Goal: Task Accomplishment & Management: Manage account settings

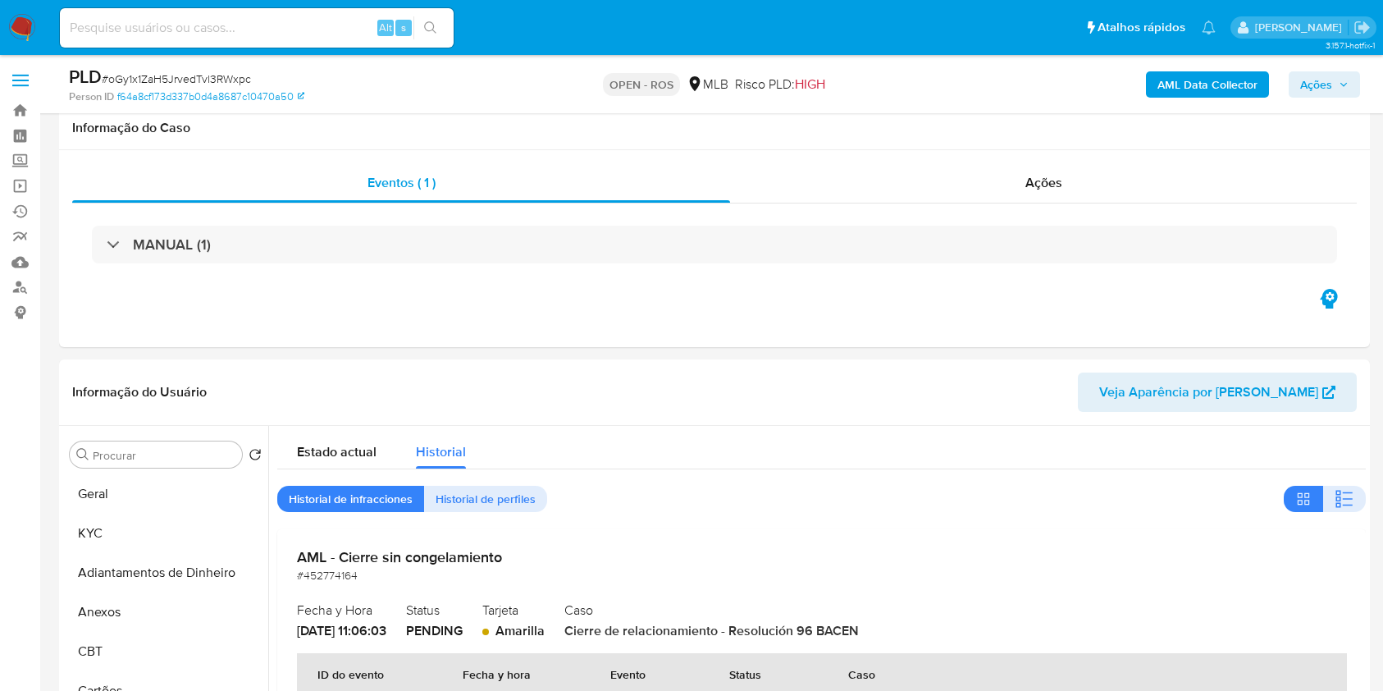
select select "10"
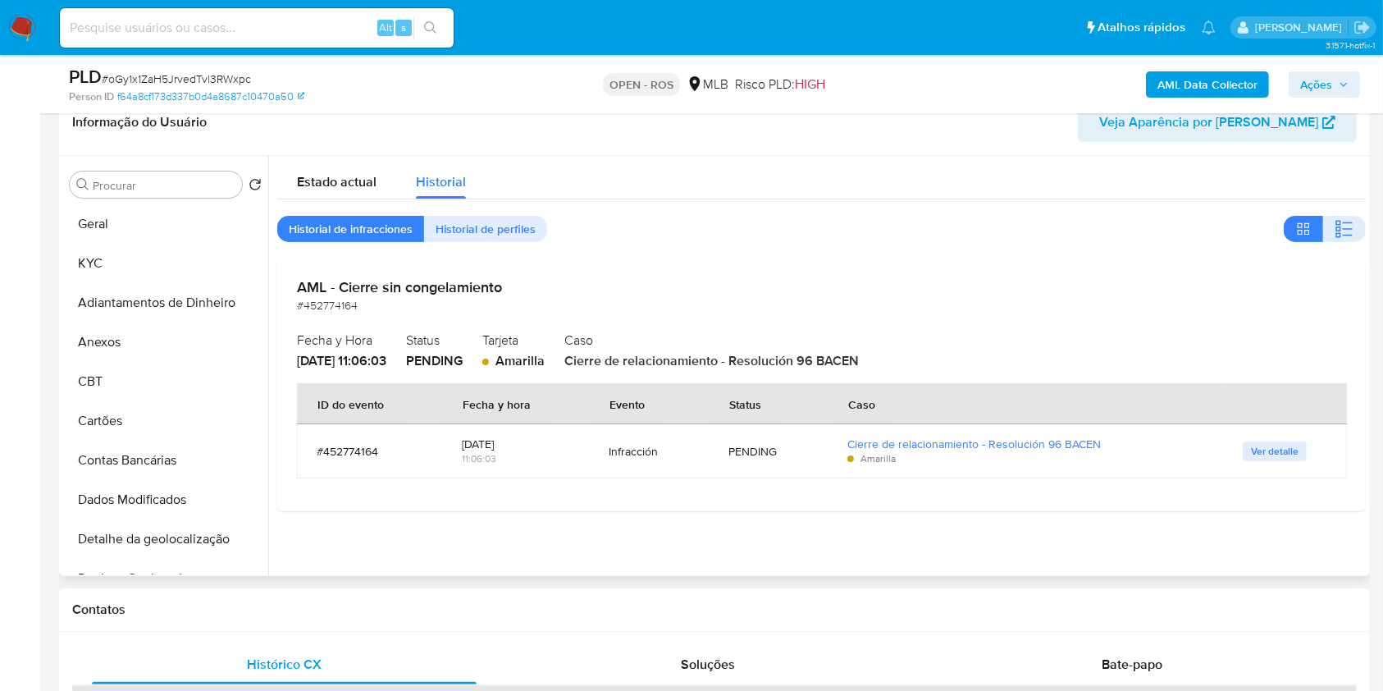
scroll to position [733, 0]
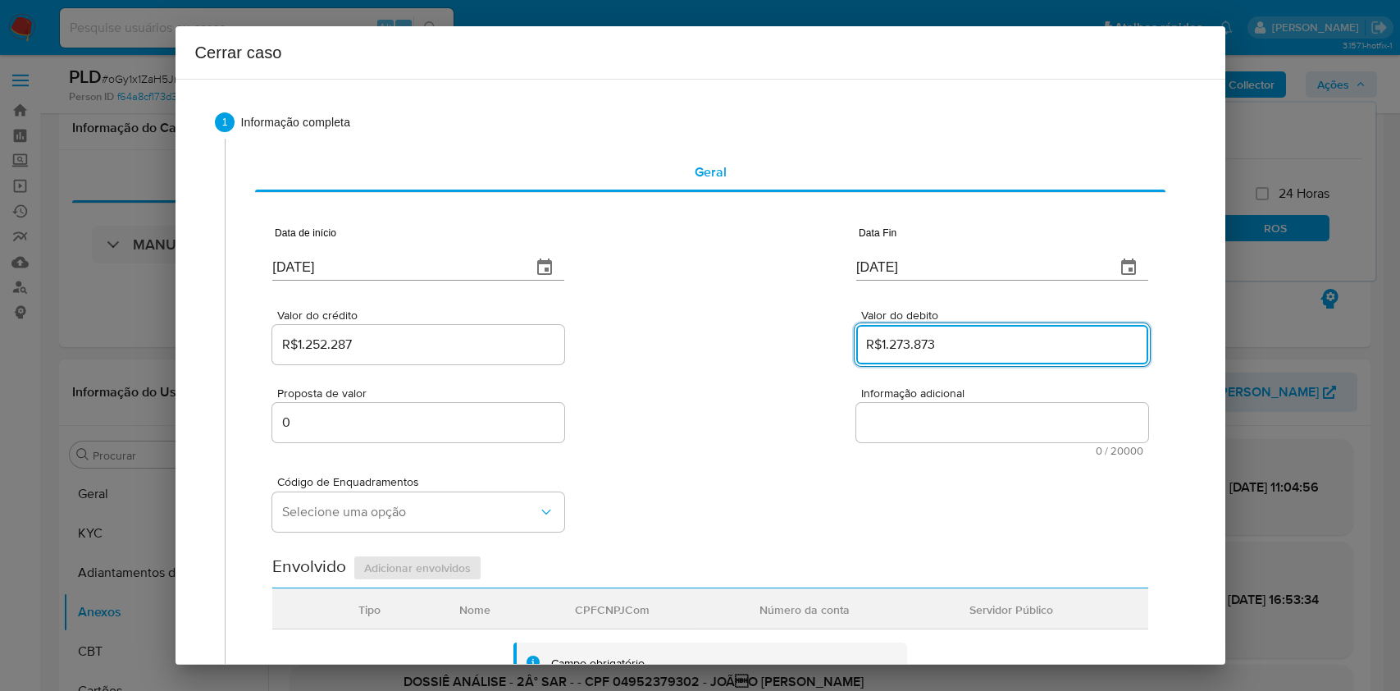
select select "10"
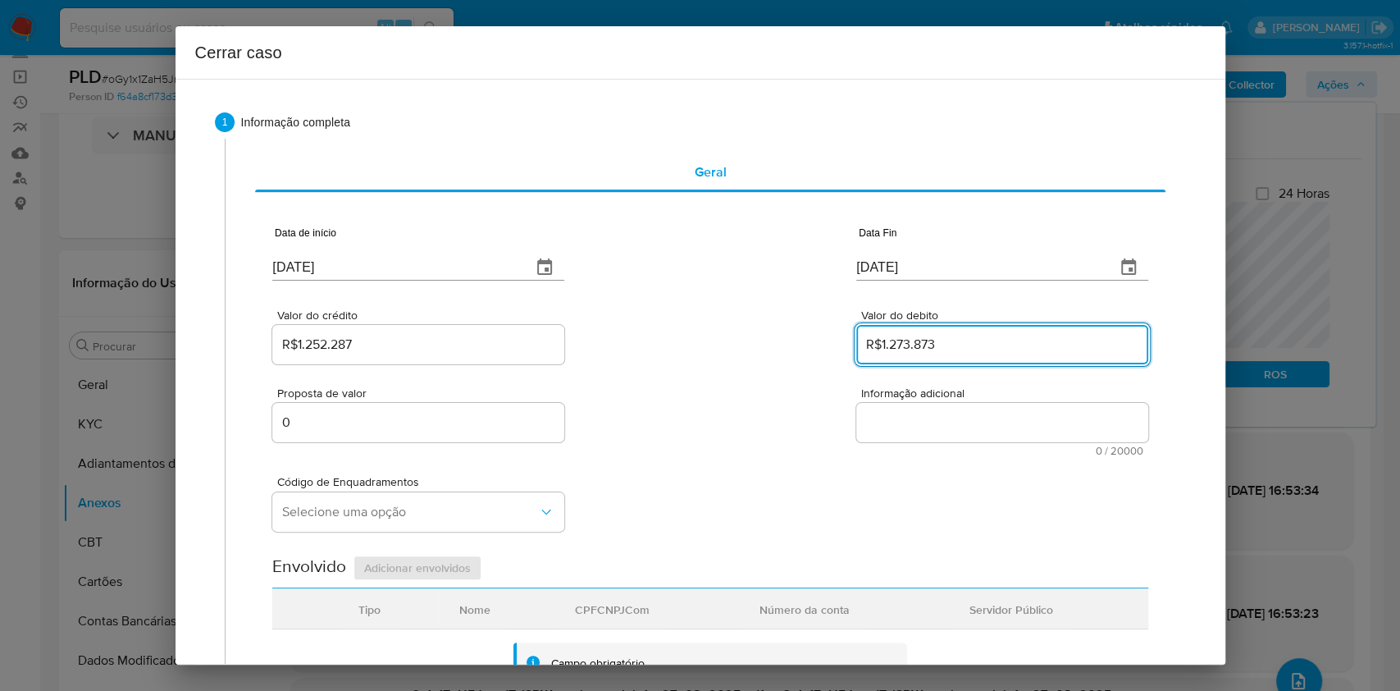
scroll to position [136, 0]
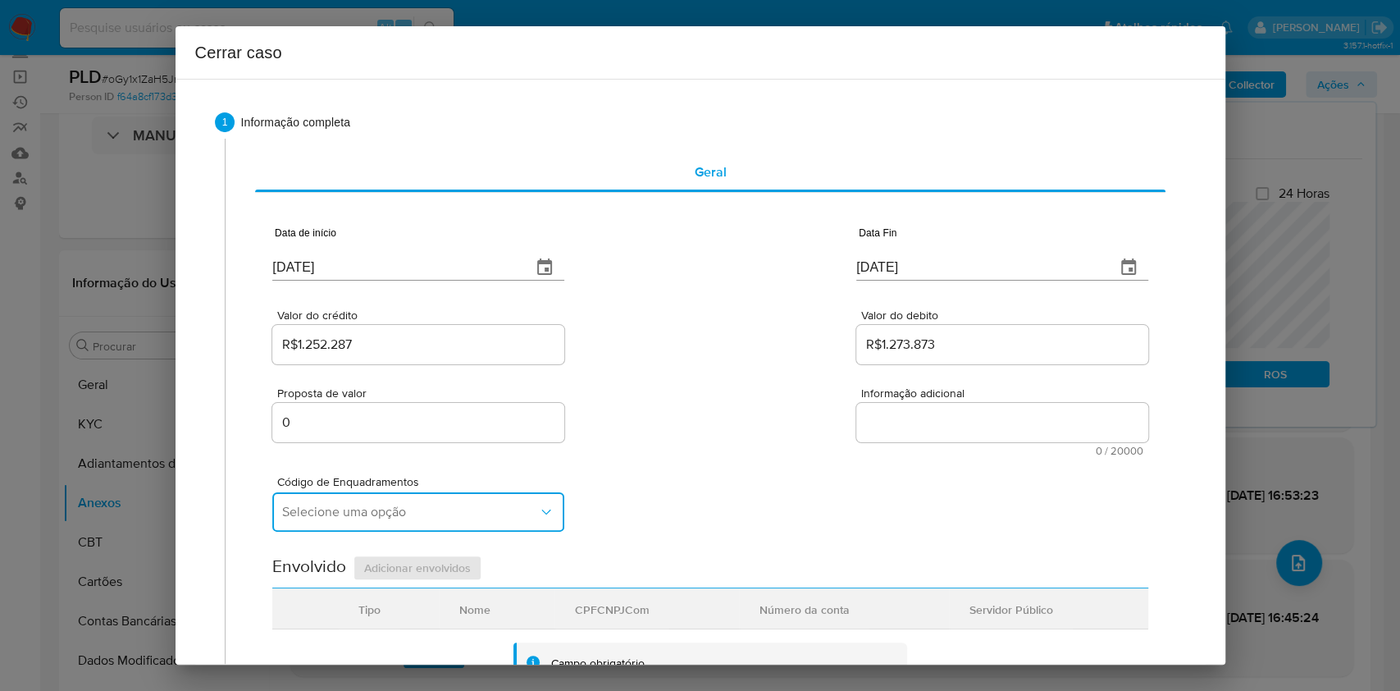
click at [404, 527] on button "Selecione uma opção" at bounding box center [418, 511] width 292 height 39
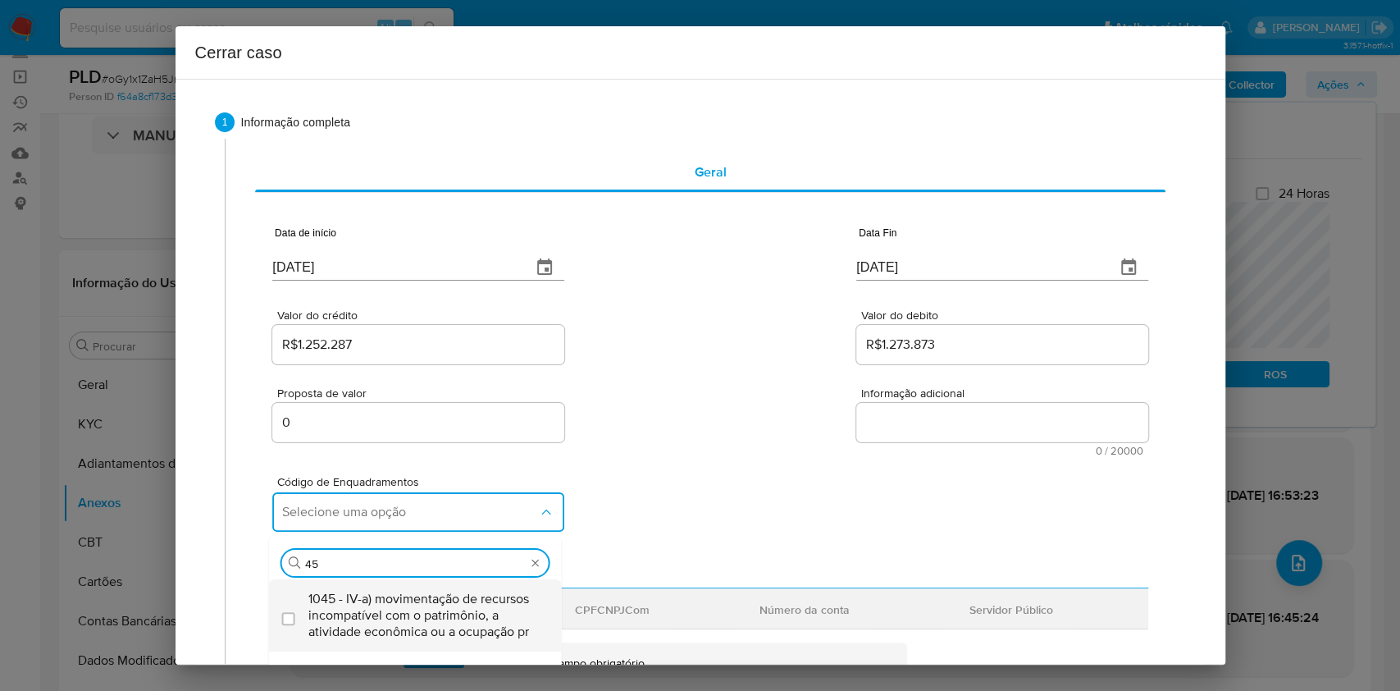
click at [397, 607] on span "1045 - IV-a) movimentação de recursos incompatível com o patrimônio, a atividad…" at bounding box center [423, 615] width 231 height 49
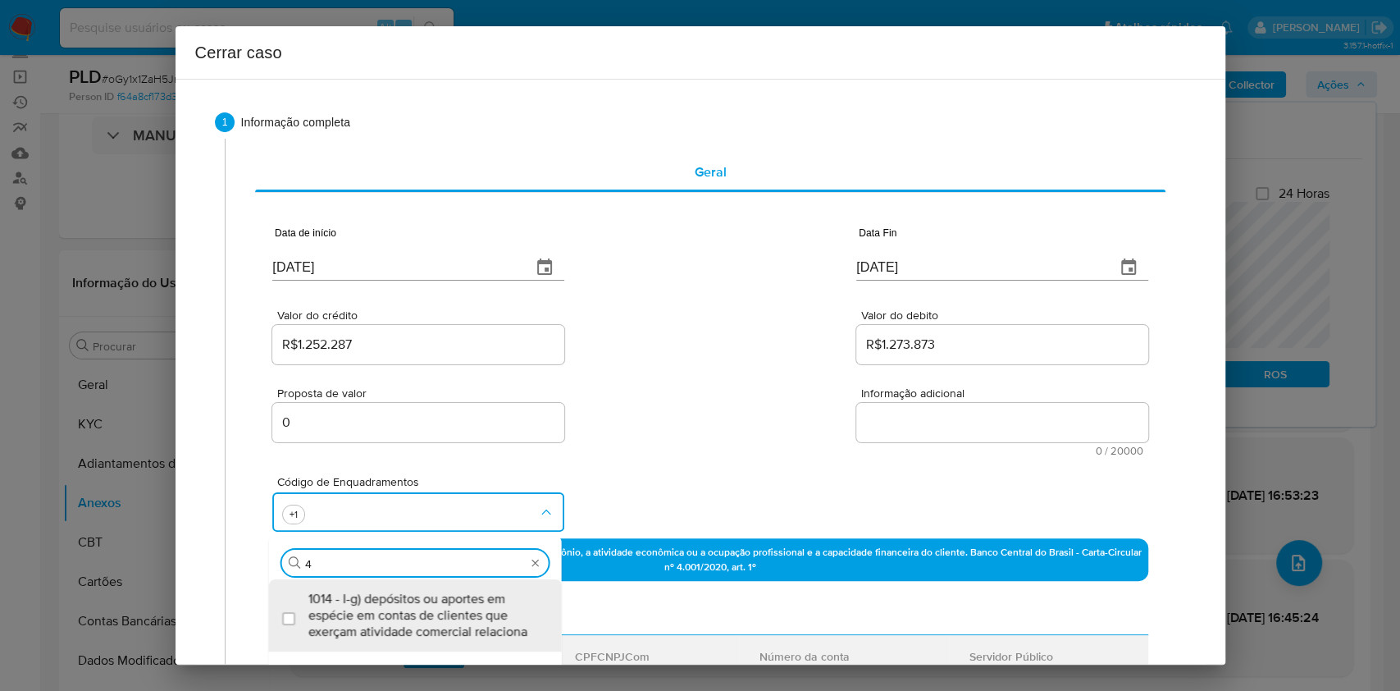
scroll to position [0, 0]
type input "47"
click at [397, 605] on span "1047 - IV-c) movimentação de recursos de alto valor, de forma contumaz, em bene…" at bounding box center [423, 615] width 231 height 49
checkbox input "true"
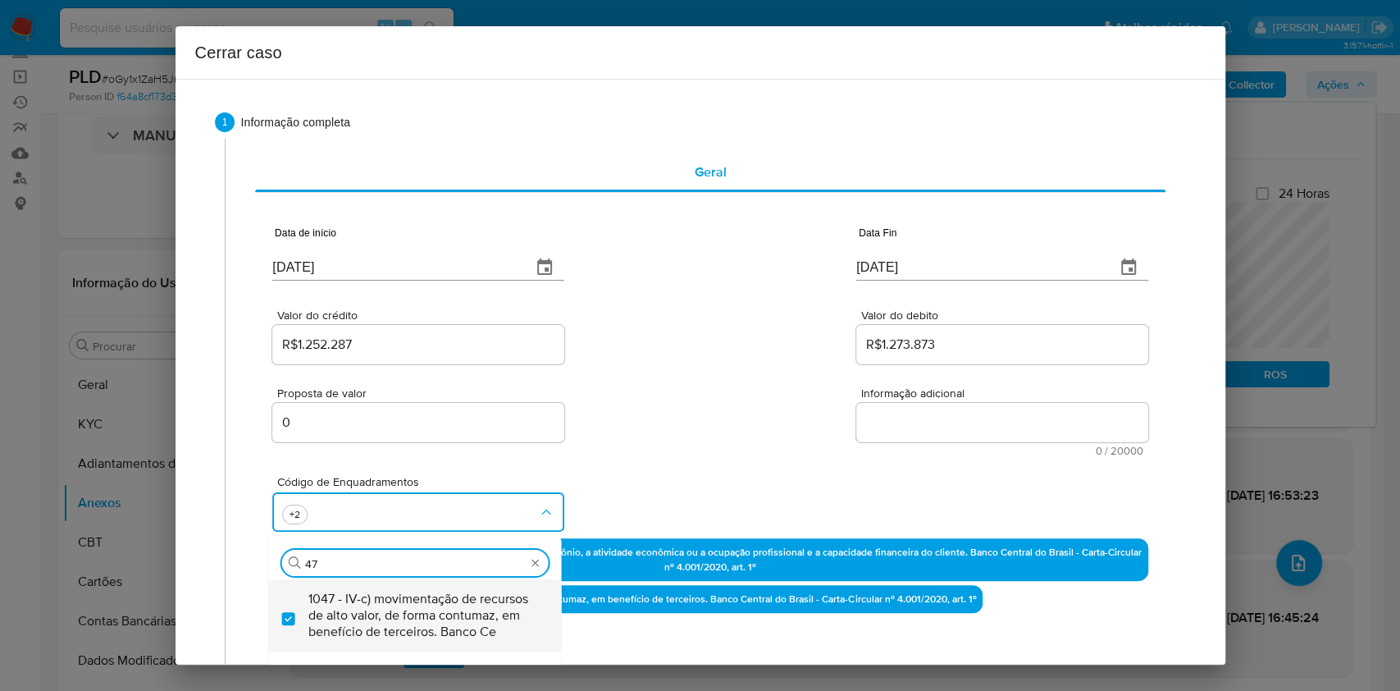
type input "47"
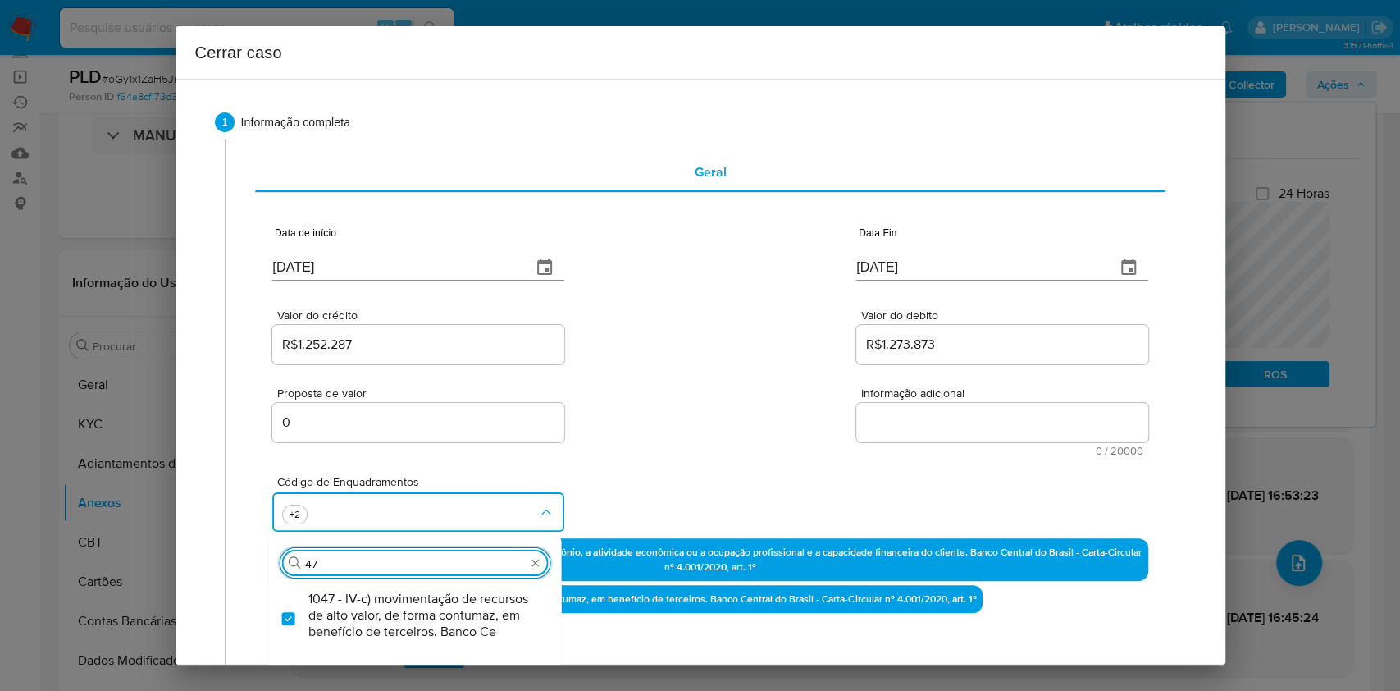
click at [969, 425] on textarea "Informação adicional" at bounding box center [1002, 422] width 292 height 39
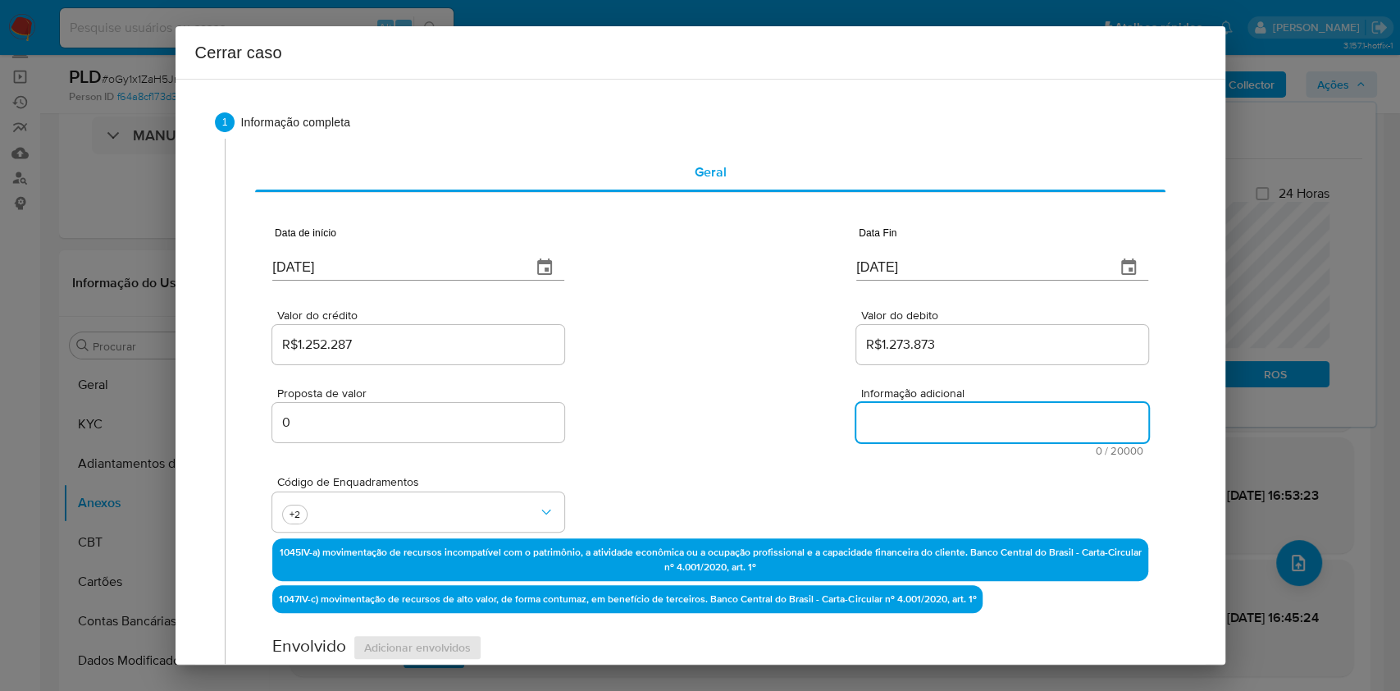
paste textarea "Joao Araujo de Oliveira, CPF 04952379302, 31 anos, residente no município de Fo…"
click at [970, 424] on textarea "Informação adicional" at bounding box center [1002, 422] width 292 height 39
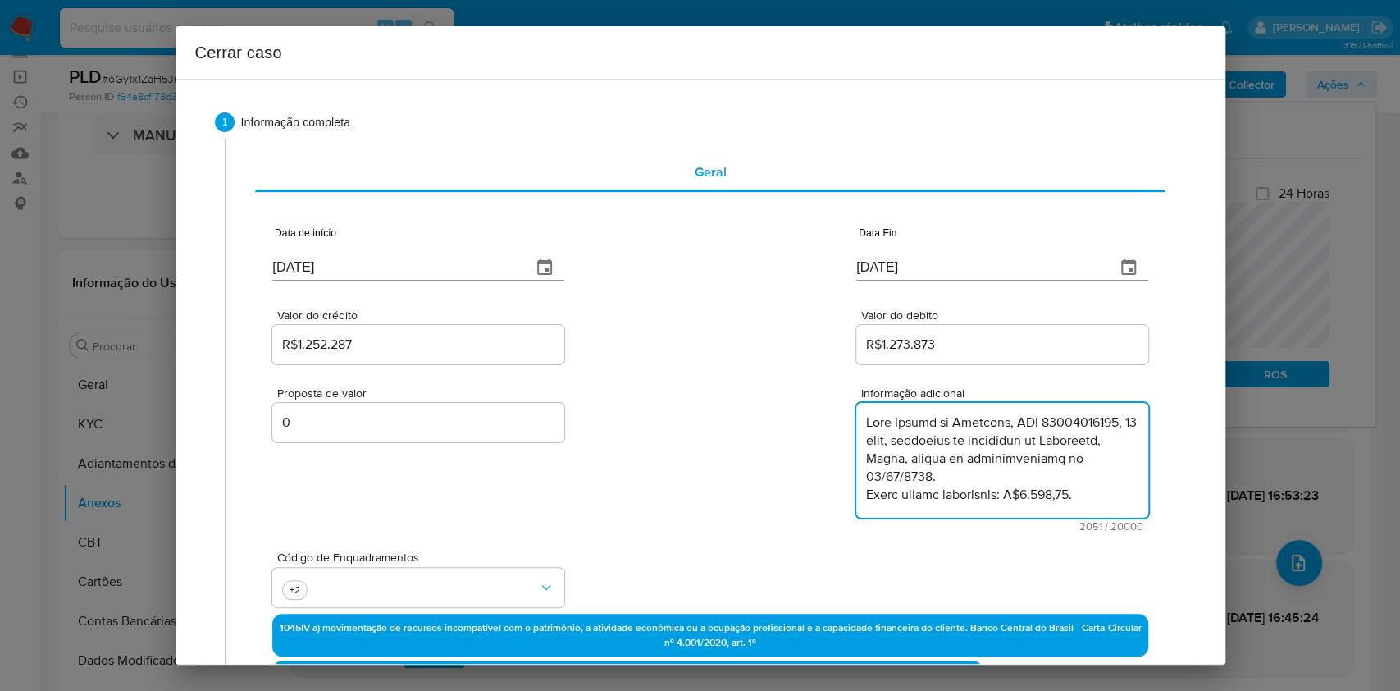
scroll to position [1393, 0]
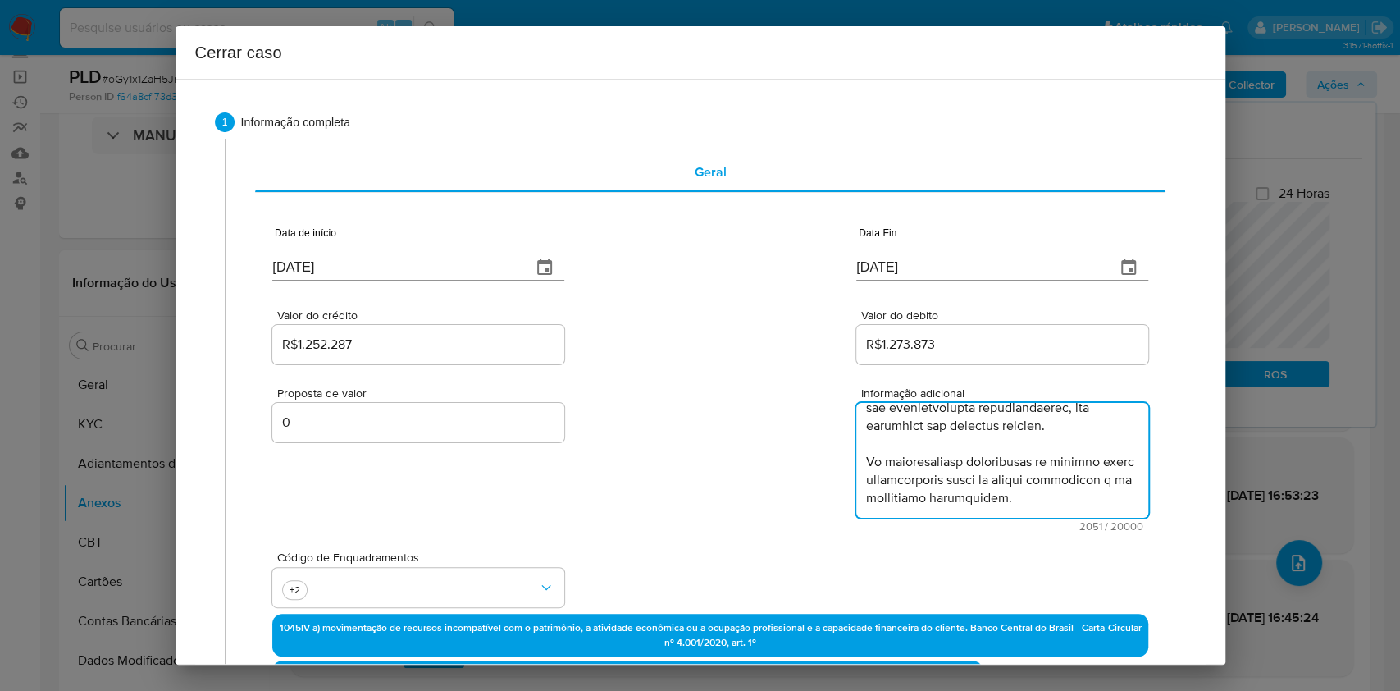
type textarea "Joao Araujo de Oliveira, CPF 04952379302, 31 anos, residente no município de Fo…"
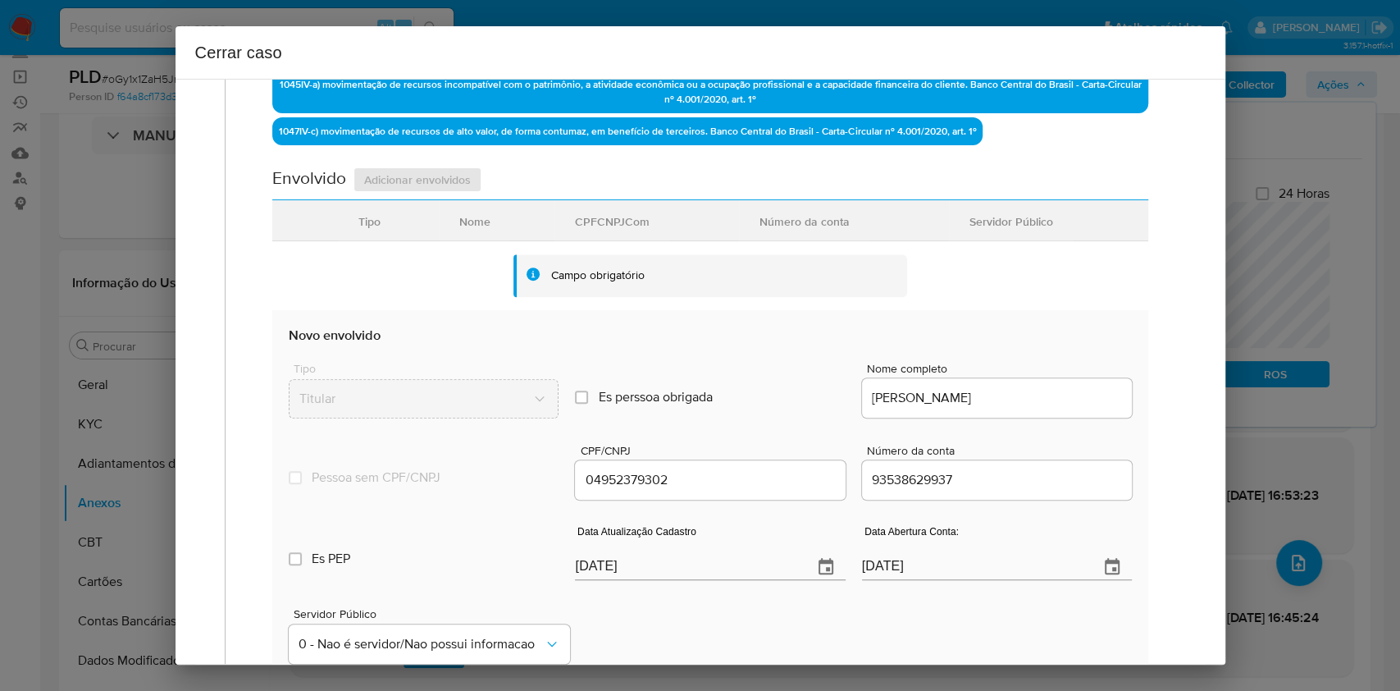
scroll to position [546, 0]
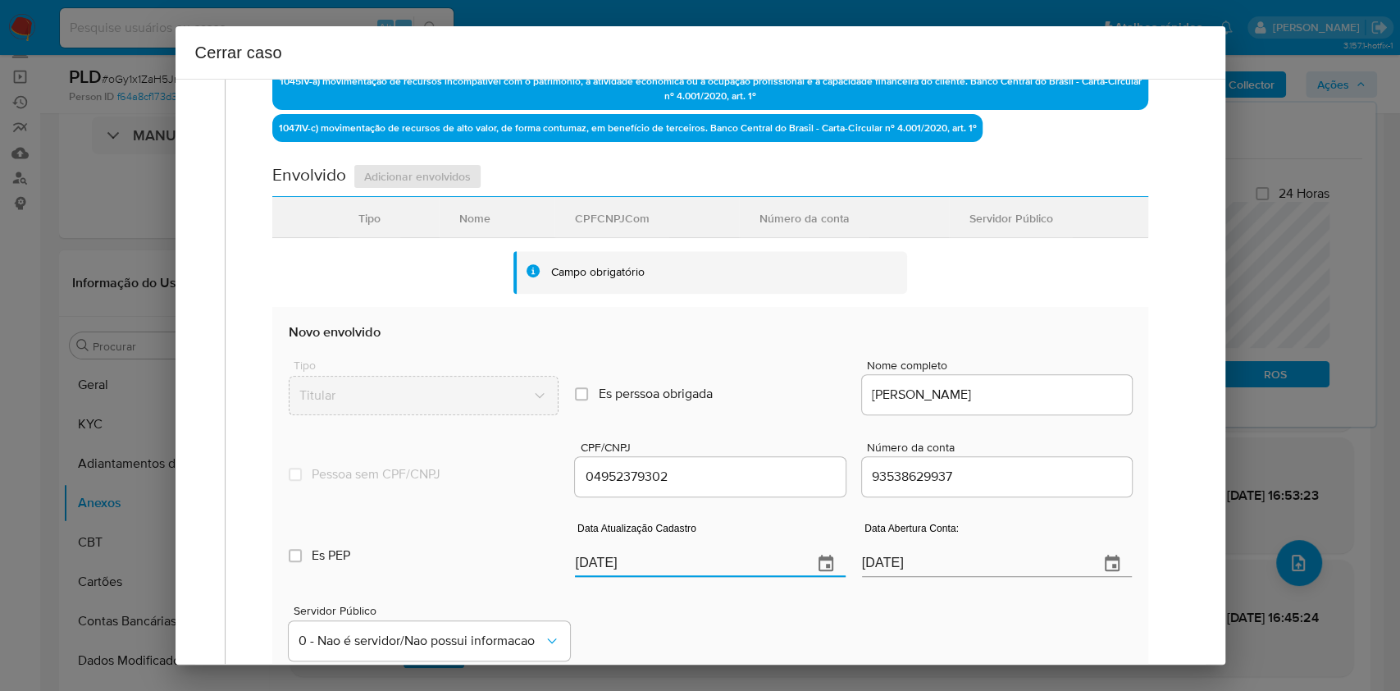
click at [669, 559] on input "[DATE]" at bounding box center [687, 563] width 224 height 26
paste input "7"
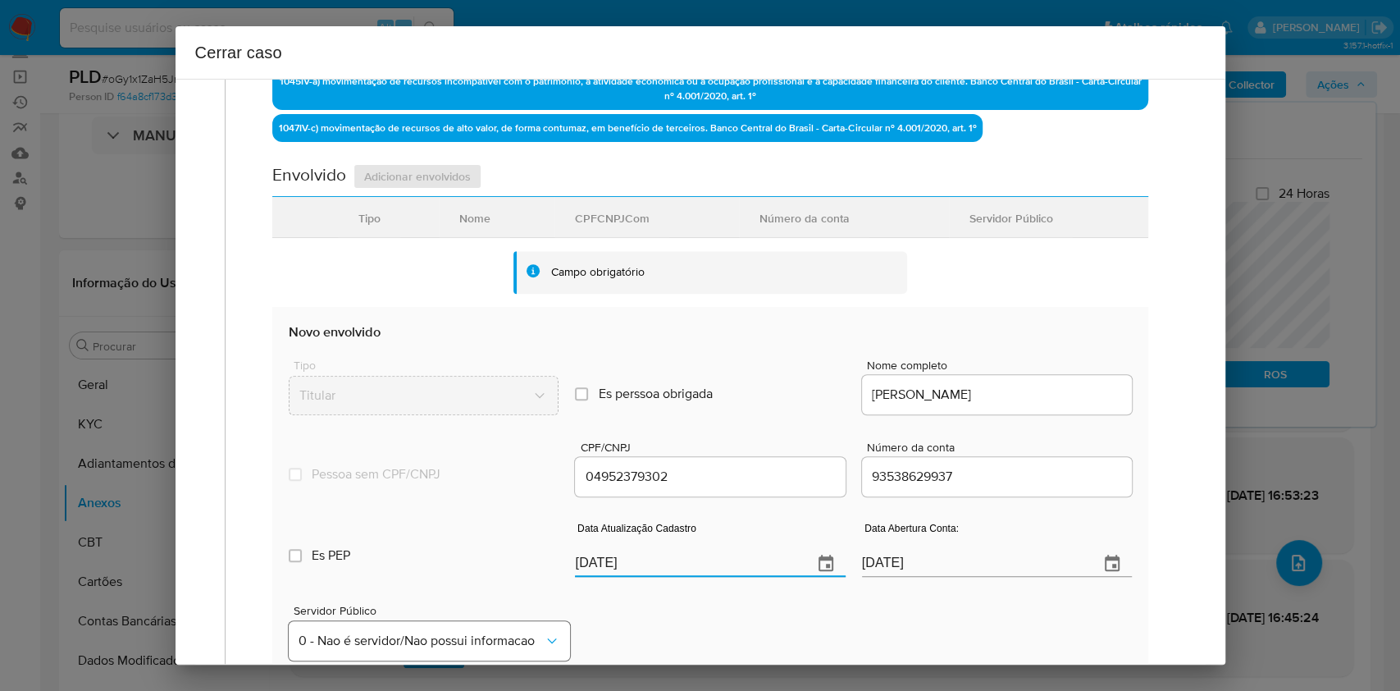
type input "29/07/2025"
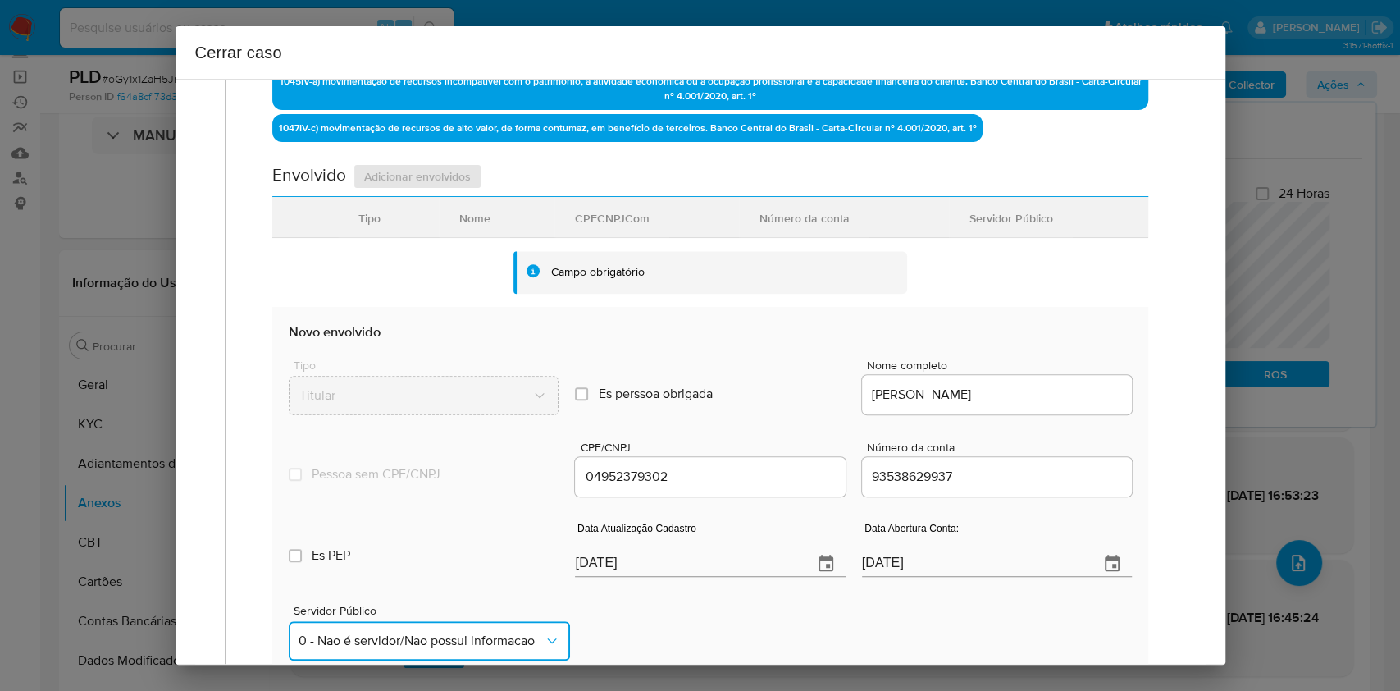
click at [489, 651] on button "0 - Nao é servidor/Nao possui informacao" at bounding box center [429, 640] width 281 height 39
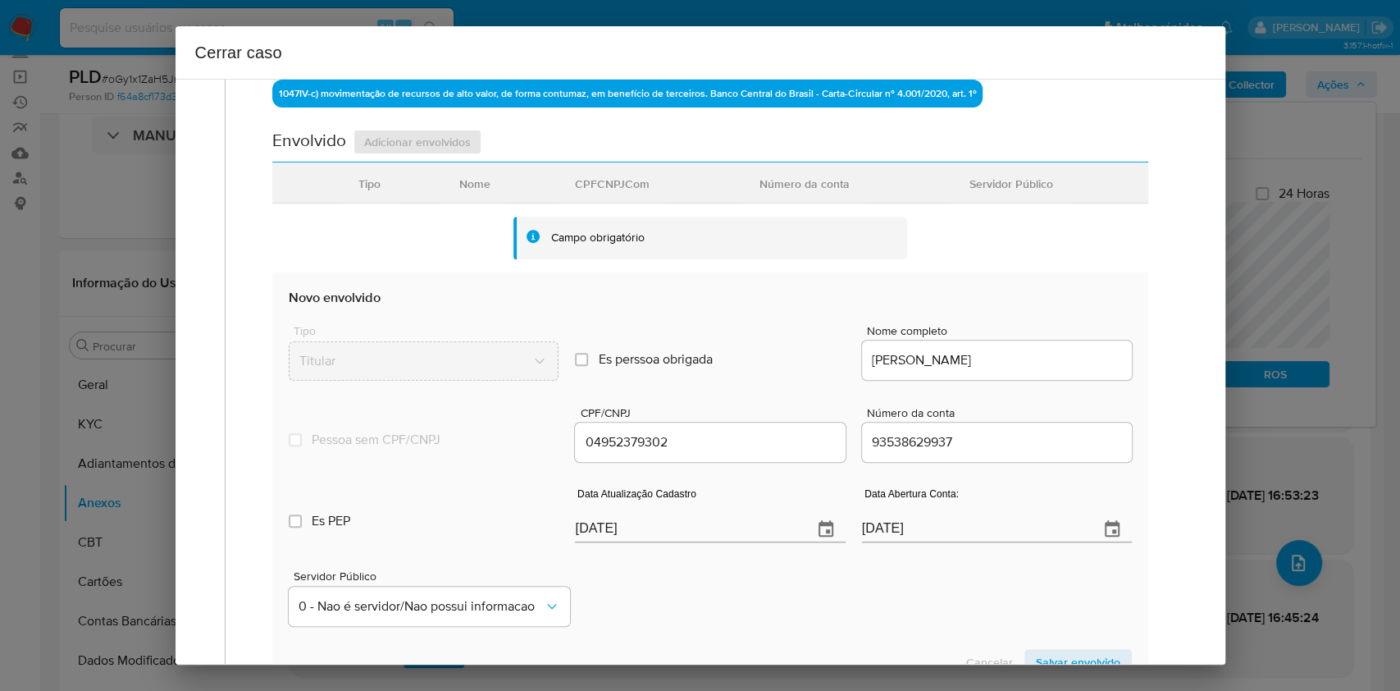
click at [400, 574] on span "Servidor Público" at bounding box center [434, 575] width 281 height 11
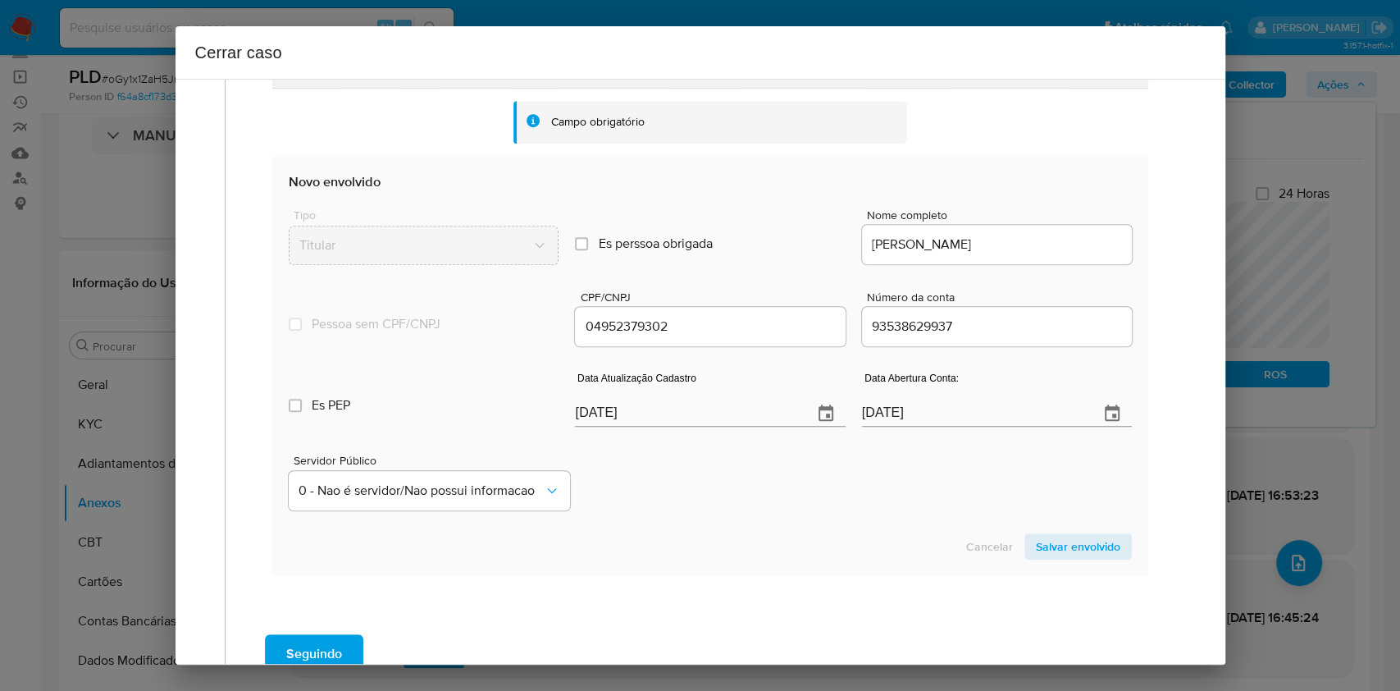
scroll to position [800, 0]
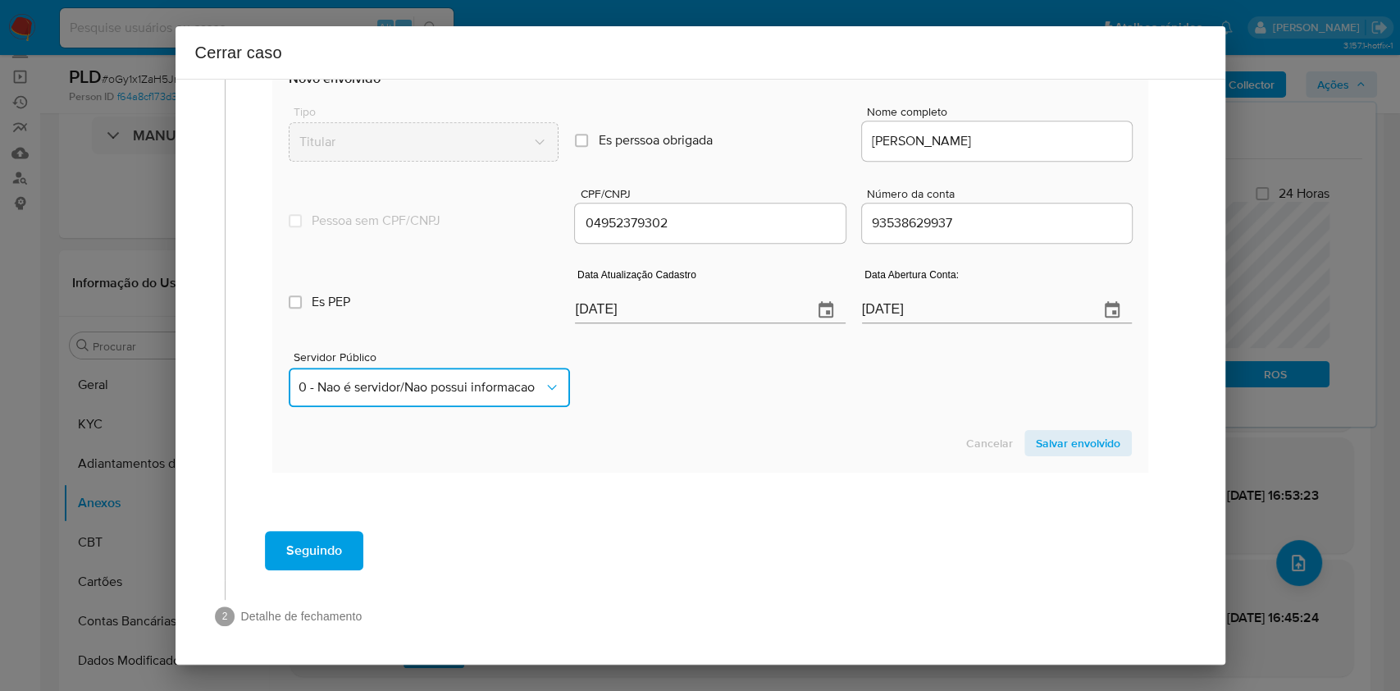
click at [418, 391] on span "0 - Nao é servidor/Nao possui informacao" at bounding box center [421, 387] width 244 height 16
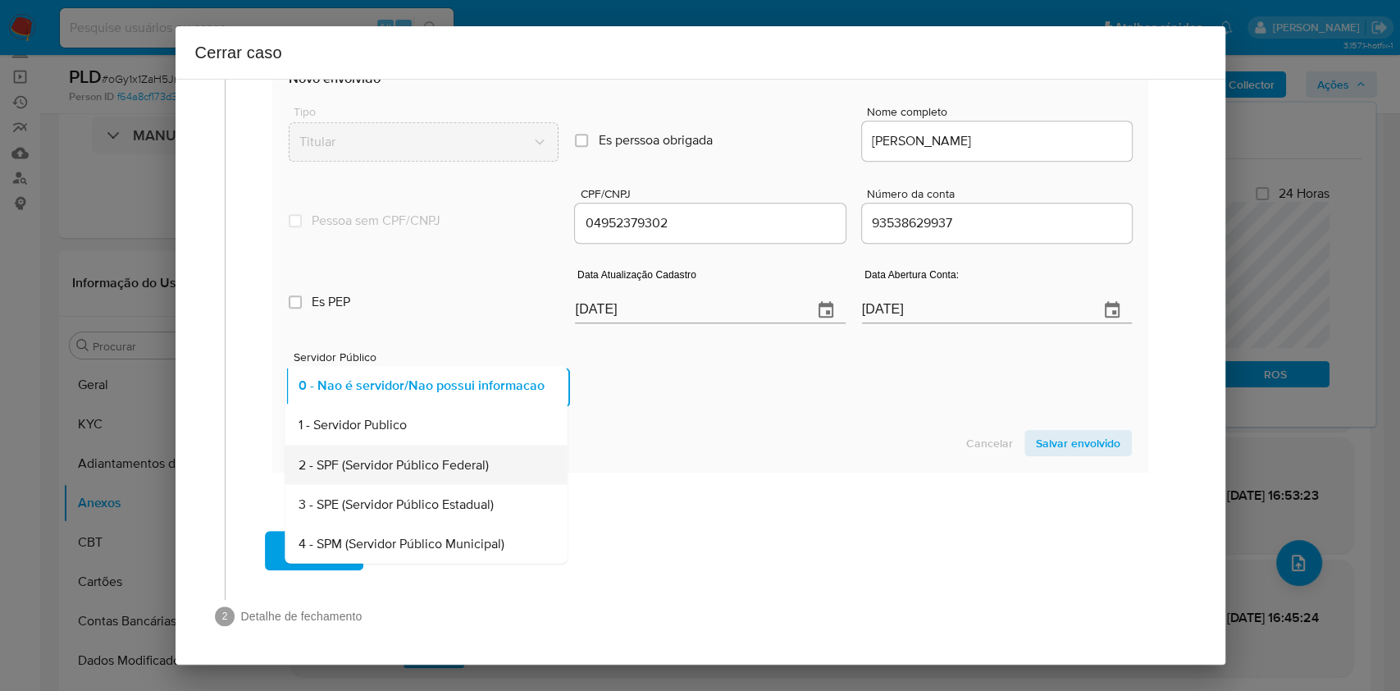
click at [412, 465] on span "2 - SPF (Servidor Público Federal)" at bounding box center [394, 464] width 190 height 16
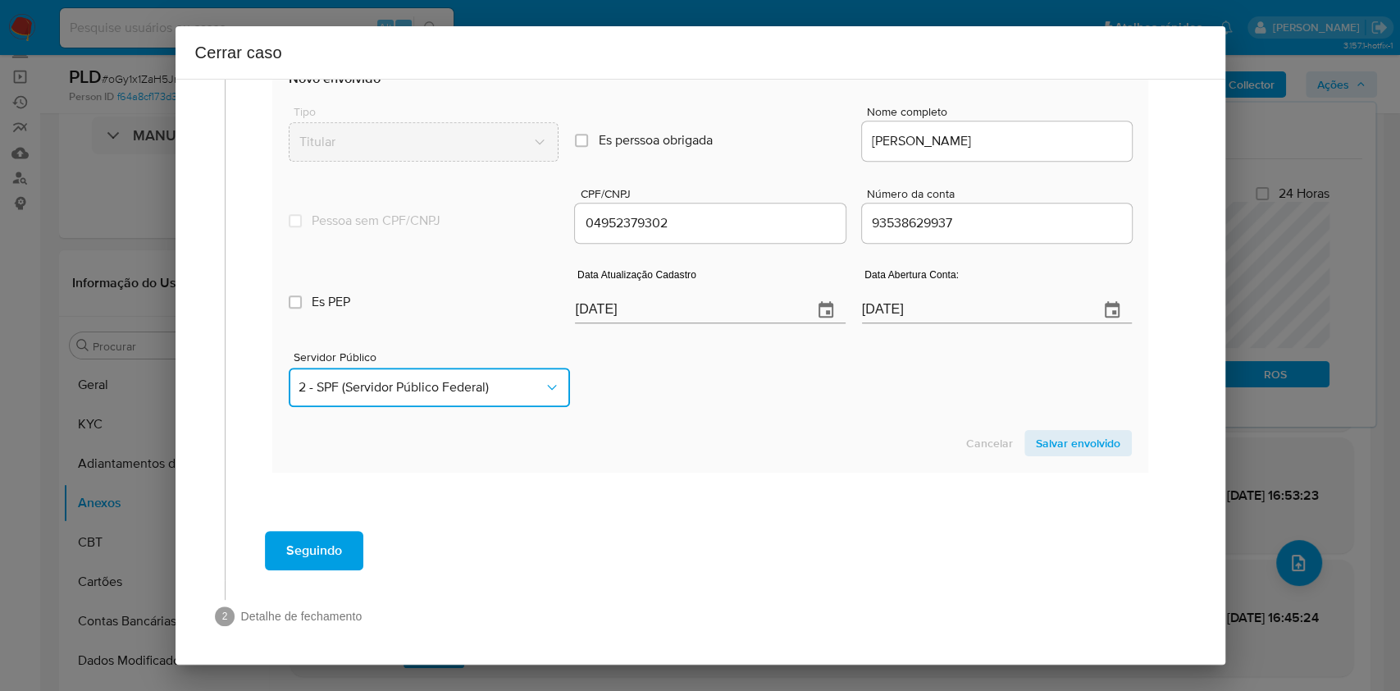
click at [450, 396] on button "2 - SPF (Servidor Público Federal)" at bounding box center [429, 386] width 281 height 39
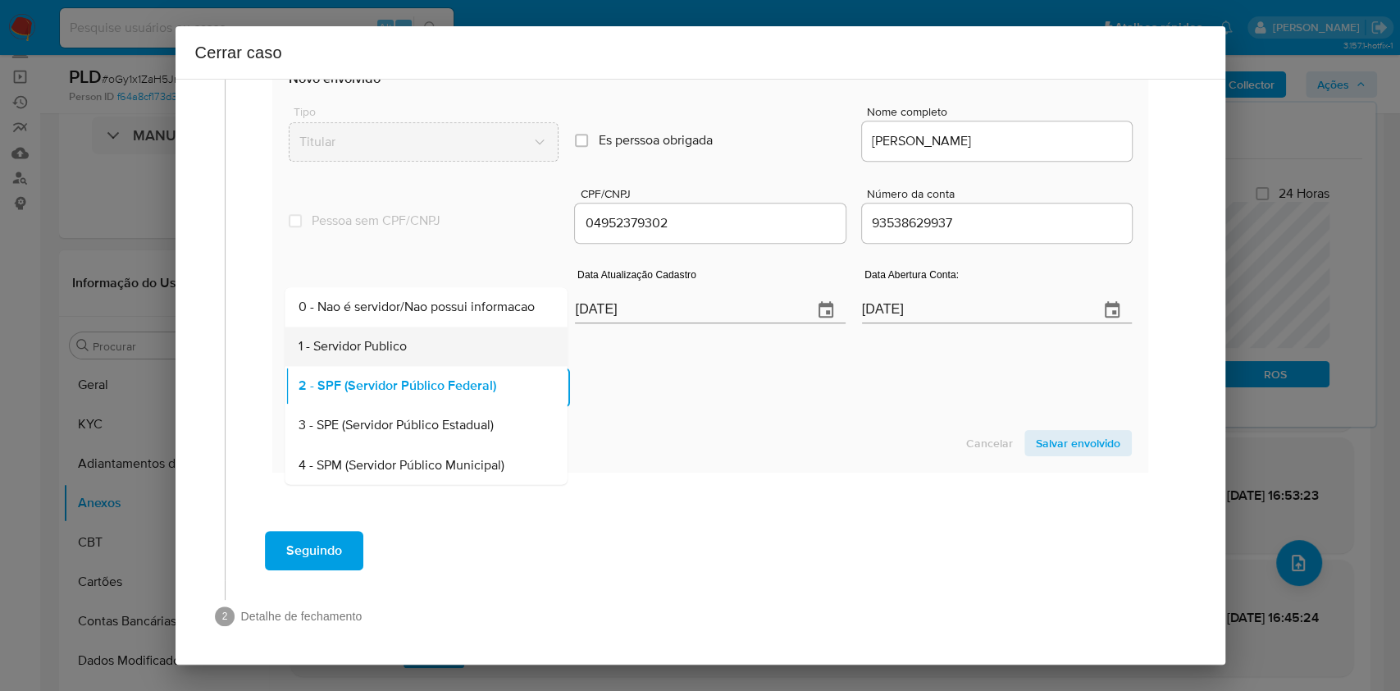
click at [427, 343] on div "1 - Servidor Publico" at bounding box center [422, 345] width 246 height 39
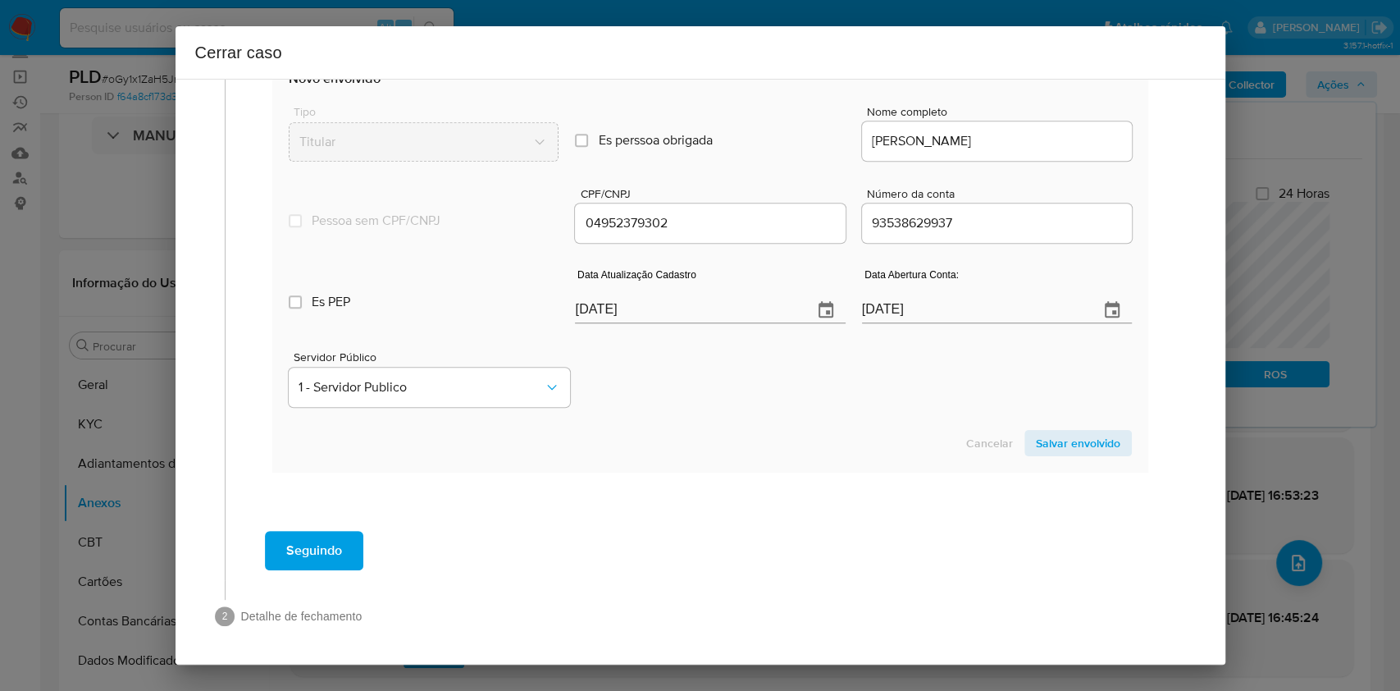
click at [1066, 445] on span "Salvar envolvido" at bounding box center [1078, 442] width 84 height 23
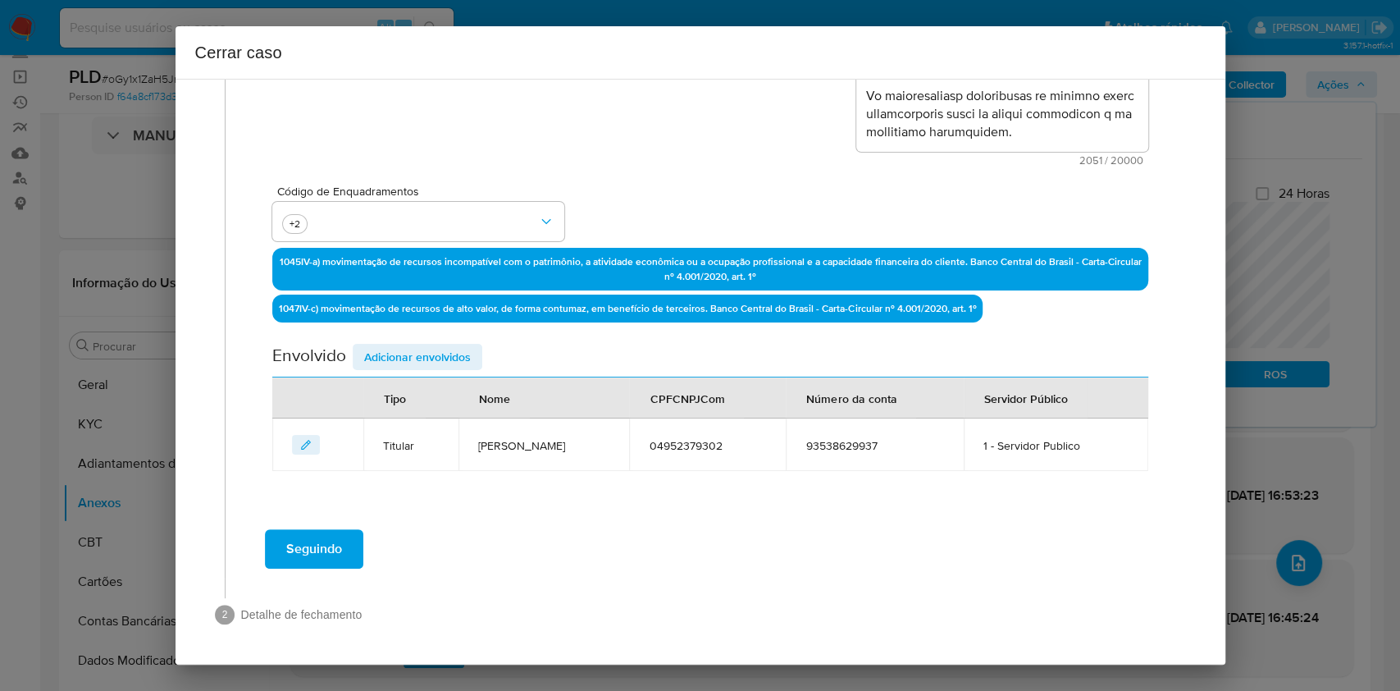
scroll to position [364, 0]
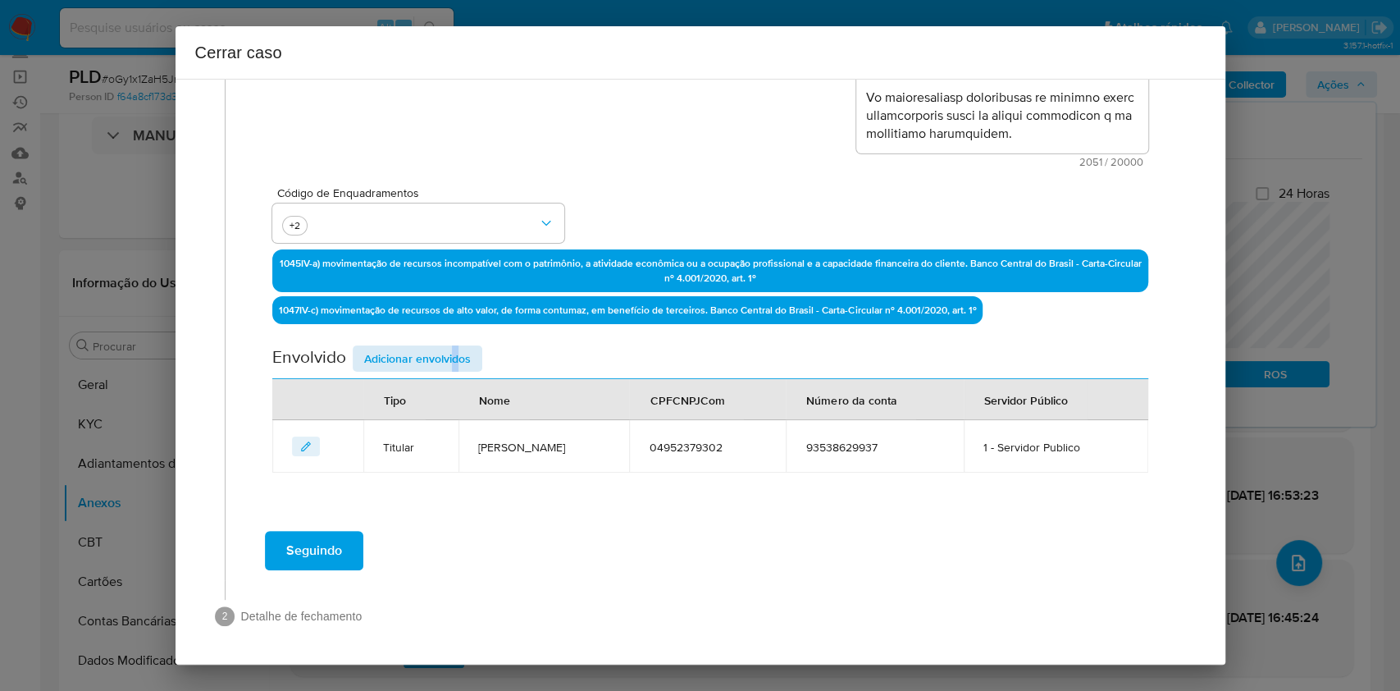
click at [454, 371] on div "Envolvido Adicionar envolvidos" at bounding box center [709, 362] width 875 height 34
click at [451, 359] on span "Adicionar envolvidos" at bounding box center [417, 358] width 107 height 23
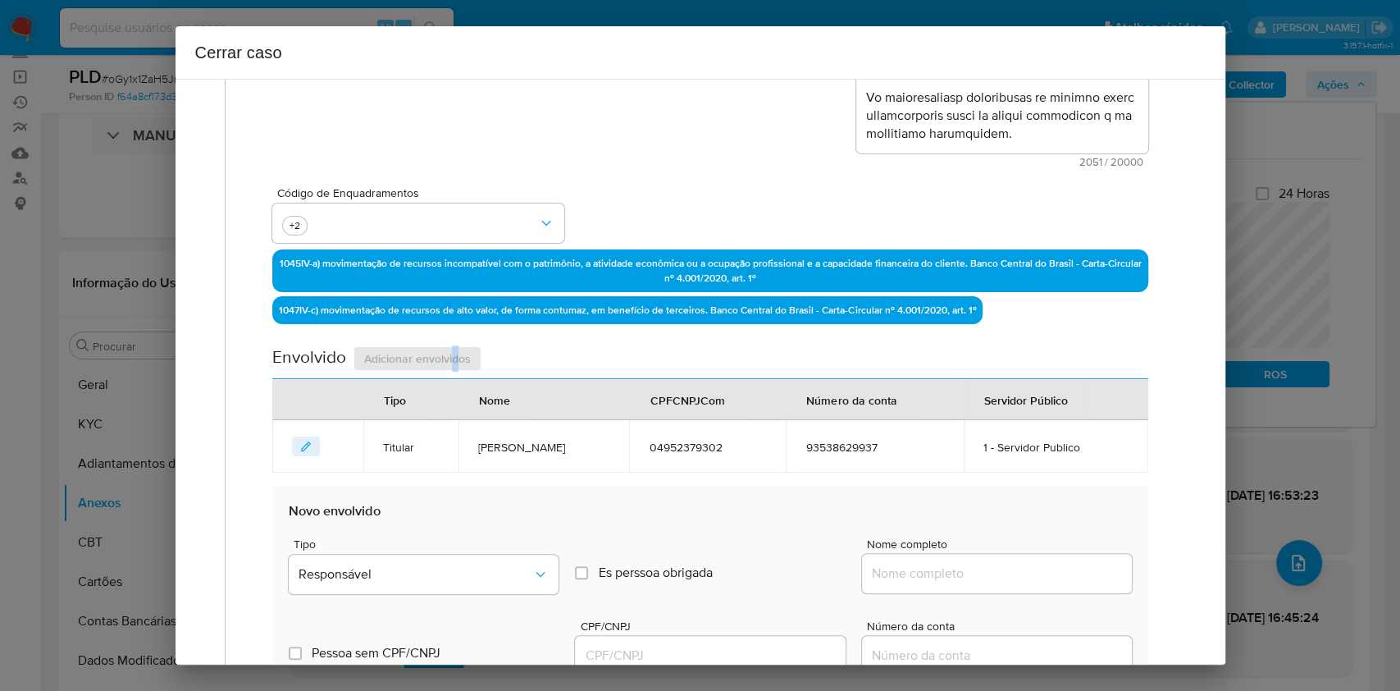
scroll to position [583, 0]
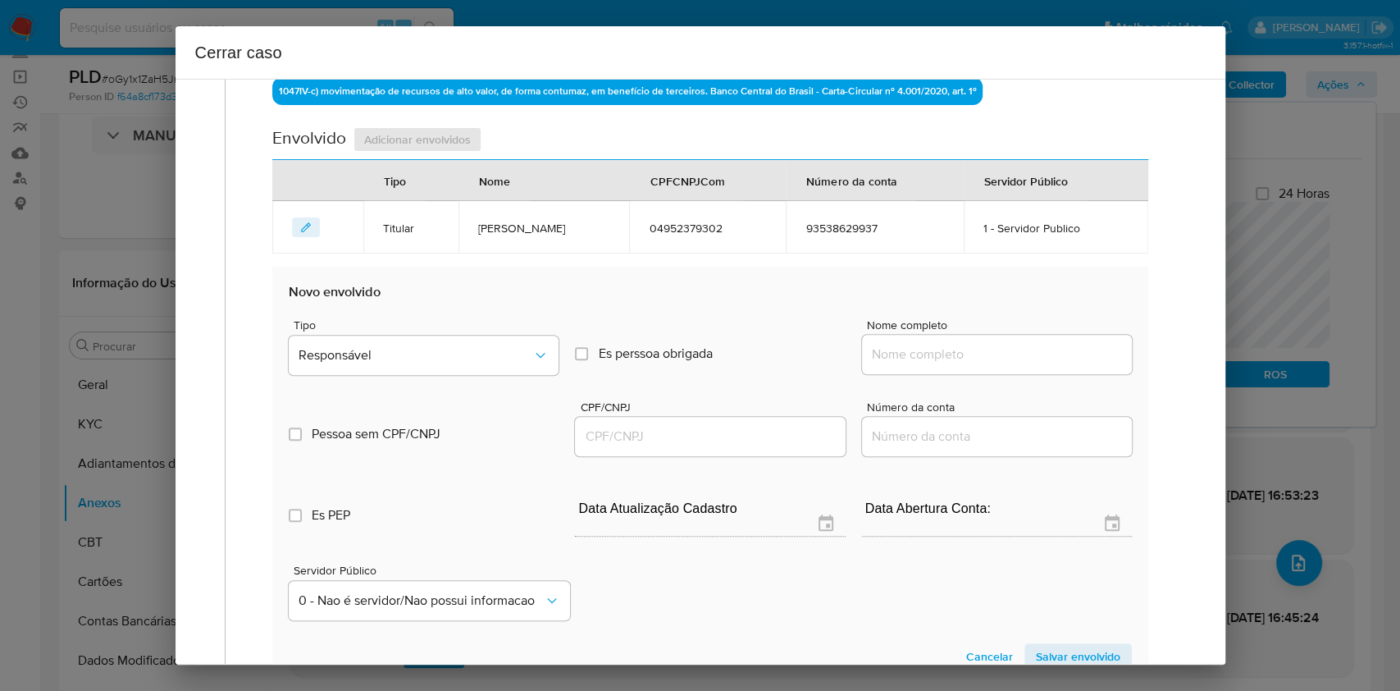
click at [993, 347] on input "Nome completo" at bounding box center [997, 354] width 270 height 21
paste input "Italo Oliveira Calou, 08707784392"
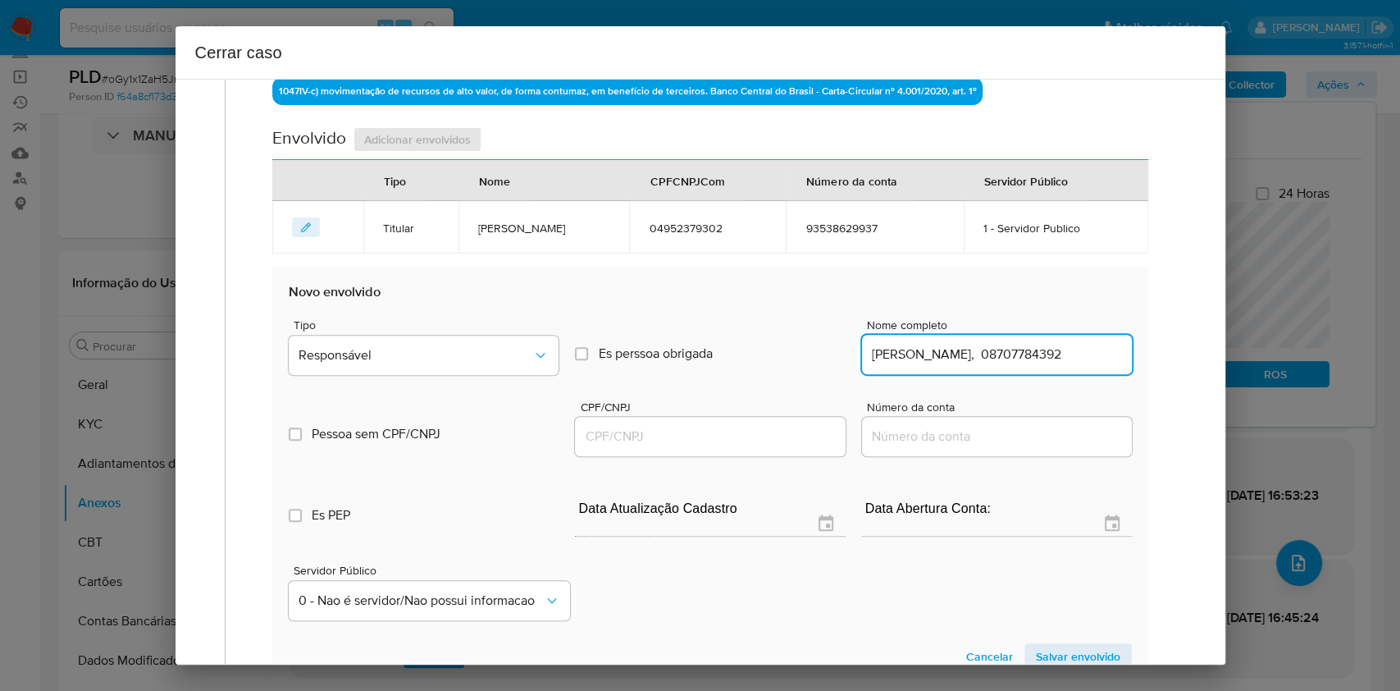
click at [1037, 348] on input "Italo Oliveira Calou, 08707784392" at bounding box center [997, 354] width 270 height 21
type input "Italo Oliveira Calou,"
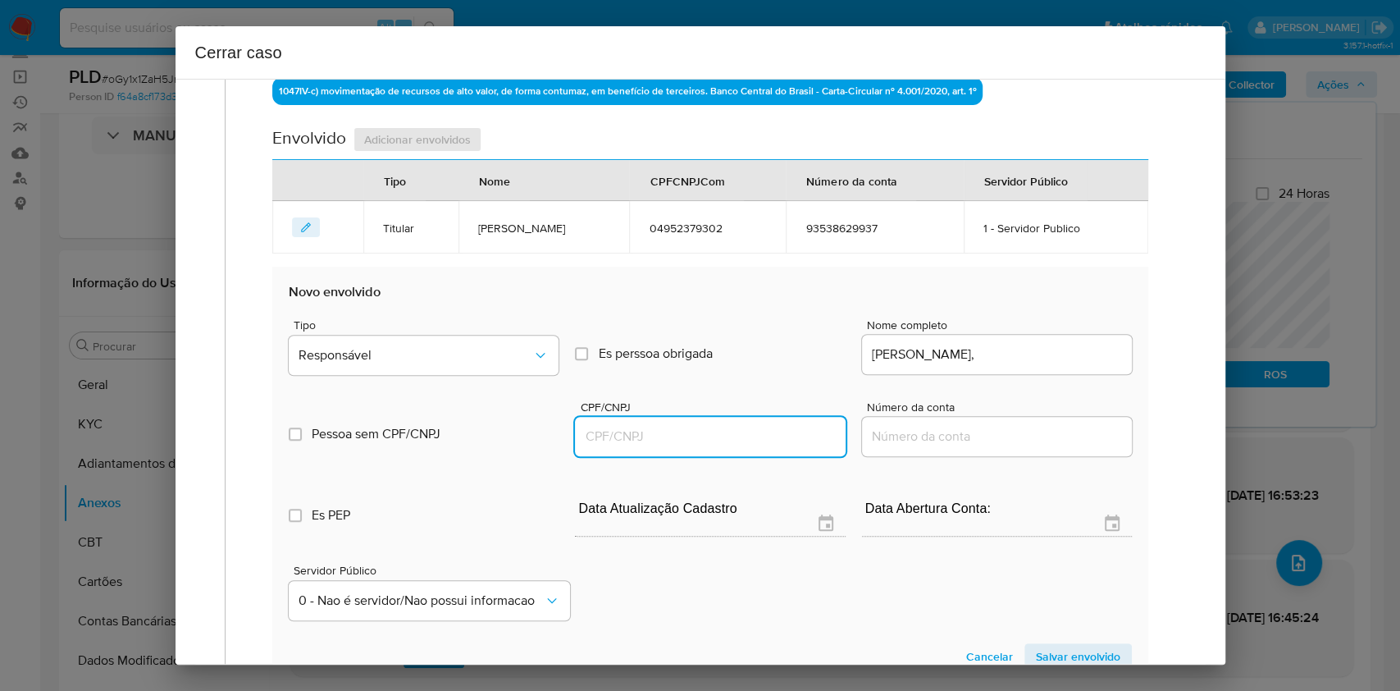
click at [738, 431] on input "CPF/CNPJ" at bounding box center [710, 436] width 270 height 21
paste input "08707784392"
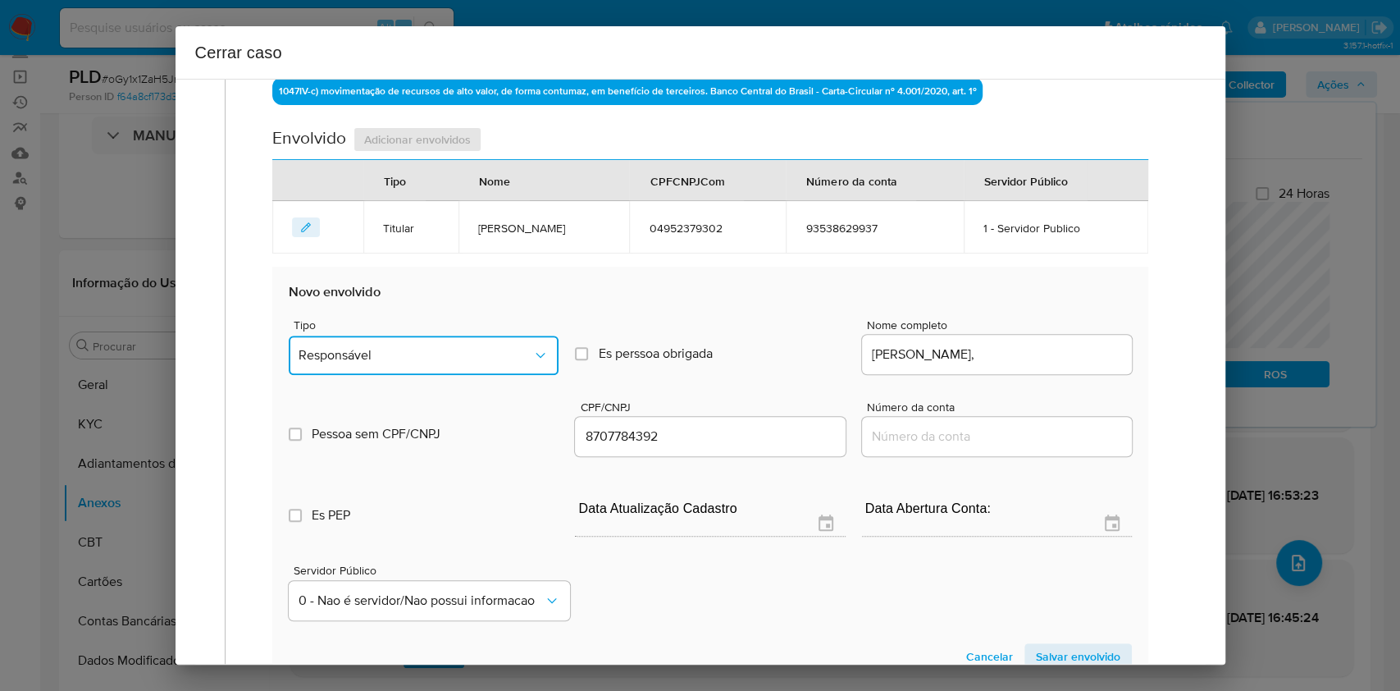
drag, startPoint x: 422, startPoint y: 361, endPoint x: 421, endPoint y: 328, distance: 32.9
click at [422, 362] on span "Responsável" at bounding box center [416, 355] width 234 height 16
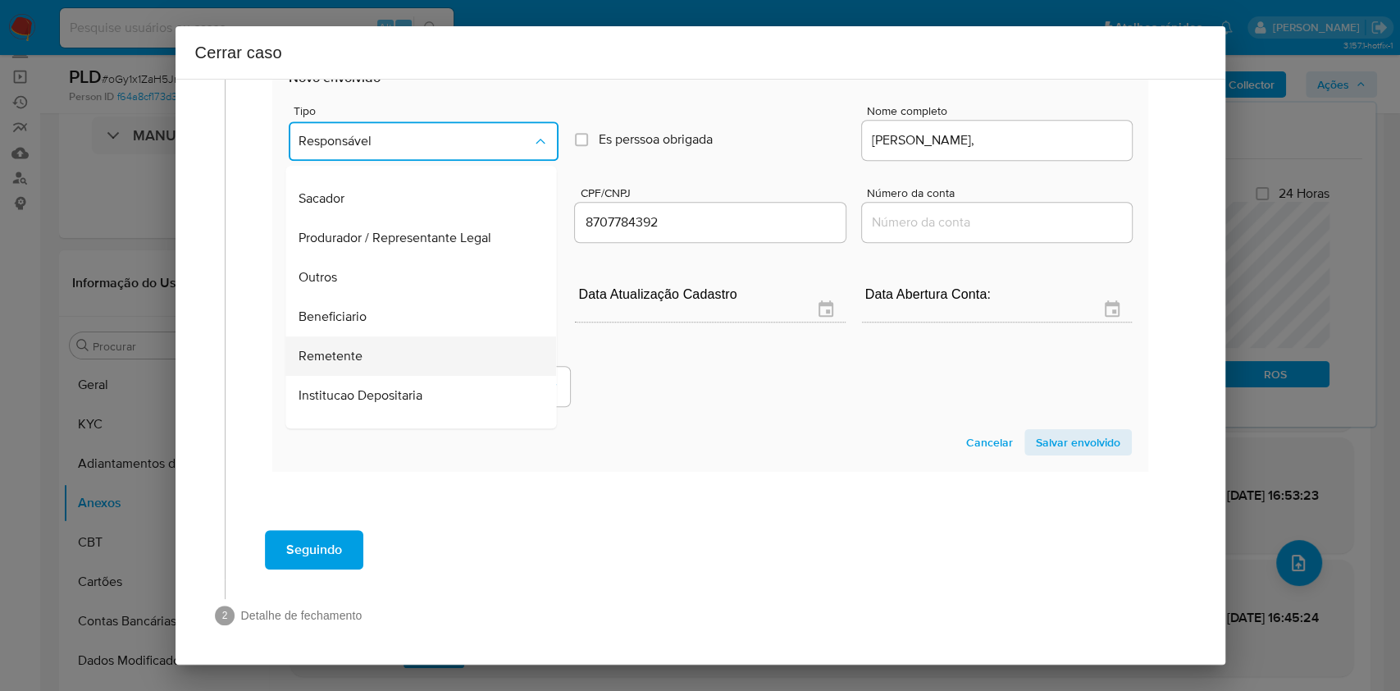
scroll to position [210, 0]
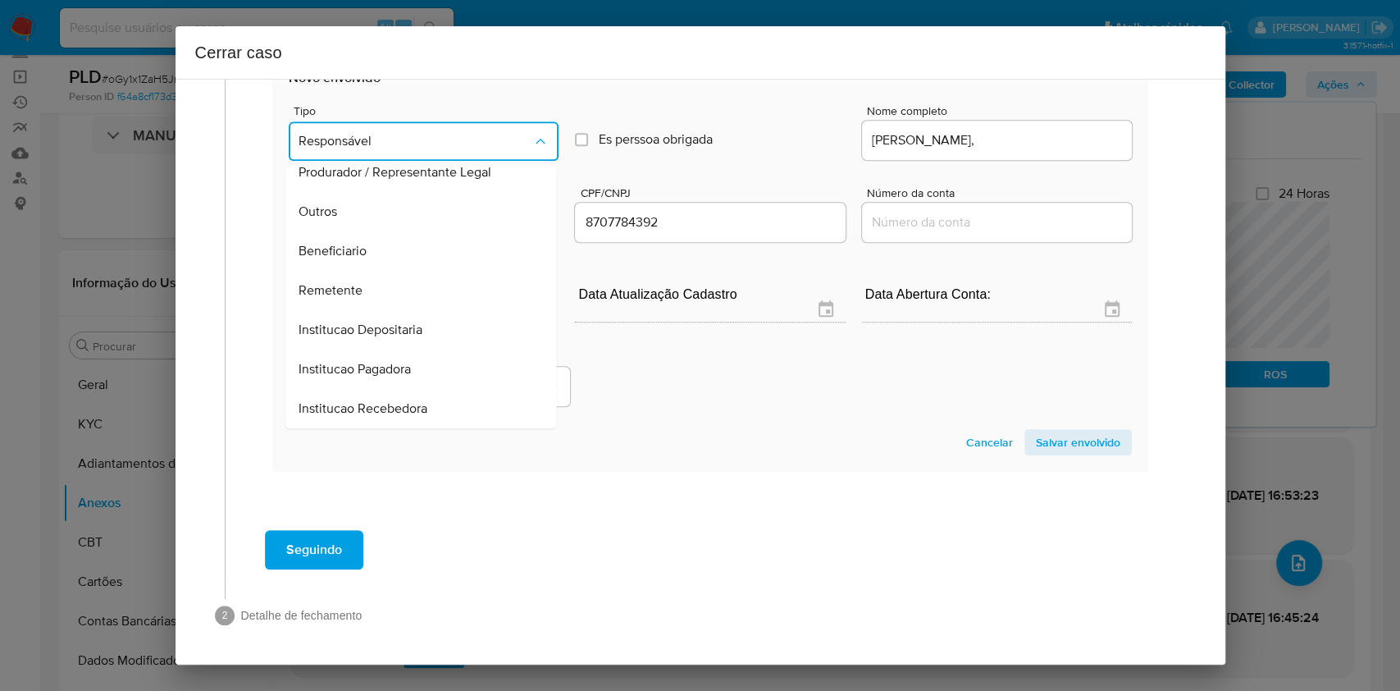
drag, startPoint x: 394, startPoint y: 290, endPoint x: 459, endPoint y: 299, distance: 66.2
click at [395, 288] on div "Remetente" at bounding box center [416, 290] width 235 height 39
type input "08707784392"
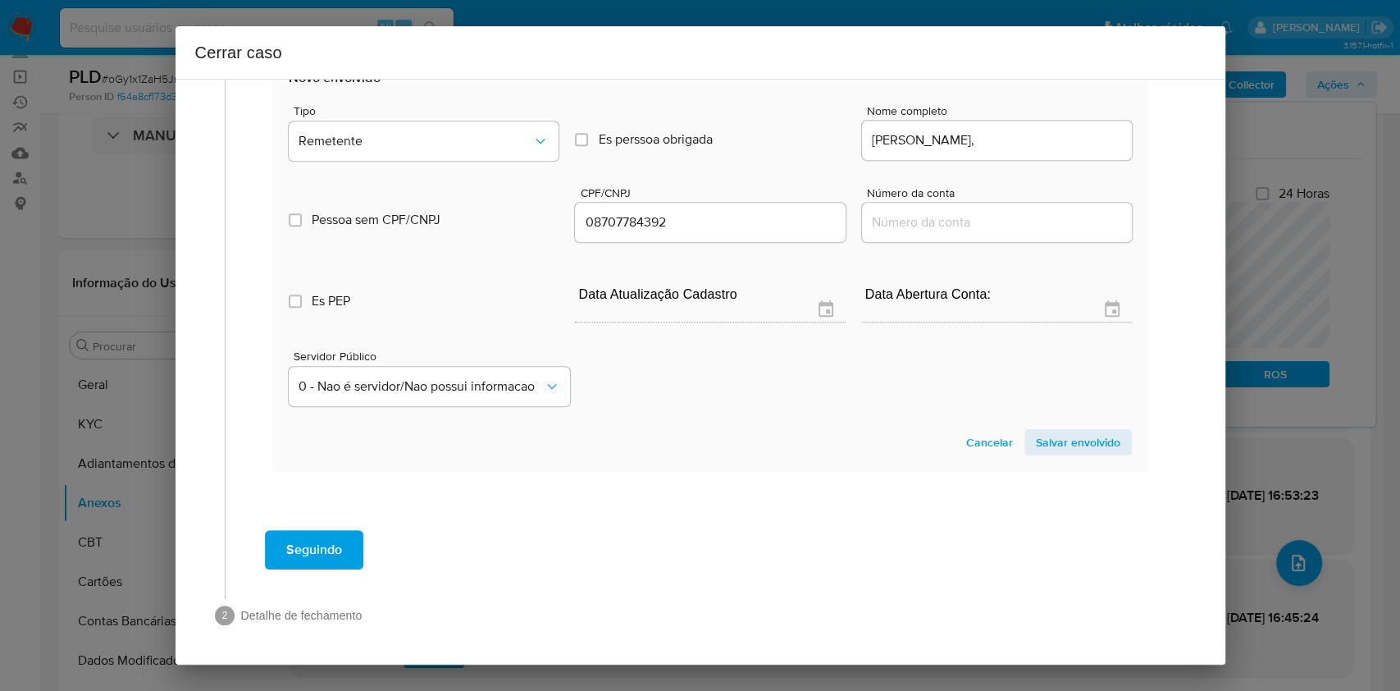
drag, startPoint x: 1066, startPoint y: 435, endPoint x: 1122, endPoint y: 337, distance: 112.4
click at [1074, 431] on span "Salvar envolvido" at bounding box center [1078, 442] width 84 height 23
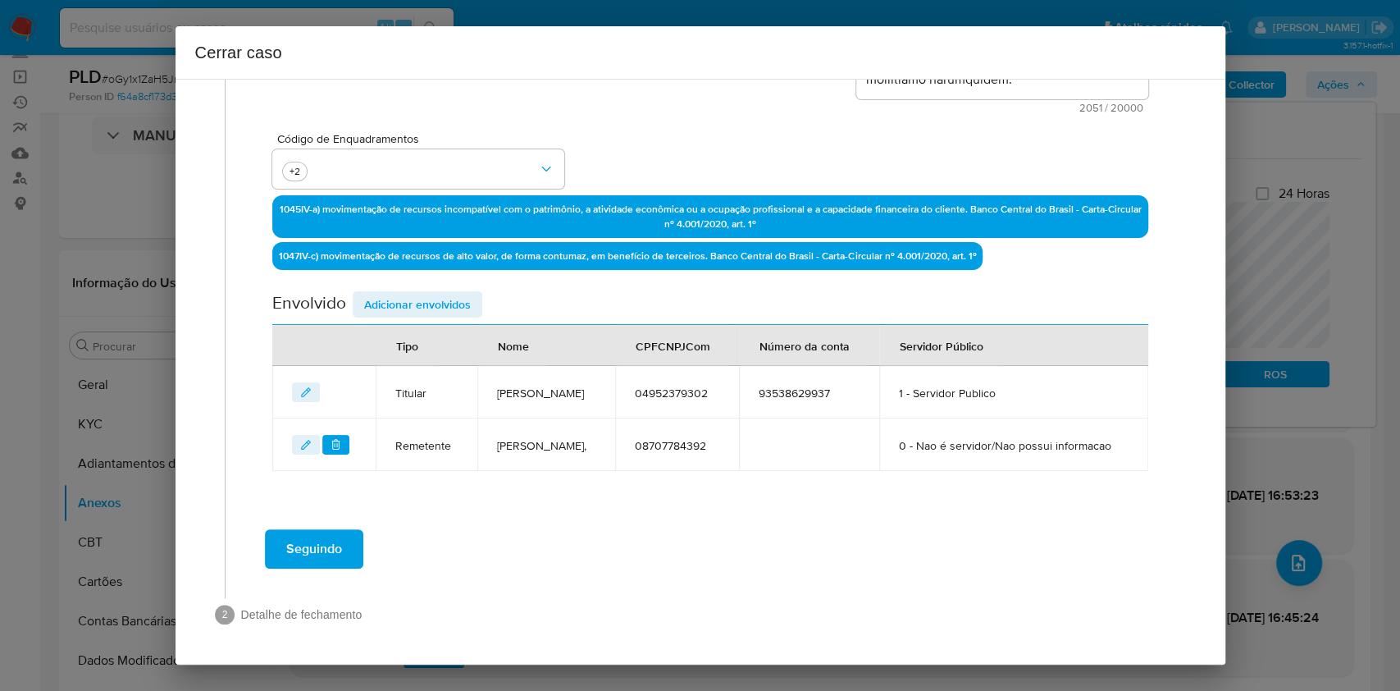
drag, startPoint x: 442, startPoint y: 253, endPoint x: 805, endPoint y: 340, distance: 372.9
click at [445, 293] on span "Adicionar envolvidos" at bounding box center [417, 304] width 107 height 23
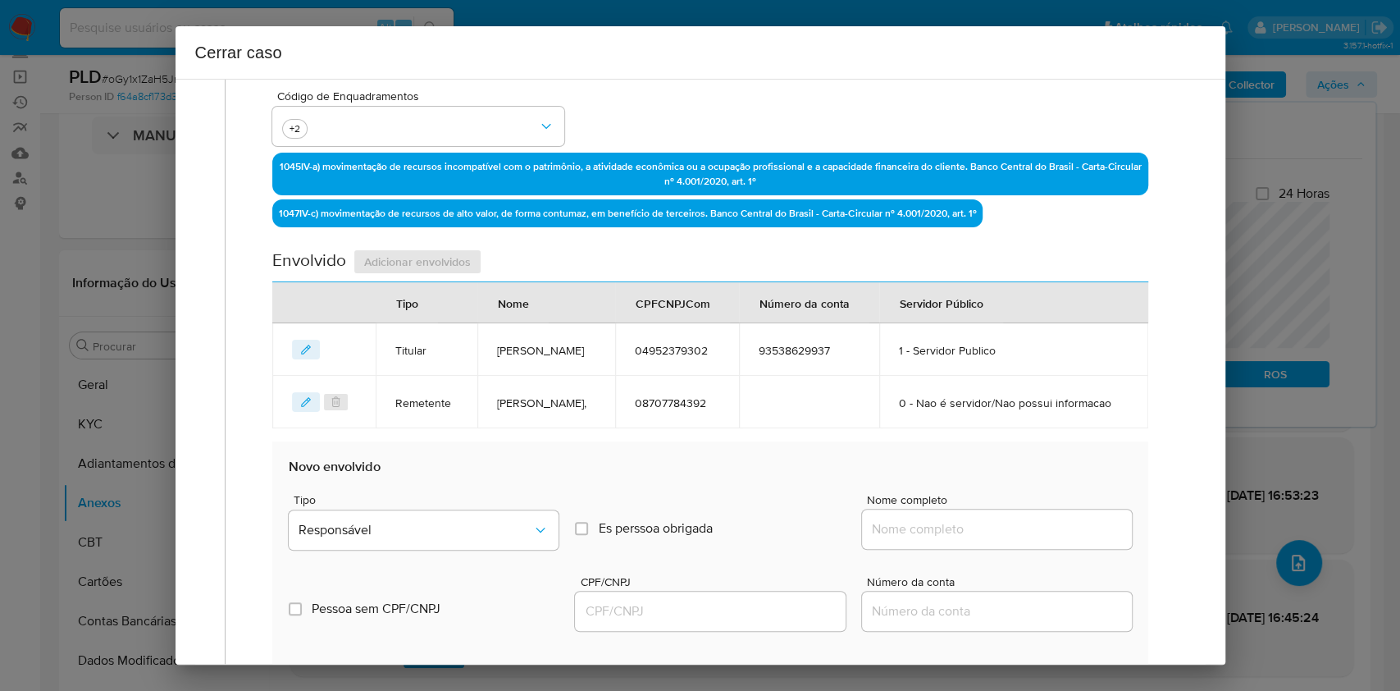
click at [1032, 540] on input "Nome completo" at bounding box center [997, 528] width 270 height 21
paste input "Jose Edilson De Oliveira Junior, 73831069387"
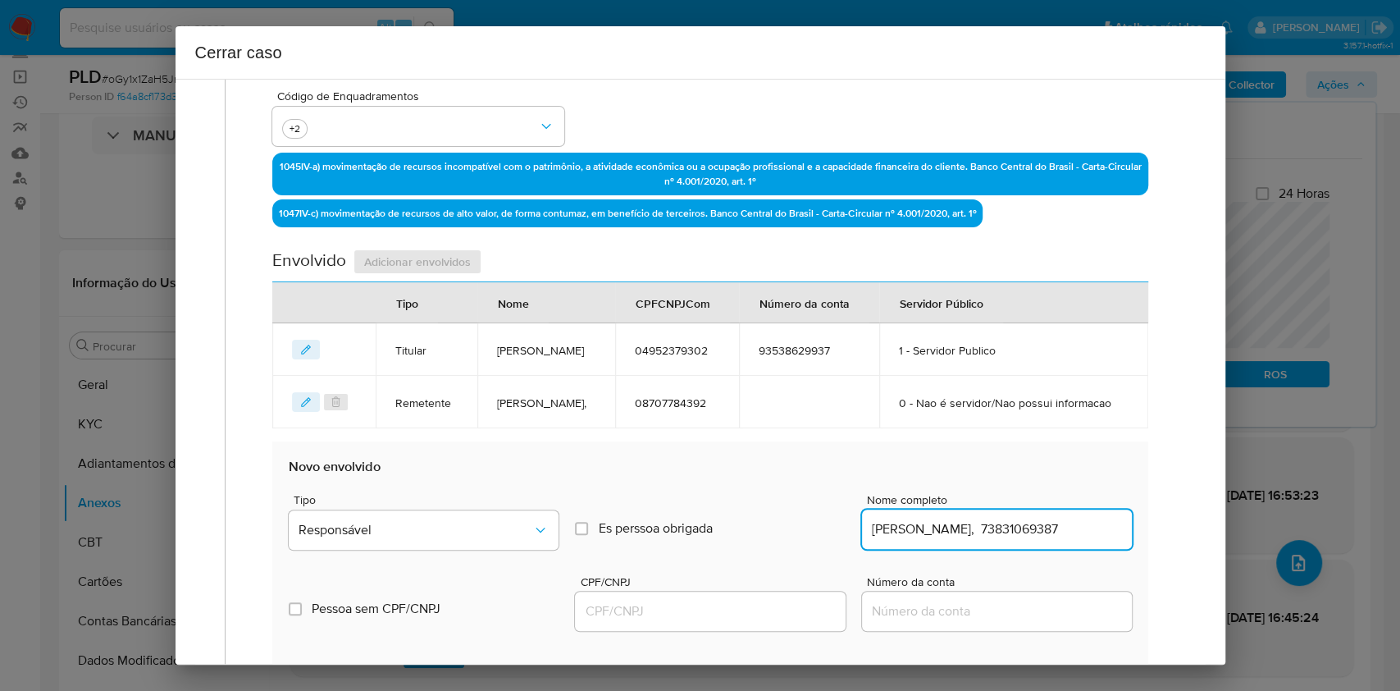
scroll to position [0, 21]
click at [1048, 540] on input "Jose Edilson De Oliveira Junior, 73831069387" at bounding box center [997, 528] width 270 height 21
type input "Jose Edilson De Oliveira Junior,"
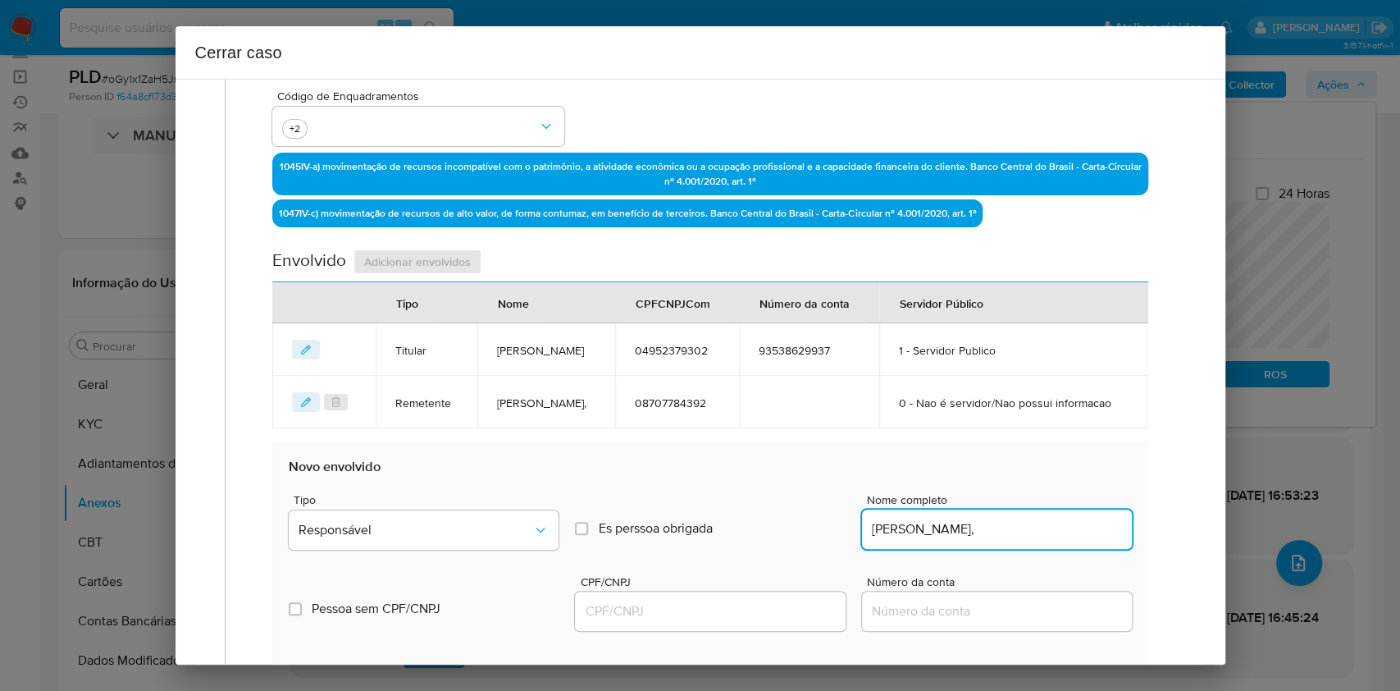
drag, startPoint x: 775, startPoint y: 660, endPoint x: 783, endPoint y: 651, distance: 11.0
click at [775, 622] on input "CPF/CNPJ" at bounding box center [710, 610] width 270 height 21
paste input "73831069387"
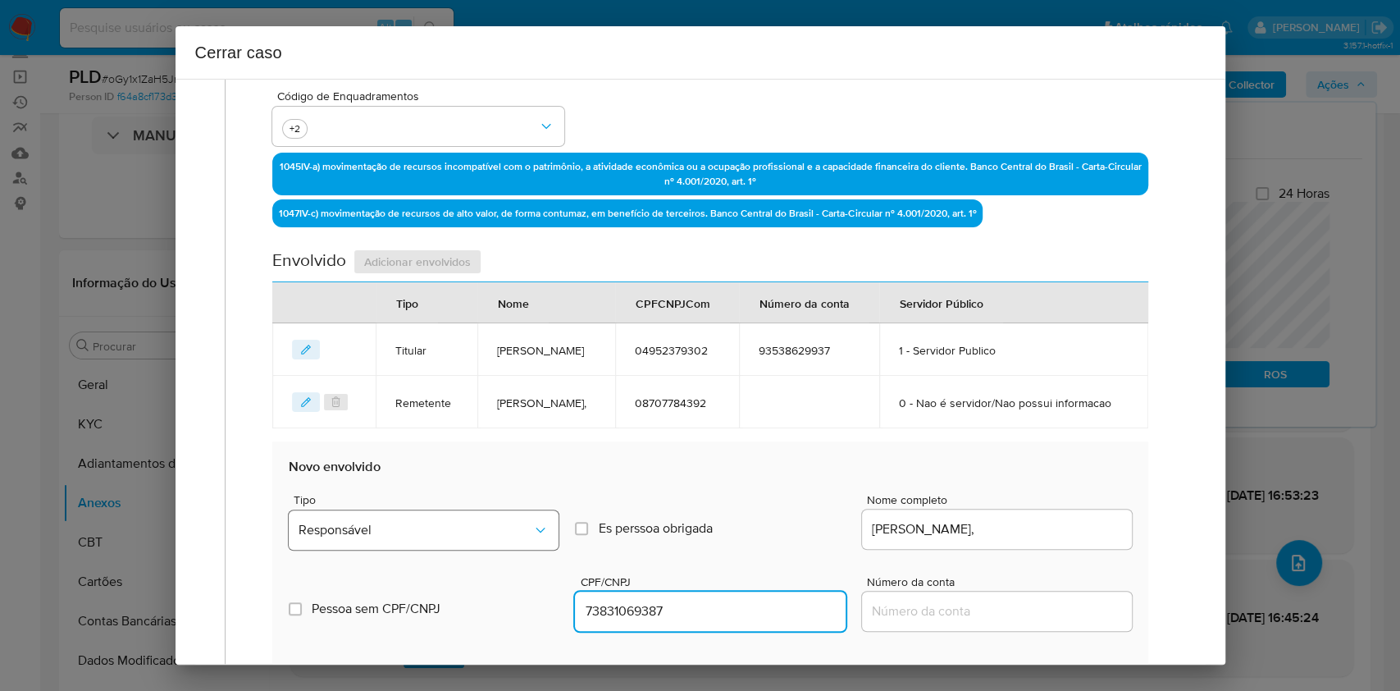
type input "73831069387"
click at [467, 550] on button "Responsável" at bounding box center [424, 529] width 270 height 39
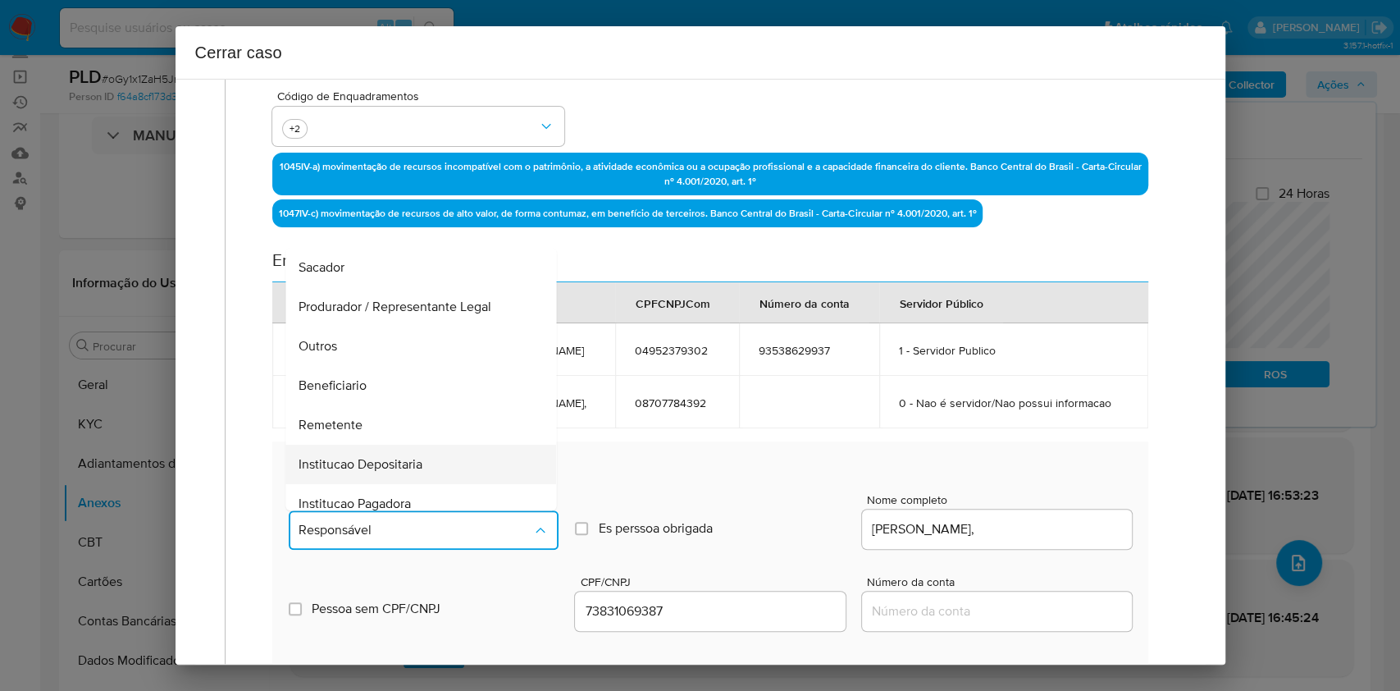
scroll to position [210, 0]
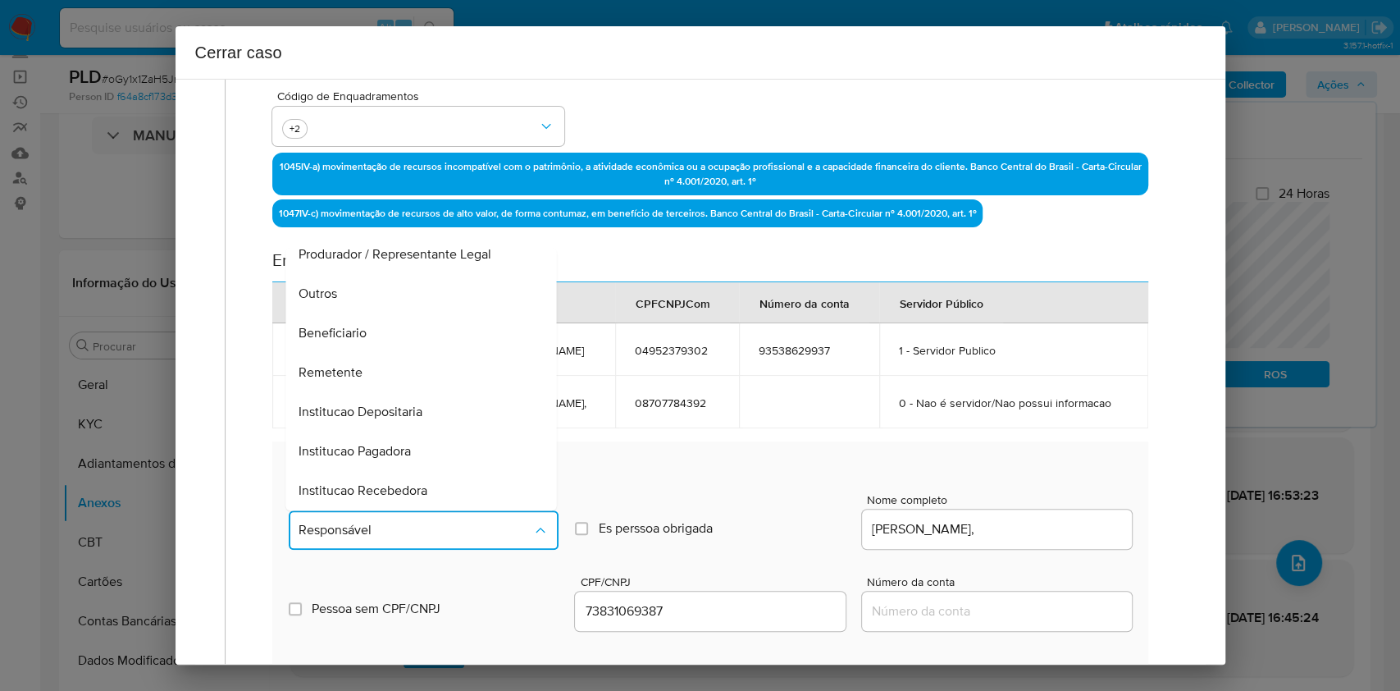
click at [377, 392] on div "Remetente" at bounding box center [416, 372] width 235 height 39
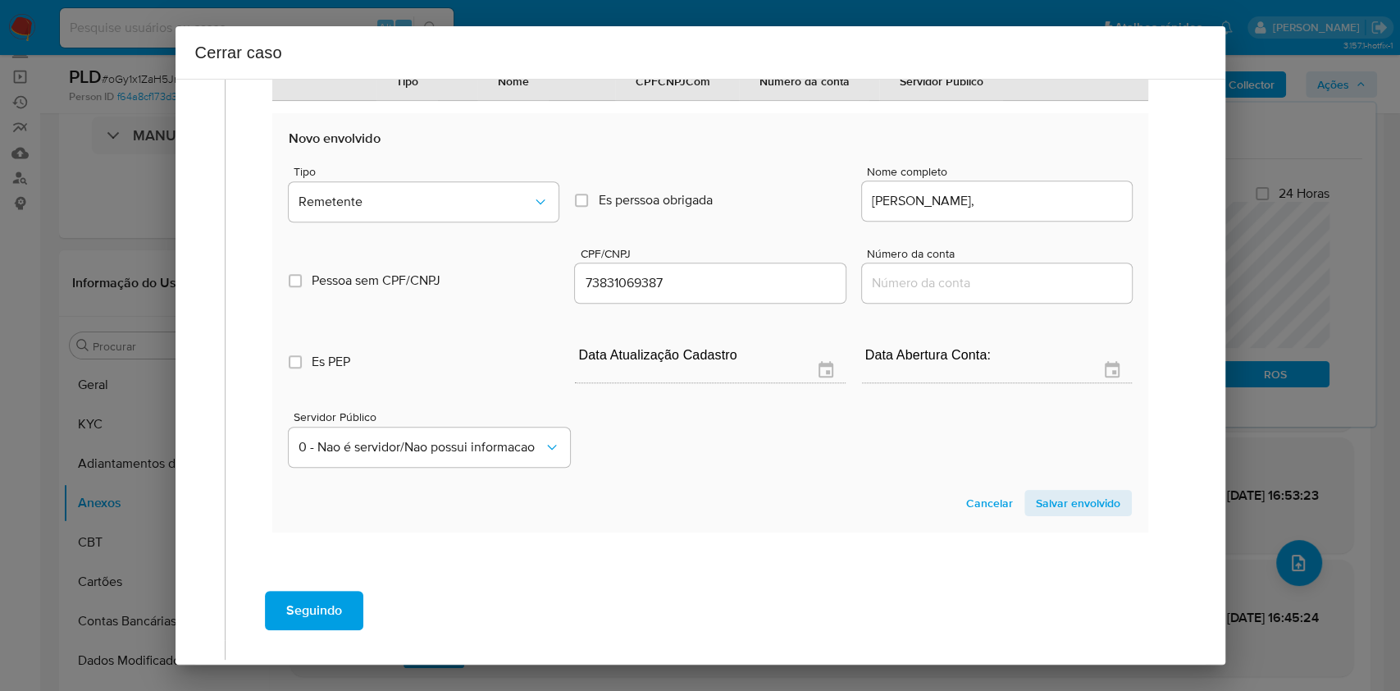
drag, startPoint x: 1083, startPoint y: 542, endPoint x: 1168, endPoint y: 482, distance: 104.7
click at [1084, 514] on span "Salvar envolvido" at bounding box center [1078, 502] width 84 height 23
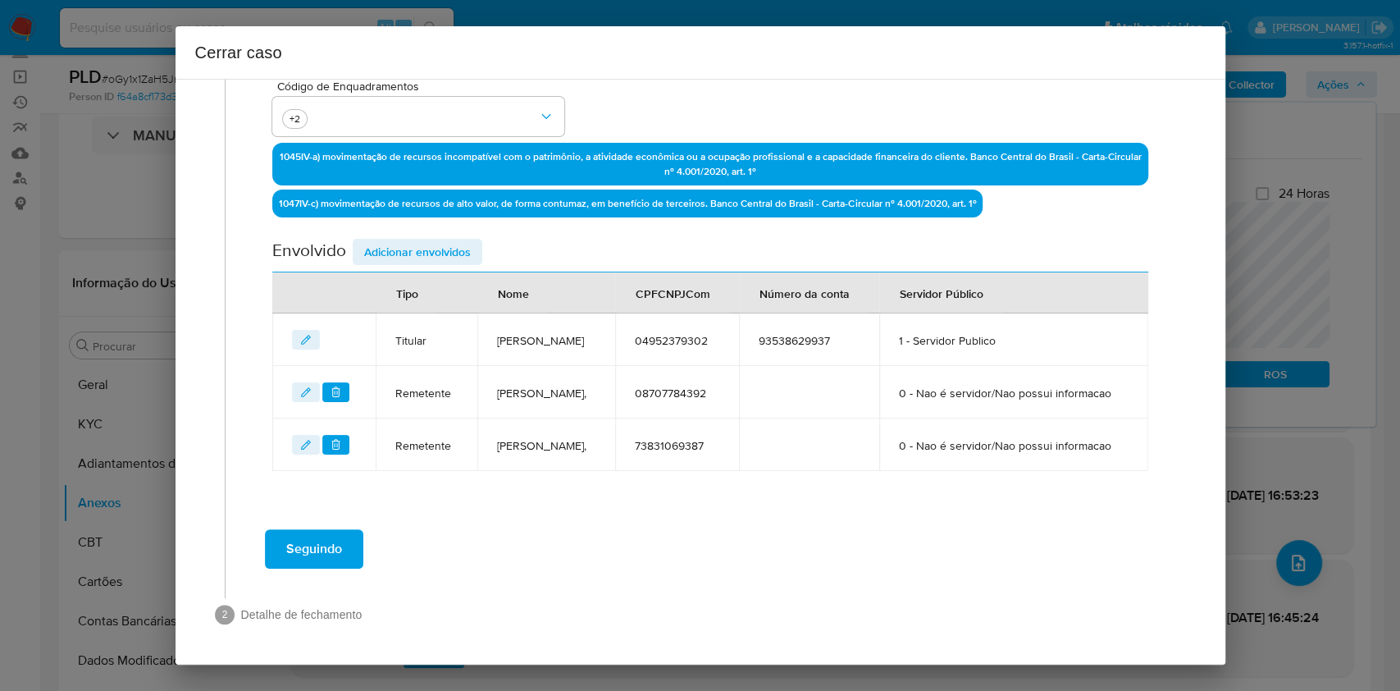
scroll to position [514, 0]
drag, startPoint x: 440, startPoint y: 206, endPoint x: 820, endPoint y: 340, distance: 403.4
click at [439, 240] on span "Adicionar envolvidos" at bounding box center [417, 251] width 107 height 23
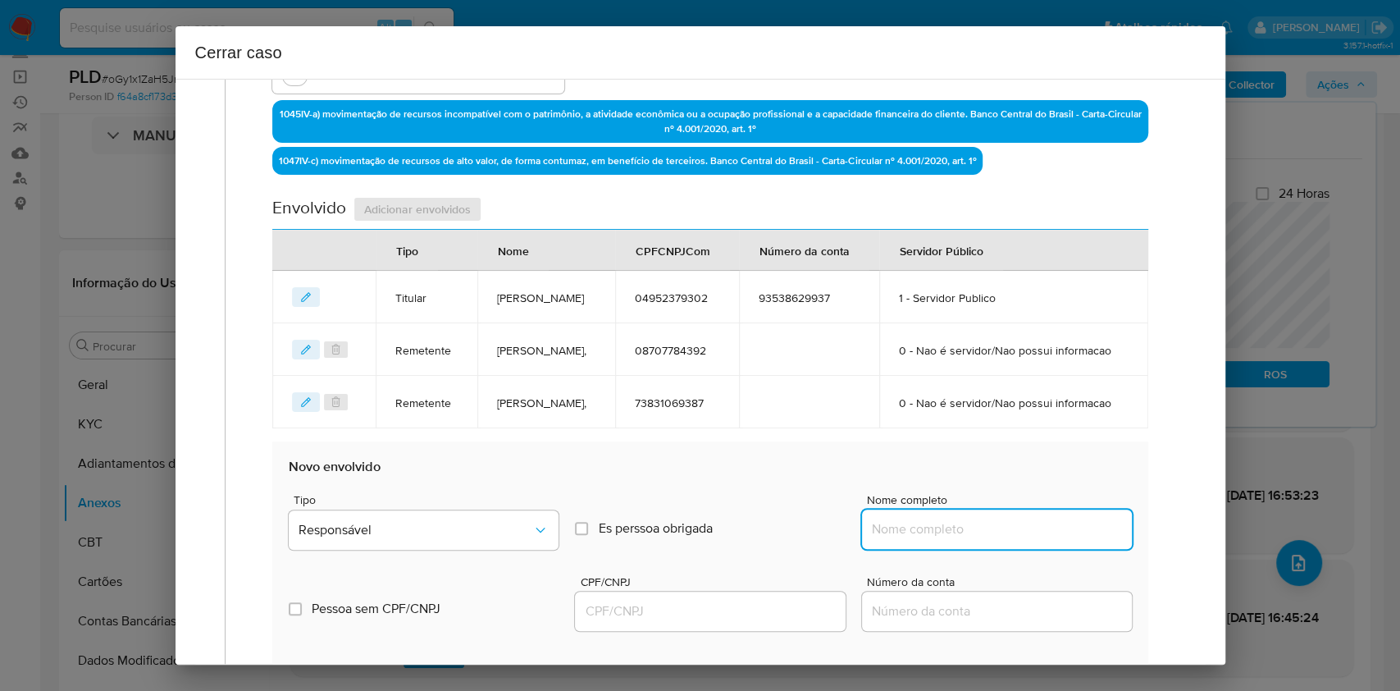
paste input "Deise M. D. Geraldo, 16656133000150"
drag, startPoint x: 997, startPoint y: 572, endPoint x: 1045, endPoint y: 571, distance: 48.4
click at [1003, 540] on input "Nome completo" at bounding box center [997, 528] width 270 height 21
click at [1045, 540] on input "Deise M. D. Geraldo, 16656133000150" at bounding box center [997, 528] width 270 height 21
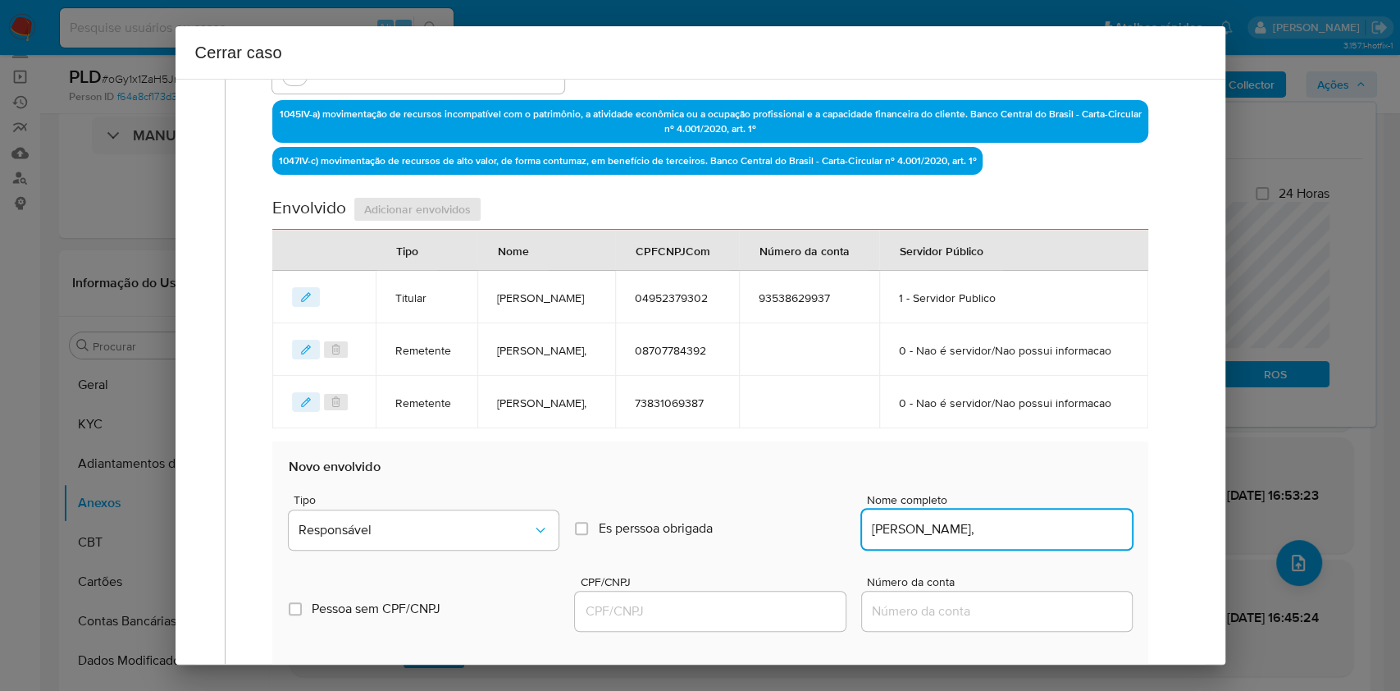
type input "Deise M. D. Geraldo,"
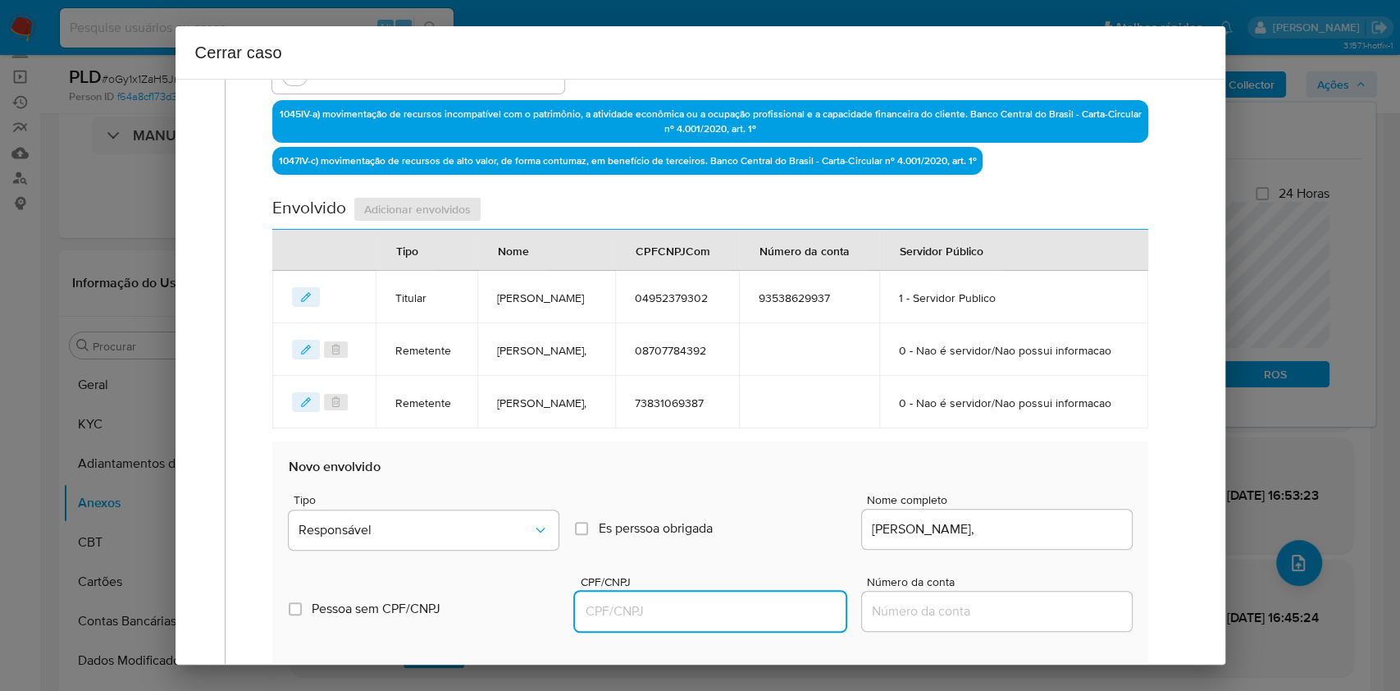
drag, startPoint x: 778, startPoint y: 655, endPoint x: 787, endPoint y: 646, distance: 12.2
click at [778, 622] on input "CPF/CNPJ" at bounding box center [710, 610] width 270 height 21
paste input "16656133000150"
type input "16656133000150"
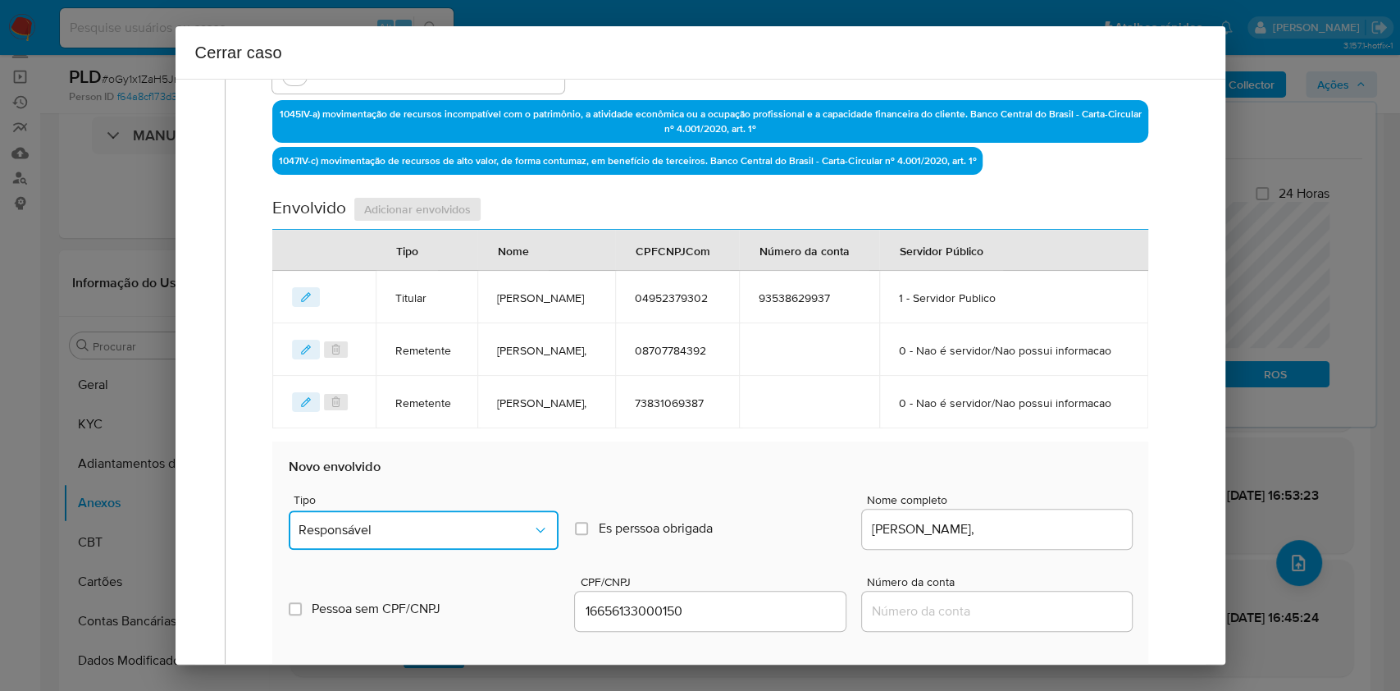
click at [488, 550] on button "Responsável" at bounding box center [424, 529] width 270 height 39
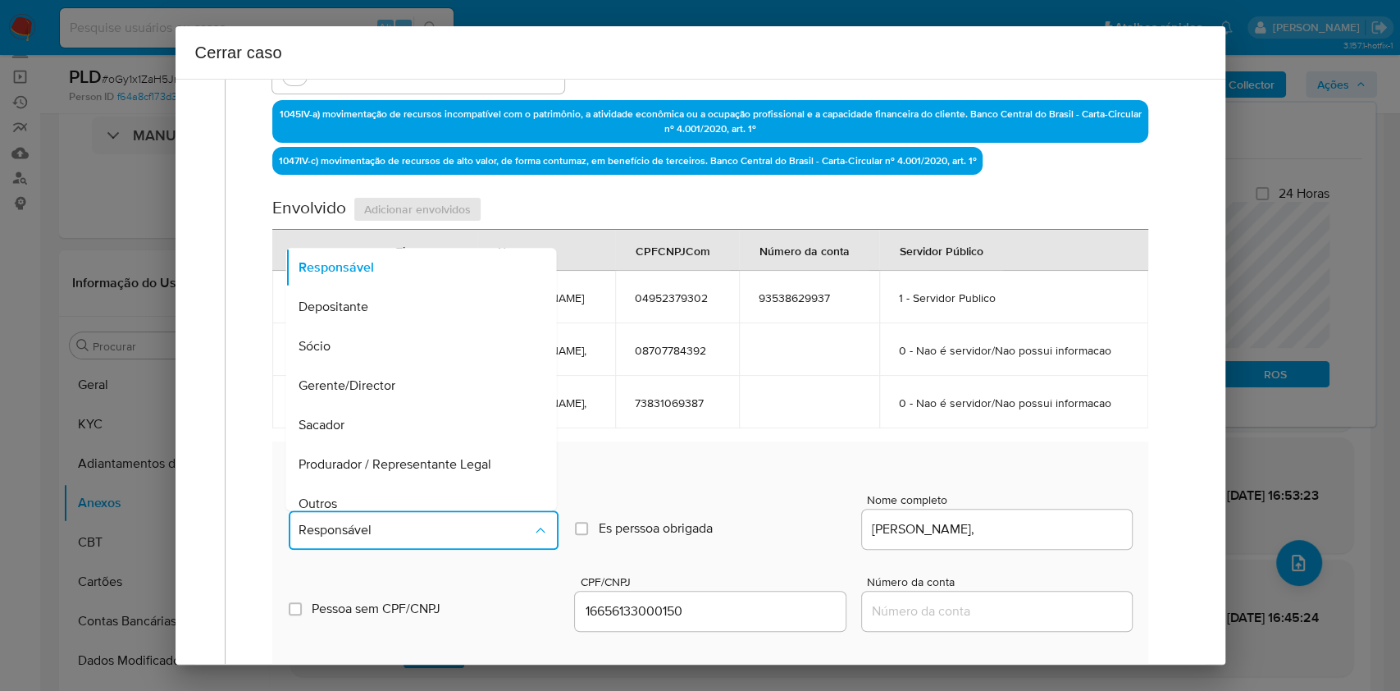
scroll to position [210, 0]
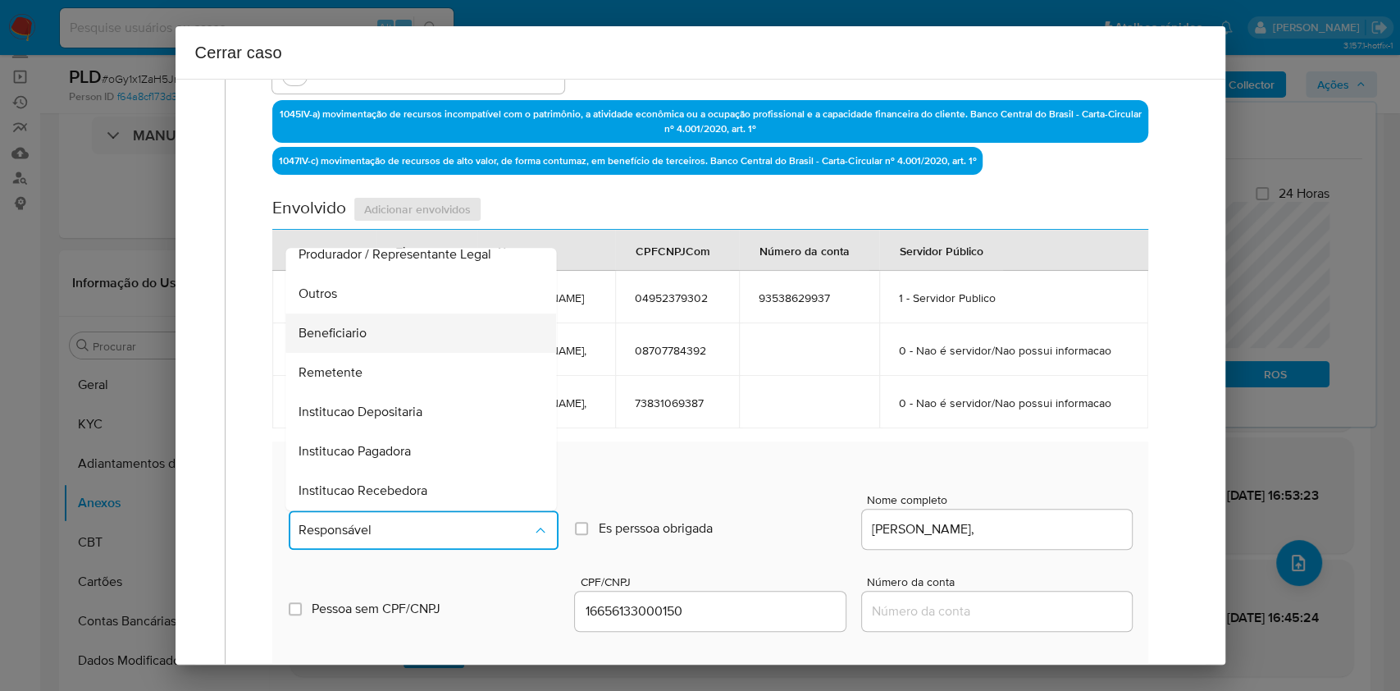
click at [369, 353] on div "Beneficiario" at bounding box center [416, 332] width 235 height 39
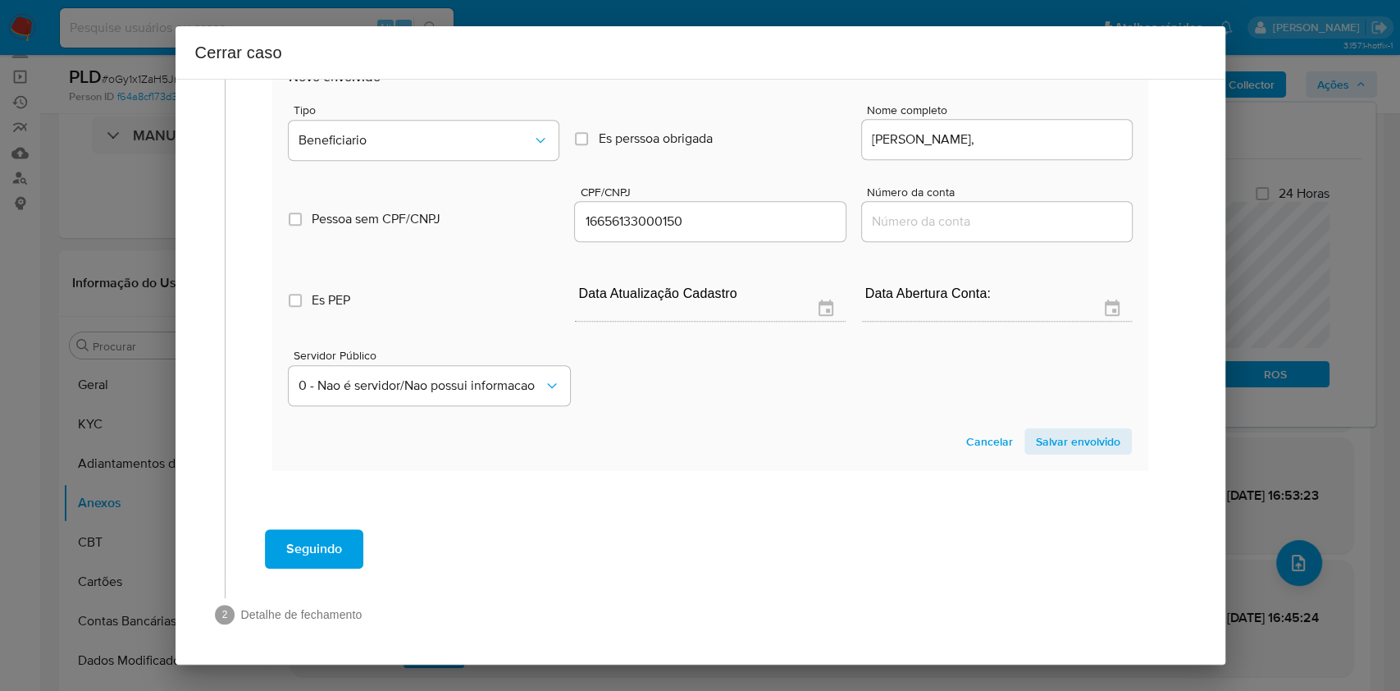
click at [1104, 443] on button "Salvar envolvido" at bounding box center [1078, 441] width 107 height 26
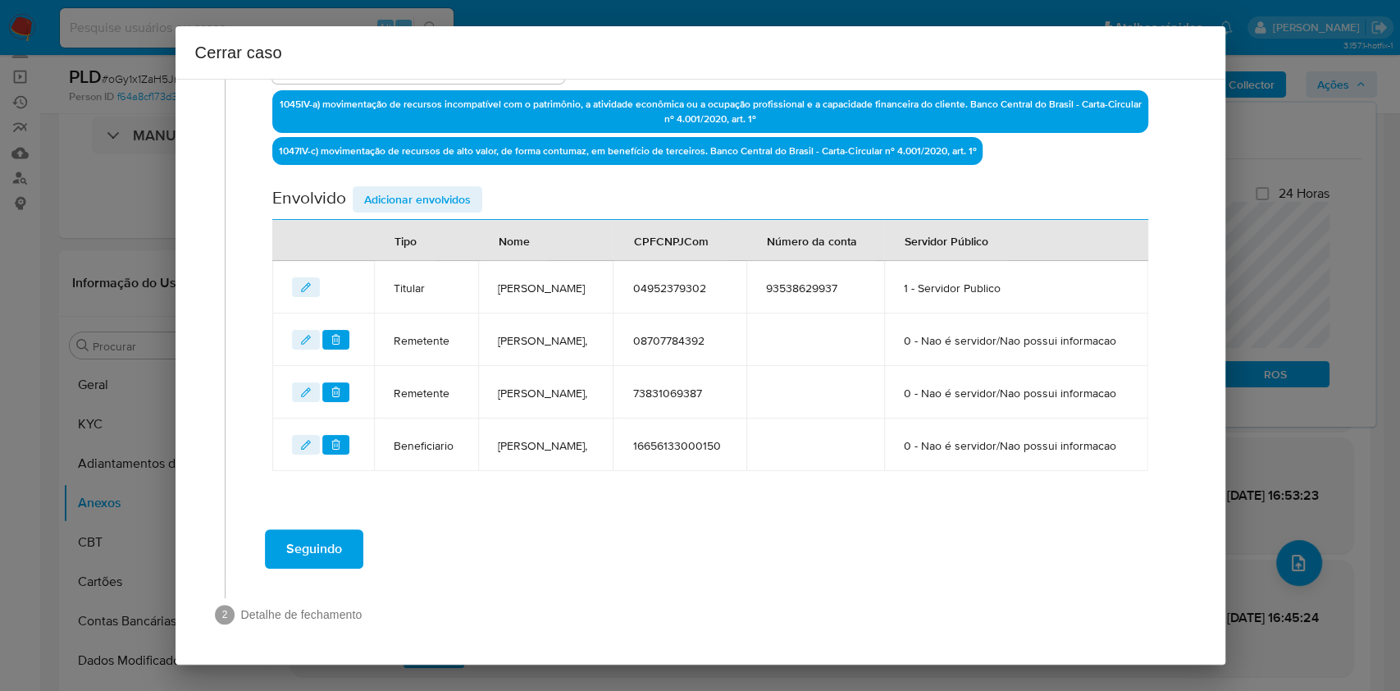
click at [335, 552] on span "Seguindo" at bounding box center [314, 549] width 56 height 36
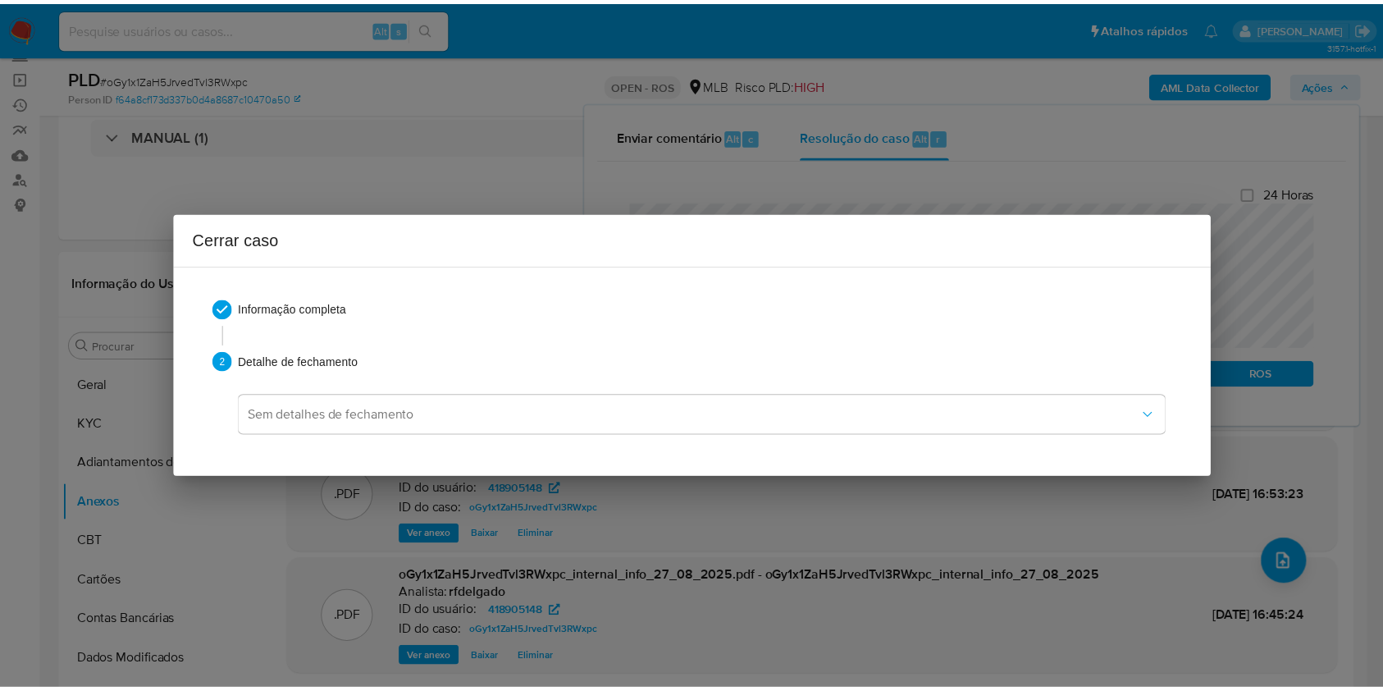
scroll to position [1375, 0]
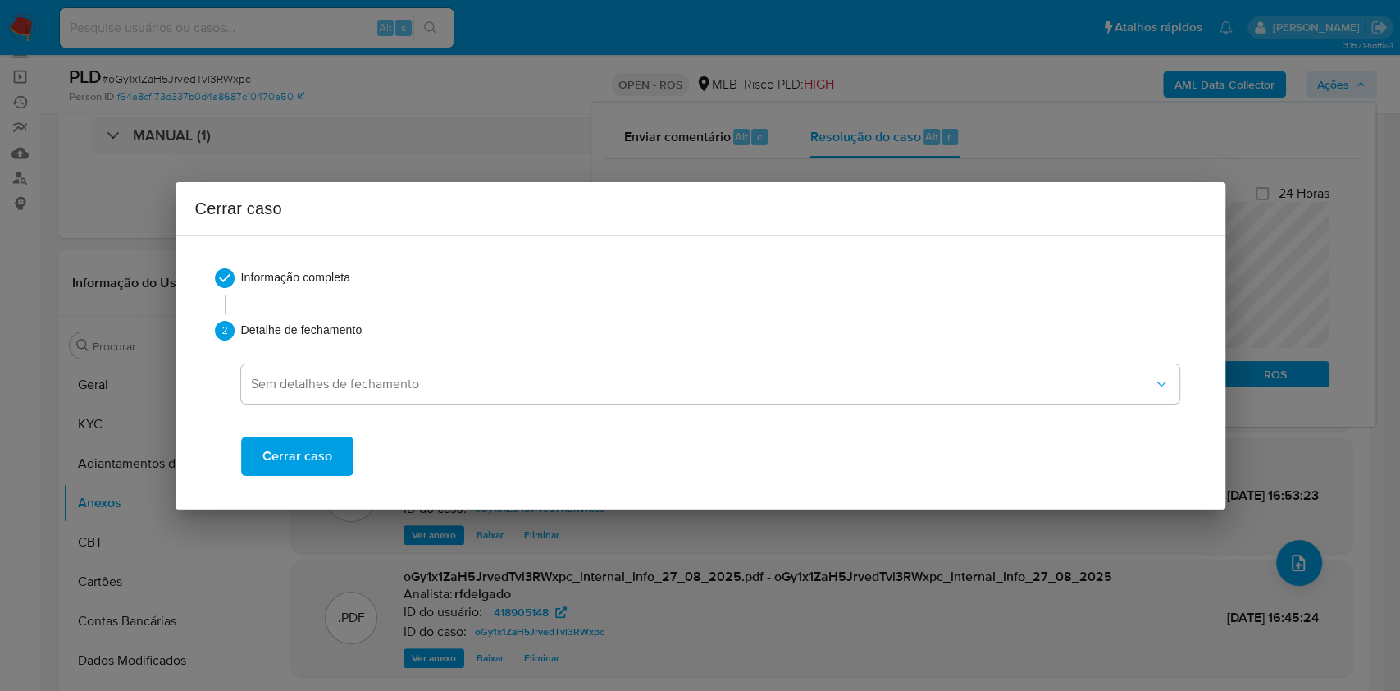
drag, startPoint x: 306, startPoint y: 463, endPoint x: 573, endPoint y: 219, distance: 361.8
click at [306, 464] on span "Cerrar caso" at bounding box center [297, 456] width 70 height 36
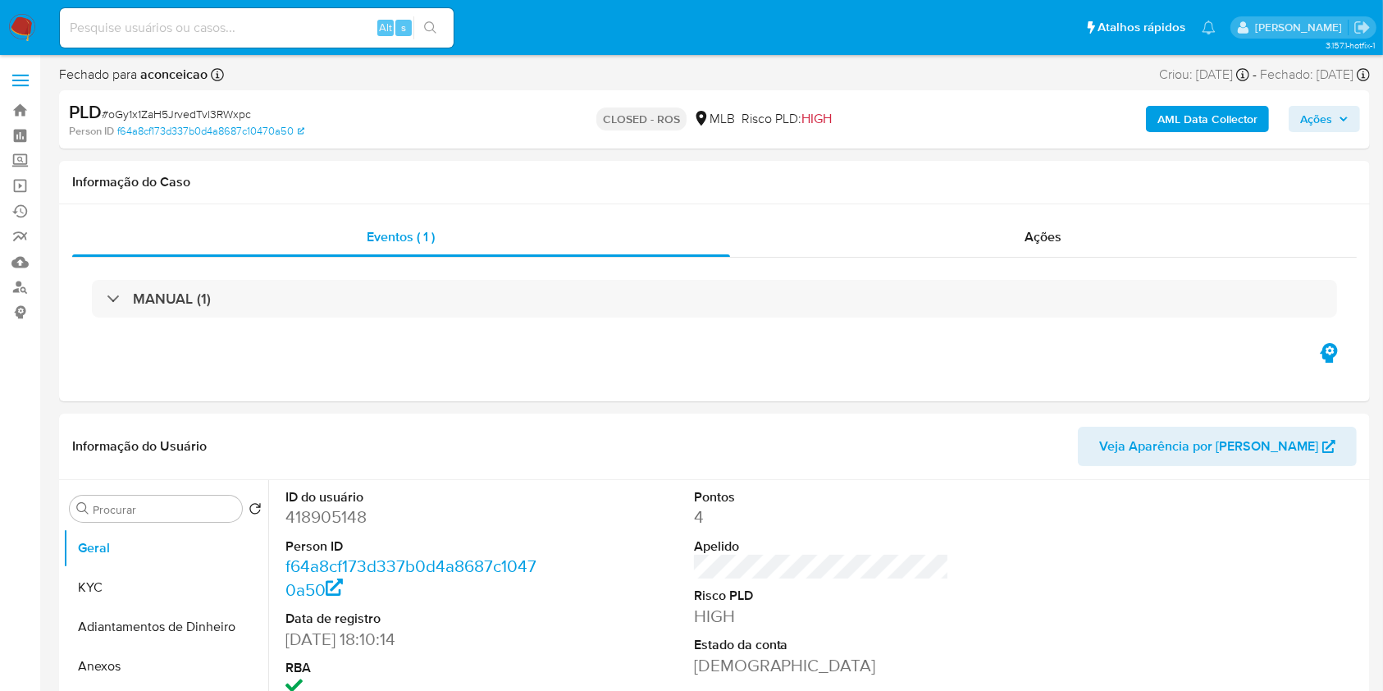
select select "10"
click at [1006, 240] on div "Ações" at bounding box center [1043, 236] width 627 height 39
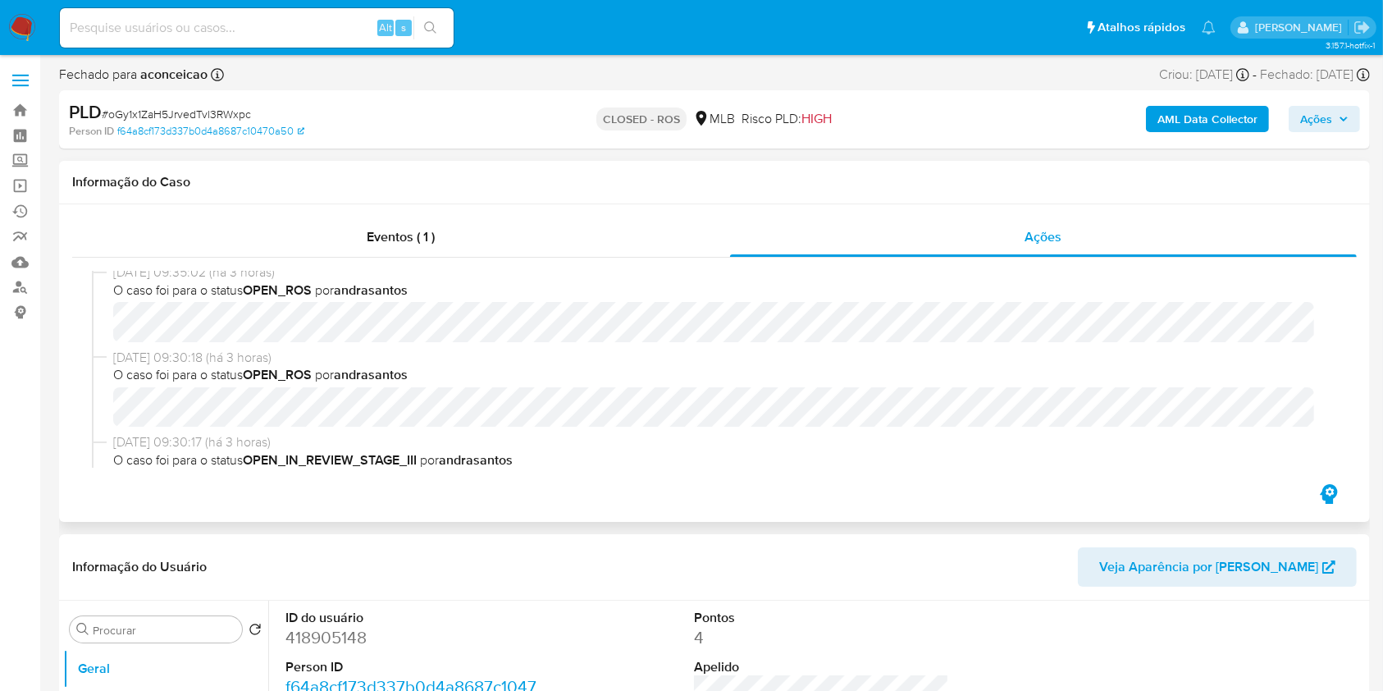
scroll to position [546, 0]
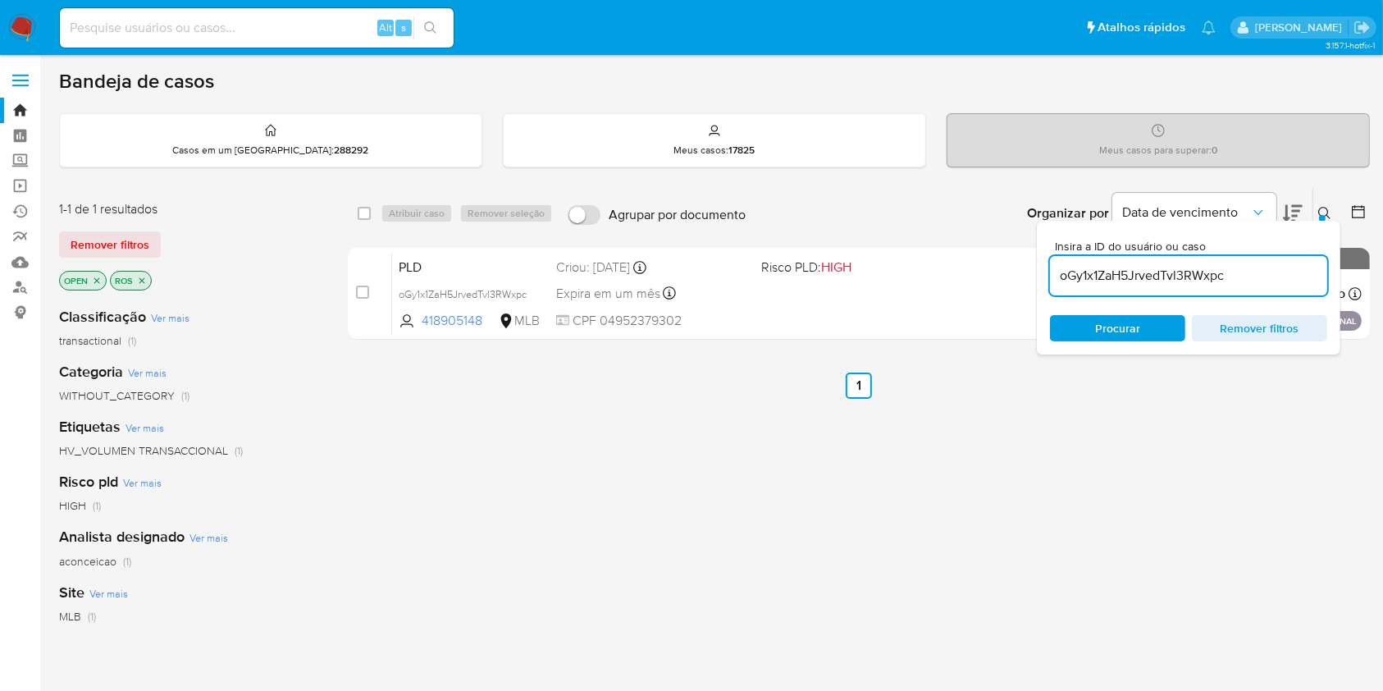
click at [1225, 272] on input "oGy1x1ZaH5JrvedTvl3RWxpc" at bounding box center [1188, 275] width 277 height 21
paste input "EgNXTWUZtL5eUtmtVsn6gySu"
click at [1125, 272] on input "EgNXTWUZtL5eUtmtVsn6gySu" at bounding box center [1188, 275] width 277 height 21
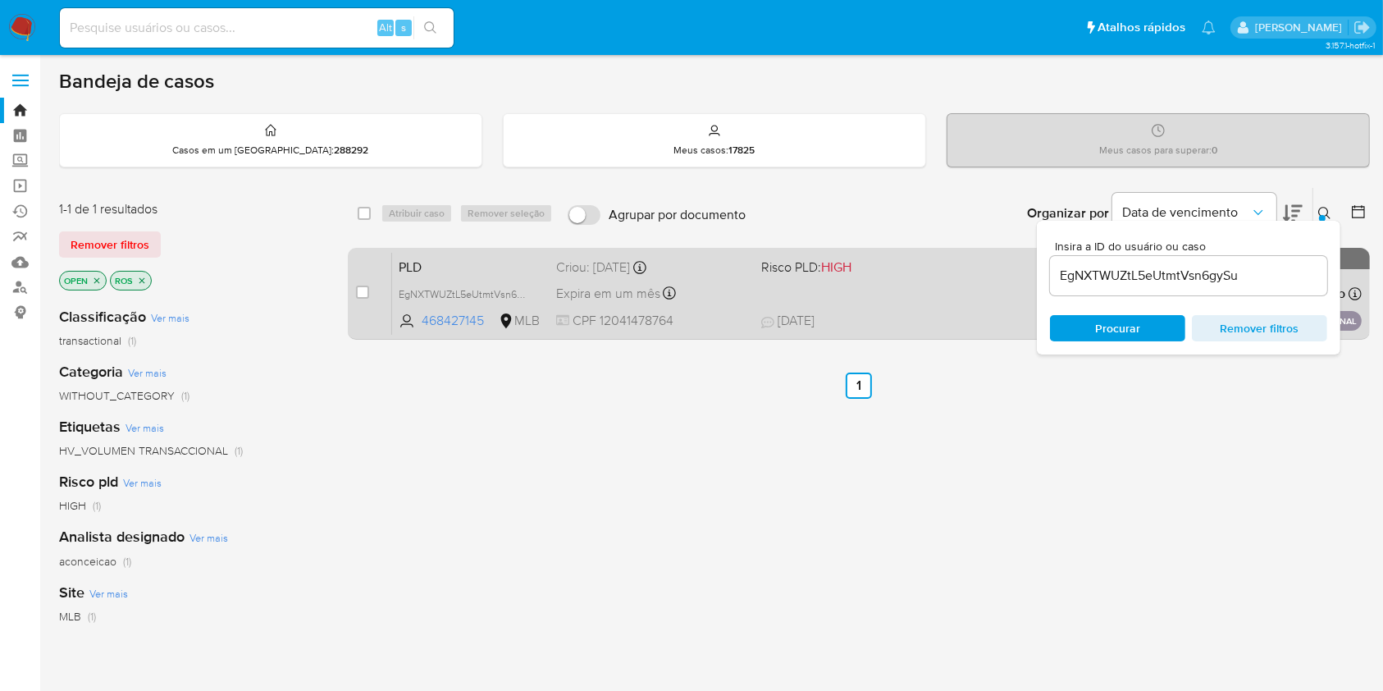
click at [927, 307] on div "PLD EgNXTWUZtL5eUtmtVsn6gySu 468427145 MLB Risco PLD: HIGH Criou: 14/08/2025 Cr…" at bounding box center [877, 293] width 970 height 83
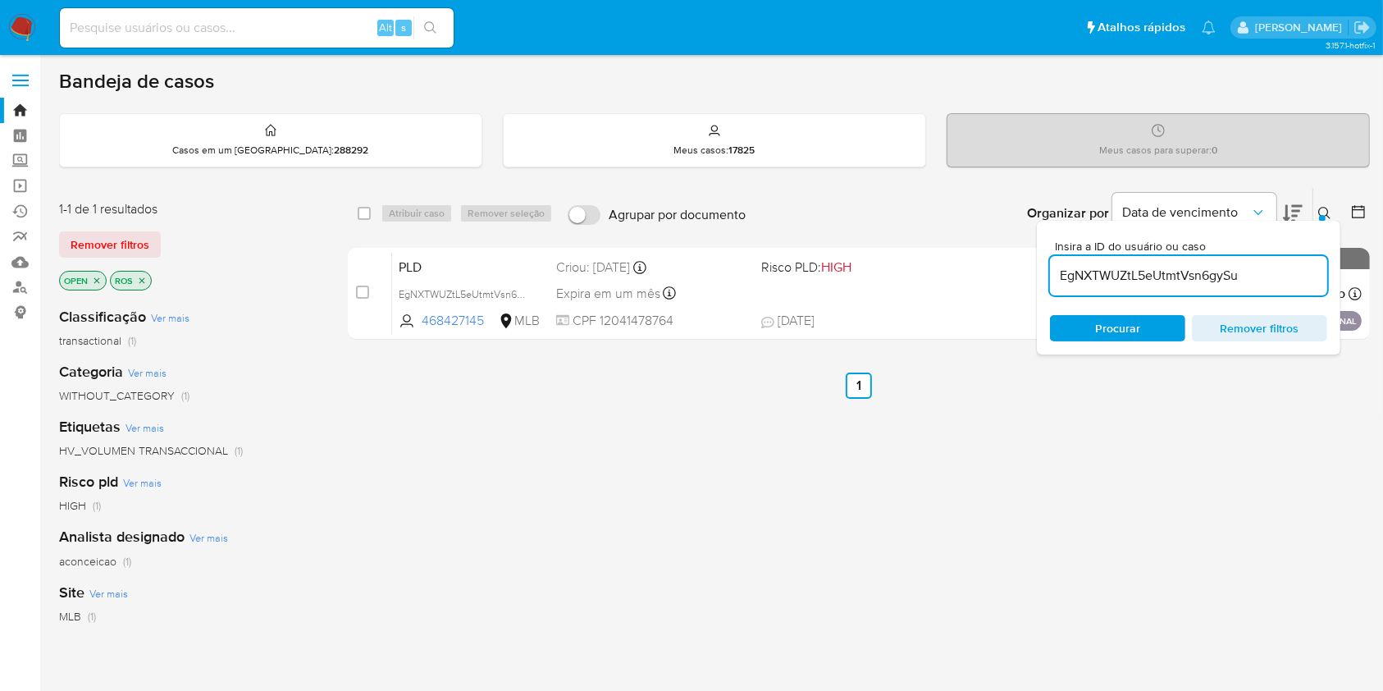
click at [1160, 273] on input "EgNXTWUZtL5eUtmtVsn6gySu" at bounding box center [1188, 275] width 277 height 21
paste input "PQw2nKI0dfs85kwWs9yhPtcC"
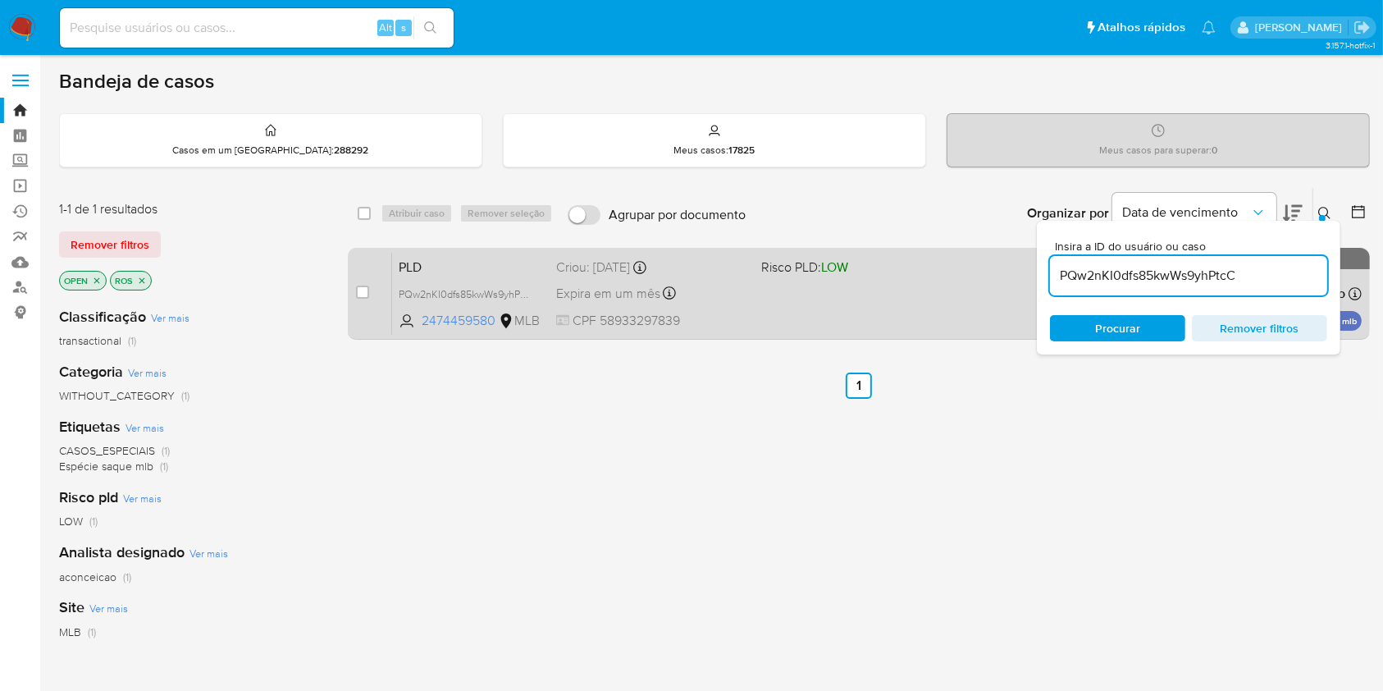
click at [880, 312] on div "PLD PQw2nKI0dfs85kwWs9yhPtcC 2474459580 MLB Risco PLD: LOW Criou: 12/08/2025 Cr…" at bounding box center [877, 293] width 970 height 83
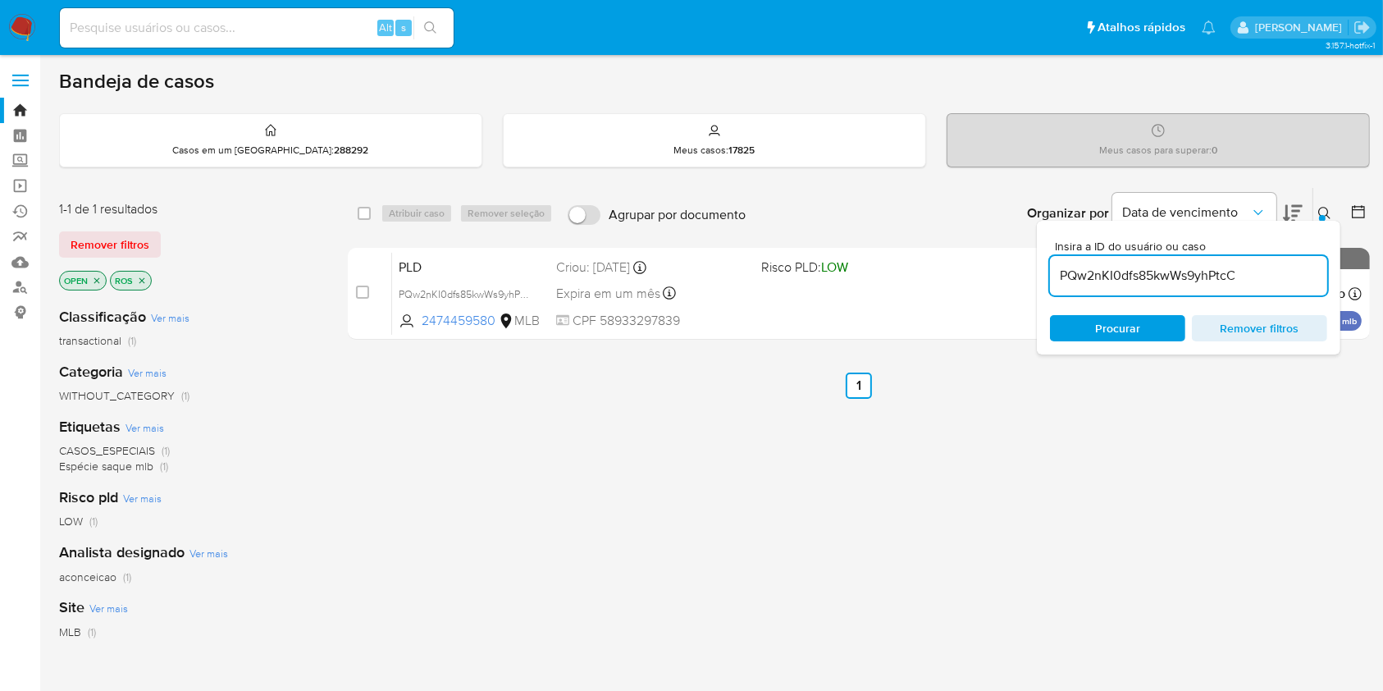
drag, startPoint x: 1075, startPoint y: 288, endPoint x: 1077, endPoint y: 279, distance: 9.4
click at [1076, 285] on div "PQw2nKI0dfs85kwWs9yhPtcC" at bounding box center [1188, 275] width 277 height 39
click at [1077, 277] on input "PQw2nKI0dfs85kwWs9yhPtcC" at bounding box center [1188, 275] width 277 height 21
paste input "bgh2NzeAElAGbCAxvLupW0nu"
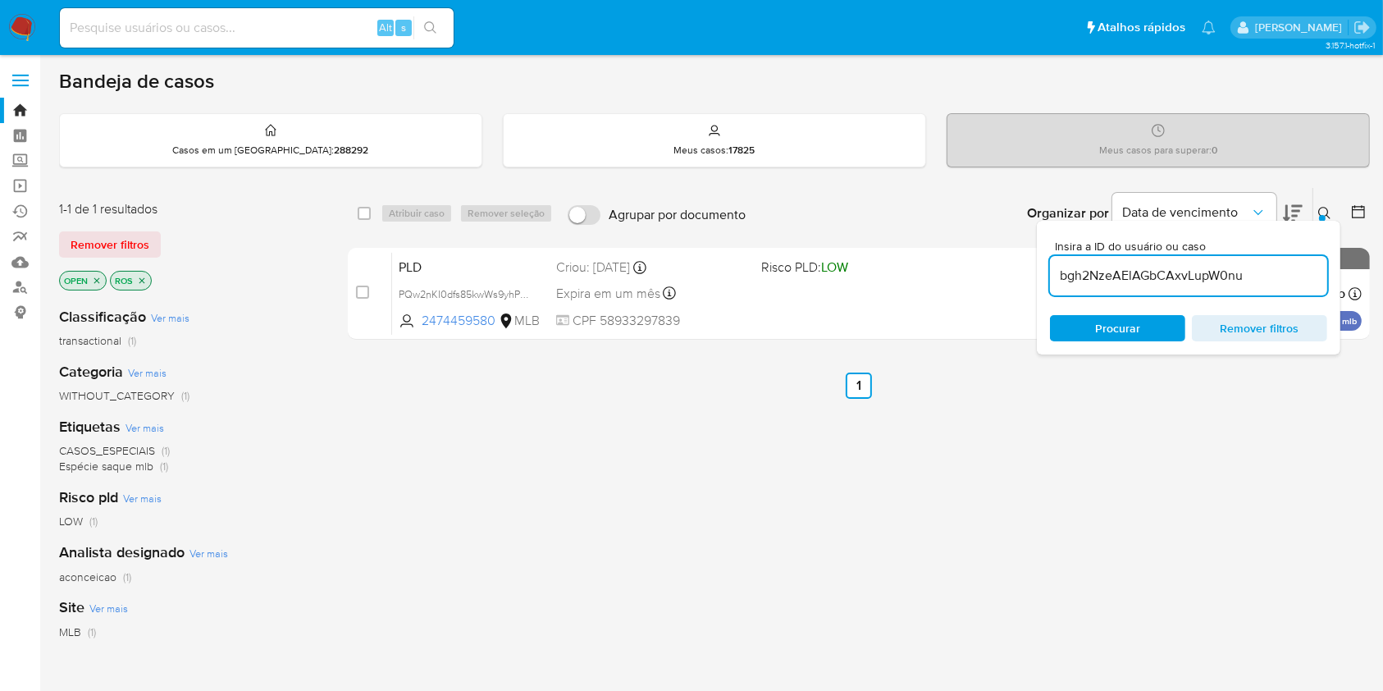
type input "bgh2NzeAElAGbCAxvLupW0nu"
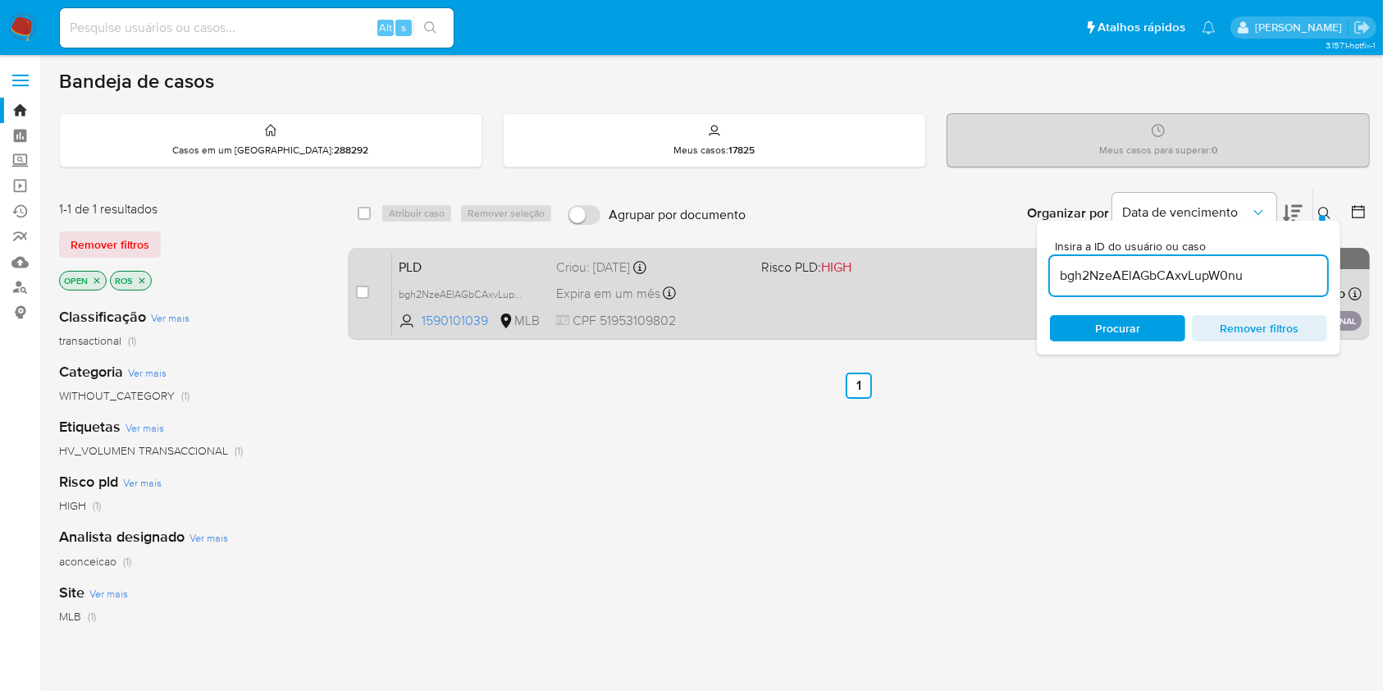
click at [838, 296] on div "PLD bgh2NzeAElAGbCAxvLupW0nu 1590101039 MLB Risco PLD: HIGH Criou: 14/08/2025 C…" at bounding box center [877, 293] width 970 height 83
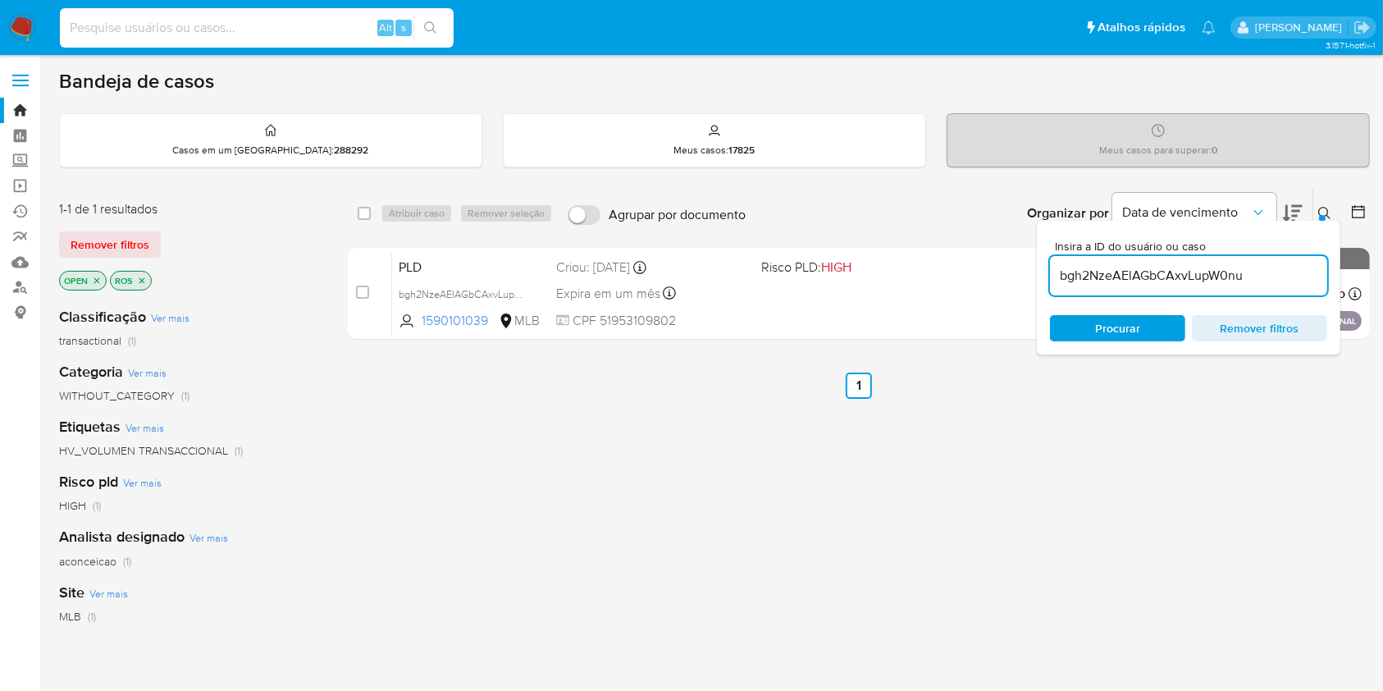
click at [288, 25] on input at bounding box center [257, 27] width 394 height 21
paste input "OX5361Fj5PnyDXldePBag2qd"
type input "OX5361Fj5PnyDXldePBag2qd"
click at [1221, 280] on input "bgh2NzeAElAGbCAxvLupW0nu" at bounding box center [1188, 275] width 277 height 21
click at [1221, 279] on input "bgh2NzeAElAGbCAxvLupW0nu" at bounding box center [1188, 275] width 277 height 21
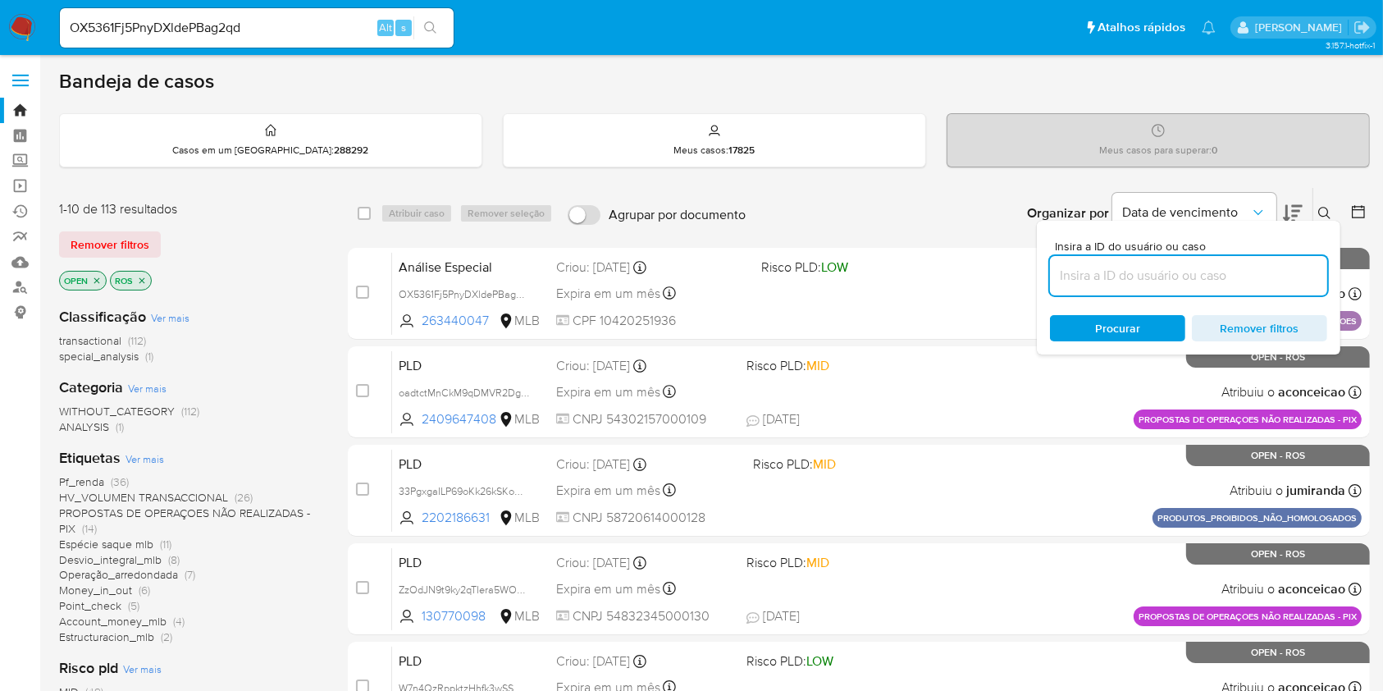
click at [1140, 275] on input at bounding box center [1188, 275] width 277 height 21
paste input "2kwCdtx036LvUL6bPBxgGM28"
type input "2kwCdtx036LvUL6bPBxgGM28"
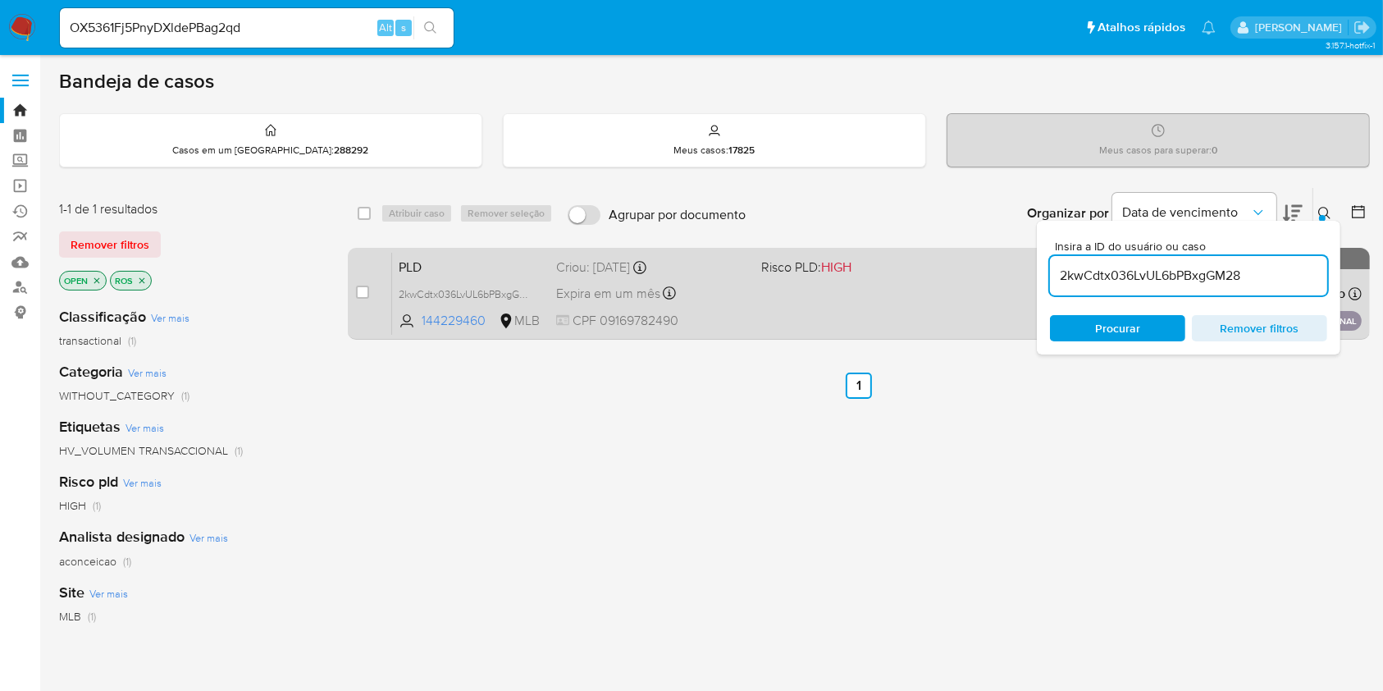
click at [827, 319] on div "PLD 2kwCdtx036LvUL6bPBxgGM28 144229460 MLB Risco PLD: HIGH Criou: 14/08/2025 Cr…" at bounding box center [877, 293] width 970 height 83
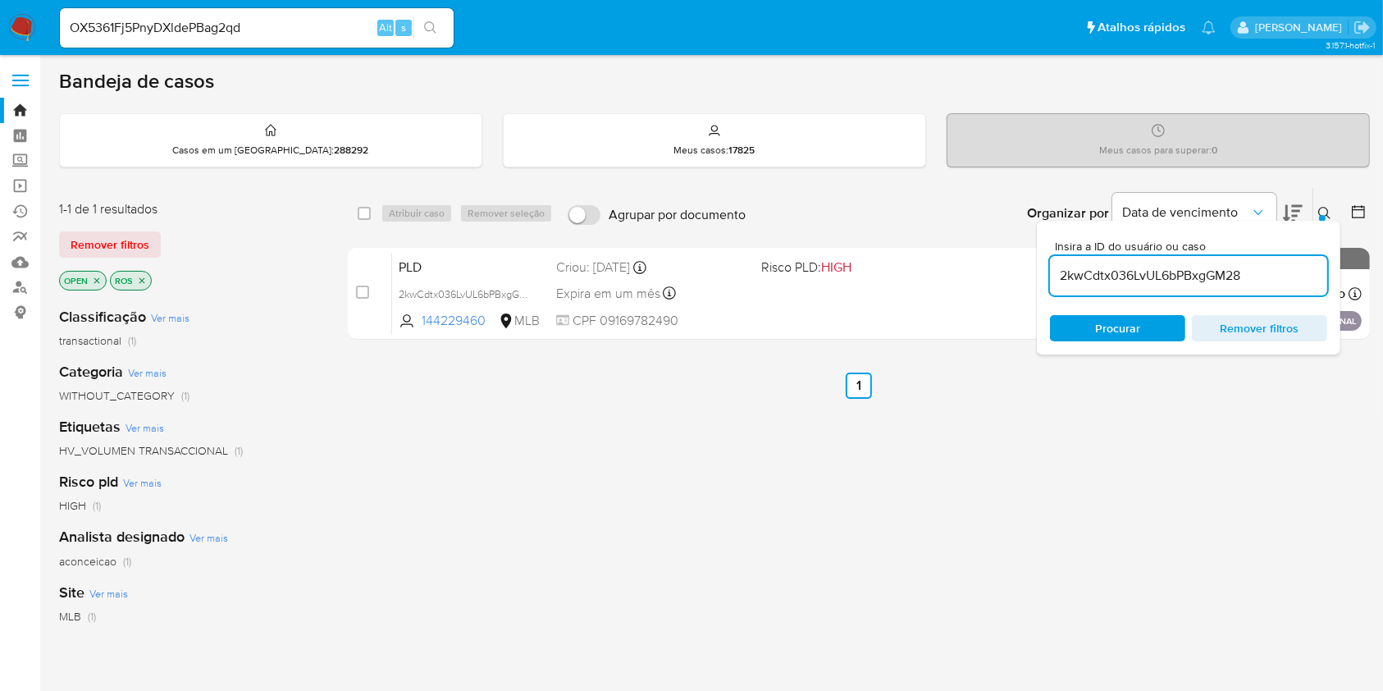
click at [304, 26] on input "OX5361Fj5PnyDXldePBag2qd" at bounding box center [257, 27] width 394 height 21
paste input "DPTu4mh5mfkEZKc6zC0mXBQl"
type input "DPTu4mh5mfkEZKc6zC0mXBQl"
click at [1185, 265] on input "2kwCdtx036LvUL6bPBxgGM28" at bounding box center [1188, 275] width 277 height 21
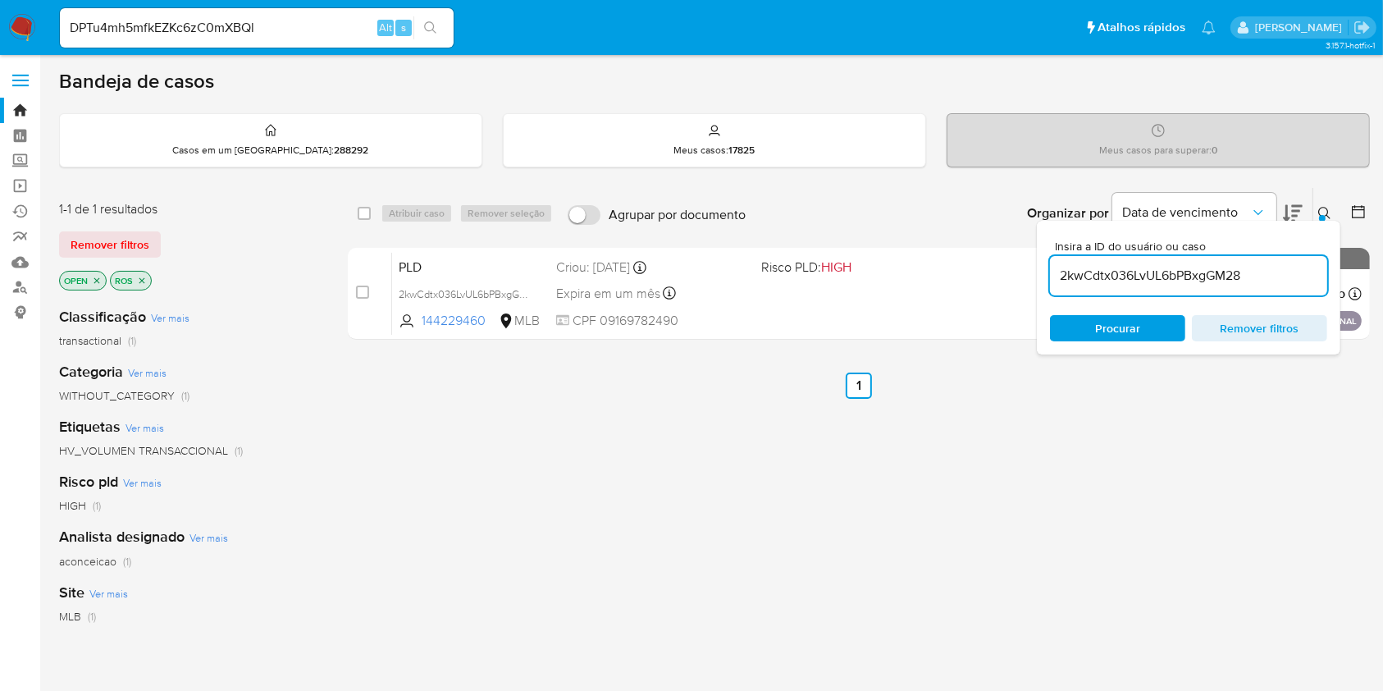
click at [1185, 265] on input "2kwCdtx036LvUL6bPBxgGM28" at bounding box center [1188, 275] width 277 height 21
click at [1140, 287] on div "2kwCdtx036LvUL6bPBxgGM28" at bounding box center [1188, 275] width 277 height 39
drag, startPoint x: 1140, startPoint y: 288, endPoint x: 1138, endPoint y: 279, distance: 9.4
click at [1140, 286] on div "2kwCdtx036LvUL6bPBxgGM28" at bounding box center [1188, 275] width 277 height 39
click at [1137, 279] on input "2kwCdtx036LvUL6bPBxgGM28" at bounding box center [1188, 275] width 277 height 21
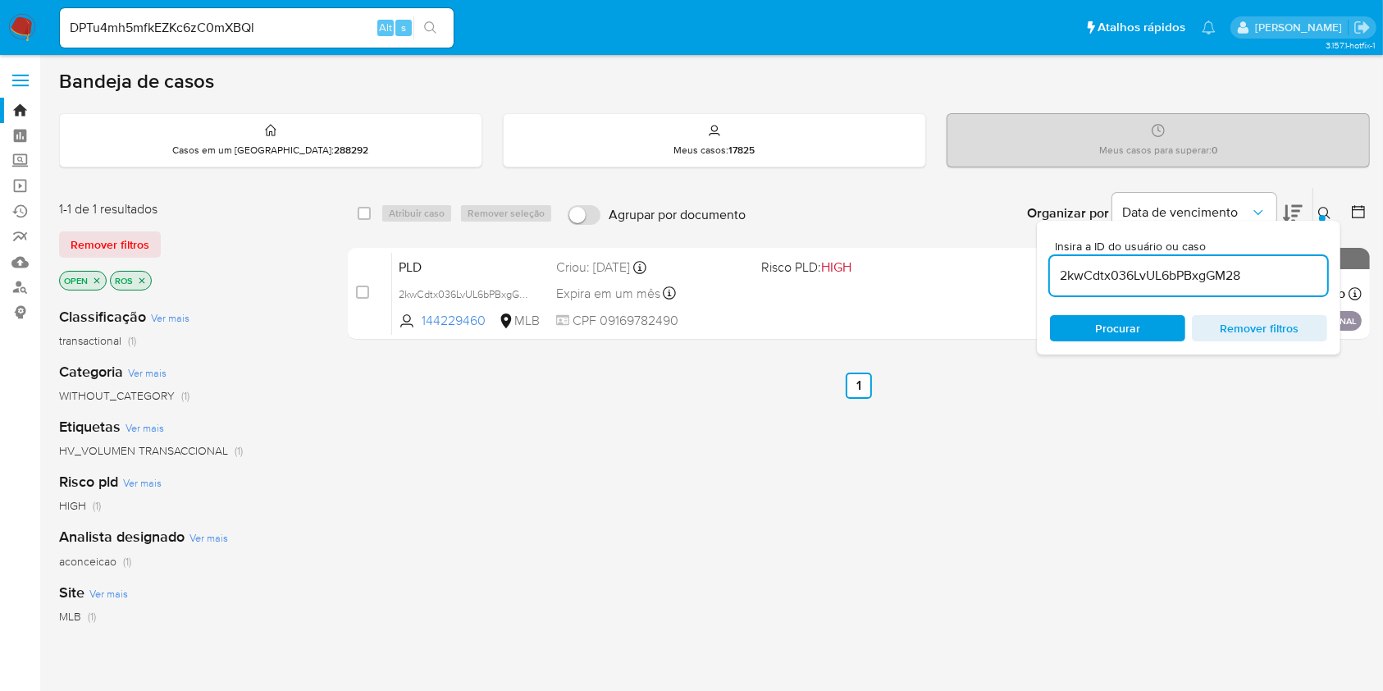
click at [1137, 279] on input "2kwCdtx036LvUL6bPBxgGM28" at bounding box center [1188, 275] width 277 height 21
paste input "DPTu4mh5mfkEZKc6zC0mXBQl"
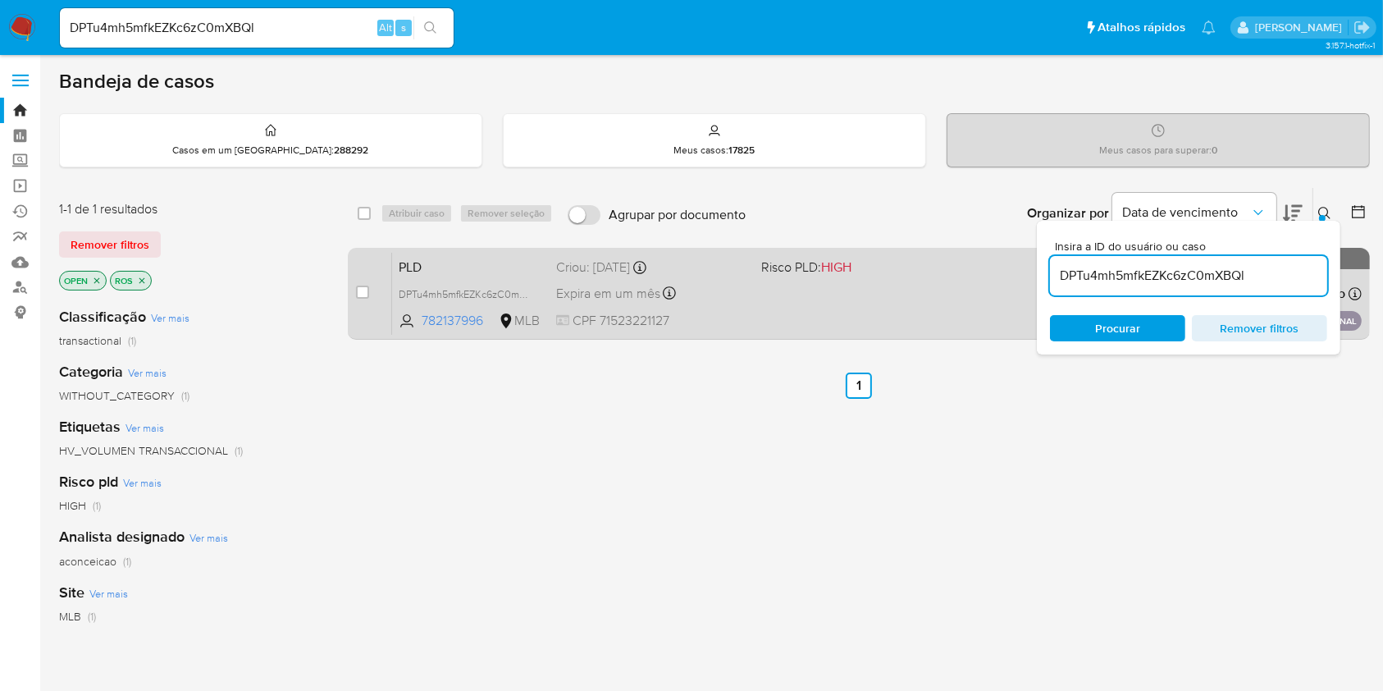
click at [942, 297] on div "PLD DPTu4mh5mfkEZKc6zC0mXBQl 782137996 MLB Risco PLD: HIGH Criou: 14/08/2025 Cr…" at bounding box center [877, 293] width 970 height 83
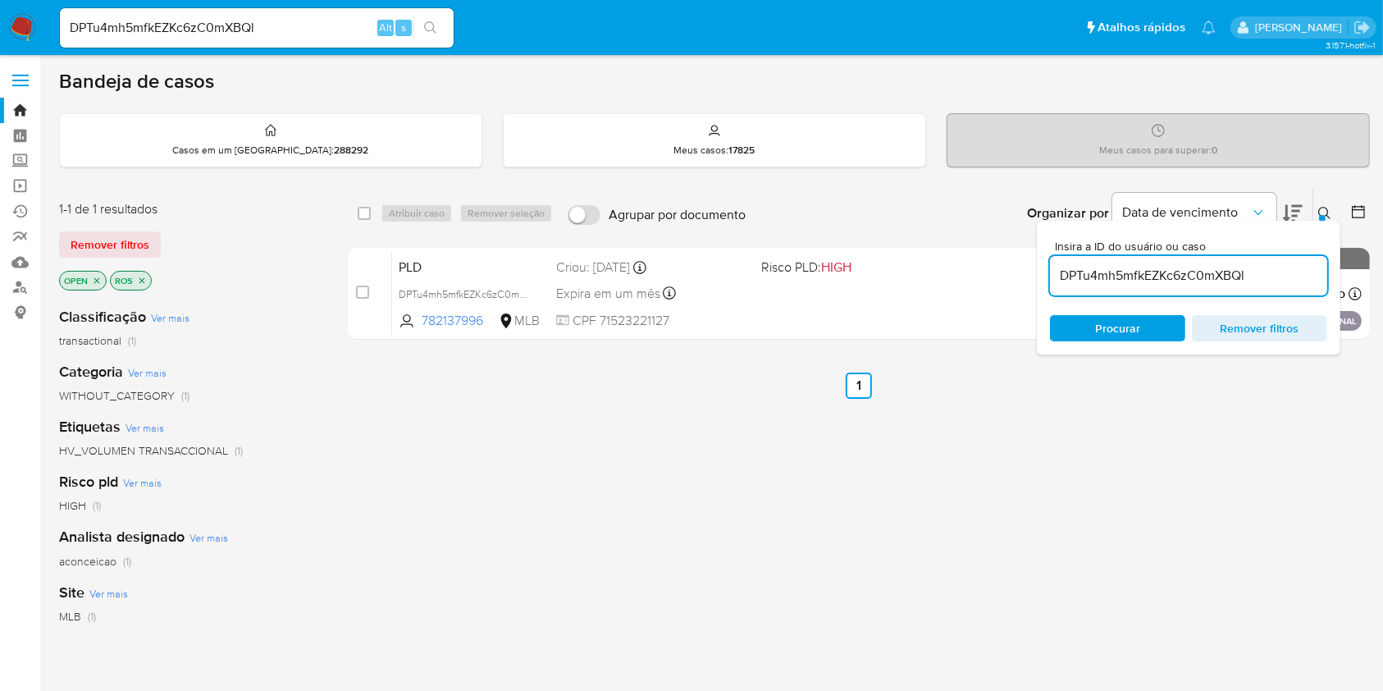
click at [1131, 281] on input "DPTu4mh5mfkEZKc6zC0mXBQl" at bounding box center [1188, 275] width 277 height 21
click at [1116, 339] on span "Procurar" at bounding box center [1117, 328] width 45 height 26
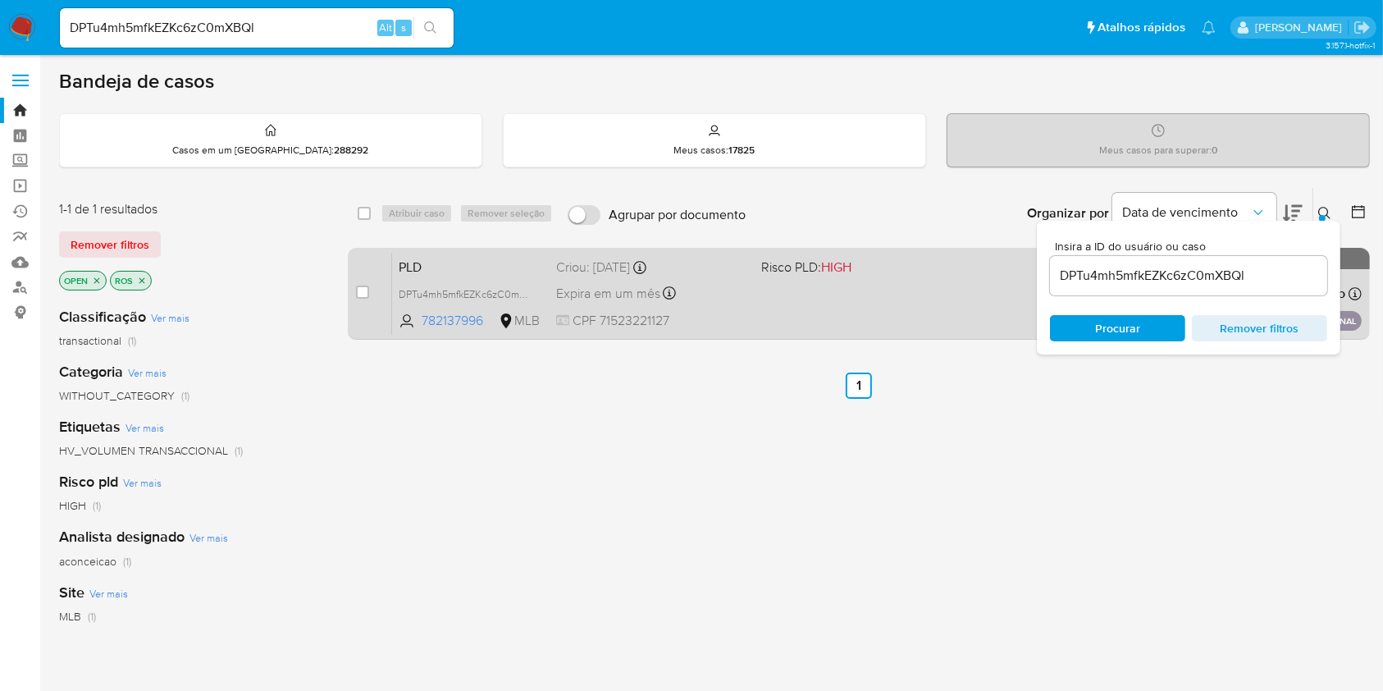
click at [794, 294] on div "PLD DPTu4mh5mfkEZKc6zC0mXBQl 782137996 MLB Risco PLD: HIGH Criou: 14/08/2025 Cr…" at bounding box center [877, 293] width 970 height 83
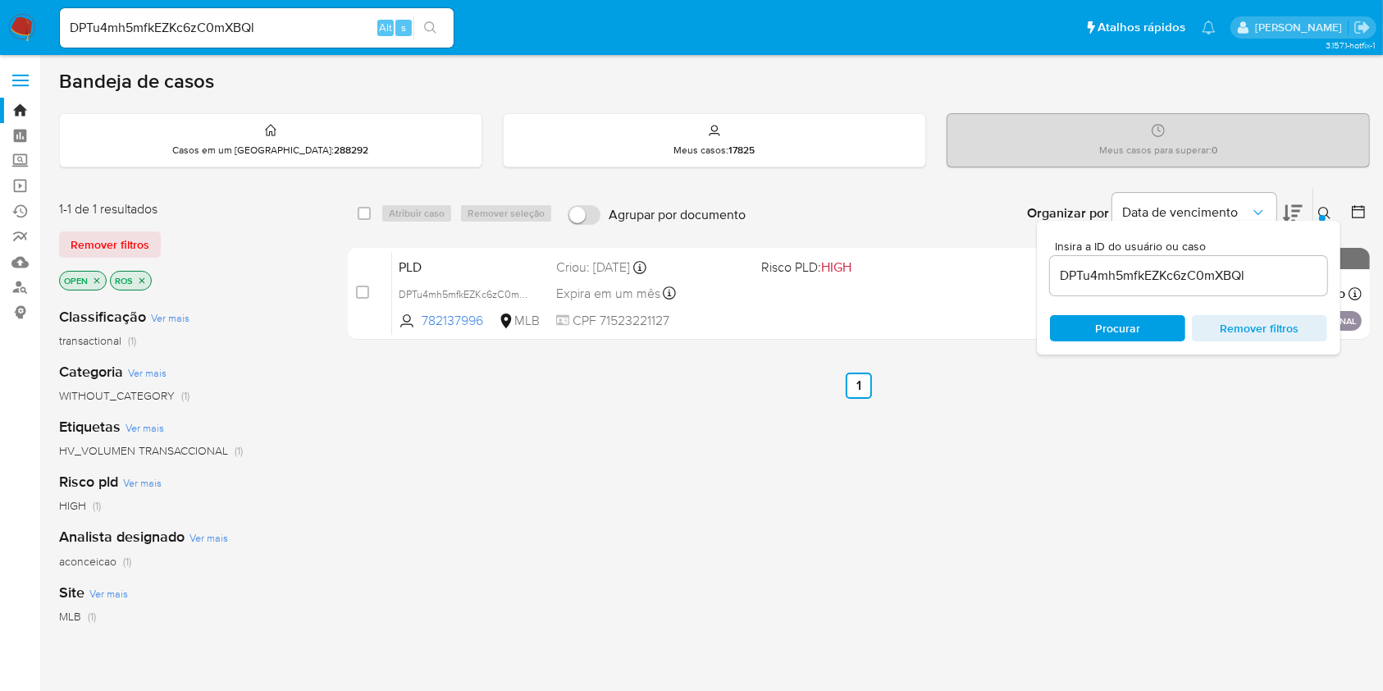
click at [1124, 272] on input "DPTu4mh5mfkEZKc6zC0mXBQl" at bounding box center [1188, 275] width 277 height 21
paste input "xyAjAw7UgHjYudRkpbKrsoJ1"
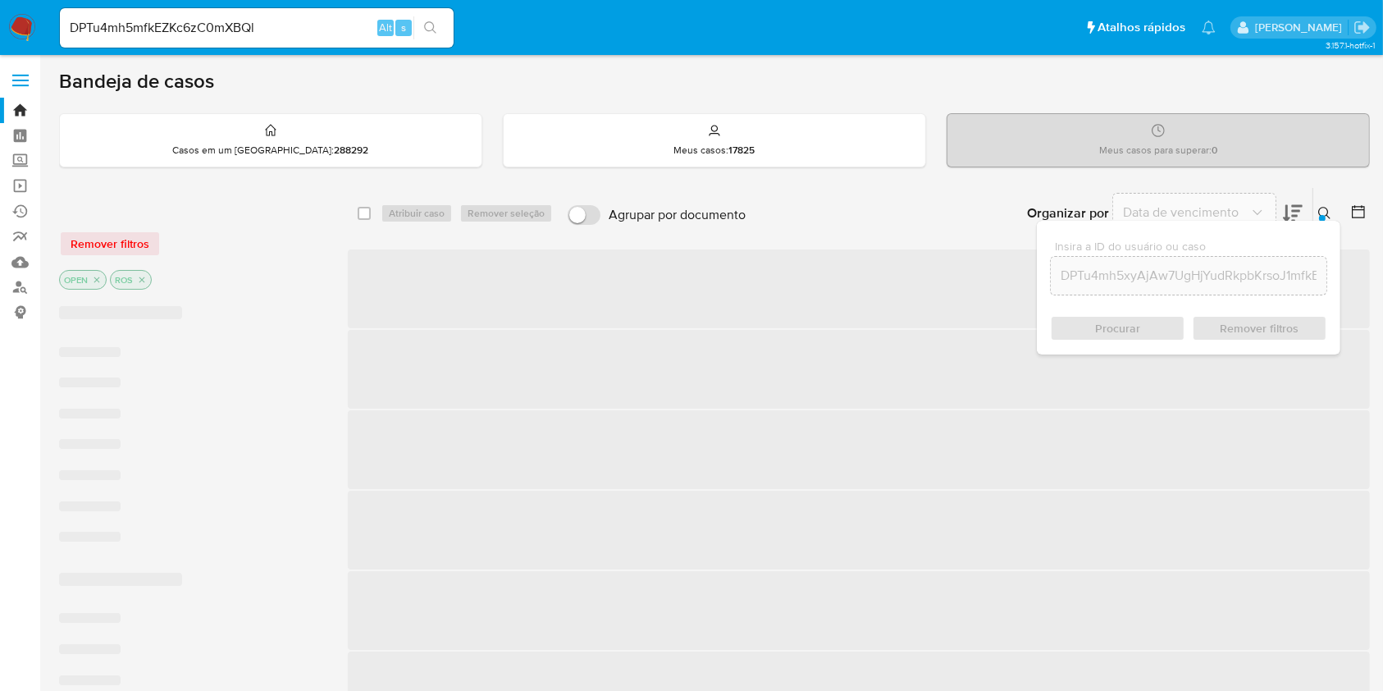
click at [1124, 272] on input "DPTu4mh5xyAjAw7UgHjYudRkpbKrsoJ1mfkEZKc6zC0mXBQl" at bounding box center [1189, 275] width 276 height 21
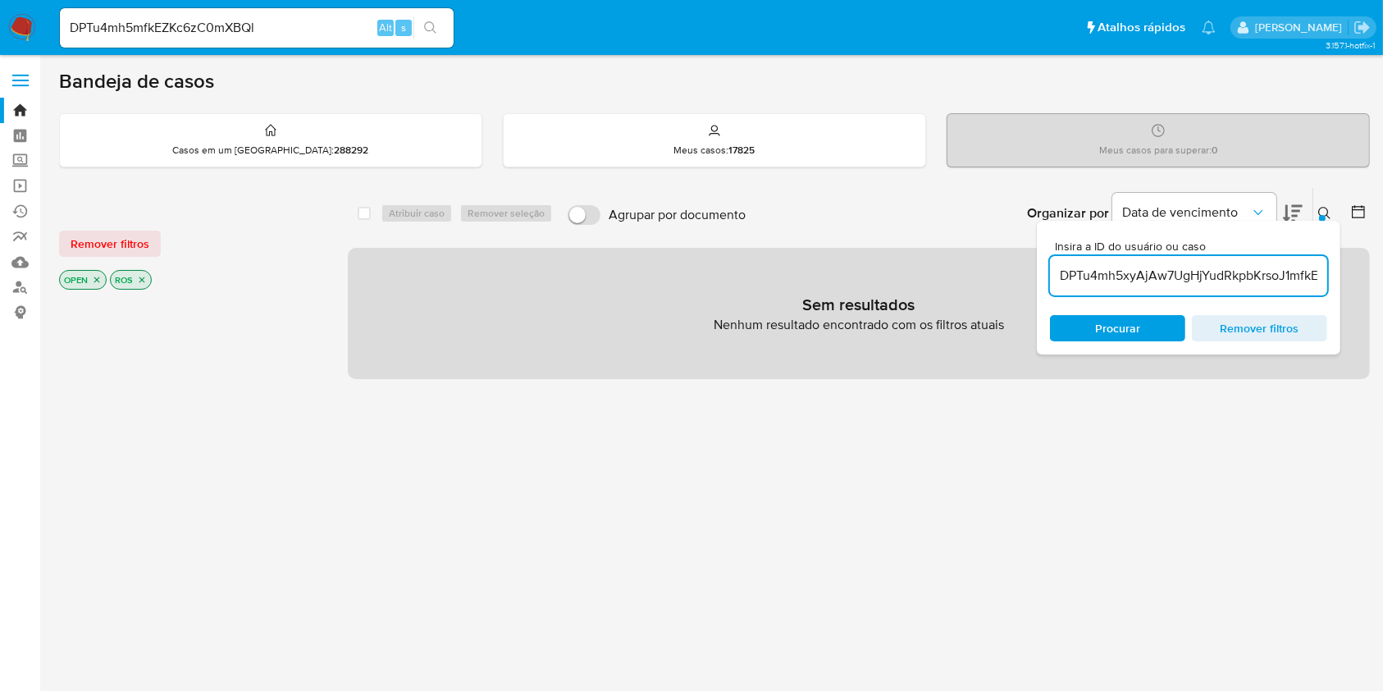
click at [1124, 275] on input "DPTu4mh5xyAjAw7UgHjYudRkpbKrsoJ1mfkEZKc6zC0mXBQl" at bounding box center [1188, 275] width 277 height 21
paste input "xyAjAw7UgHjYudRkpbKrsoJ1"
type input "xyAjAw7UgHjYudRkpbKrsoJ1"
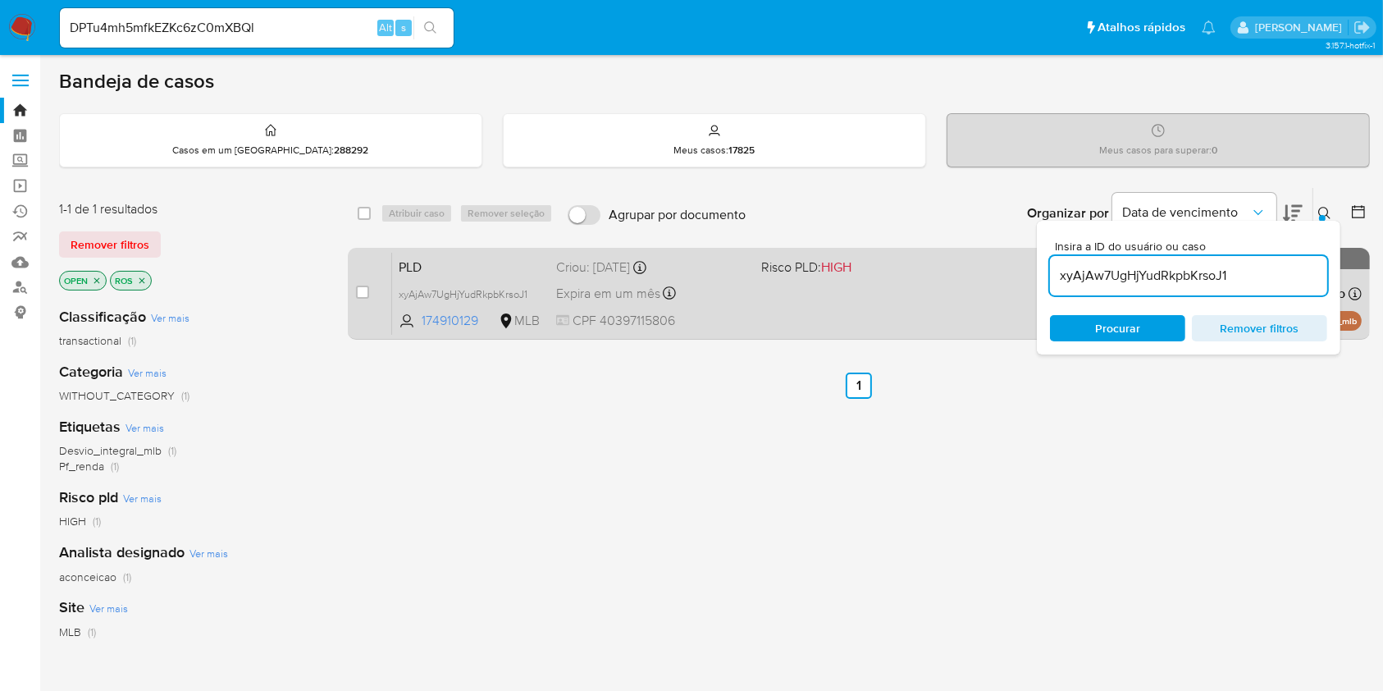
click at [774, 290] on div "PLD xyAjAw7UgHjYudRkpbKrsoJ1 174910129 MLB Risco PLD: HIGH Criou: 12/08/2025 Cr…" at bounding box center [877, 293] width 970 height 83
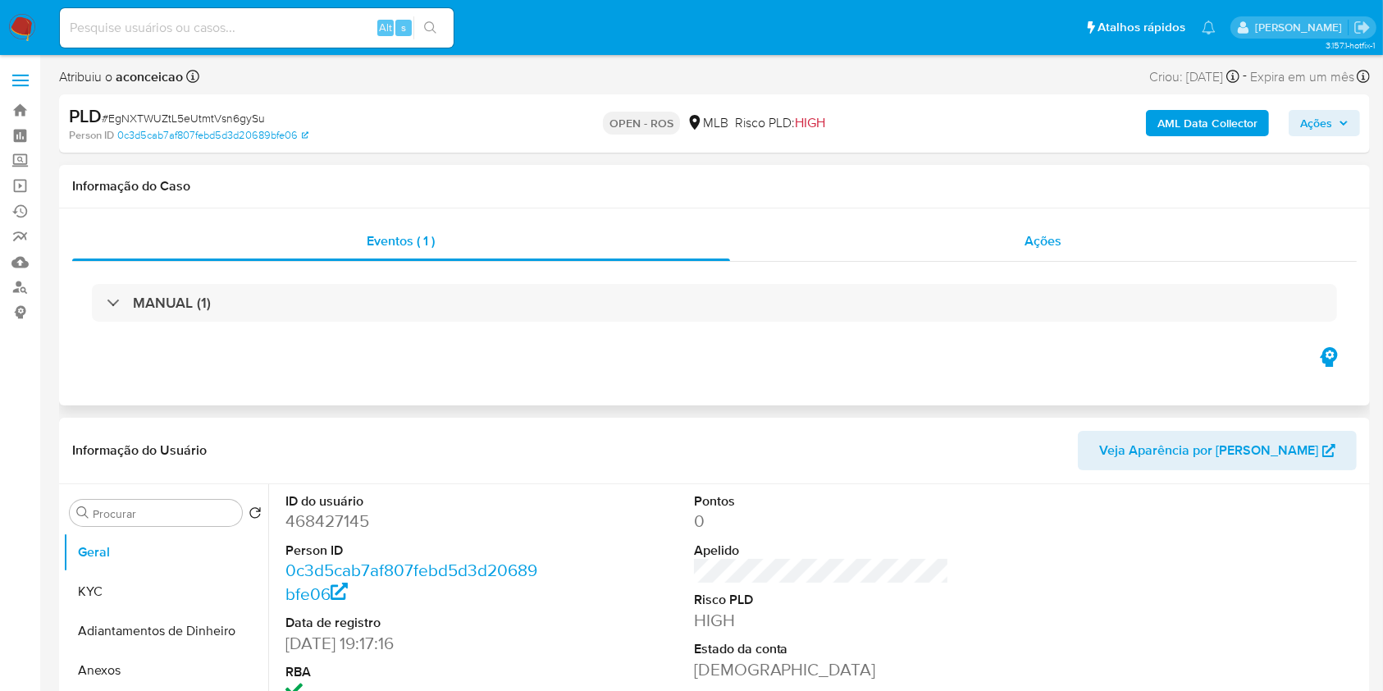
click at [1036, 239] on span "Ações" at bounding box center [1043, 240] width 37 height 19
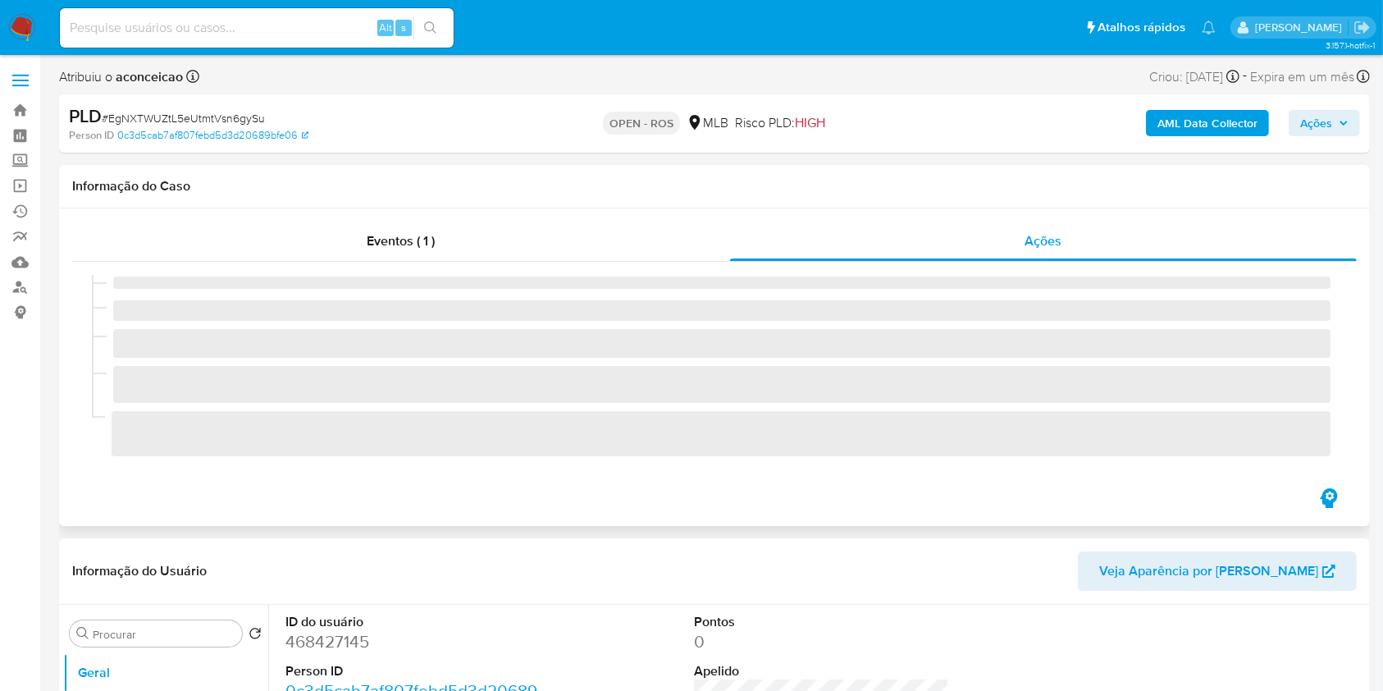
select select "10"
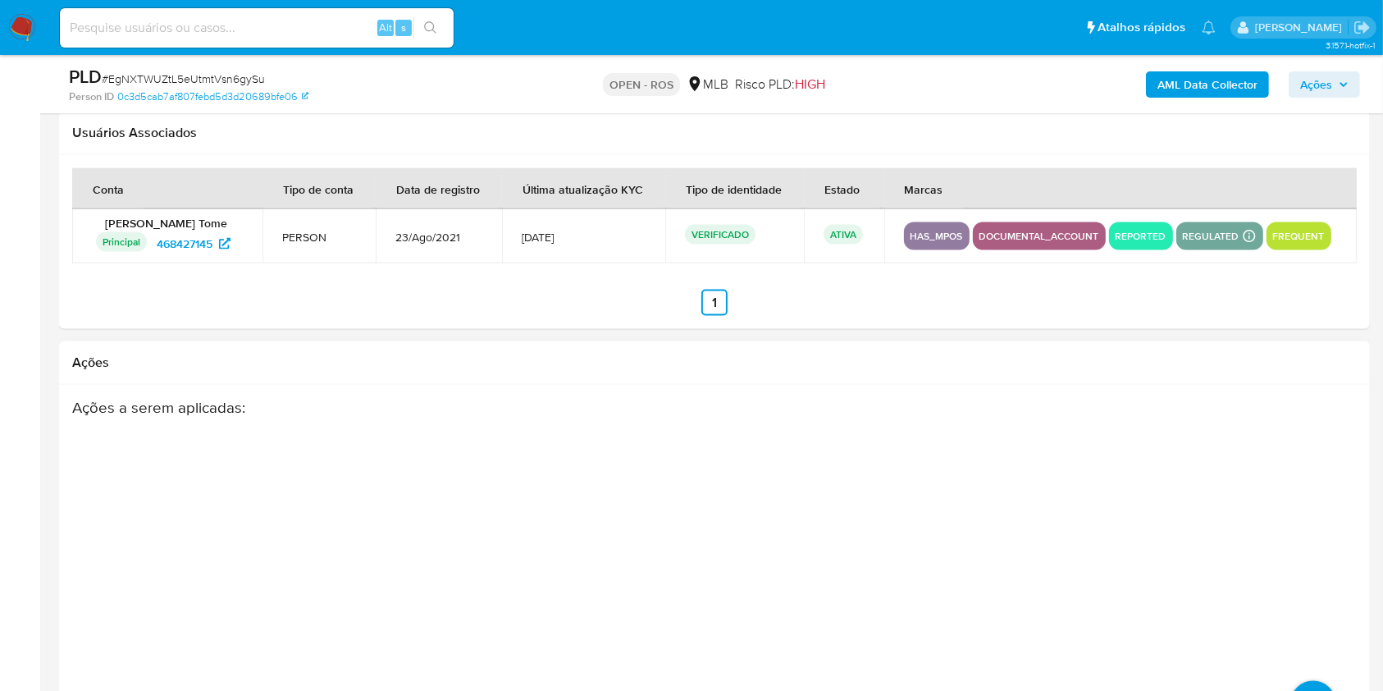
scroll to position [2582, 0]
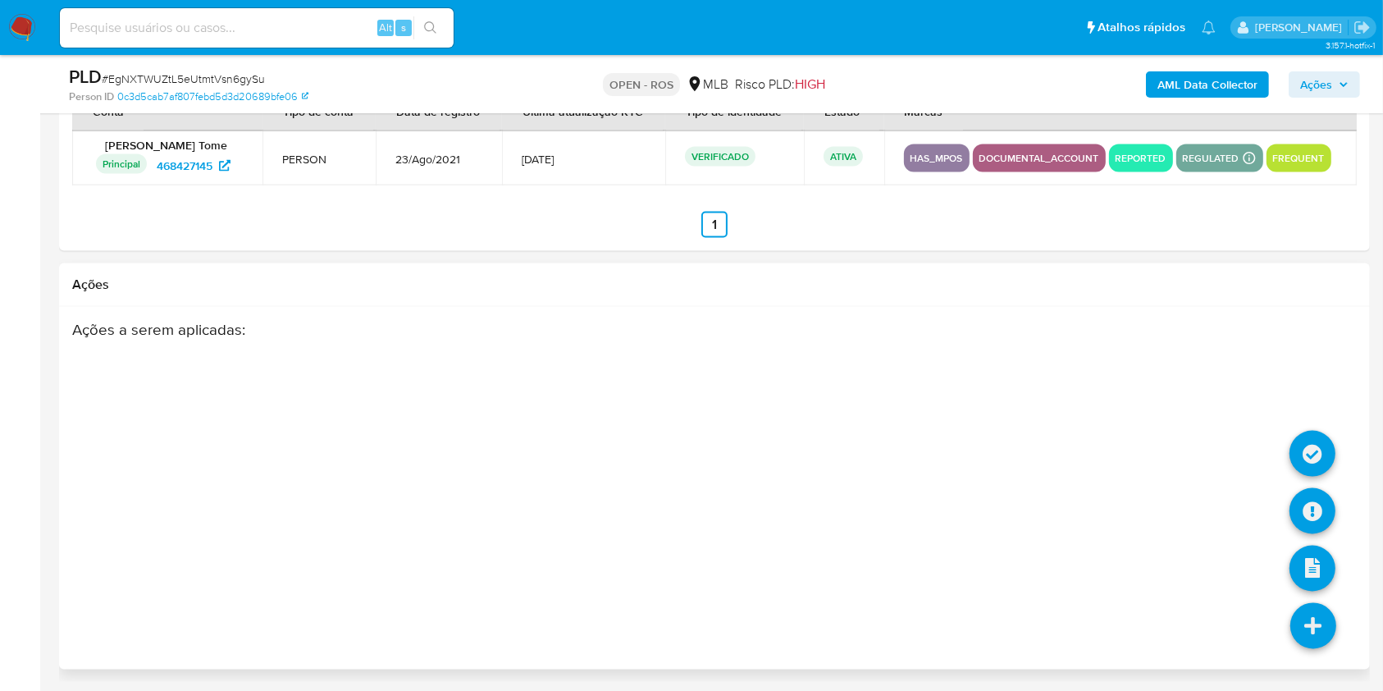
click at [1317, 641] on icon at bounding box center [1313, 626] width 46 height 46
click at [1313, 515] on icon at bounding box center [1313, 511] width 46 height 46
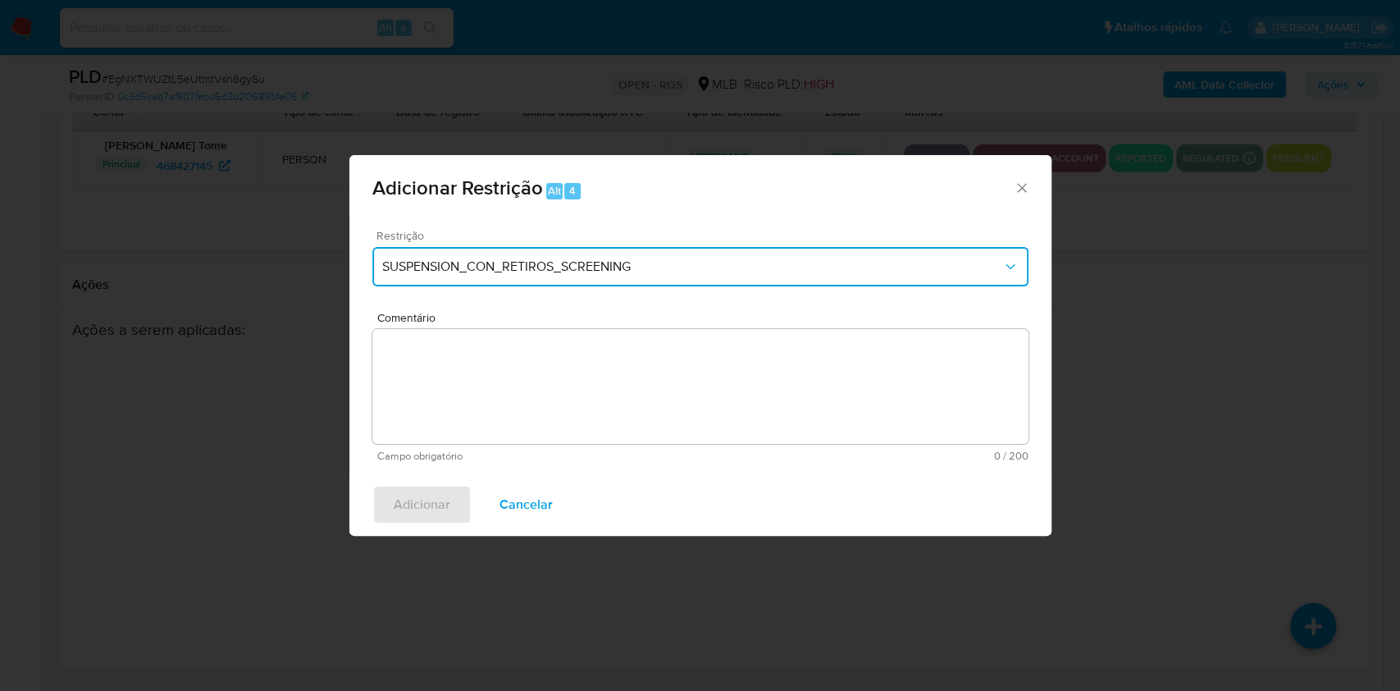
click at [514, 260] on span "SUSPENSION_CON_RETIROS_SCREENING" at bounding box center [692, 266] width 620 height 16
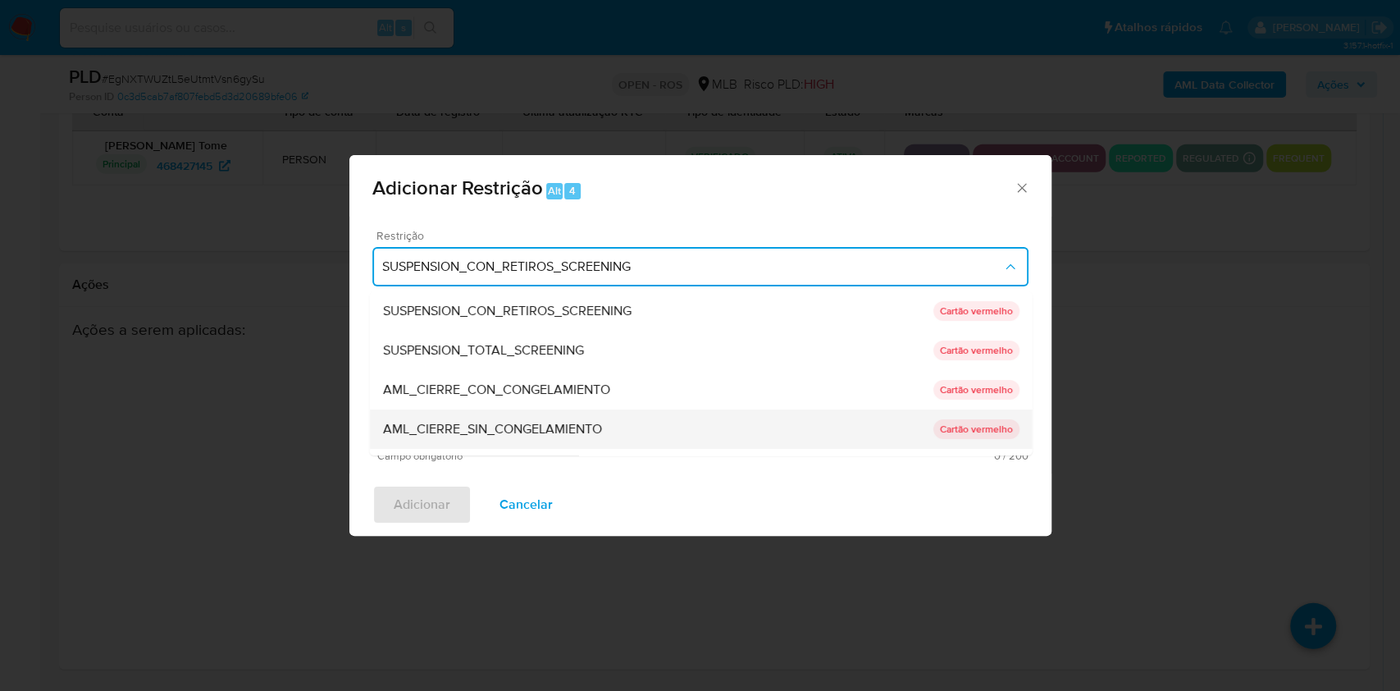
click at [518, 430] on span "AML_CIERRE_SIN_CONGELAMIENTO" at bounding box center [491, 429] width 219 height 16
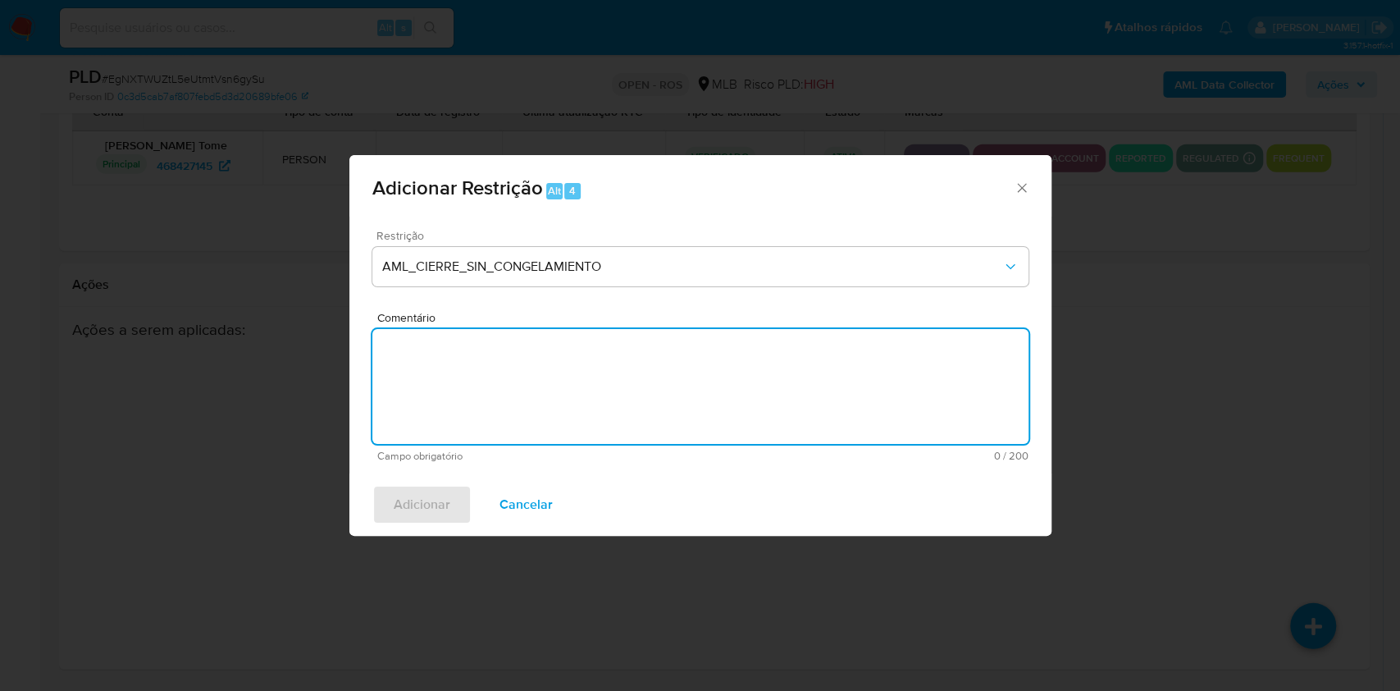
click at [609, 392] on textarea "Comentário" at bounding box center [700, 386] width 656 height 115
paste textarea "Deliberação para encerrar o relacionamento. NÃO INFORMAR AO USUÁRIO QUE SE TRAT…"
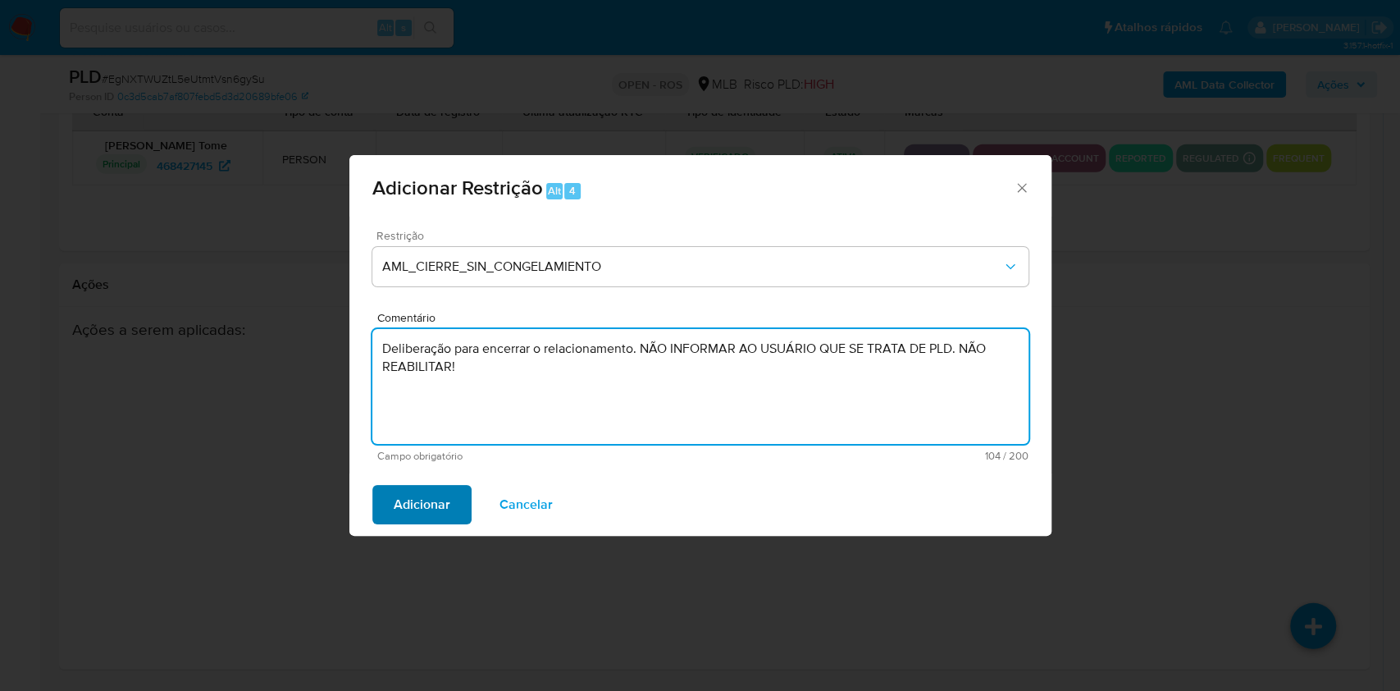
type textarea "Deliberação para encerrar o relacionamento. NÃO INFORMAR AO USUÁRIO QUE SE TRAT…"
click at [431, 505] on span "Adicionar" at bounding box center [422, 504] width 57 height 36
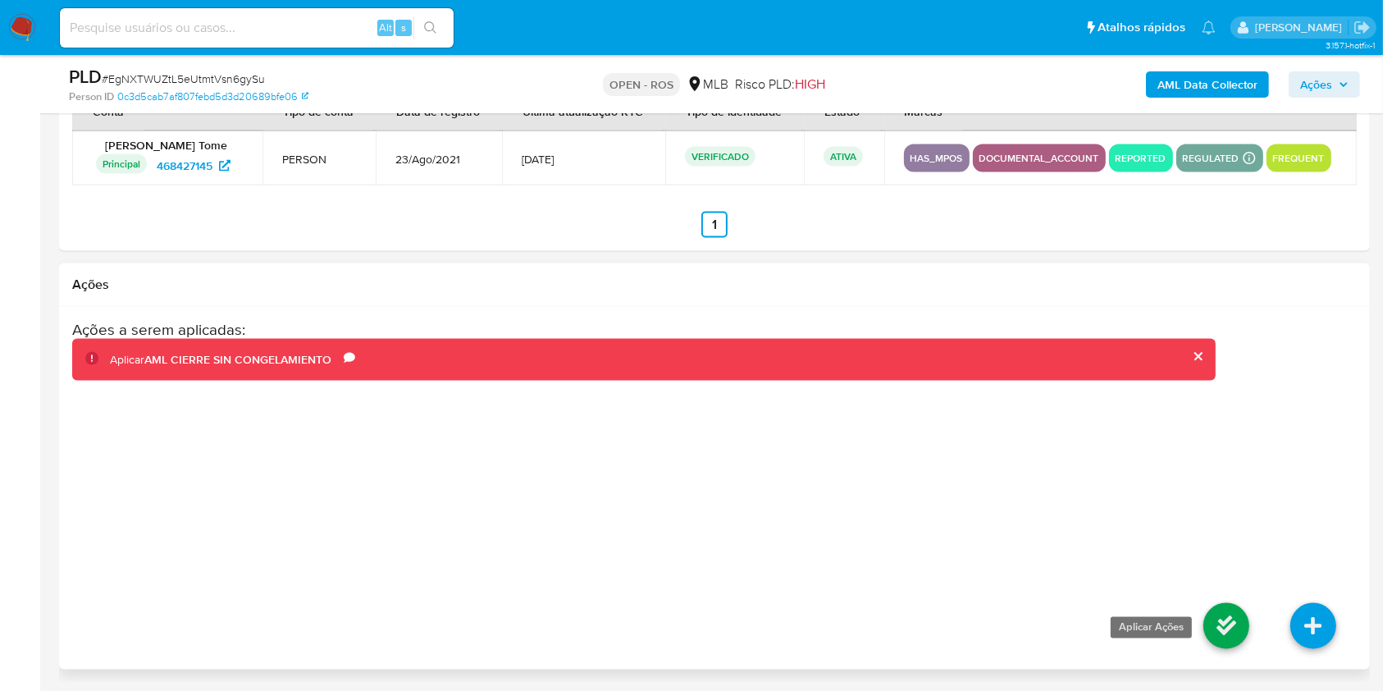
click at [1234, 620] on icon at bounding box center [1226, 626] width 46 height 46
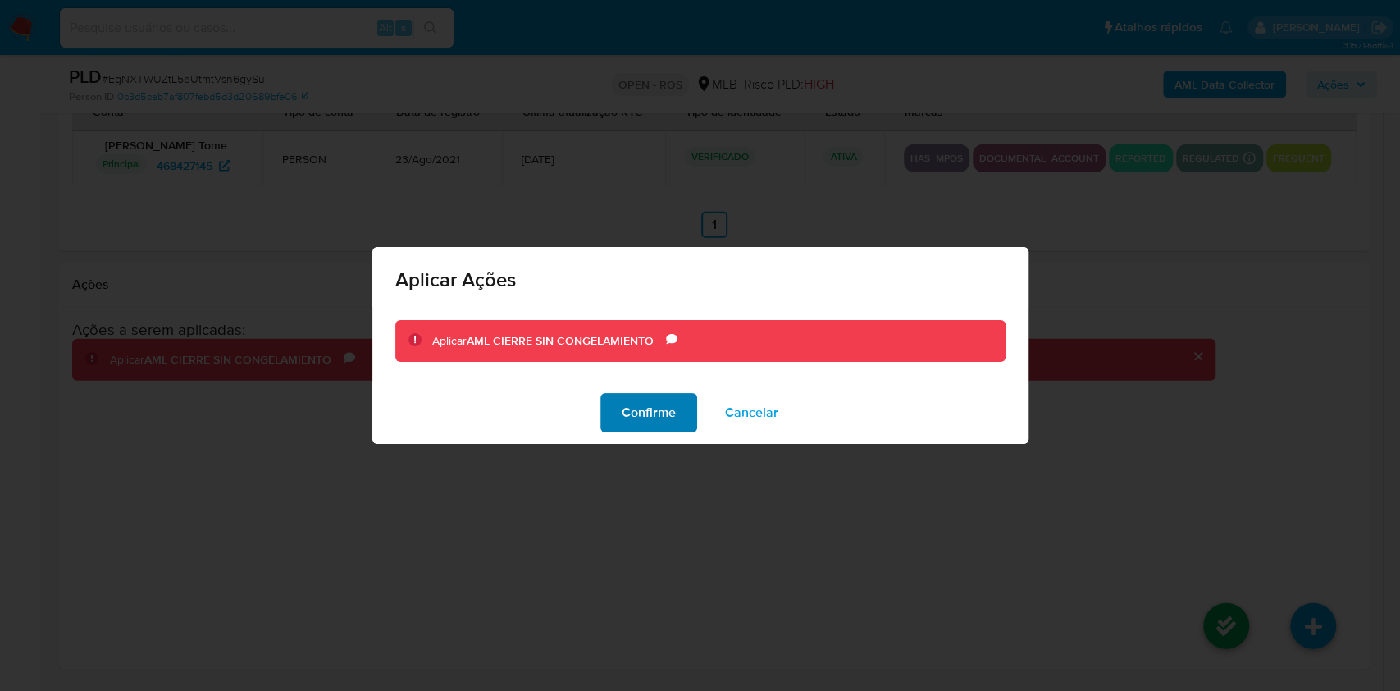
click at [648, 408] on span "Confirme" at bounding box center [649, 413] width 54 height 36
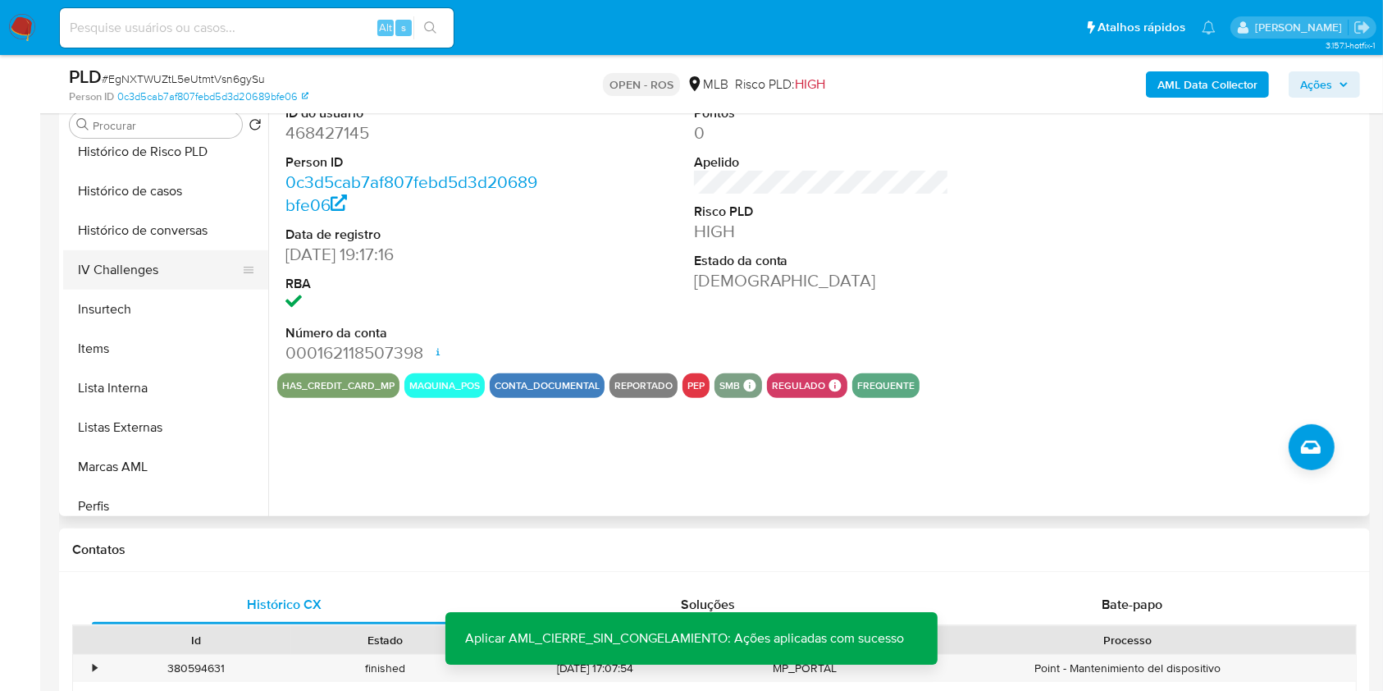
scroll to position [733, 0]
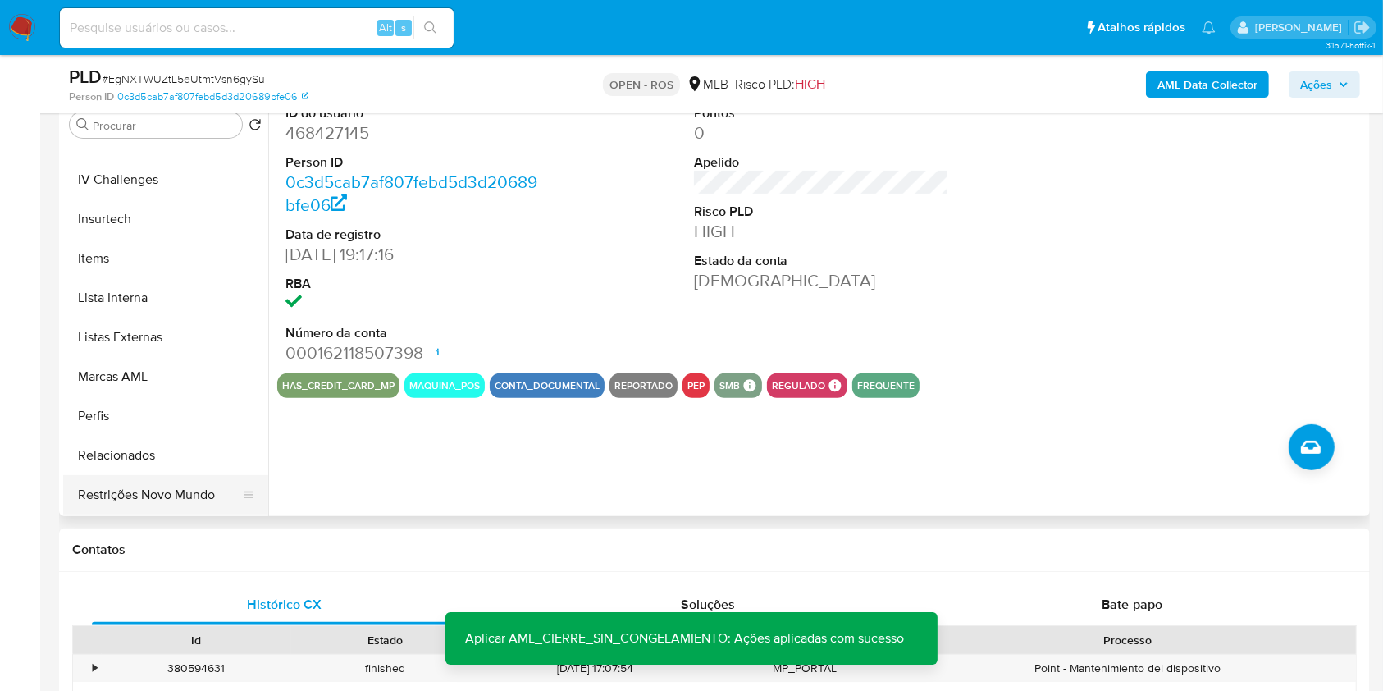
click at [184, 498] on button "Restrições Novo Mundo" at bounding box center [159, 494] width 192 height 39
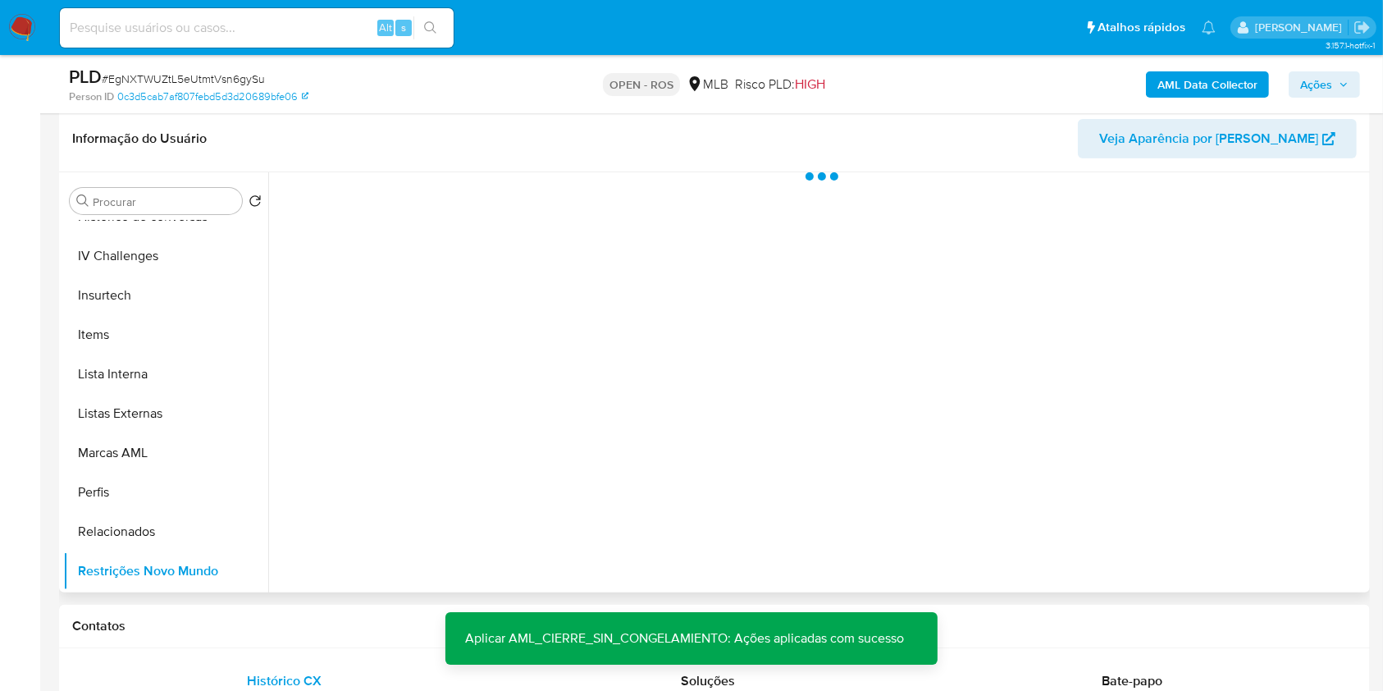
scroll to position [341, 0]
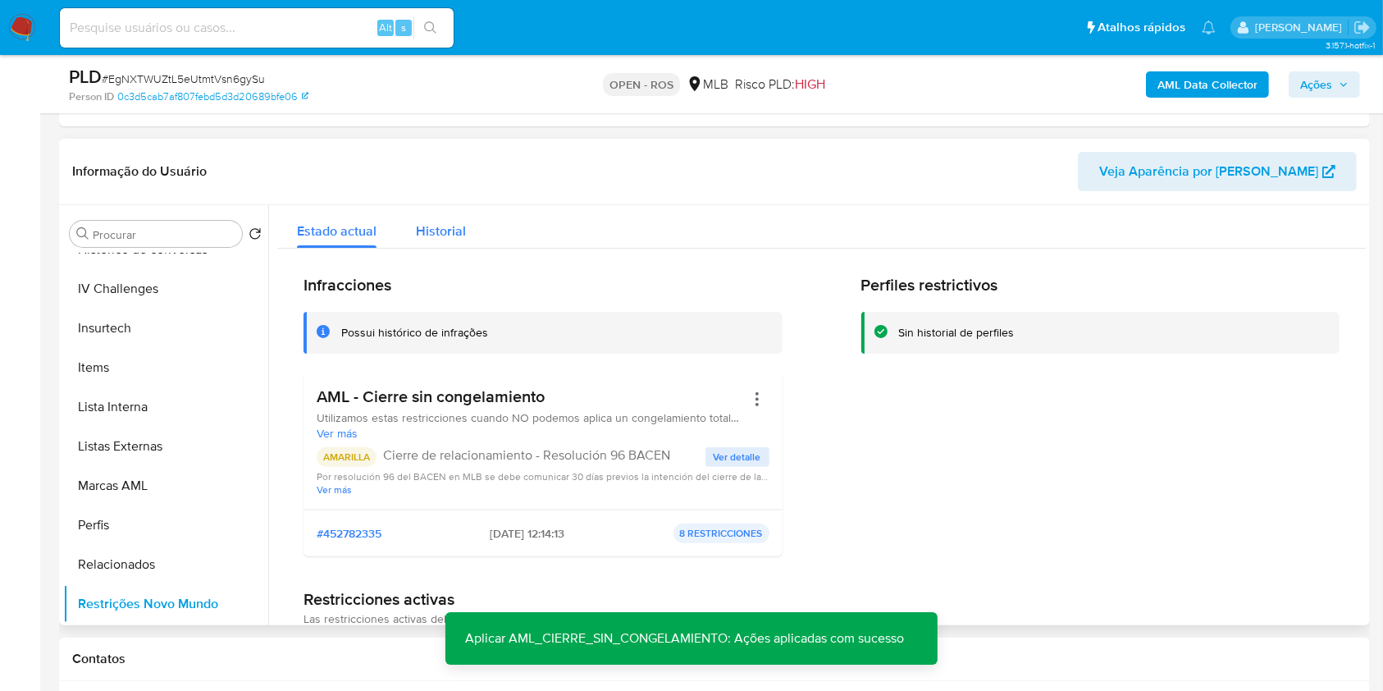
click at [447, 221] on span "Historial" at bounding box center [441, 230] width 50 height 19
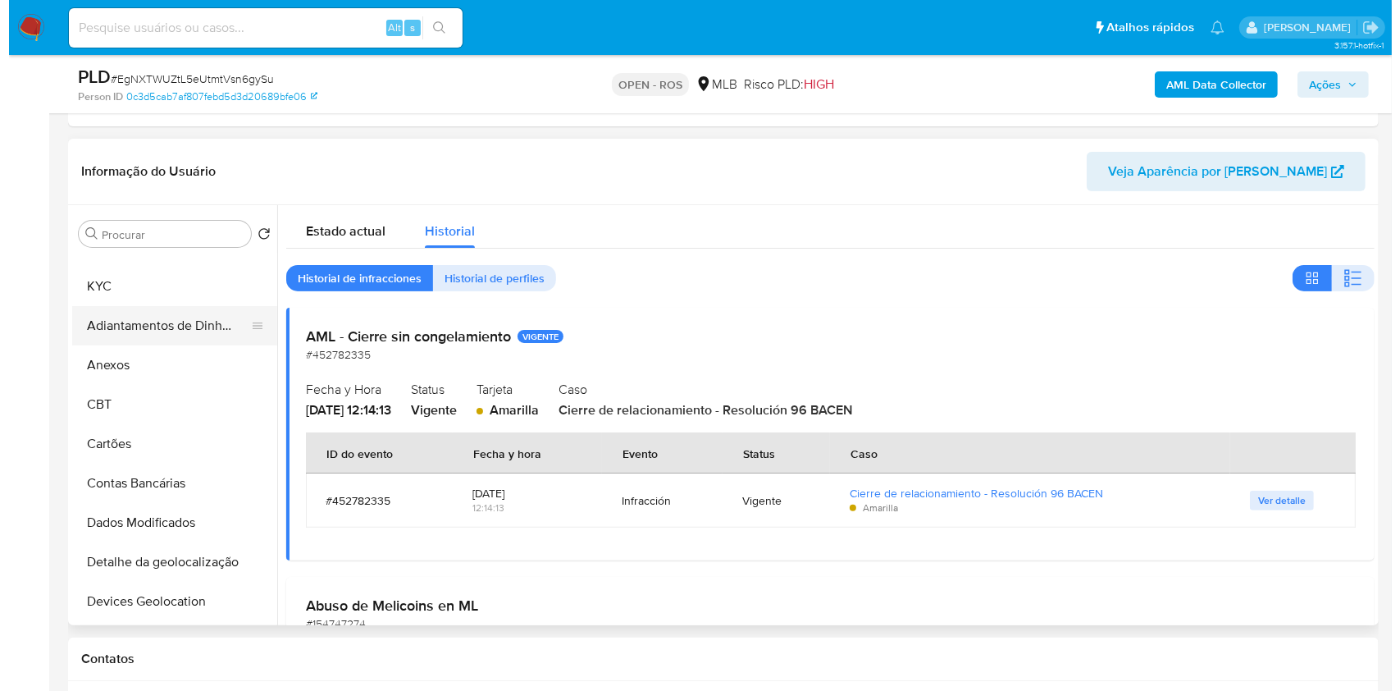
scroll to position [0, 0]
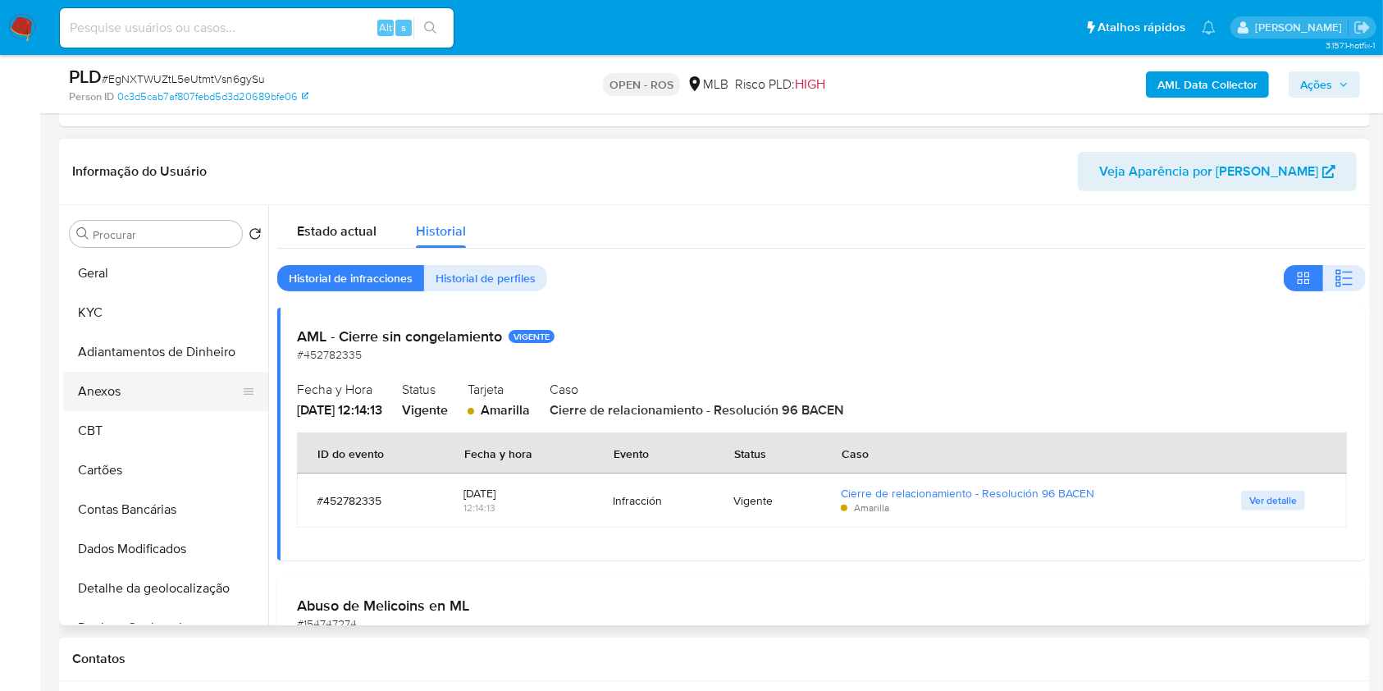
click at [163, 389] on button "Anexos" at bounding box center [159, 391] width 192 height 39
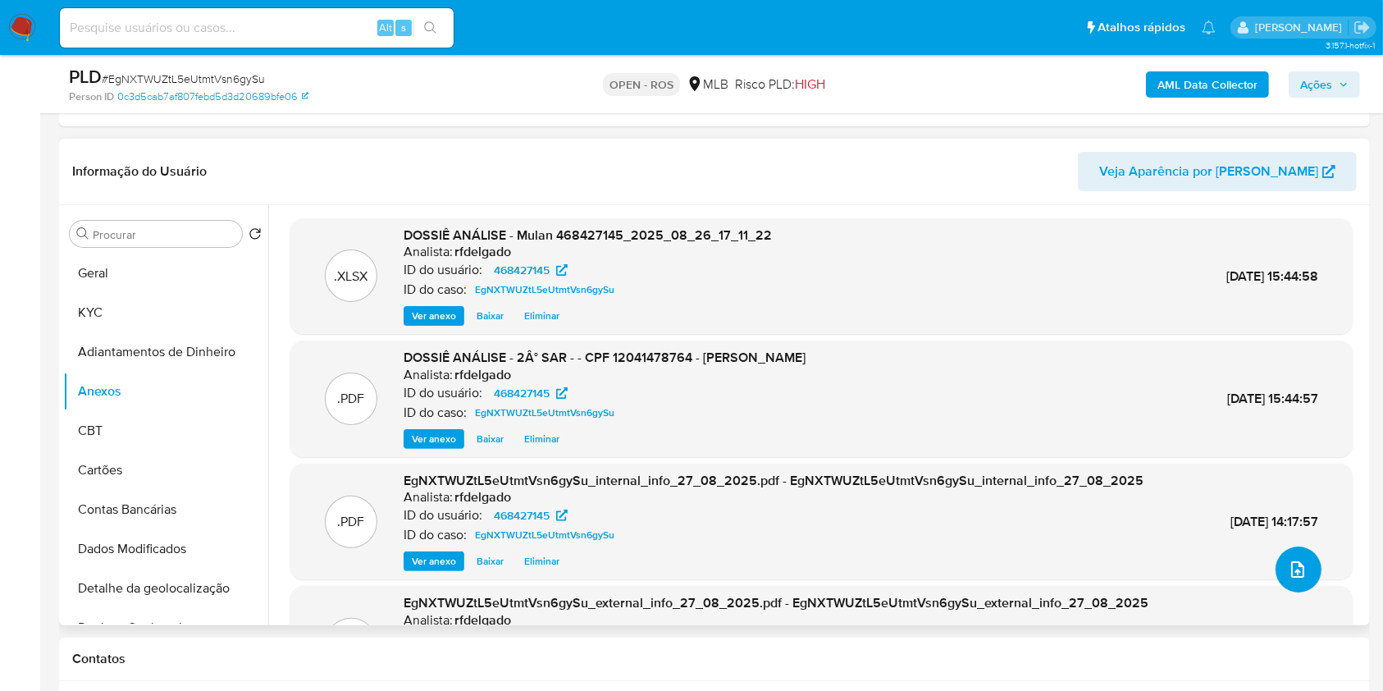
click at [1303, 562] on button "upload-file" at bounding box center [1299, 569] width 46 height 46
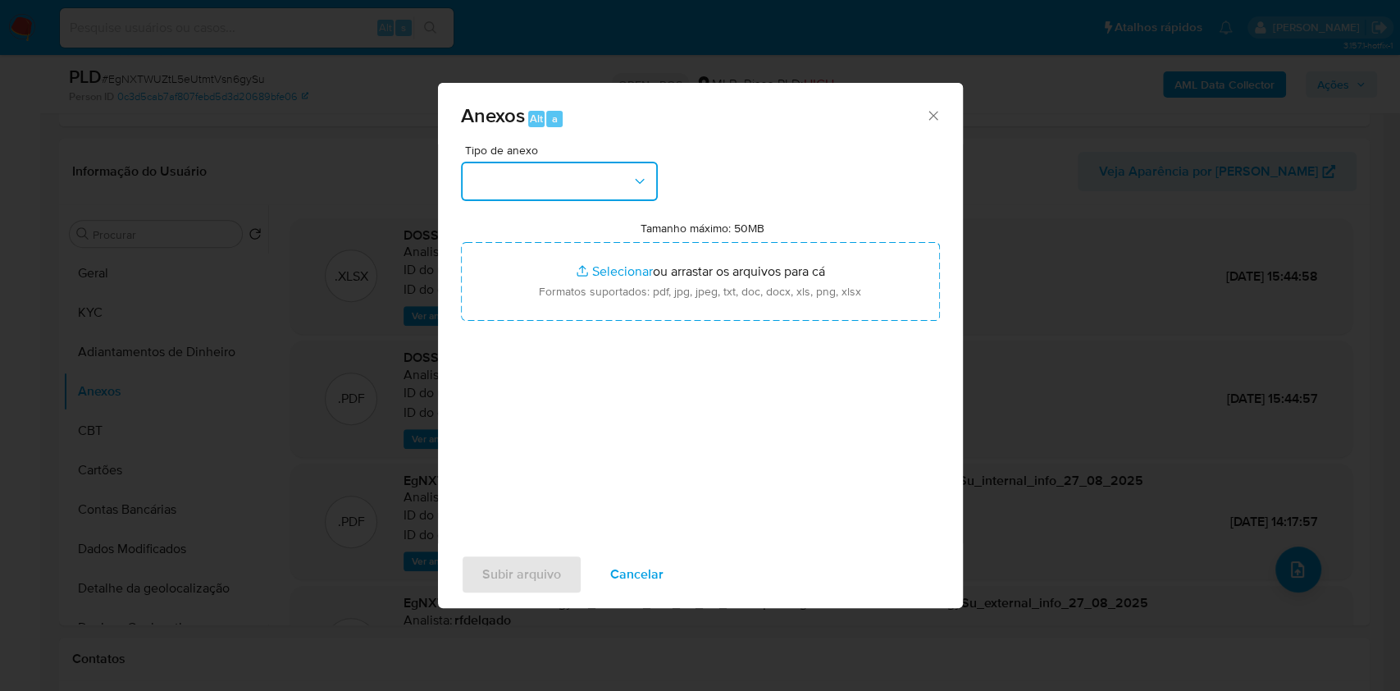
drag, startPoint x: 643, startPoint y: 187, endPoint x: 642, endPoint y: 195, distance: 8.2
click at [643, 187] on icon "button" at bounding box center [640, 181] width 16 height 16
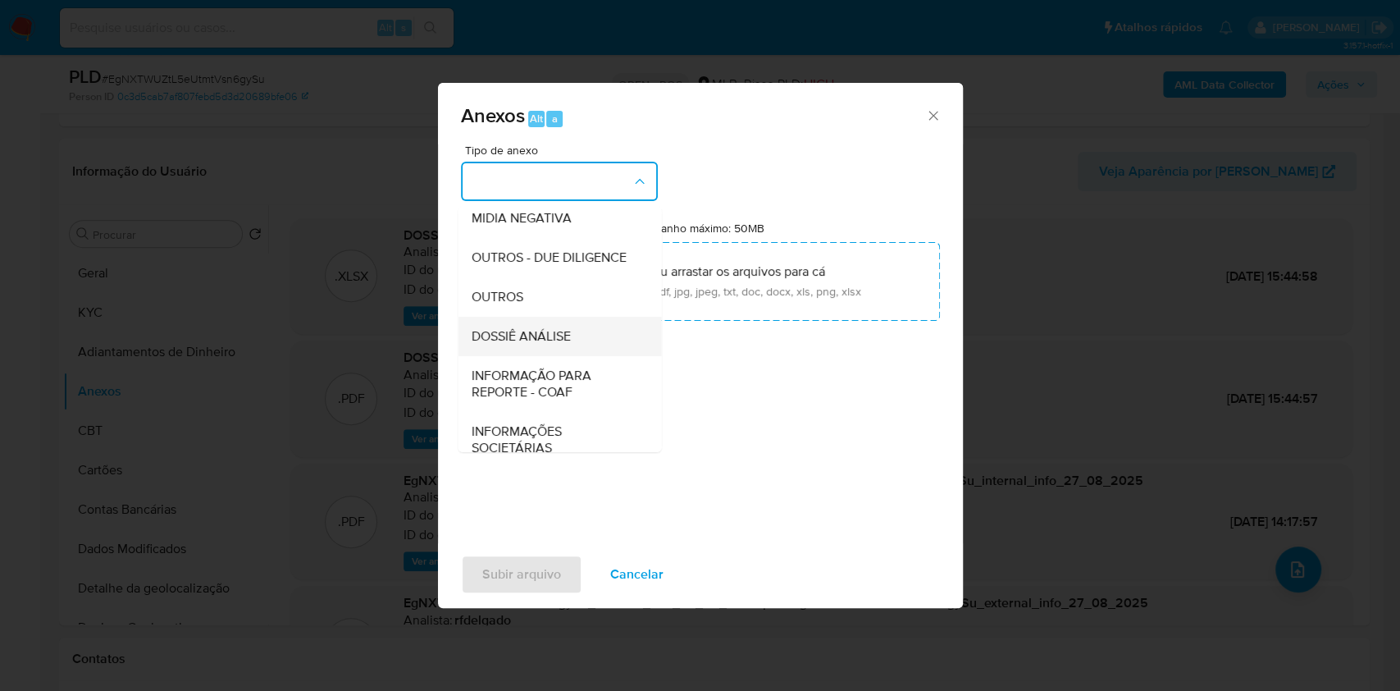
scroll to position [252, 0]
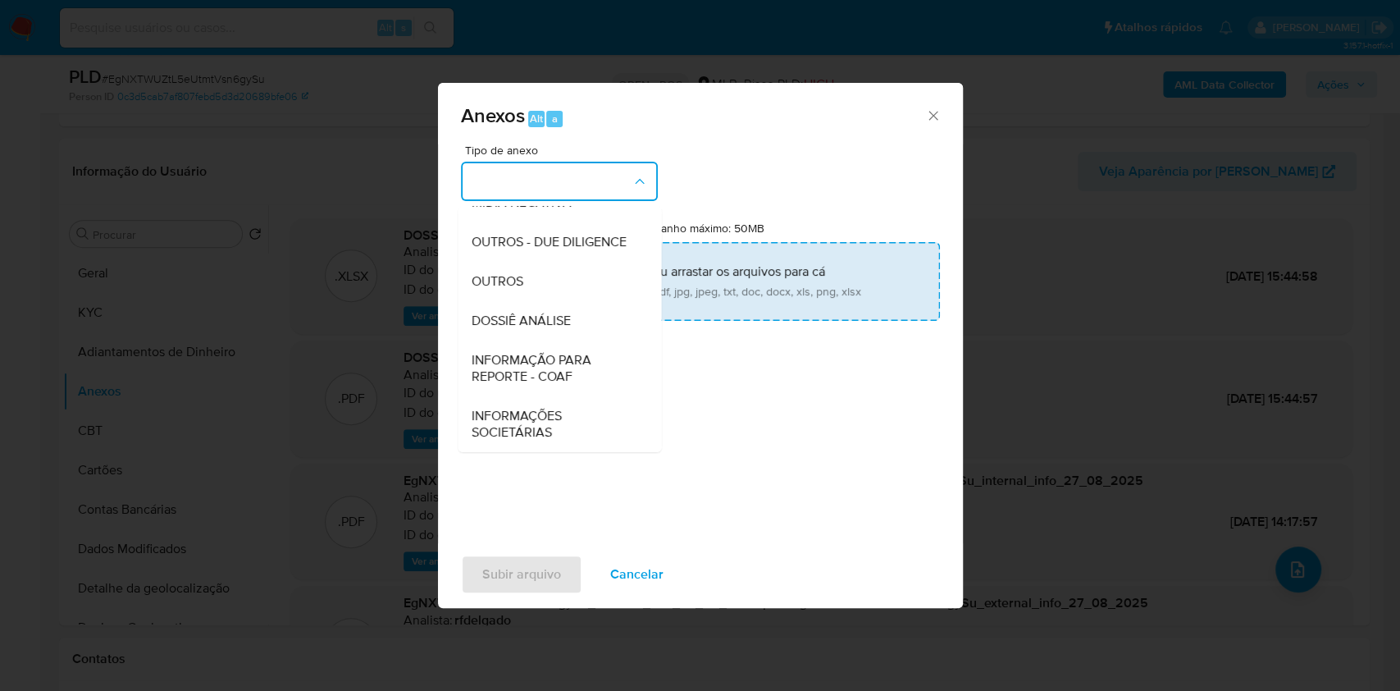
click at [577, 369] on span "INFORMAÇÃO PARA REPORTE - COAF" at bounding box center [554, 368] width 167 height 33
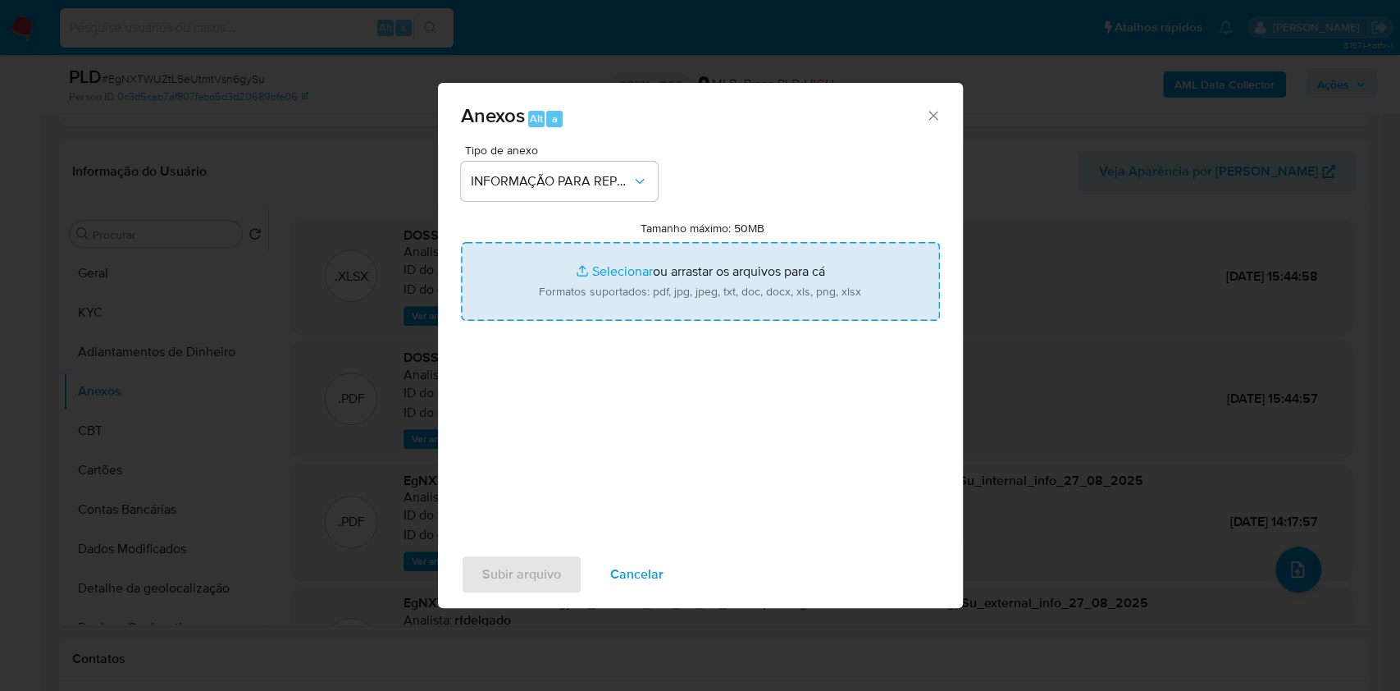
type input "C:\fakepath\2° SAR -EgNXTWUZtL5eUtmtVsn6gySu - CPF 12041478764 - FERNANDES DE A…"
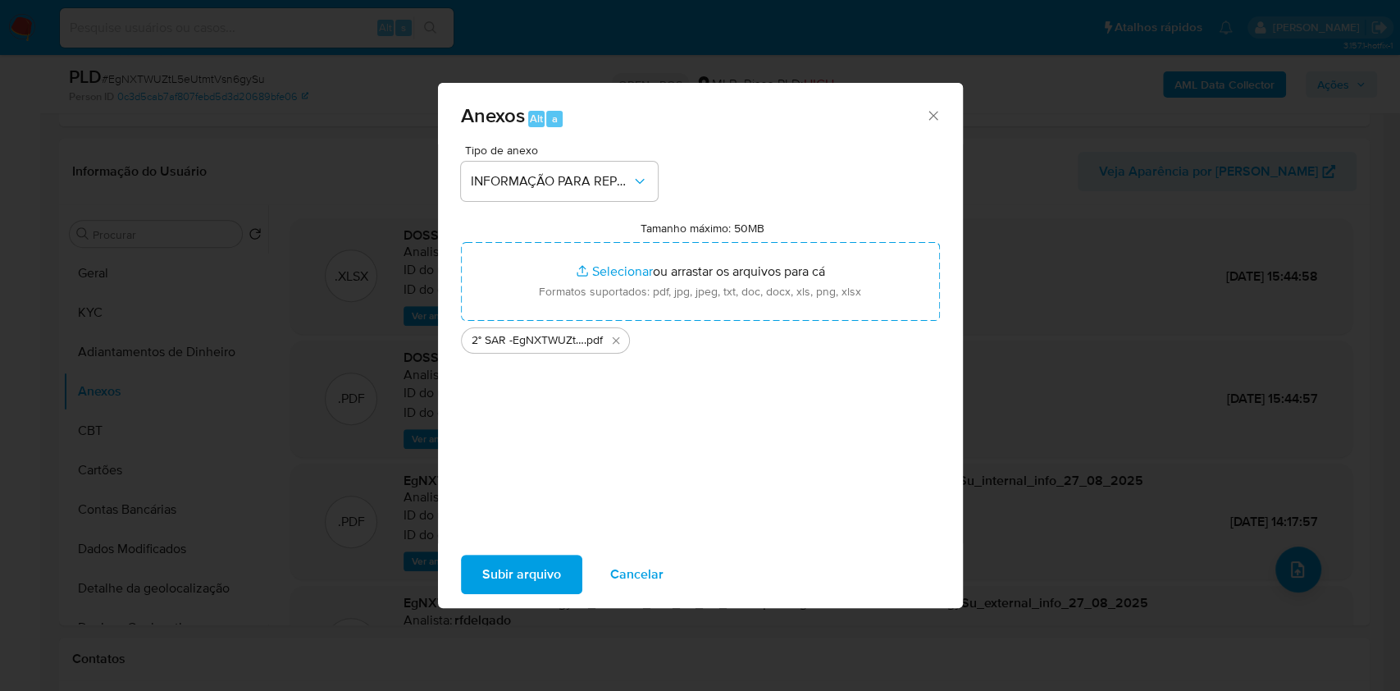
click at [564, 568] on button "Subir arquivo" at bounding box center [521, 574] width 121 height 39
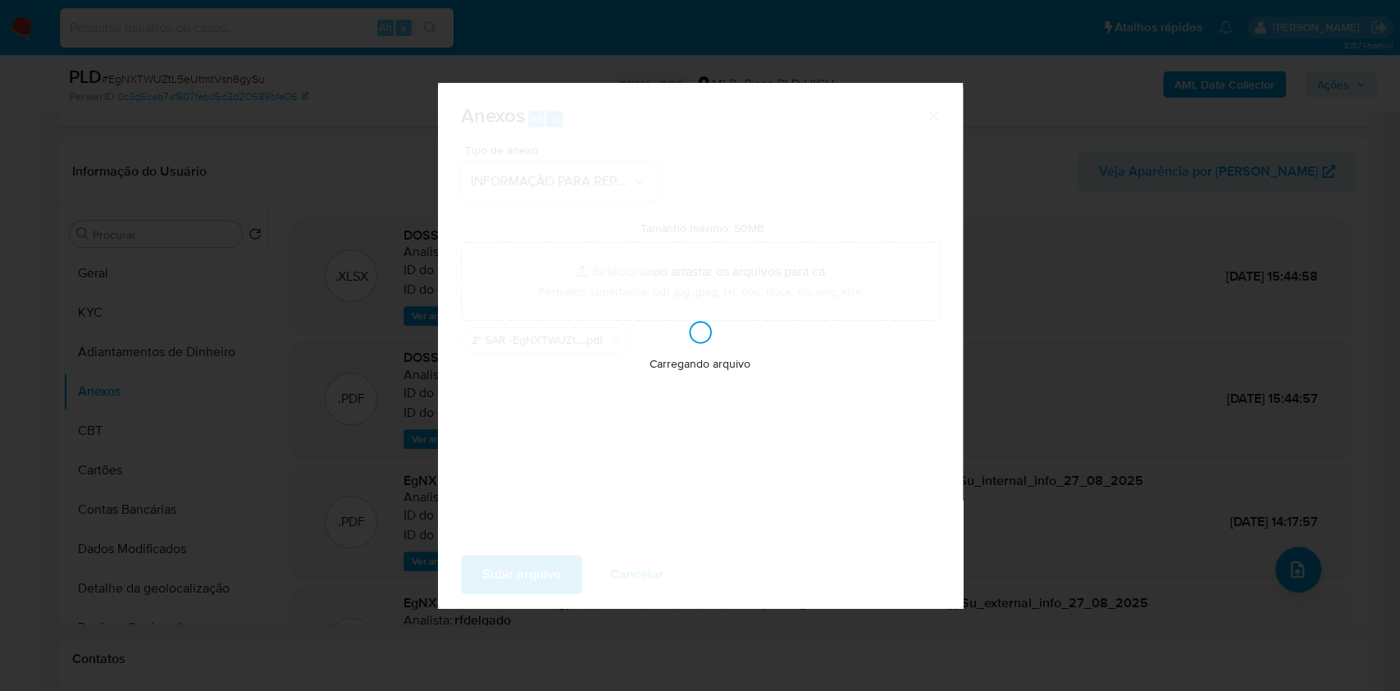
click at [1200, 336] on div "Anexos Alt a Tipo de anexo INFORMAÇÃO PARA REPORTE - COAF Tamanho máximo: 50MB …" at bounding box center [700, 345] width 1400 height 691
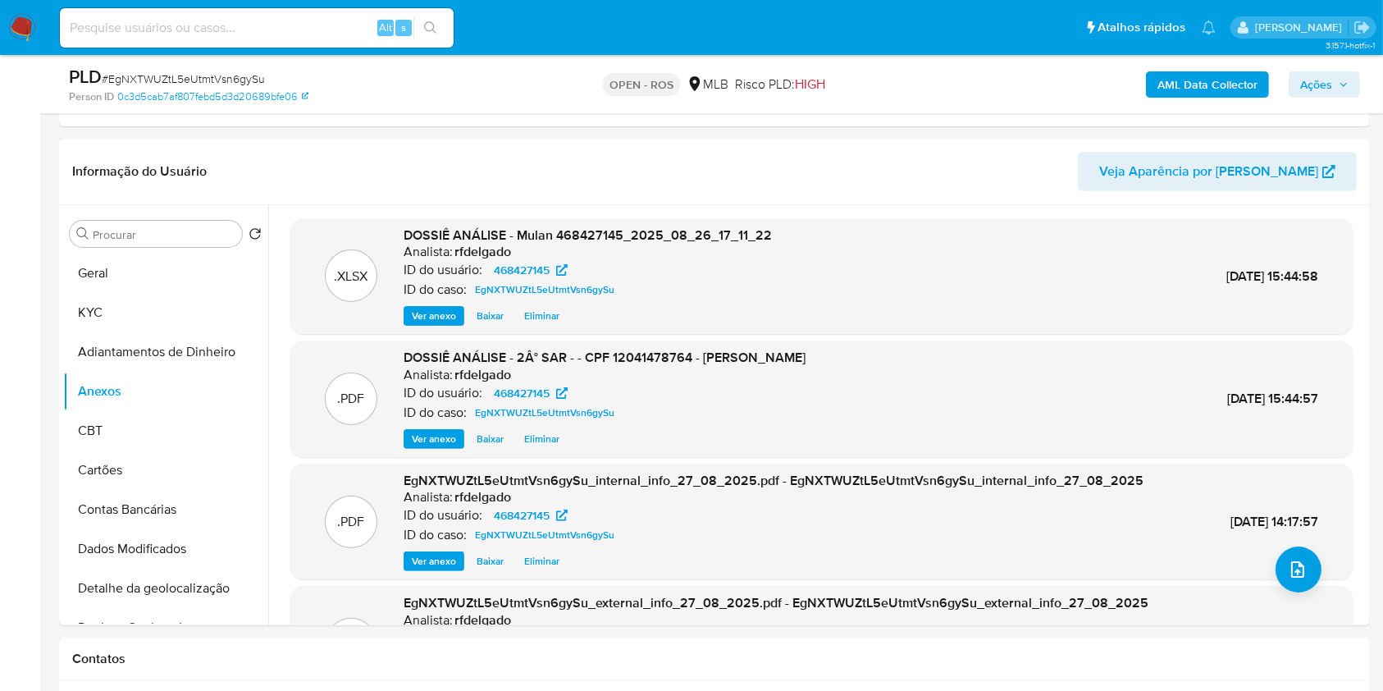
drag, startPoint x: 1326, startPoint y: 85, endPoint x: 1258, endPoint y: 97, distance: 68.2
click at [1319, 89] on span "Ações" at bounding box center [1316, 84] width 32 height 26
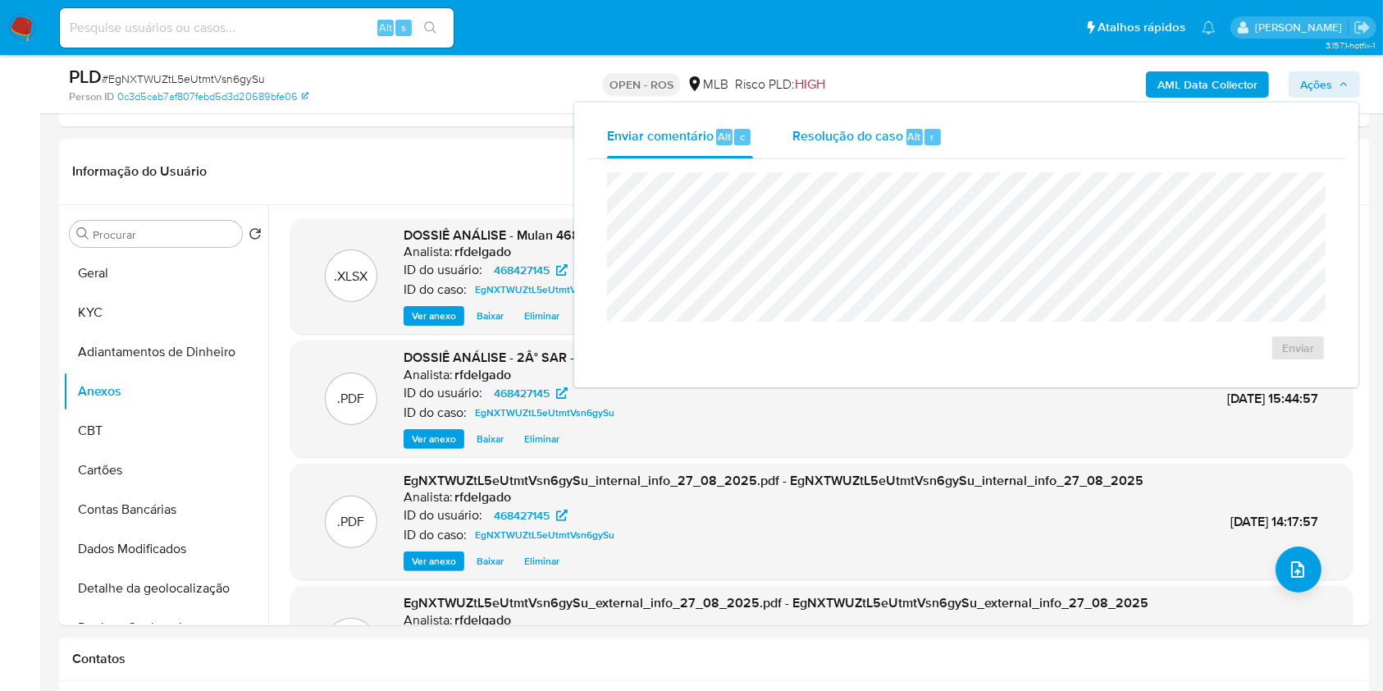
drag, startPoint x: 897, startPoint y: 123, endPoint x: 897, endPoint y: 133, distance: 9.9
click at [897, 133] on div "Resolução do caso Alt r" at bounding box center [867, 137] width 150 height 43
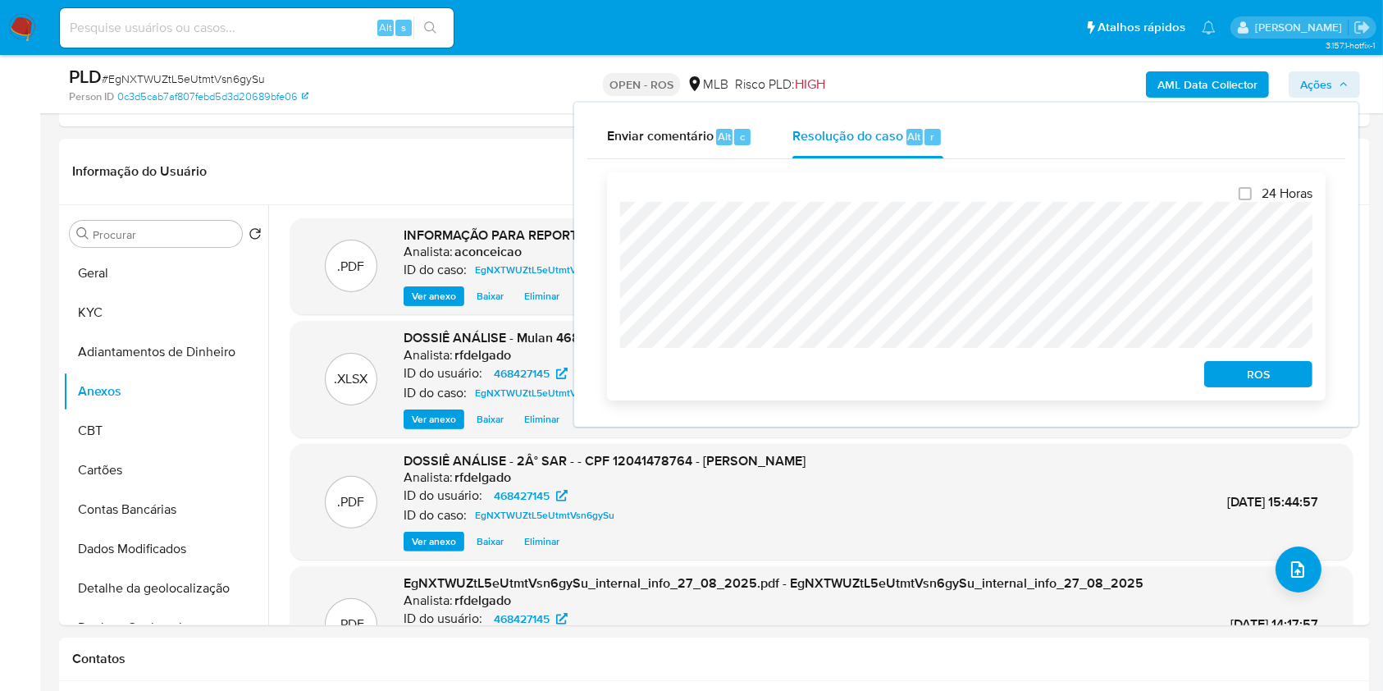
drag, startPoint x: 1224, startPoint y: 377, endPoint x: 1243, endPoint y: 364, distance: 23.0
click at [1228, 375] on span "ROS" at bounding box center [1258, 374] width 85 height 23
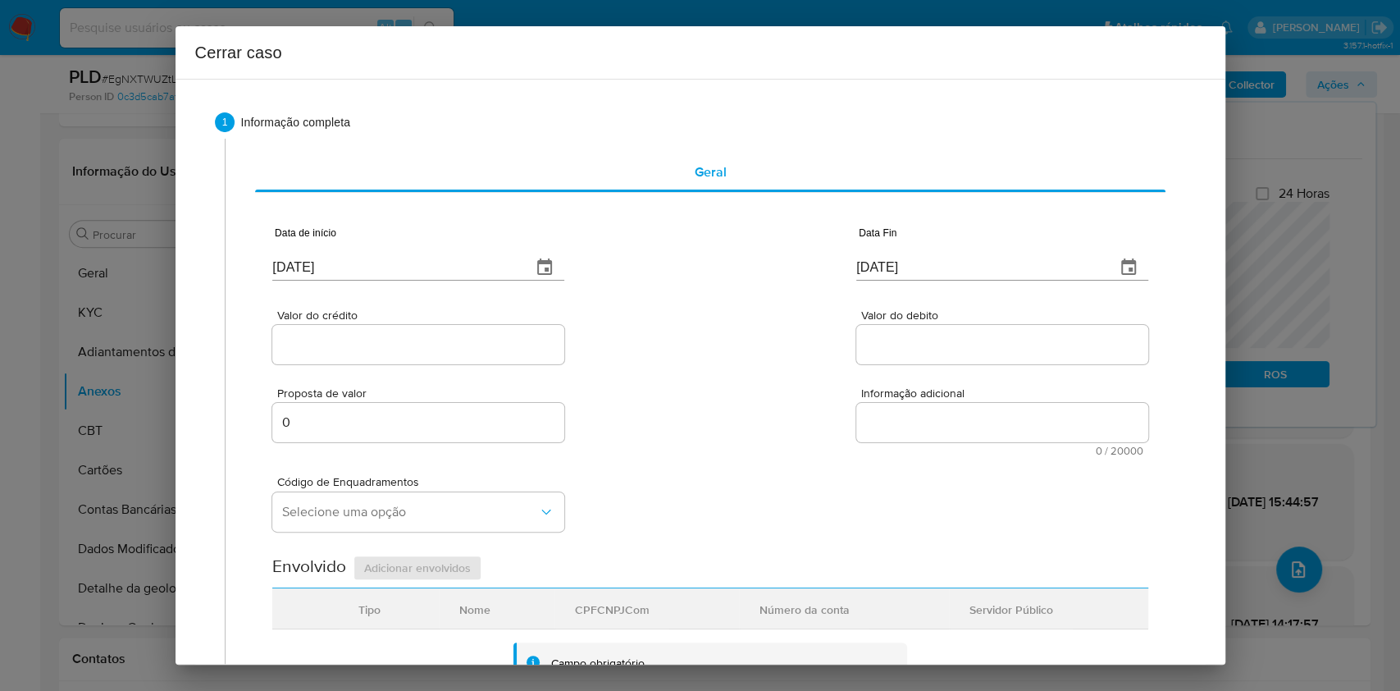
click at [407, 269] on input "[DATE]" at bounding box center [395, 267] width 246 height 26
click at [408, 268] on input "[DATE]" at bounding box center [395, 267] width 246 height 26
click at [409, 268] on input "[DATE]" at bounding box center [395, 267] width 246 height 26
paste input "text"
click at [409, 267] on input "[DATE]" at bounding box center [395, 267] width 246 height 26
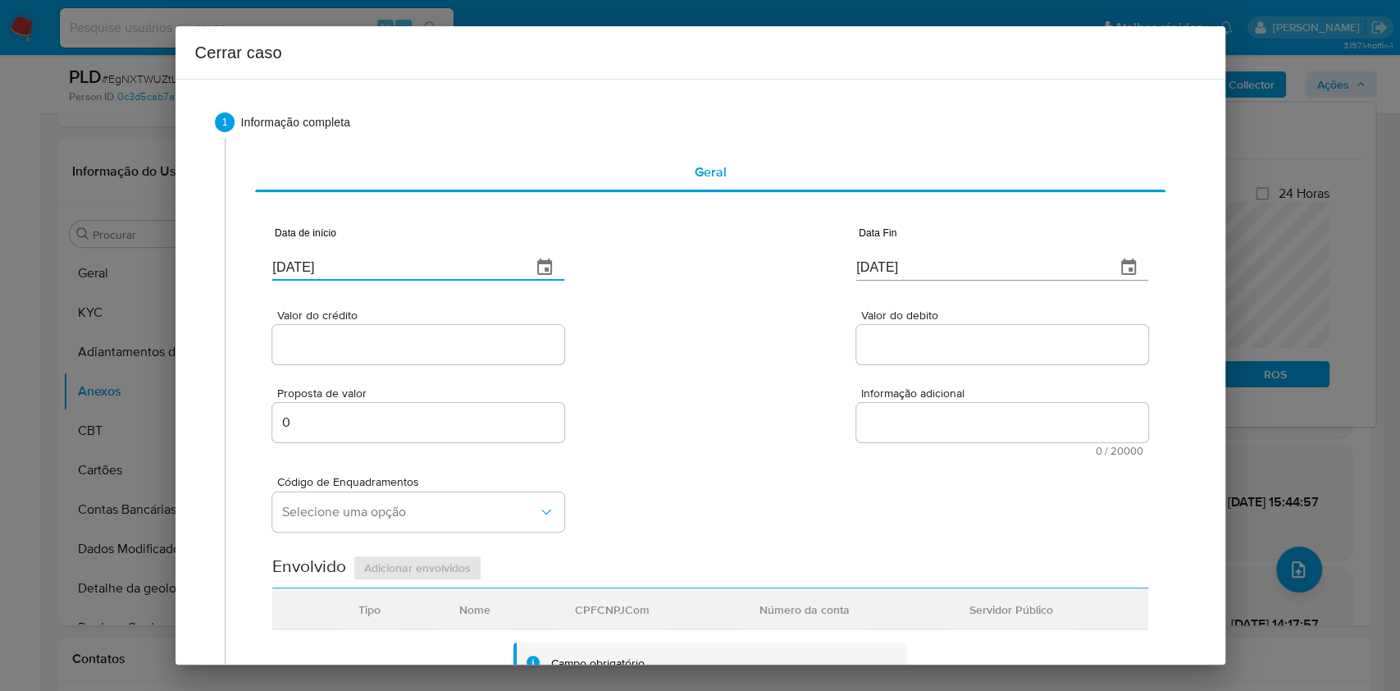
click at [409, 267] on input "[DATE]" at bounding box center [395, 267] width 246 height 26
paste input "01/07"
type input "[DATE]"
click at [899, 272] on input "[DATE]" at bounding box center [979, 267] width 246 height 26
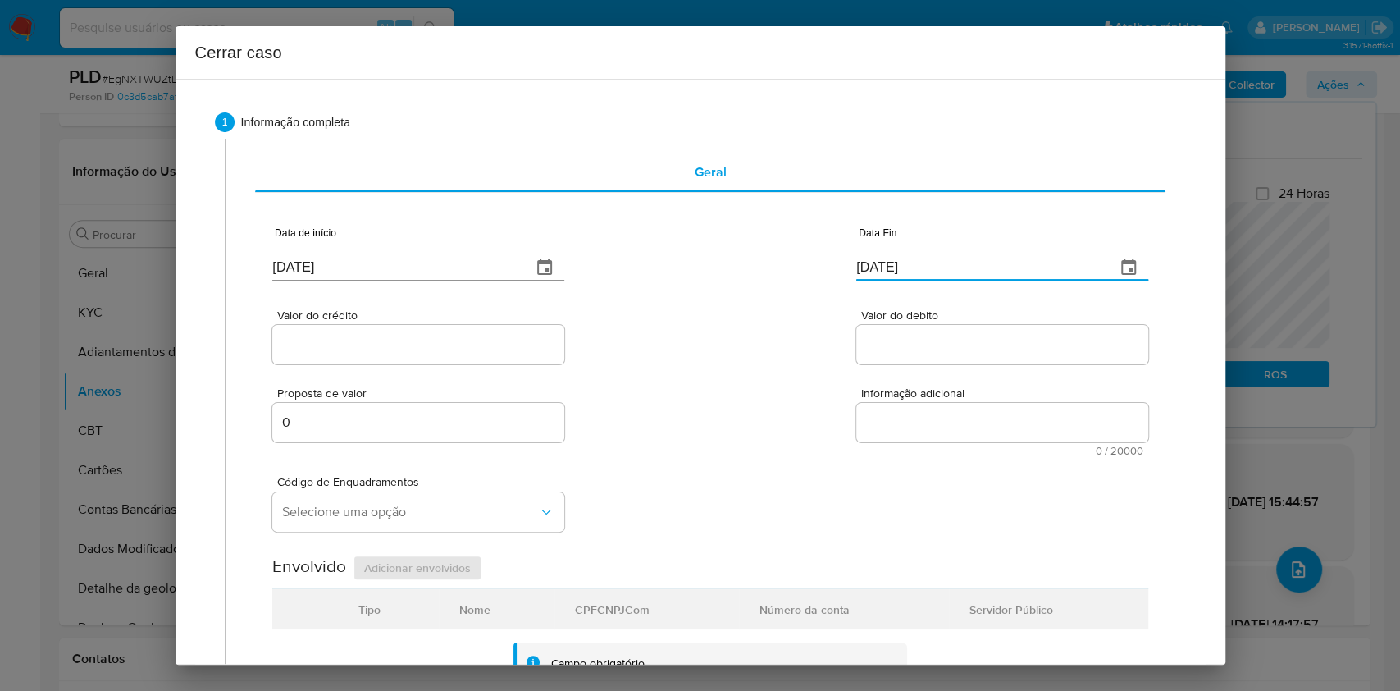
click at [899, 272] on input "[DATE]" at bounding box center [979, 267] width 246 height 26
paste input "4"
click at [899, 272] on input "[DATE]" at bounding box center [979, 267] width 246 height 26
type input "24/08/2025"
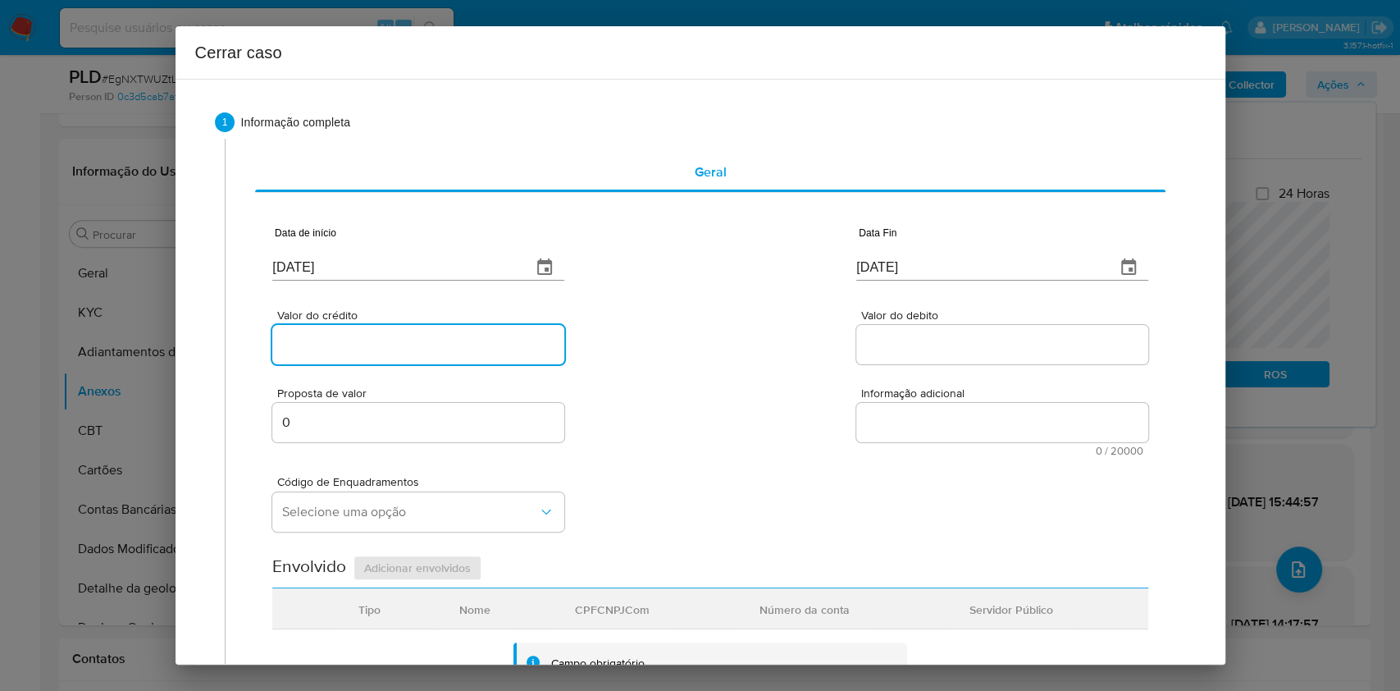
click at [448, 348] on input "Valor do crédito" at bounding box center [418, 344] width 292 height 21
paste input "R$1.020.600"
type input "R$1.020.600"
drag, startPoint x: 987, startPoint y: 292, endPoint x: 984, endPoint y: 304, distance: 12.5
click at [987, 294] on div "Valor do crédito R$1.020.600 Valor do debito" at bounding box center [709, 329] width 875 height 78
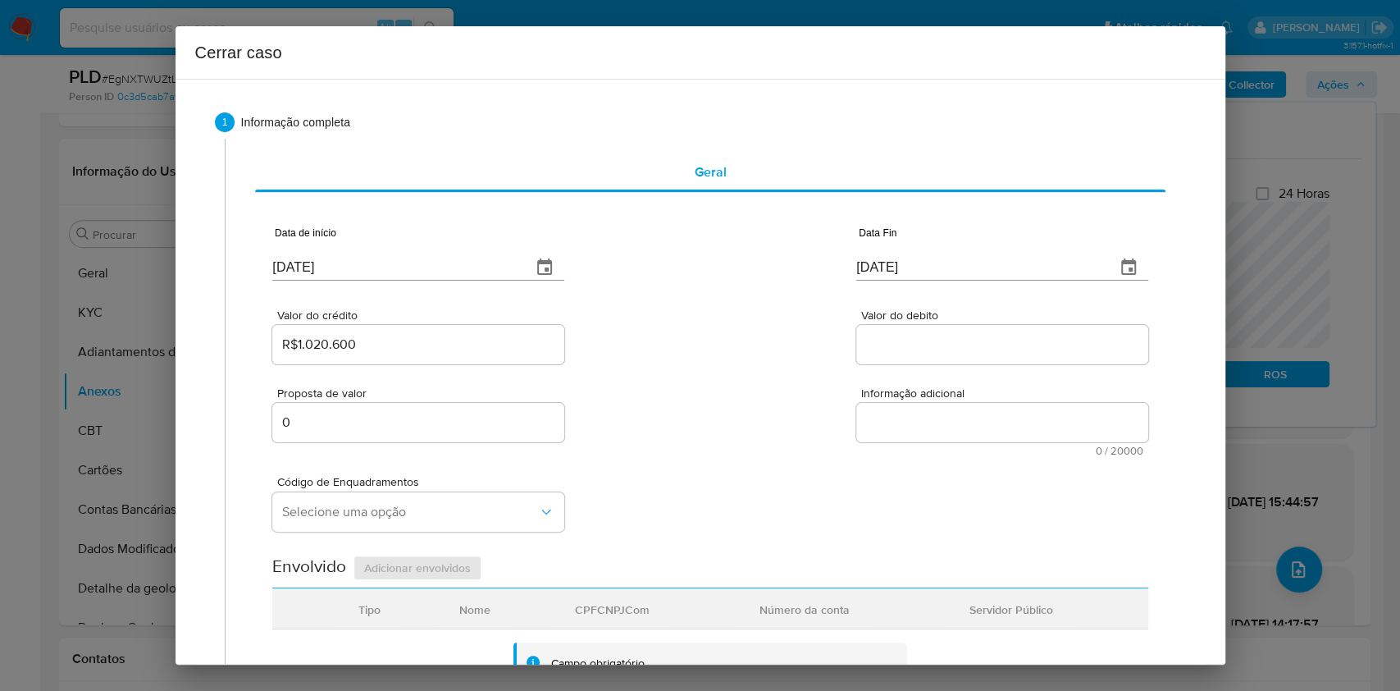
click at [976, 332] on div at bounding box center [1002, 344] width 292 height 39
click at [983, 347] on input "Valor do debito" at bounding box center [1002, 344] width 292 height 21
paste input "R$1.018.591"
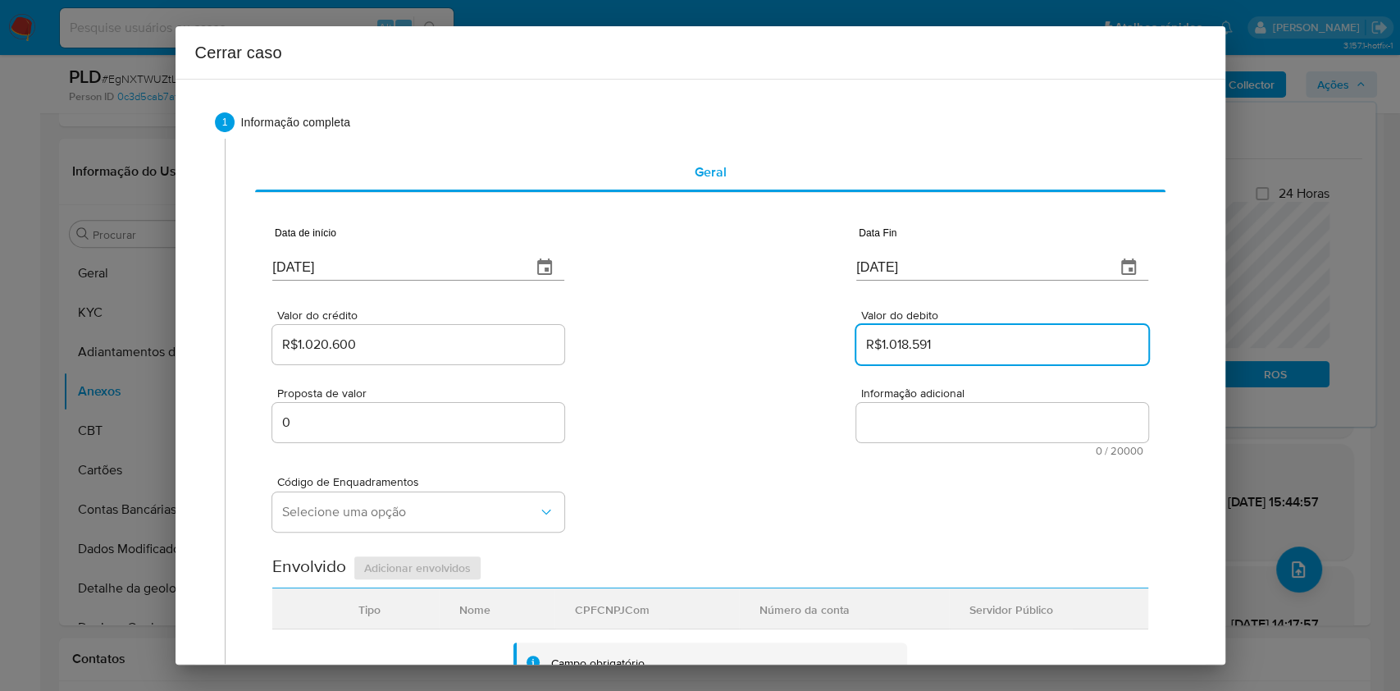
type input "R$1.018.591"
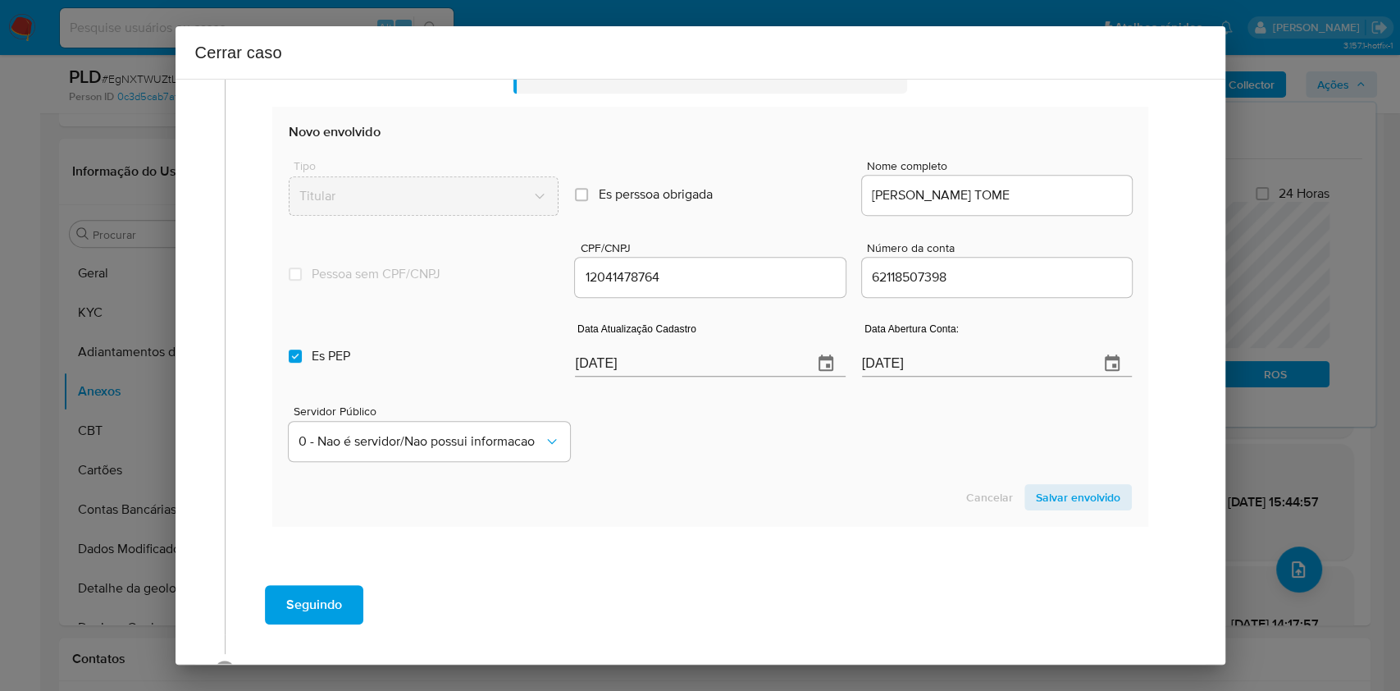
scroll to position [646, 0]
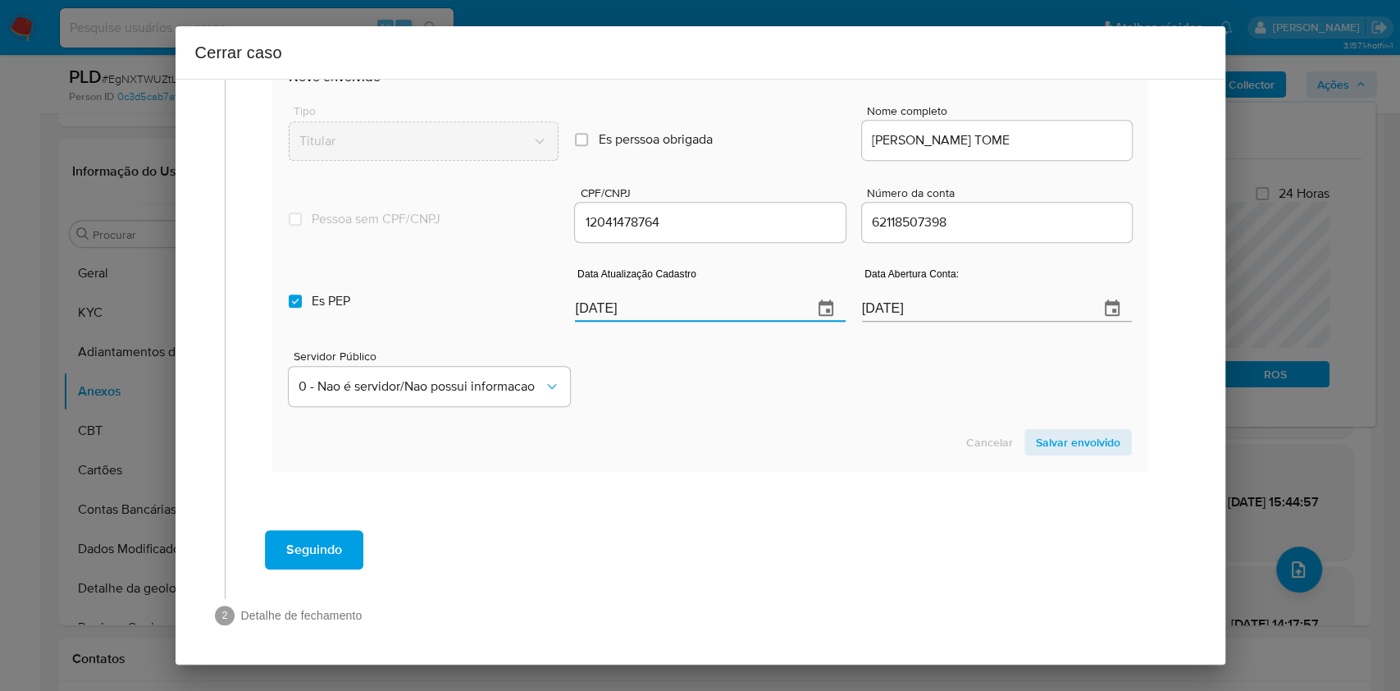
click at [678, 315] on input "[DATE]" at bounding box center [687, 308] width 224 height 26
click at [678, 314] on input "[DATE]" at bounding box center [687, 308] width 224 height 26
paste input "7/06"
drag, startPoint x: 678, startPoint y: 313, endPoint x: 652, endPoint y: 314, distance: 25.4
click at [678, 315] on input "[DATE]" at bounding box center [687, 308] width 224 height 26
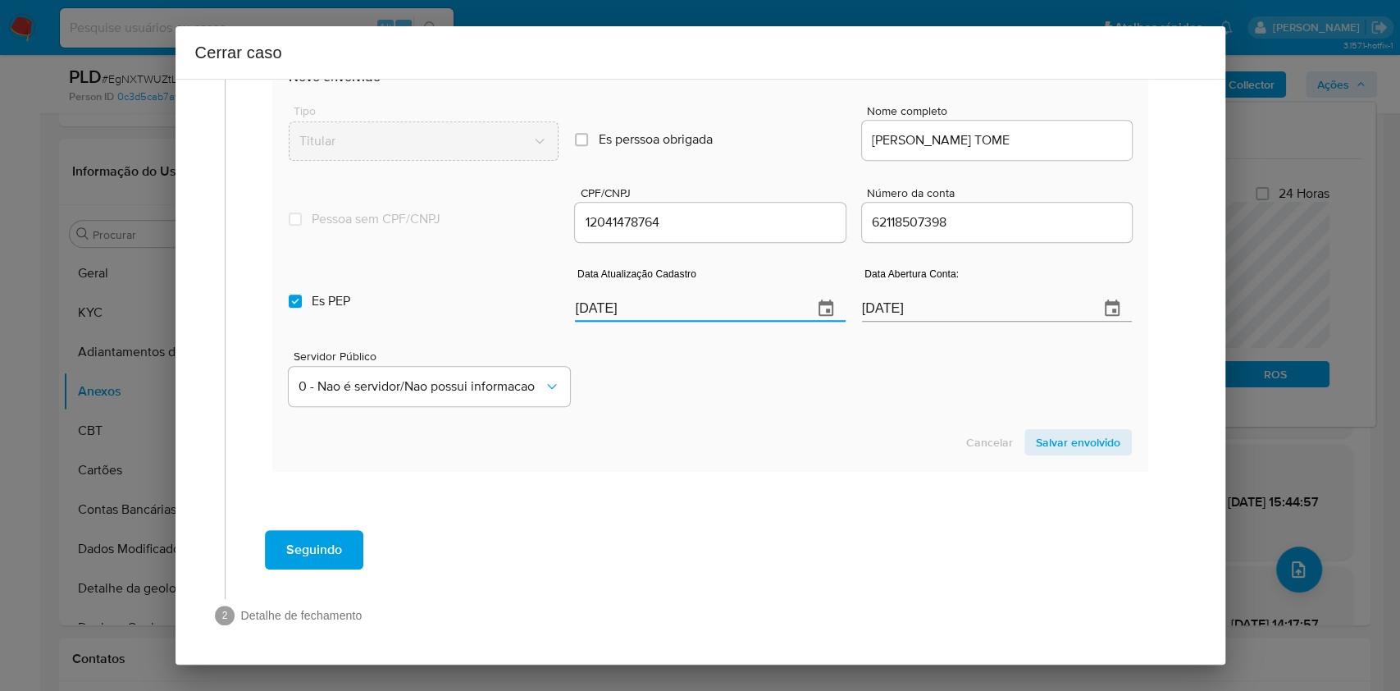
type input "27/06/2025"
click at [391, 317] on label "Es PEP isPEP" at bounding box center [424, 301] width 270 height 59
click at [302, 308] on input "Es PEP isPEP" at bounding box center [295, 300] width 13 height 13
checkbox input "false"
click at [1052, 434] on span "Salvar envolvido" at bounding box center [1078, 442] width 84 height 23
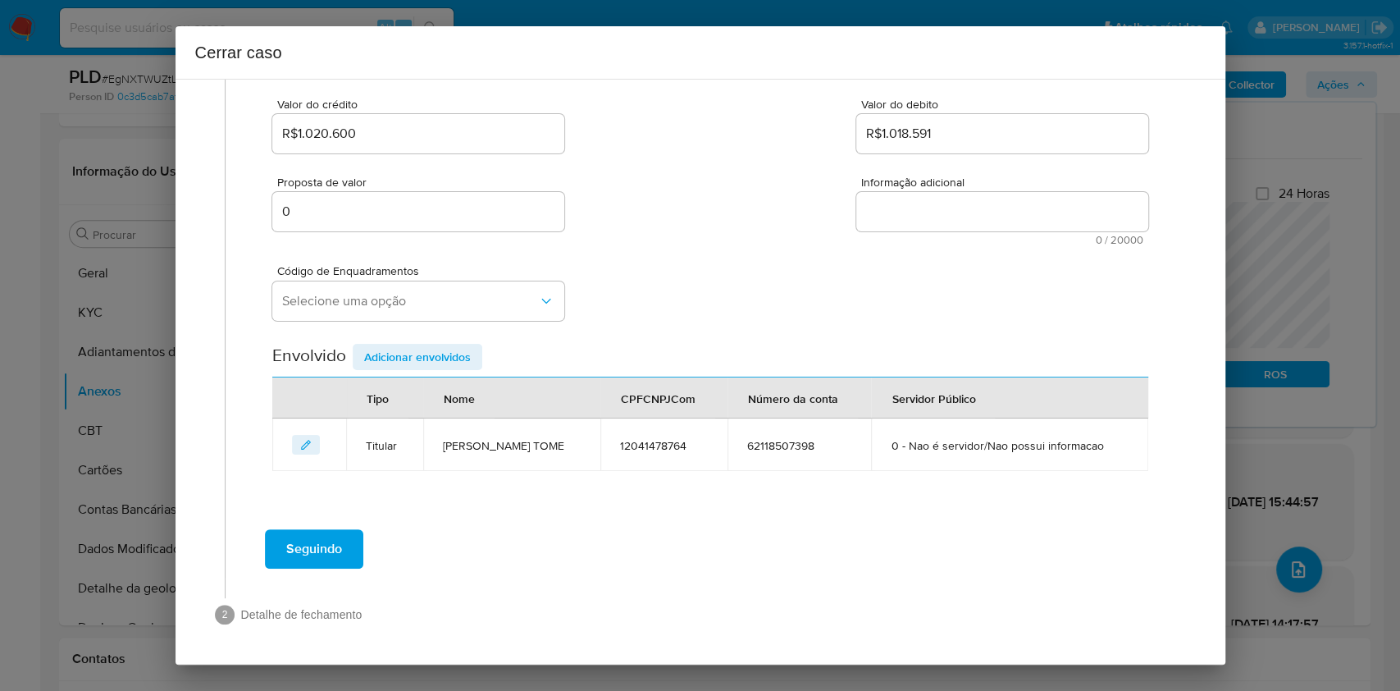
scroll to position [210, 0]
click at [388, 294] on span "Selecione uma opção" at bounding box center [410, 302] width 256 height 16
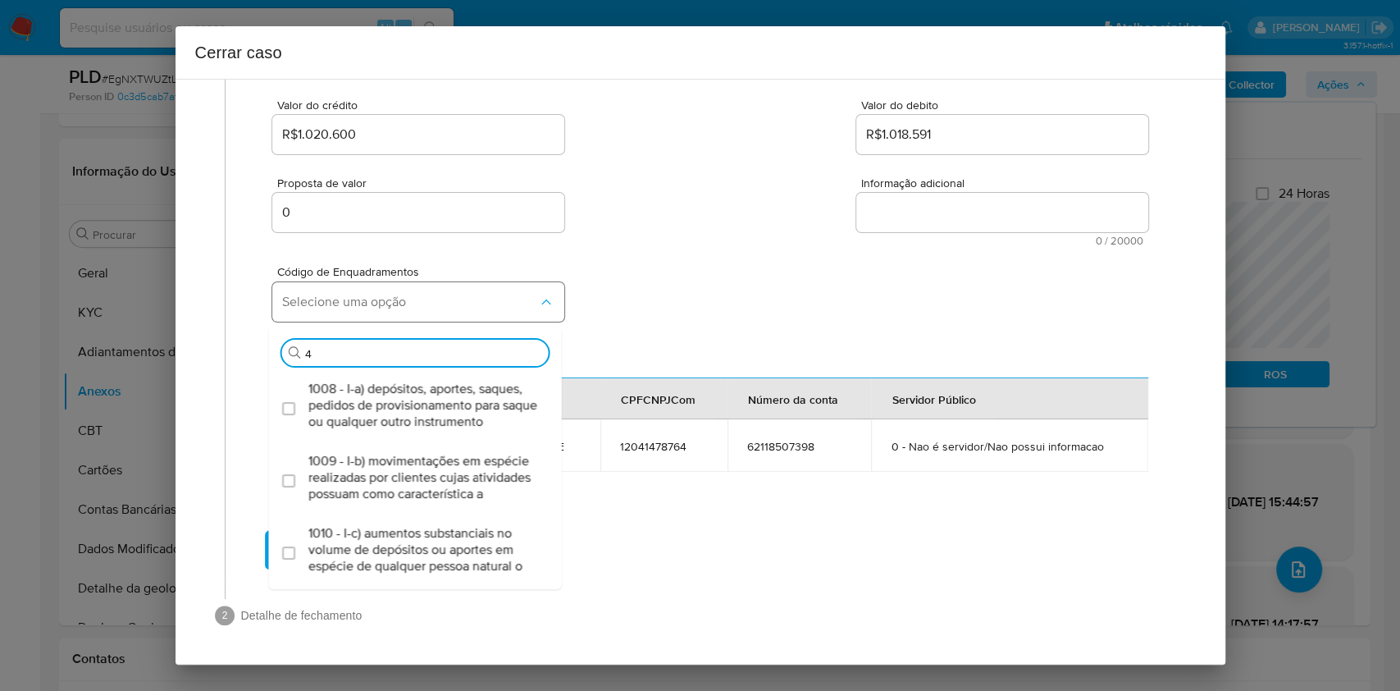
type input "45"
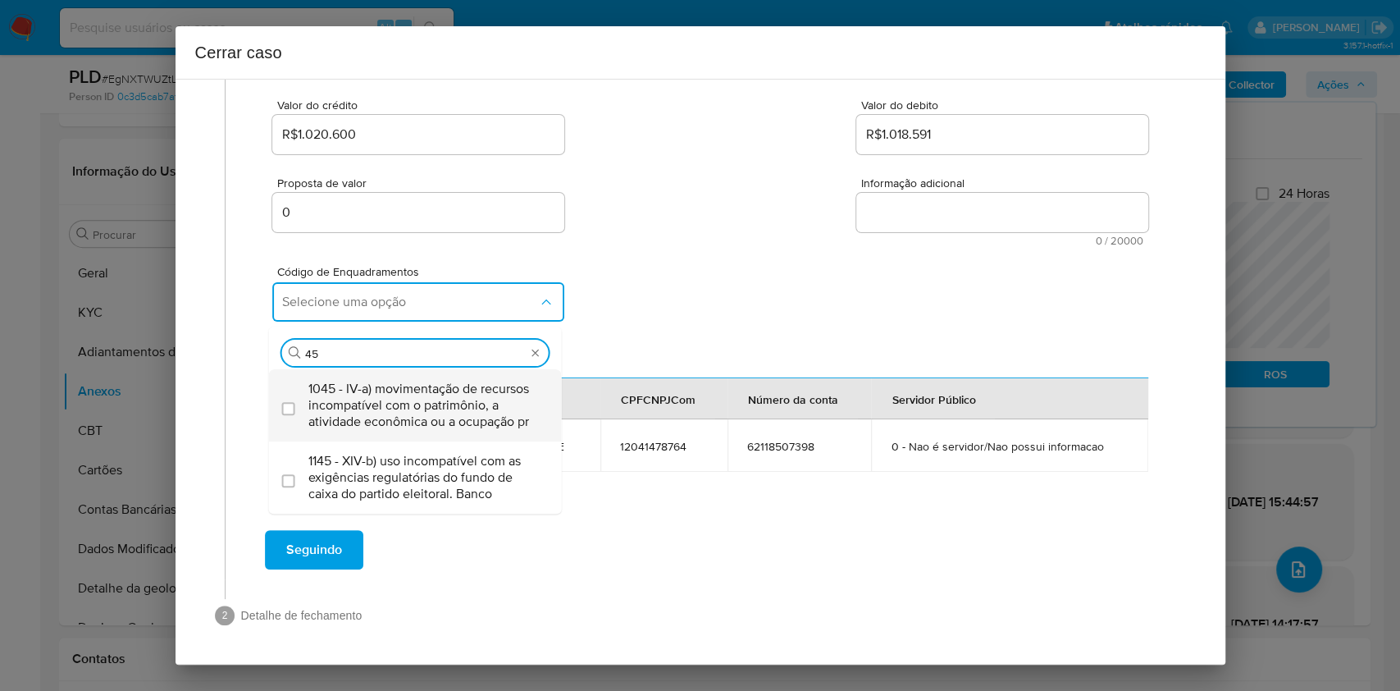
click at [421, 389] on span "1045 - IV-a) movimentação de recursos incompatível com o patrimônio, a atividad…" at bounding box center [423, 405] width 231 height 49
checkbox input "true"
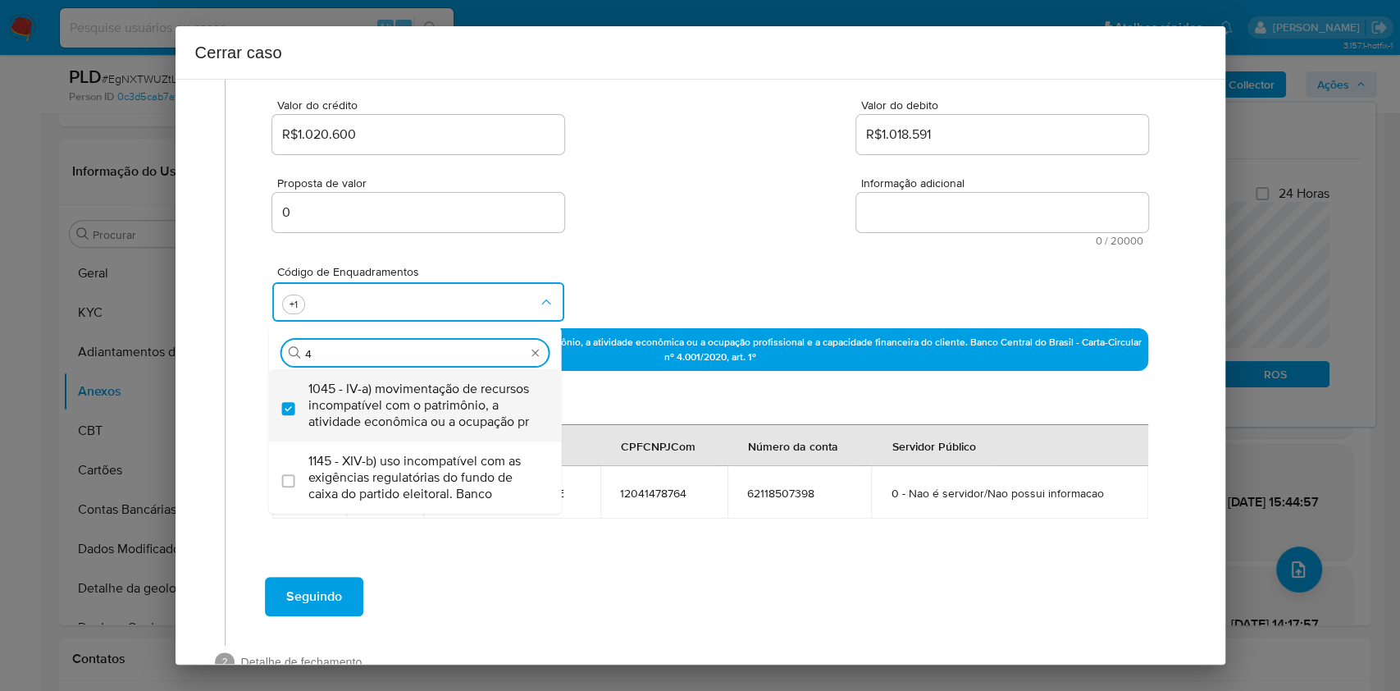
scroll to position [0, 0]
type input "47"
click at [426, 387] on span "1047 - IV-c) movimentação de recursos de alto valor, de forma contumaz, em bene…" at bounding box center [423, 405] width 231 height 49
checkbox input "true"
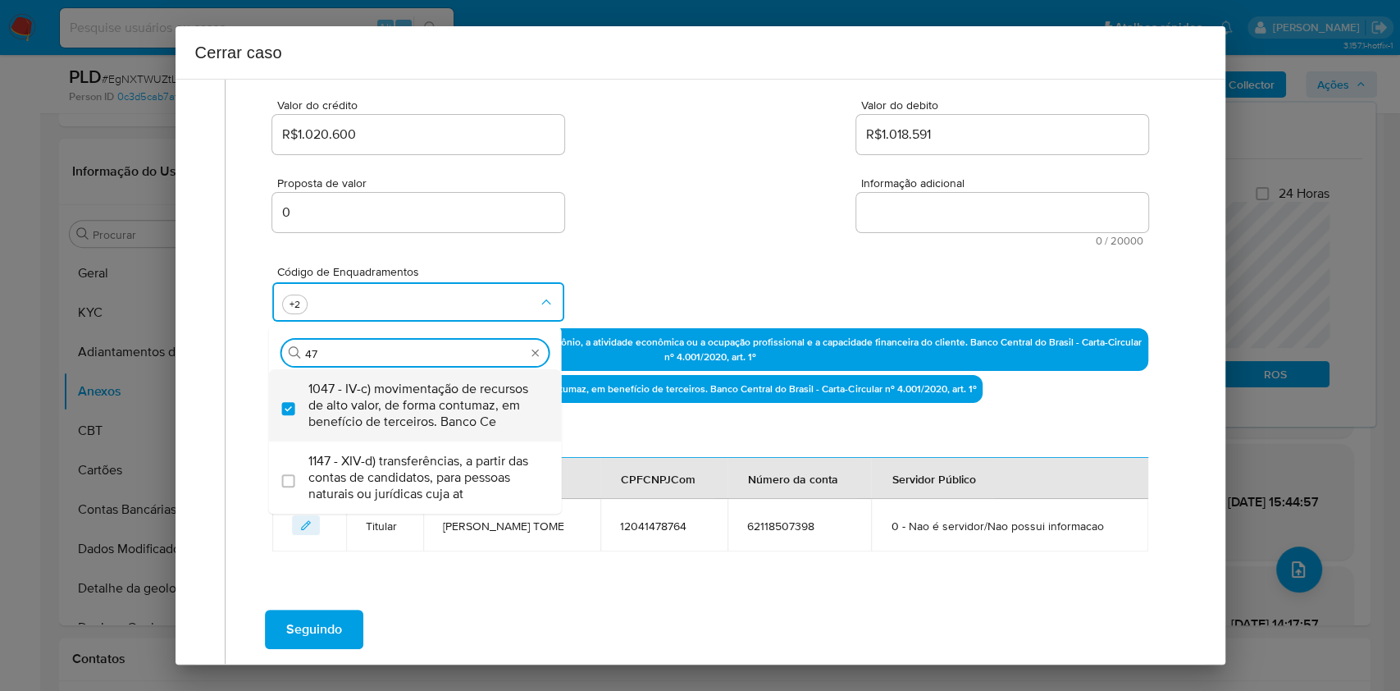
type input "47"
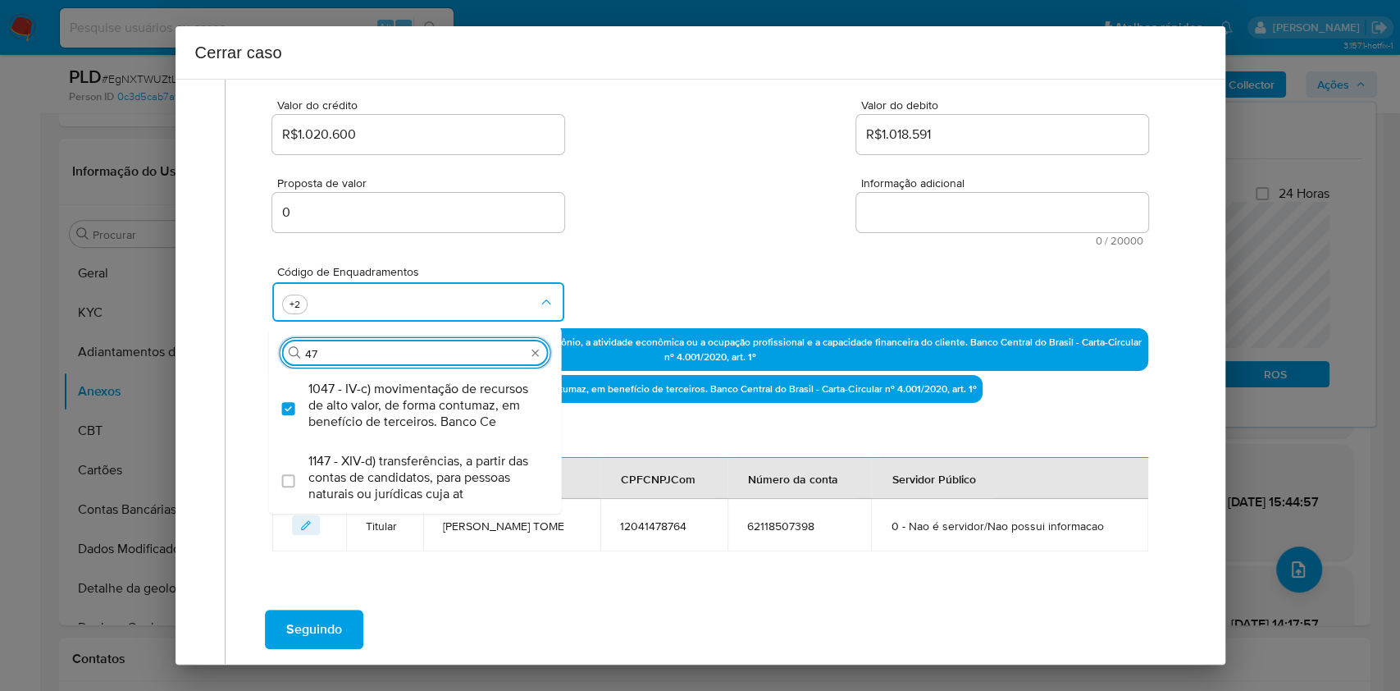
click at [975, 220] on textarea "Informação adicional" at bounding box center [1002, 212] width 292 height 39
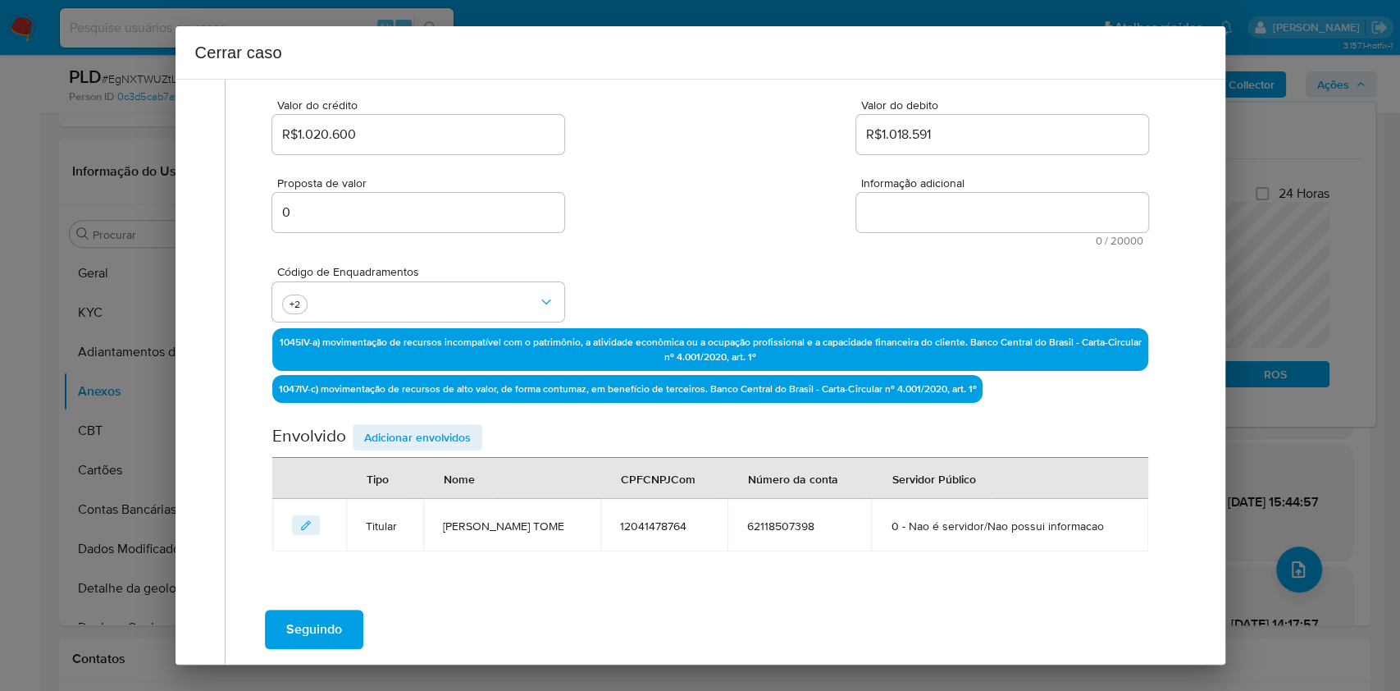
paste textarea "Fernandes de Andrade Tome, CPF 12041478764, 39 anos, residente no município de …"
click at [975, 218] on textarea "Informação adicional" at bounding box center [1002, 212] width 292 height 39
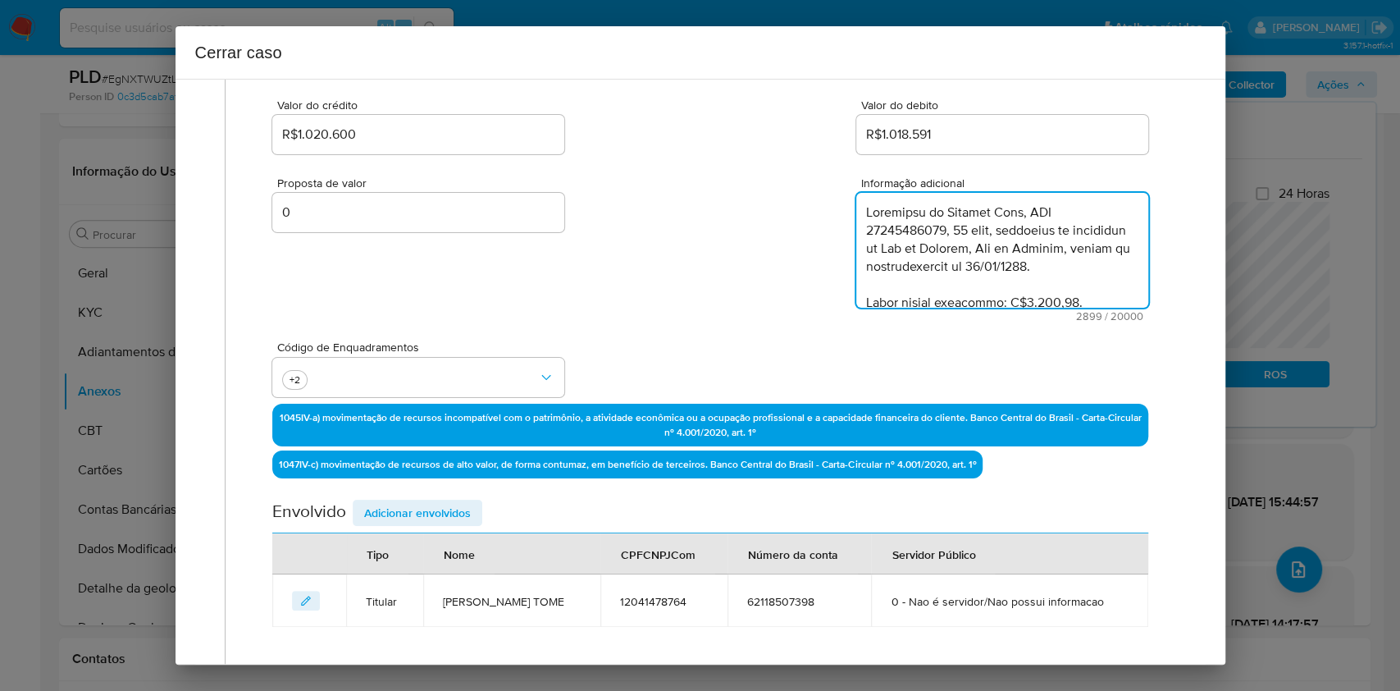
scroll to position [1916, 0]
drag, startPoint x: 940, startPoint y: 279, endPoint x: 837, endPoint y: 272, distance: 103.6
click at [838, 272] on div "Proposta de valor 0 Informação adicional 2899 / 20000 17101 caracteres restantes" at bounding box center [709, 239] width 875 height 164
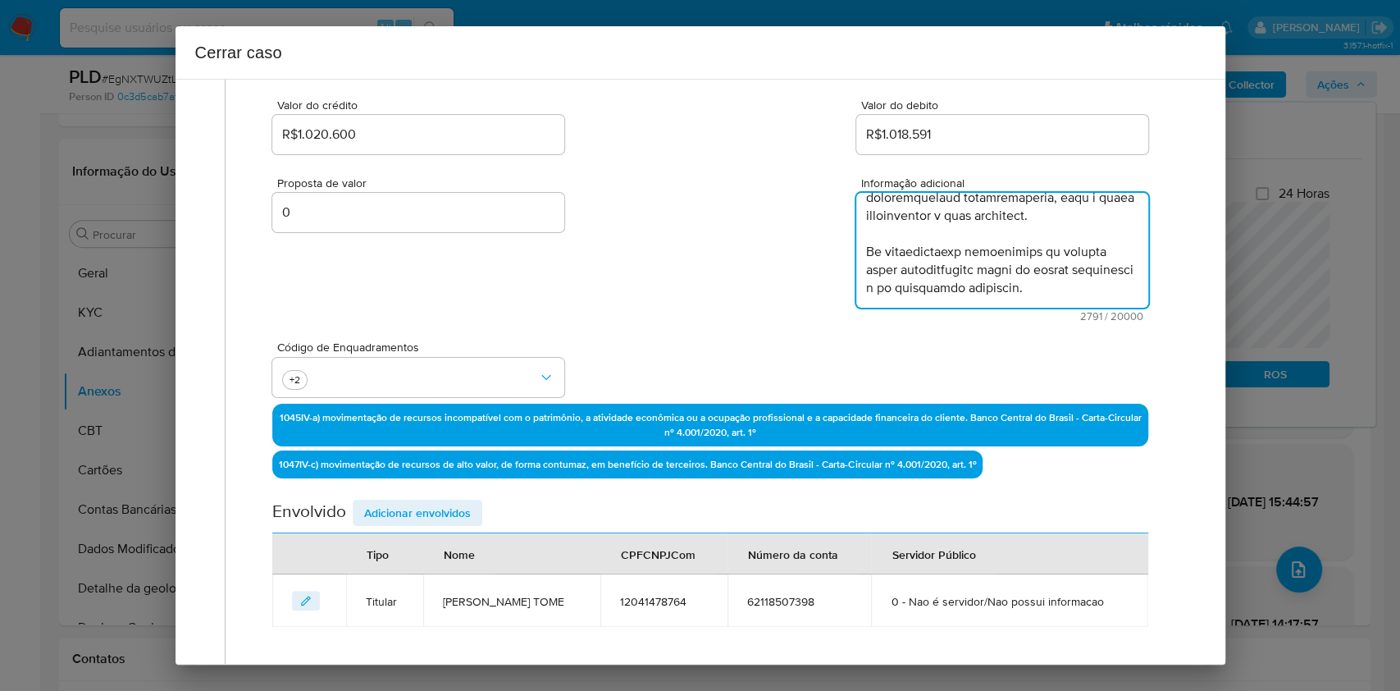
scroll to position [1891, 0]
type textarea "Fernandes de Andrade Tome, CPF 12041478764, 39 anos, residente no município de …"
drag, startPoint x: 413, startPoint y: 527, endPoint x: 410, endPoint y: 517, distance: 11.2
click at [412, 523] on div "Envolvido Adicionar envolvidos" at bounding box center [709, 517] width 875 height 34
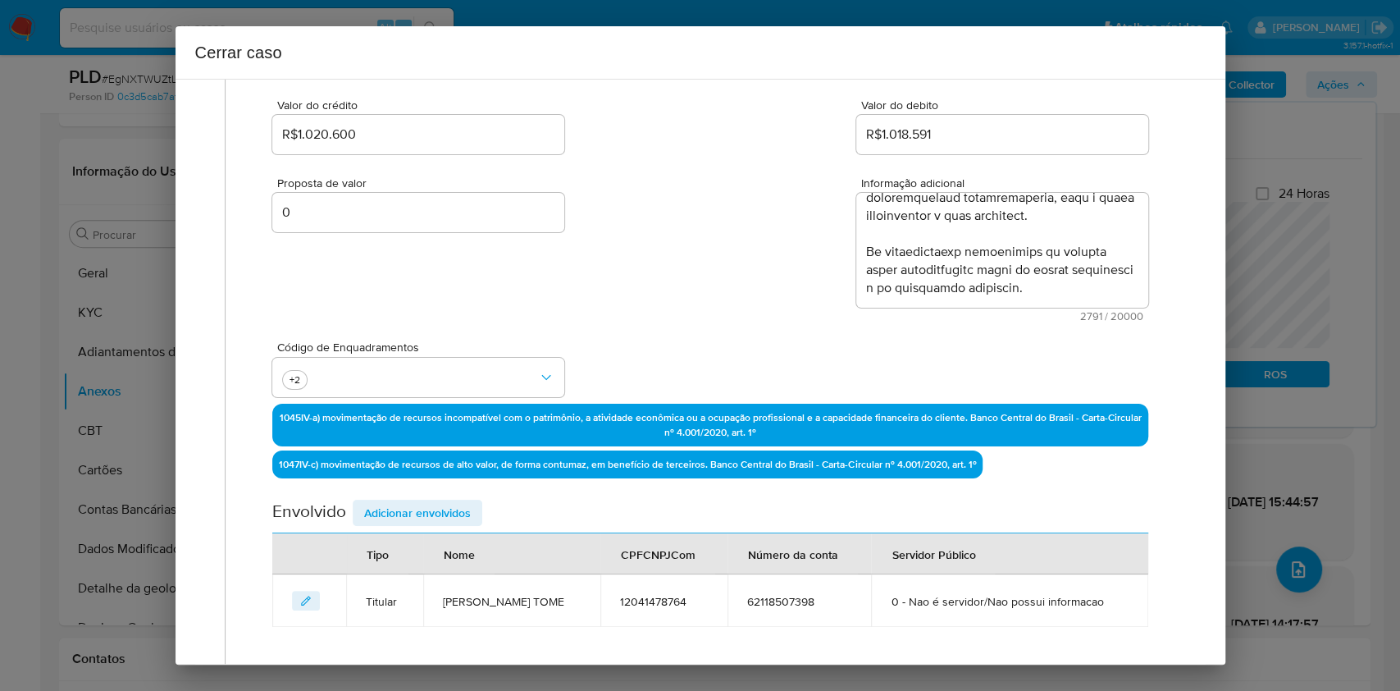
click at [411, 515] on span "Adicionar envolvidos" at bounding box center [417, 512] width 107 height 23
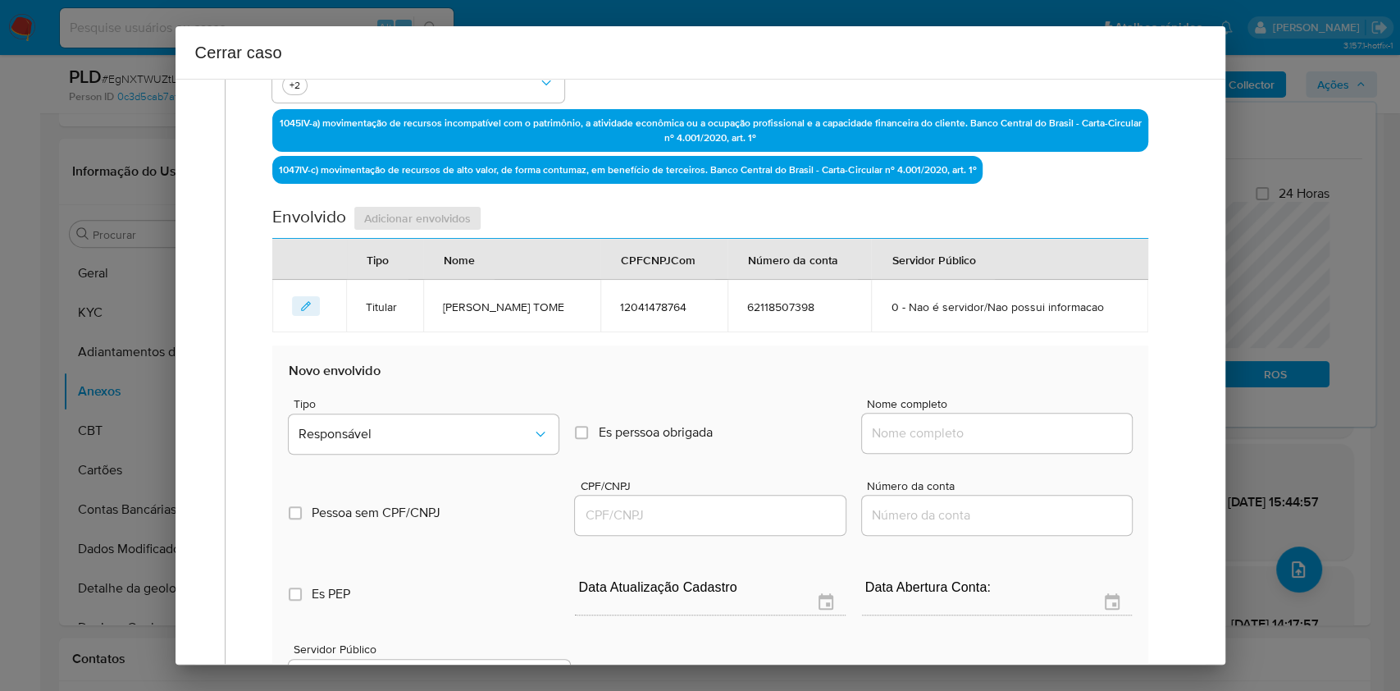
scroll to position [538, 0]
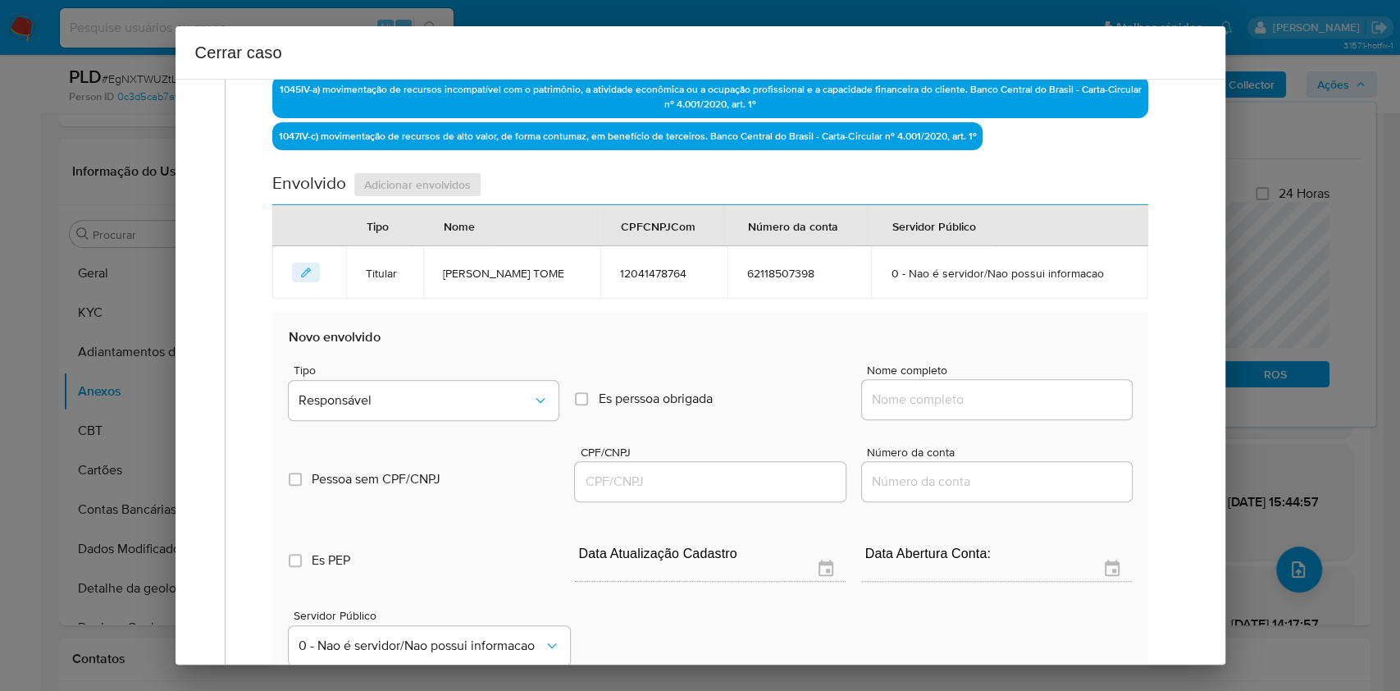
drag, startPoint x: 955, startPoint y: 399, endPoint x: 968, endPoint y: 396, distance: 13.5
click at [956, 399] on input "Nome completo" at bounding box center [997, 399] width 270 height 21
paste input "Sara Arcos Desterro, 70133574210"
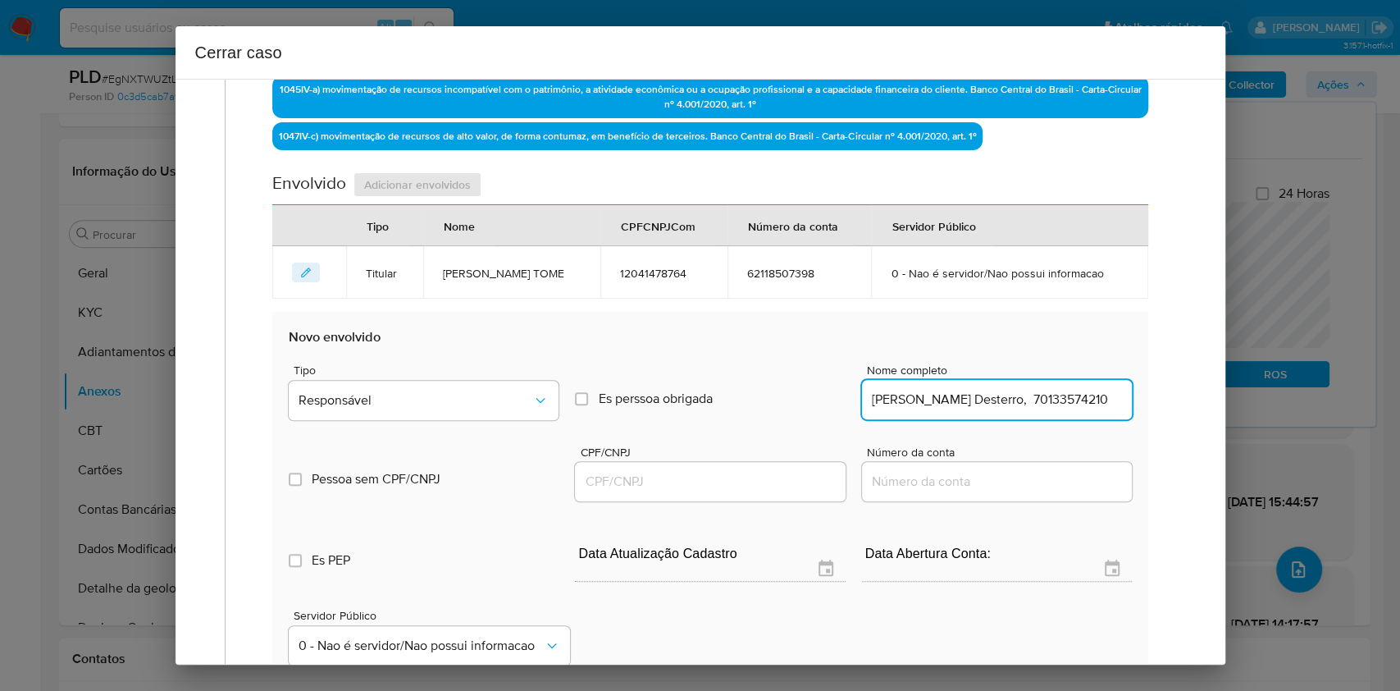
click at [1045, 401] on input "Sara Arcos Desterro, 70133574210" at bounding box center [997, 399] width 270 height 21
click at [1045, 399] on input "Sara Arcos Desterro, 70133574210" at bounding box center [997, 399] width 270 height 21
click at [1016, 386] on div "Sara Arcos Desterro, 70133574210" at bounding box center [997, 399] width 270 height 39
click at [1020, 393] on input "Sara Arcos Desterro, 70133574210" at bounding box center [997, 399] width 270 height 21
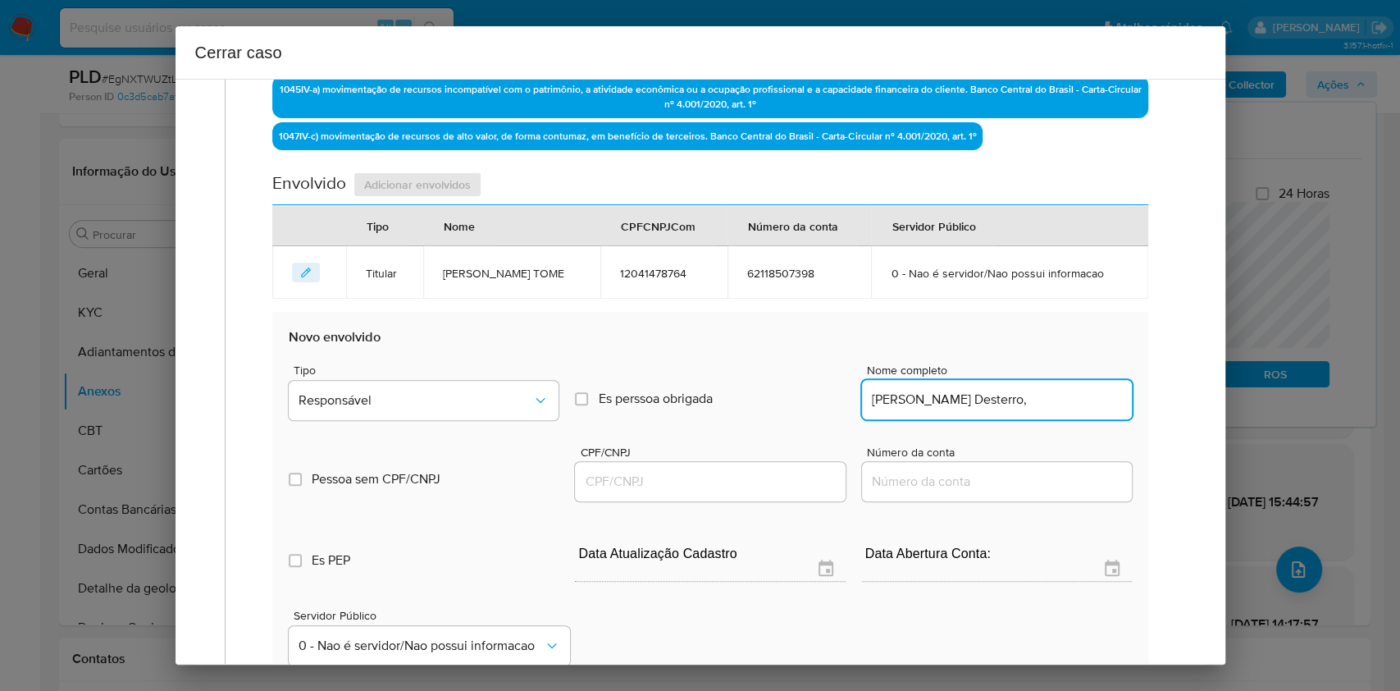
type input "Sara Arcos Desterro,"
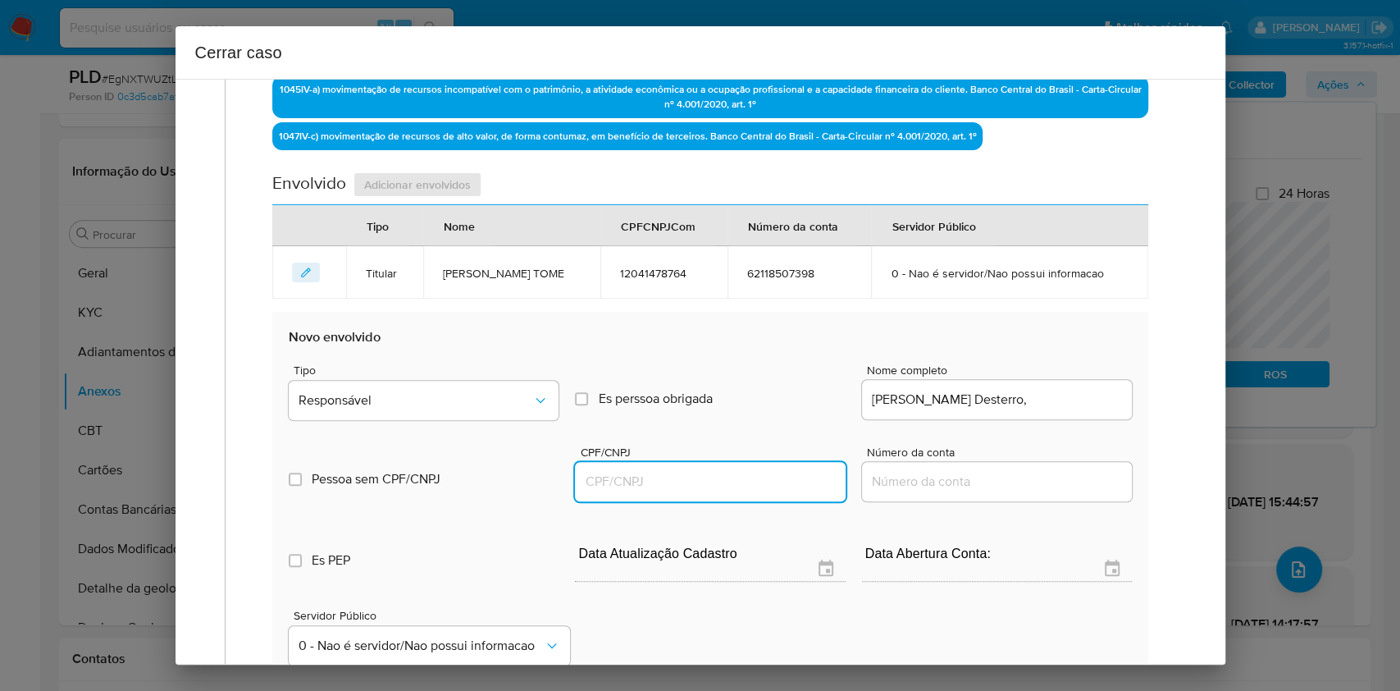
click at [744, 481] on input "CPF/CNPJ" at bounding box center [710, 481] width 270 height 21
paste input "70133574210"
type input "70133574210"
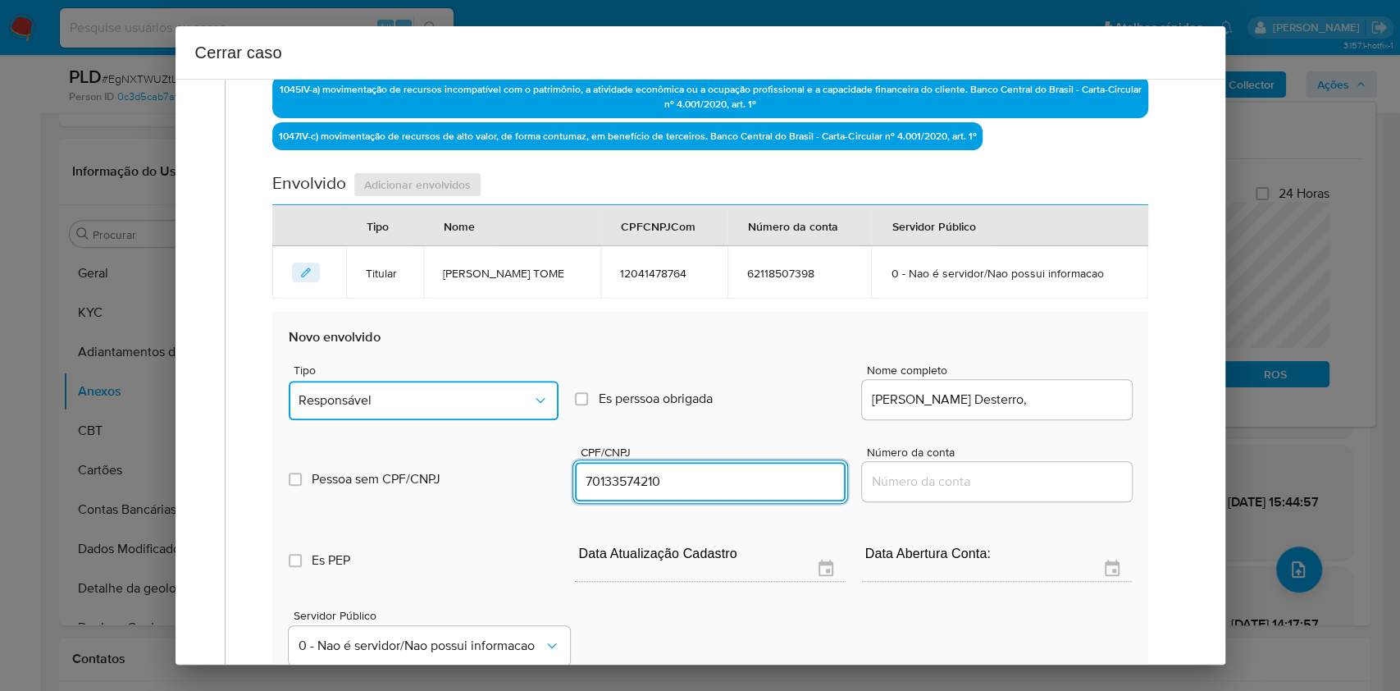
click at [450, 403] on span "Responsável" at bounding box center [416, 400] width 234 height 16
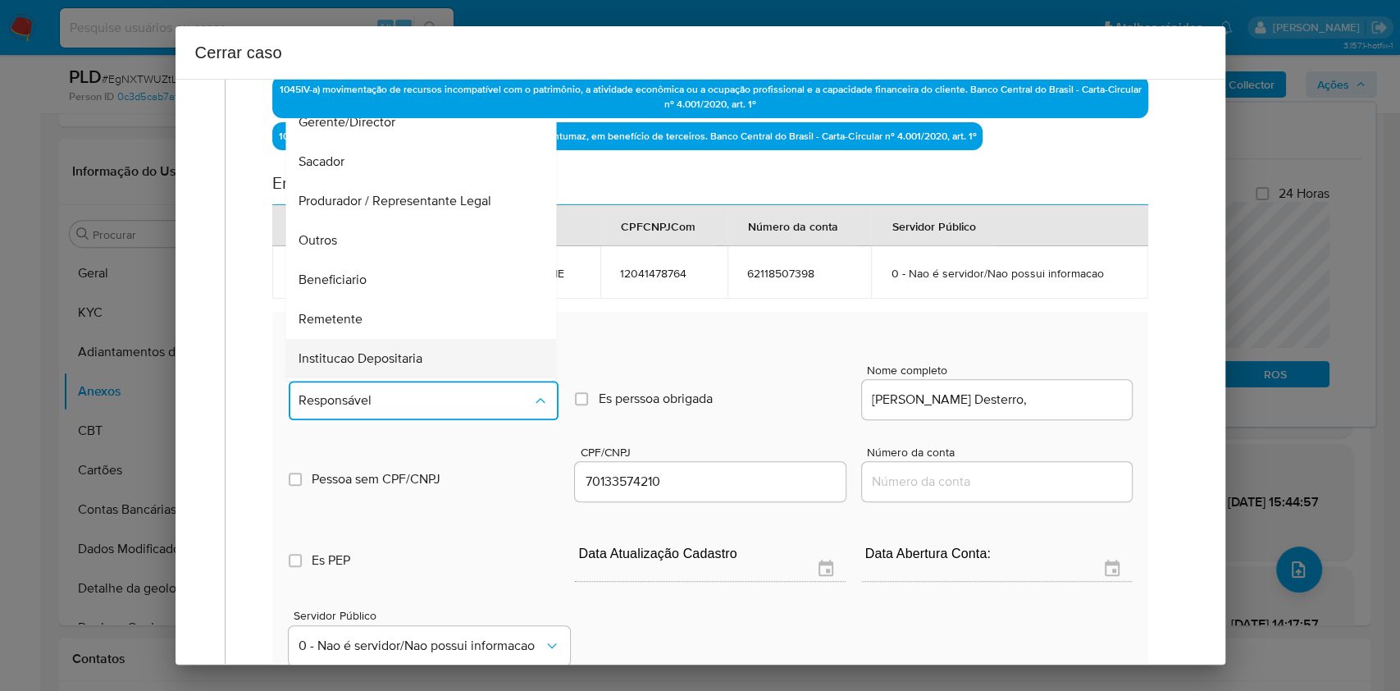
scroll to position [210, 0]
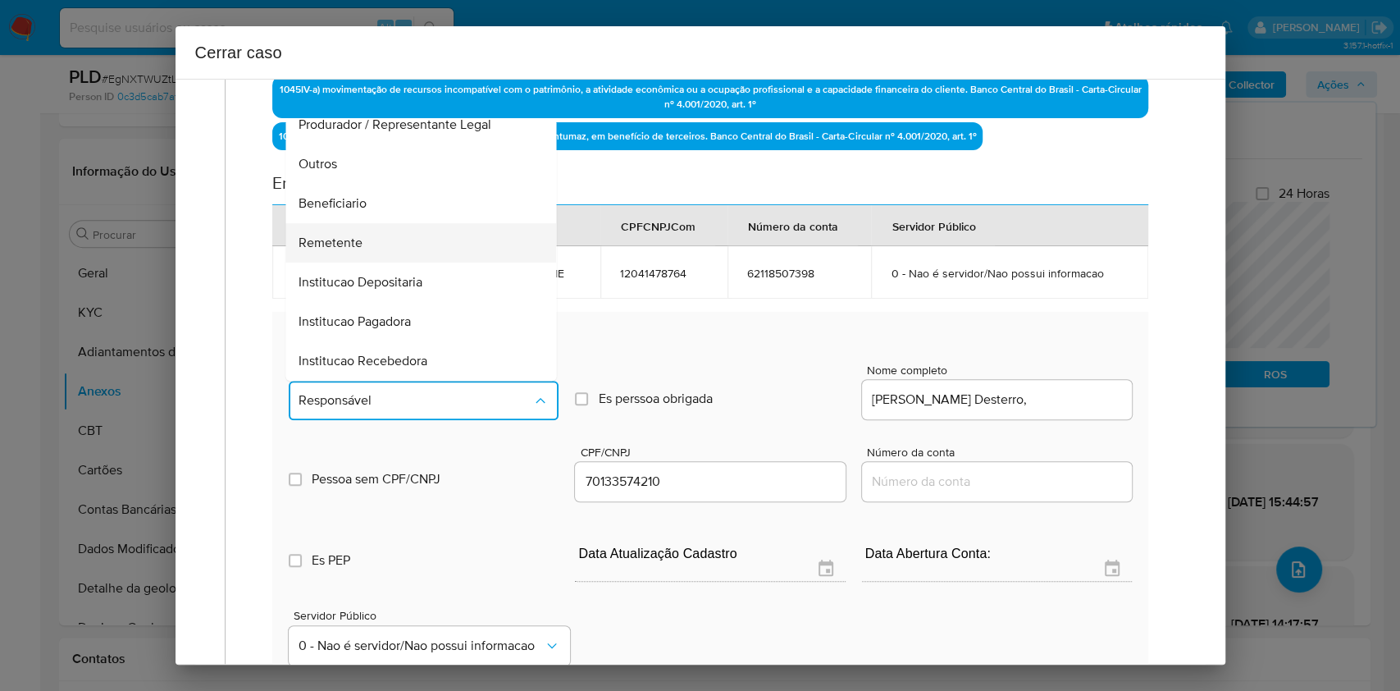
click at [376, 252] on div "Remetente" at bounding box center [416, 242] width 235 height 39
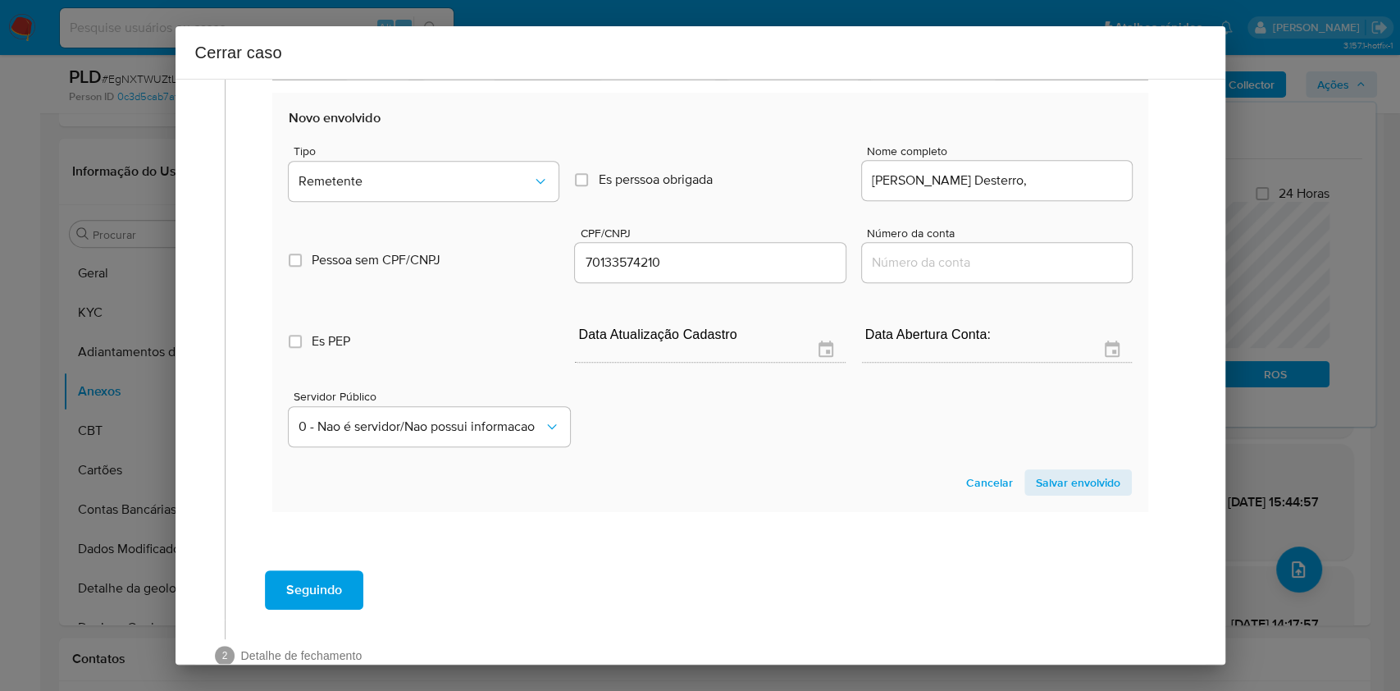
drag, startPoint x: 1074, startPoint y: 476, endPoint x: 1138, endPoint y: 456, distance: 66.9
click at [1075, 476] on span "Salvar envolvido" at bounding box center [1078, 482] width 84 height 23
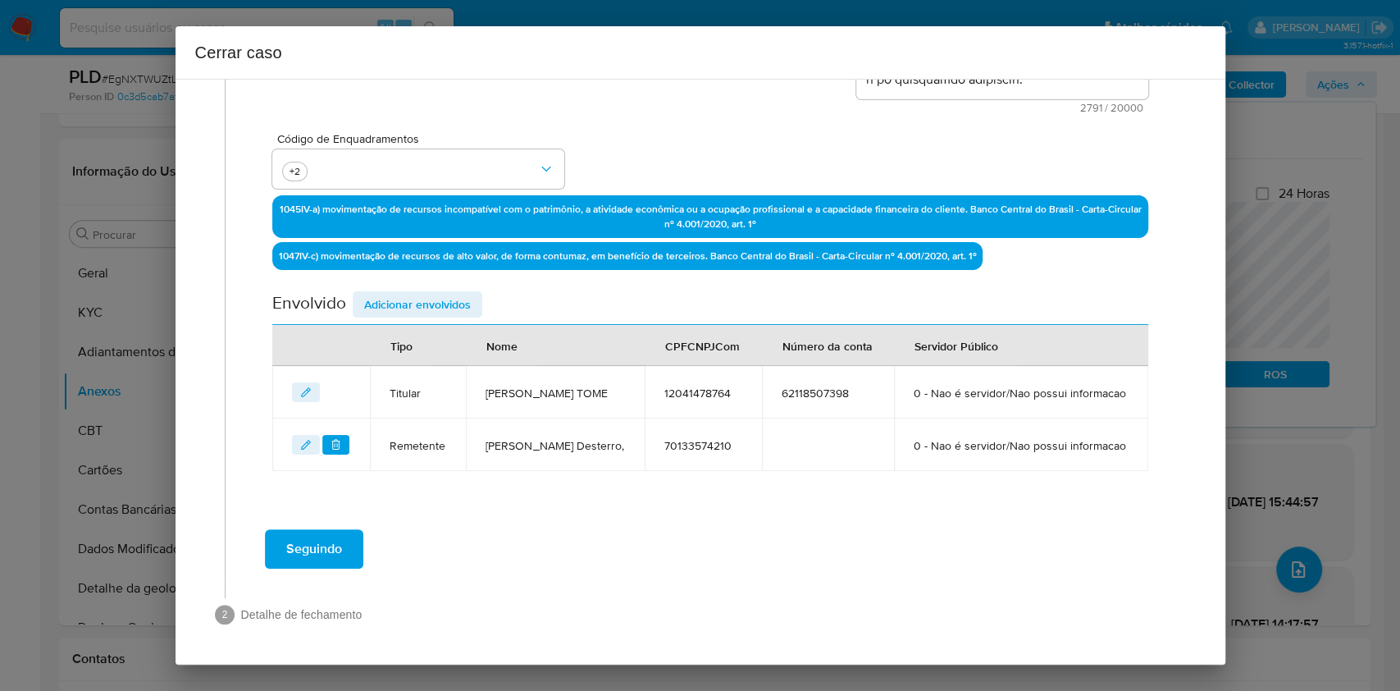
scroll to position [461, 0]
drag, startPoint x: 468, startPoint y: 266, endPoint x: 596, endPoint y: 296, distance: 131.5
click at [468, 293] on span "Adicionar envolvidos" at bounding box center [417, 304] width 107 height 23
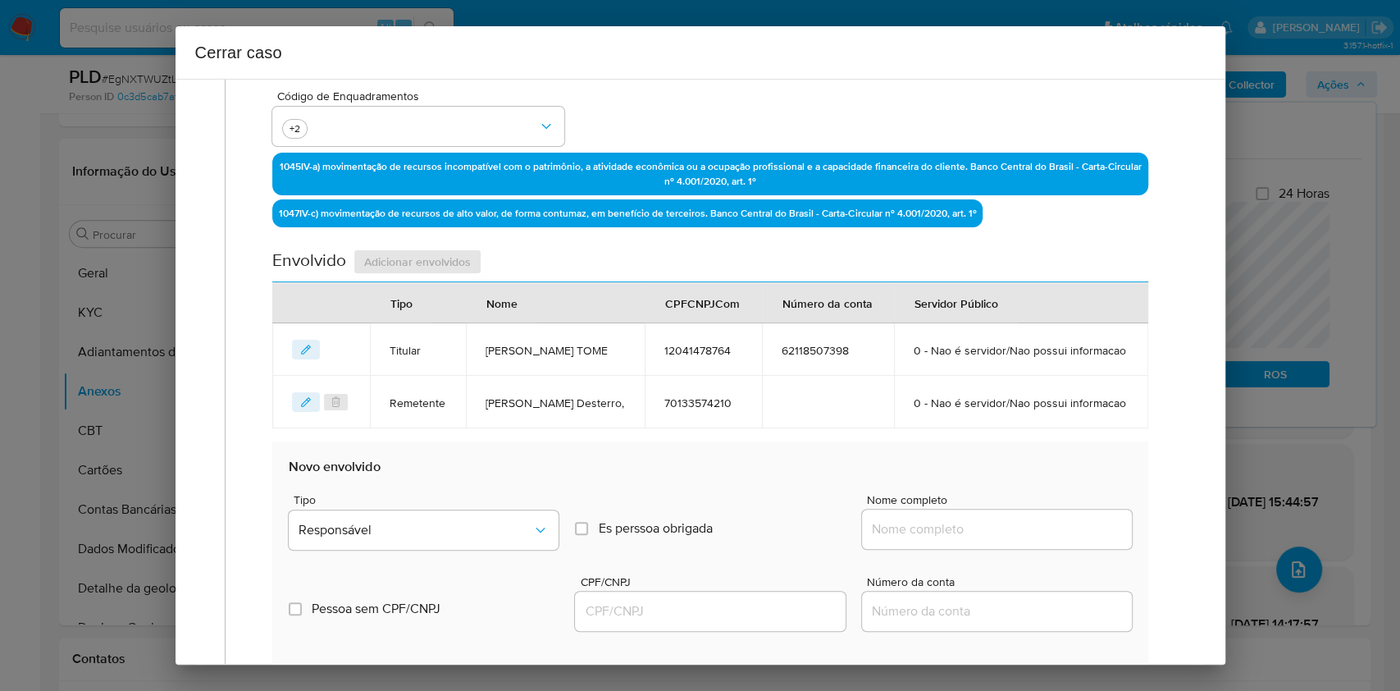
click at [1025, 540] on input "Nome completo" at bounding box center [997, 528] width 270 height 21
paste input "Amazonas Fast Multimarcas Ltda, 50215647000109"
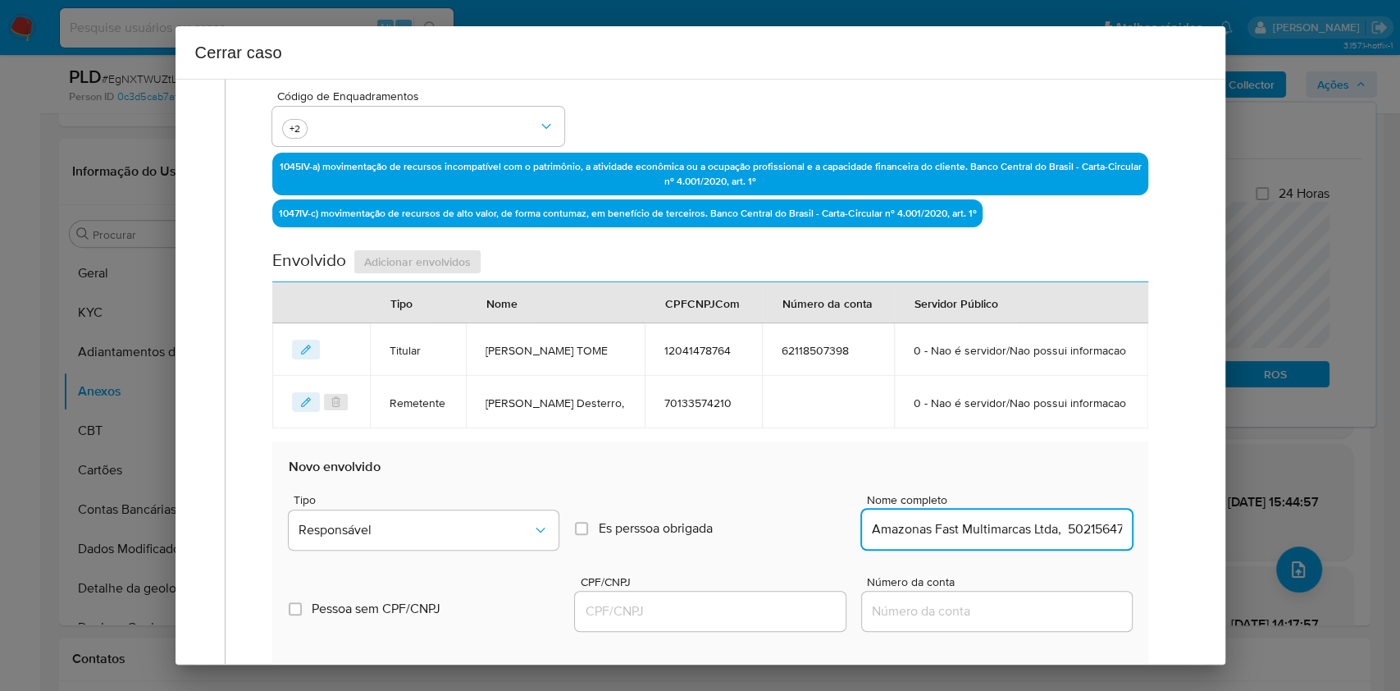
scroll to position [0, 54]
click at [1054, 540] on input "Amazonas Fast Multimarcas Ltda, 50215647000109" at bounding box center [997, 528] width 270 height 21
type input "Amazonas Fast Multimarcas Ltda,"
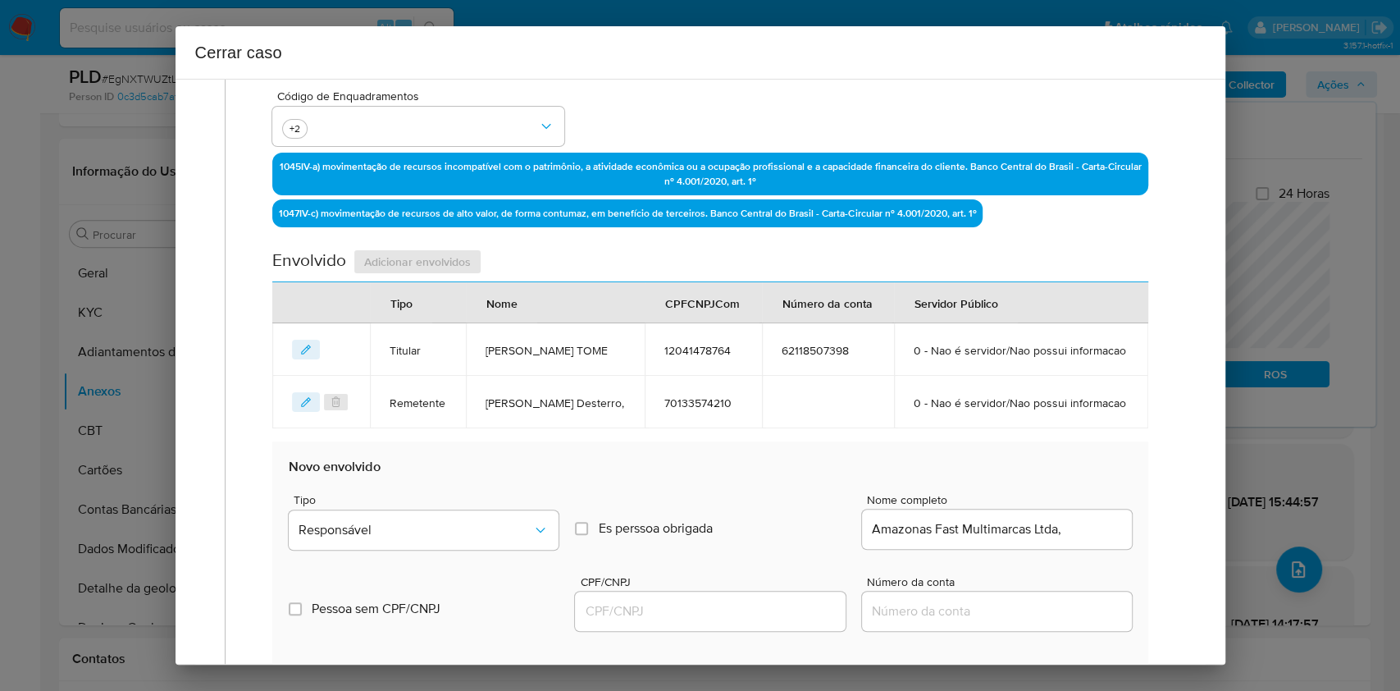
click at [700, 631] on div at bounding box center [710, 610] width 270 height 39
drag, startPoint x: 740, startPoint y: 648, endPoint x: 755, endPoint y: 652, distance: 15.3
click at [740, 622] on input "CPF/CNPJ" at bounding box center [710, 610] width 270 height 21
paste input "50215647000109"
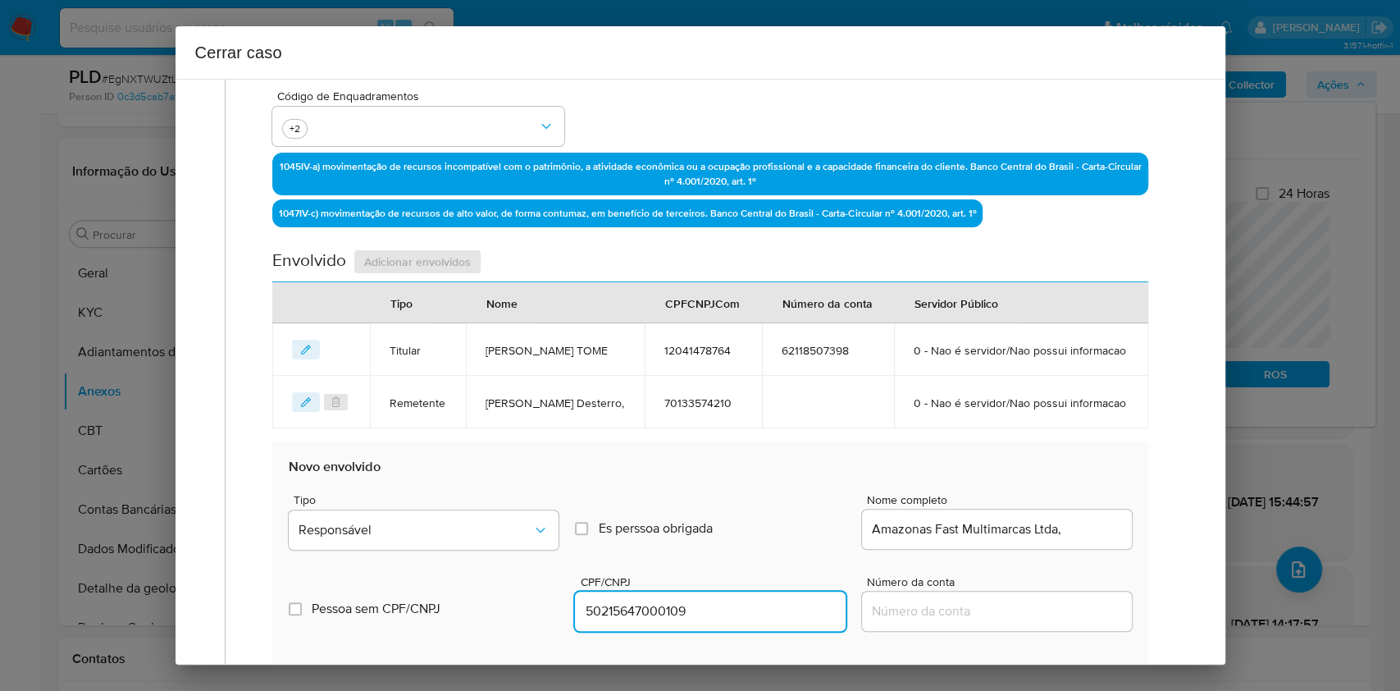
type input "50215647000109"
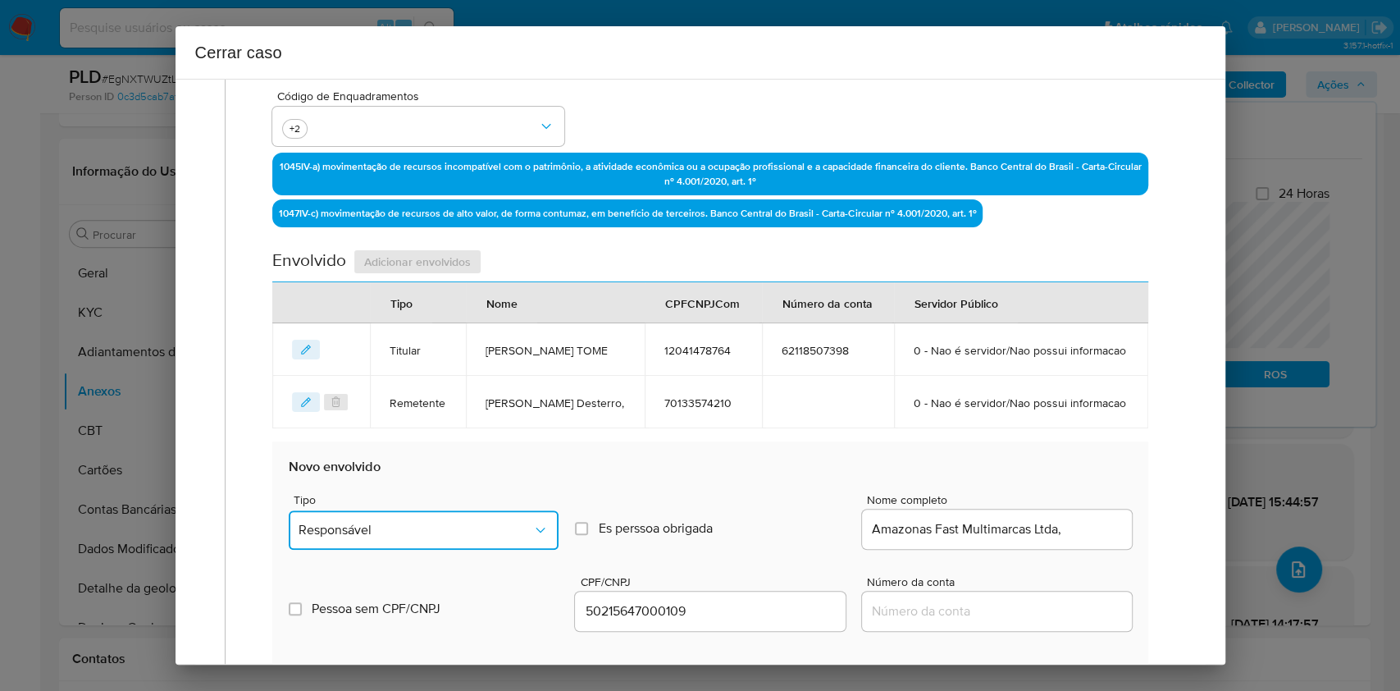
click at [501, 538] on span "Responsável" at bounding box center [416, 530] width 234 height 16
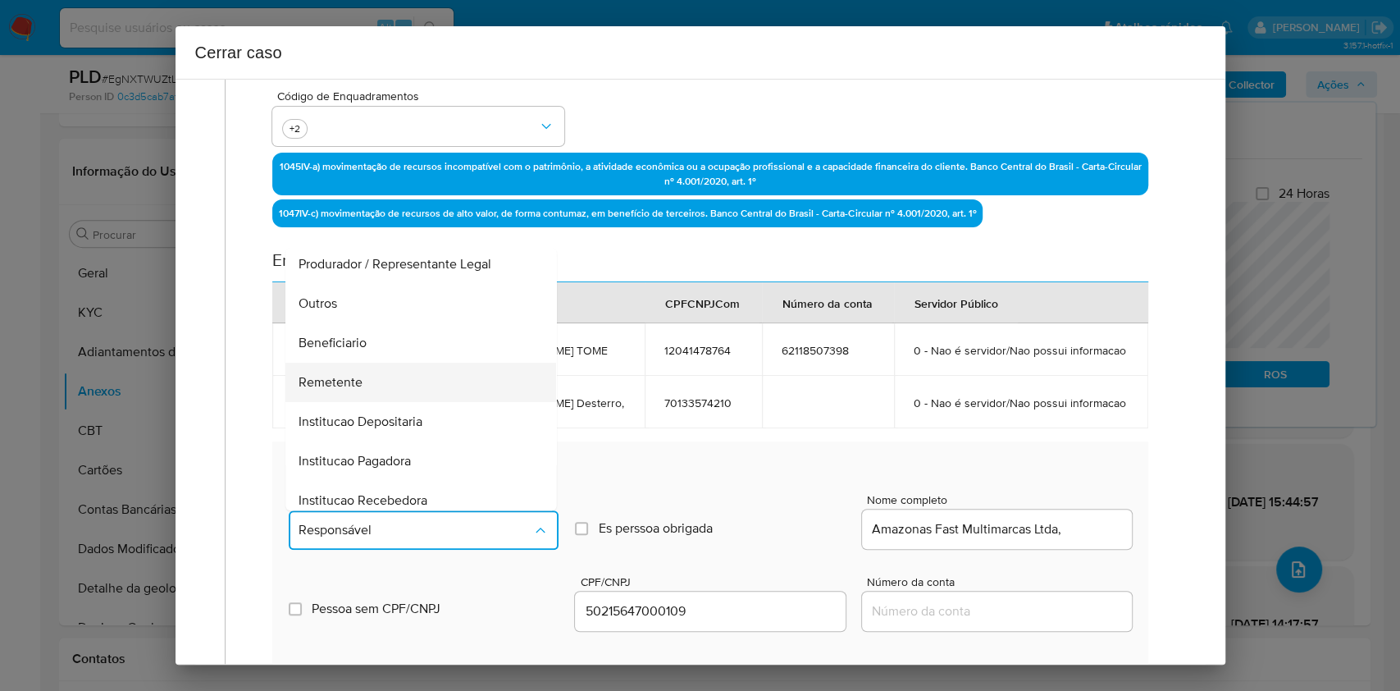
scroll to position [210, 0]
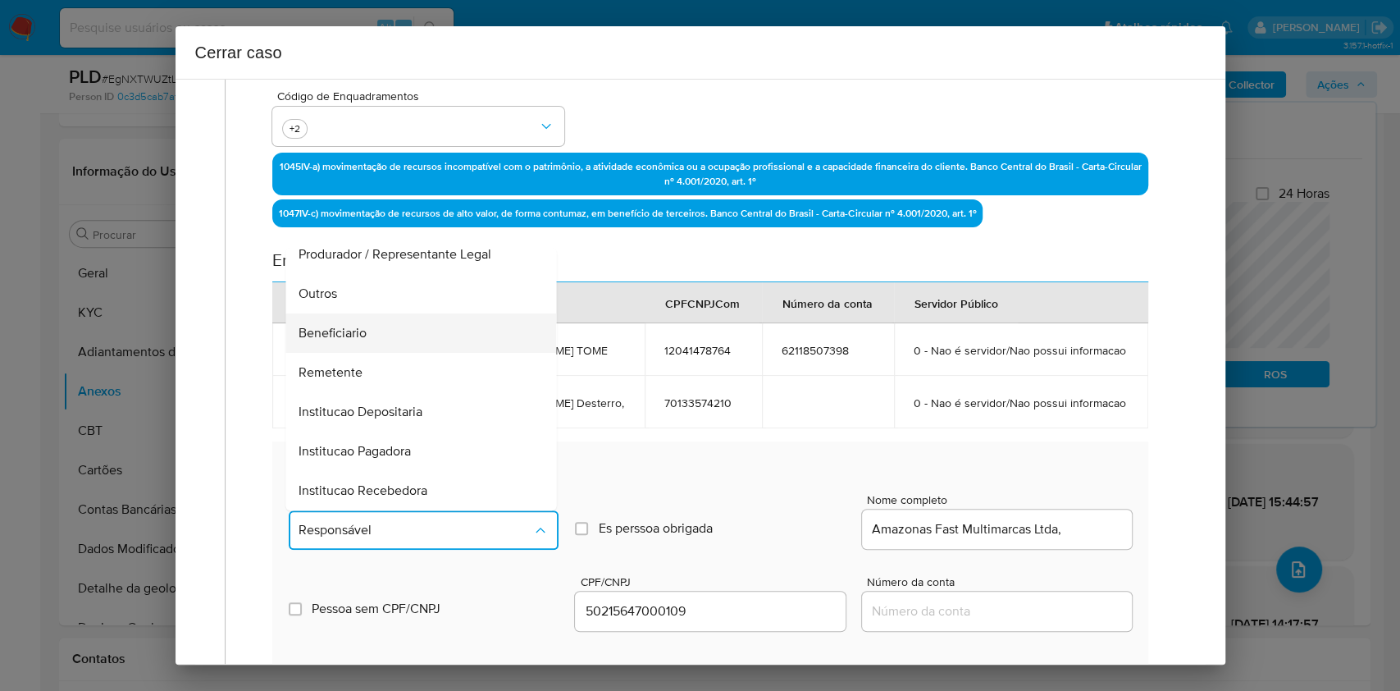
drag, startPoint x: 386, startPoint y: 376, endPoint x: 494, endPoint y: 380, distance: 108.4
click at [385, 353] on div "Beneficiario" at bounding box center [416, 332] width 235 height 39
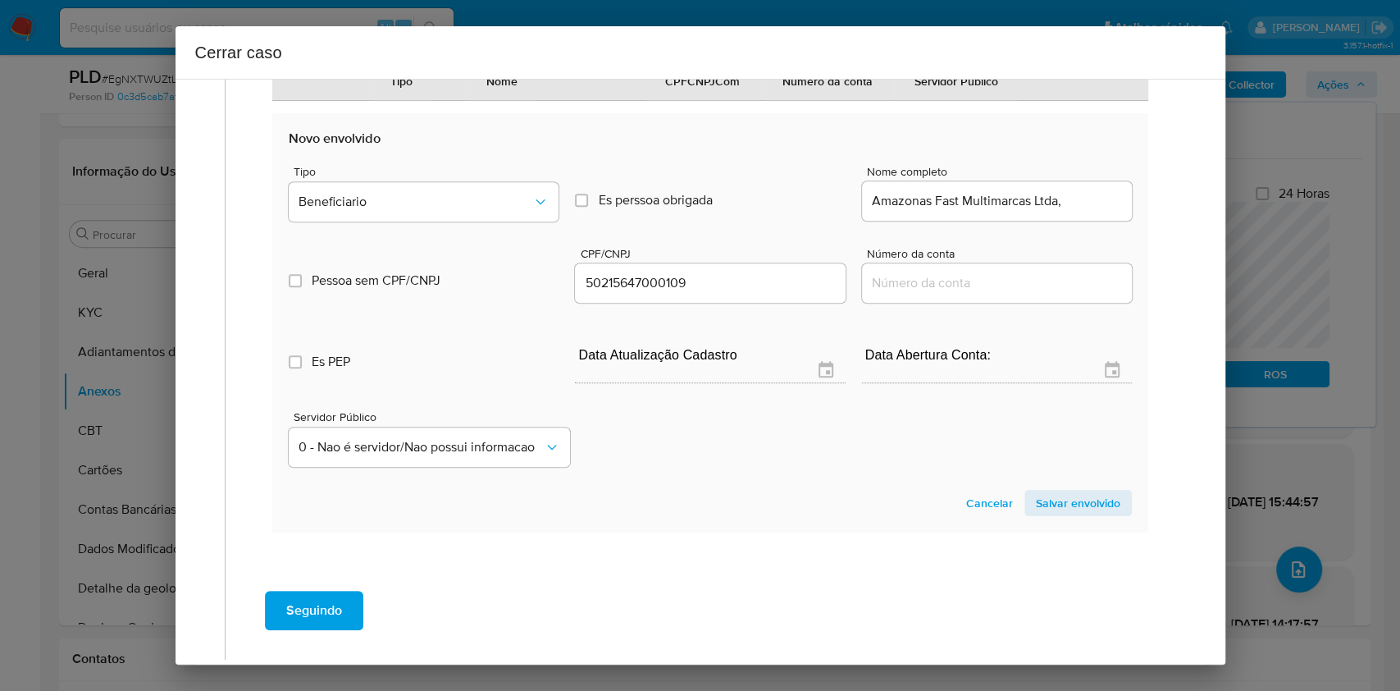
click at [1072, 514] on span "Salvar envolvido" at bounding box center [1078, 502] width 84 height 23
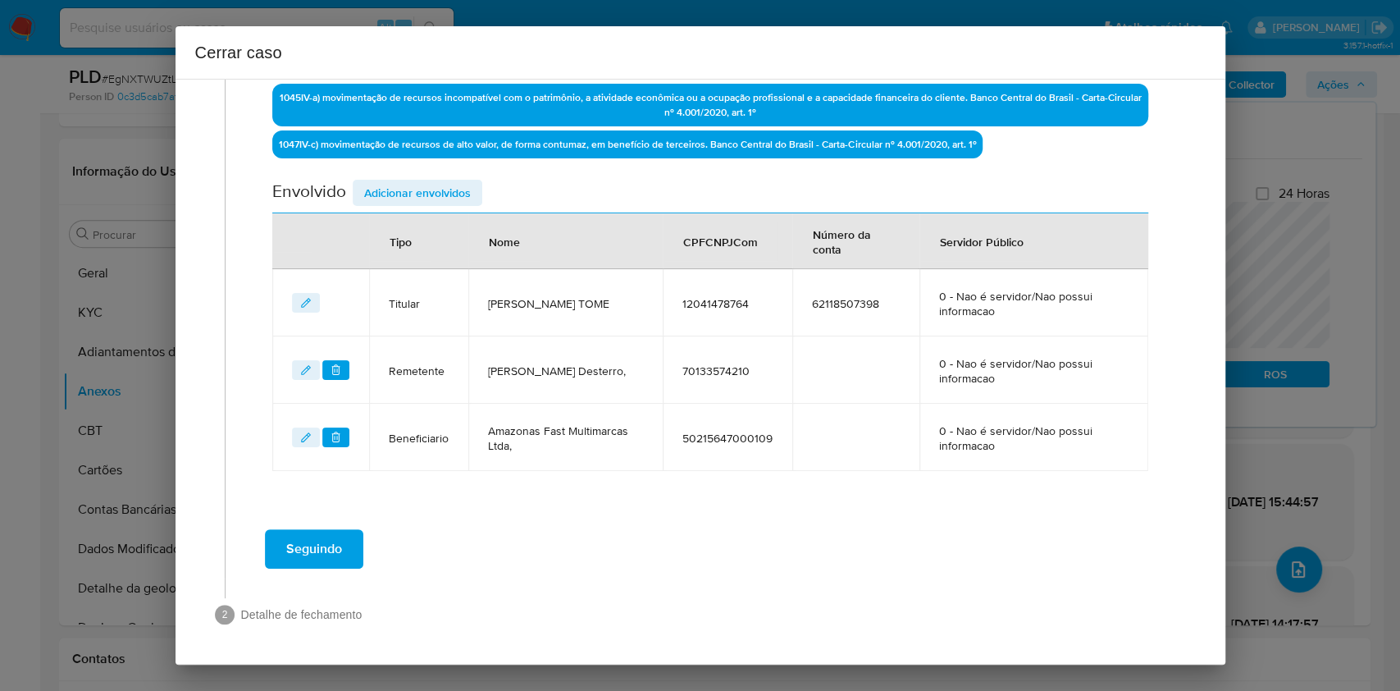
scroll to position [528, 0]
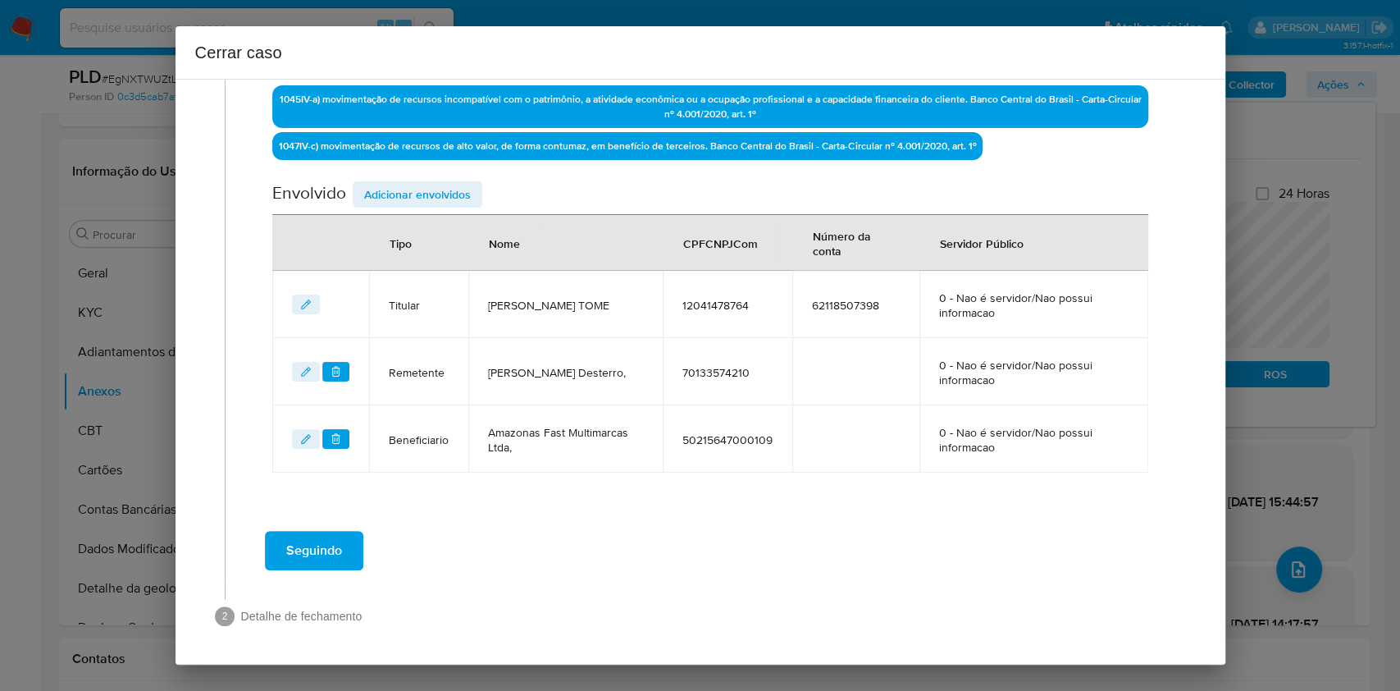
drag, startPoint x: 444, startPoint y: 188, endPoint x: 881, endPoint y: 357, distance: 468.7
click at [444, 189] on span "Adicionar envolvidos" at bounding box center [417, 194] width 107 height 23
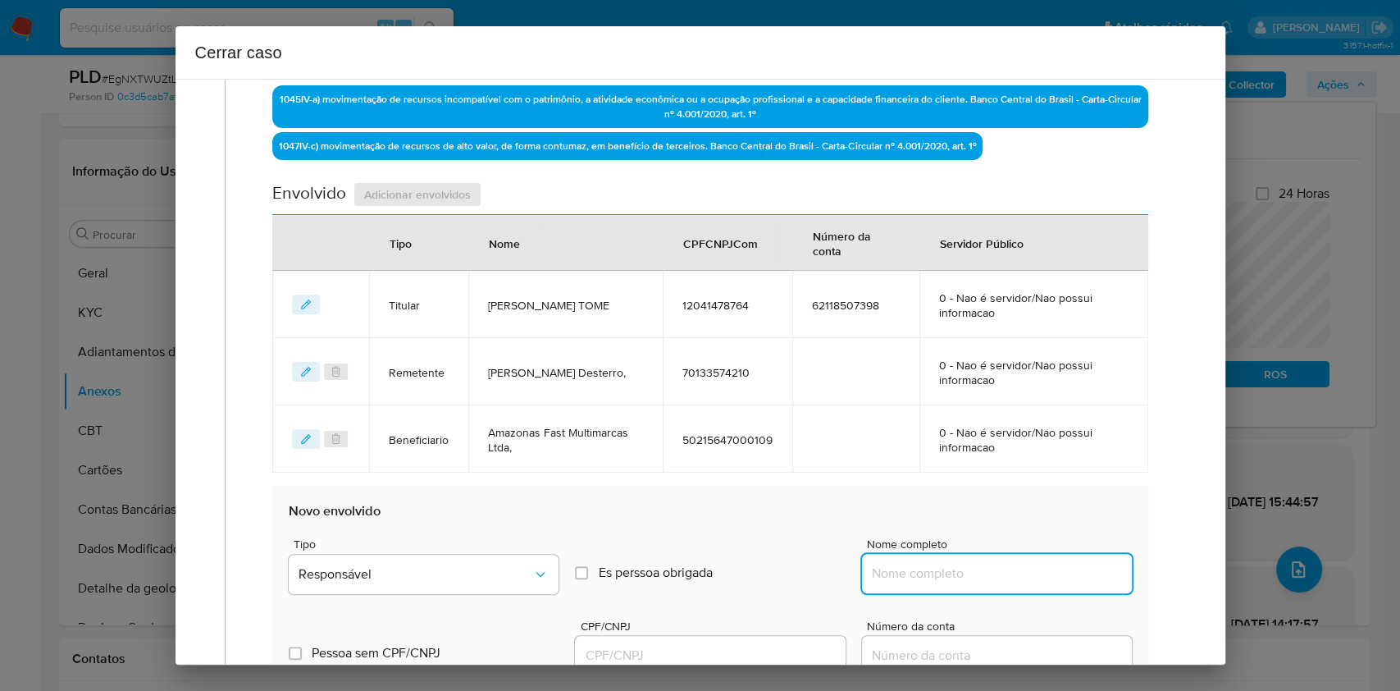
drag, startPoint x: 1052, startPoint y: 568, endPoint x: 1077, endPoint y: 584, distance: 29.1
click at [1052, 570] on input "Nome completo" at bounding box center [997, 573] width 270 height 21
paste input "FERNANDES DE ANDRADE TOME 12041478764, 44092727000111"
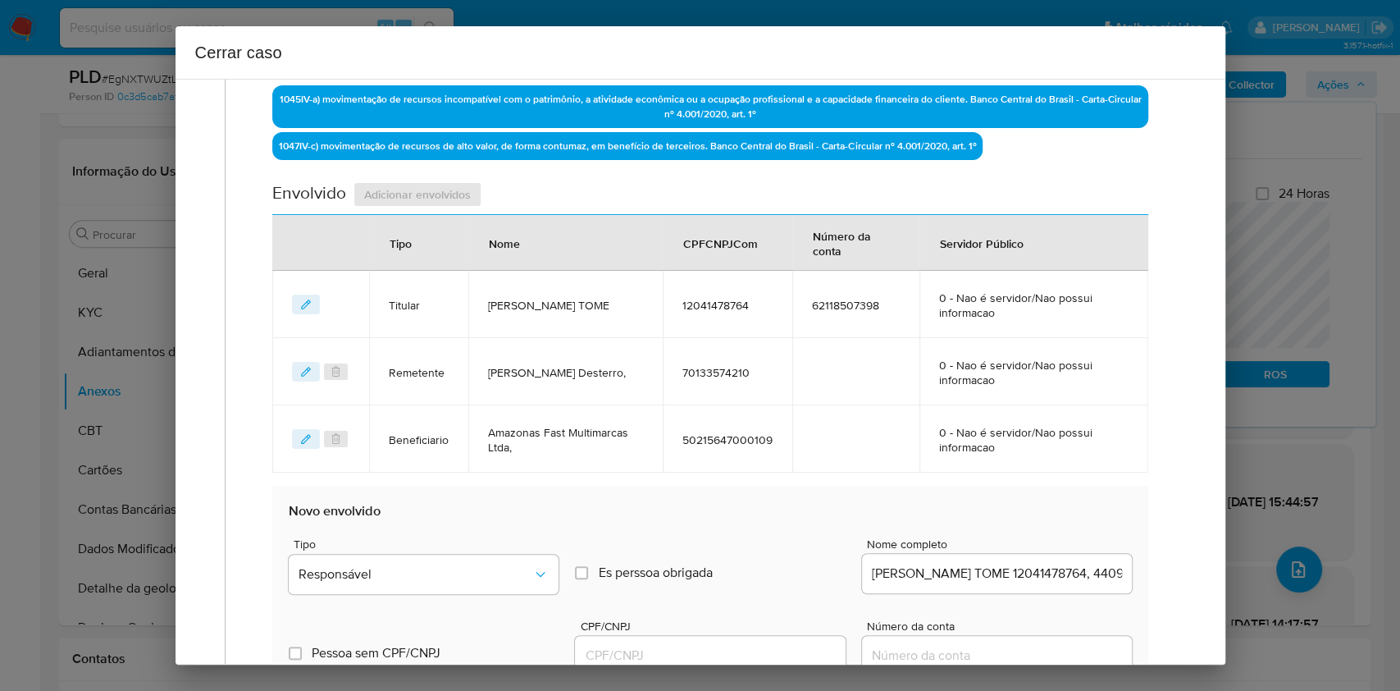
scroll to position [0, 0]
click at [1077, 584] on div "FERNANDES DE ANDRADE TOME 12041478764, 44092727000111" at bounding box center [997, 573] width 270 height 39
click at [1077, 583] on div "FERNANDES DE ANDRADE TOME 12041478764, 44092727000111" at bounding box center [997, 573] width 270 height 39
click at [1089, 568] on input "FERNANDES DE ANDRADE TOME 12041478764, 44092727000111" at bounding box center [997, 573] width 270 height 21
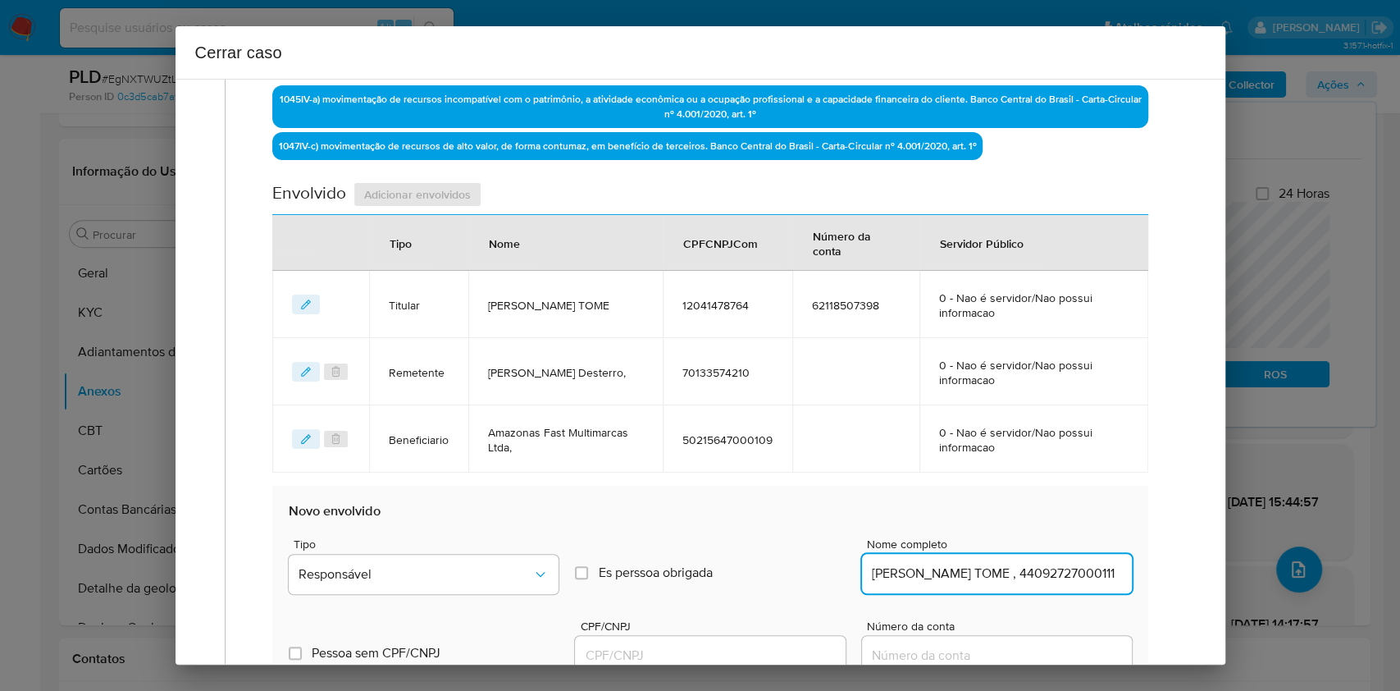
type input "FERNANDES DE ANDRADE TOME 12041478764, 44092727000111"
click at [1093, 572] on input "FERNANDES DE ANDRADE TOME 12041478764, 44092727000111" at bounding box center [997, 573] width 270 height 21
click at [1082, 576] on input "FERNANDES DE ANDRADE TOME 12041478764, 44092727000111" at bounding box center [997, 573] width 270 height 21
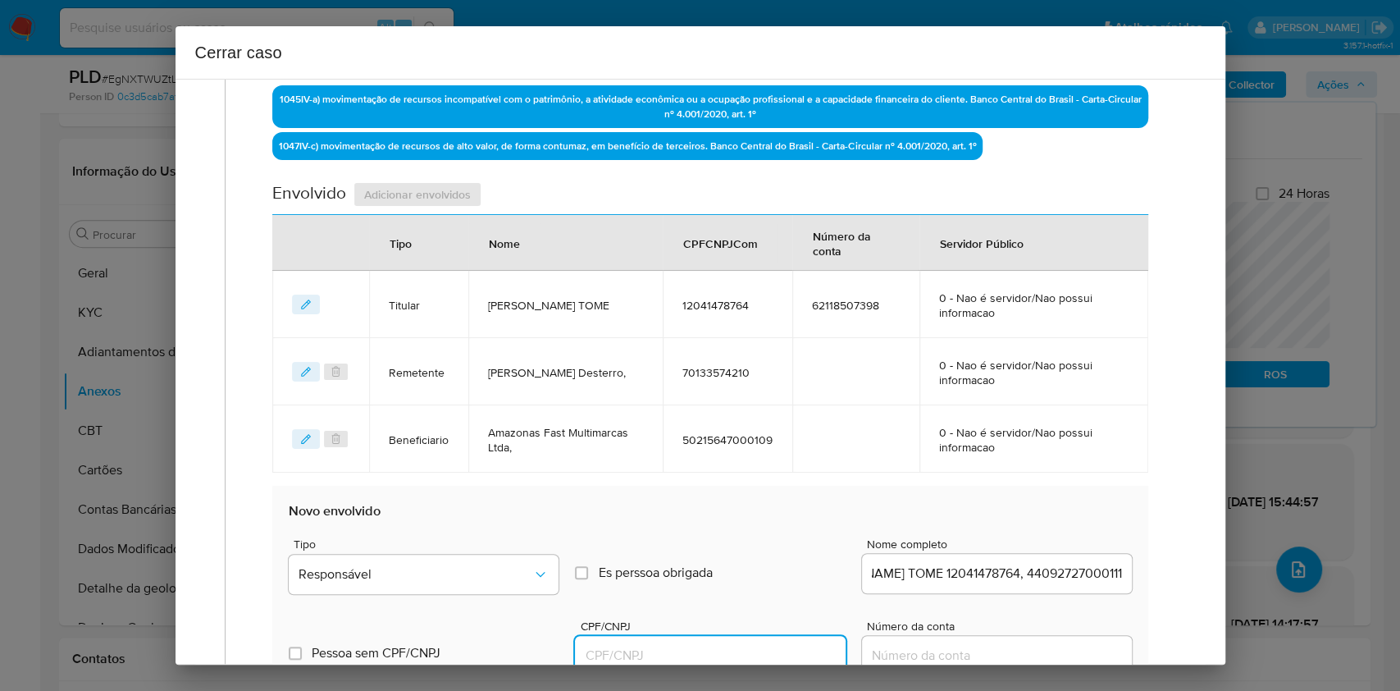
scroll to position [0, 0]
drag, startPoint x: 756, startPoint y: 657, endPoint x: 764, endPoint y: 649, distance: 11.6
click at [756, 657] on input "CPF/CNPJ" at bounding box center [710, 655] width 270 height 21
paste input "44092727000111"
type input "44092727000111"
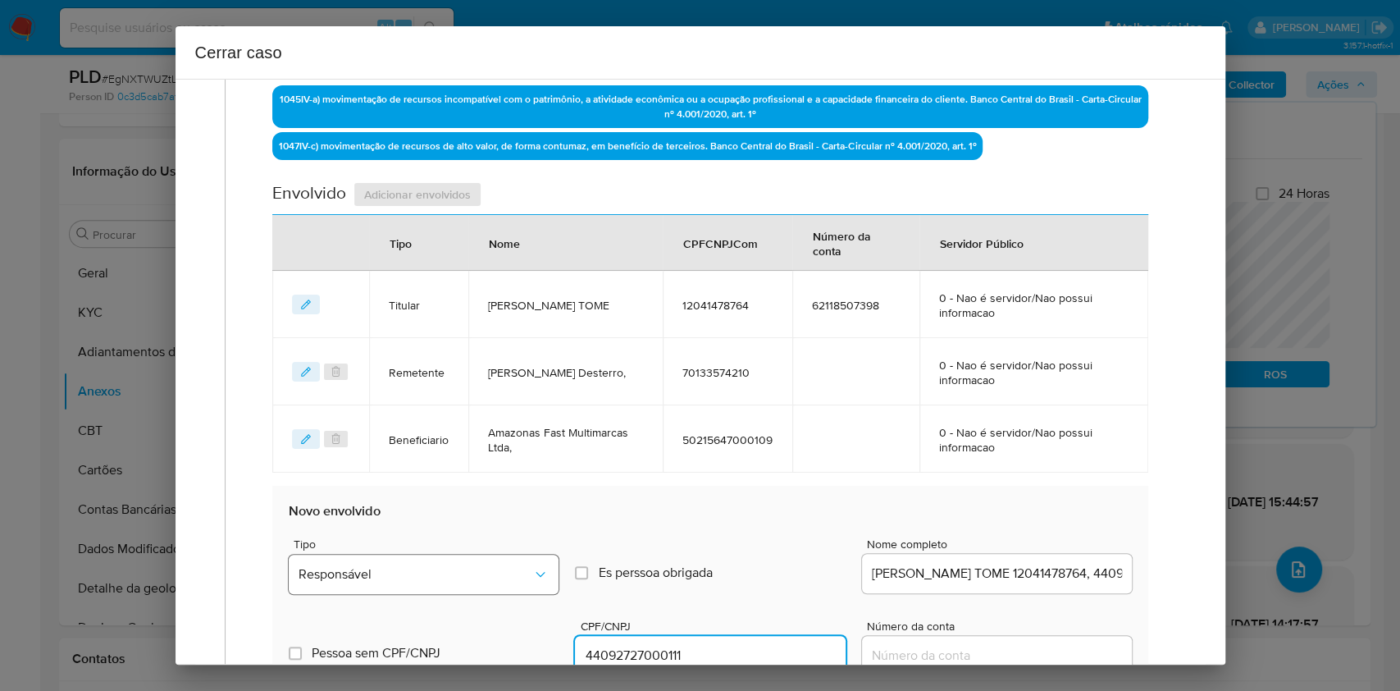
click at [521, 592] on div "Tipo Responsável" at bounding box center [424, 569] width 270 height 62
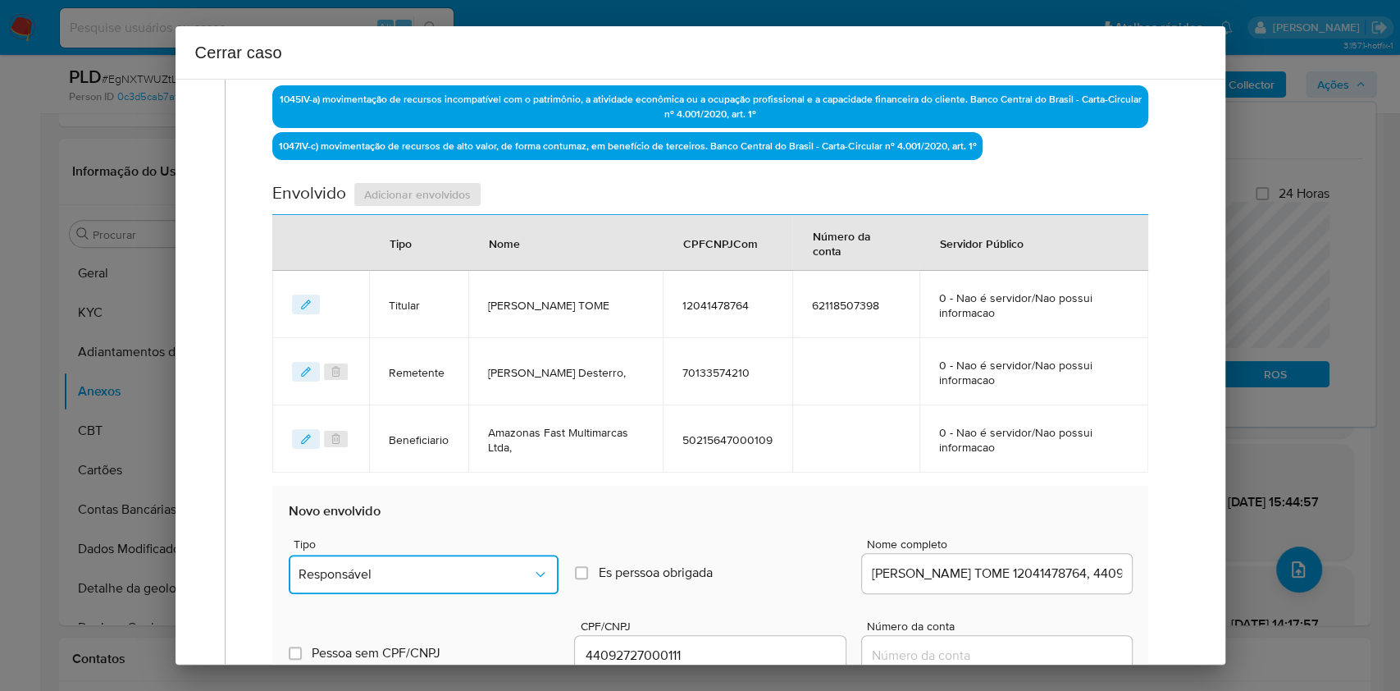
drag, startPoint x: 483, startPoint y: 585, endPoint x: 532, endPoint y: 565, distance: 53.0
click at [486, 587] on button "Responsável" at bounding box center [424, 574] width 270 height 39
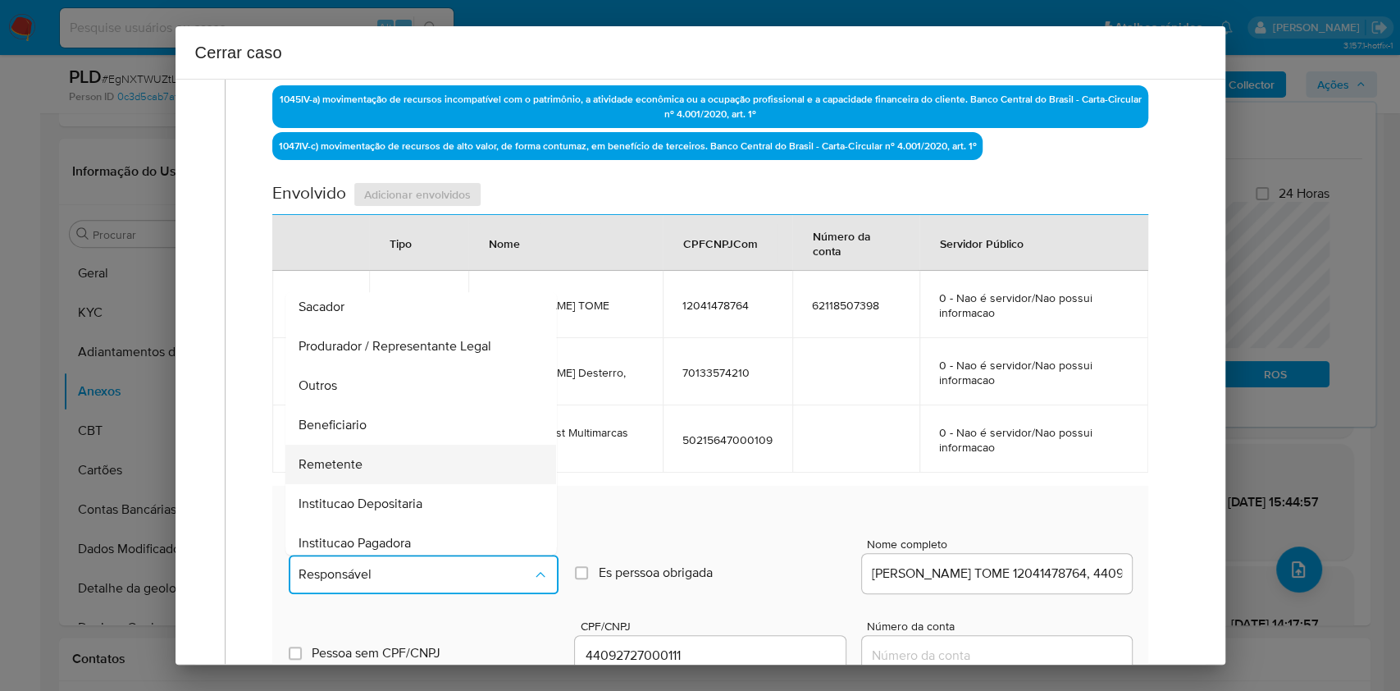
scroll to position [210, 0]
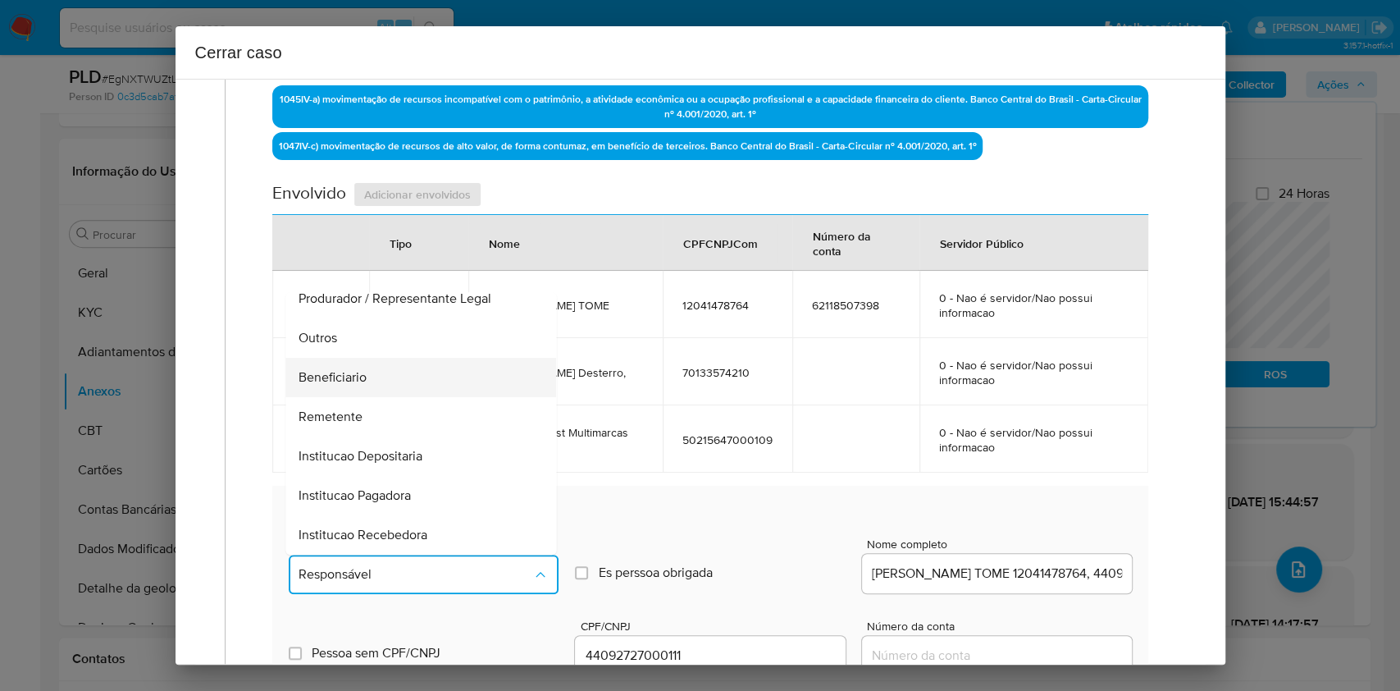
click at [395, 369] on div "Beneficiario" at bounding box center [416, 377] width 235 height 39
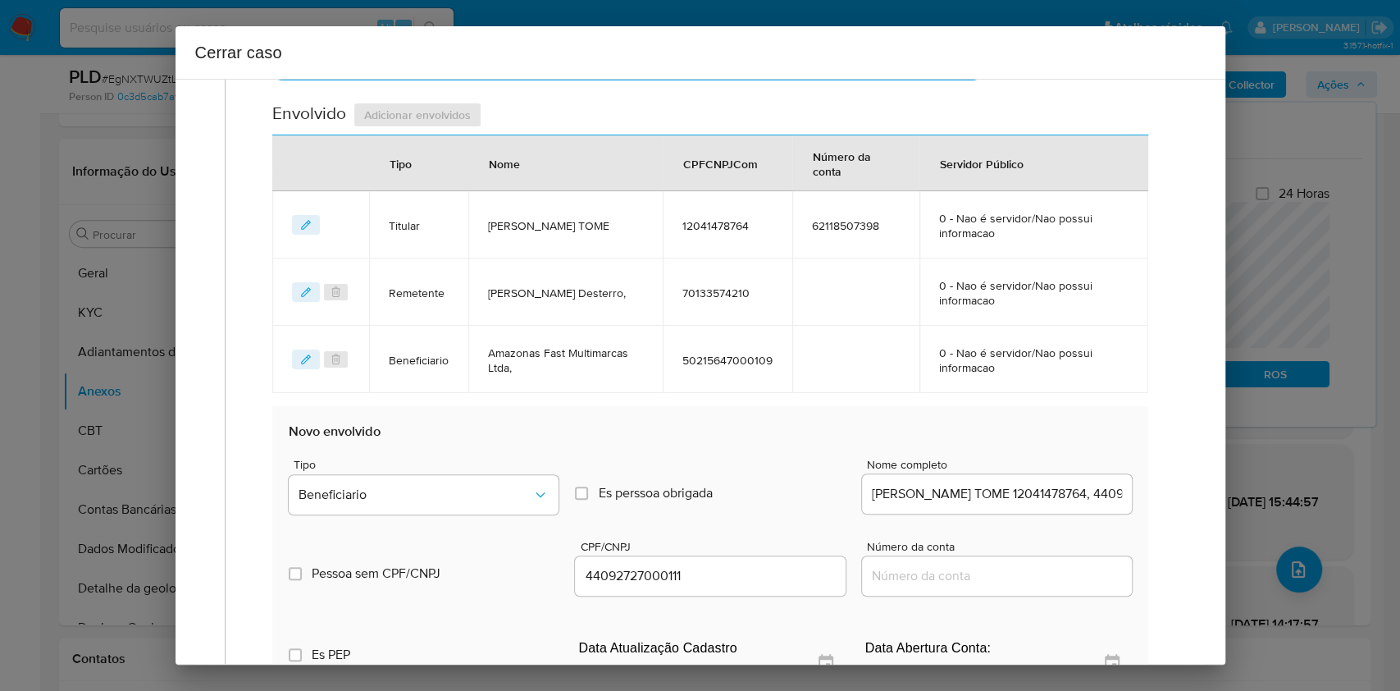
scroll to position [637, 0]
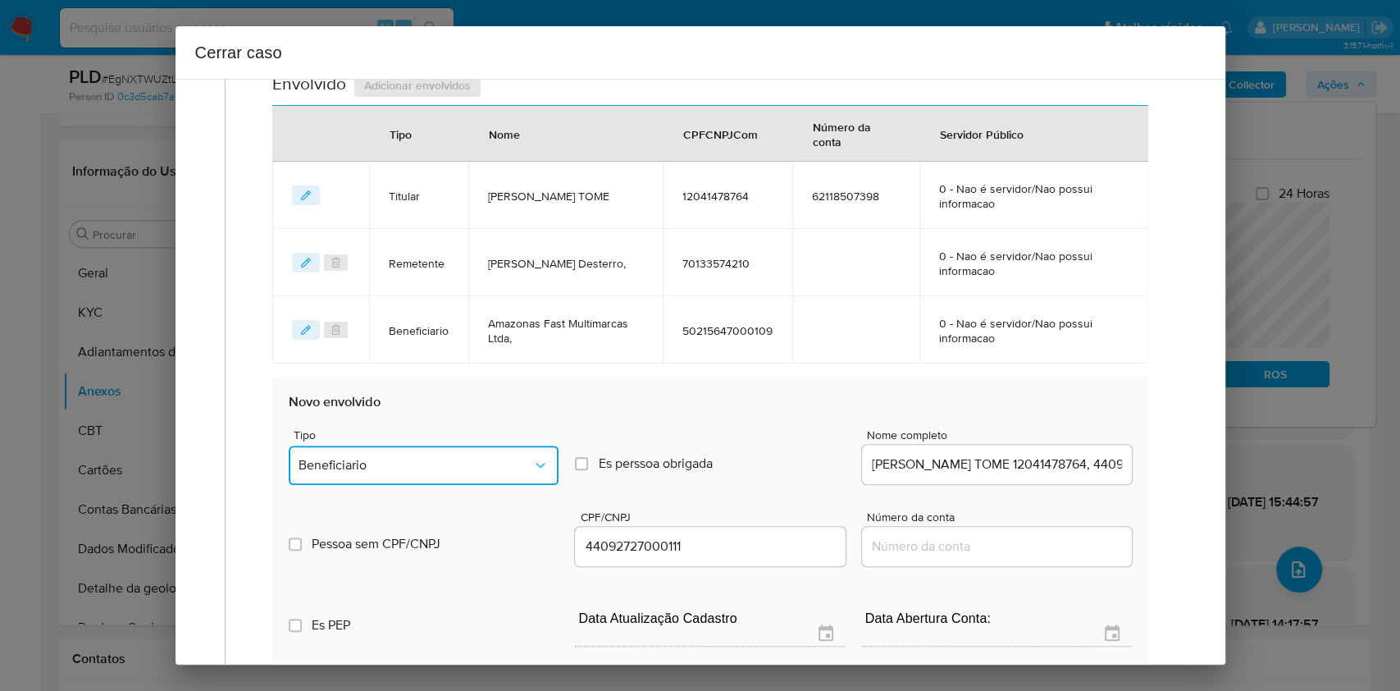
drag, startPoint x: 516, startPoint y: 465, endPoint x: 499, endPoint y: 468, distance: 17.5
click at [516, 466] on span "Beneficiario" at bounding box center [416, 465] width 234 height 16
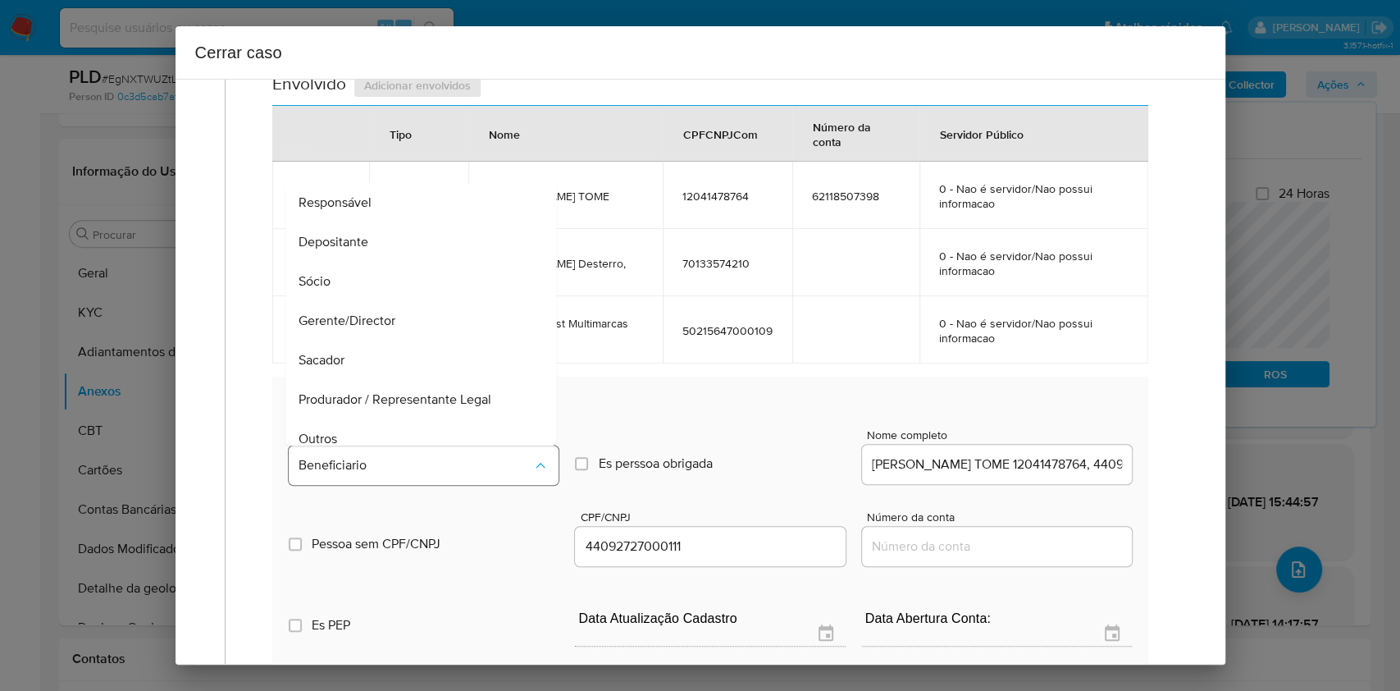
scroll to position [164, 0]
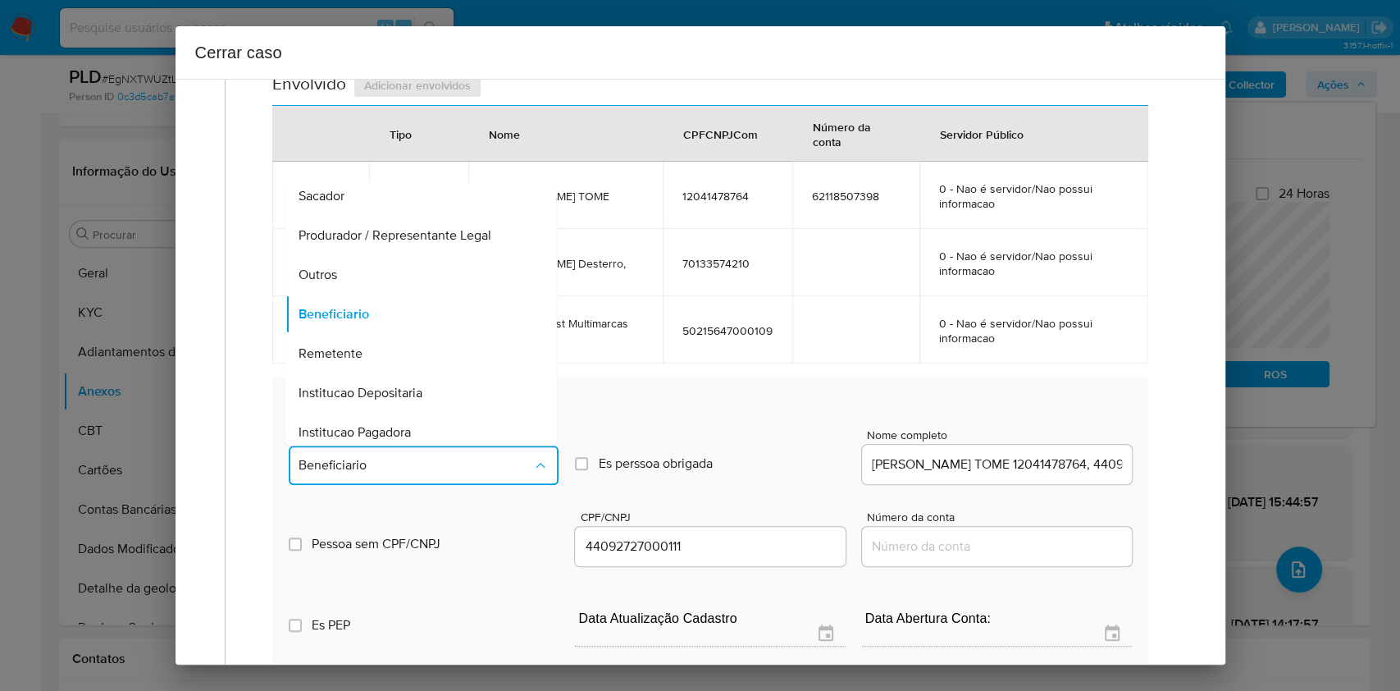
drag, startPoint x: 381, startPoint y: 266, endPoint x: 465, endPoint y: 293, distance: 88.7
click at [381, 266] on div "Outros" at bounding box center [416, 274] width 235 height 39
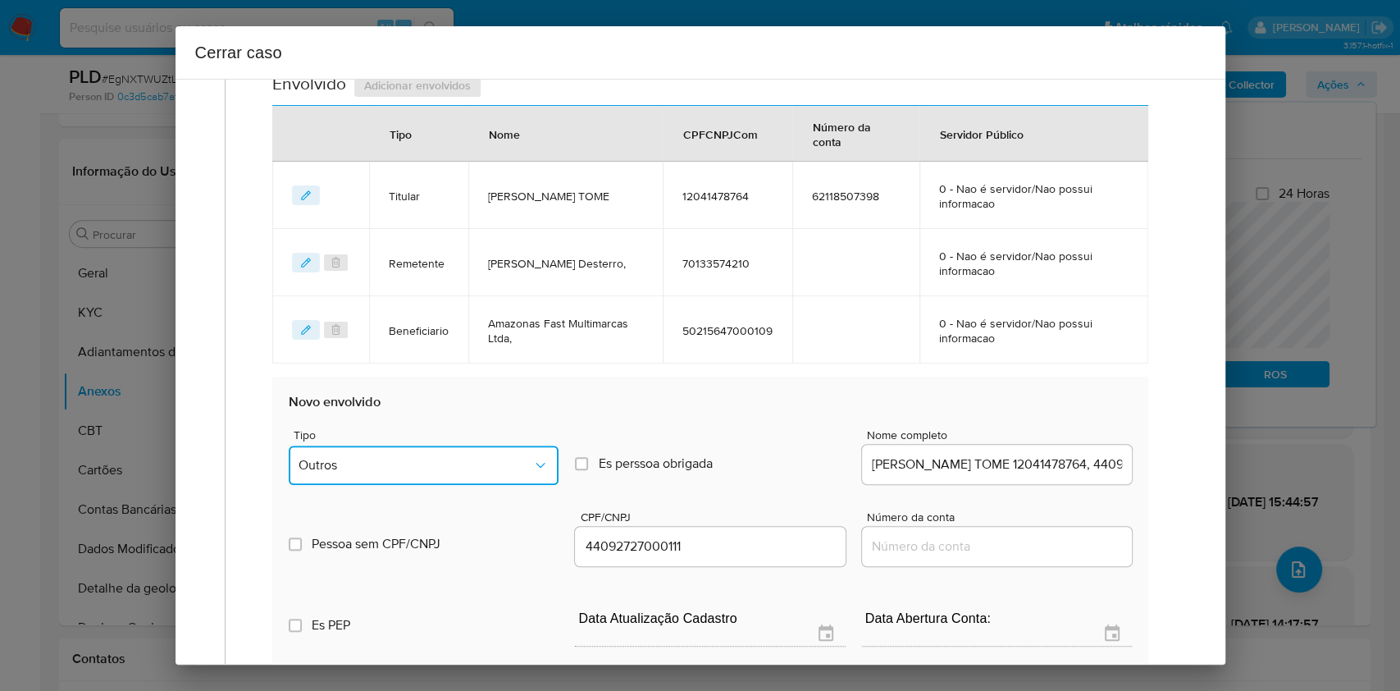
scroll to position [961, 0]
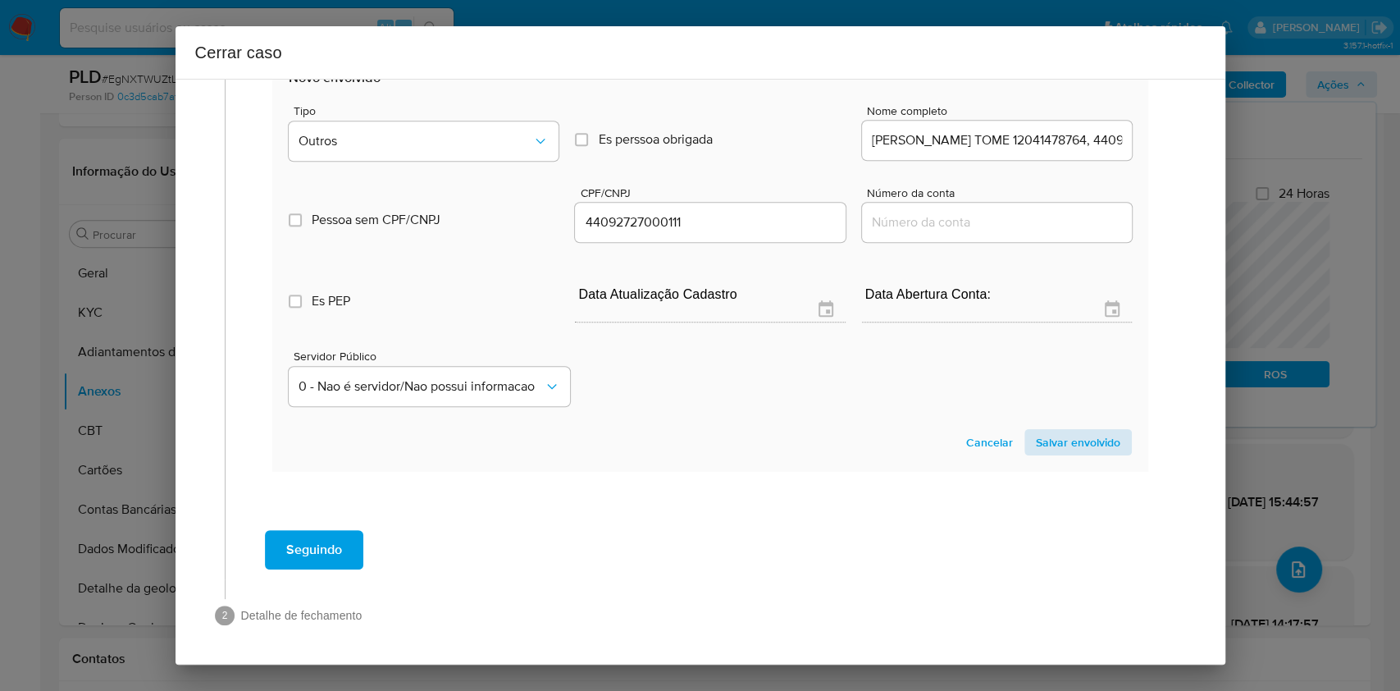
drag, startPoint x: 1066, startPoint y: 459, endPoint x: 1066, endPoint y: 448, distance: 10.7
click at [1066, 459] on section "Novo envolvido Tipo Outros Es perssoa obrigada Is PObrigada Nome completo FERNA…" at bounding box center [709, 261] width 875 height 419
drag, startPoint x: 1066, startPoint y: 443, endPoint x: 1081, endPoint y: 401, distance: 44.4
click at [1066, 444] on span "Salvar envolvido" at bounding box center [1078, 442] width 84 height 23
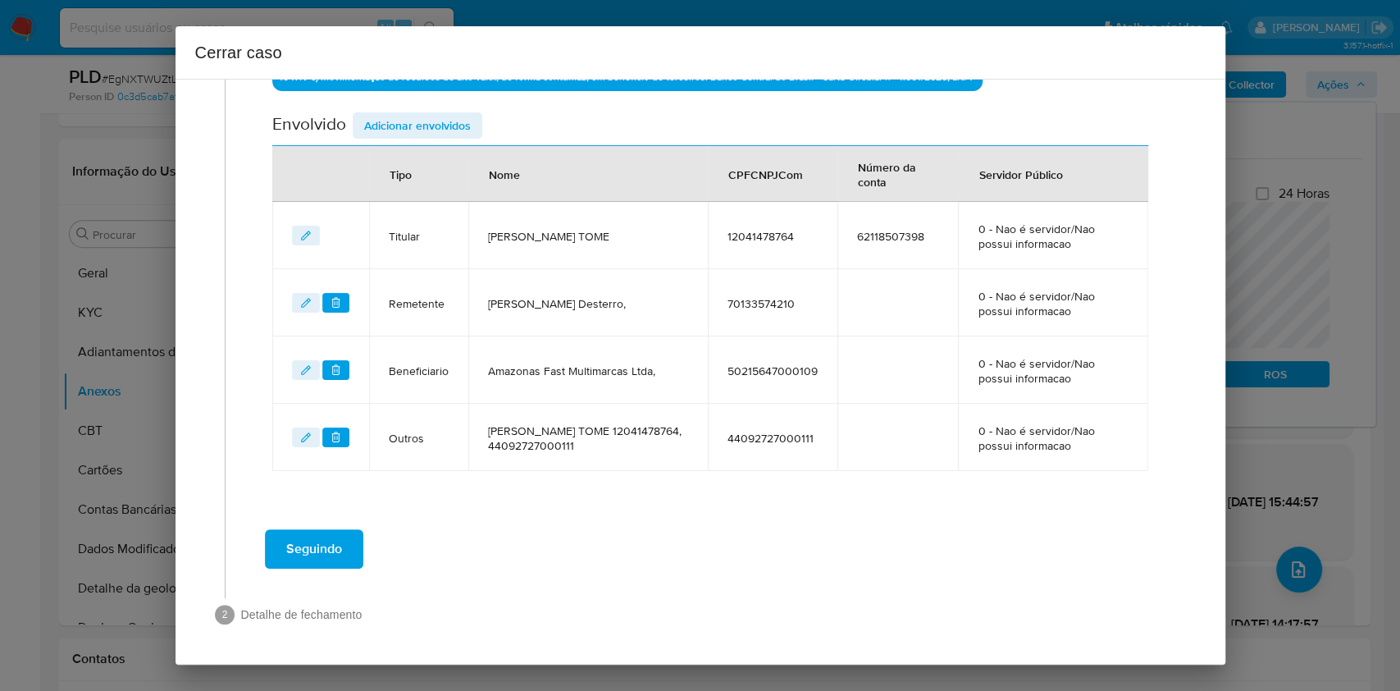
scroll to position [596, 0]
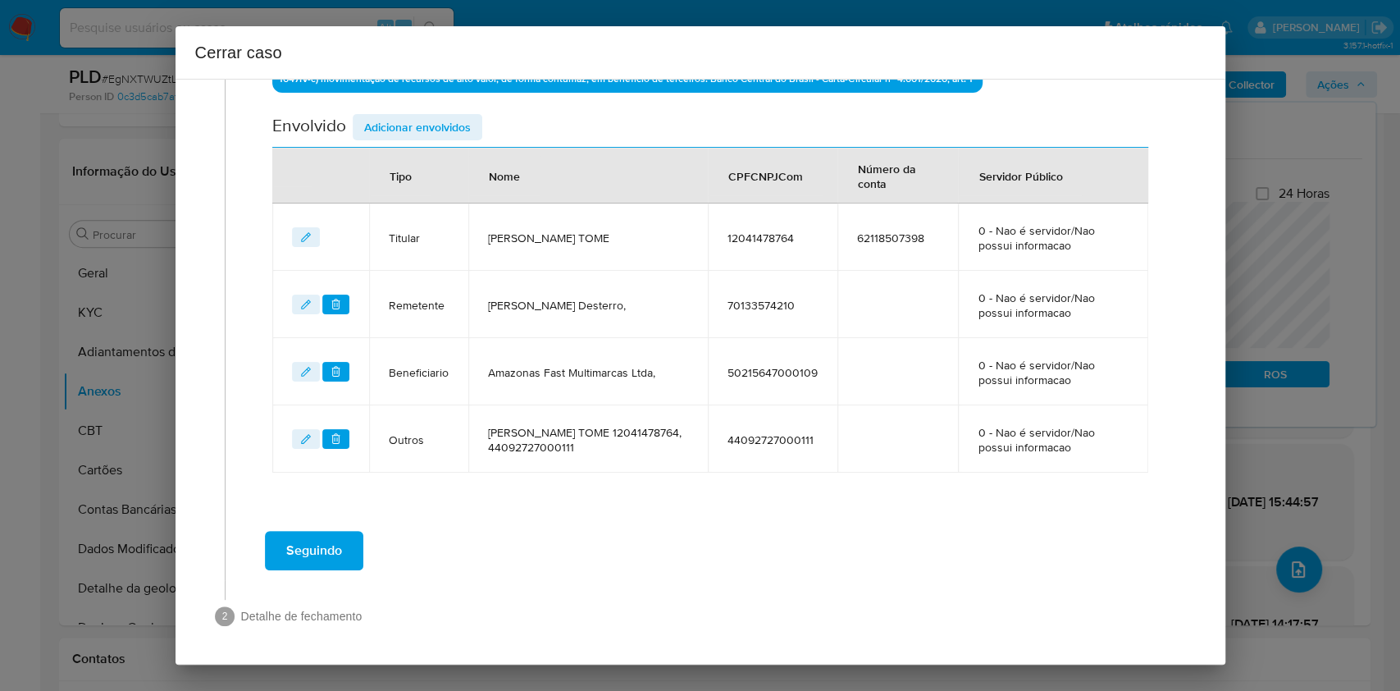
drag, startPoint x: 433, startPoint y: 112, endPoint x: 585, endPoint y: 169, distance: 162.0
click at [433, 116] on span "Adicionar envolvidos" at bounding box center [417, 127] width 107 height 23
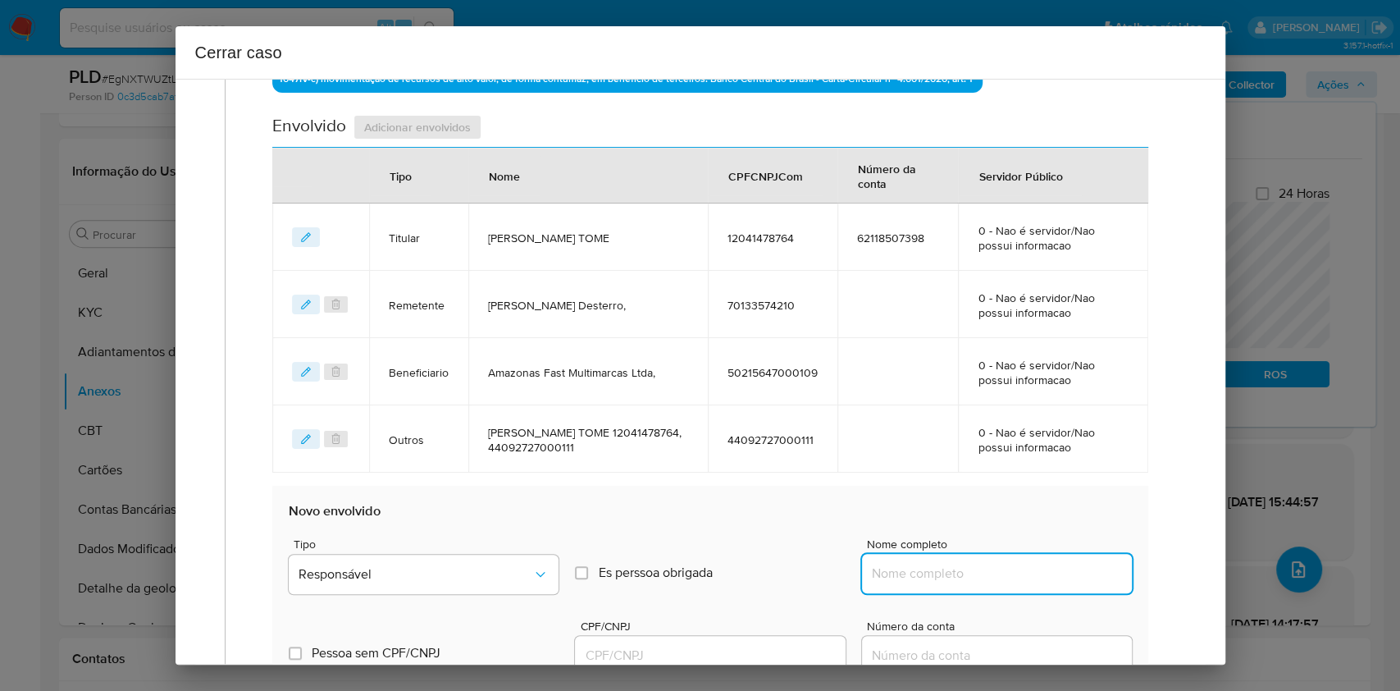
click at [1020, 575] on input "Nome completo" at bounding box center [997, 573] width 270 height 21
paste input "SARA ARCOS DESTERRO, 46838059000154"
click at [1060, 574] on input "SARA ARCOS DESTERRO, 46838059000154" at bounding box center [997, 573] width 270 height 21
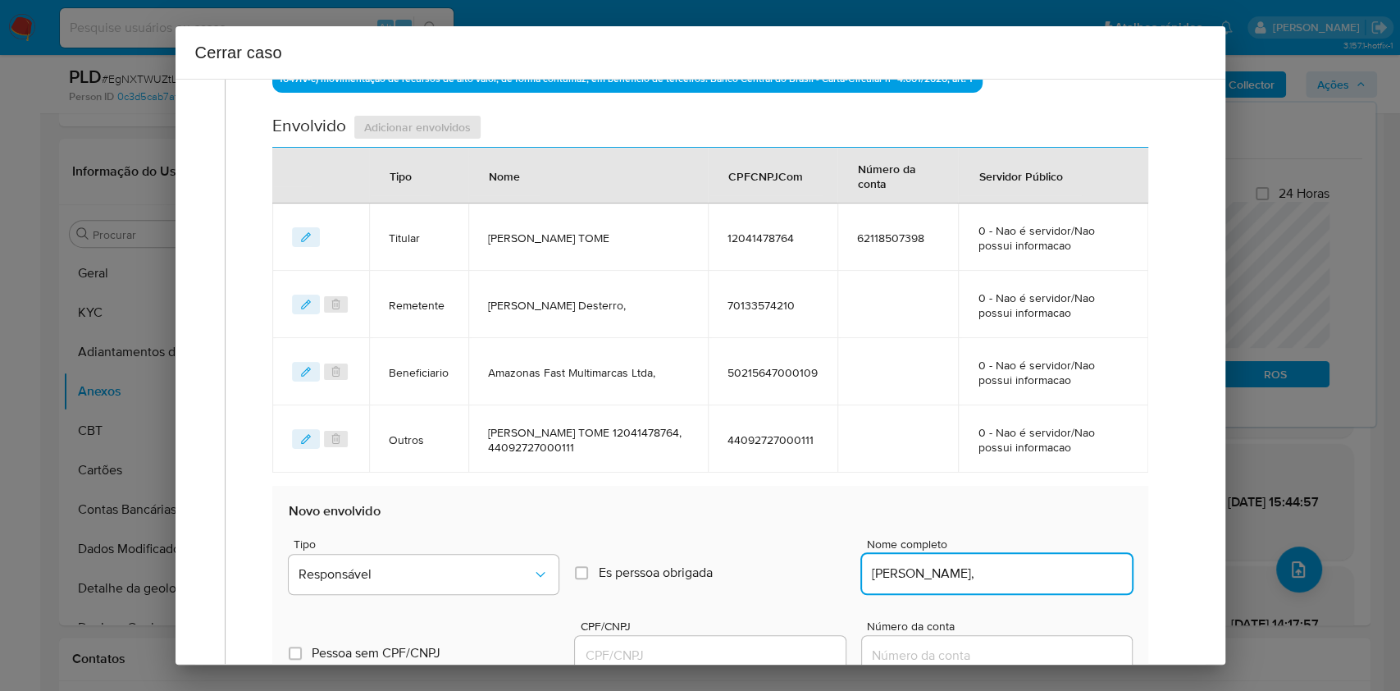
scroll to position [0, 0]
type input "SARA ARCOS DESTERRO,"
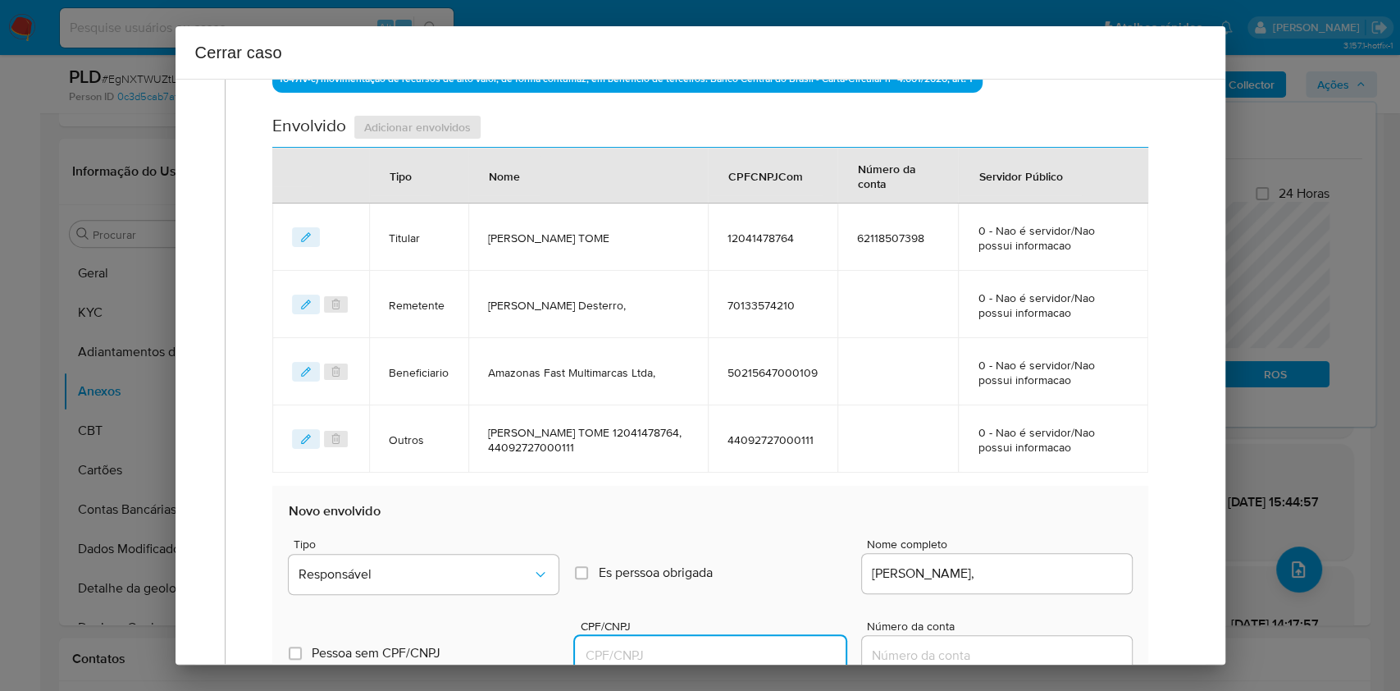
drag, startPoint x: 786, startPoint y: 652, endPoint x: 796, endPoint y: 644, distance: 12.8
click at [786, 653] on input "CPF/CNPJ" at bounding box center [710, 655] width 270 height 21
paste input "46838059000154"
type input "46838059000154"
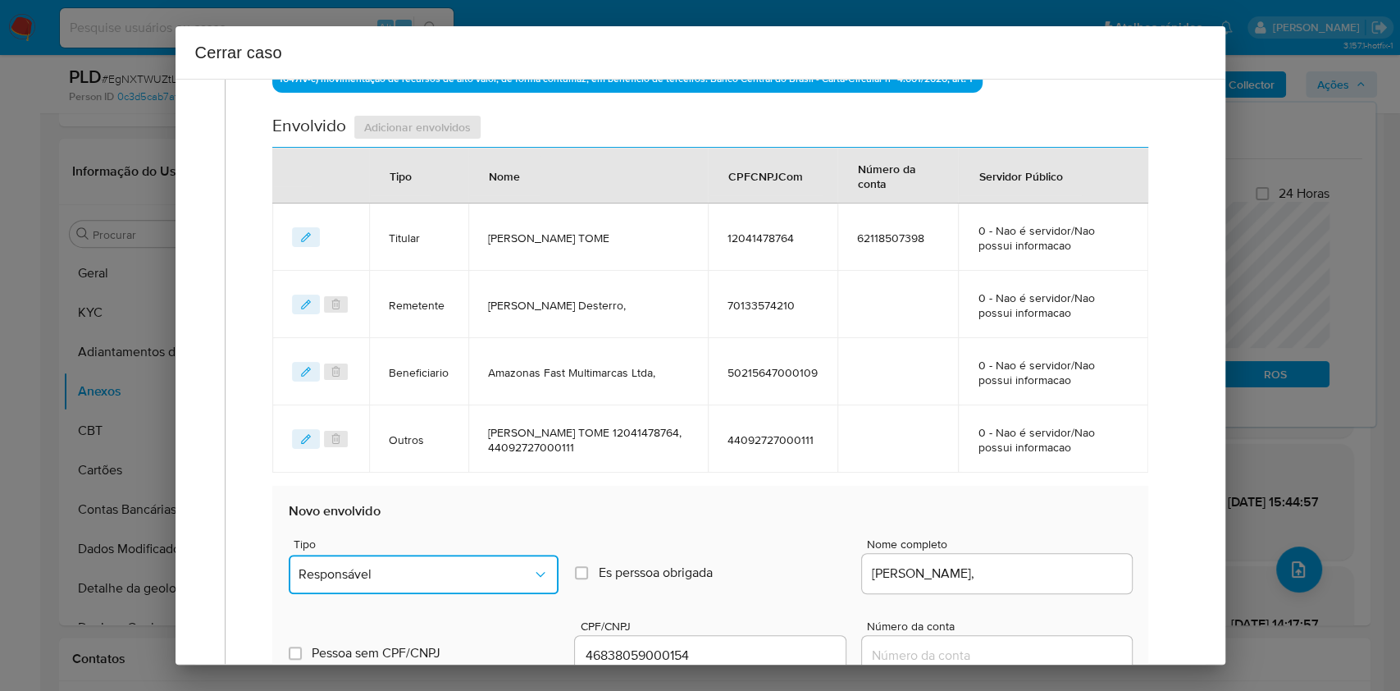
click at [545, 585] on button "Responsável" at bounding box center [424, 574] width 270 height 39
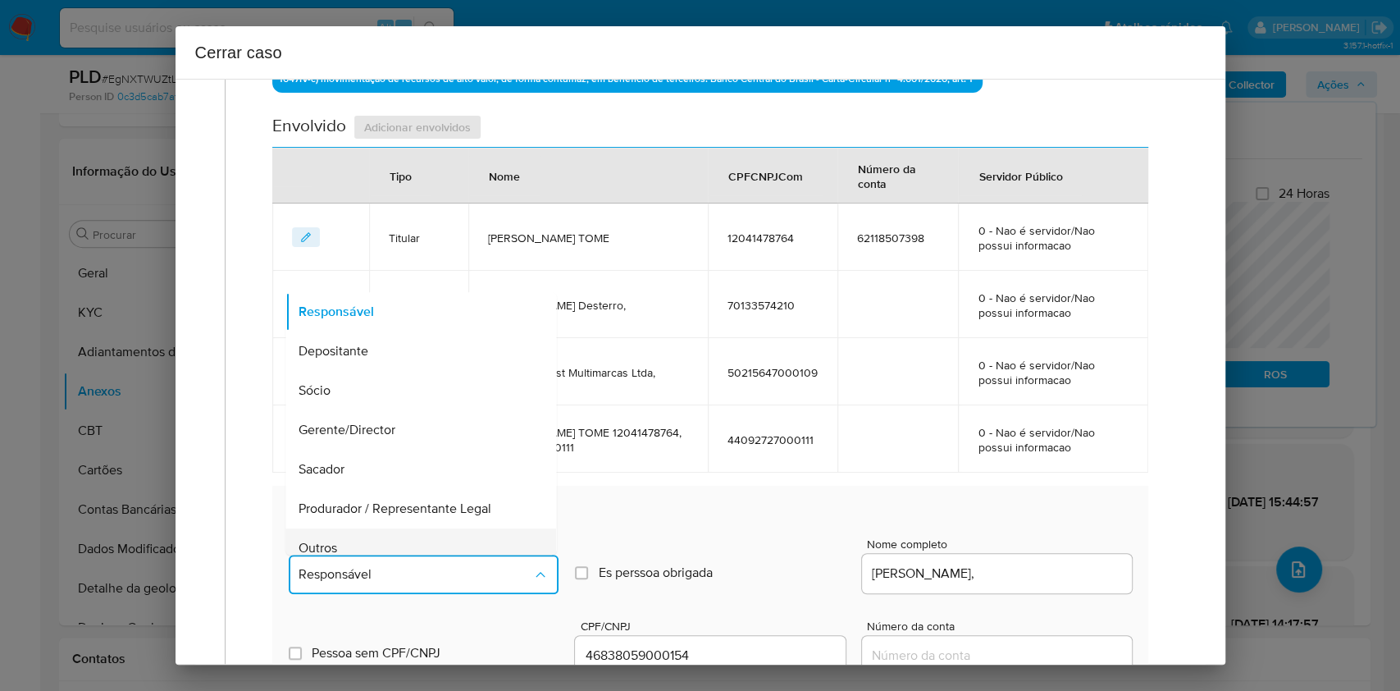
click at [477, 541] on div "Outros" at bounding box center [416, 547] width 235 height 39
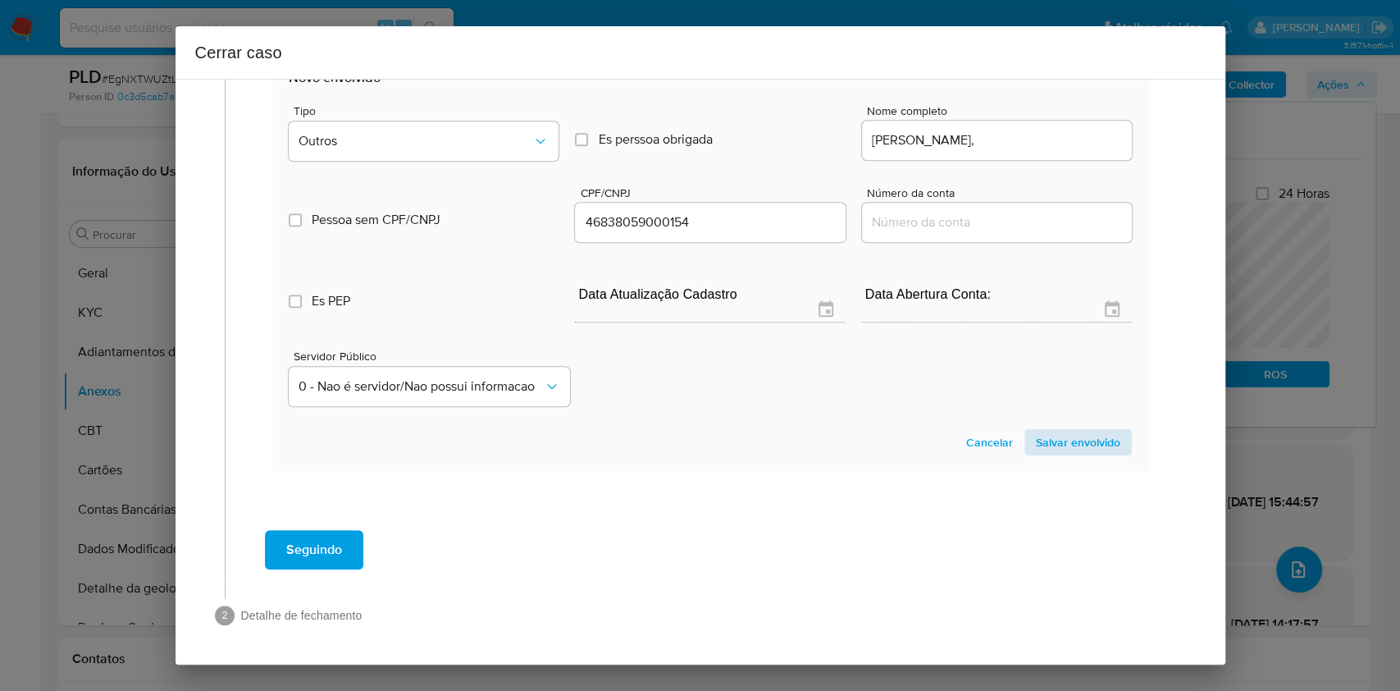
drag, startPoint x: 1057, startPoint y: 463, endPoint x: 1057, endPoint y: 449, distance: 14.0
click at [1057, 460] on section "Novo envolvido Tipo Outros Es perssoa obrigada Is PObrigada Nome completo SARA …" at bounding box center [709, 261] width 875 height 419
click at [1057, 449] on span "Salvar envolvido" at bounding box center [1078, 442] width 84 height 23
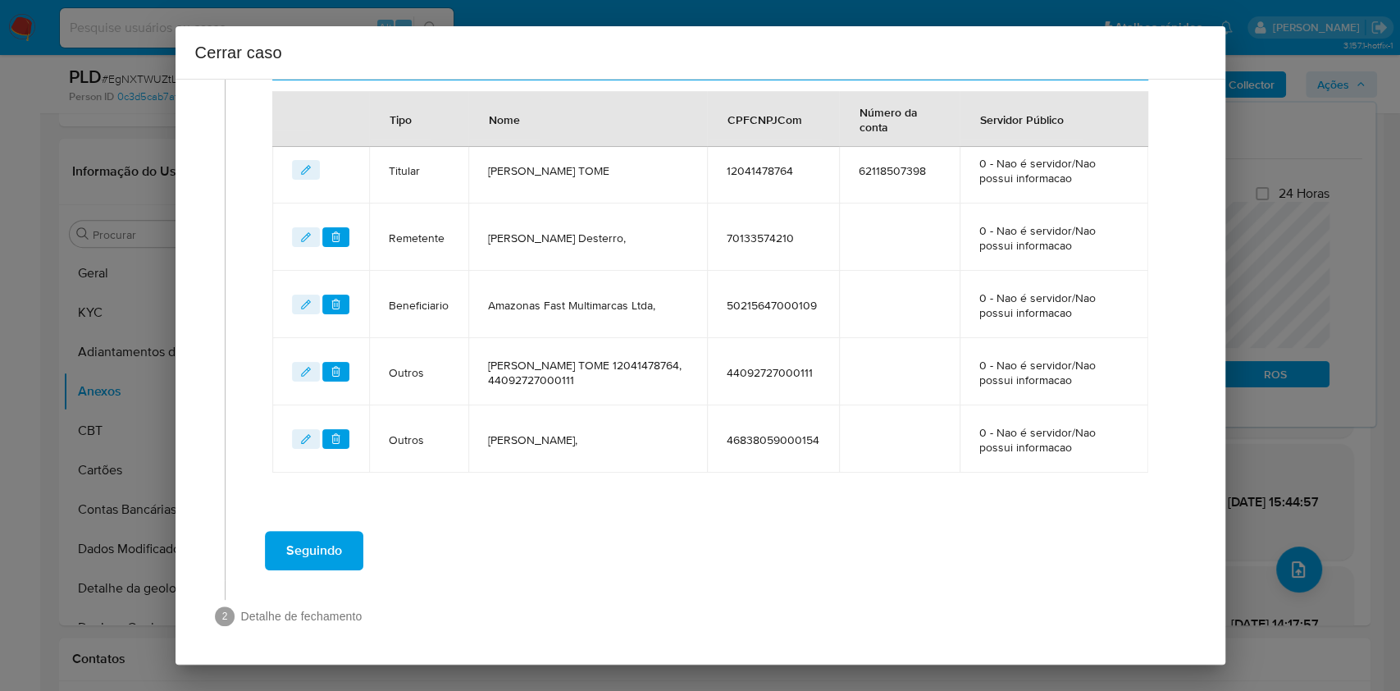
click at [296, 558] on span "Seguindo" at bounding box center [314, 550] width 56 height 36
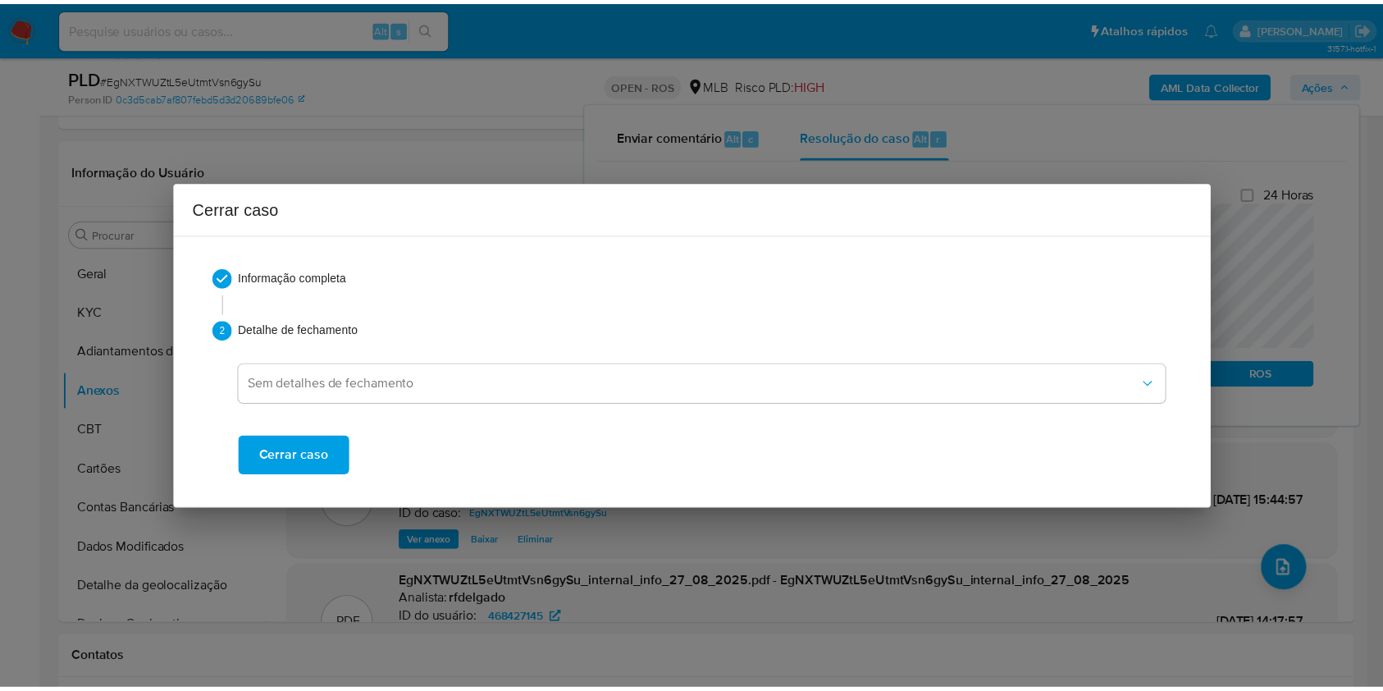
scroll to position [1819, 0]
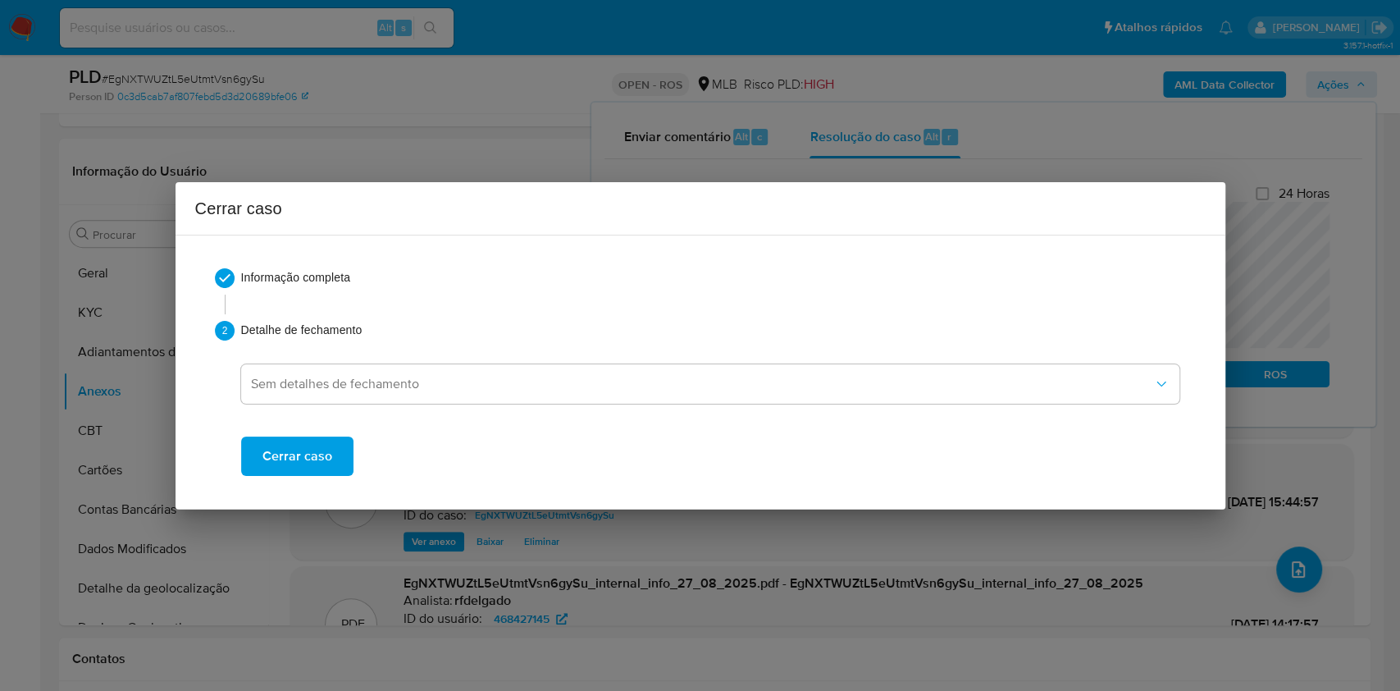
drag, startPoint x: 322, startPoint y: 436, endPoint x: 334, endPoint y: 437, distance: 12.3
click at [322, 438] on span "Cerrar caso" at bounding box center [297, 456] width 70 height 36
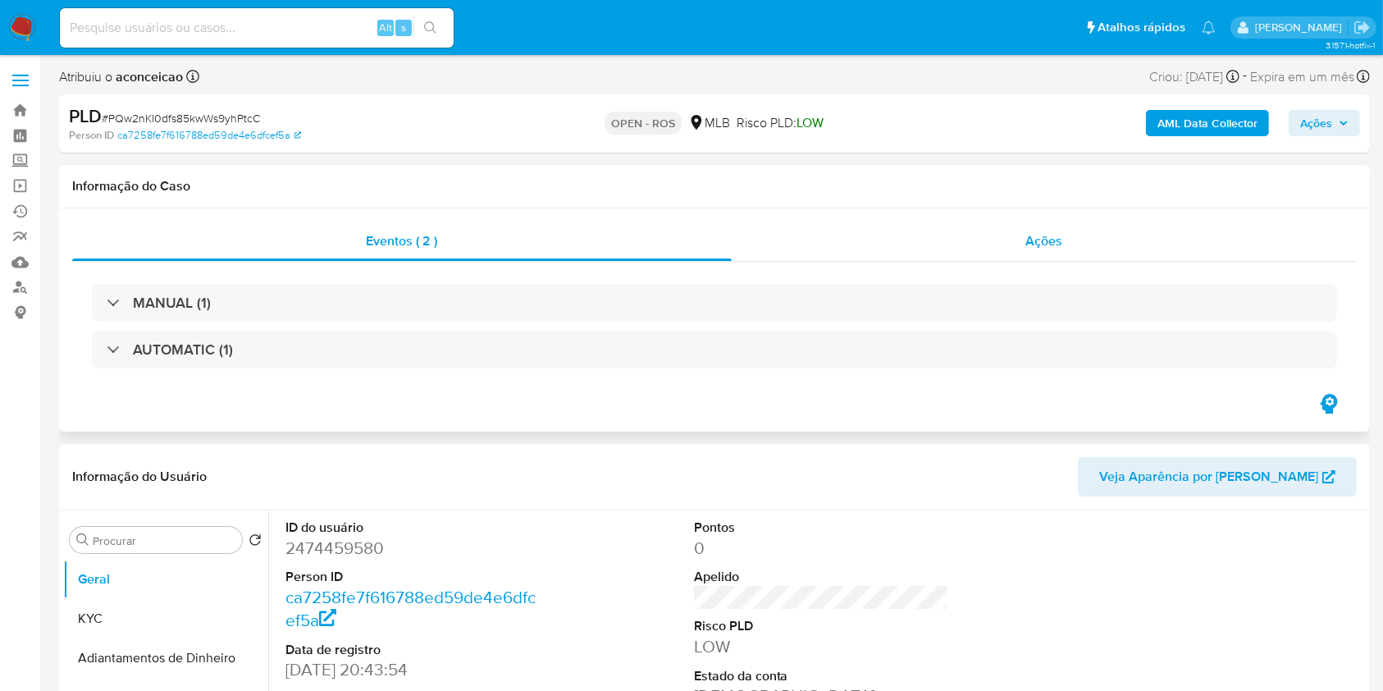
drag, startPoint x: 984, startPoint y: 253, endPoint x: 998, endPoint y: 248, distance: 15.1
click at [986, 253] on div "Ações" at bounding box center [1044, 240] width 625 height 39
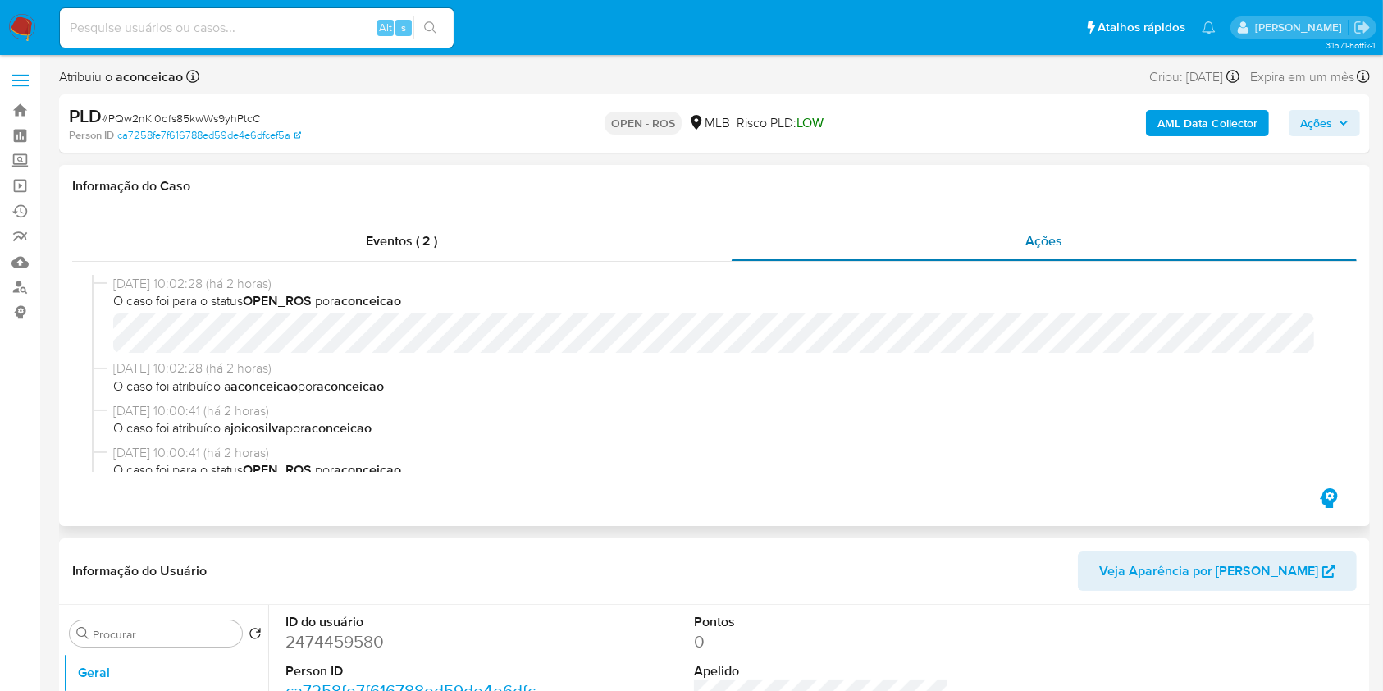
drag, startPoint x: 1034, startPoint y: 235, endPoint x: 1025, endPoint y: 246, distance: 14.5
click at [1034, 236] on span "Ações" at bounding box center [1044, 240] width 37 height 19
select select "10"
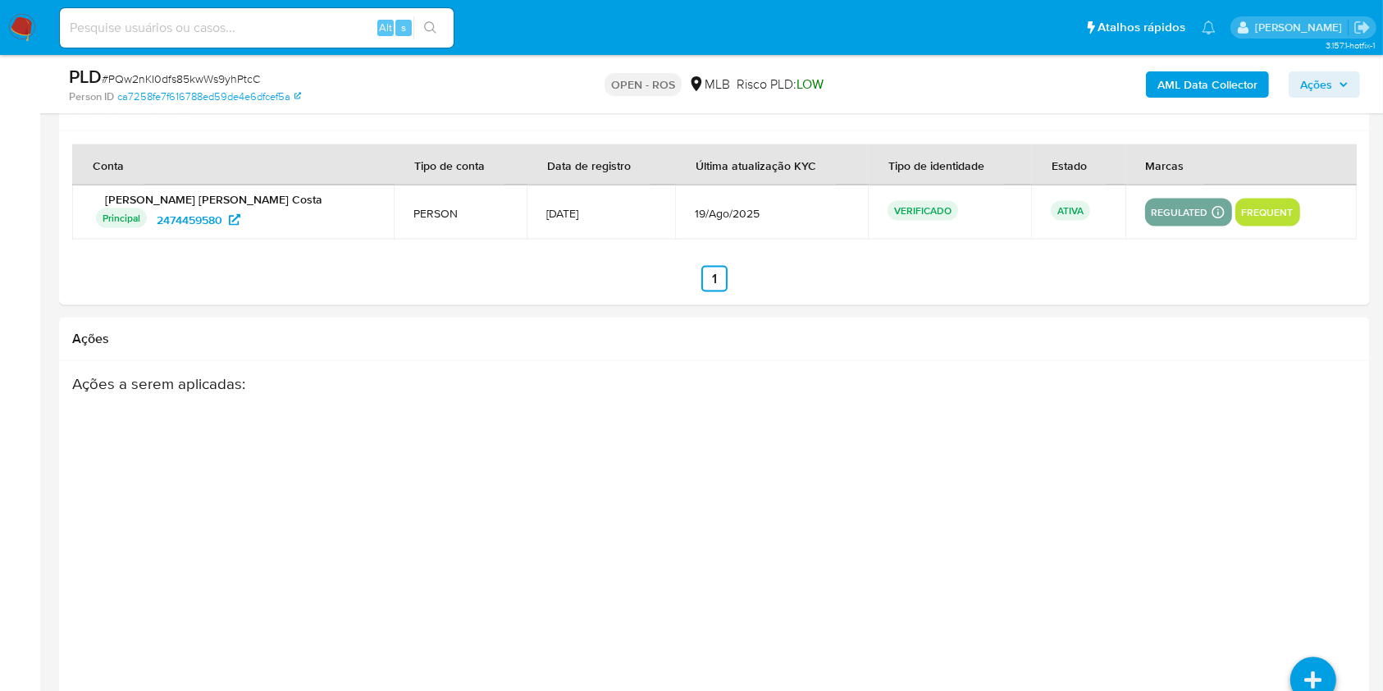
scroll to position [2758, 0]
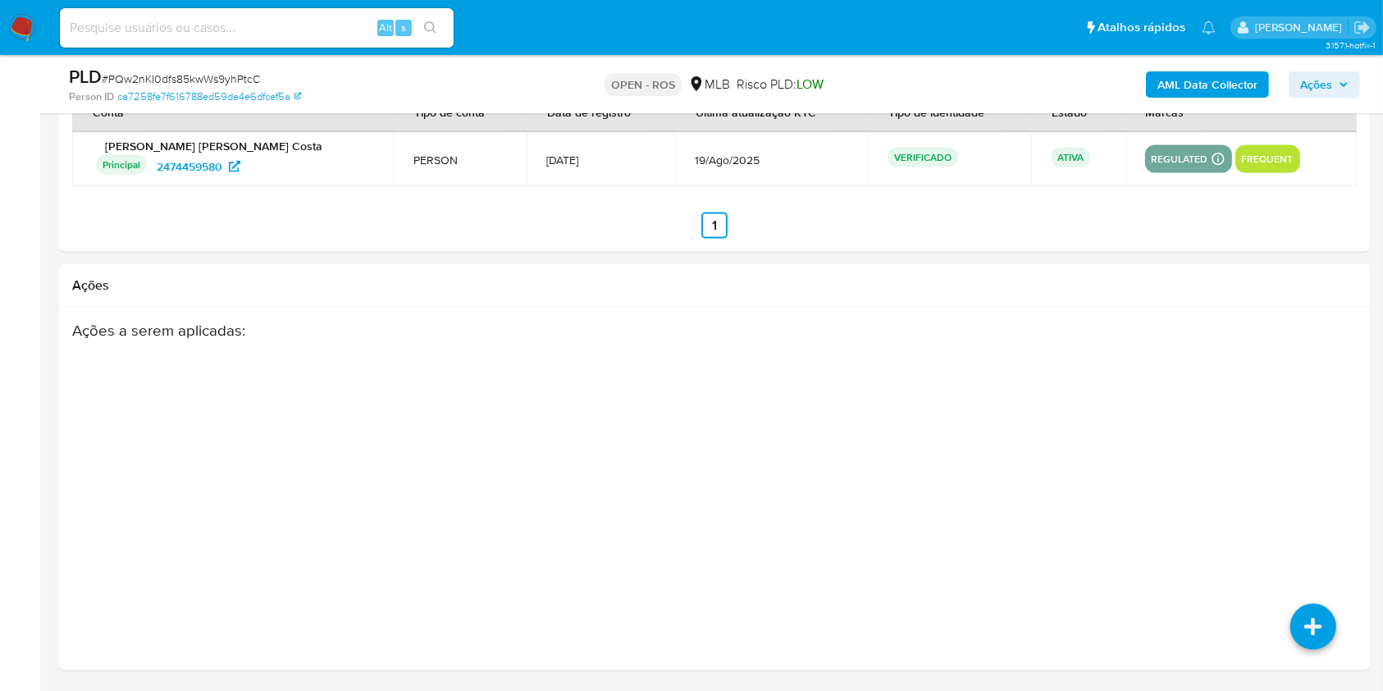
drag, startPoint x: 340, startPoint y: 30, endPoint x: 428, endPoint y: 24, distance: 88.0
click at [340, 30] on input at bounding box center [257, 27] width 394 height 21
paste input "DPTu4mh5mfkEZKc6zC0mXBQl"
type input "DPTu4mh5mfkEZKc6zC0mXBQl"
click at [440, 23] on button "search-icon" at bounding box center [430, 27] width 34 height 23
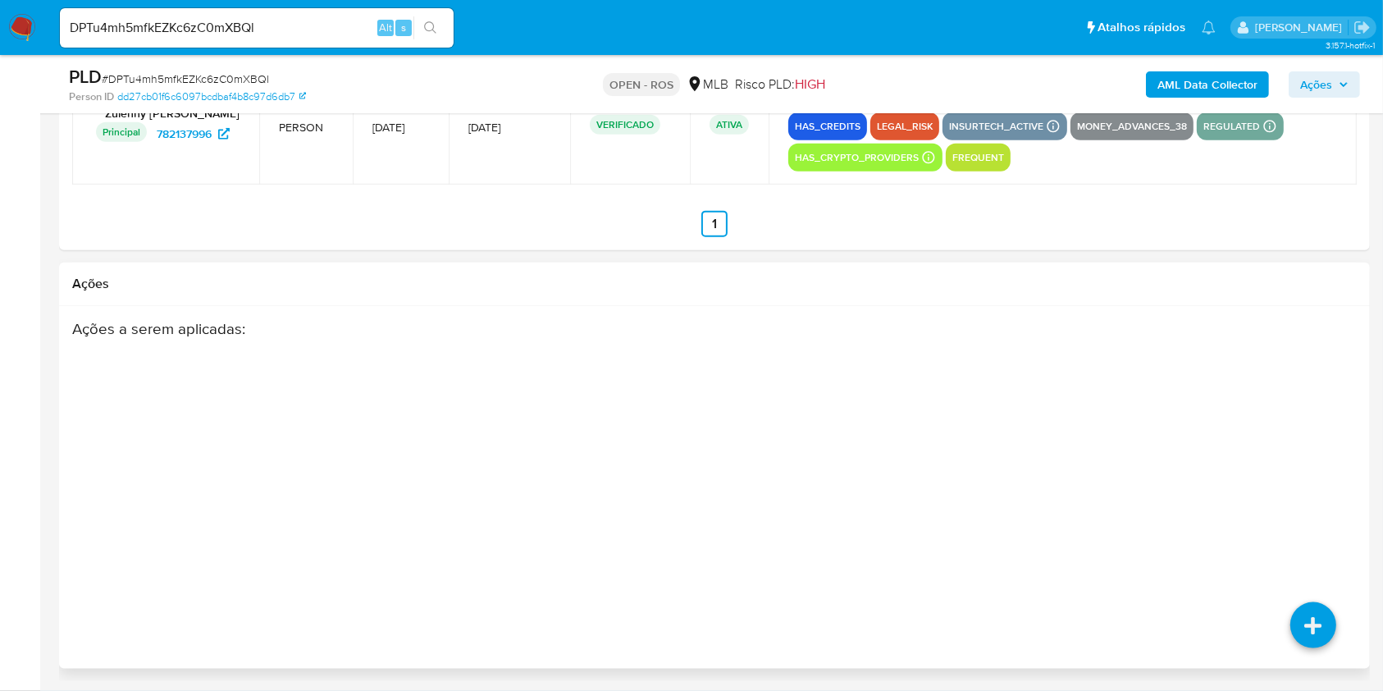
select select "10"
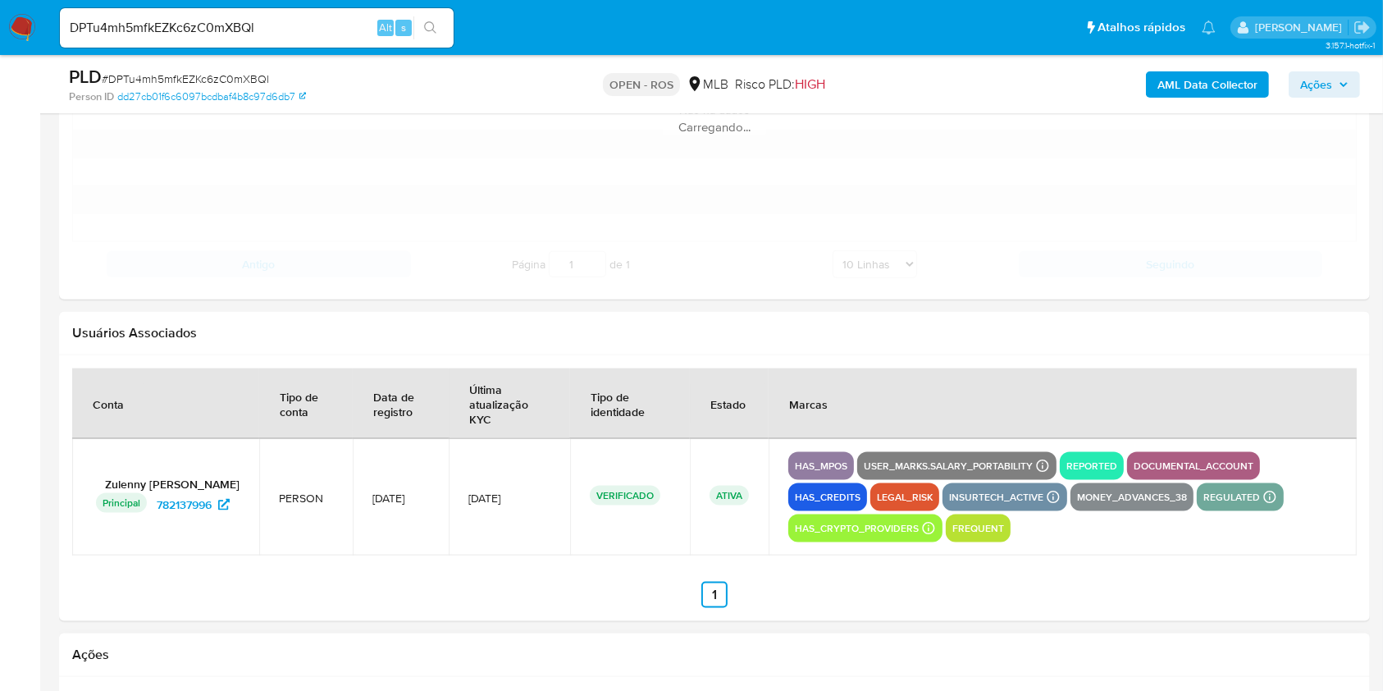
scroll to position [1768, 0]
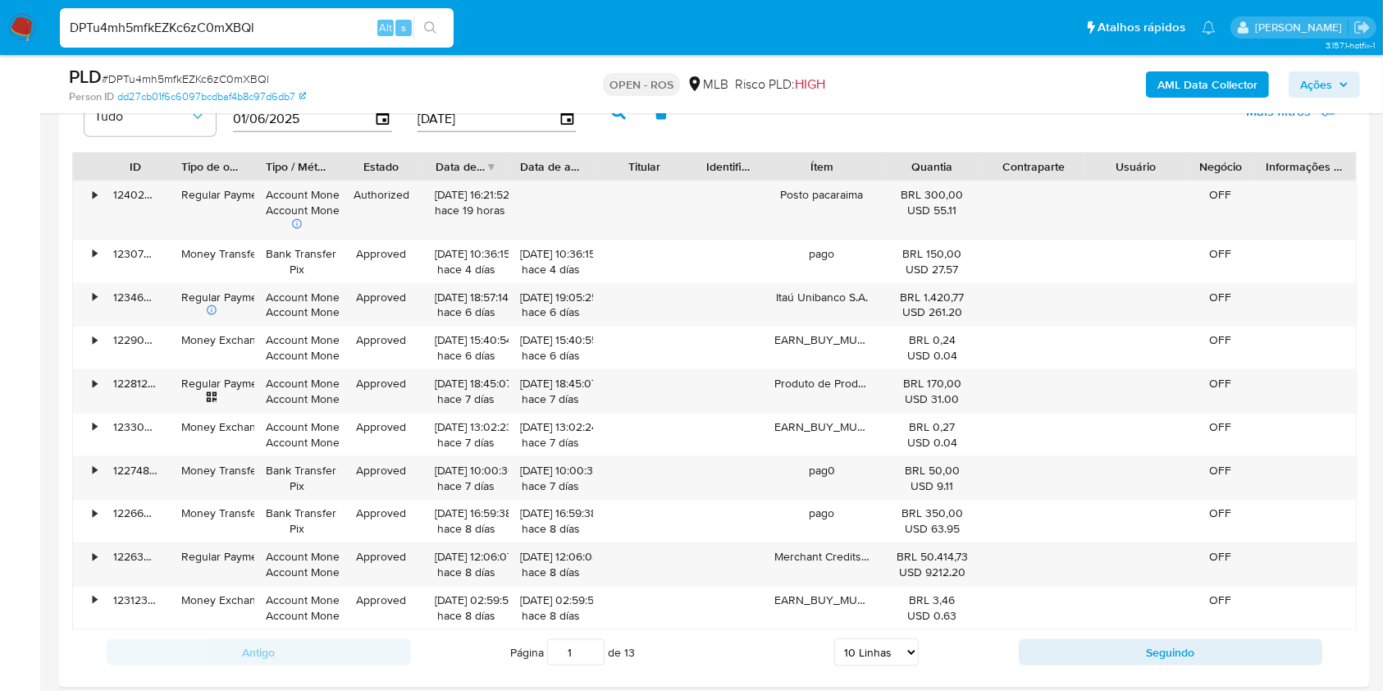
click at [249, 36] on input "DPTu4mh5mfkEZKc6zC0mXBQl" at bounding box center [257, 27] width 394 height 21
click at [249, 35] on input "DPTu4mh5mfkEZKc6zC0mXBQl" at bounding box center [257, 27] width 394 height 21
paste input "xyAjAw7UgHjYudRkpbKrsoJ1"
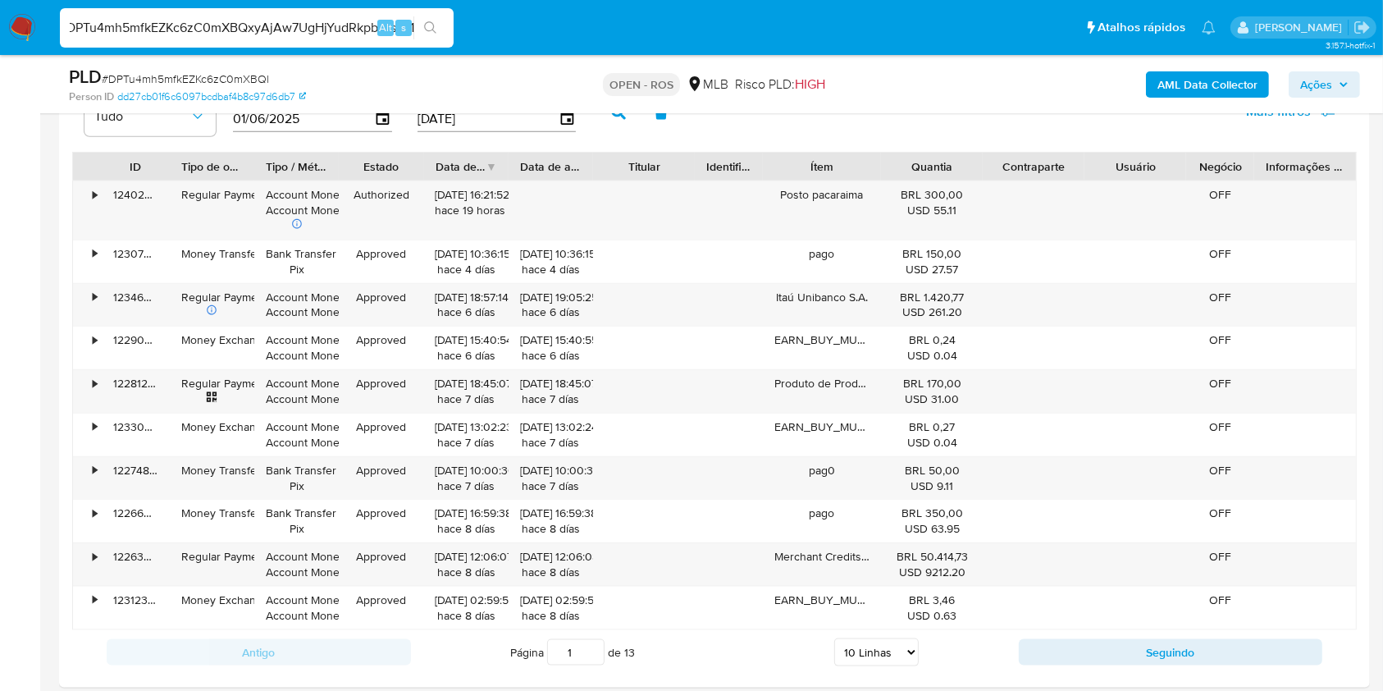
click at [324, 34] on input "DPTu4mh5mfkEZKc6zC0mXBQxyAjAw7UgHjYudRkpbKrsoJ1l" at bounding box center [257, 27] width 394 height 21
click at [325, 35] on input "DPTu4mh5mfkEZKc6zC0mXBQxyAjAw7UgHjYudRkpbKrsoJ1l" at bounding box center [257, 27] width 394 height 21
paste input "xyAjAw7UgHjYudRkpbKrsoJ1"
type input "xyAjAw7UgHjYudRkpbKrsoJ1"
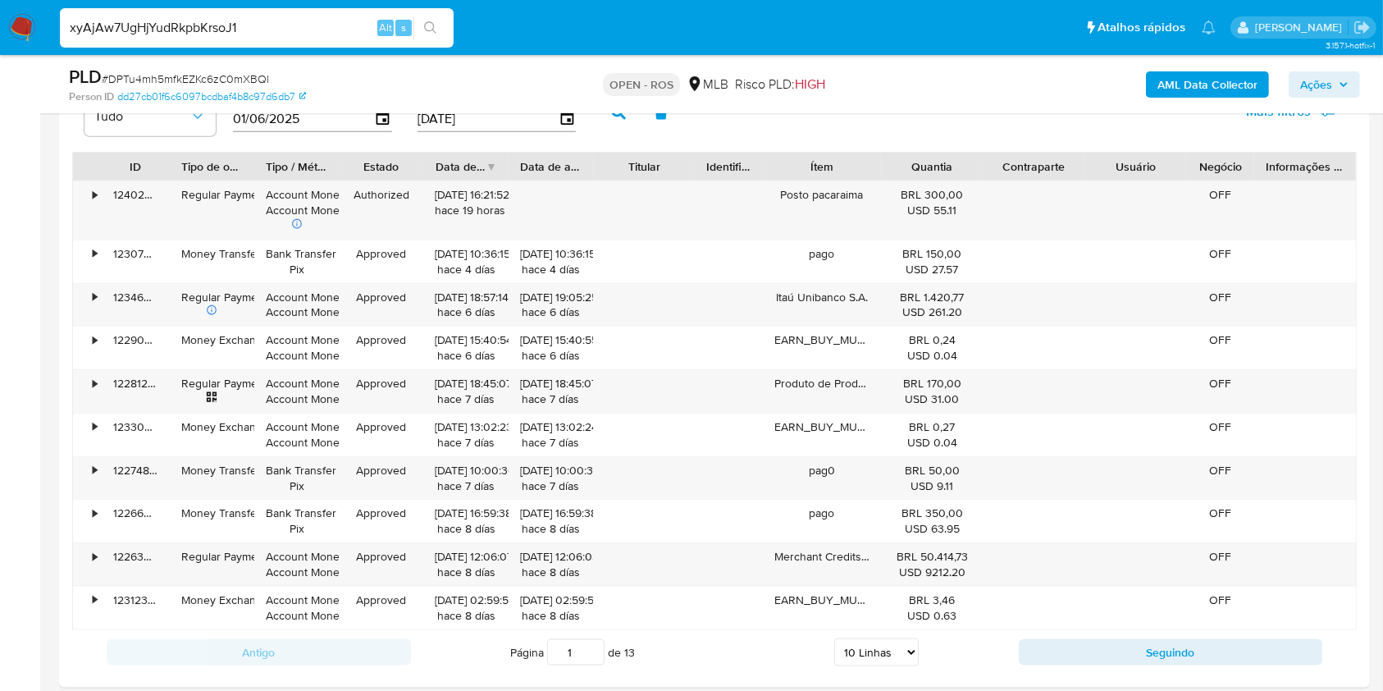
click at [434, 23] on icon "search-icon" at bounding box center [430, 27] width 13 height 13
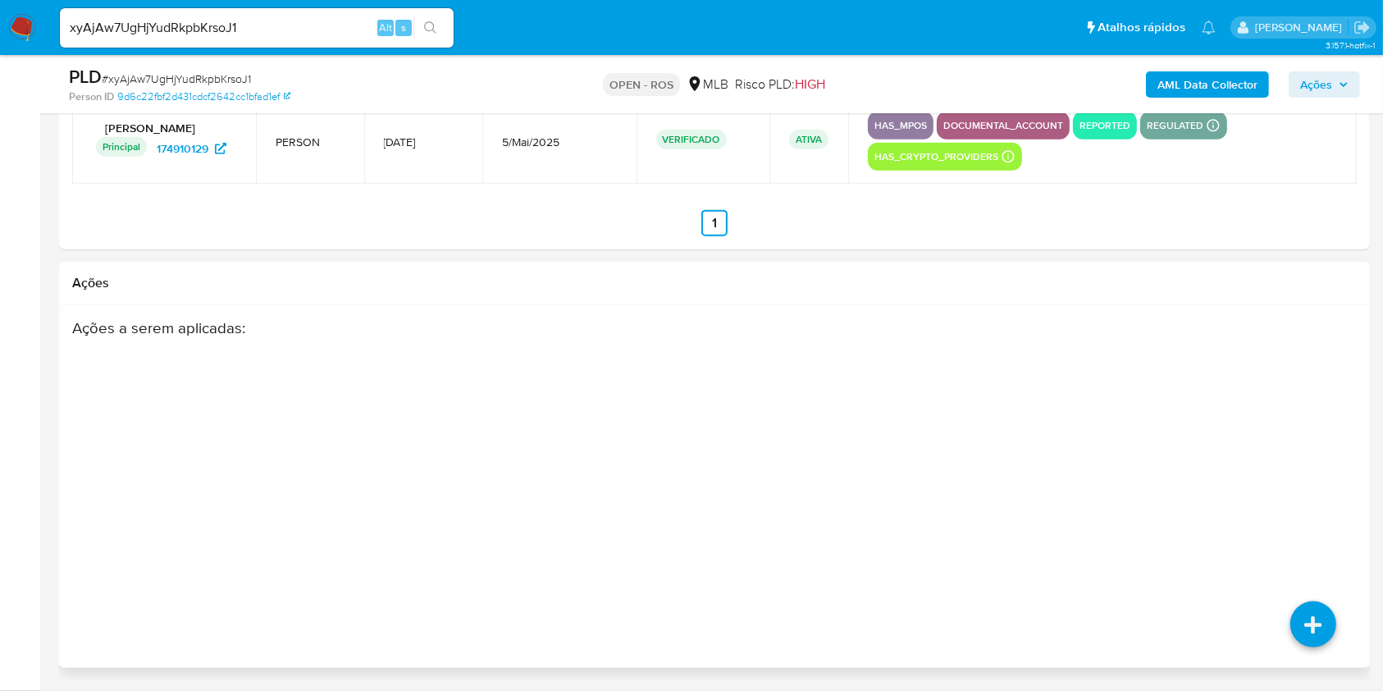
select select "10"
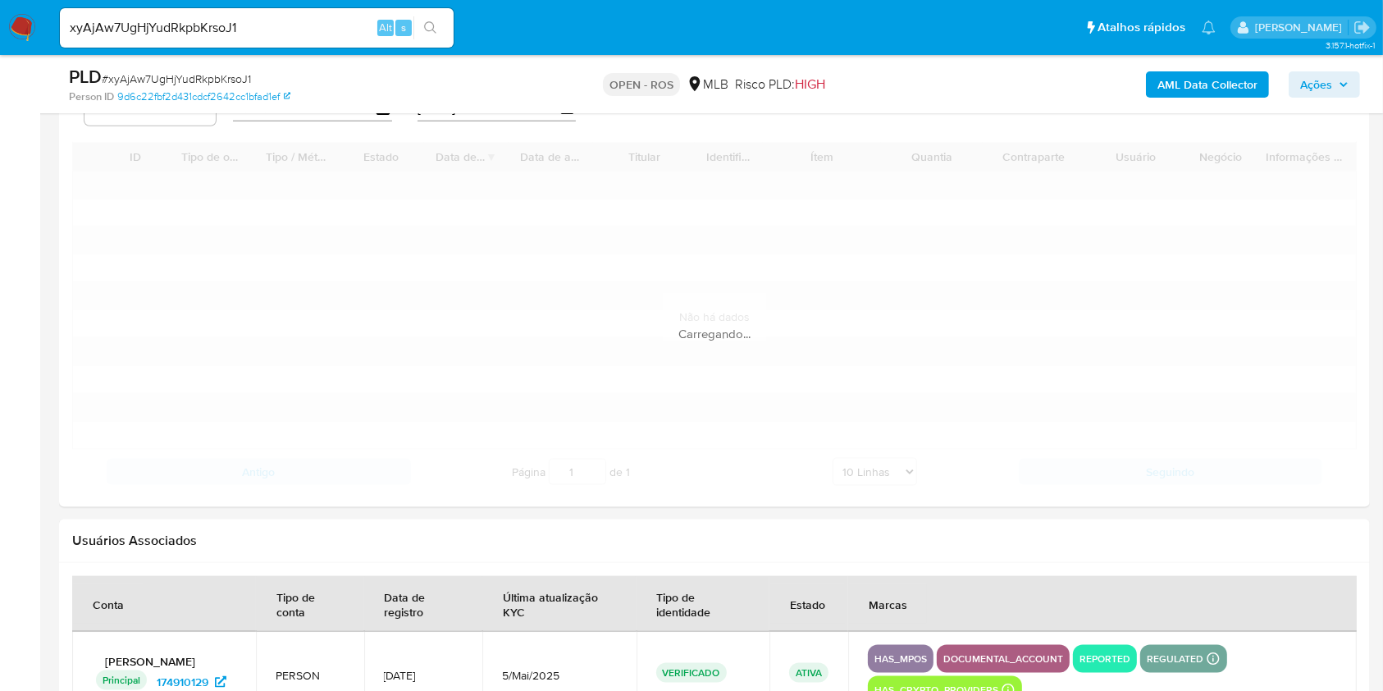
scroll to position [1723, 0]
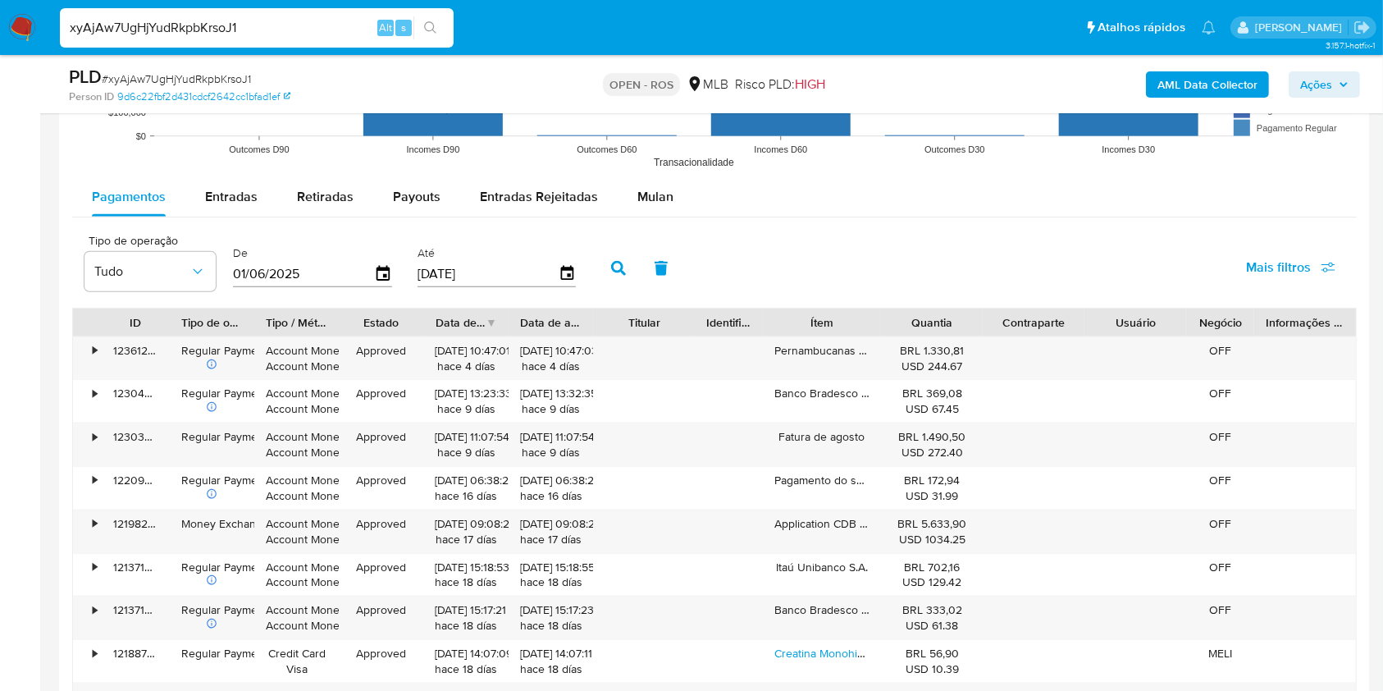
click at [282, 27] on input "xyAjAw7UgHjYudRkpbKrsoJ1" at bounding box center [257, 27] width 394 height 21
paste input "0k1qpBQnPWLOtqr44ycQPHh4"
type input "0k1qpBQnPWLOtqr44ycQPHh4"
click at [433, 17] on button "search-icon" at bounding box center [430, 27] width 34 height 23
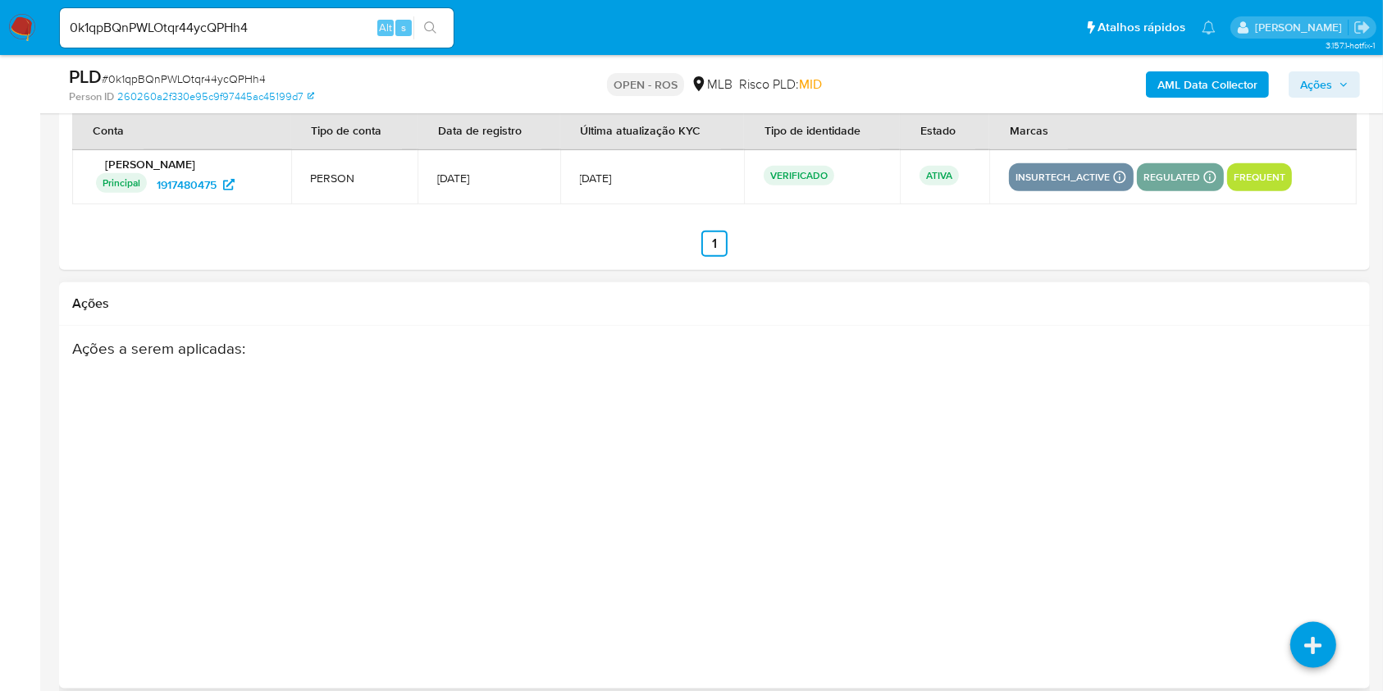
scroll to position [1922, 0]
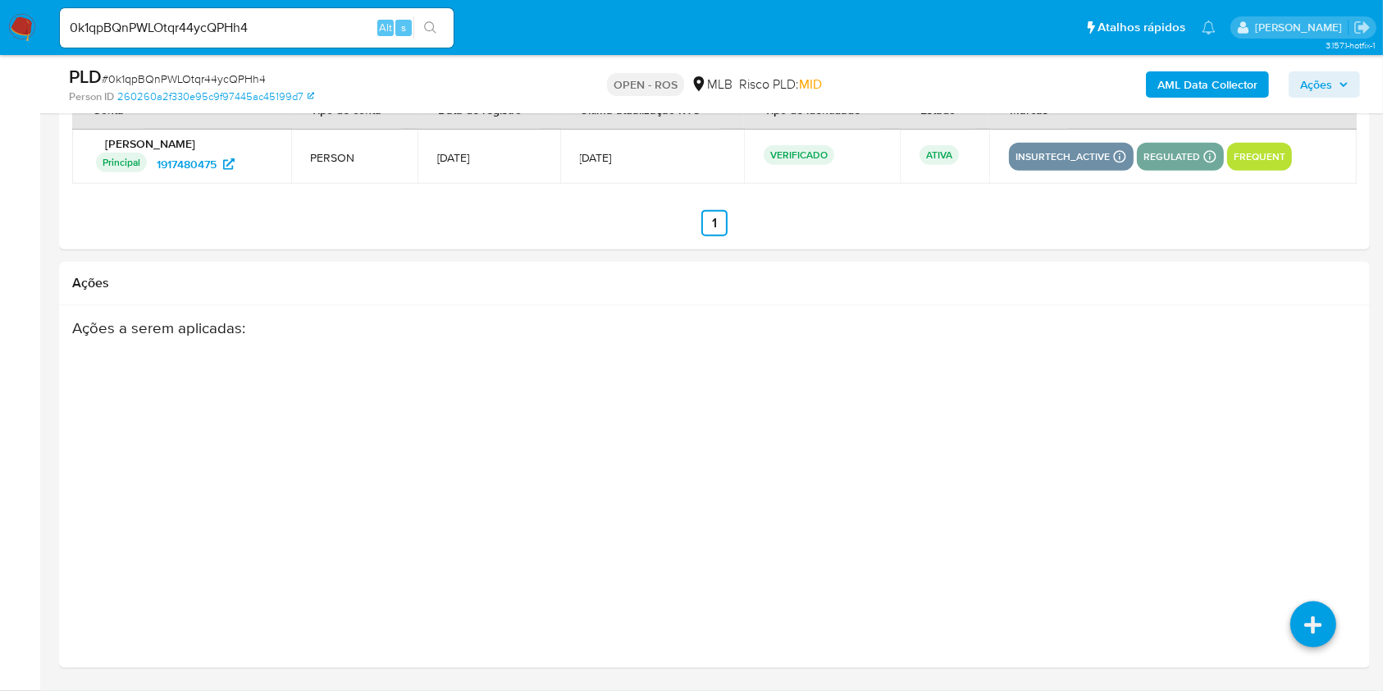
select select "10"
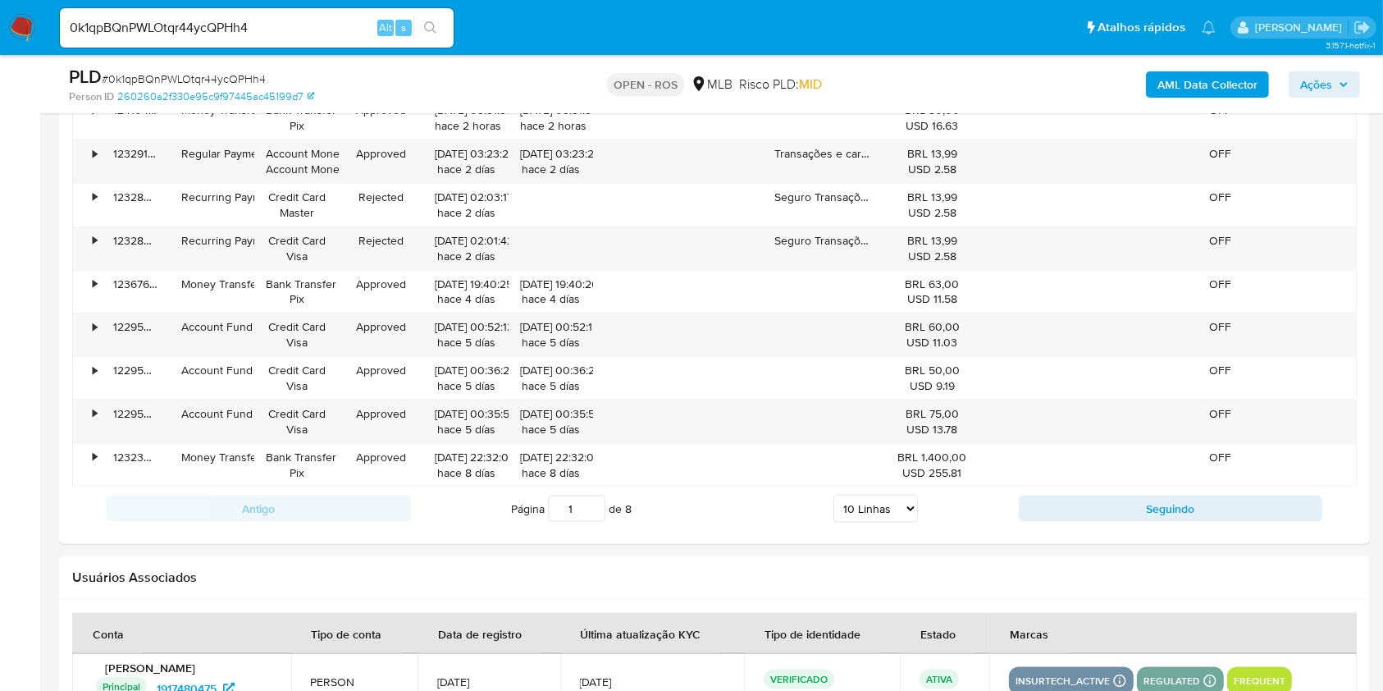
click at [262, 39] on div "0k1qpBQnPWLOtqr44ycQPHh4 Alt s" at bounding box center [257, 27] width 394 height 39
click at [262, 38] on div "0k1qpBQnPWLOtqr44ycQPHh4 Alt s" at bounding box center [257, 27] width 394 height 39
click at [262, 34] on input "0k1qpBQnPWLOtqr44ycQPHh4" at bounding box center [257, 27] width 394 height 21
paste input "H6d6ufgYuYyOAjzgDfkxyQXB"
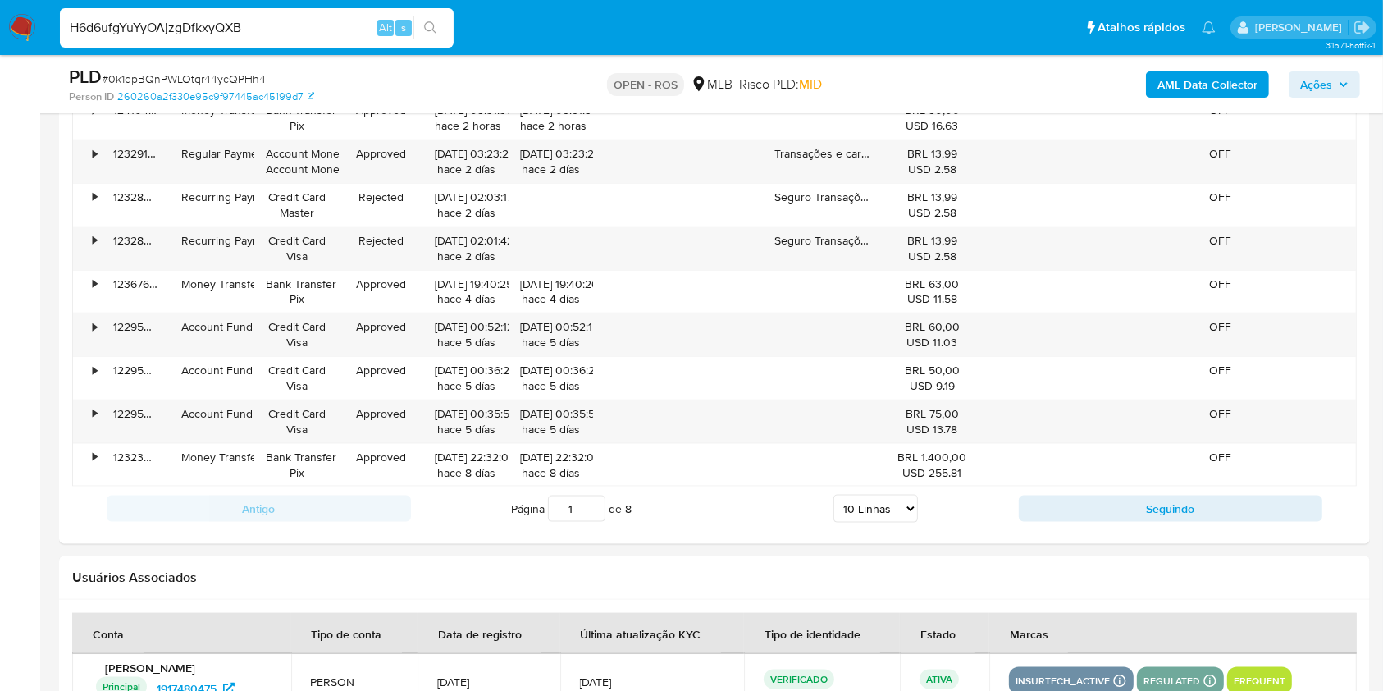
type input "H6d6ufgYuYyOAjzgDfkxyQXB"
click at [427, 23] on icon "search-icon" at bounding box center [430, 27] width 13 height 13
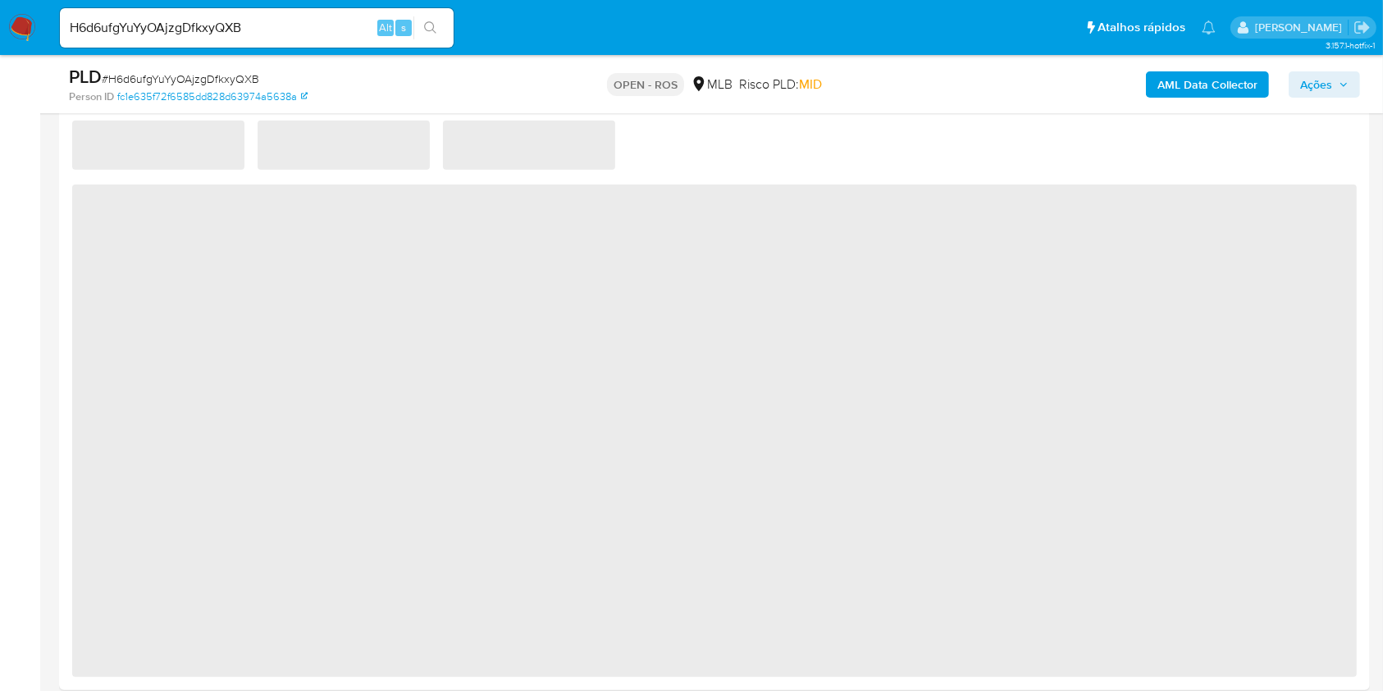
scroll to position [1750, 0]
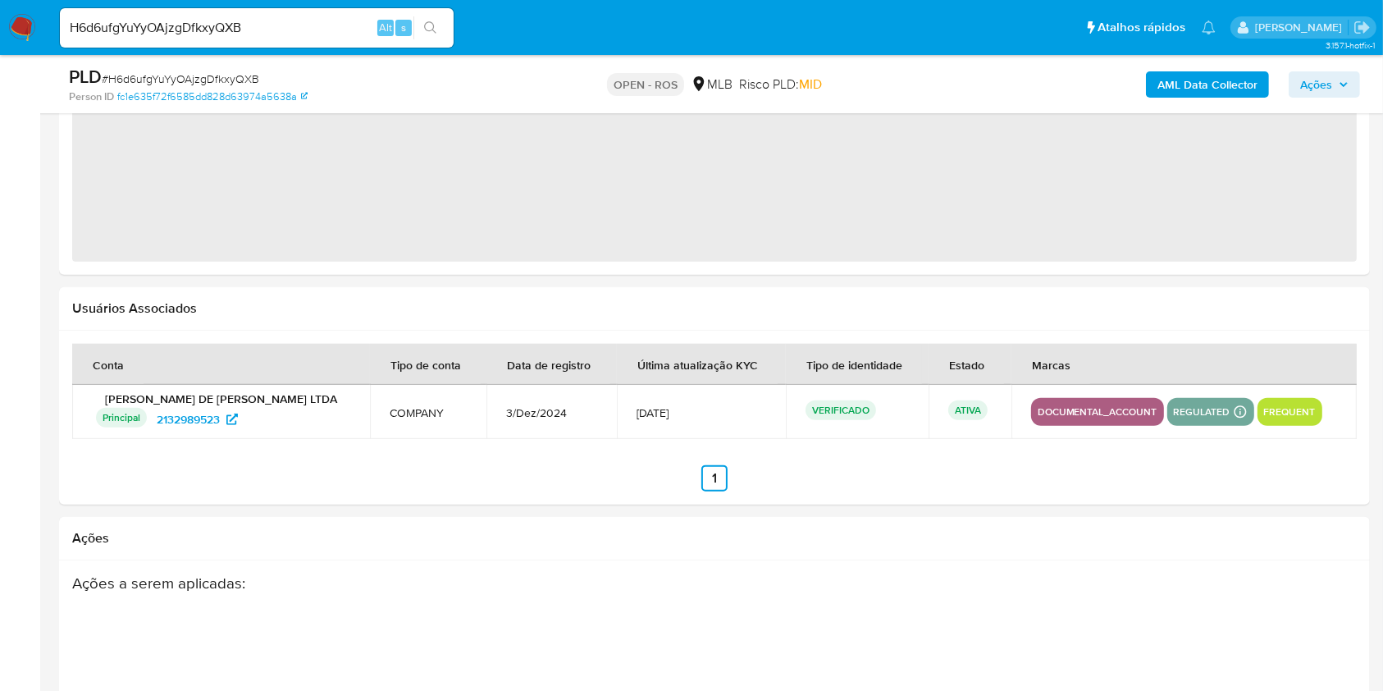
select select "10"
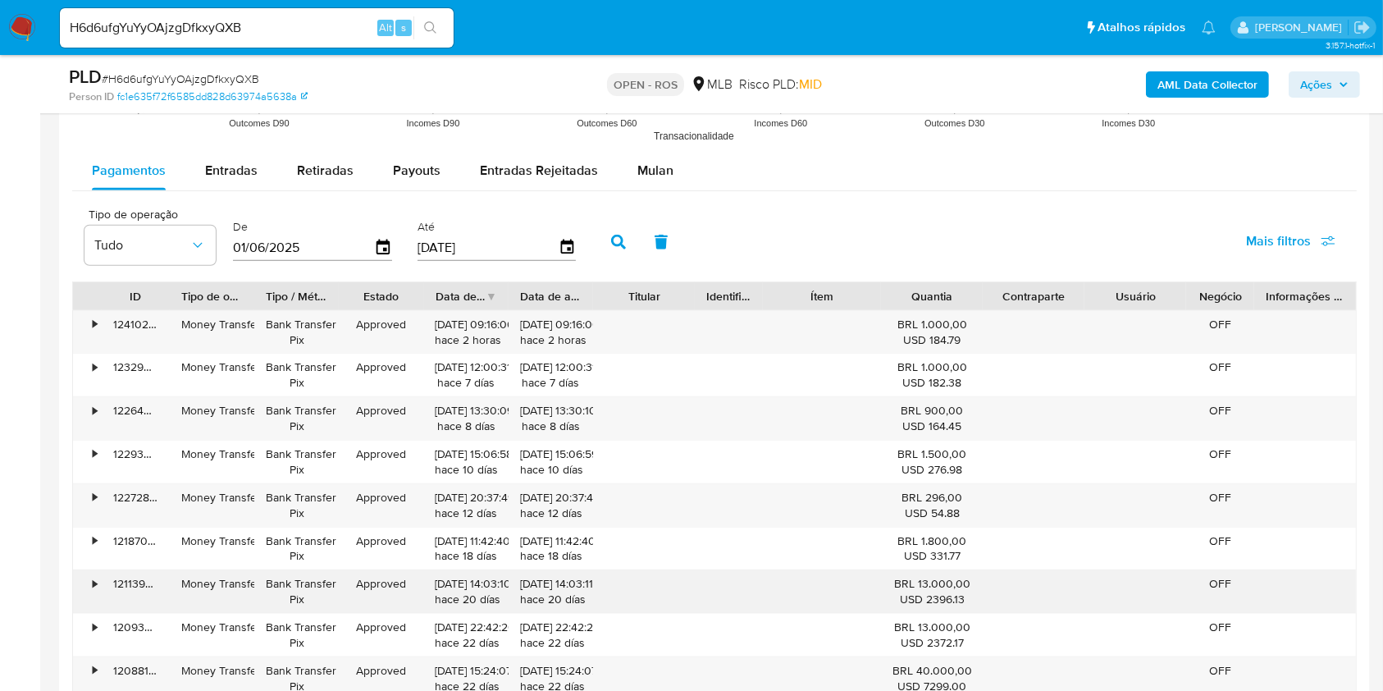
scroll to position [2529, 0]
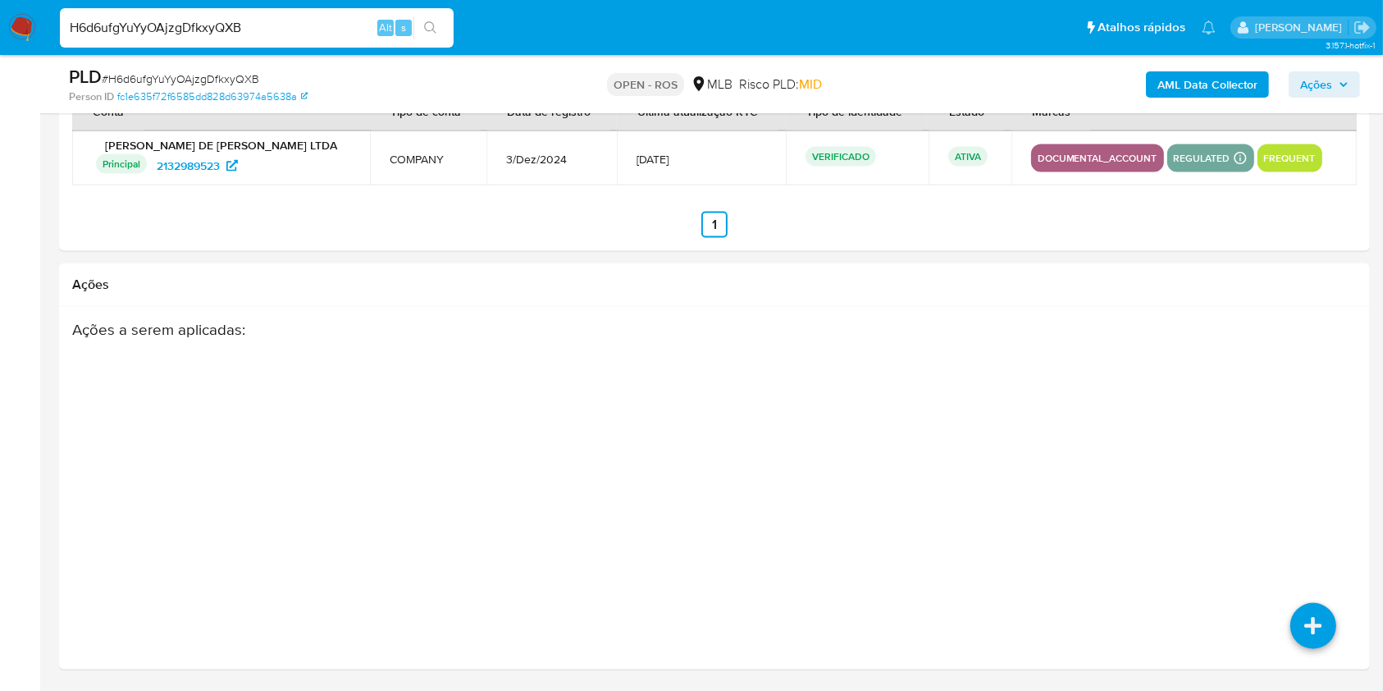
click at [329, 27] on input "H6d6ufgYuYyOAjzgDfkxyQXB" at bounding box center [257, 27] width 394 height 21
drag, startPoint x: 329, startPoint y: 27, endPoint x: 374, endPoint y: 24, distance: 45.2
click at [329, 27] on input "H6d6ufgYuYyOAjzgDfkxyQXB" at bounding box center [257, 27] width 394 height 21
paste input "NfDly03eYzqHNy72URvA0Fh"
type input "HNfDly03eYzqHNy72URvA0Fh"
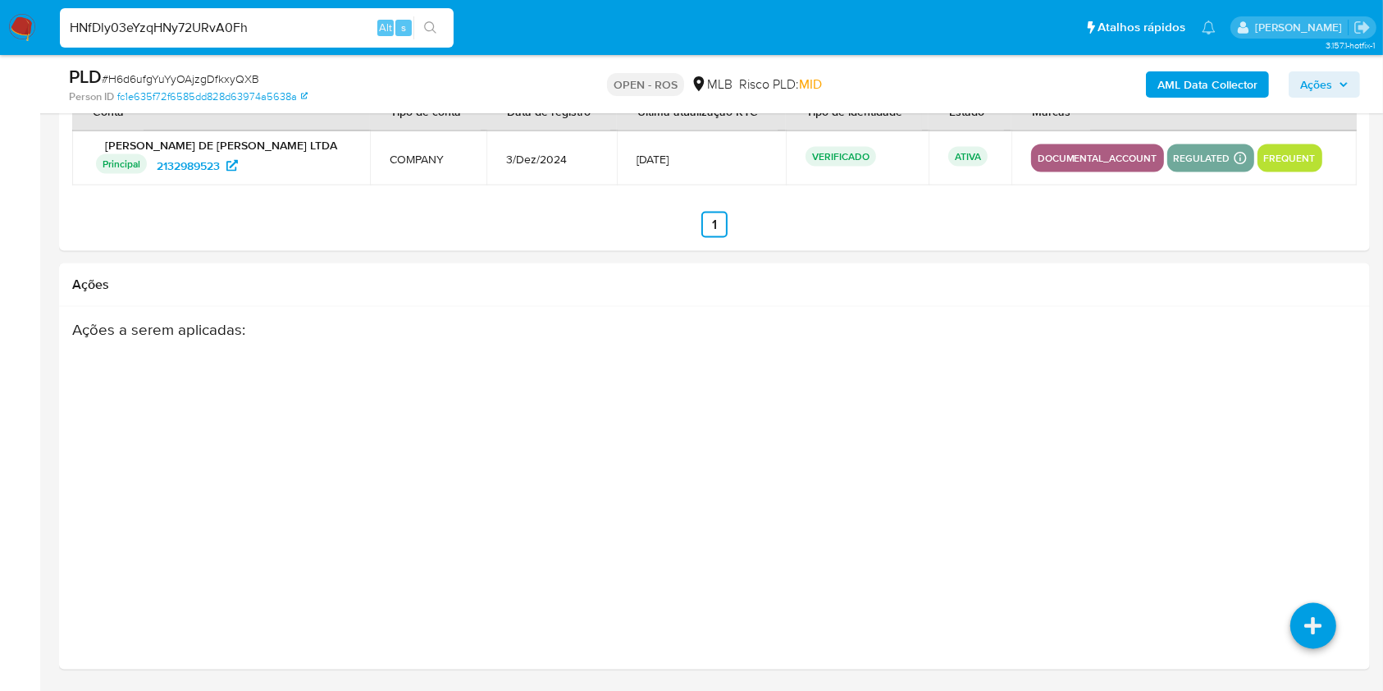
click at [425, 23] on icon "search-icon" at bounding box center [430, 27] width 13 height 13
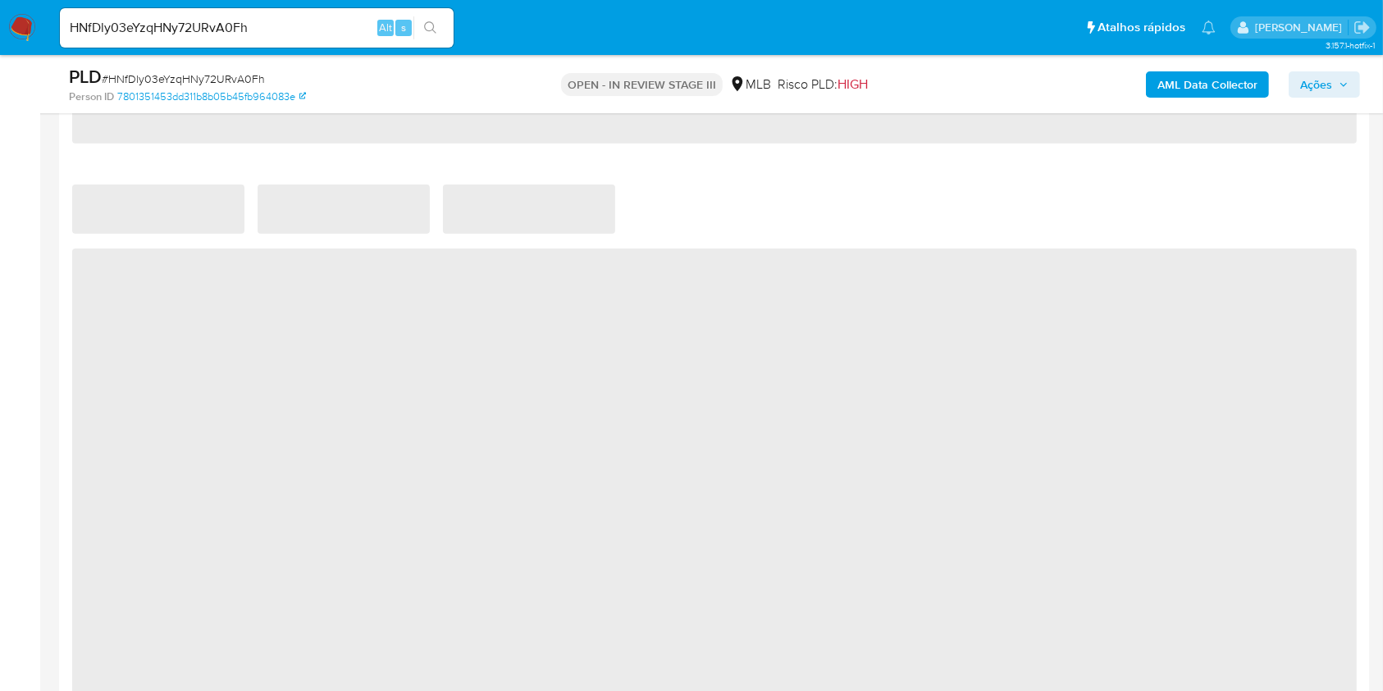
scroll to position [1634, 0]
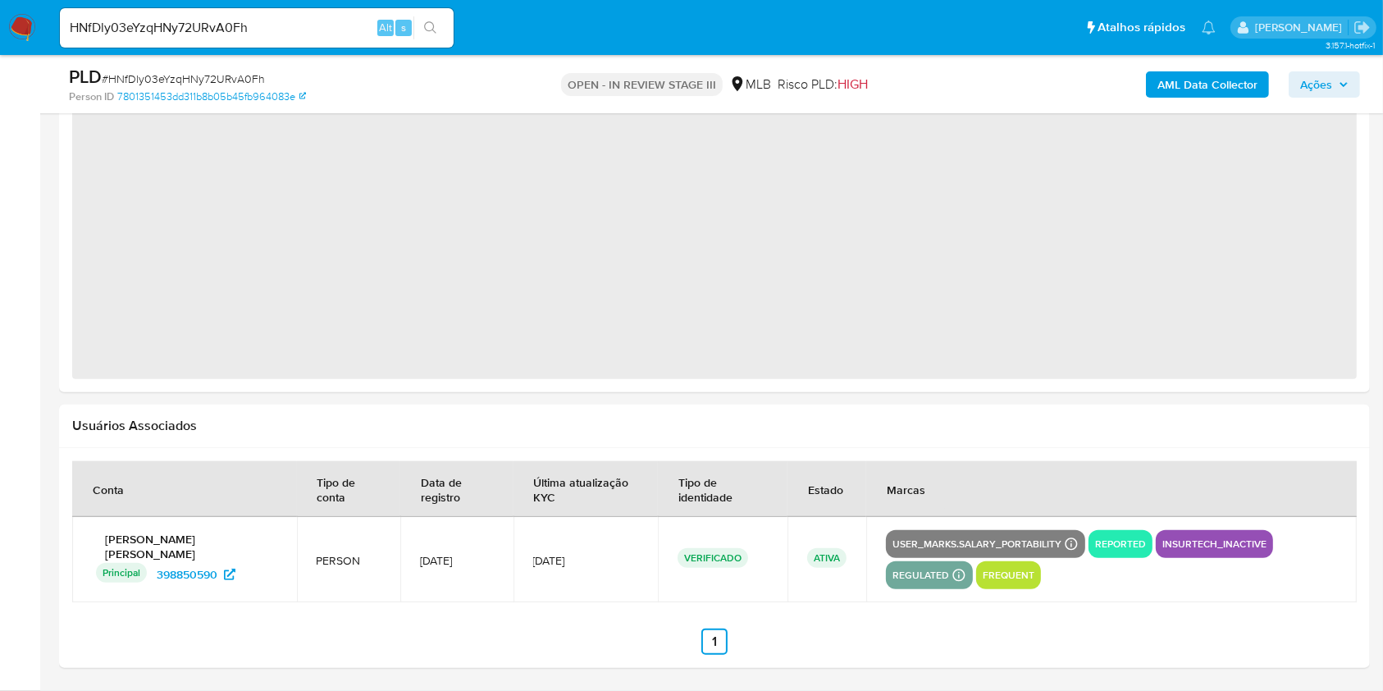
select select "10"
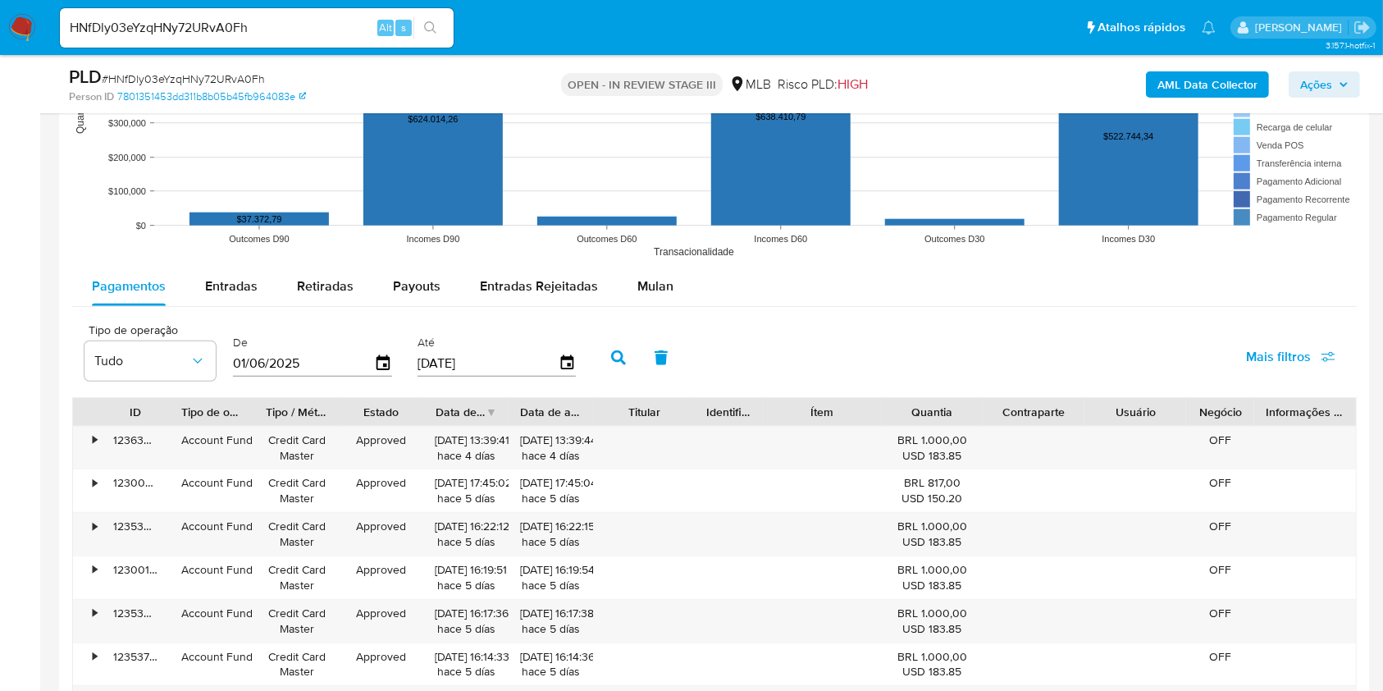
click at [295, 29] on input "HNfDly03eYzqHNy72URvA0Fh" at bounding box center [257, 27] width 394 height 21
click at [295, 30] on input "HNfDly03eYzqHNy72URvA0Fh" at bounding box center [257, 27] width 394 height 21
paste input "2kwCdtx036LvUL6bPBxgGM28"
type input "2kwCdtx036LvUL6bPBxgGM28"
click at [431, 28] on icon "search-icon" at bounding box center [430, 27] width 13 height 13
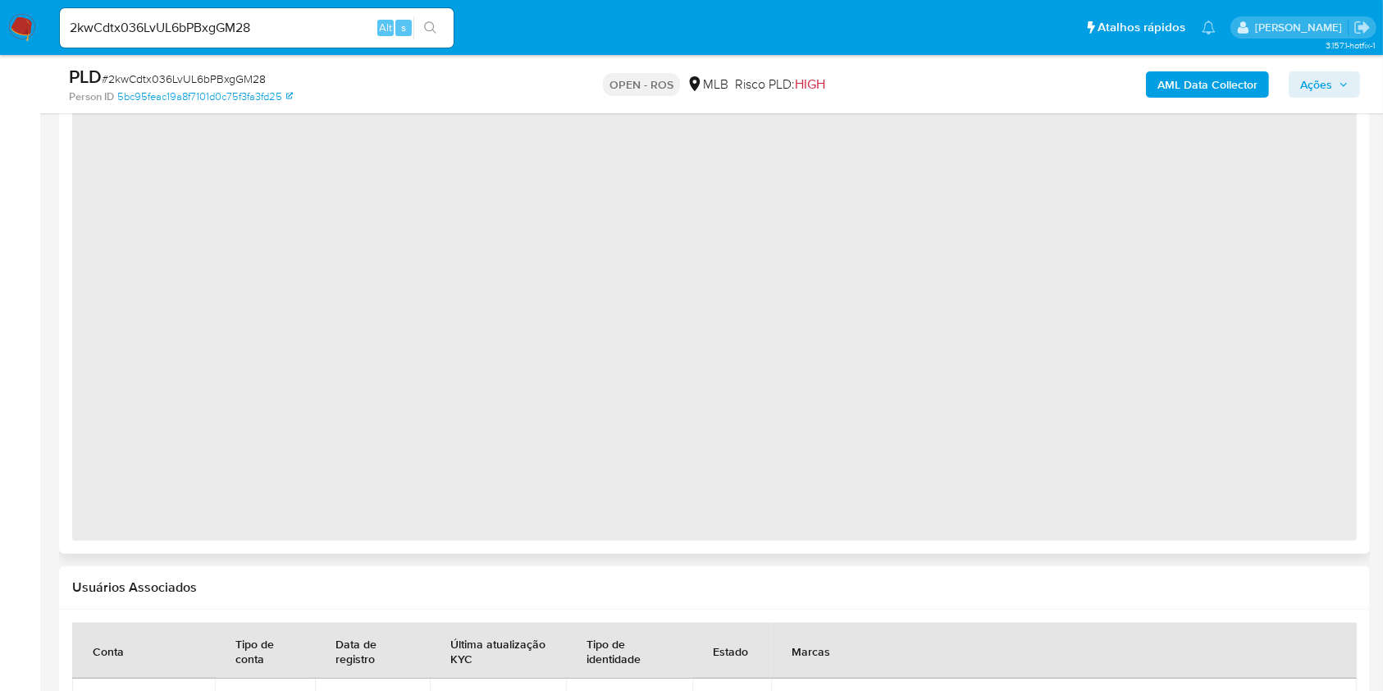
scroll to position [1750, 0]
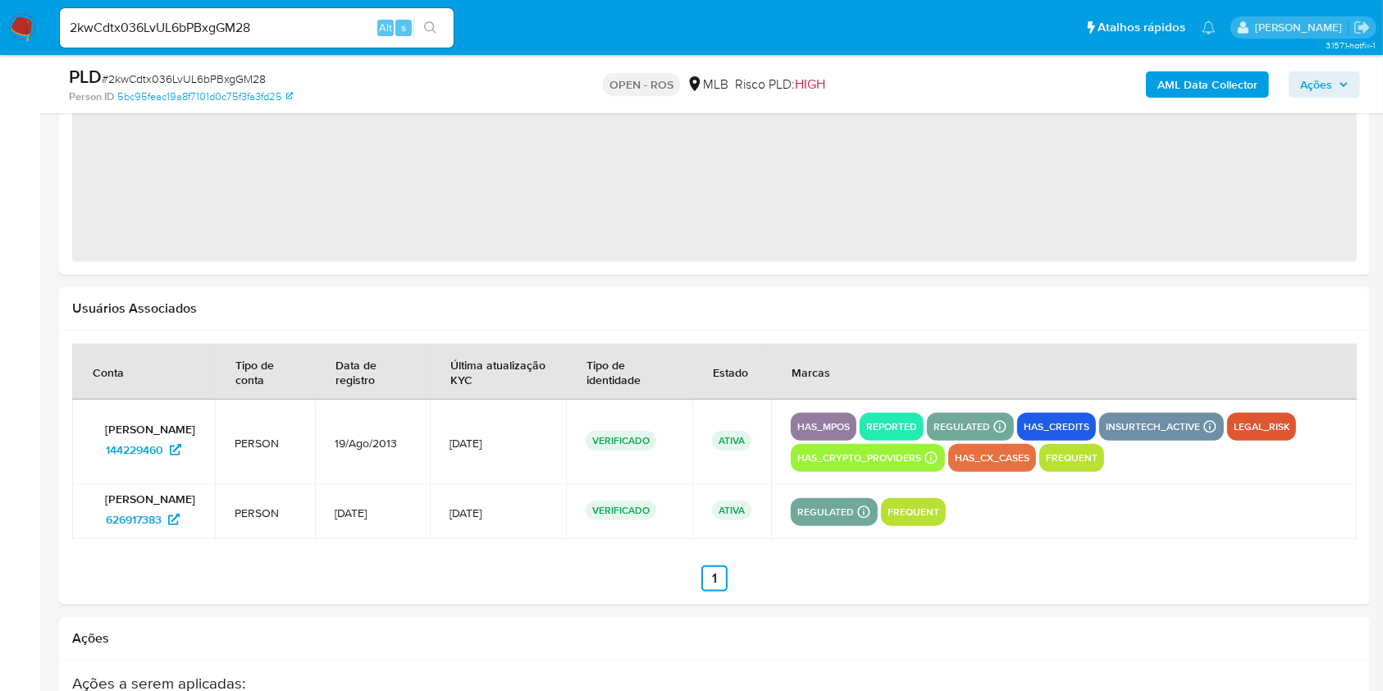
select select "10"
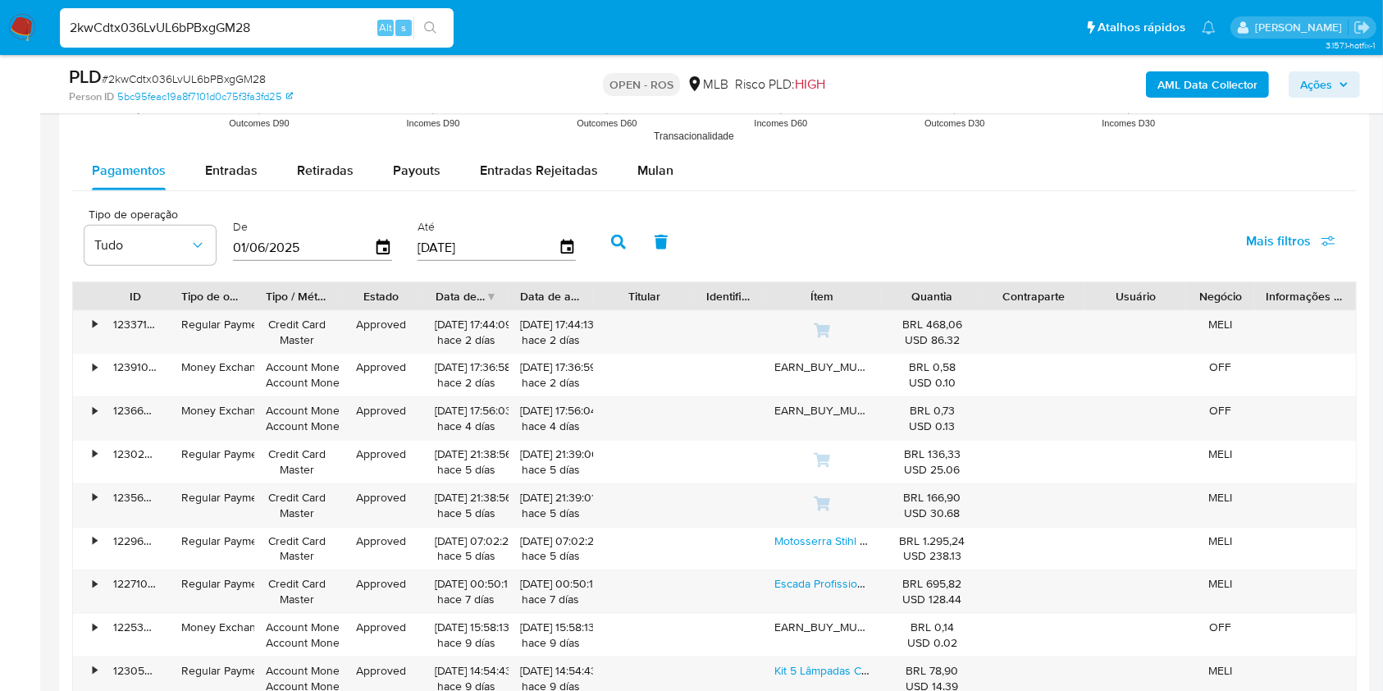
click at [348, 23] on input "2kwCdtx036LvUL6bPBxgGM28" at bounding box center [257, 27] width 394 height 21
paste input "NkVLmkyukH81dqWjmrc6jhzS"
type input "NkVLmkyukH81dqWjmrc6jhzS"
click at [444, 35] on button "search-icon" at bounding box center [430, 27] width 34 height 23
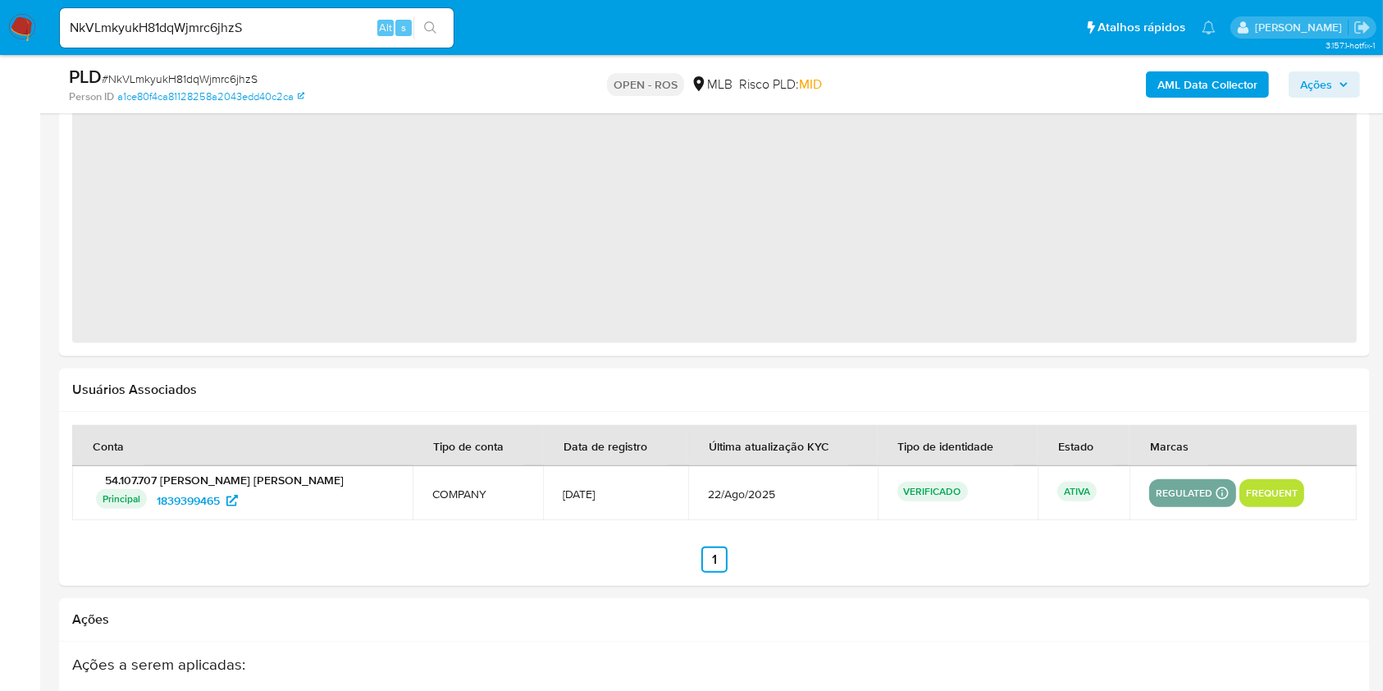
scroll to position [1978, 0]
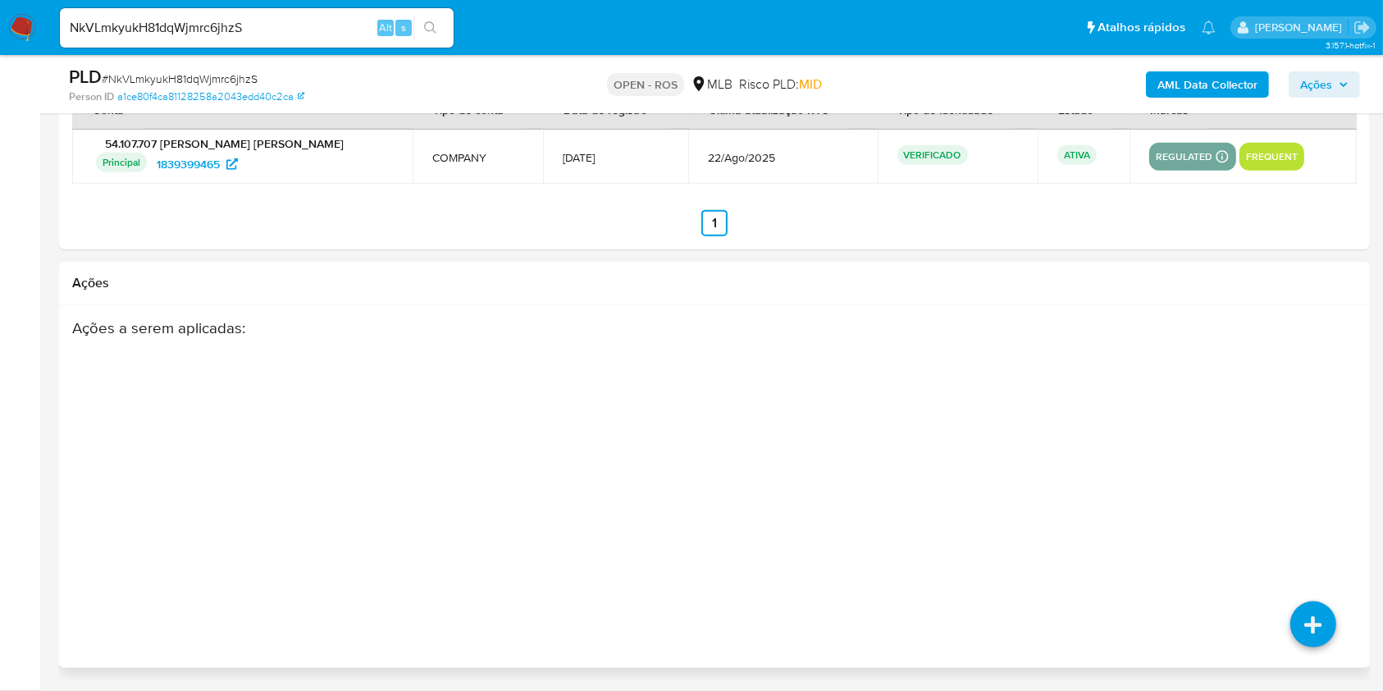
select select "10"
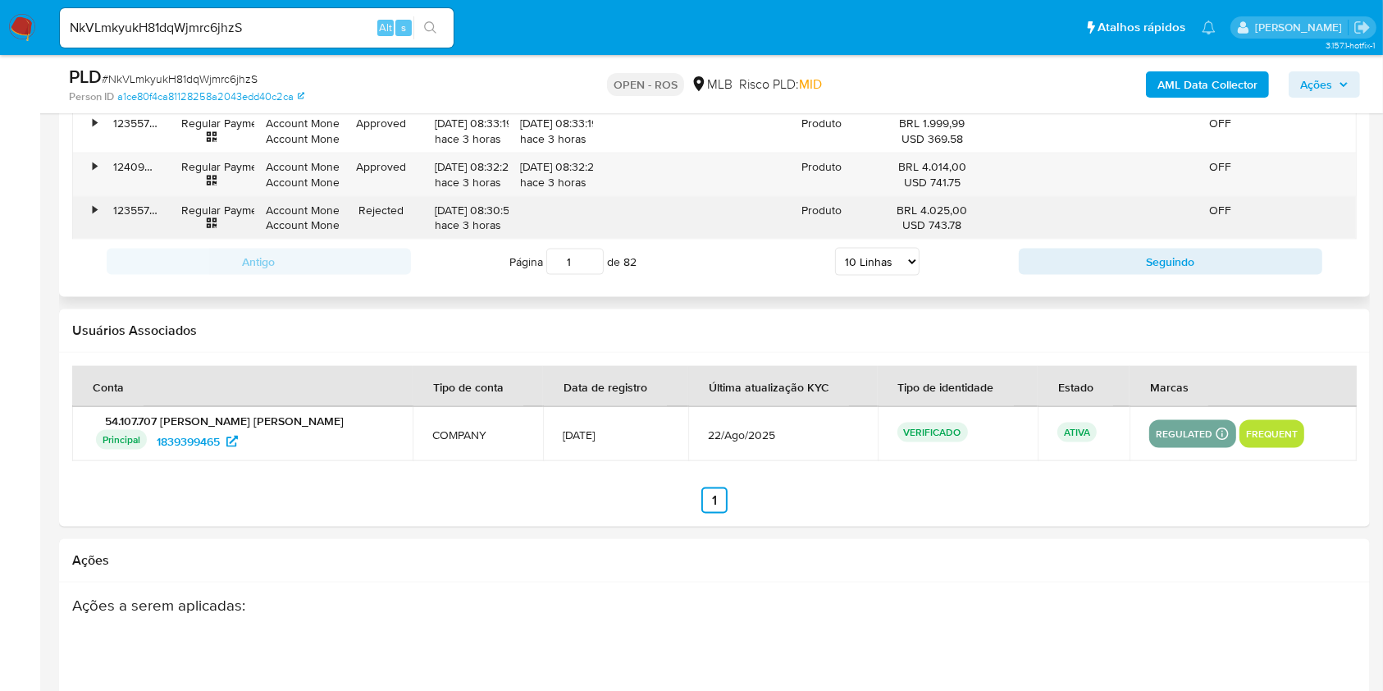
scroll to position [2415, 0]
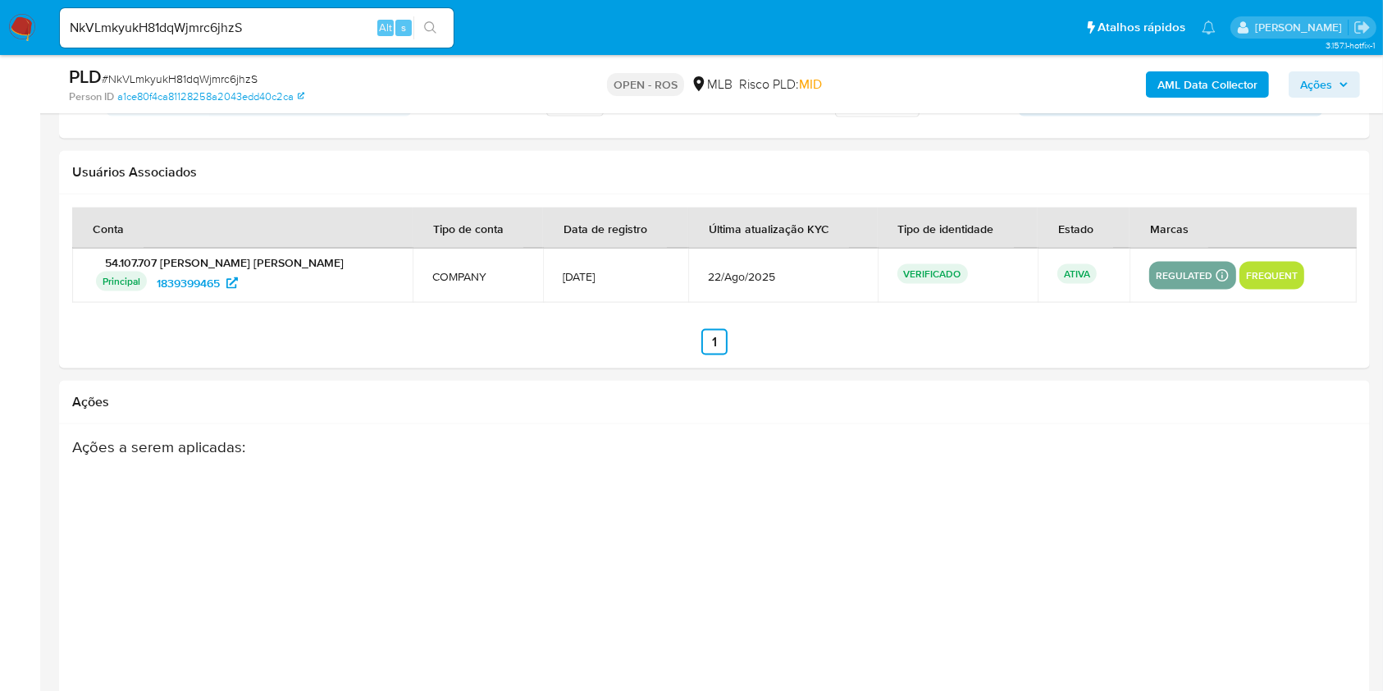
click at [347, 27] on input "NkVLmkyukH81dqWjmrc6jhzS" at bounding box center [257, 27] width 394 height 21
click at [347, 28] on input "NkVLmkyukH81dqWjmrc6jhzS" at bounding box center [257, 27] width 394 height 21
paste input "Q5R63Hq5kLdaB0XwGVJ23xlq"
type input "Q5R63Hq5kLdaB0XwGVJ23xlq"
click at [435, 30] on icon "search-icon" at bounding box center [430, 27] width 13 height 13
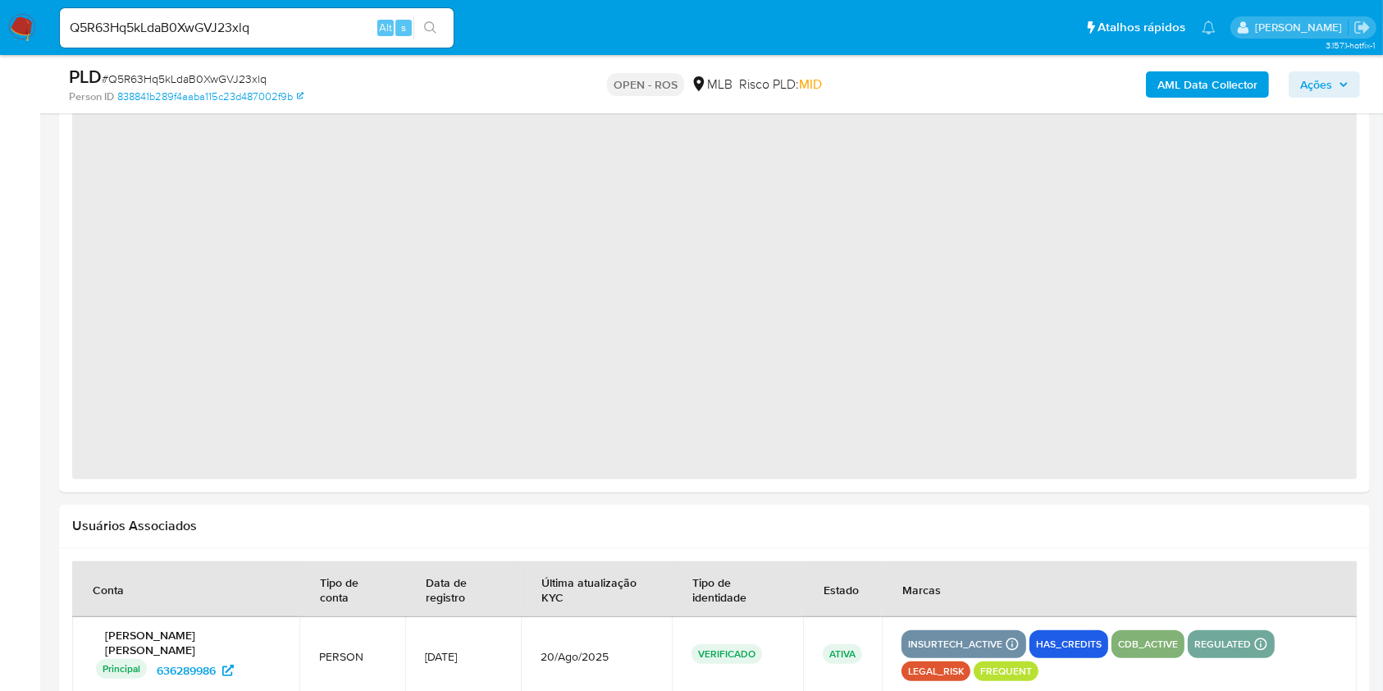
select select "10"
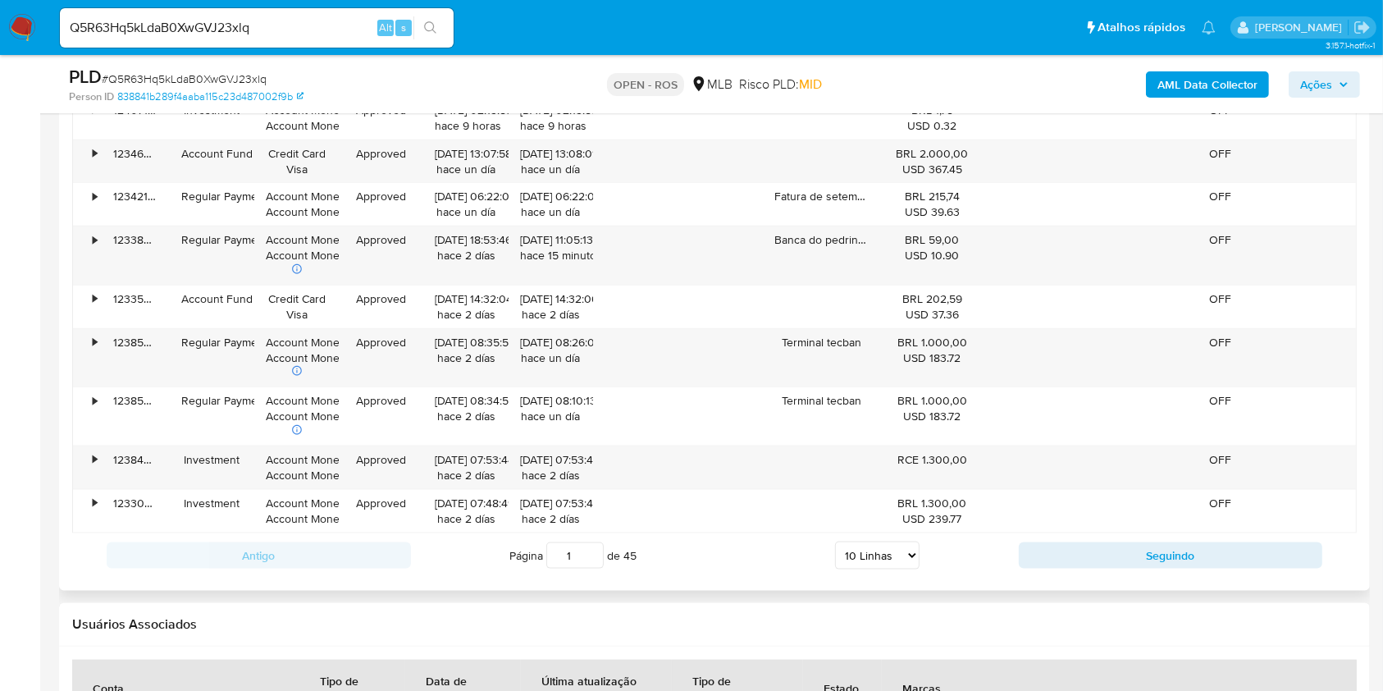
scroll to position [2406, 0]
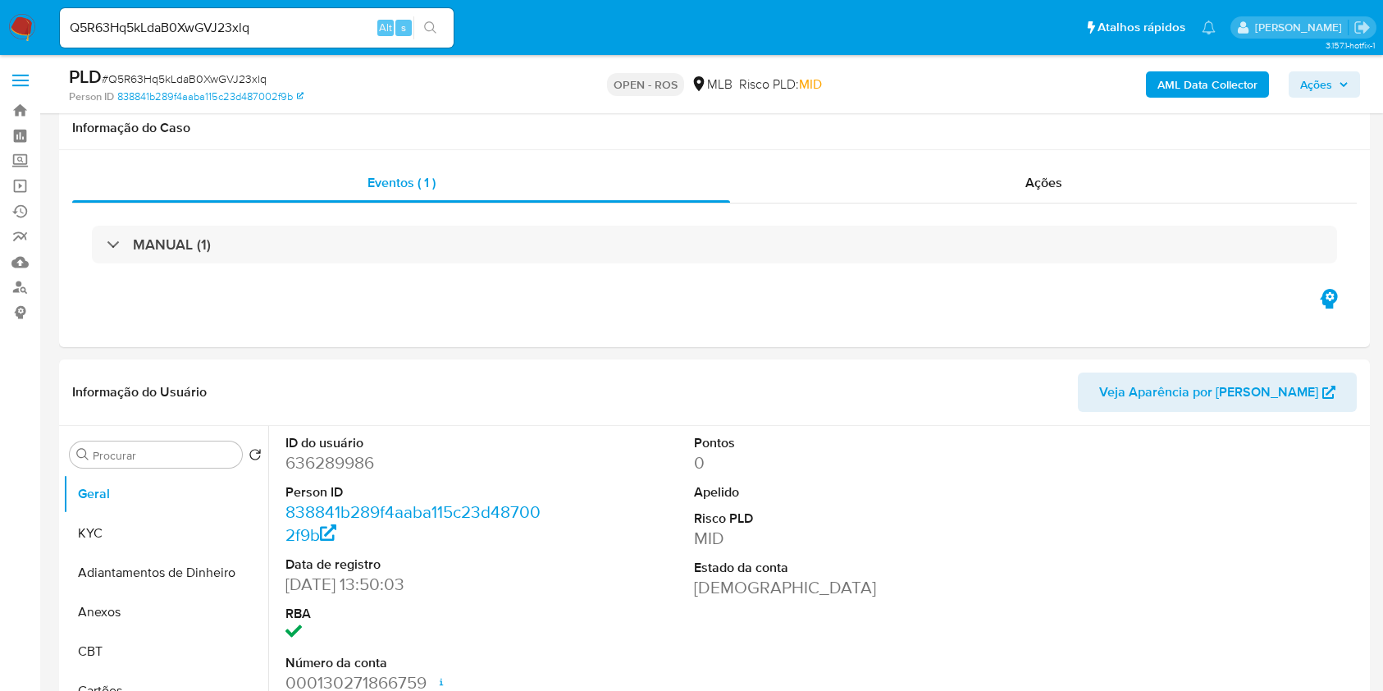
select select "10"
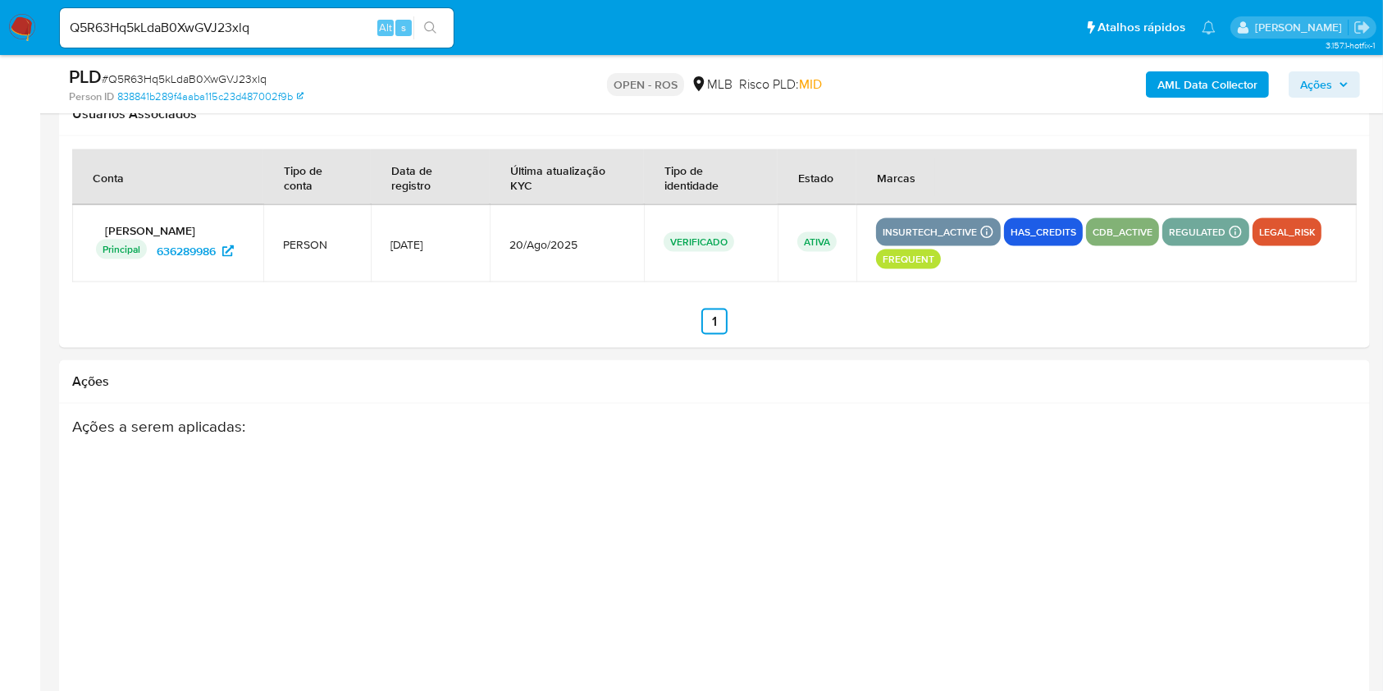
click at [300, 23] on input "Q5R63Hq5kLdaB0XwGVJ23xlq" at bounding box center [257, 27] width 394 height 21
paste input "bgh2NzeAElAGbCAxvLupW0nu"
type input "bgh2NzeAElAGbCAxvLupW0nu"
click at [428, 27] on icon "search-icon" at bounding box center [430, 27] width 13 height 13
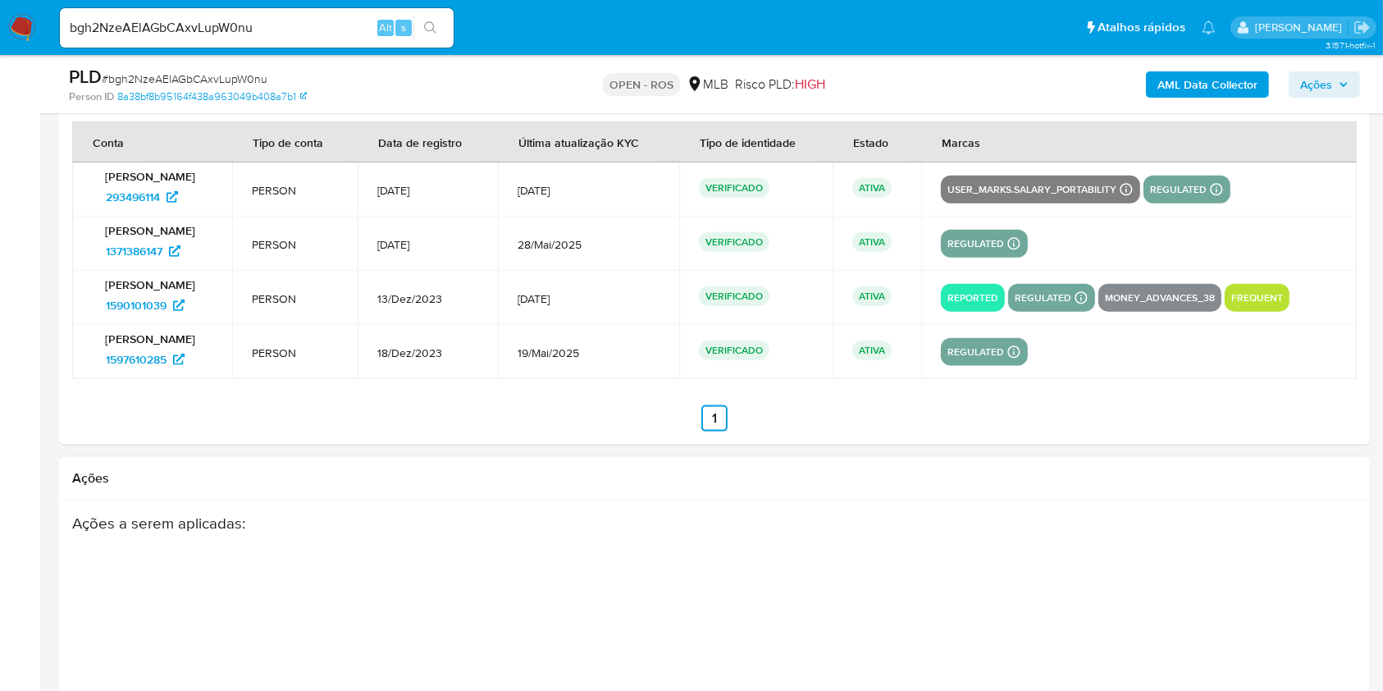
select select "10"
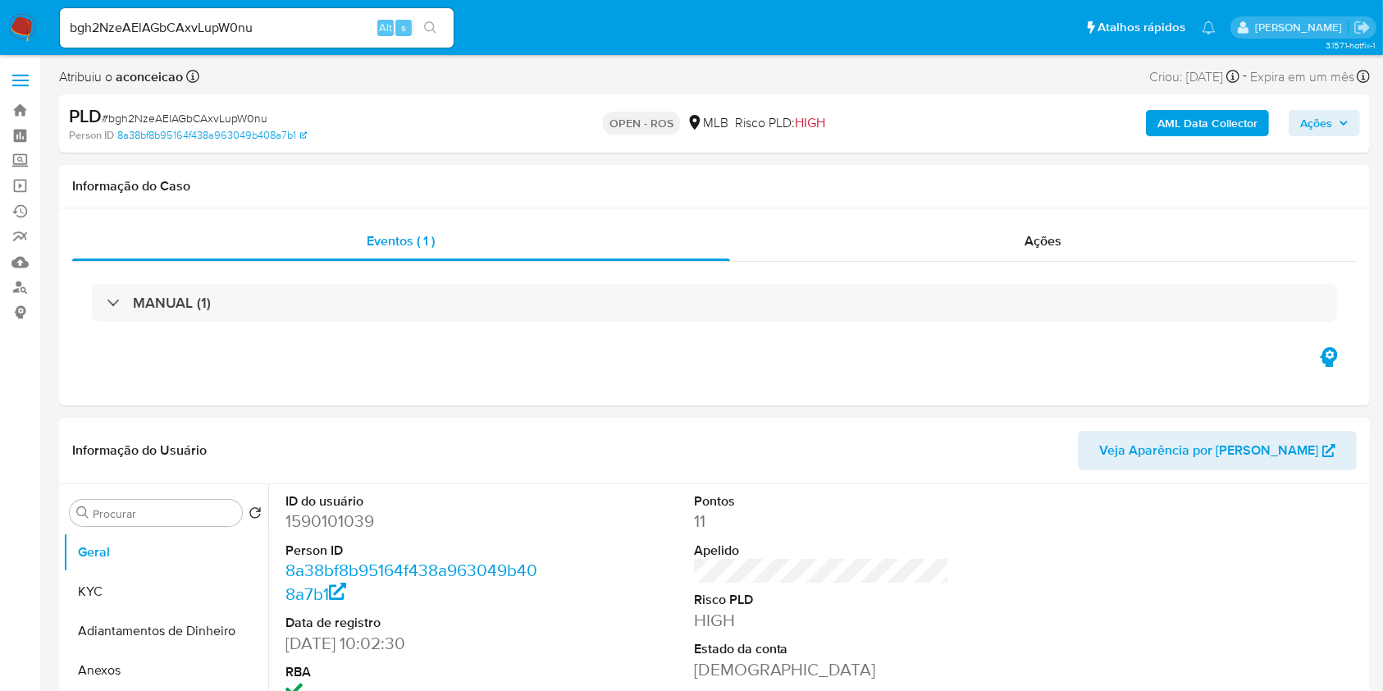
drag, startPoint x: 171, startPoint y: 668, endPoint x: 468, endPoint y: 534, distance: 325.7
click at [171, 666] on button "Anexos" at bounding box center [165, 670] width 205 height 39
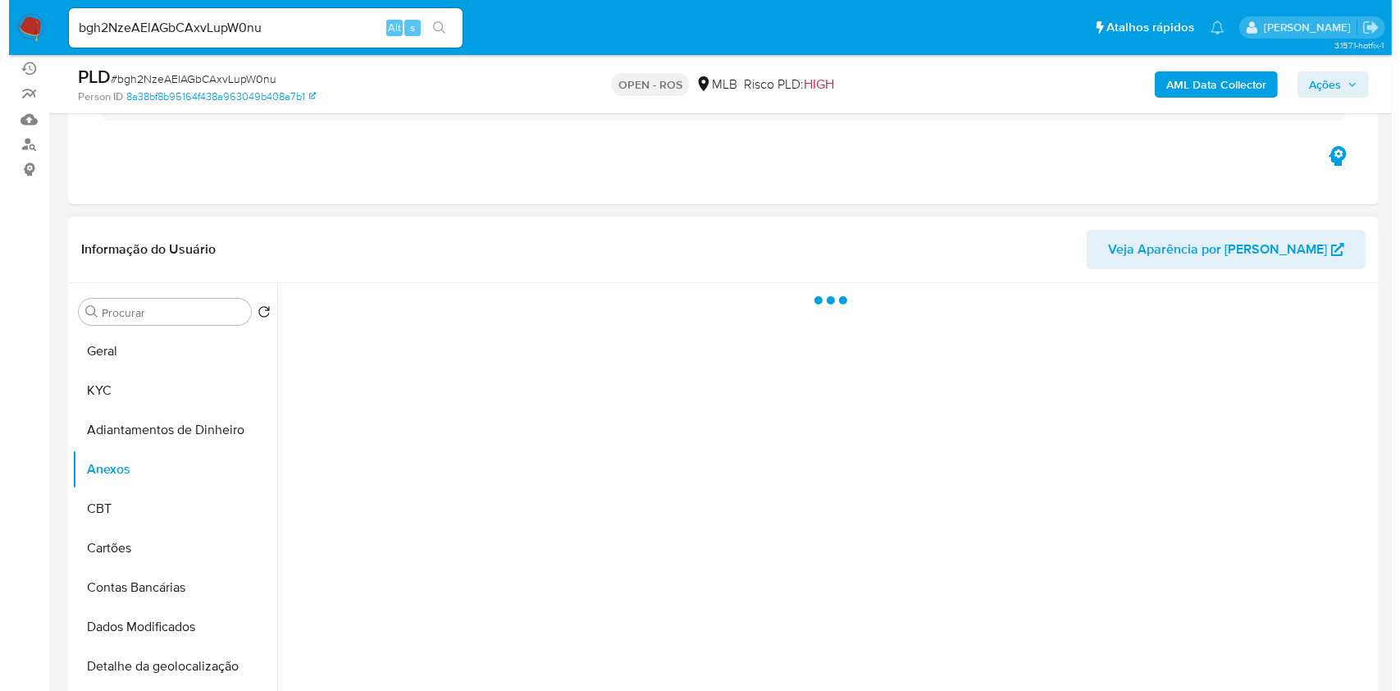
scroll to position [218, 0]
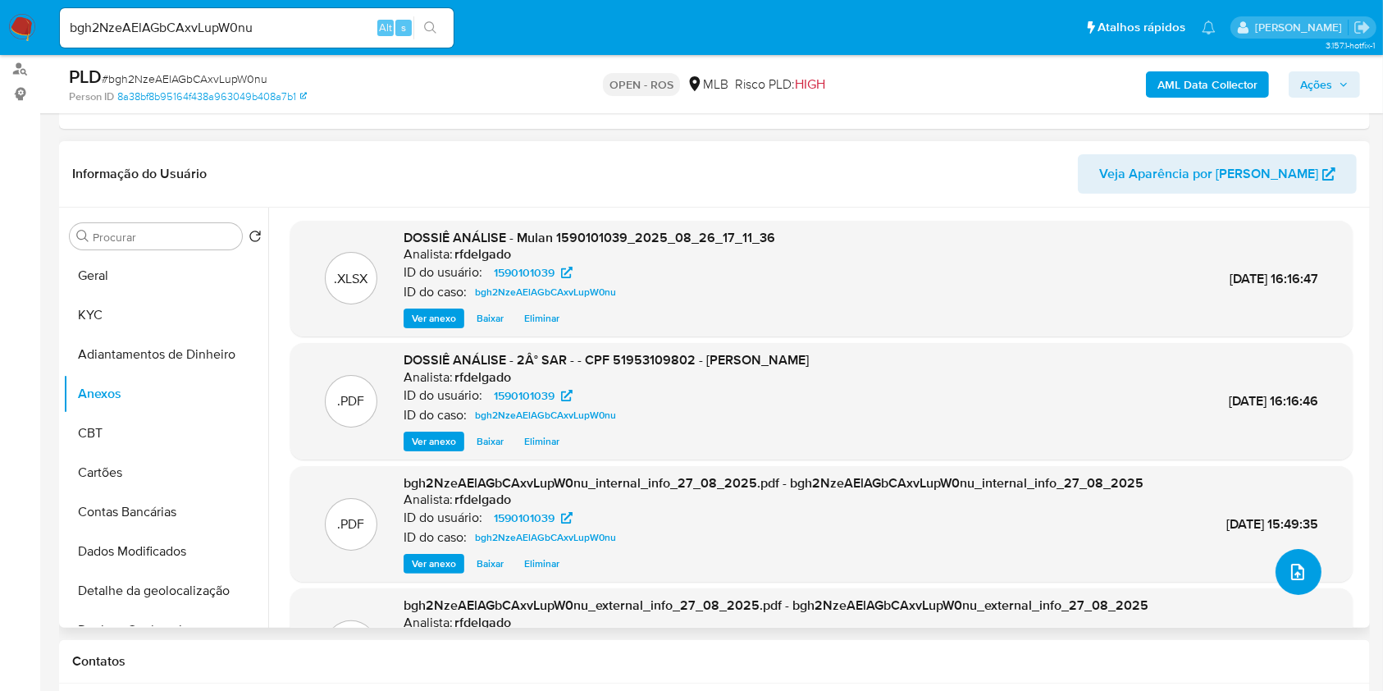
click at [1303, 562] on button "upload-file" at bounding box center [1299, 572] width 46 height 46
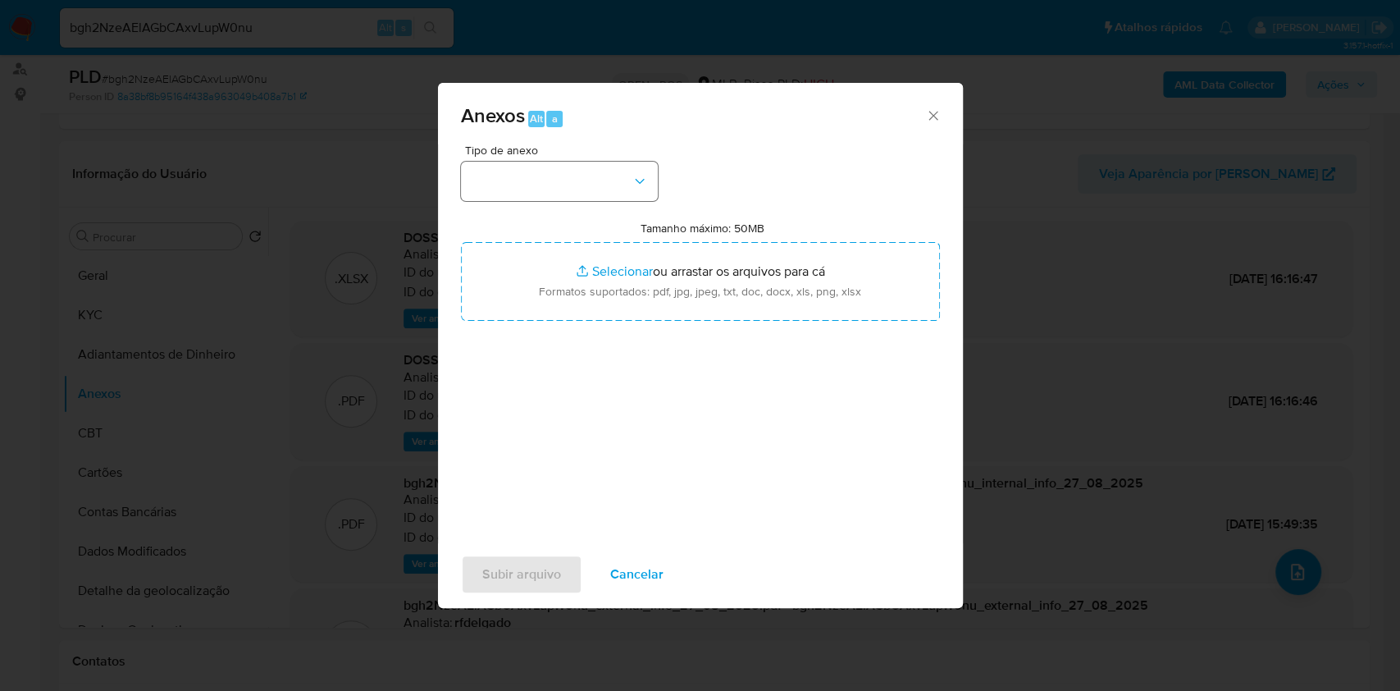
drag, startPoint x: 646, startPoint y: 153, endPoint x: 637, endPoint y: 174, distance: 22.4
click at [643, 168] on div "Tipo de anexo" at bounding box center [559, 172] width 197 height 57
drag, startPoint x: 637, startPoint y: 174, endPoint x: 627, endPoint y: 196, distance: 24.6
click at [637, 174] on icon "button" at bounding box center [640, 181] width 16 height 16
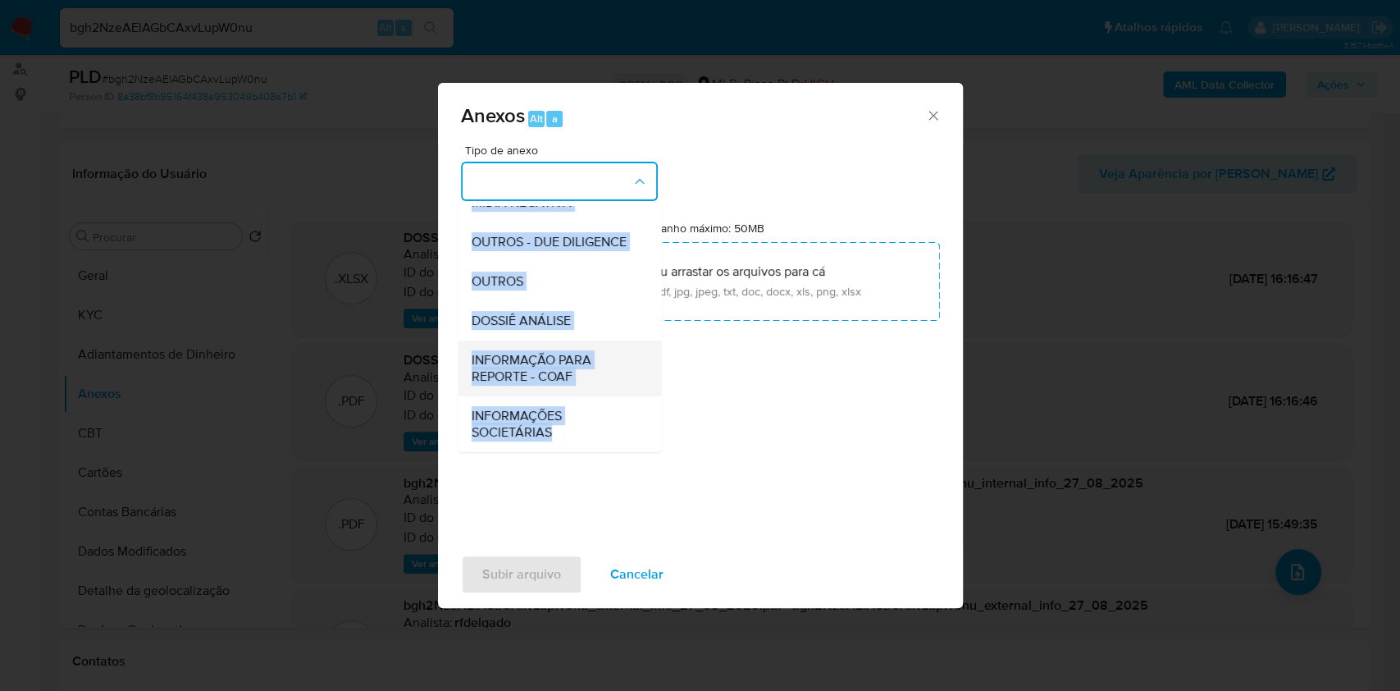
scroll to position [252, 0]
click at [570, 369] on span "INFORMAÇÃO PARA REPORTE - COAF" at bounding box center [554, 368] width 167 height 33
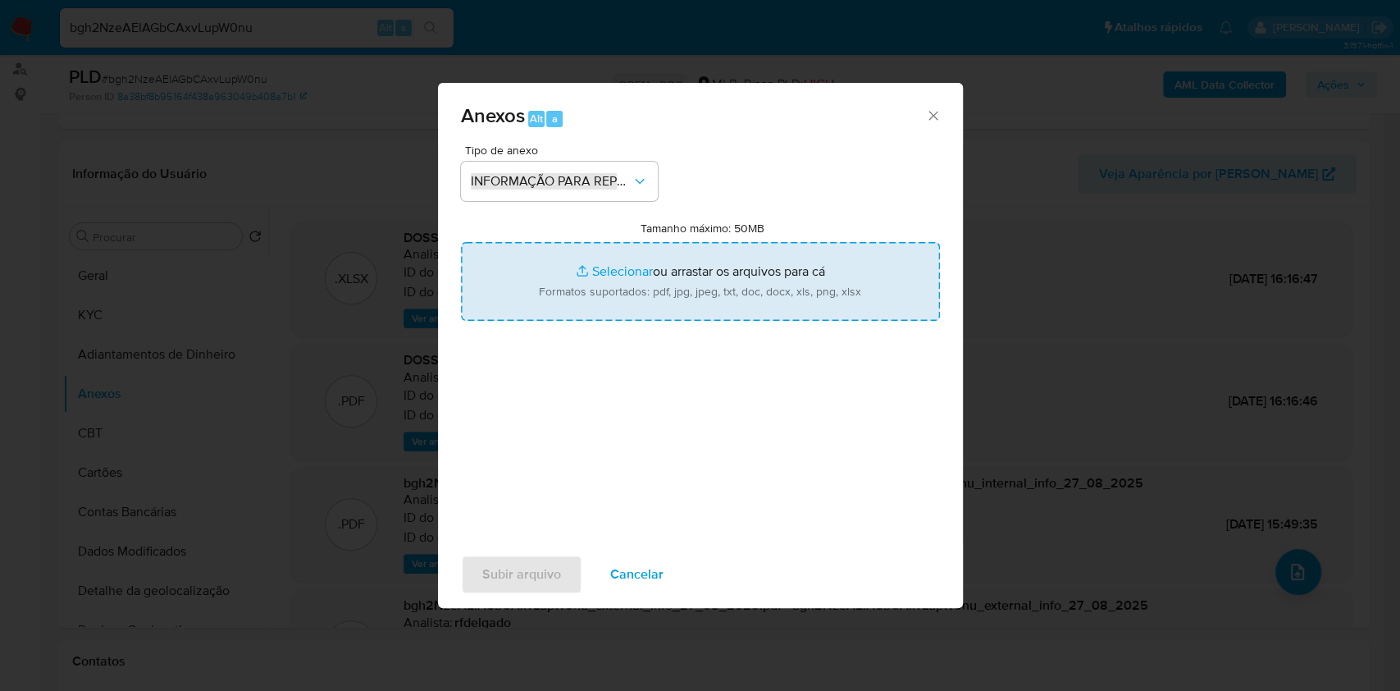
type input "C:\fakepath\2° SAR - bgh2NzeAElAGbCAxvLupW0nu- CPF 51953109802 - [PERSON_NAME].…"
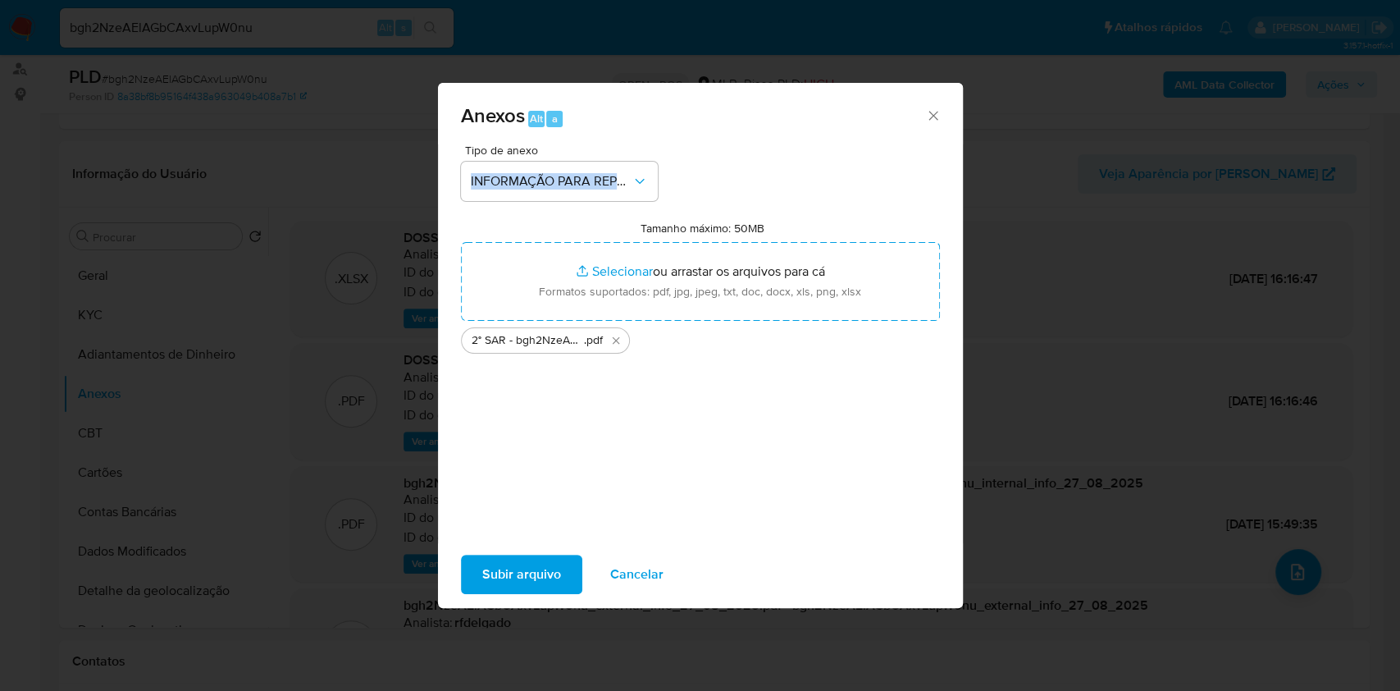
click at [559, 580] on span "Subir arquivo" at bounding box center [521, 574] width 79 height 36
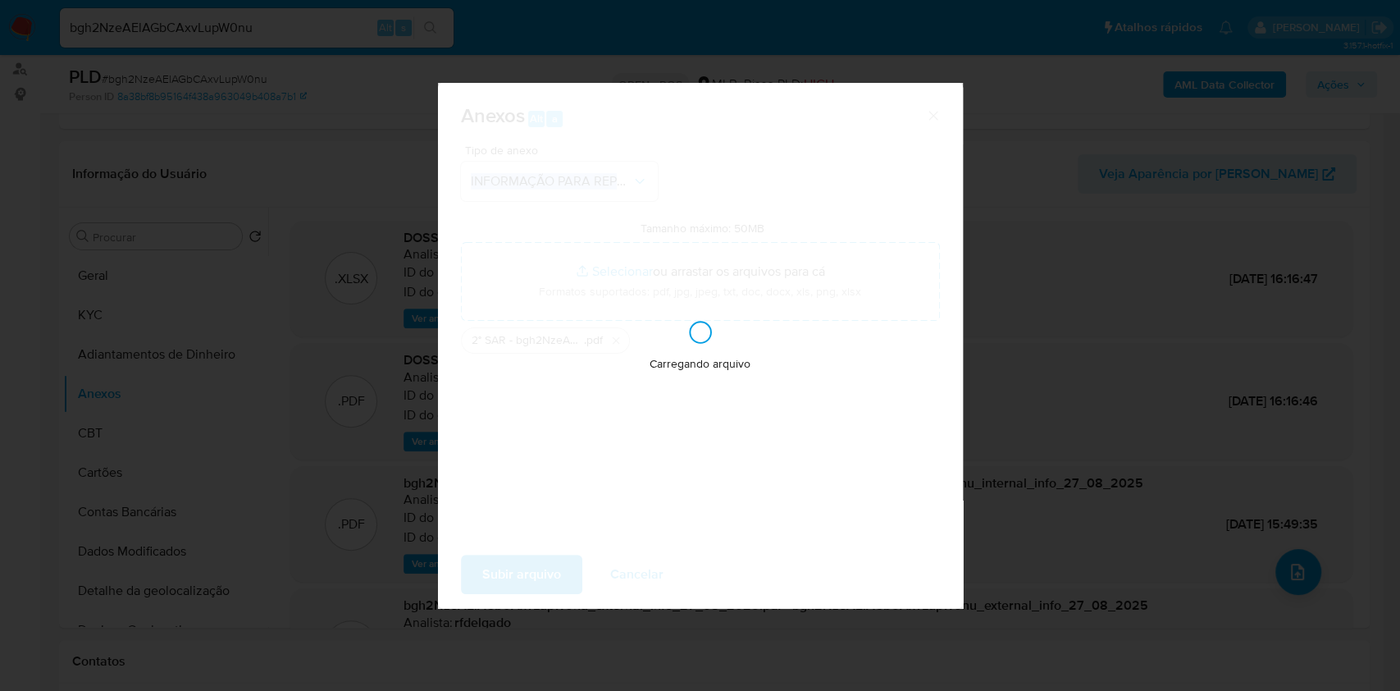
click at [1133, 246] on div "Anexos Alt a Tipo de anexo INFORMAÇÃO PARA REPORTE - COAF Tamanho máximo: 50MB …" at bounding box center [700, 345] width 1400 height 691
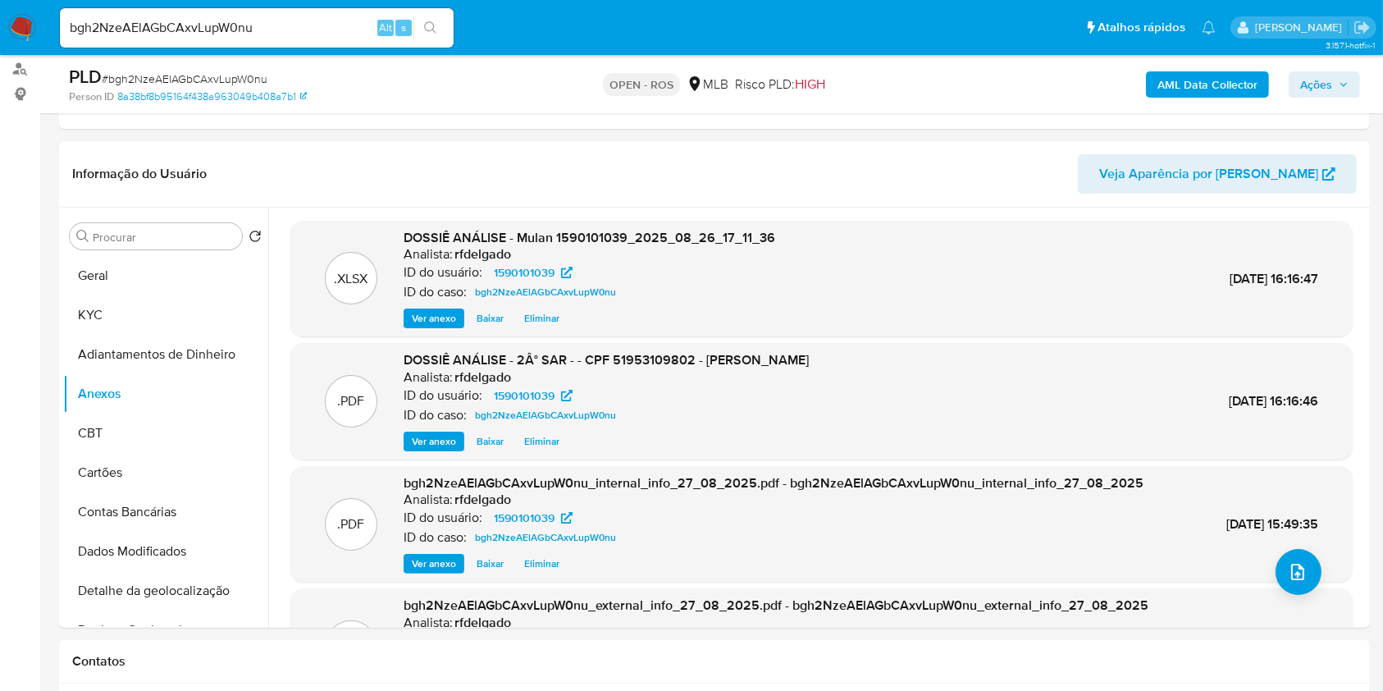
drag, startPoint x: 1335, startPoint y: 77, endPoint x: 1329, endPoint y: 83, distance: 8.7
click at [1334, 80] on span "Ações" at bounding box center [1324, 84] width 48 height 23
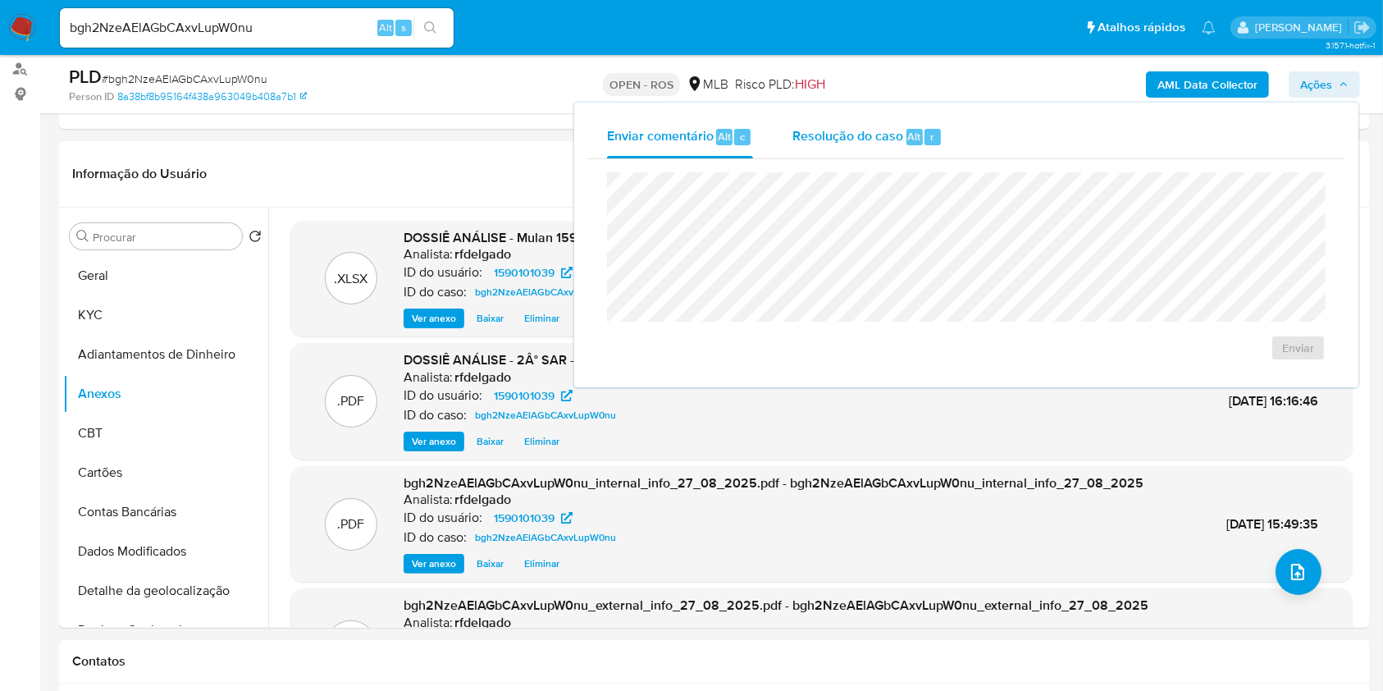
drag, startPoint x: 906, startPoint y: 135, endPoint x: 911, endPoint y: 163, distance: 29.3
click at [908, 135] on span "Alt" at bounding box center [914, 137] width 13 height 16
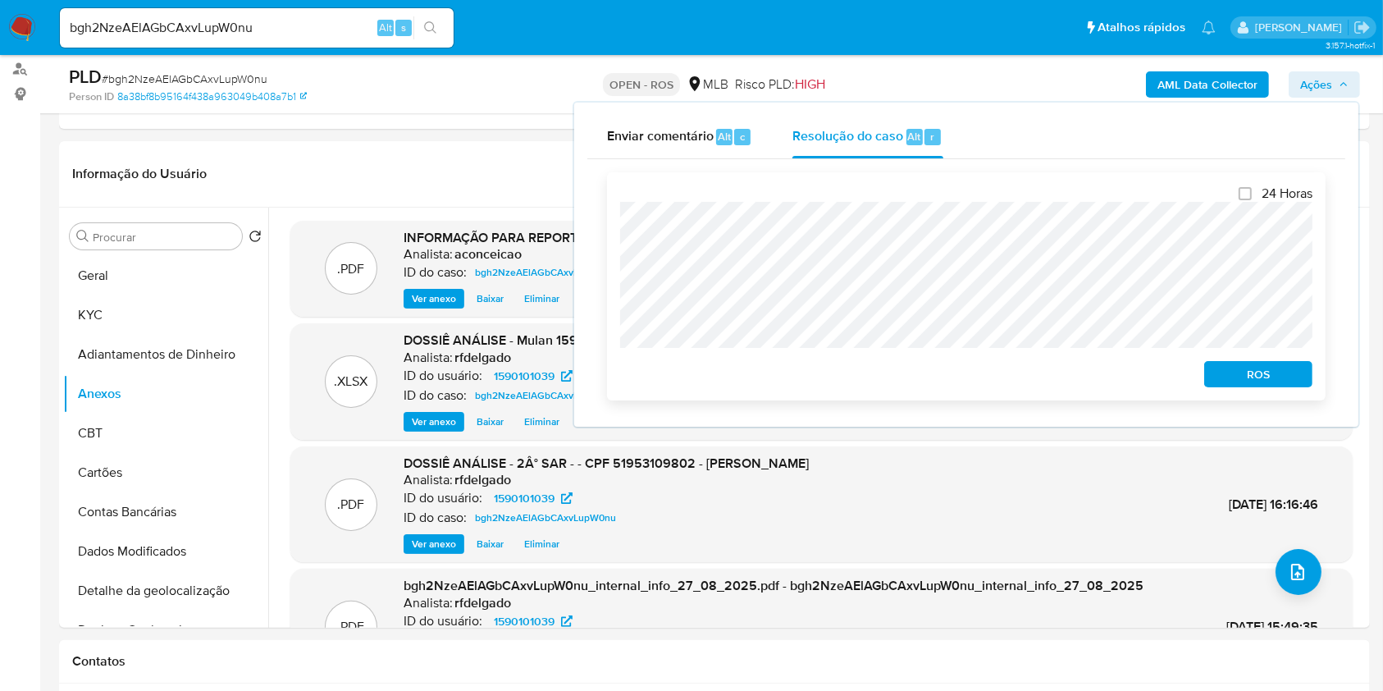
drag, startPoint x: 1264, startPoint y: 376, endPoint x: 1303, endPoint y: 361, distance: 41.3
click at [1266, 376] on span "ROS" at bounding box center [1258, 374] width 85 height 23
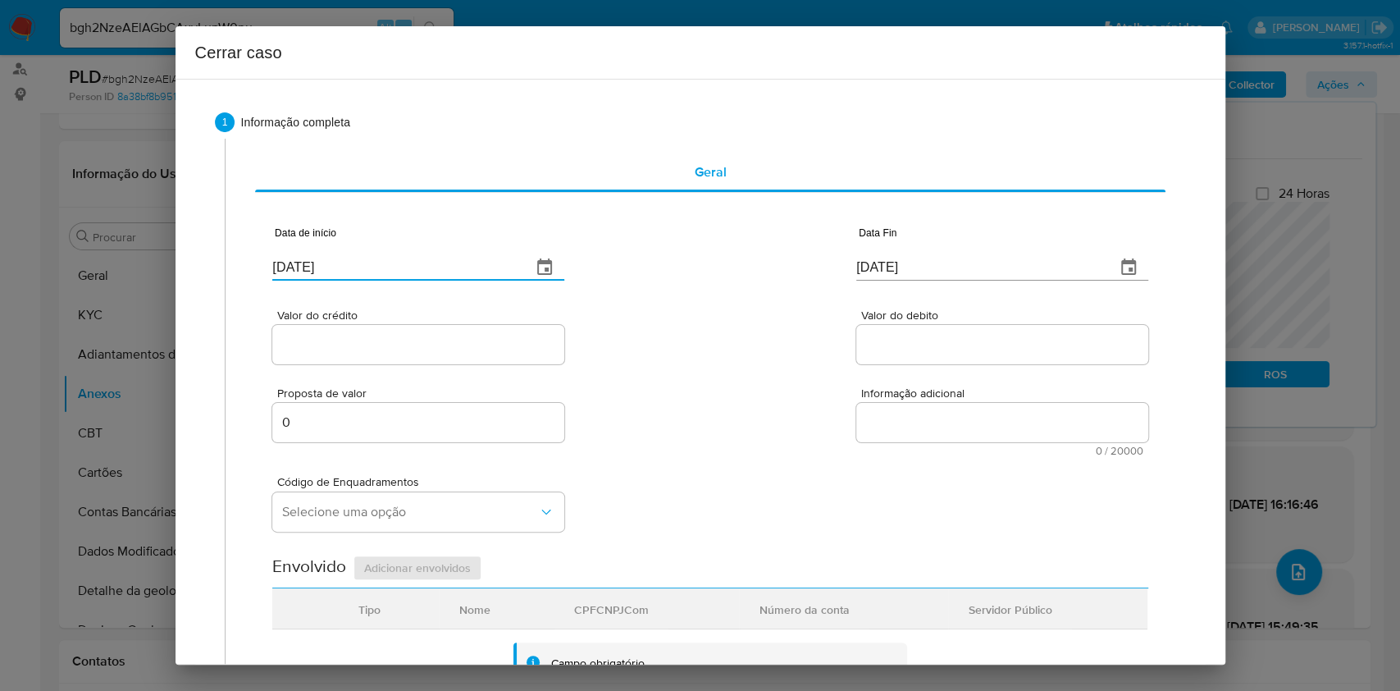
click at [444, 272] on input "[DATE]" at bounding box center [395, 267] width 246 height 26
paste input "01/07"
type input "01/07/2025"
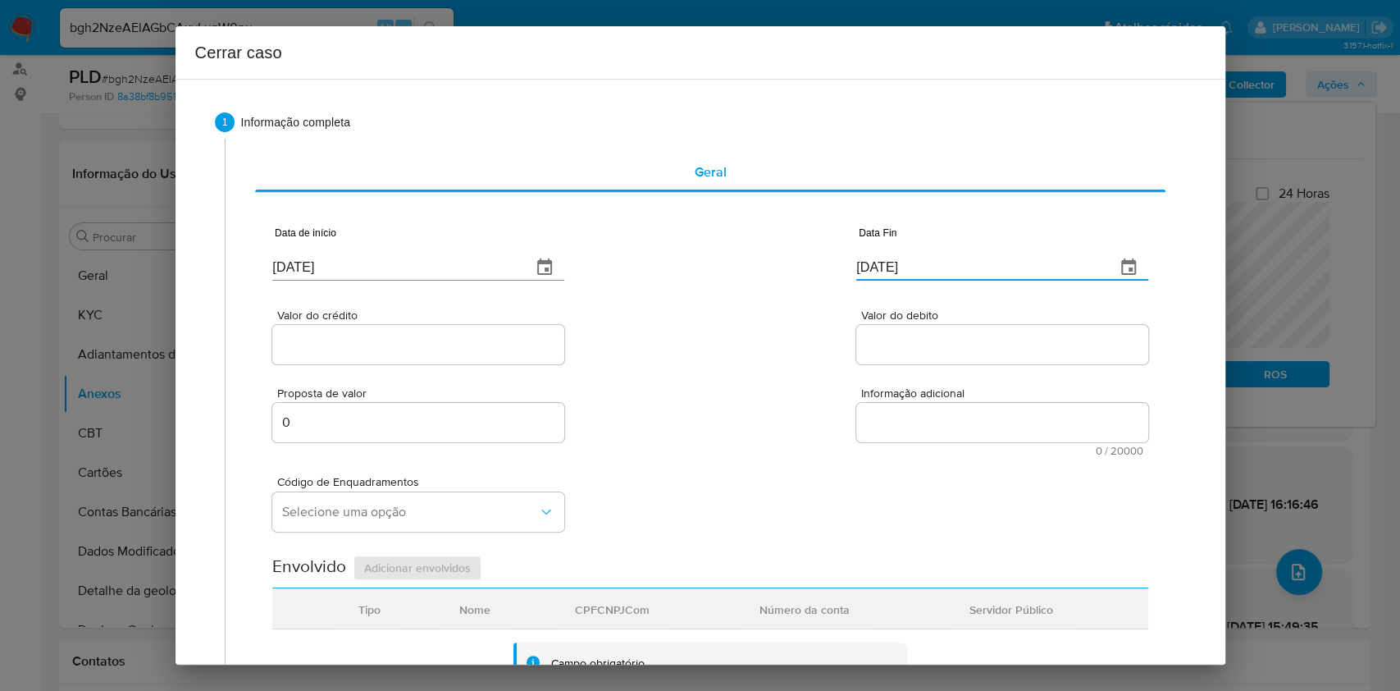
click at [955, 262] on input "[DATE]" at bounding box center [979, 267] width 246 height 26
paste input "3"
type input "23/08/2025"
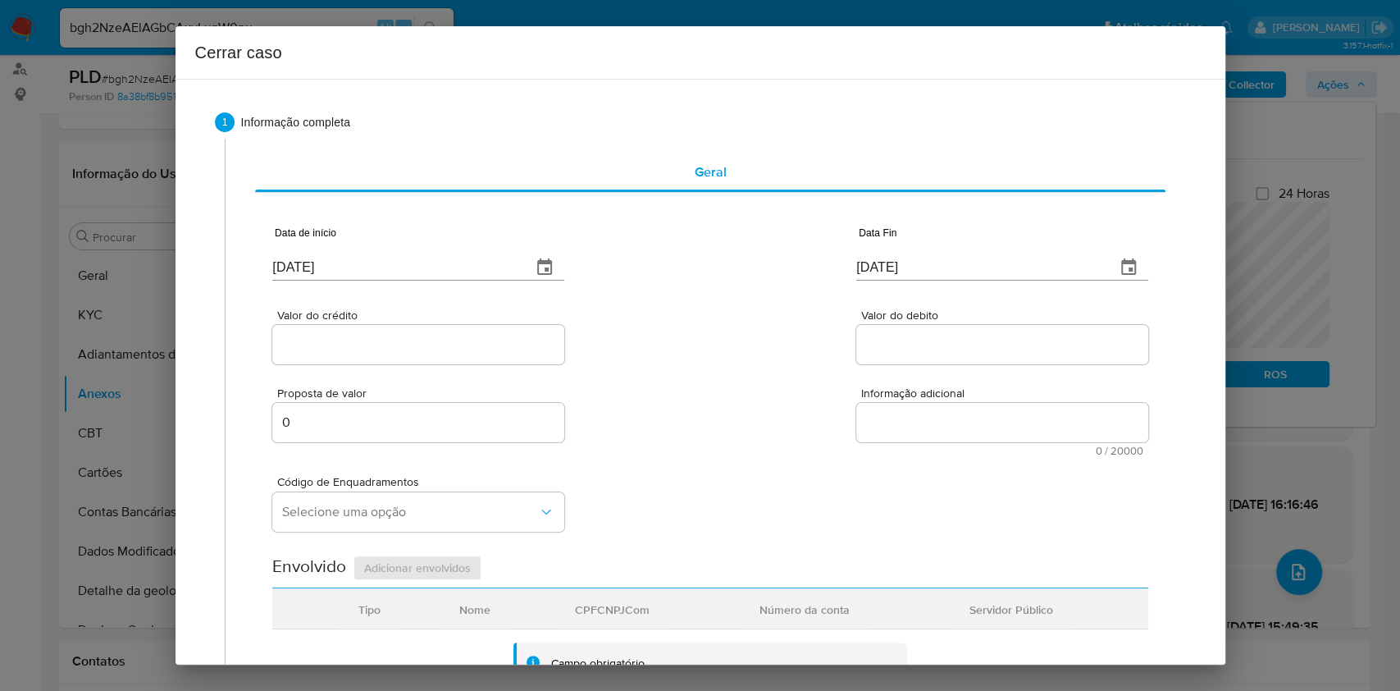
drag, startPoint x: 476, startPoint y: 362, endPoint x: 464, endPoint y: 340, distance: 24.9
click at [464, 341] on div at bounding box center [418, 344] width 292 height 39
click at [464, 336] on input "Valor do crédito" at bounding box center [418, 344] width 292 height 21
paste input "R$1.553.947"
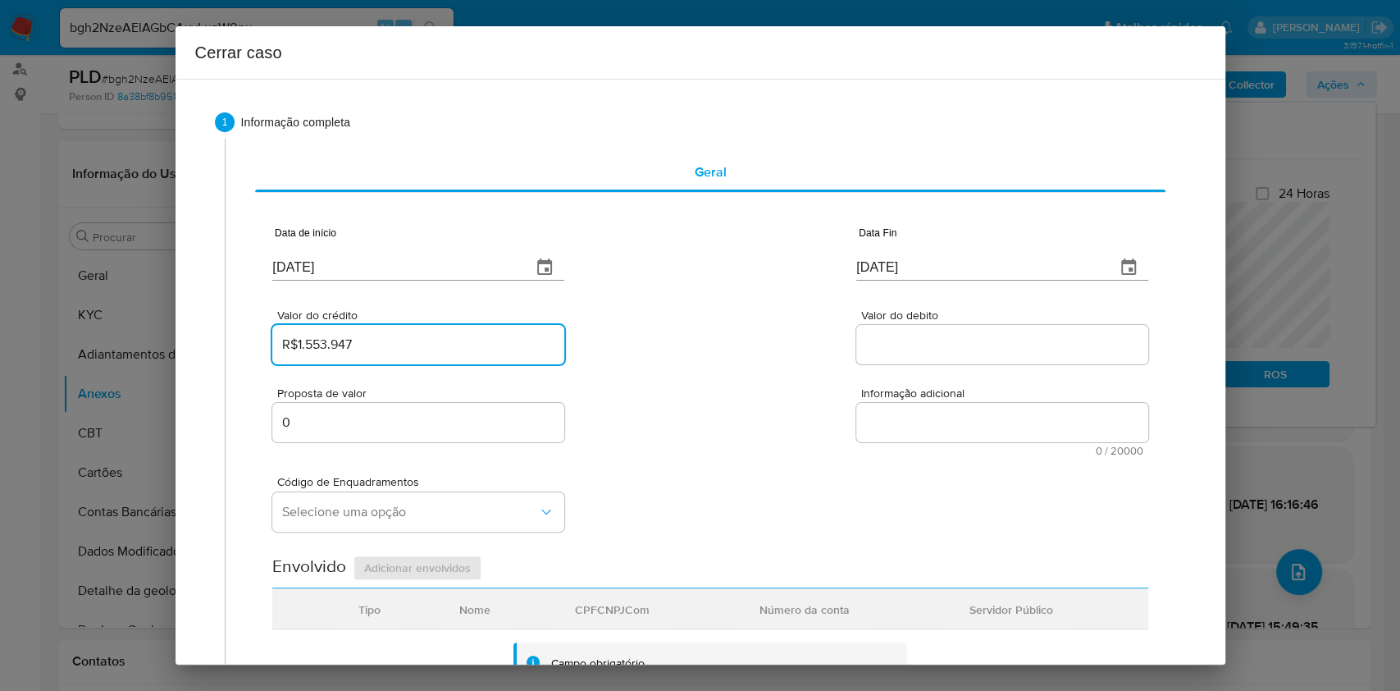
click at [483, 345] on input "R$1.553.947" at bounding box center [418, 344] width 292 height 21
type input "R$1.553.947"
click at [961, 356] on div at bounding box center [1002, 344] width 292 height 39
click at [956, 352] on div at bounding box center [1002, 344] width 292 height 39
click at [952, 345] on input "Valor do debito" at bounding box center [1002, 344] width 292 height 21
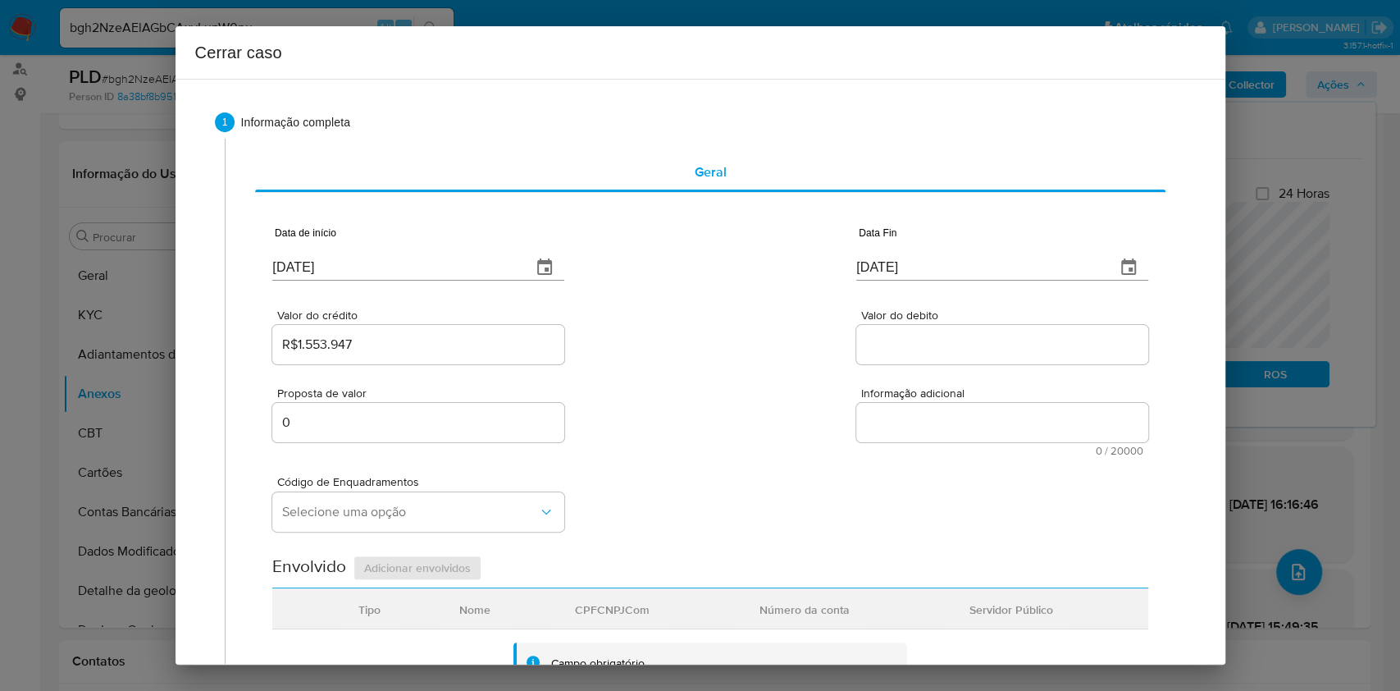
paste input "R$1.547.887"
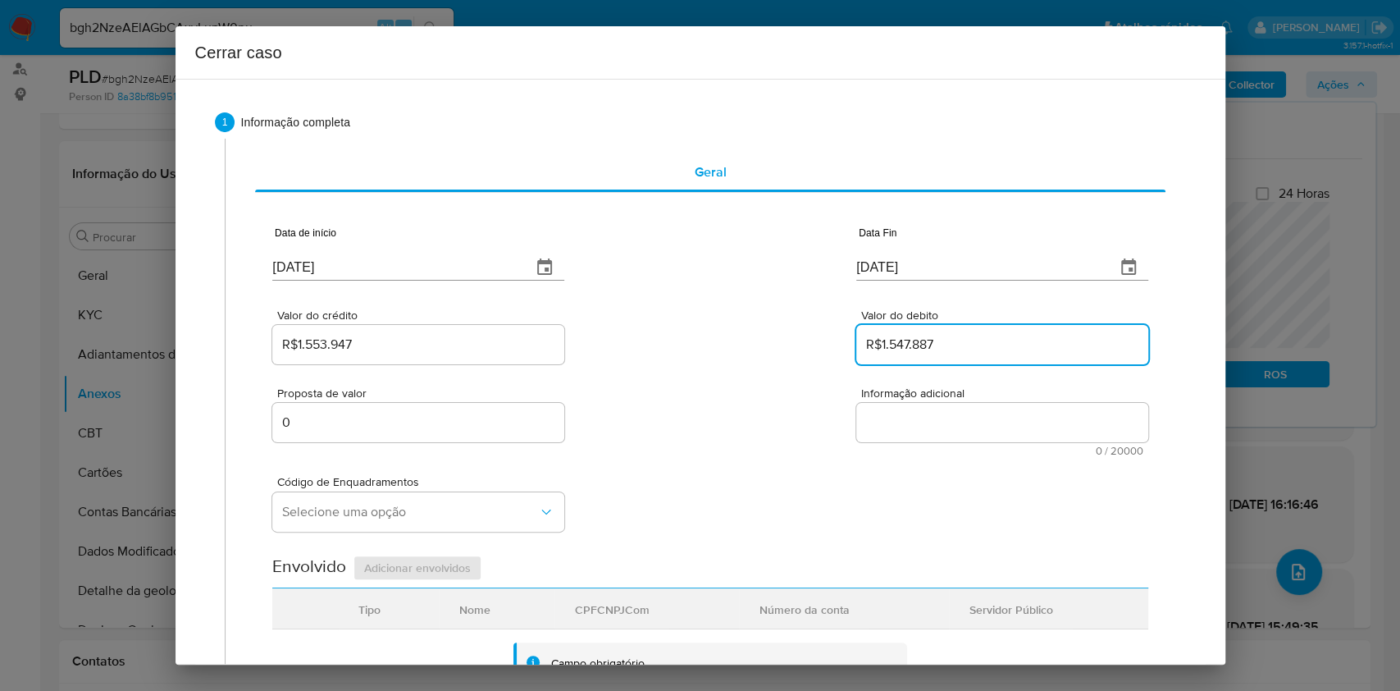
type input "R$1.547.887"
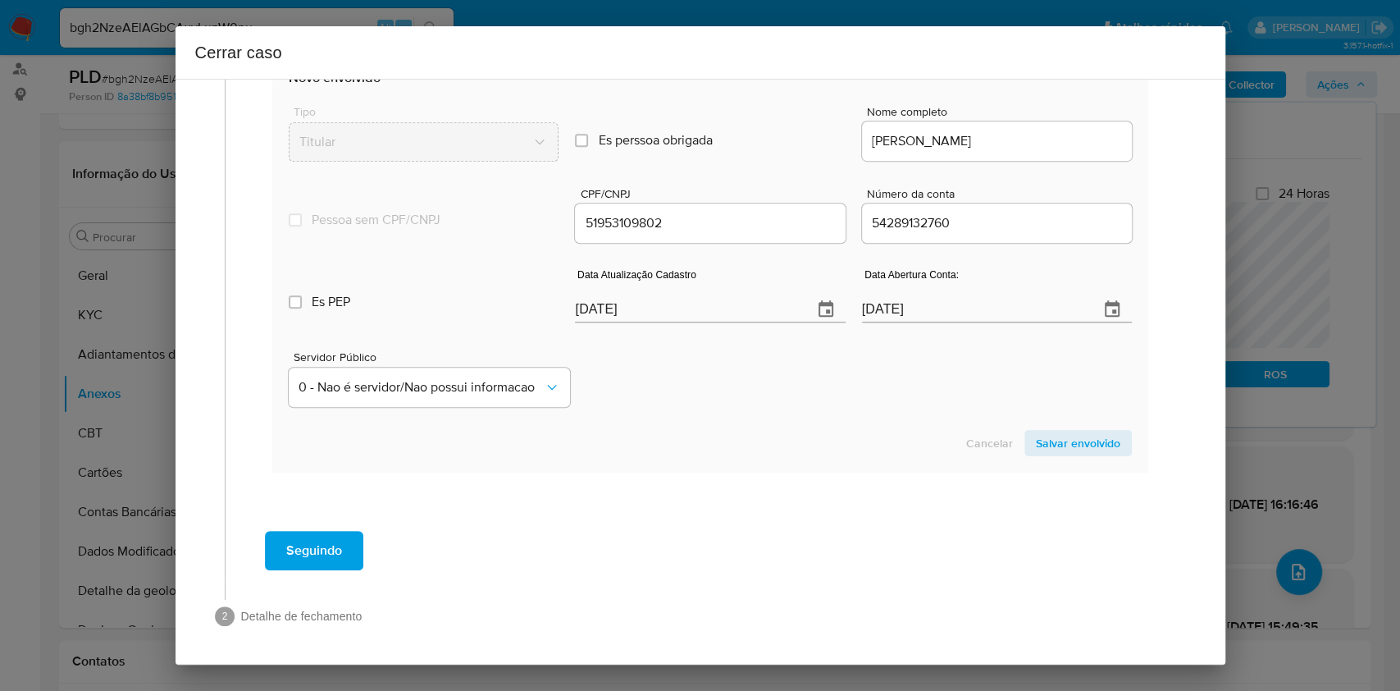
scroll to position [646, 0]
click at [735, 311] on input "[DATE]" at bounding box center [687, 308] width 224 height 26
click at [735, 310] on input "[DATE]" at bounding box center [687, 308] width 224 height 26
click at [735, 311] on input "[DATE]" at bounding box center [687, 308] width 224 height 26
paste input "3/07"
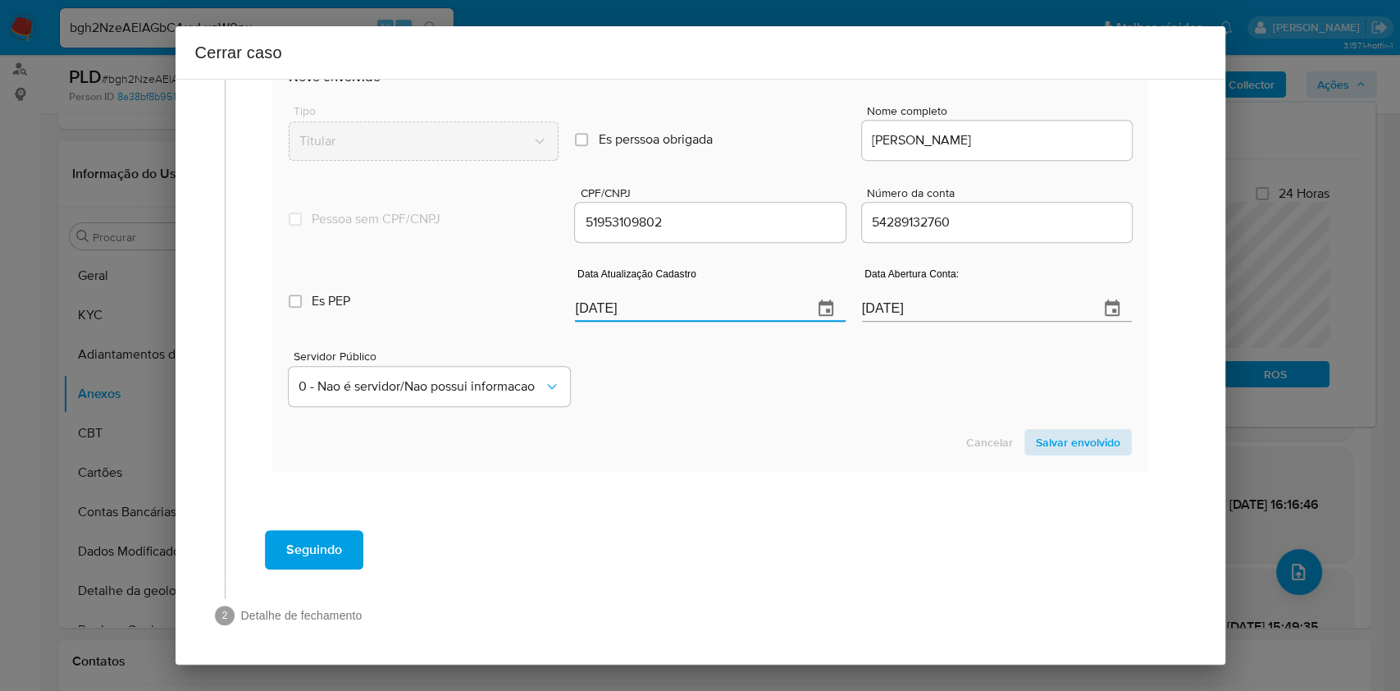
type input "23/07/2025"
click at [1090, 432] on span "Salvar envolvido" at bounding box center [1078, 442] width 84 height 23
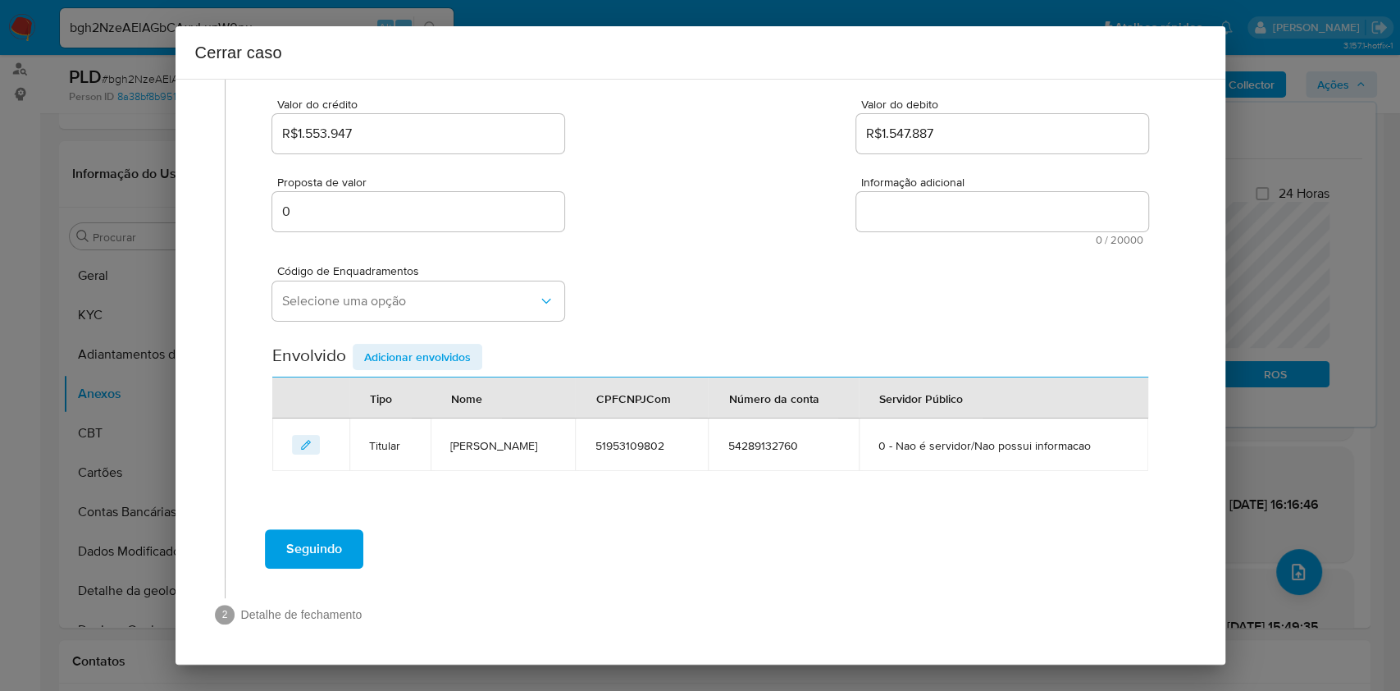
scroll to position [240, 0]
click at [428, 281] on button "Selecione uma opção" at bounding box center [418, 300] width 292 height 39
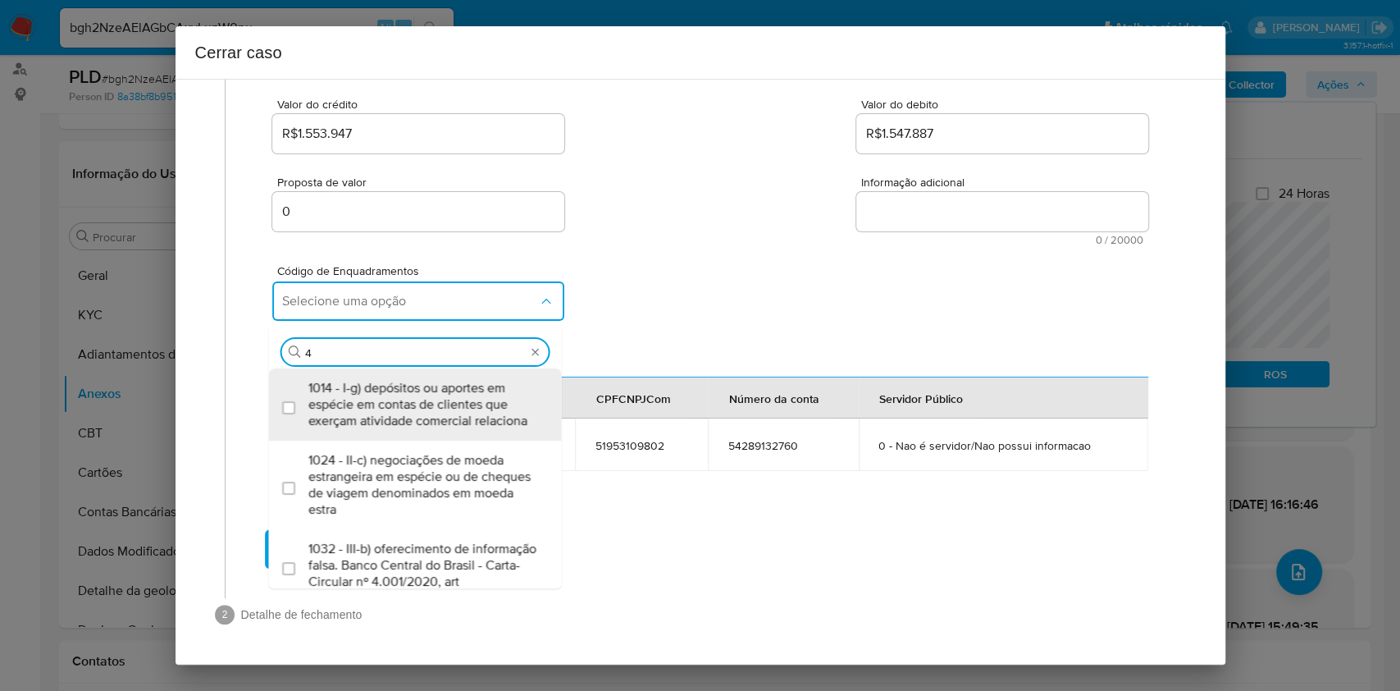
type input "45"
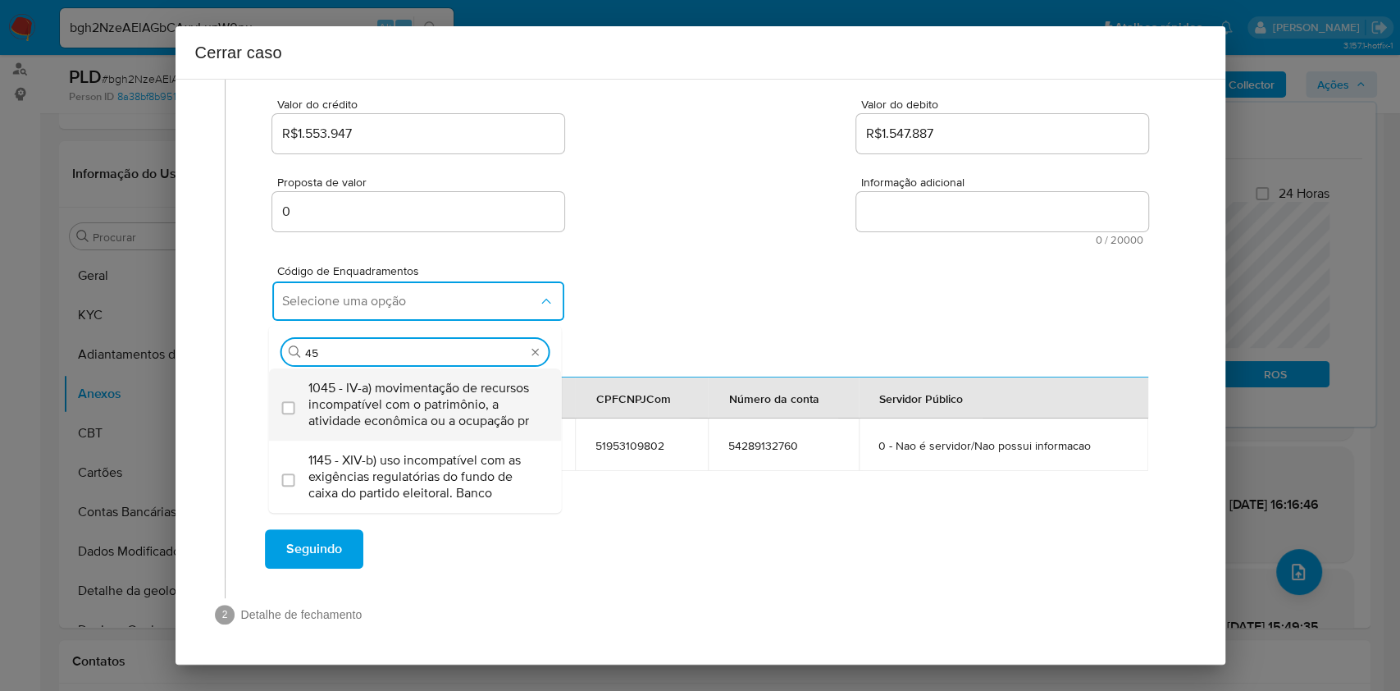
click at [394, 384] on span "1045 - IV-a) movimentação de recursos incompatível com o patrimônio, a atividad…" at bounding box center [423, 404] width 231 height 49
checkbox input "true"
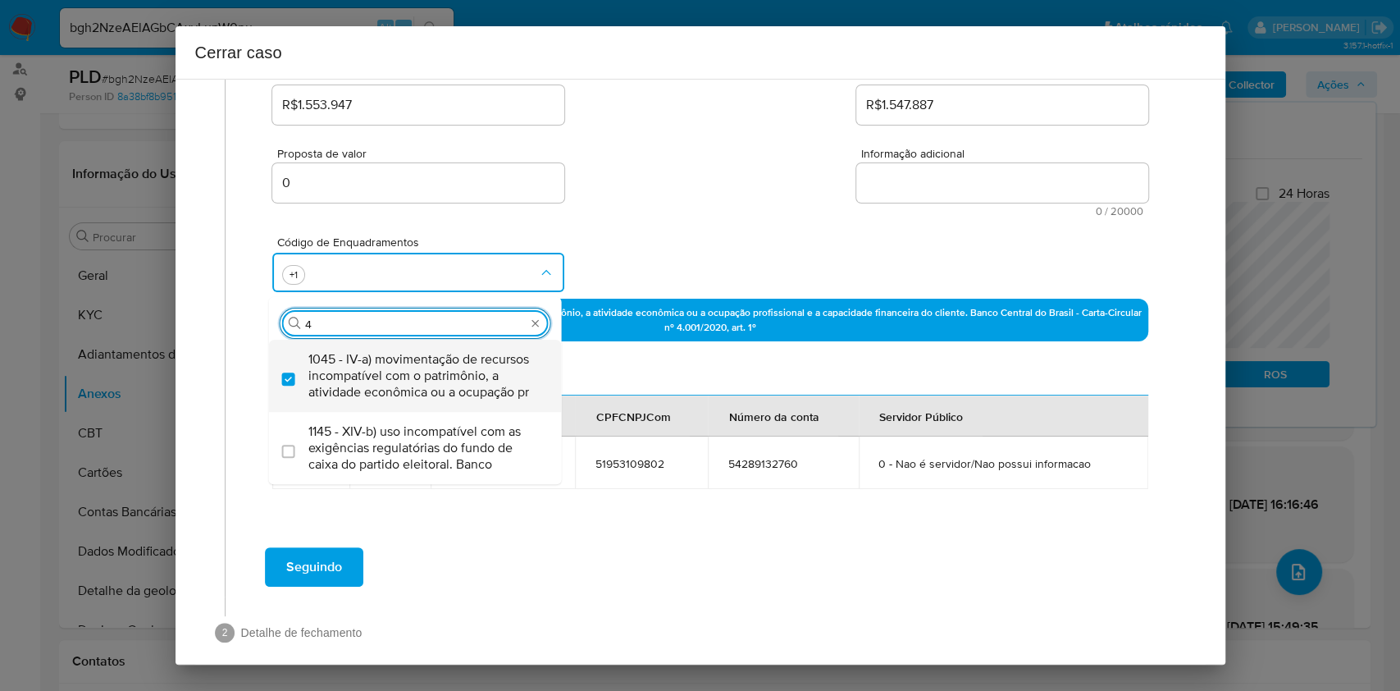
scroll to position [0, 0]
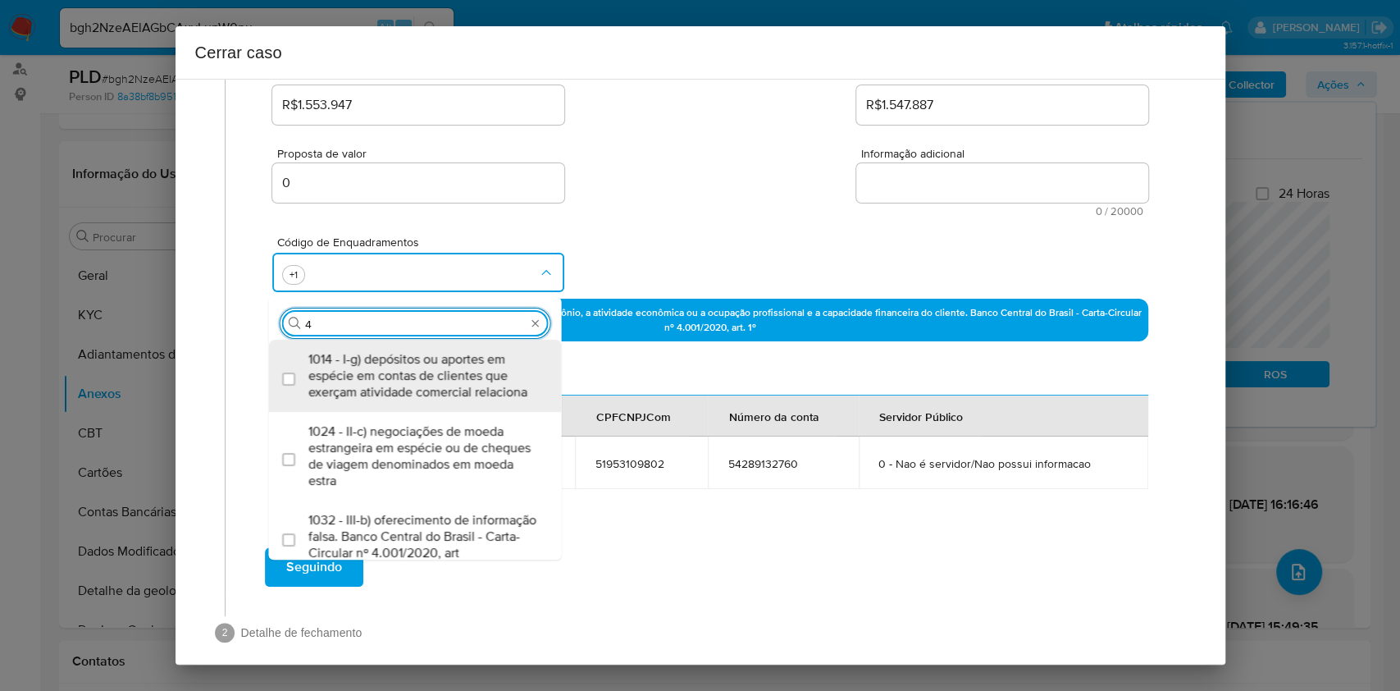
type input "47"
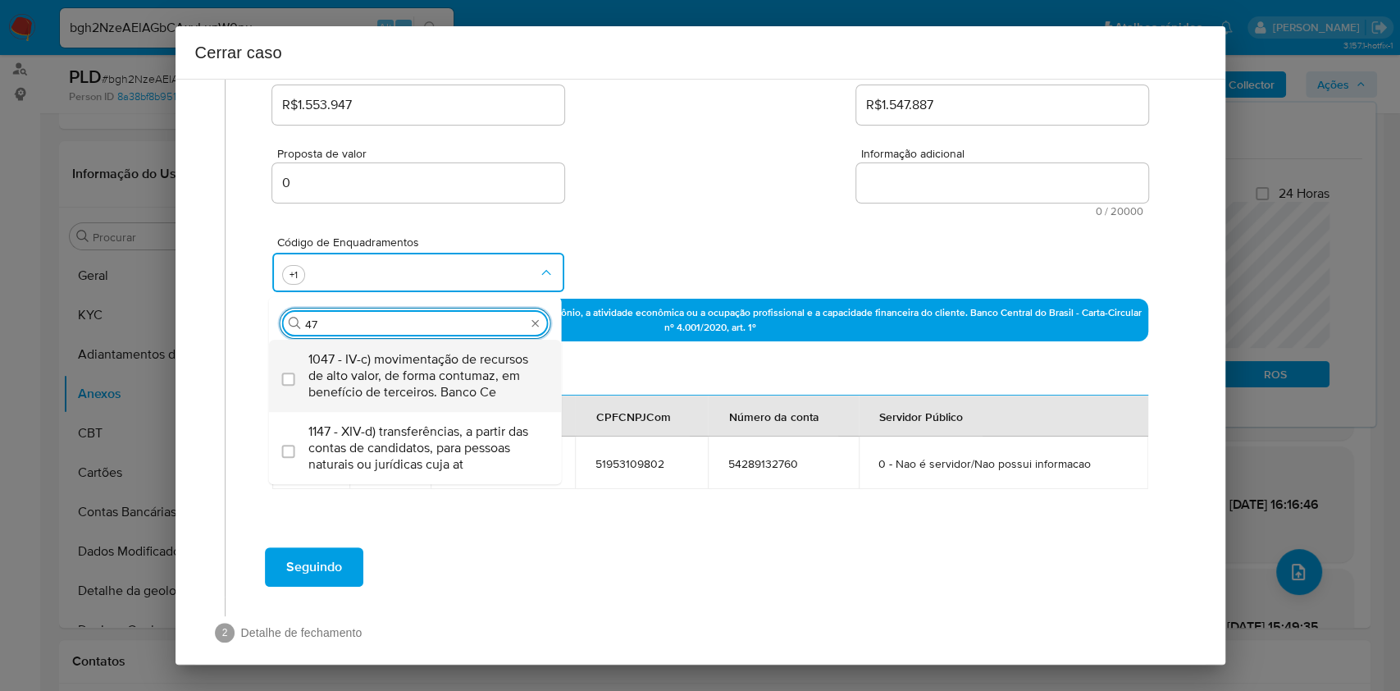
click at [394, 384] on span "1047 - IV-c) movimentação de recursos de alto valor, de forma contumaz, em bene…" at bounding box center [423, 375] width 231 height 49
checkbox input "true"
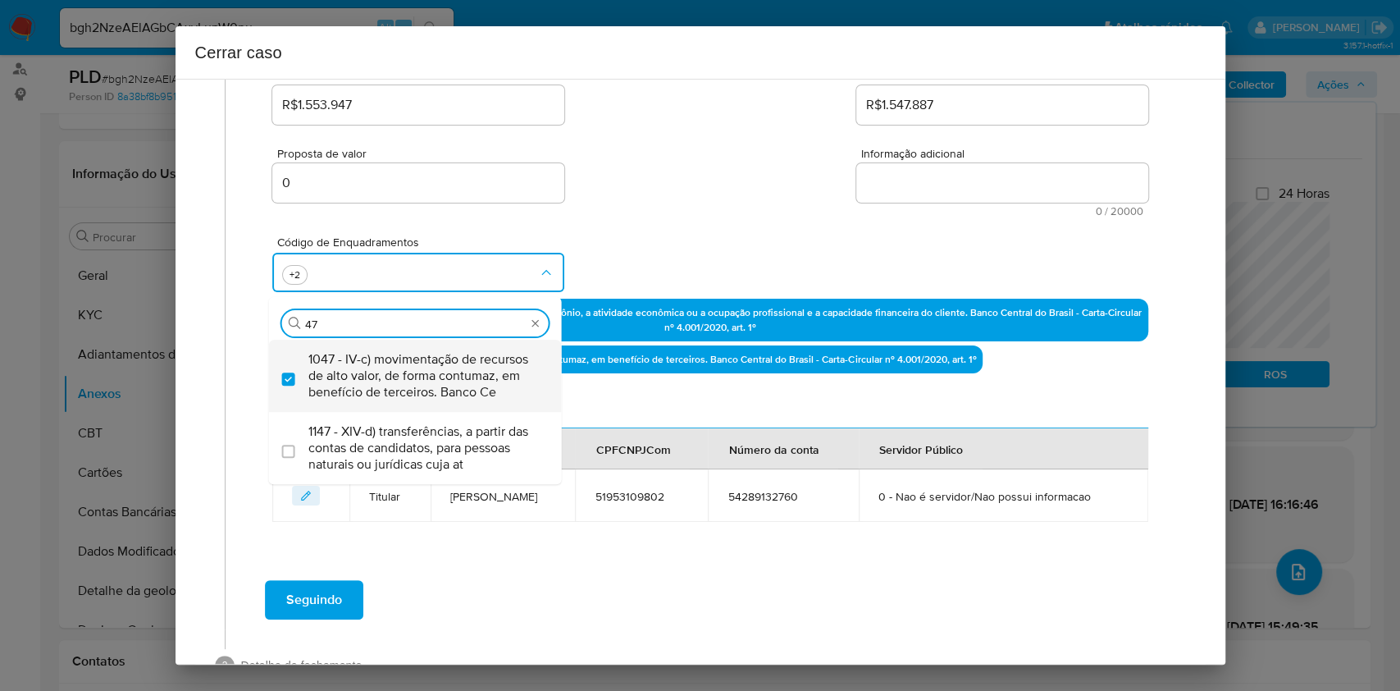
type input "47"
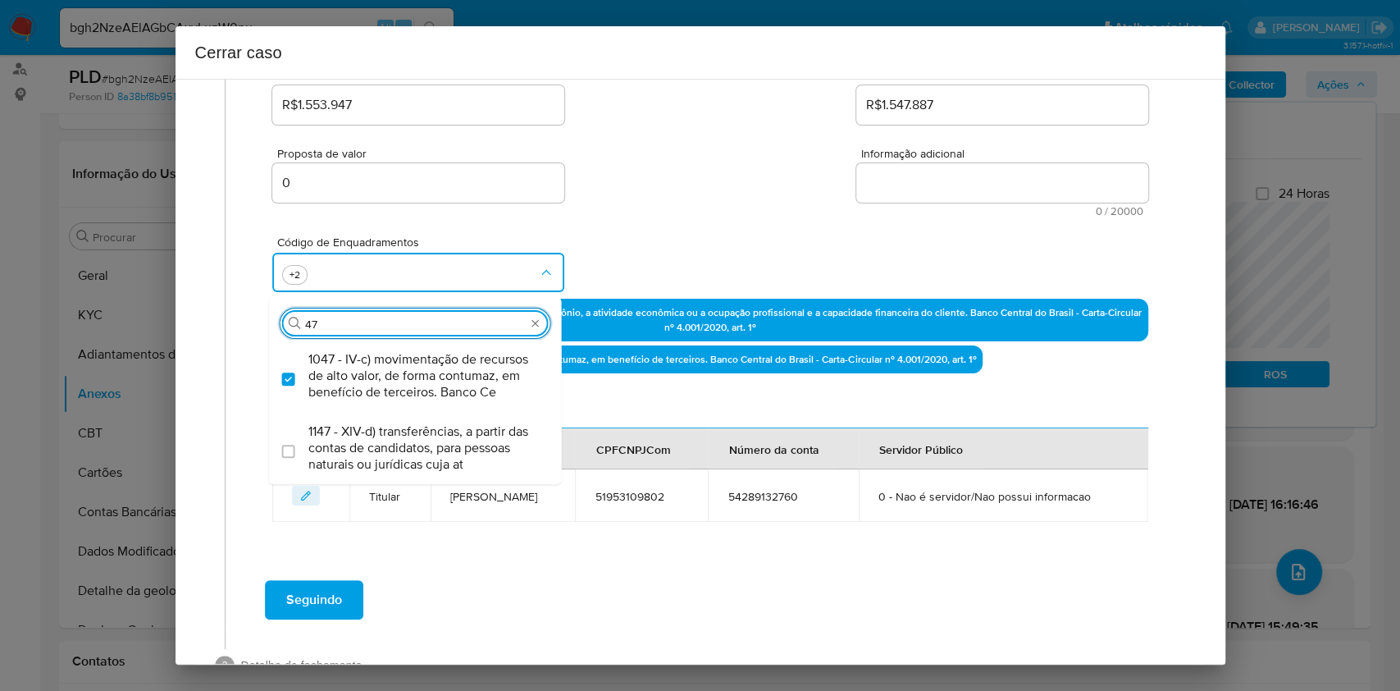
click at [943, 193] on textarea "Informação adicional" at bounding box center [1002, 182] width 292 height 39
click at [943, 192] on textarea "Informação adicional" at bounding box center [1002, 182] width 292 height 39
paste textarea "Gustavo Henrique de Castro Godinho, CPF 51953109802, 19 anos, residente no muni…"
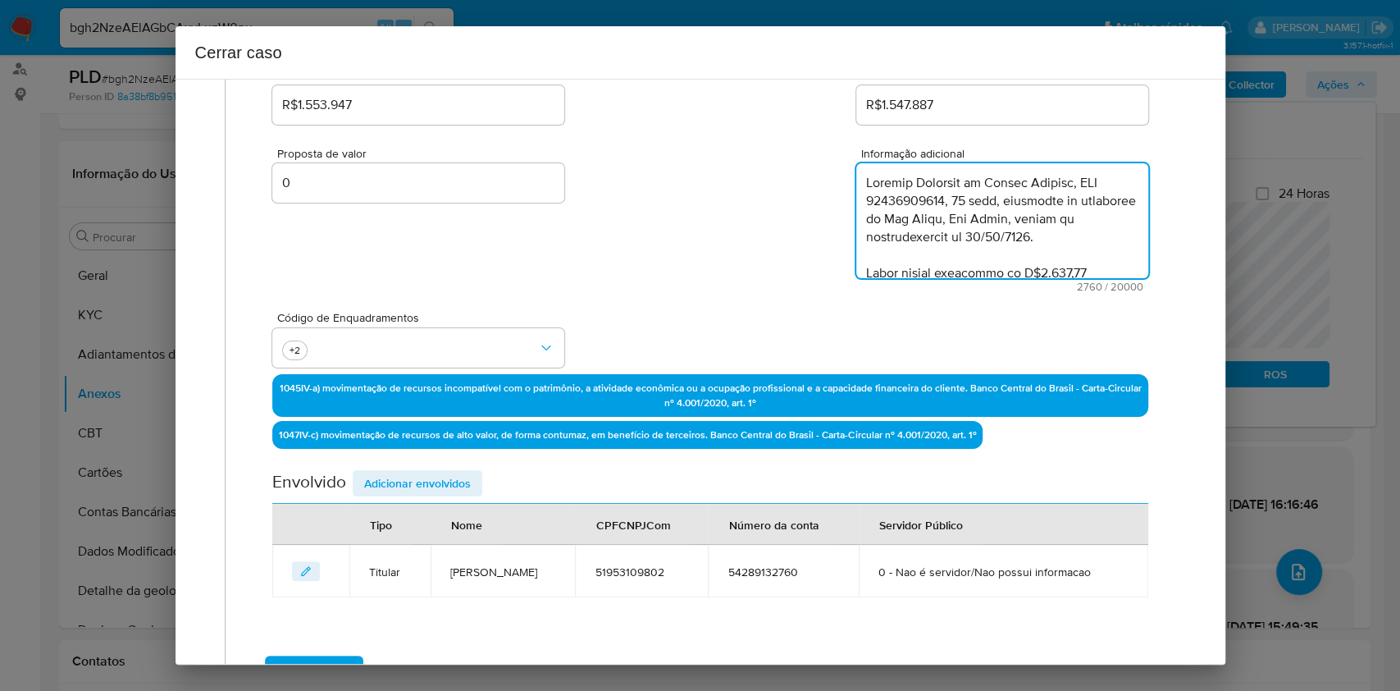
scroll to position [1826, 0]
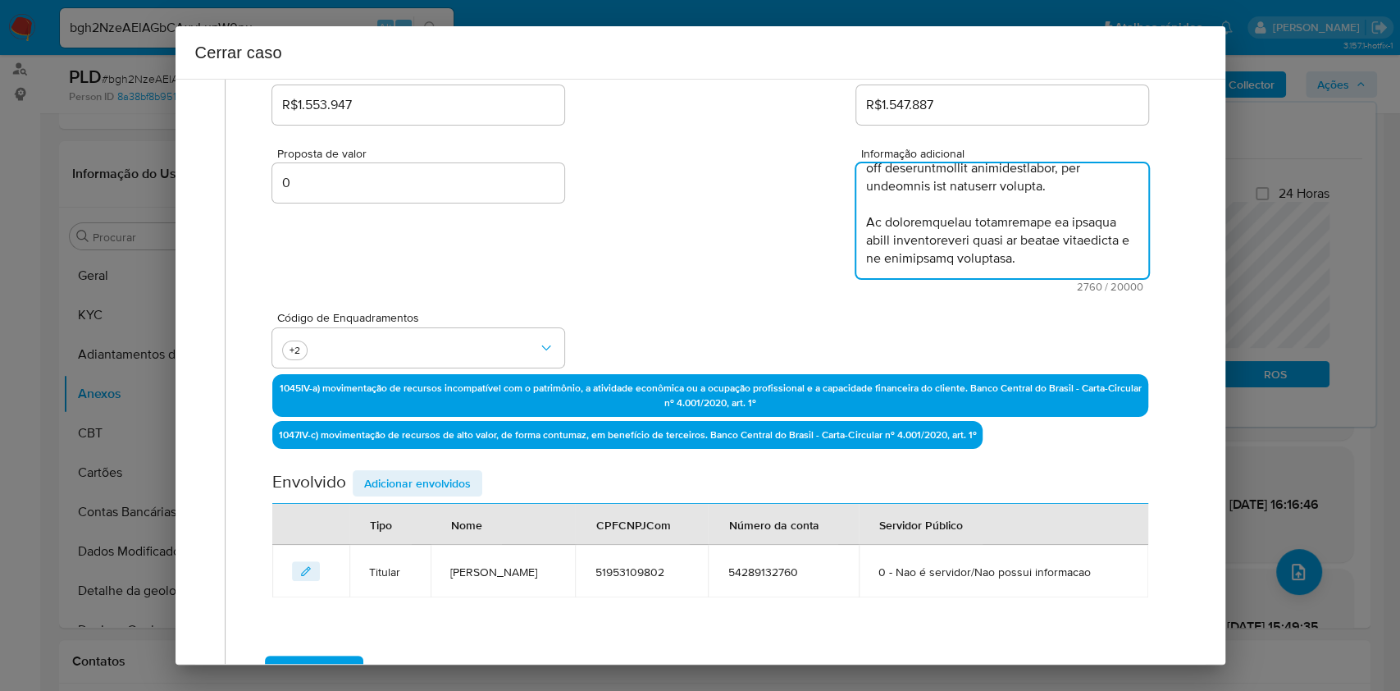
type textarea "Gustavo Henrique de Castro Godinho, CPF 51953109802, 19 anos, residente no muni…"
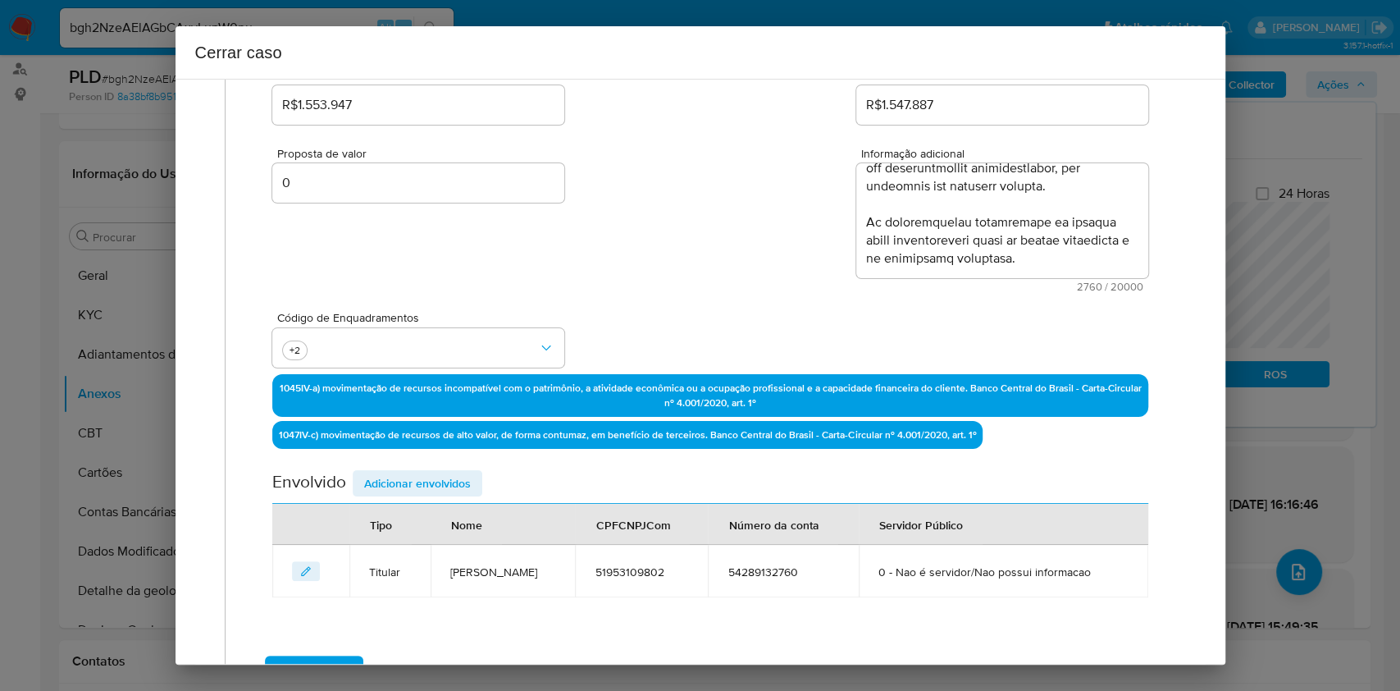
click at [461, 472] on span "Adicionar envolvidos" at bounding box center [417, 483] width 107 height 23
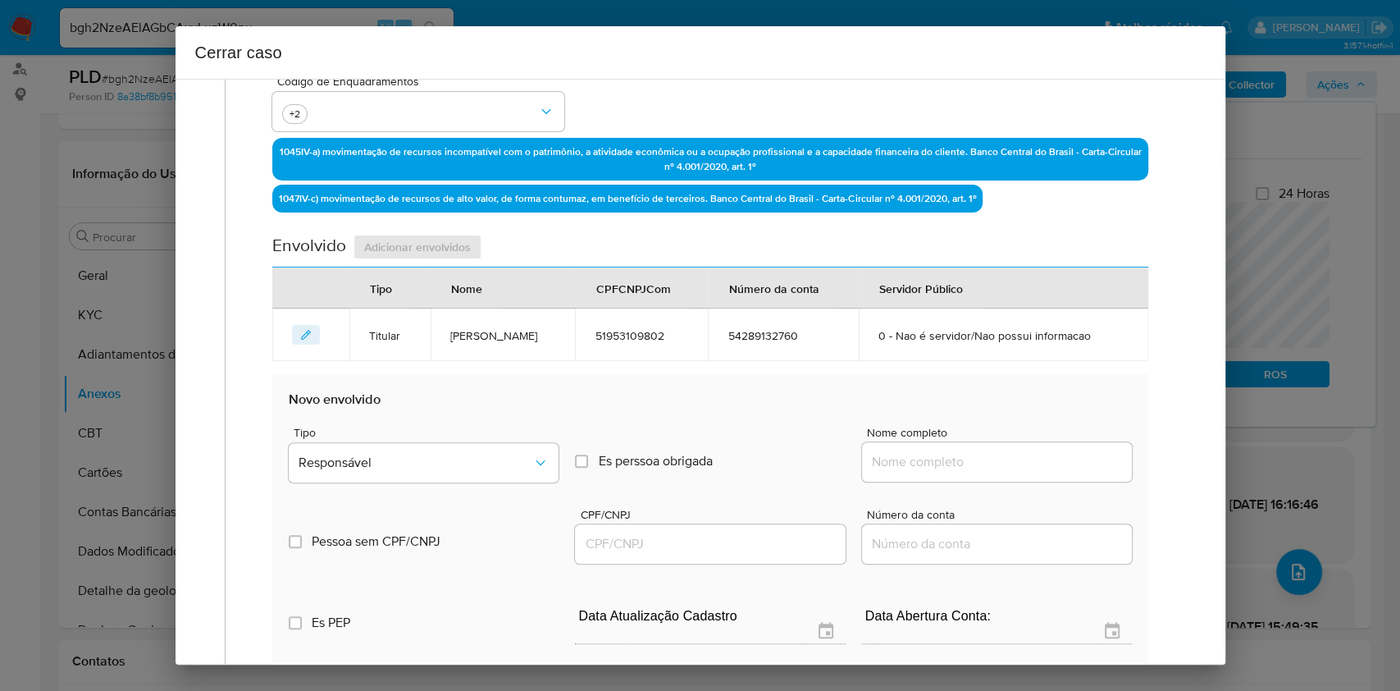
scroll to position [568, 0]
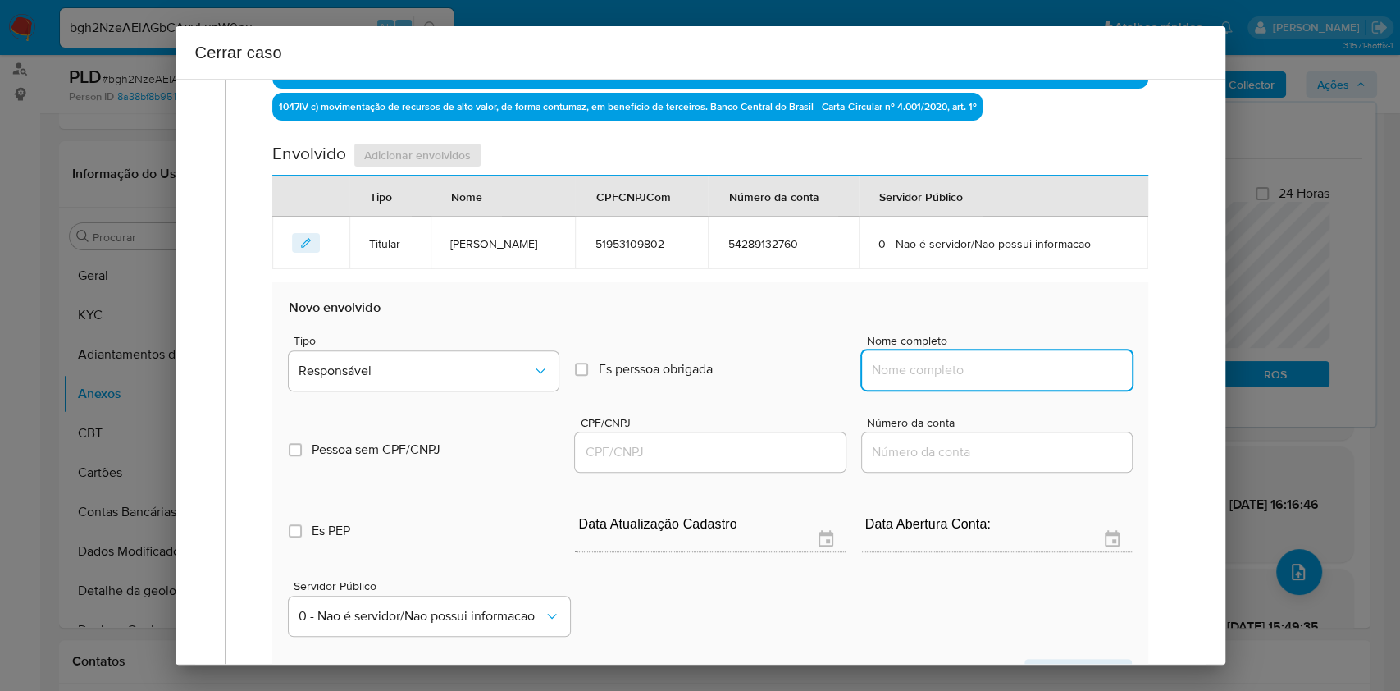
drag, startPoint x: 1005, startPoint y: 395, endPoint x: 1024, endPoint y: 398, distance: 19.0
click at [1005, 381] on input "Nome completo" at bounding box center [997, 369] width 270 height 21
paste input "Thais Carolaine Pinheiro Romao, 48761599808"
click at [1041, 381] on input "Thais Carolaine Pinheiro Romao, 48761599808" at bounding box center [997, 369] width 270 height 21
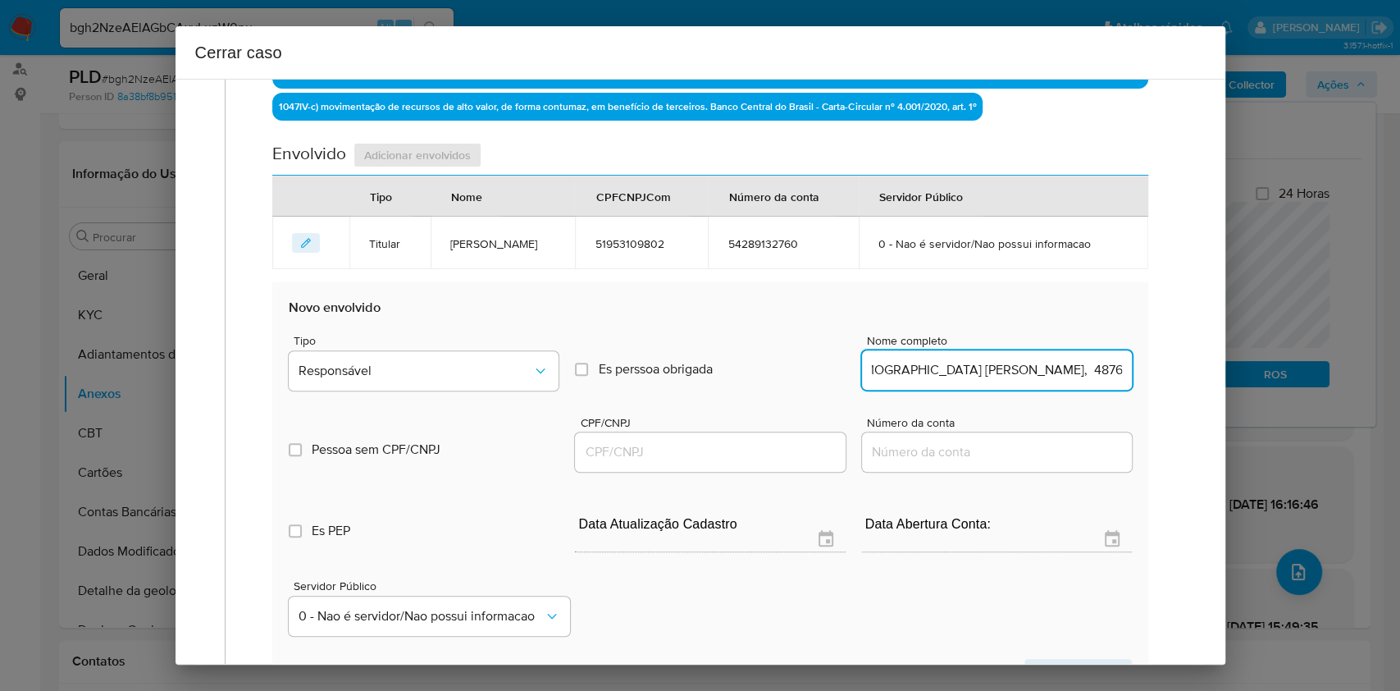
click at [1041, 381] on input "Thais Carolaine Pinheiro Romao, 48761599808" at bounding box center [997, 369] width 270 height 21
type input "Thais Carolaine Pinheiro Romao,"
drag, startPoint x: 728, startPoint y: 479, endPoint x: 752, endPoint y: 469, distance: 26.5
click at [728, 463] on input "CPF/CNPJ" at bounding box center [710, 451] width 270 height 21
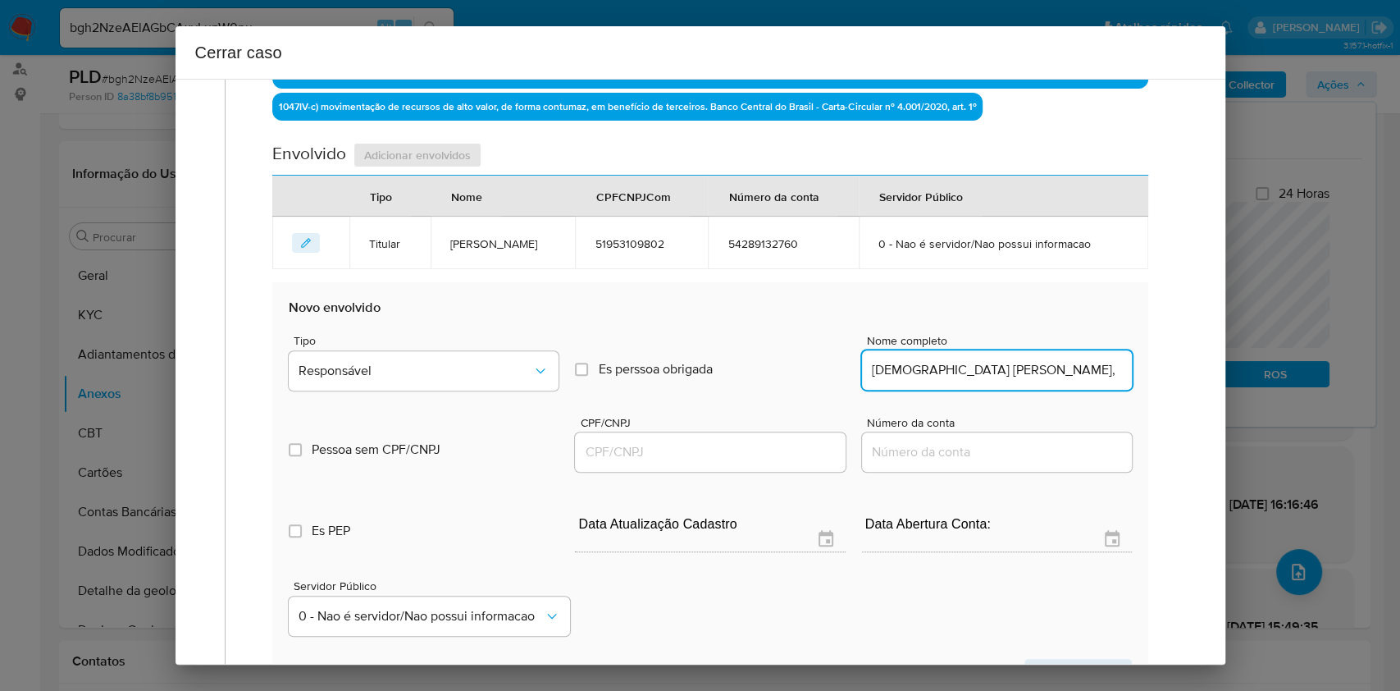
paste input "48761599808"
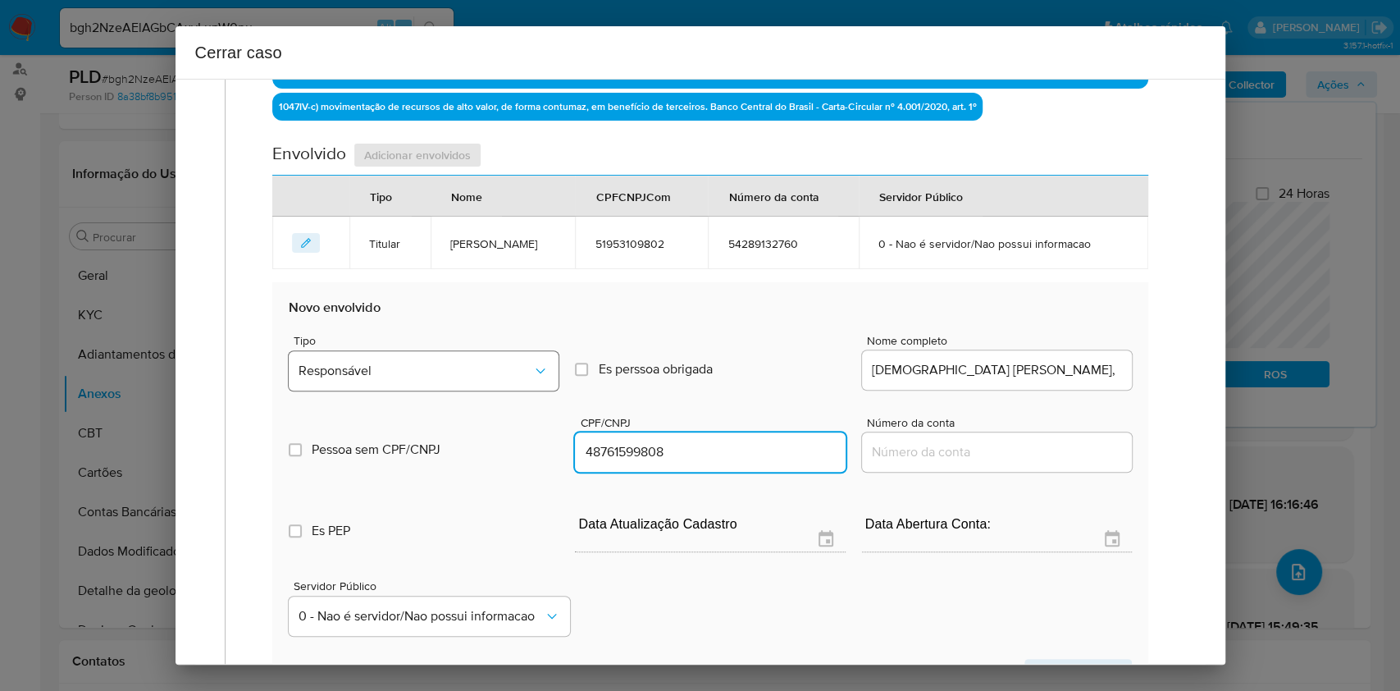
type input "48761599808"
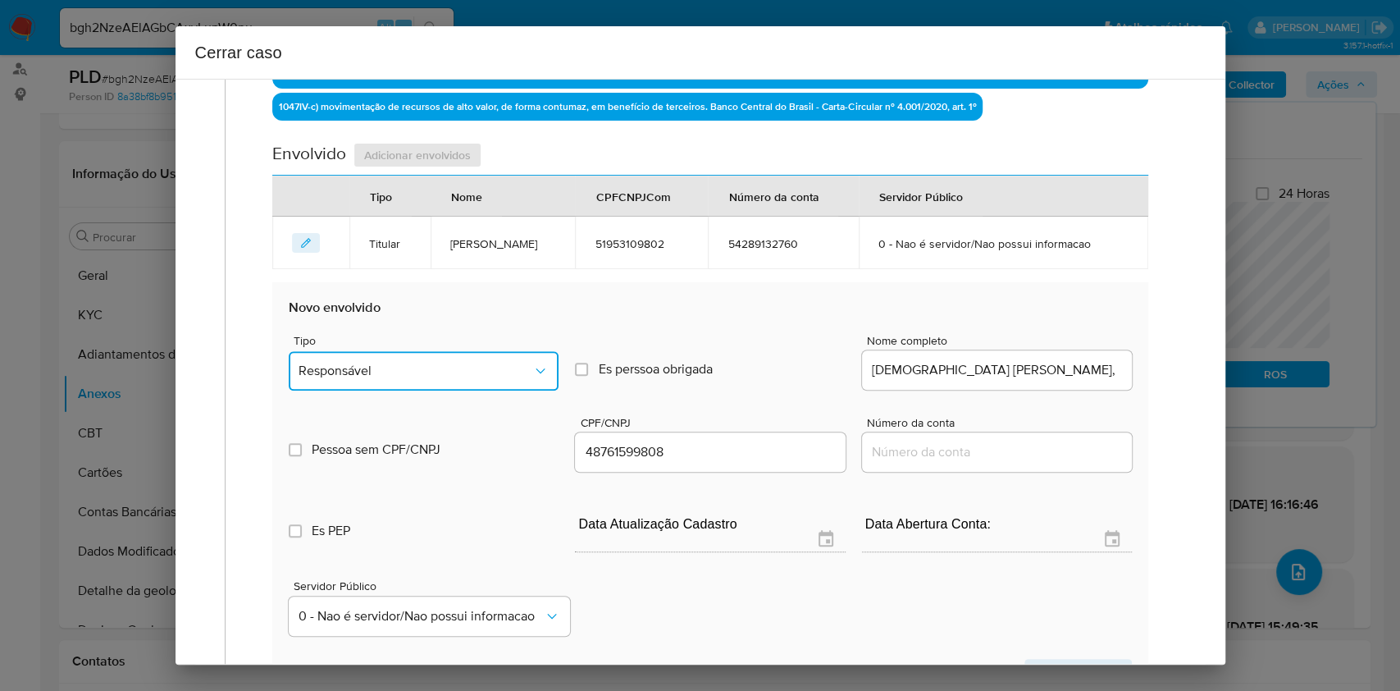
click at [545, 390] on button "Responsável" at bounding box center [424, 370] width 270 height 39
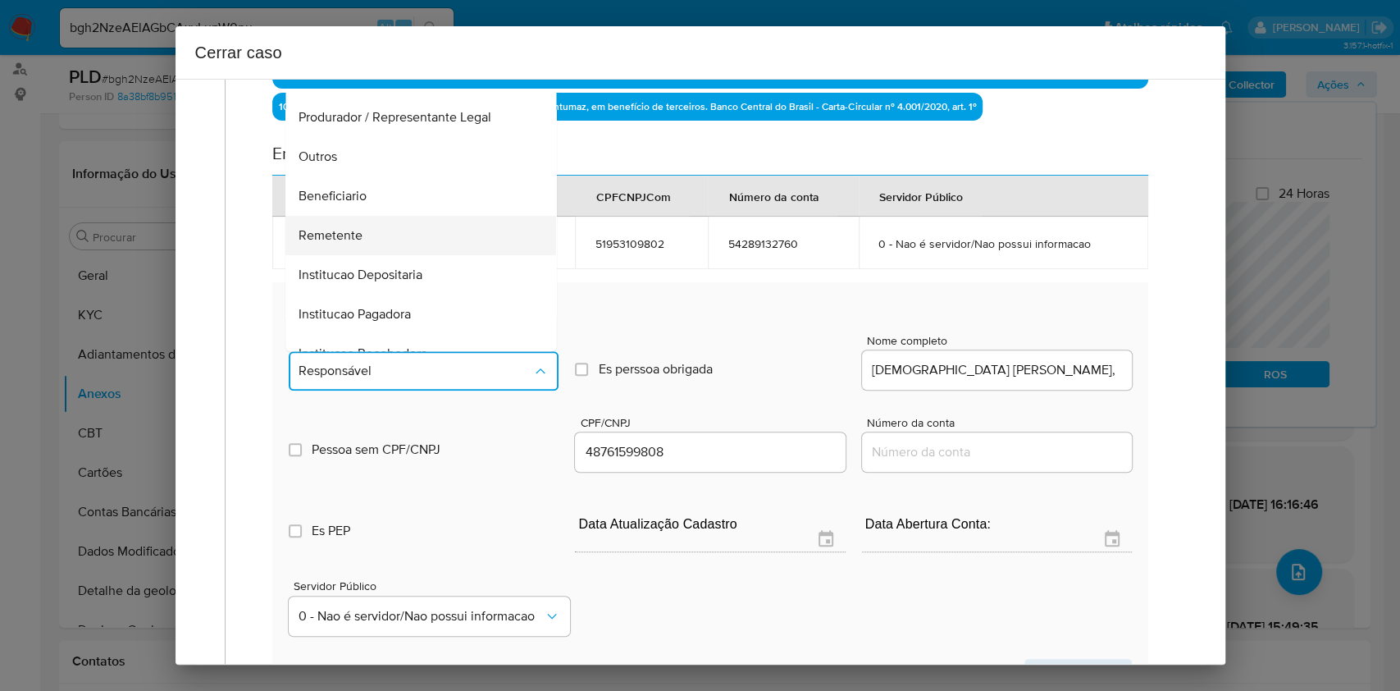
scroll to position [210, 0]
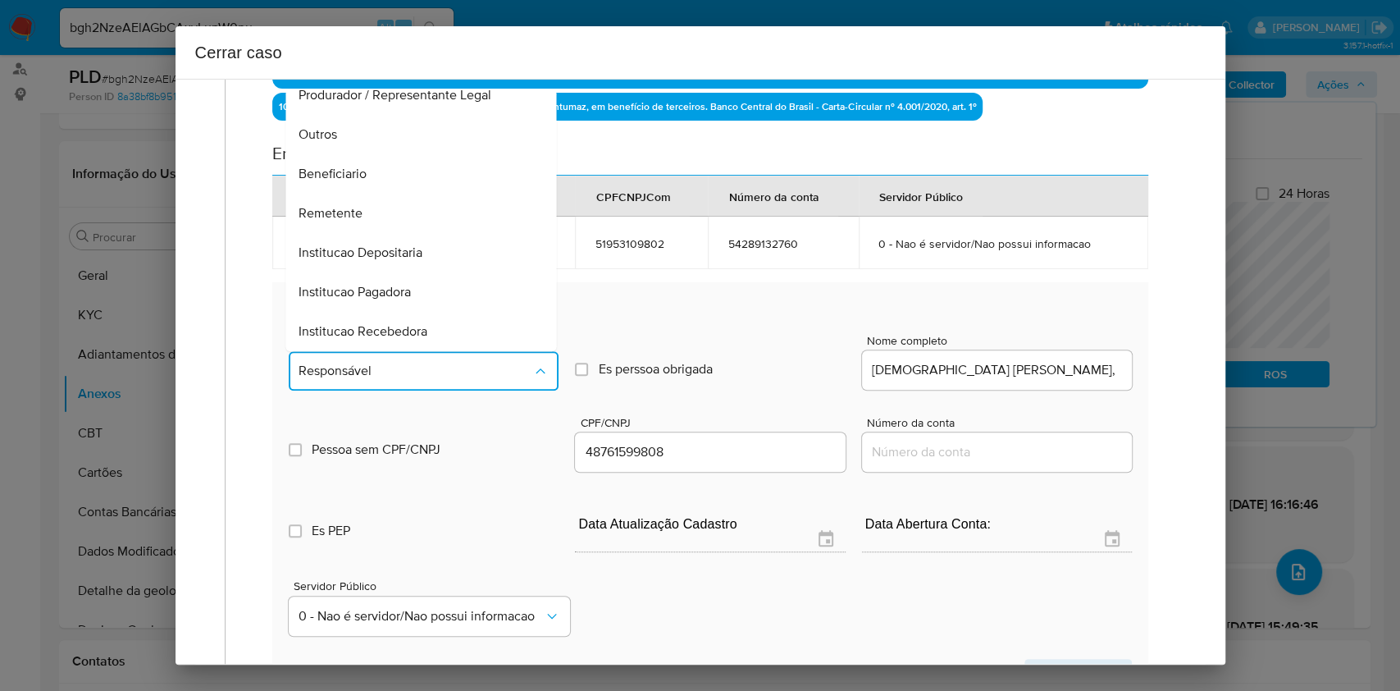
drag, startPoint x: 388, startPoint y: 253, endPoint x: 490, endPoint y: 253, distance: 101.7
click at [387, 233] on div "Remetente" at bounding box center [416, 213] width 235 height 39
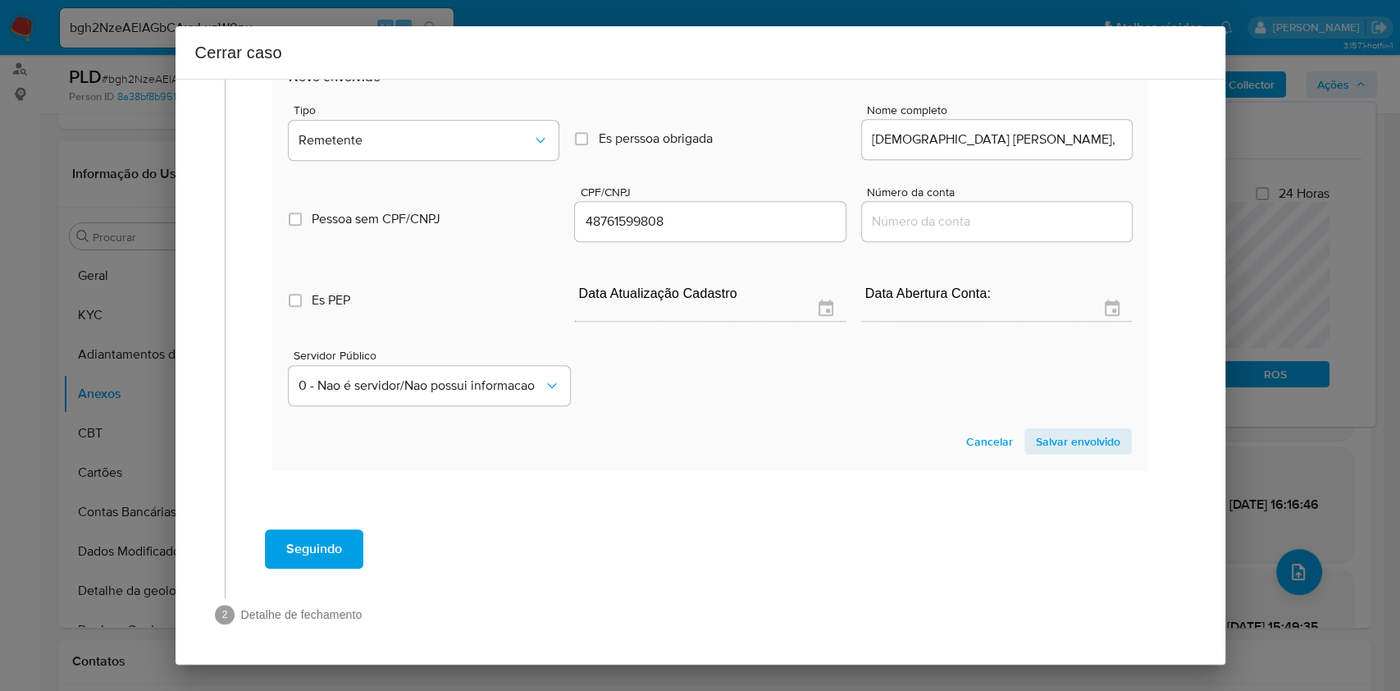
click at [1044, 441] on span "Salvar envolvido" at bounding box center [1078, 441] width 84 height 23
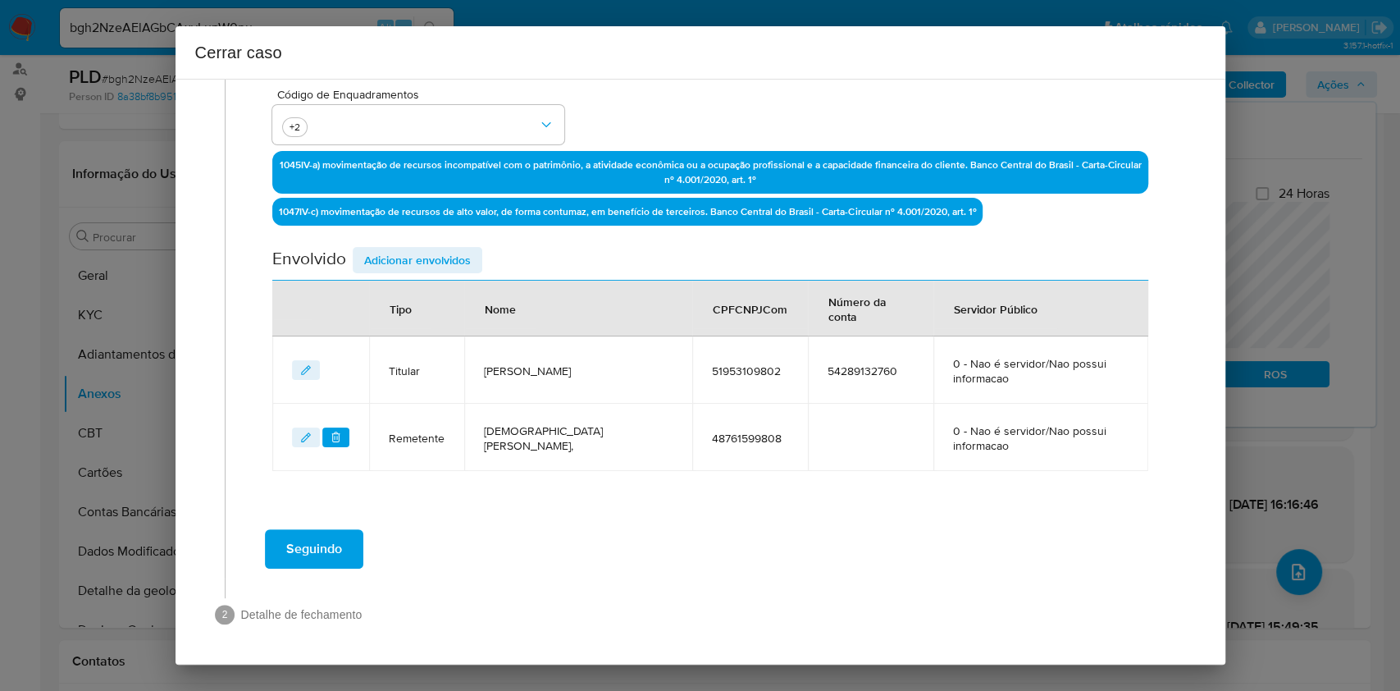
scroll to position [461, 0]
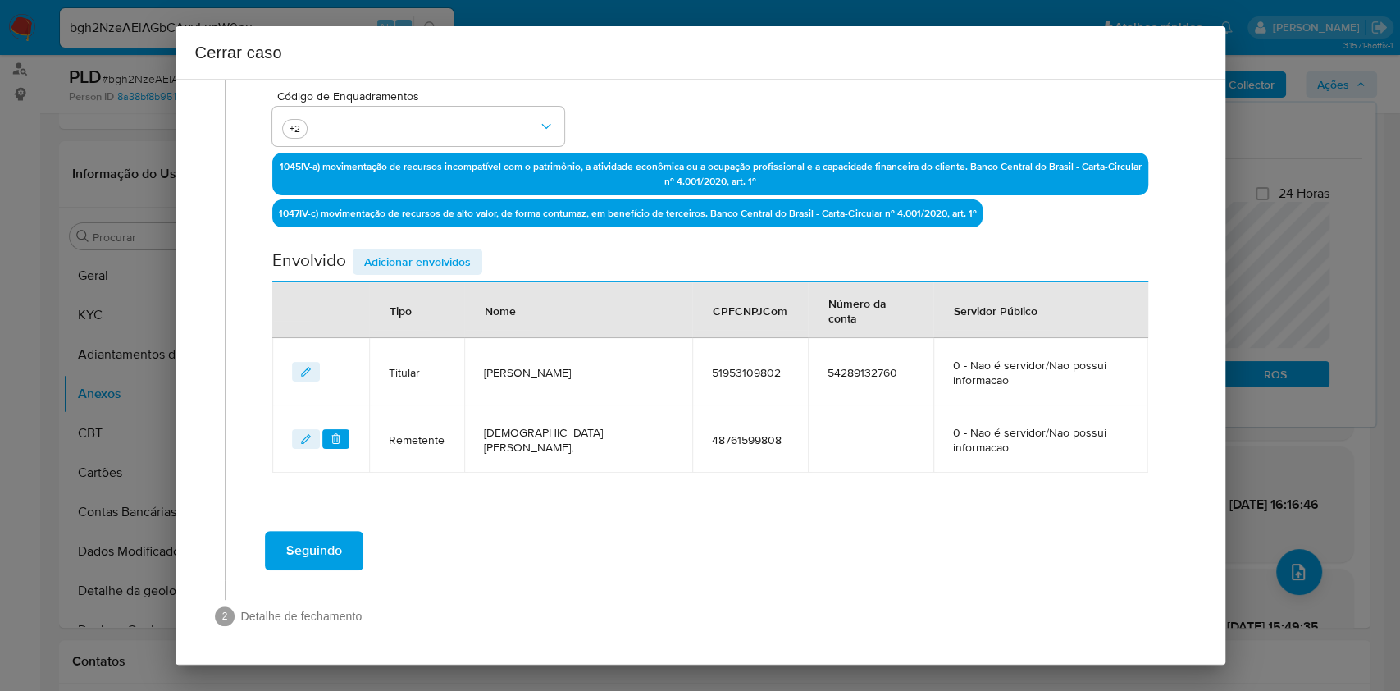
click at [433, 267] on span "Adicionar envolvidos" at bounding box center [417, 261] width 107 height 23
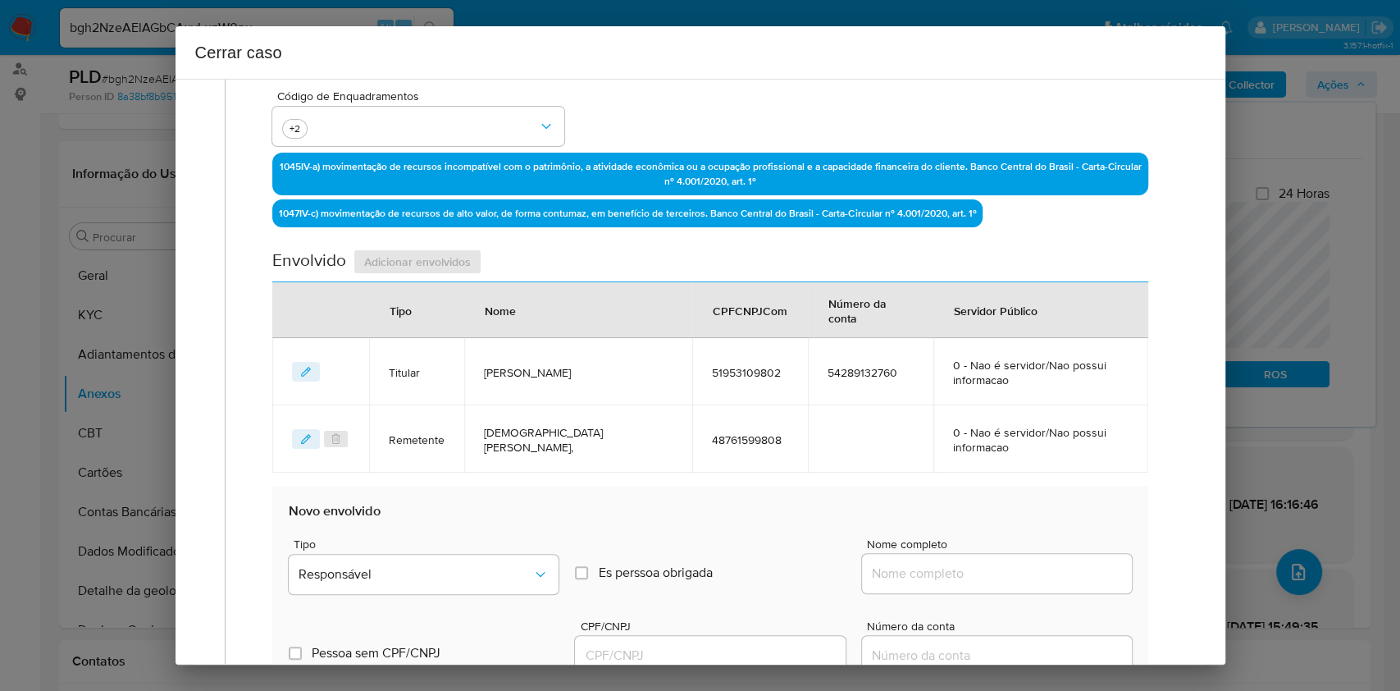
drag, startPoint x: 1042, startPoint y: 585, endPoint x: 1050, endPoint y: 570, distance: 16.9
click at [1040, 584] on div at bounding box center [997, 573] width 270 height 39
click at [1050, 568] on input "Nome completo" at bounding box center [997, 573] width 270 height 21
paste input "M S CELL SERVIÇOS TELEFÓNICOS LTDA, 37923278000140"
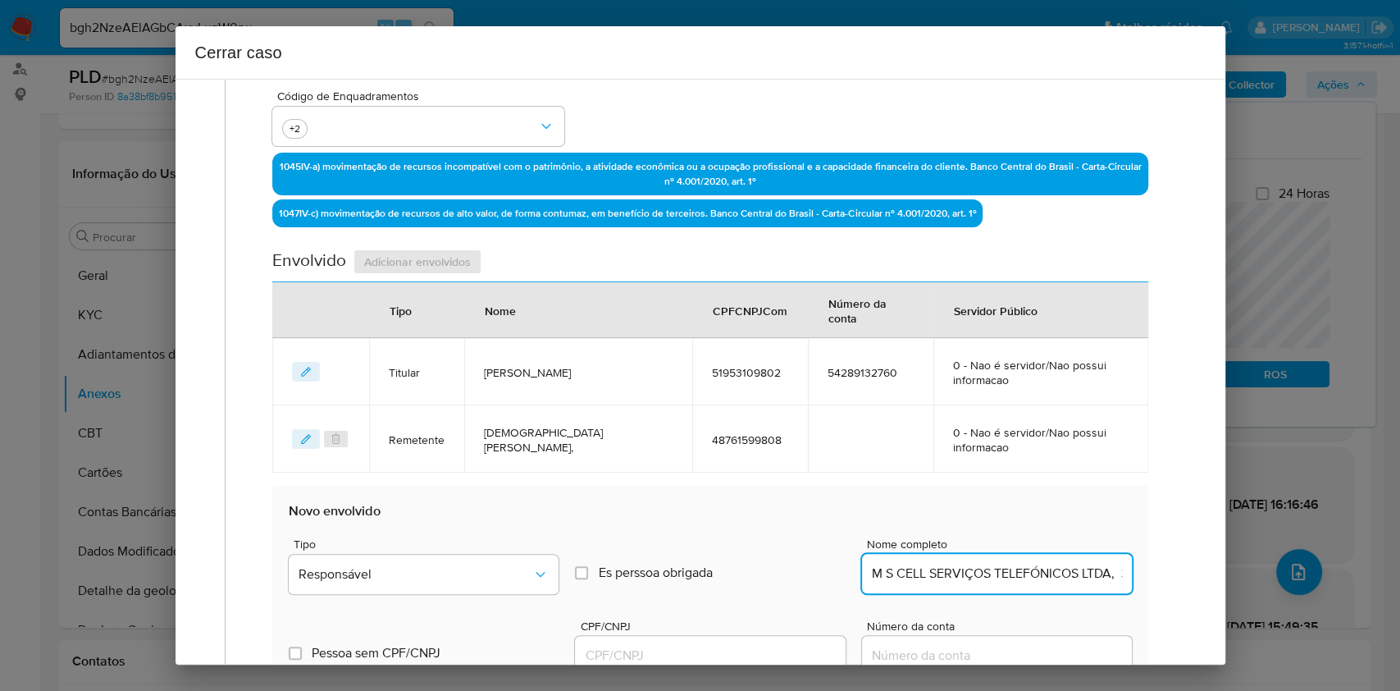
scroll to position [0, 109]
click at [1062, 567] on input "M S CELL SERVIÇOS TELEFÓNICOS LTDA, 37923278000140" at bounding box center [997, 573] width 270 height 21
click at [1062, 566] on input "M S CELL SERVIÇOS TELEFÓNICOS LTDA, 37923278000140" at bounding box center [997, 573] width 270 height 21
type input "M S CELL SERVIÇOS TELEFÓNICOS LTDA,"
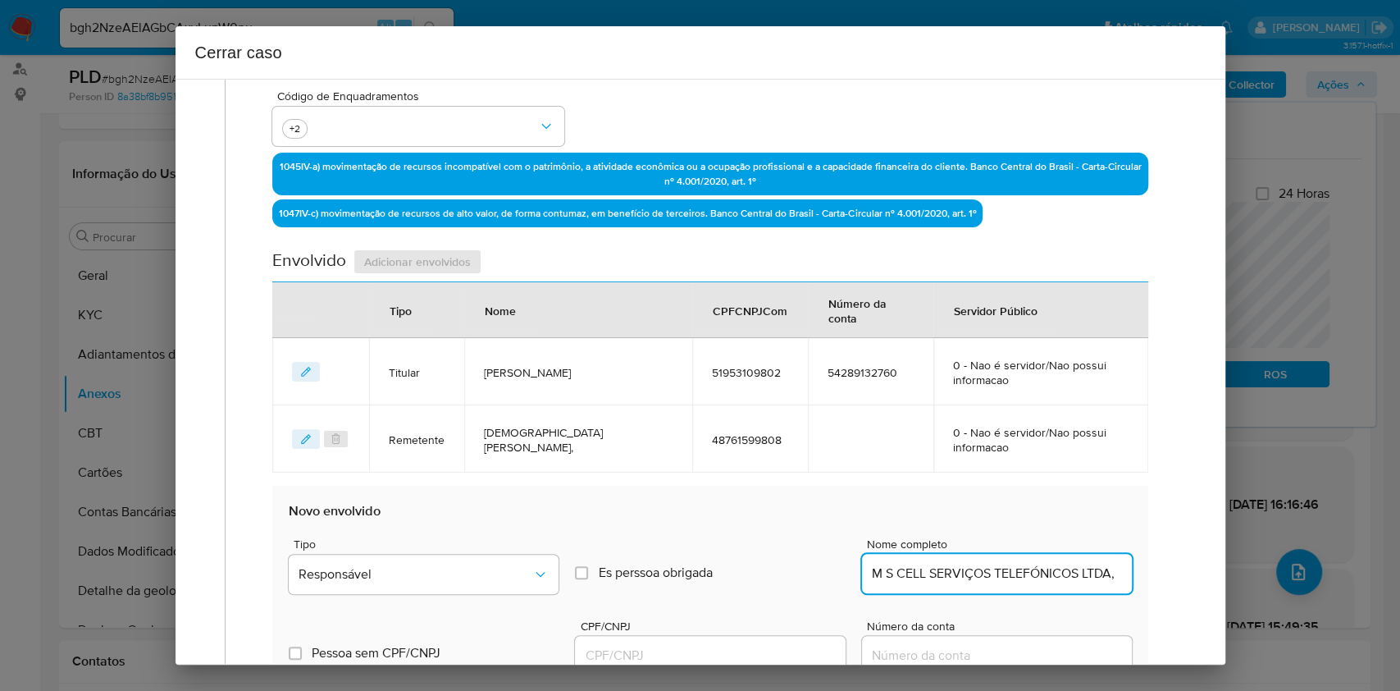
drag, startPoint x: 737, startPoint y: 651, endPoint x: 763, endPoint y: 641, distance: 27.8
click at [738, 651] on input "CPF/CNPJ" at bounding box center [710, 655] width 270 height 21
paste input "37923278000140"
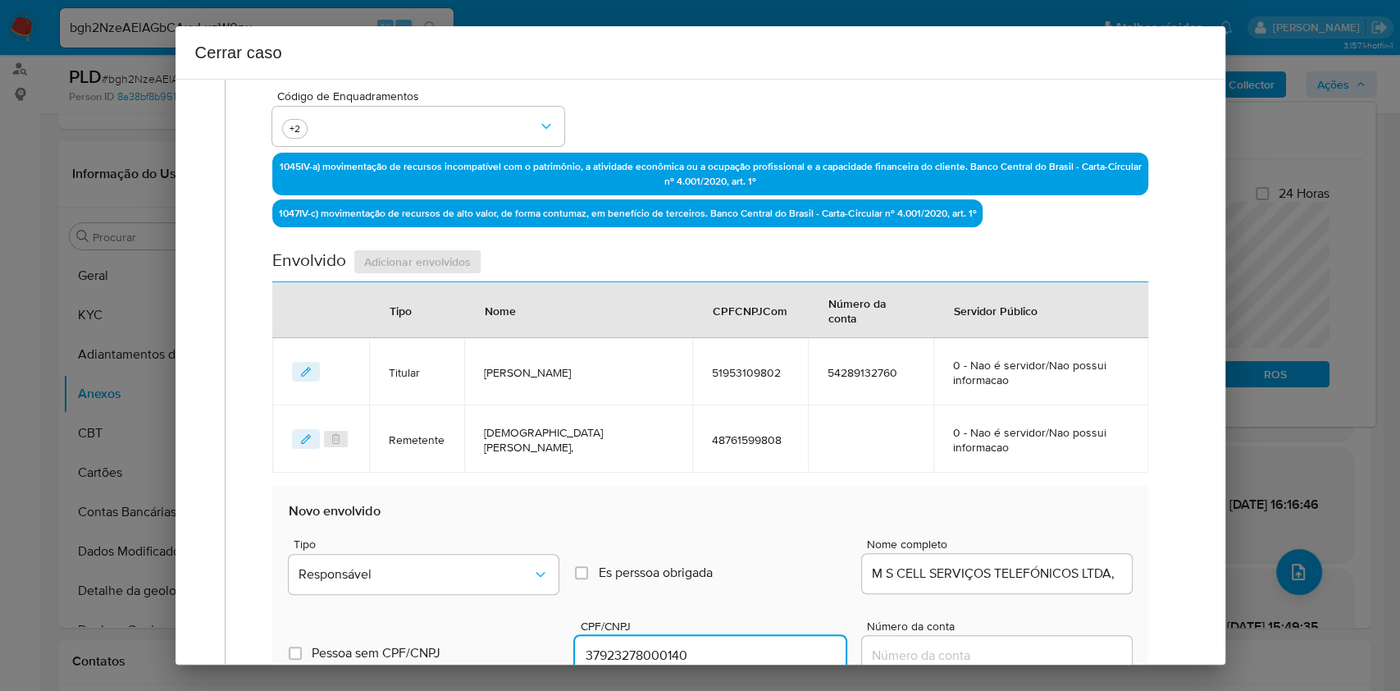
type input "37923278000140"
click at [516, 542] on span "Tipo" at bounding box center [429, 543] width 270 height 11
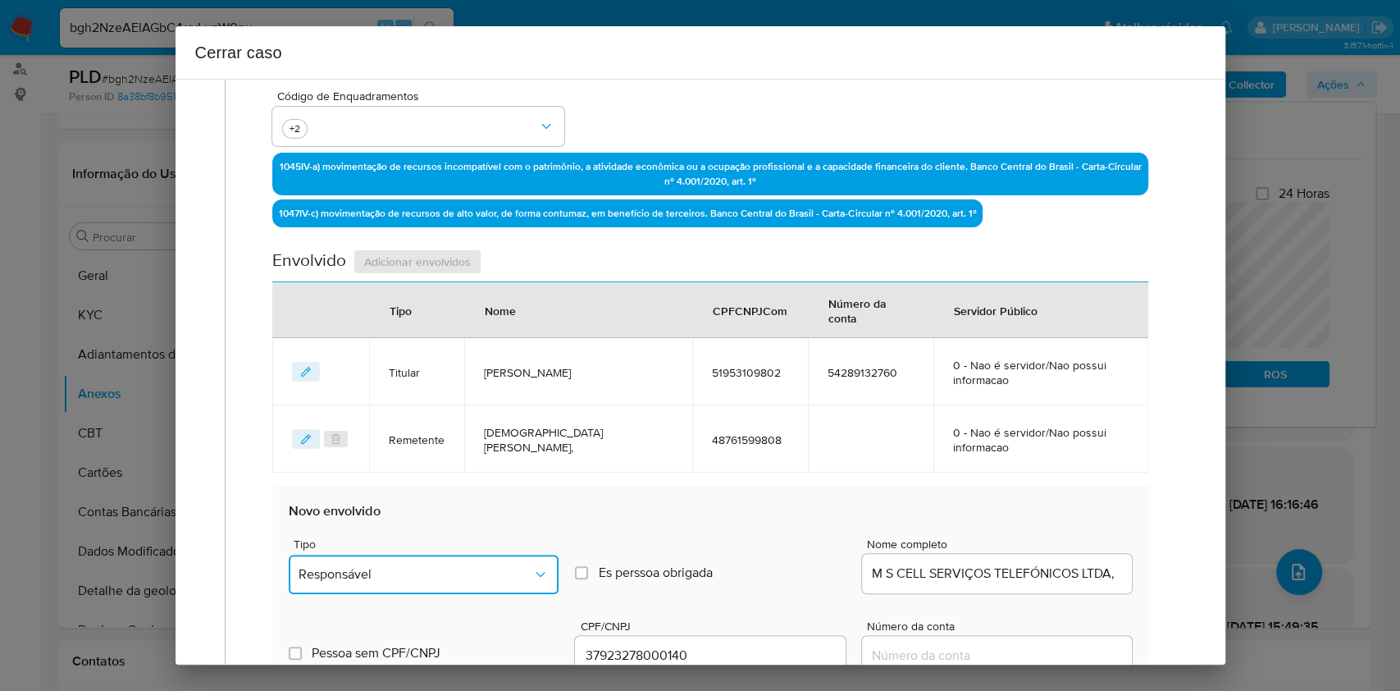
click at [522, 558] on button "Responsável" at bounding box center [424, 574] width 270 height 39
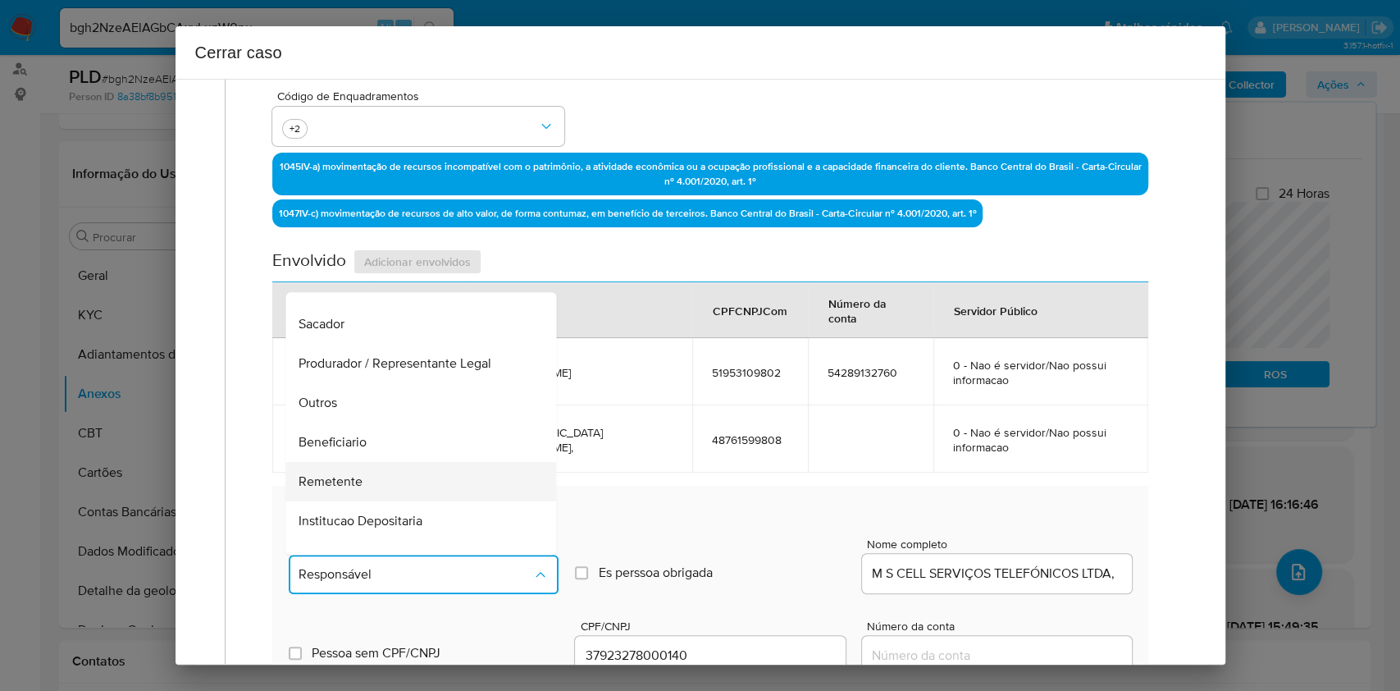
scroll to position [210, 0]
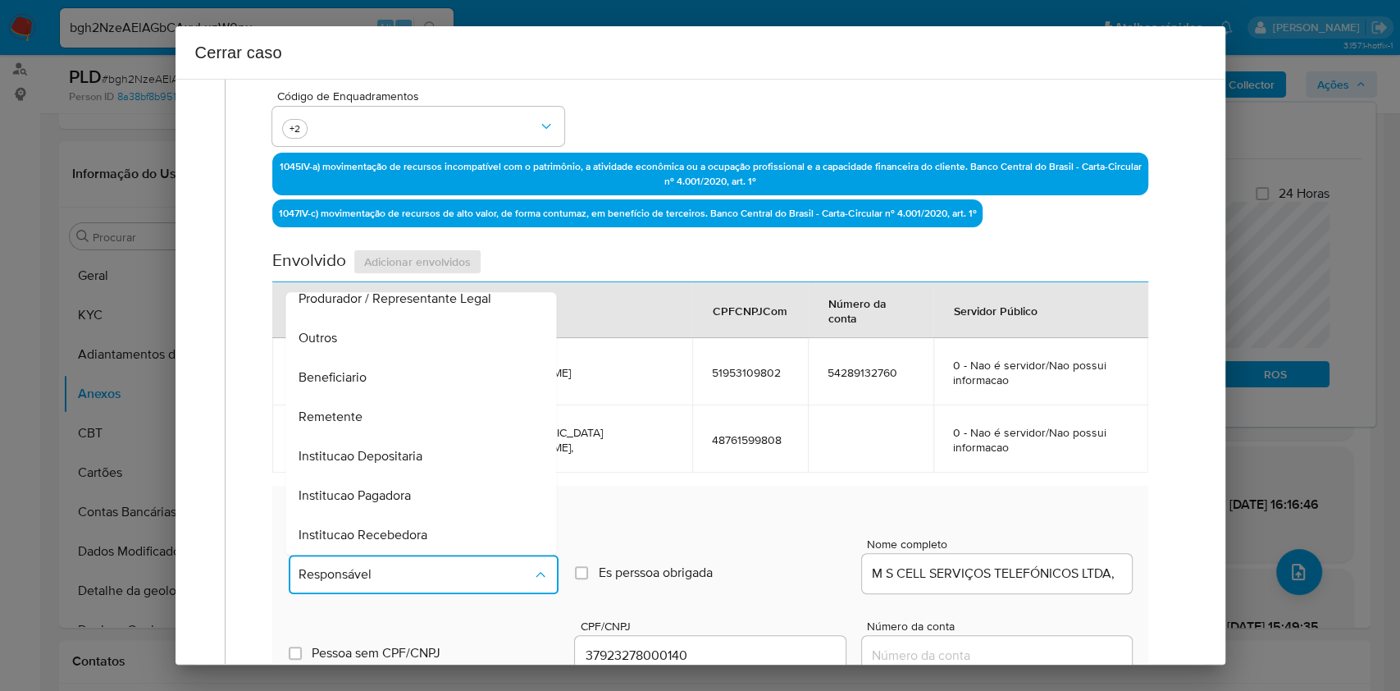
drag, startPoint x: 379, startPoint y: 417, endPoint x: 527, endPoint y: 394, distance: 149.4
click at [378, 417] on div "Remetente" at bounding box center [416, 416] width 235 height 39
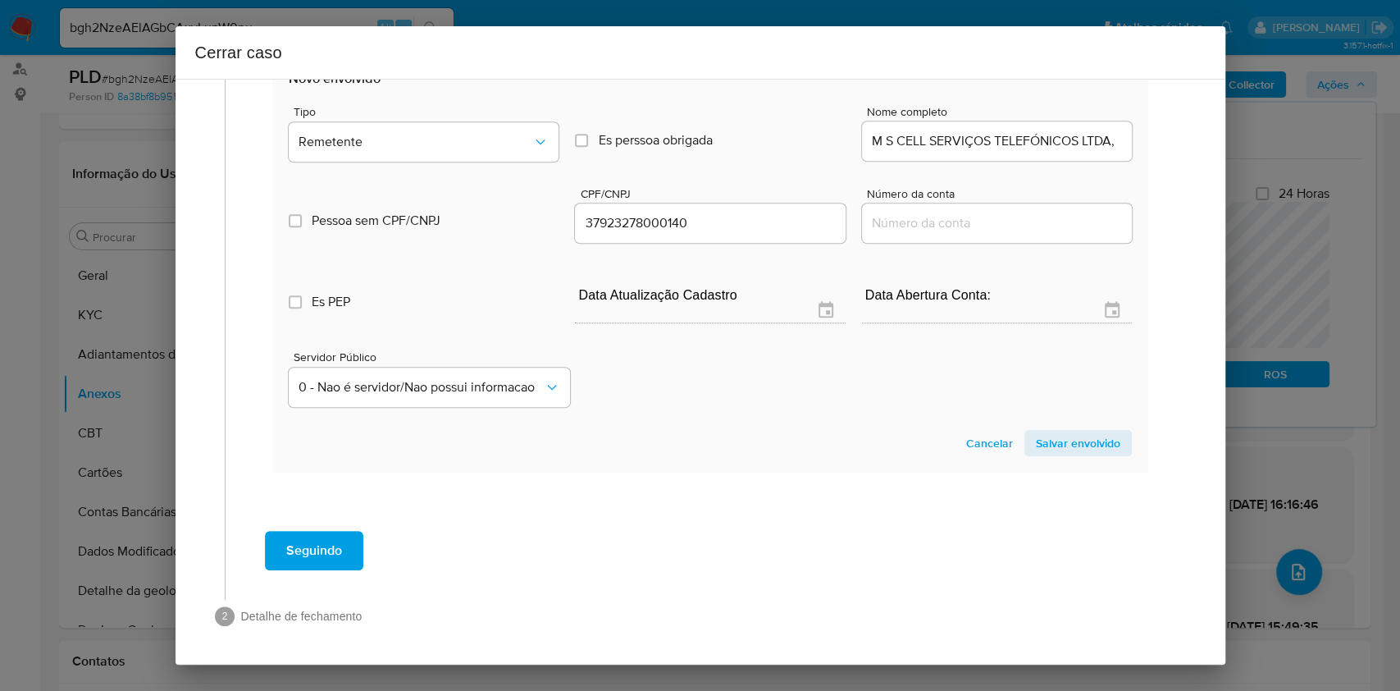
drag, startPoint x: 1034, startPoint y: 431, endPoint x: 1089, endPoint y: 386, distance: 70.5
click at [1036, 432] on span "Salvar envolvido" at bounding box center [1078, 442] width 84 height 23
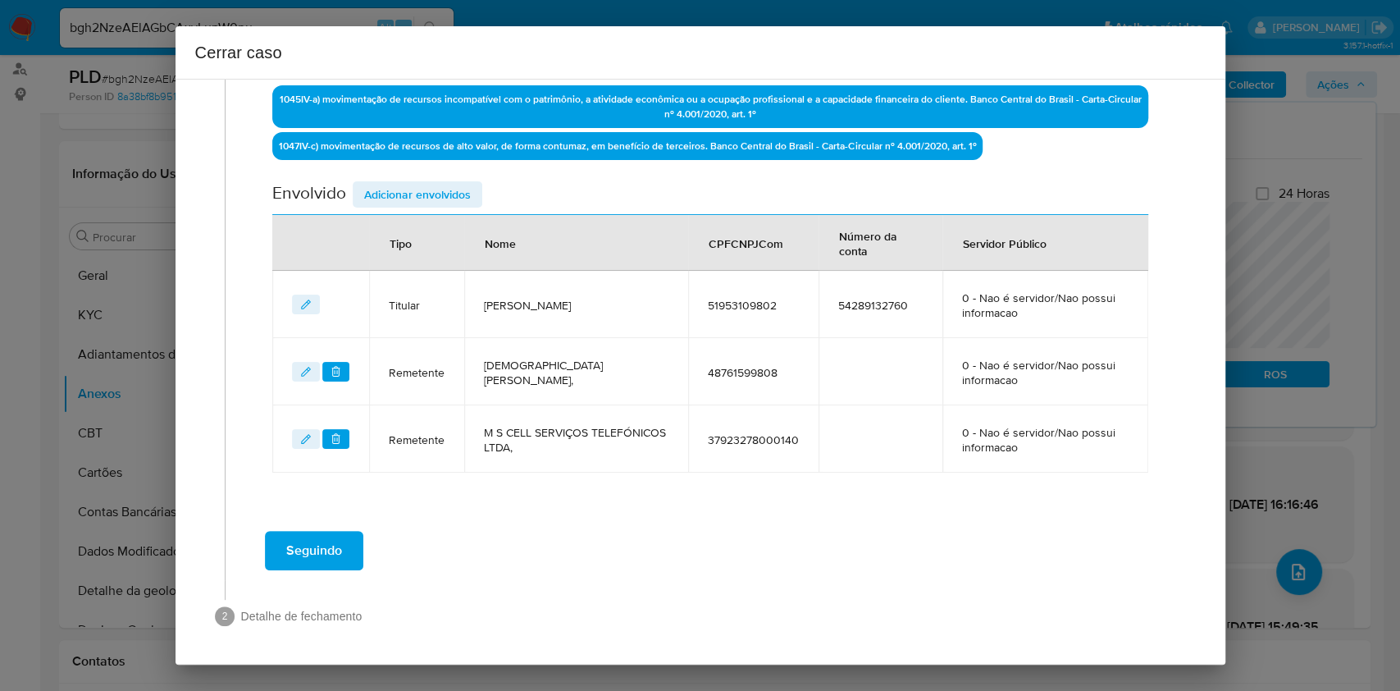
drag, startPoint x: 446, startPoint y: 190, endPoint x: 477, endPoint y: 209, distance: 35.7
click at [446, 194] on span "Adicionar envolvidos" at bounding box center [417, 194] width 107 height 23
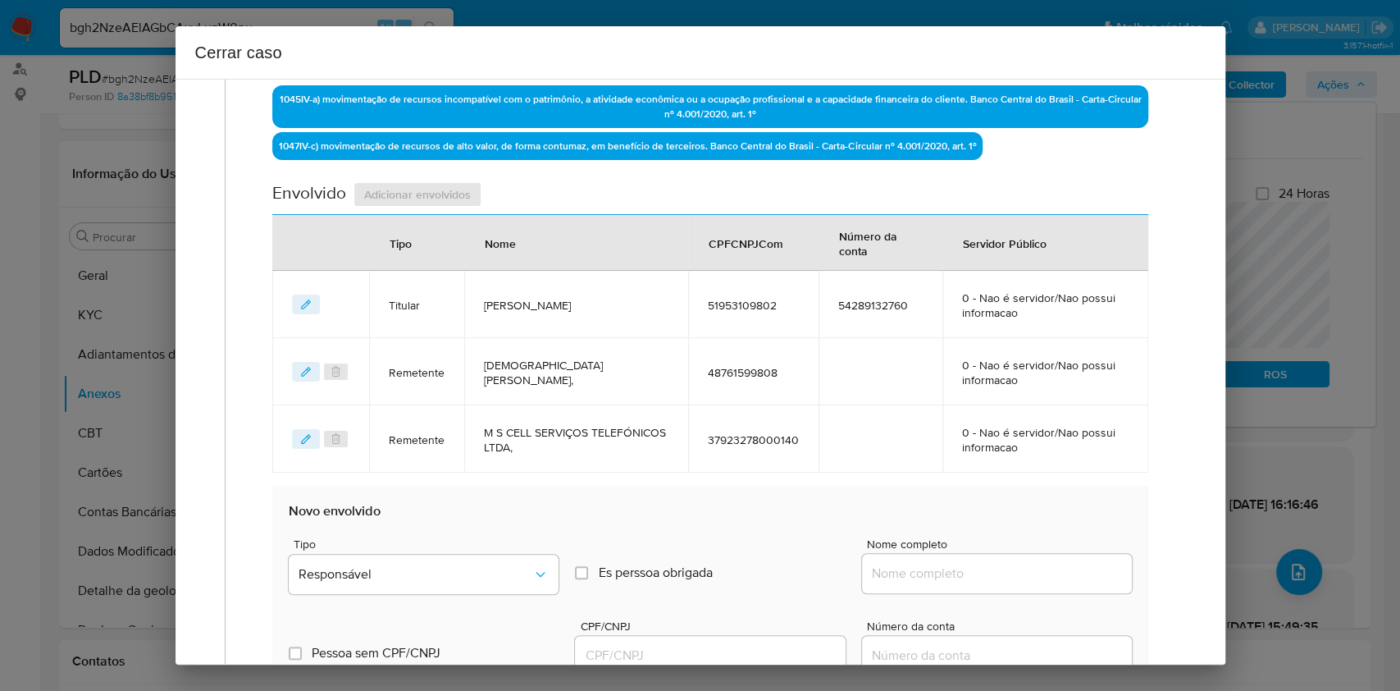
click at [982, 559] on div at bounding box center [997, 573] width 270 height 39
drag, startPoint x: 1008, startPoint y: 575, endPoint x: 1043, endPoint y: 576, distance: 35.3
click at [1011, 575] on input "Nome completo" at bounding box center [997, 573] width 270 height 21
paste input "Wallace Lailo Dos Santos Sotenos, 12535059770"
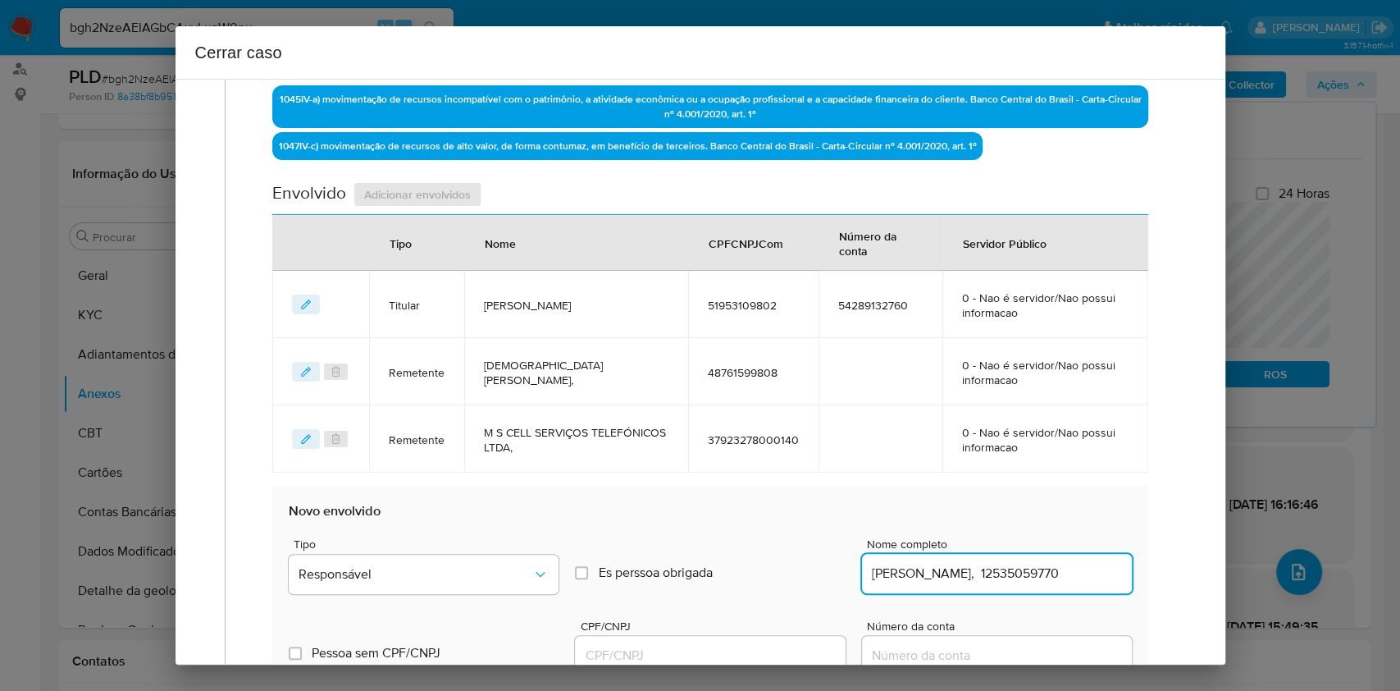
click at [1043, 576] on input "Wallace Lailo Dos Santos Sotenos, 12535059770" at bounding box center [997, 573] width 270 height 21
type input "Wallace Lailo Dos Santos Sotenos,"
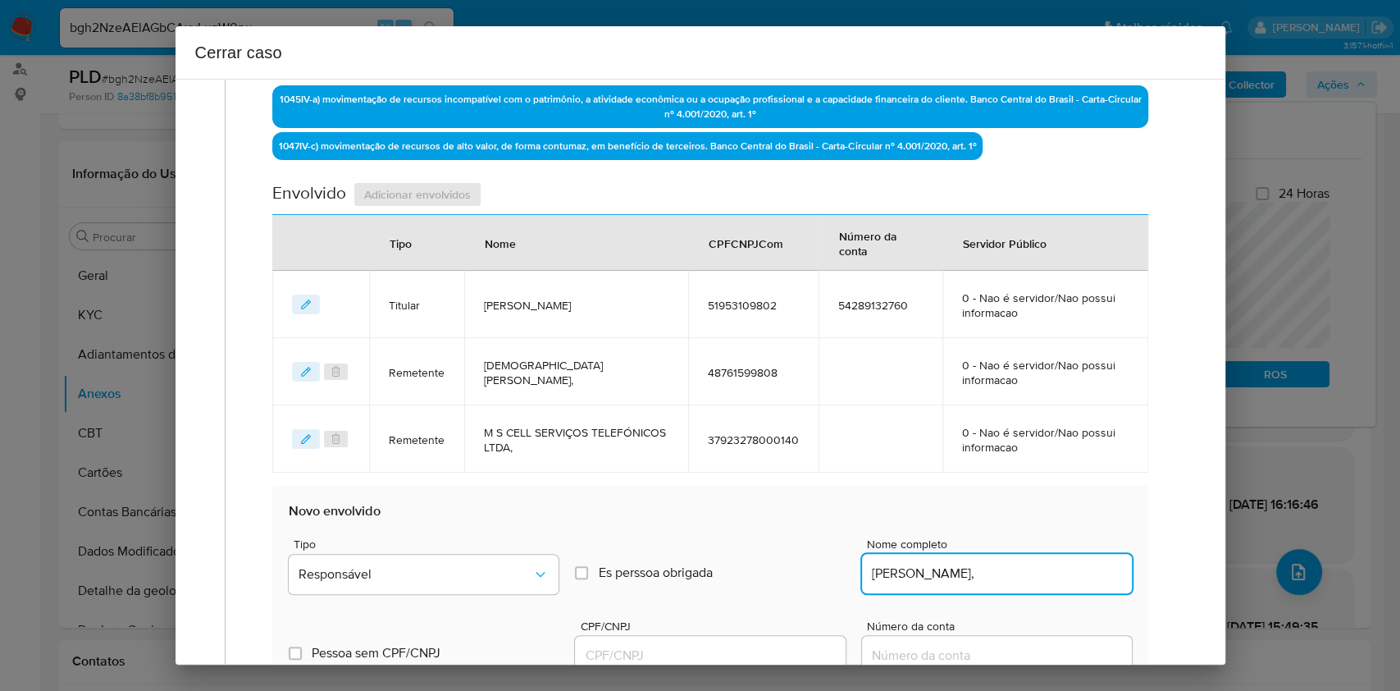
drag, startPoint x: 739, startPoint y: 651, endPoint x: 753, endPoint y: 651, distance: 14.0
click at [741, 651] on input "CPF/CNPJ" at bounding box center [710, 655] width 270 height 21
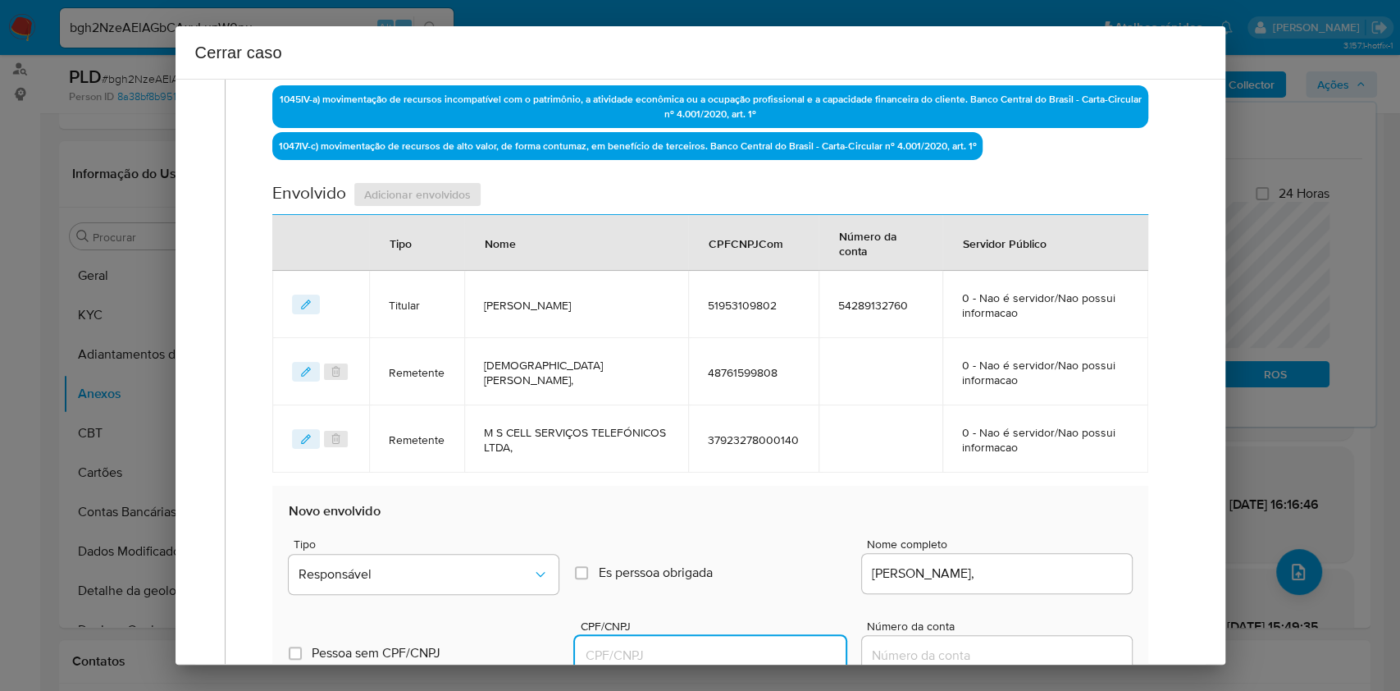
paste input "12535059770"
type input "12535059770"
click at [575, 574] on input "Es perssoa obrigada Is PObrigada" at bounding box center [581, 572] width 13 height 13
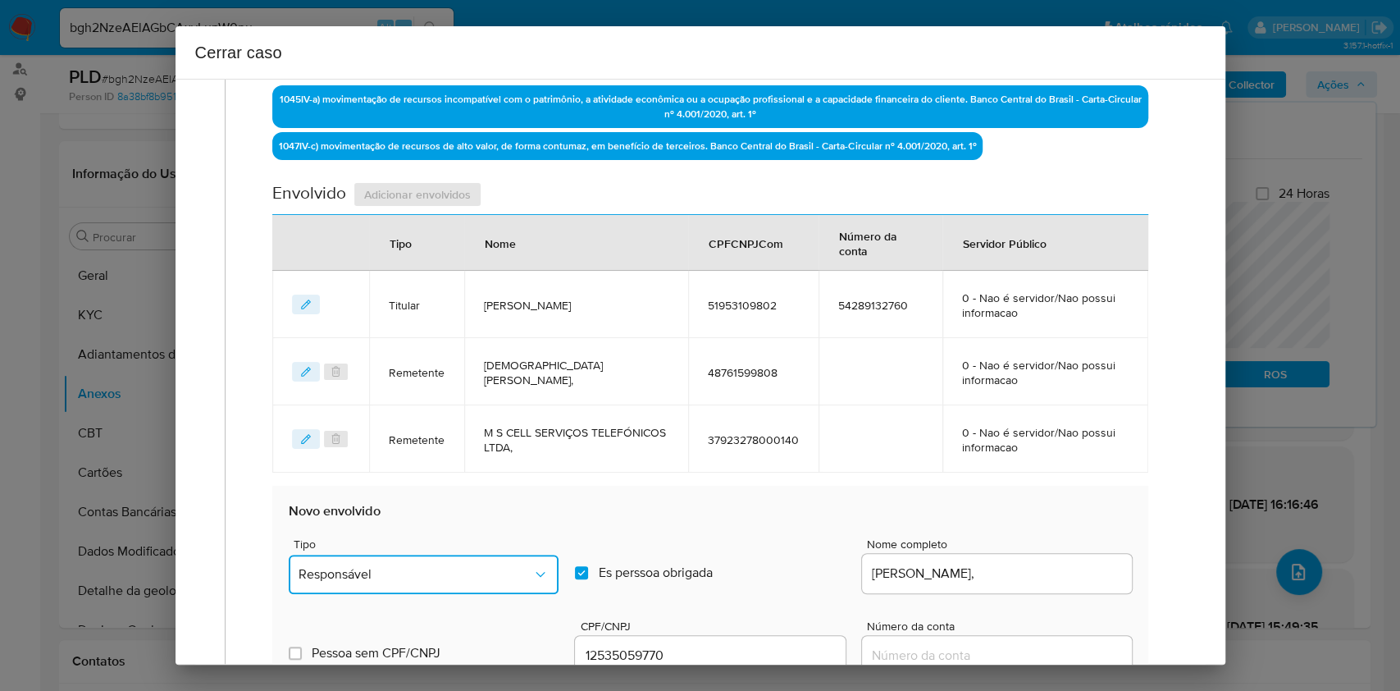
click at [546, 570] on button "Responsável" at bounding box center [424, 574] width 270 height 39
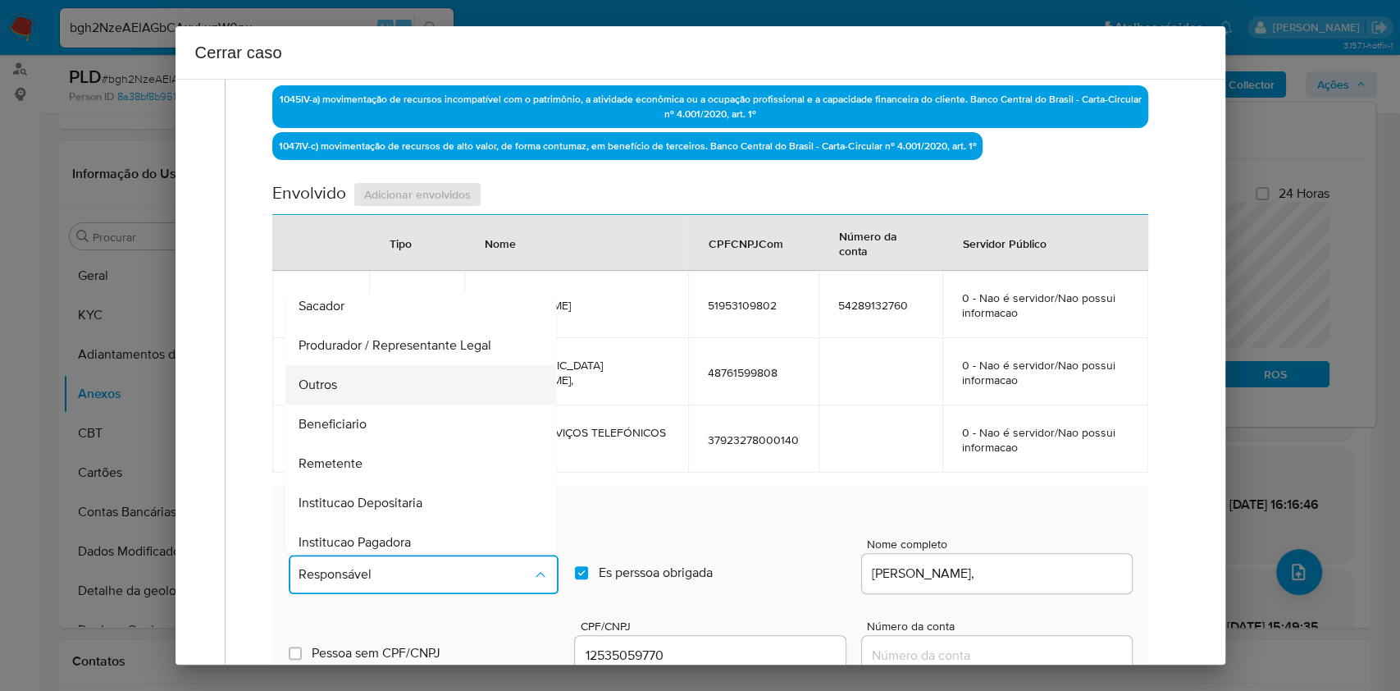
scroll to position [210, 0]
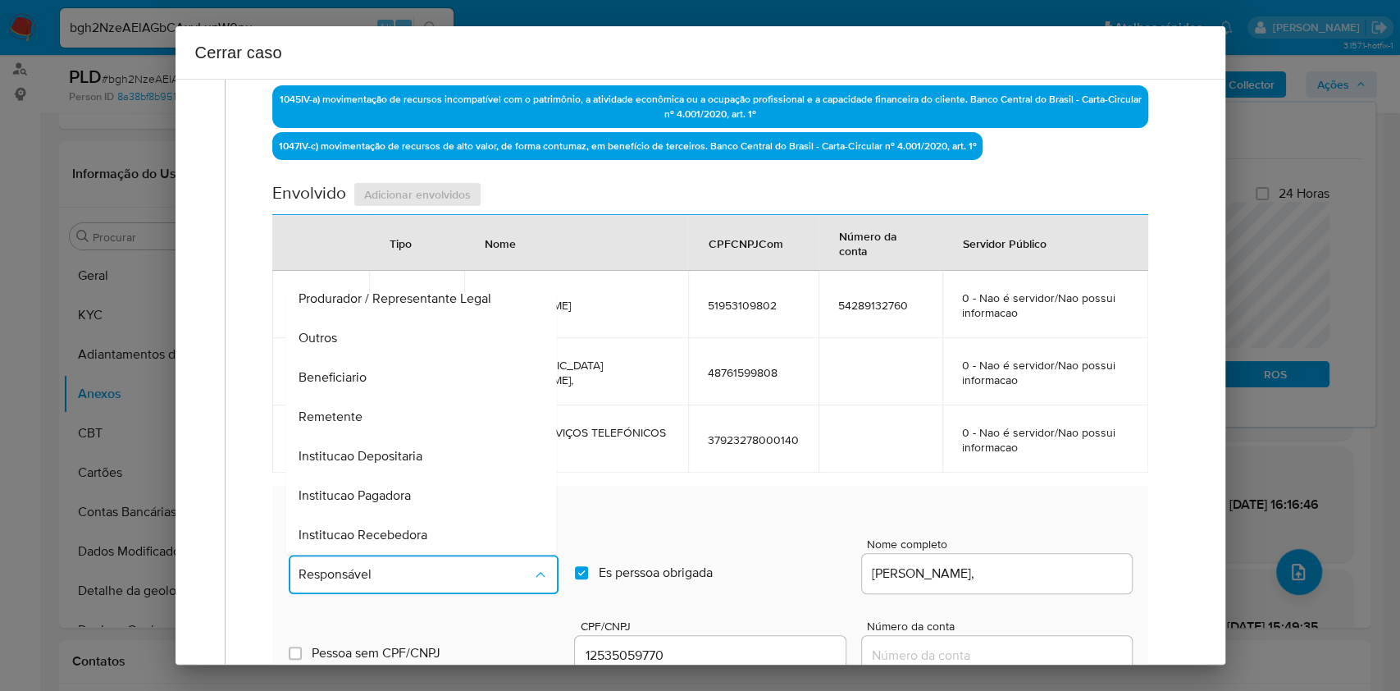
drag, startPoint x: 400, startPoint y: 362, endPoint x: 496, endPoint y: 406, distance: 105.7
click at [400, 362] on div "Beneficiario" at bounding box center [416, 377] width 235 height 39
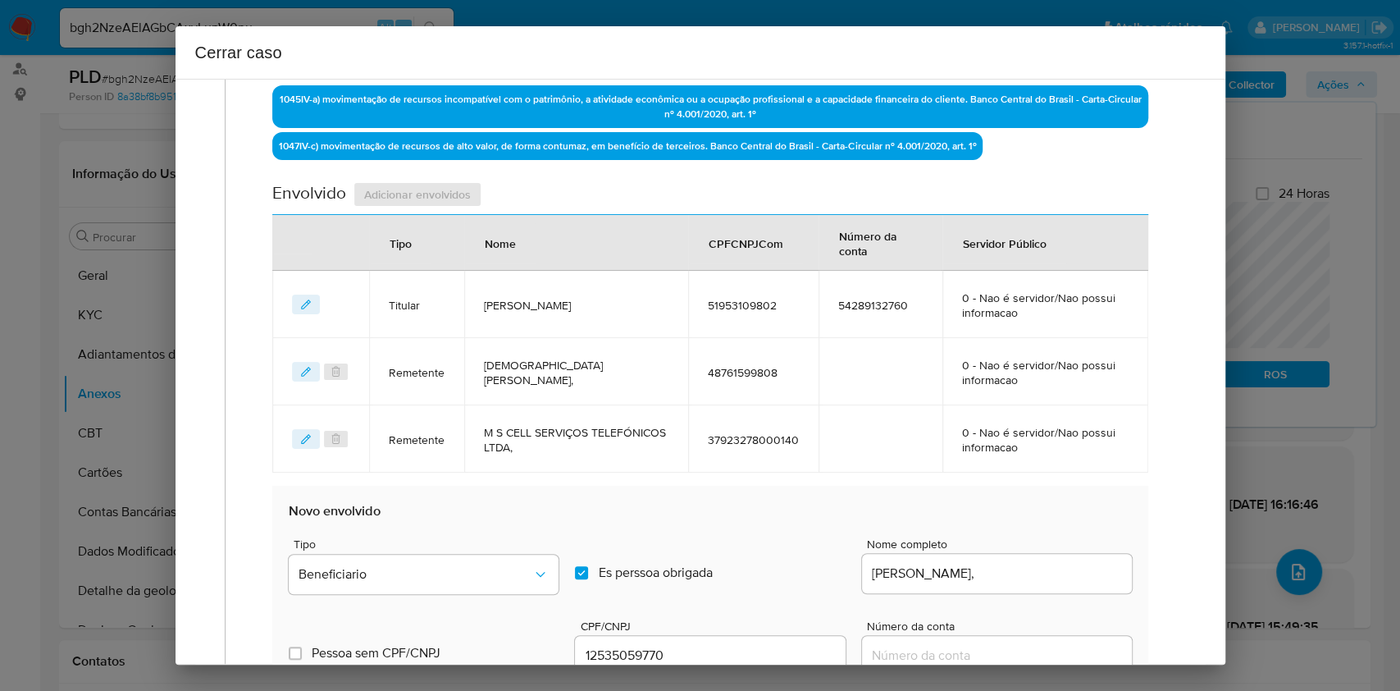
click at [700, 581] on label "Es perssoa obrigada Is PObrigada" at bounding box center [710, 573] width 270 height 56
click at [588, 579] on input "Es perssoa obrigada Is PObrigada" at bounding box center [581, 572] width 13 height 13
checkbox input "false"
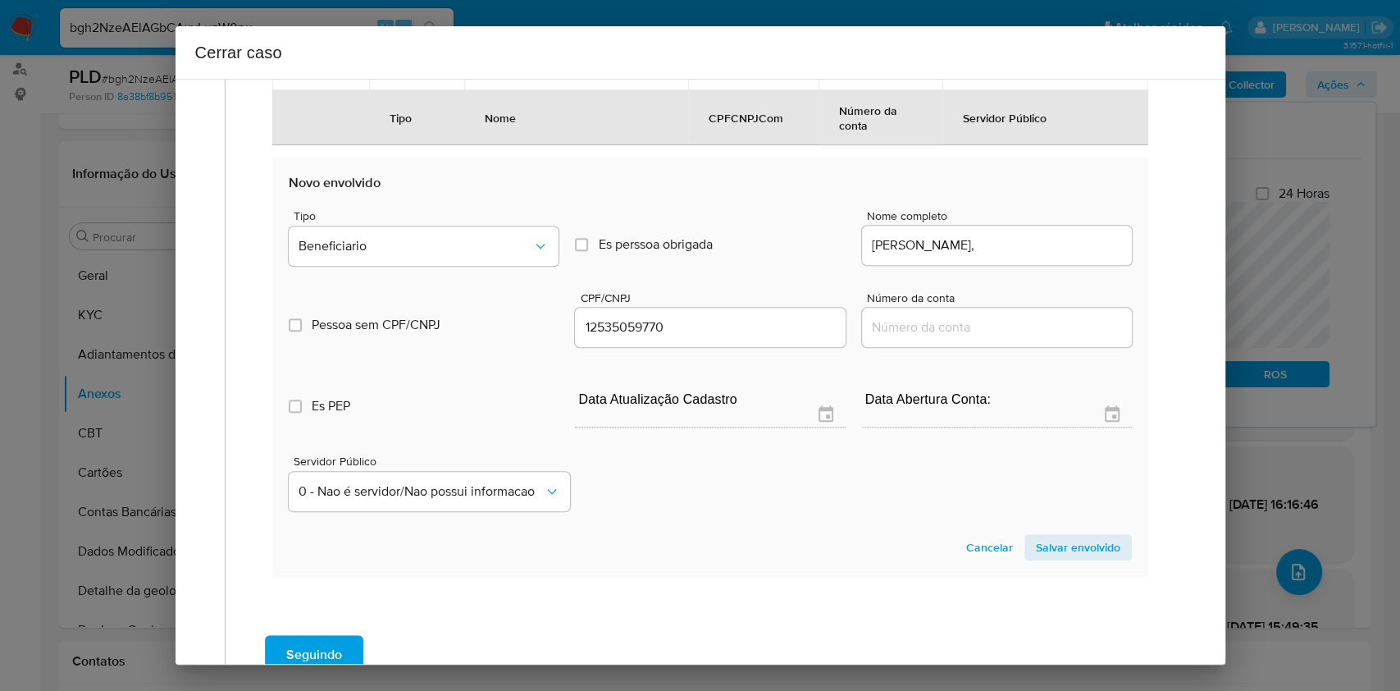
click at [1084, 541] on span "Salvar envolvido" at bounding box center [1078, 547] width 84 height 23
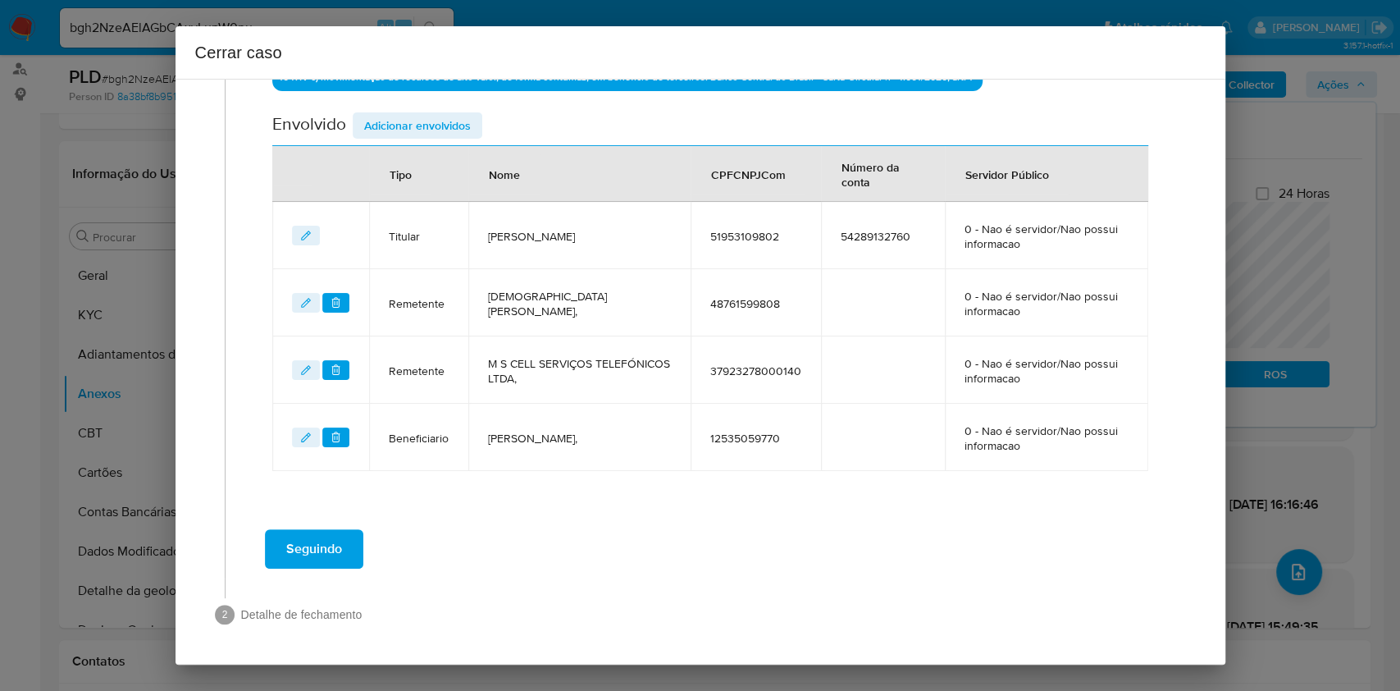
scroll to position [596, 0]
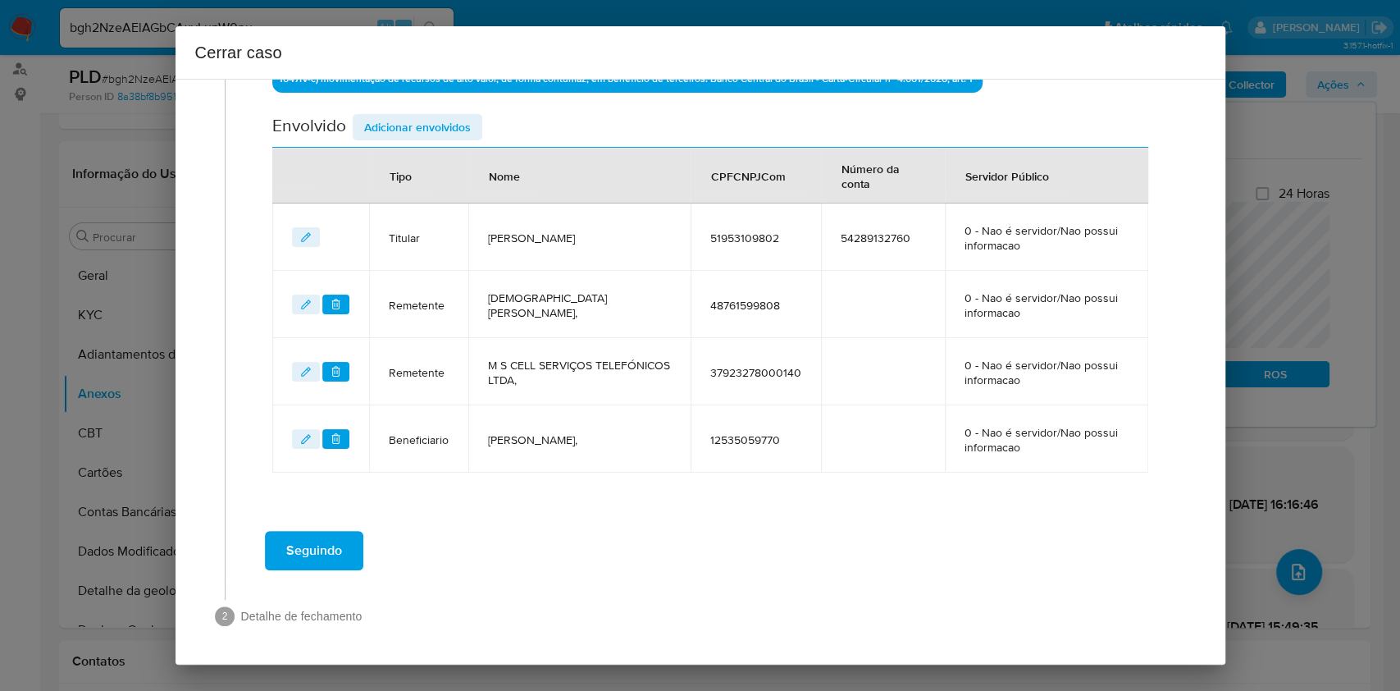
click at [422, 138] on span "Adicionar envolvidos" at bounding box center [417, 127] width 107 height 23
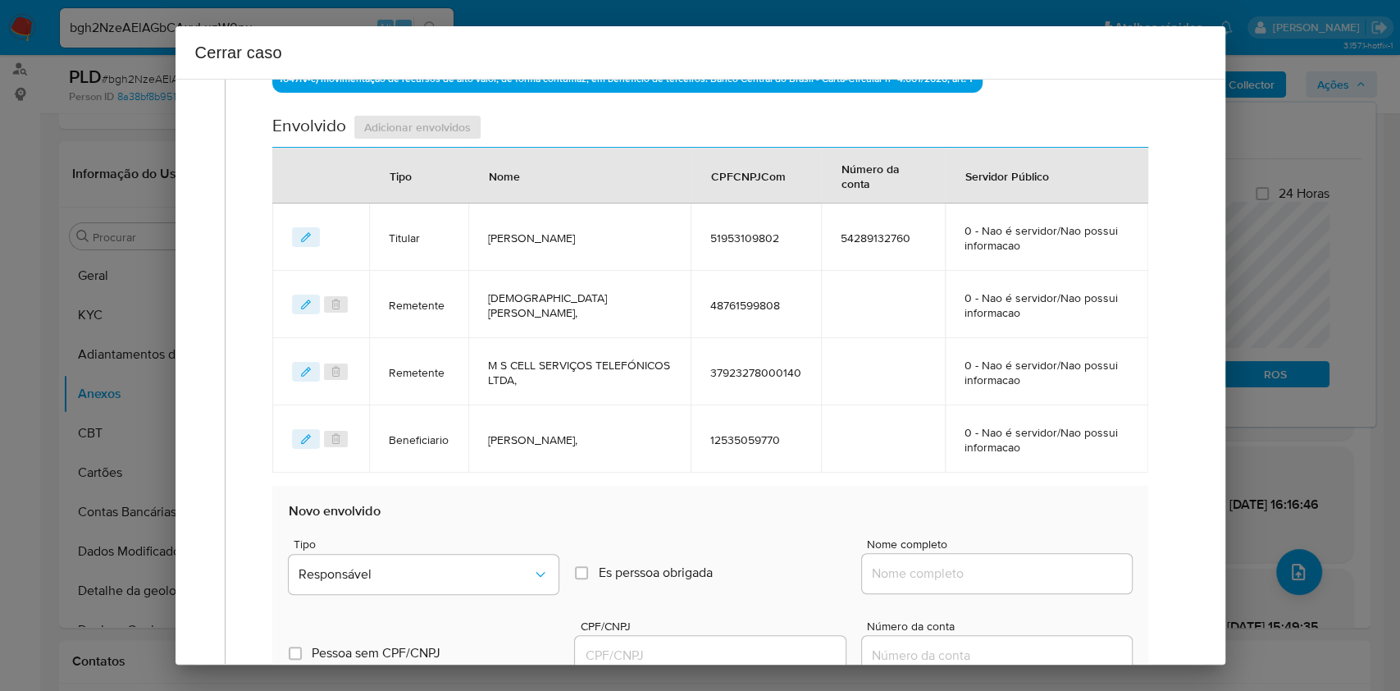
click at [1017, 581] on input "Nome completo" at bounding box center [997, 573] width 270 height 21
paste input "Trkbit Tecnologia E Informacao Ltda, 41586874000150"
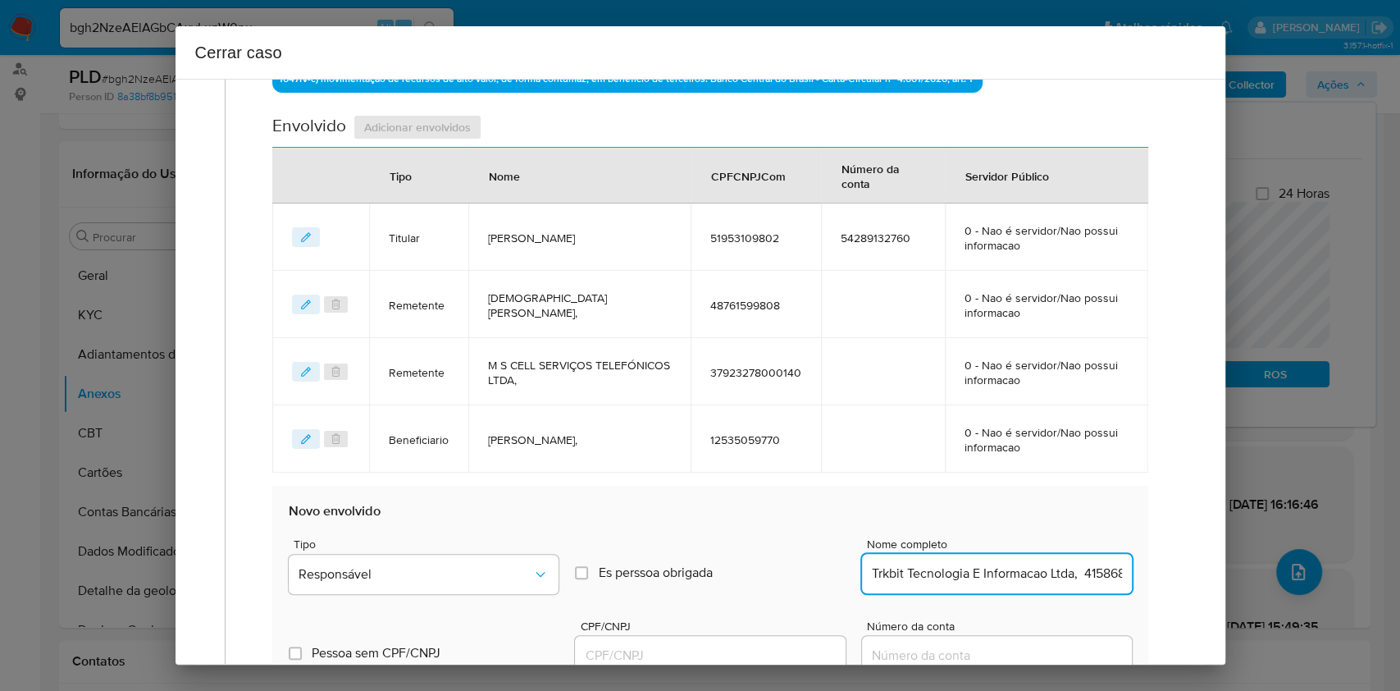
scroll to position [0, 70]
click at [1035, 581] on input "Trkbit Tecnologia E Informacao Ltda, 41586874000150" at bounding box center [997, 573] width 270 height 21
click at [1035, 580] on input "Trkbit Tecnologia E Informacao Ltda, 41586874000150" at bounding box center [997, 573] width 270 height 21
click at [1030, 581] on input "Trkbit Tecnologia E Informacao Ltda, 41586874000150" at bounding box center [997, 573] width 270 height 21
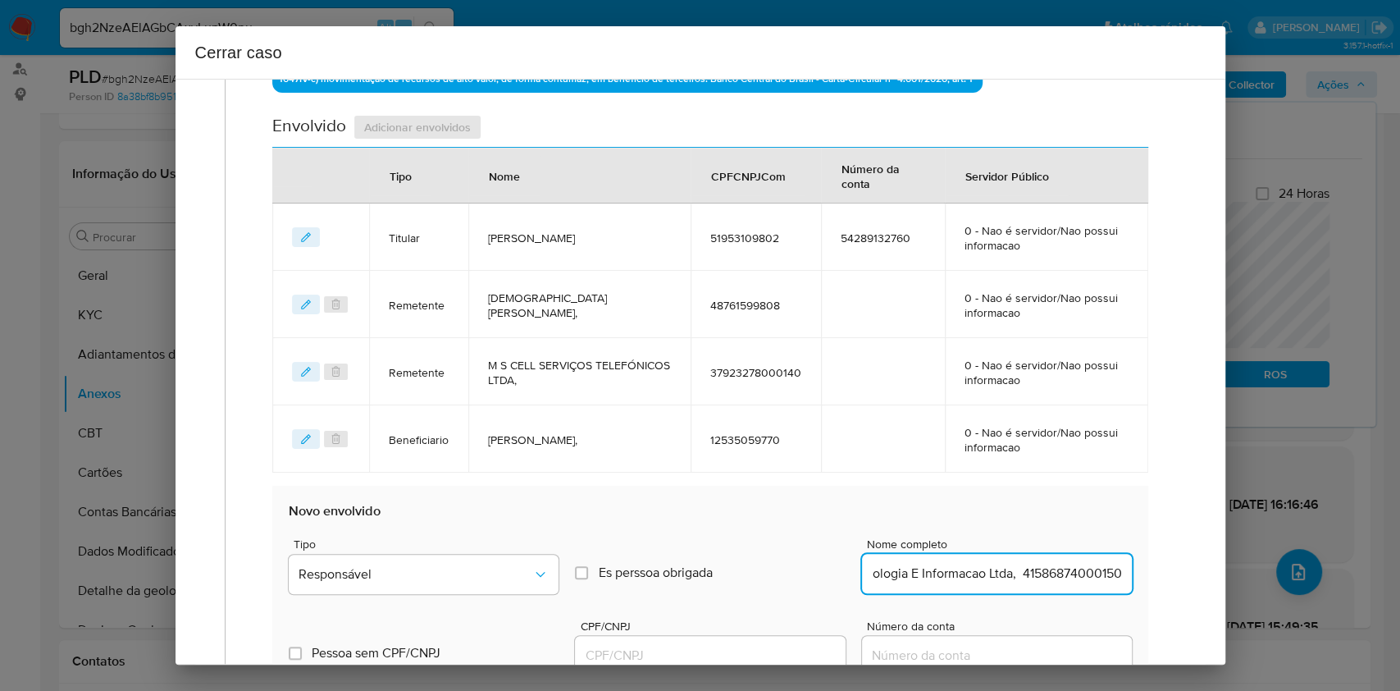
click at [1030, 581] on input "Trkbit Tecnologia E Informacao Ltda, 41586874000150" at bounding box center [997, 573] width 270 height 21
click at [1039, 577] on input "Trkbit Tecnologia E Informacao Ltda, 41586874000150" at bounding box center [997, 573] width 270 height 21
click at [1039, 576] on input "Trkbit Tecnologia E Informacao Ltda, 41586874000150" at bounding box center [997, 573] width 270 height 21
click at [1039, 577] on input "Trkbit Tecnologia E Informacao Ltda, 41586874000150" at bounding box center [997, 573] width 270 height 21
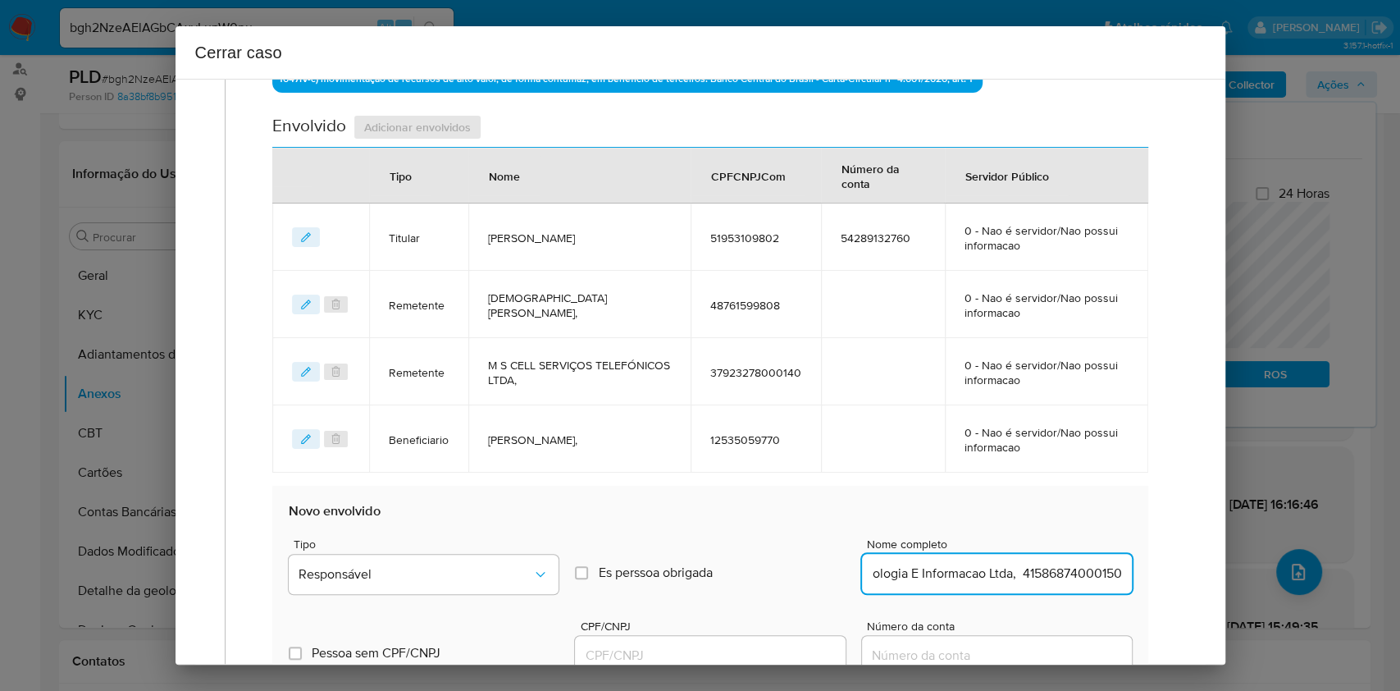
click at [1054, 572] on input "Trkbit Tecnologia E Informacao Ltda, 41586874000150" at bounding box center [997, 573] width 270 height 21
type input "Trkbit Tecnologia E Informacao Ltda,"
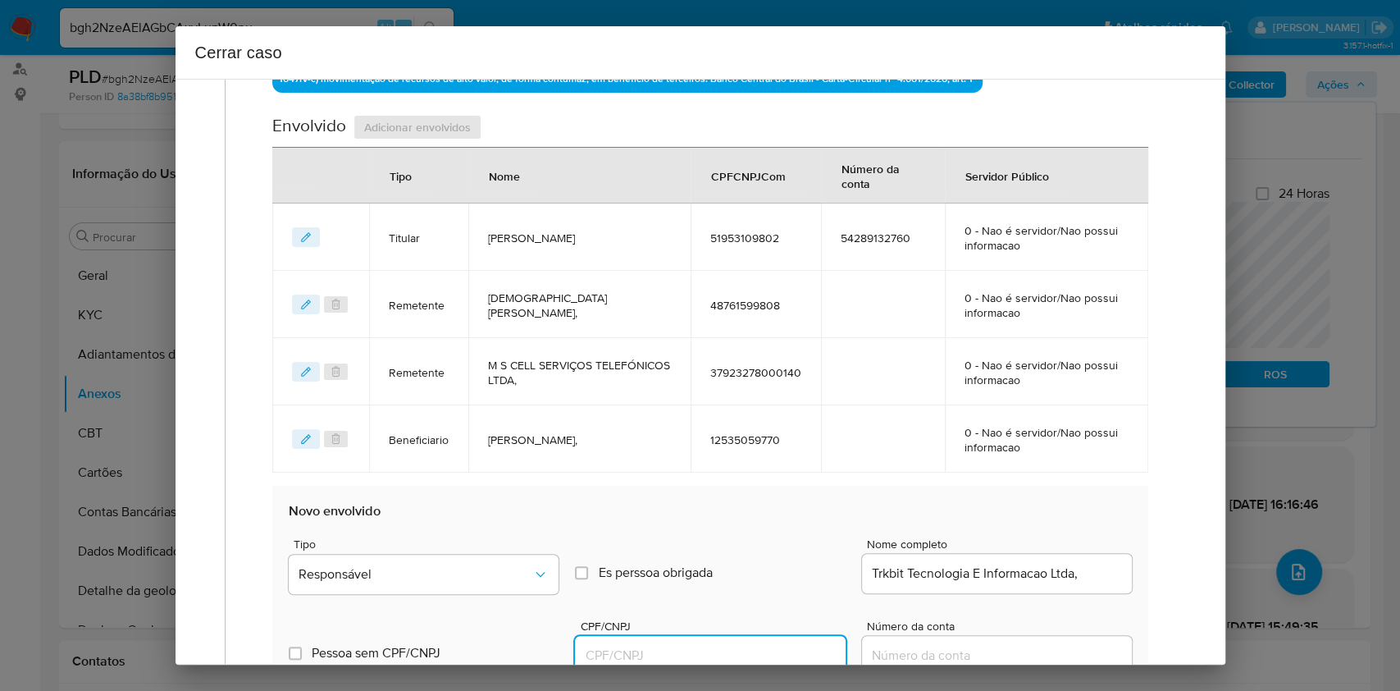
click at [782, 645] on input "CPF/CNPJ" at bounding box center [710, 655] width 270 height 21
paste input "41586874000150"
type input "41586874000150"
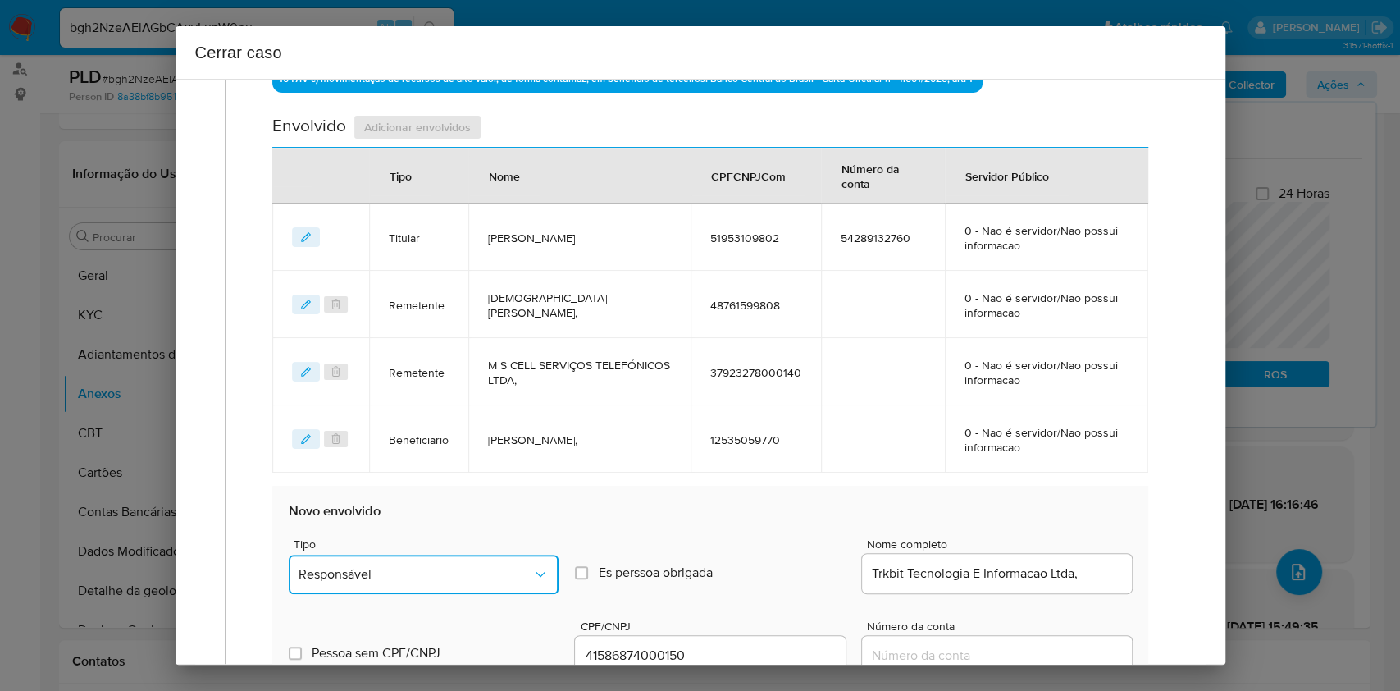
drag, startPoint x: 496, startPoint y: 567, endPoint x: 504, endPoint y: 561, distance: 9.4
click at [498, 568] on span "Responsável" at bounding box center [416, 574] width 234 height 16
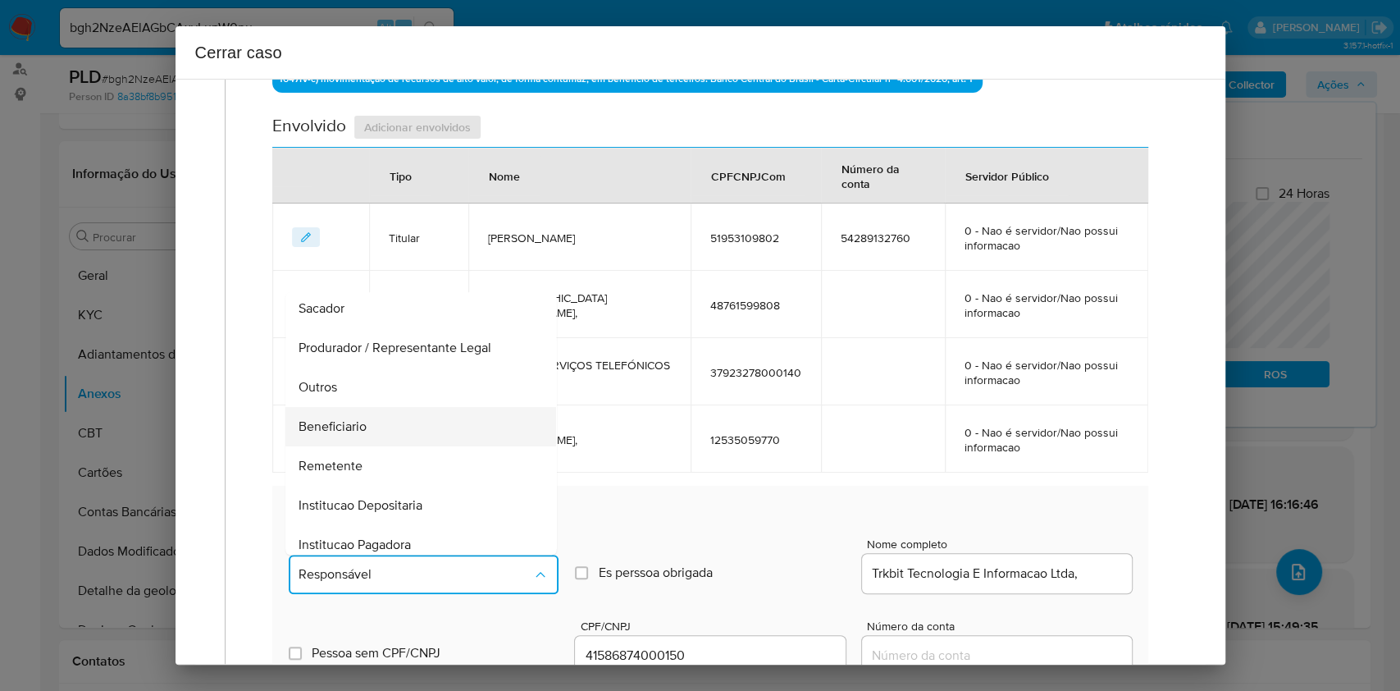
scroll to position [210, 0]
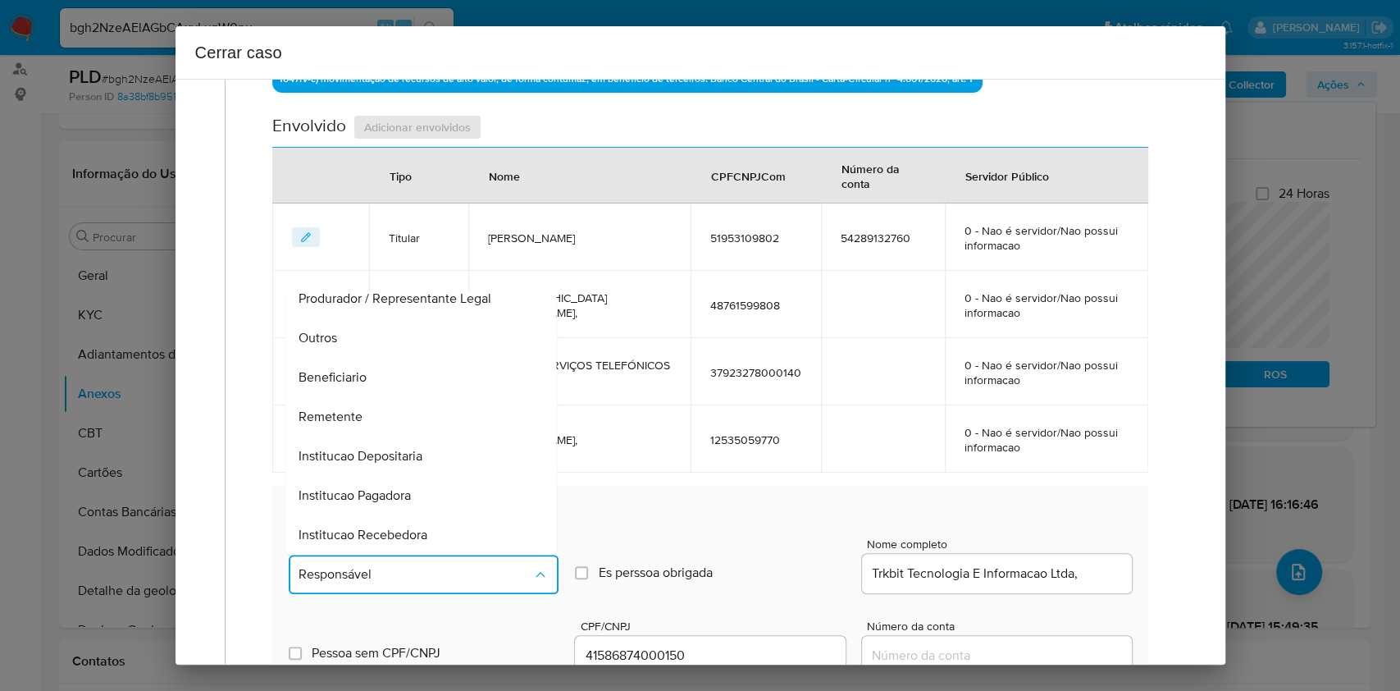
click at [379, 373] on div "Beneficiario" at bounding box center [416, 377] width 235 height 39
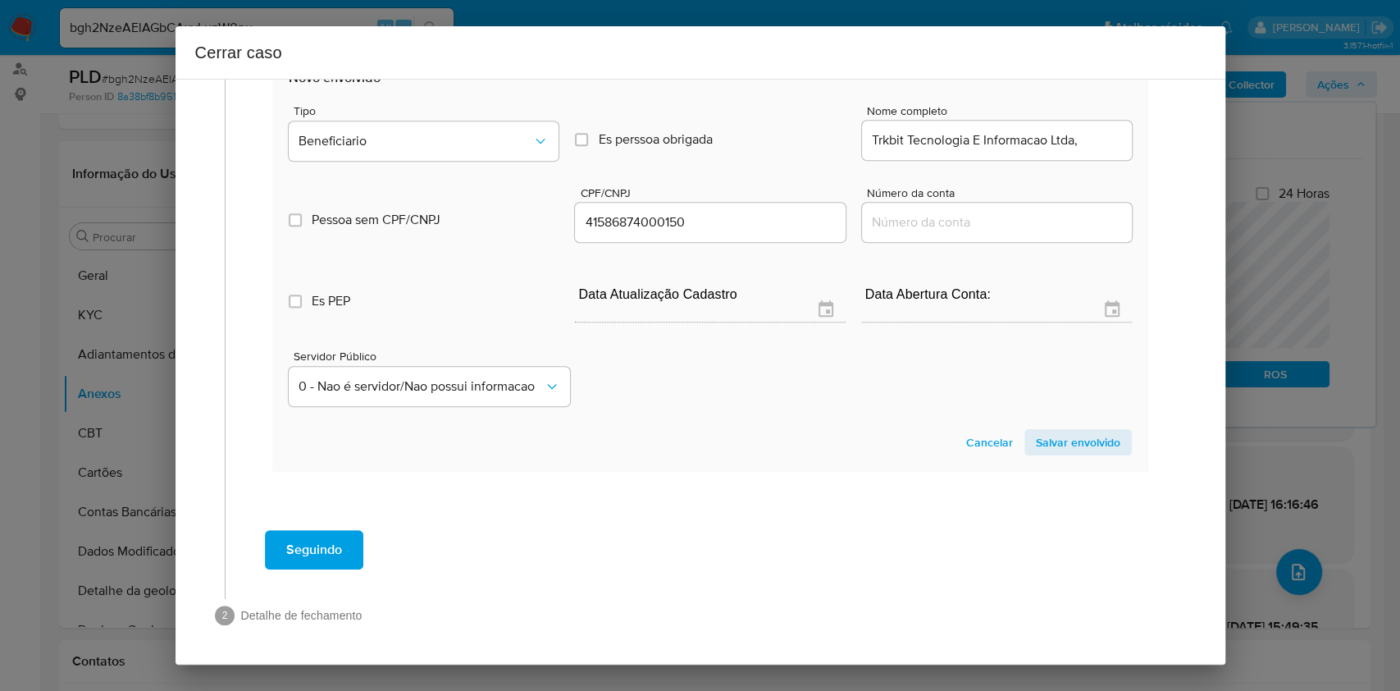
drag, startPoint x: 1038, startPoint y: 434, endPoint x: 1109, endPoint y: 388, distance: 84.9
click at [1038, 435] on span "Salvar envolvido" at bounding box center [1078, 442] width 84 height 23
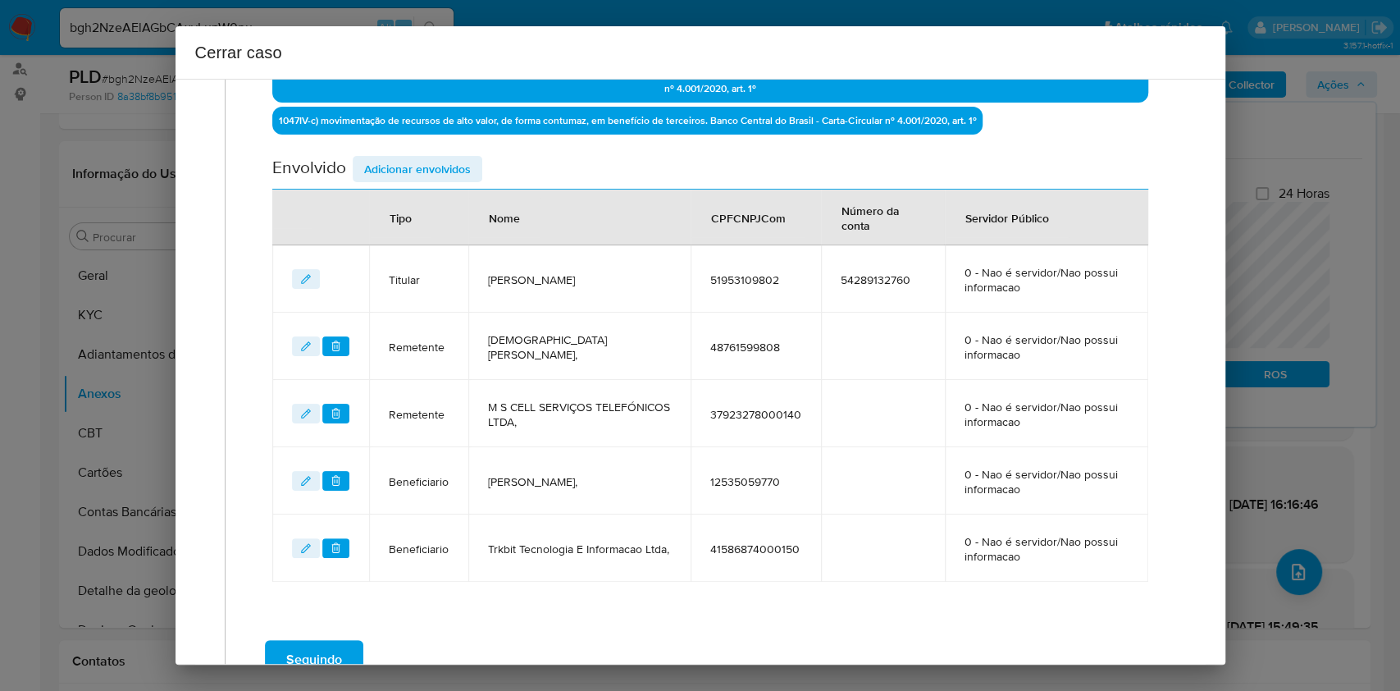
drag, startPoint x: 441, startPoint y: 163, endPoint x: 742, endPoint y: 235, distance: 309.6
click at [441, 167] on span "Adicionar envolvidos" at bounding box center [417, 168] width 107 height 23
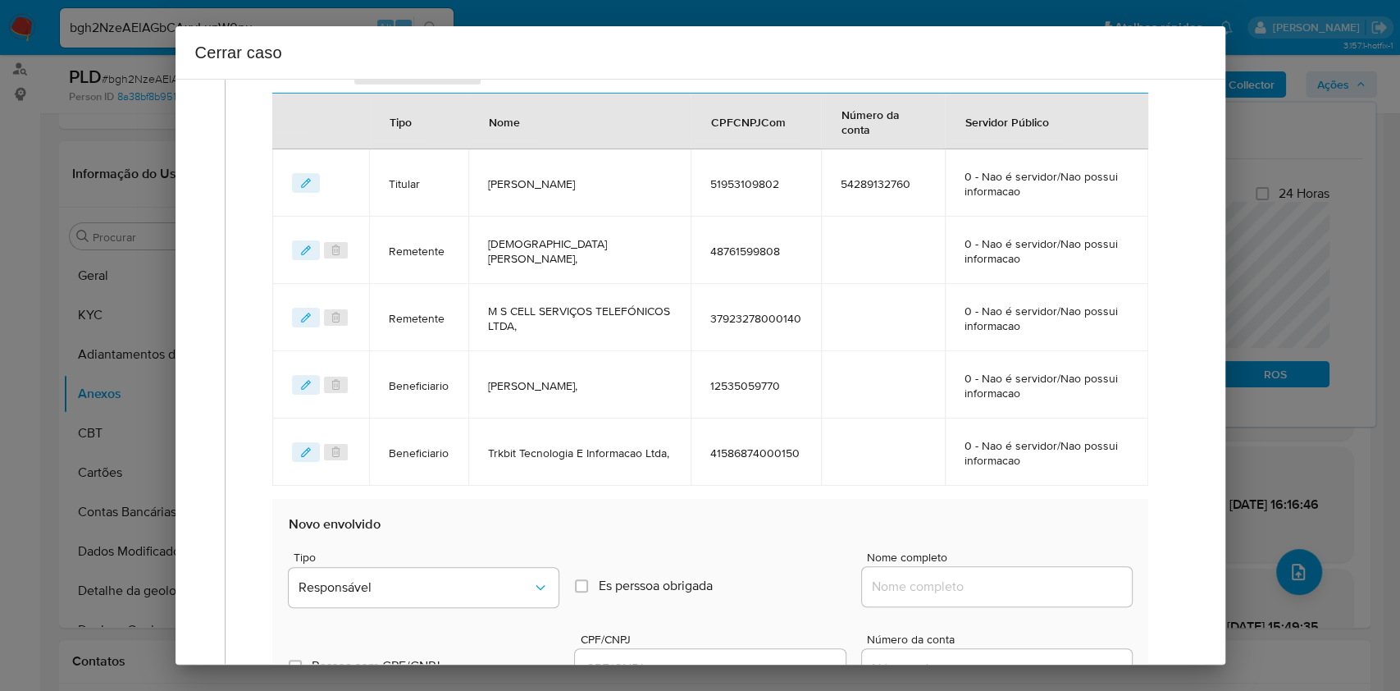
scroll to position [882, 0]
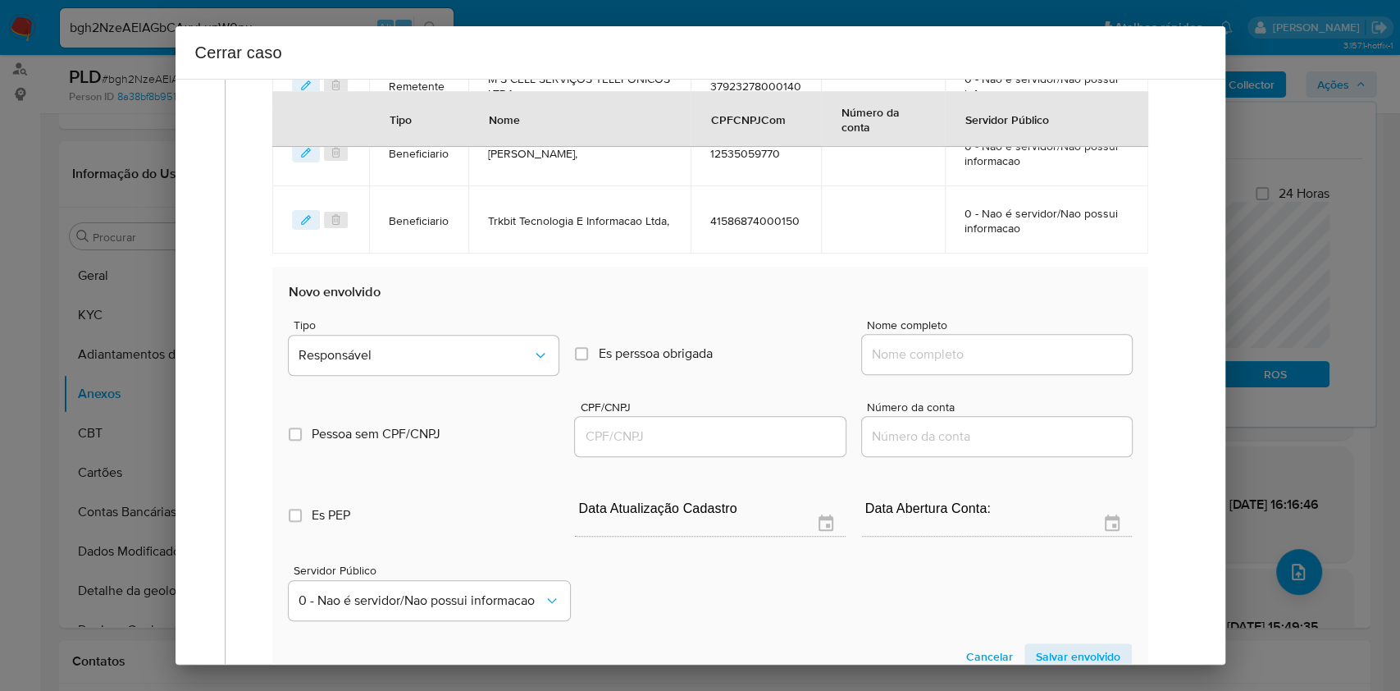
drag, startPoint x: 1004, startPoint y: 345, endPoint x: 1017, endPoint y: 354, distance: 15.9
click at [1004, 345] on input "Nome completo" at bounding box center [997, 354] width 270 height 21
paste input "W CELL CELULARES LTDA, 21112371000135"
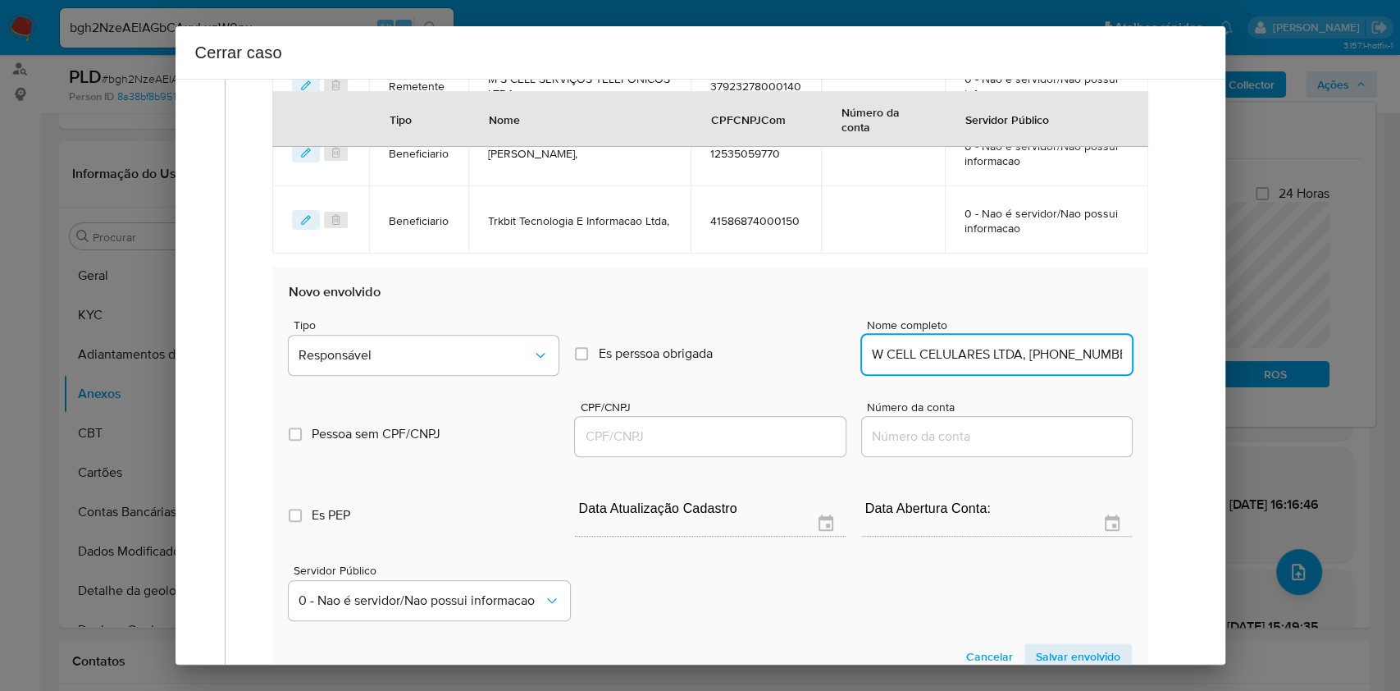
scroll to position [0, 4]
click at [1043, 353] on input "W CELL CELULARES LTDA, 21112371000135" at bounding box center [997, 354] width 270 height 21
type input "W CELL CELULARES LTDA,"
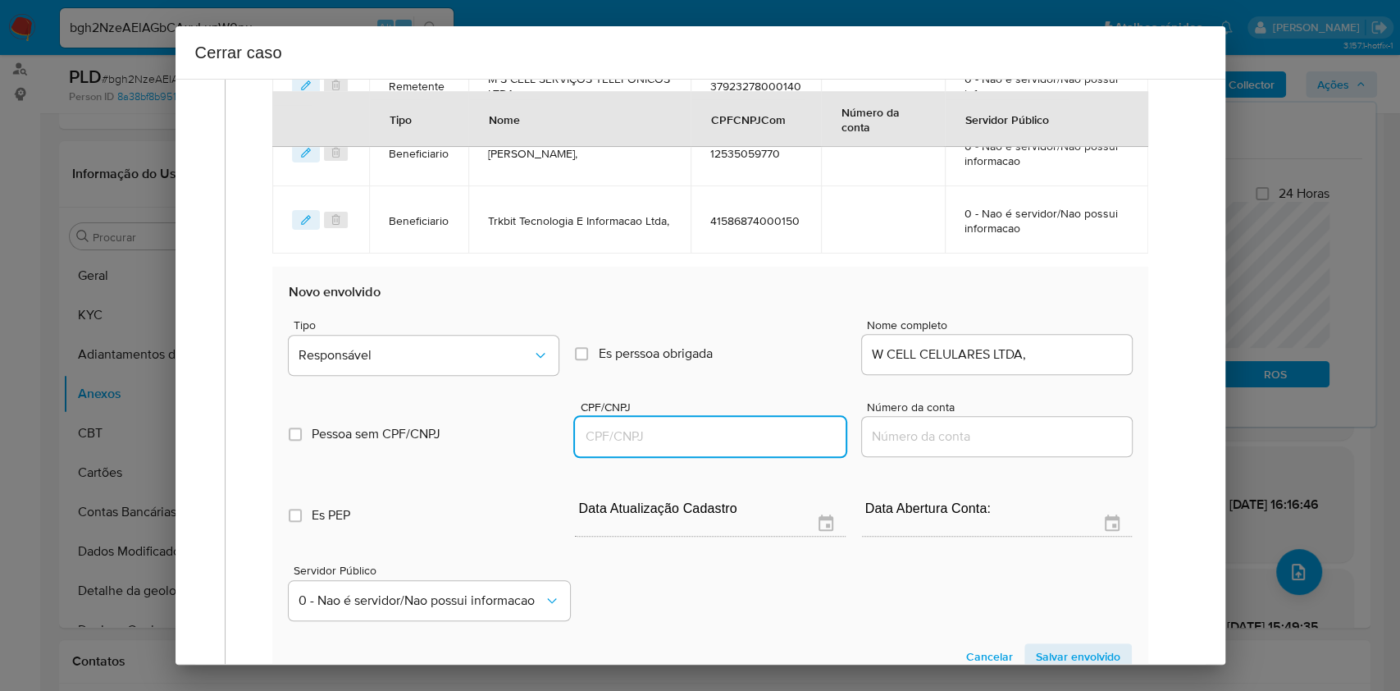
drag, startPoint x: 784, startPoint y: 438, endPoint x: 802, endPoint y: 423, distance: 23.3
click at [784, 438] on input "CPF/CNPJ" at bounding box center [710, 436] width 270 height 21
paste input "21112371000135"
type input "21112371000135"
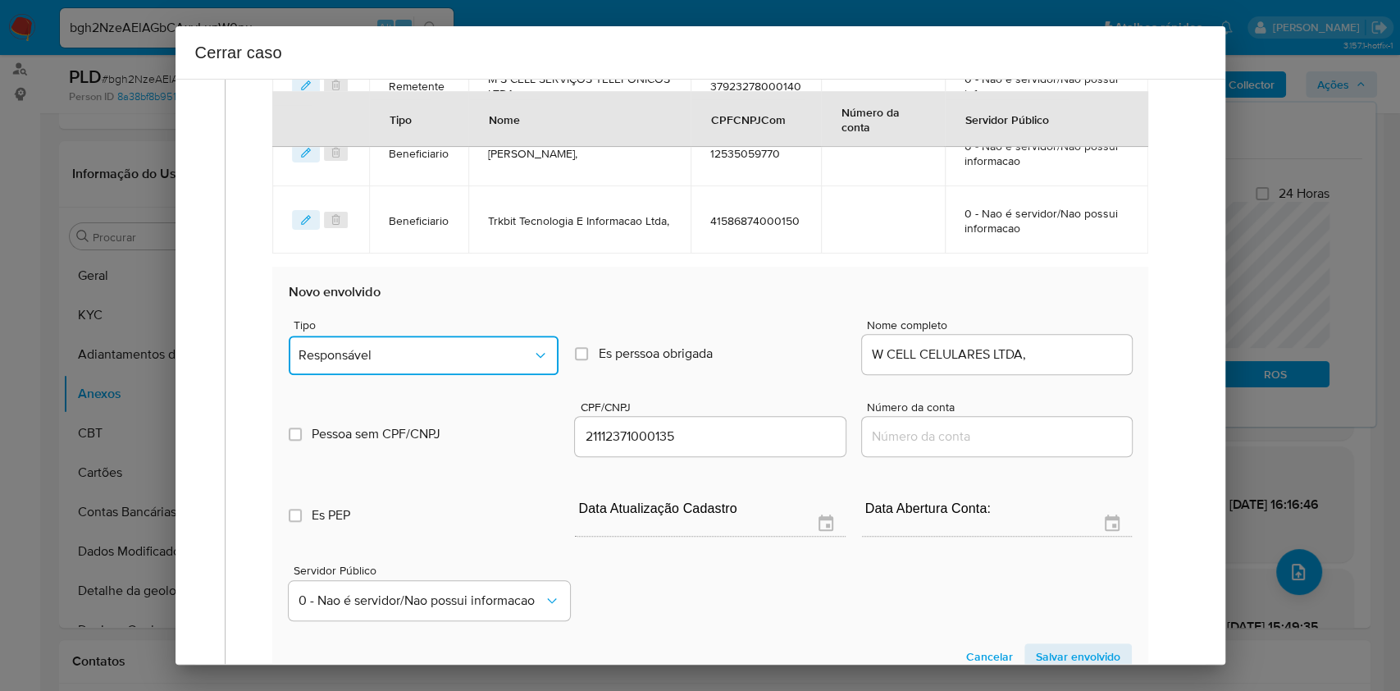
click at [525, 354] on span "Responsável" at bounding box center [416, 355] width 234 height 16
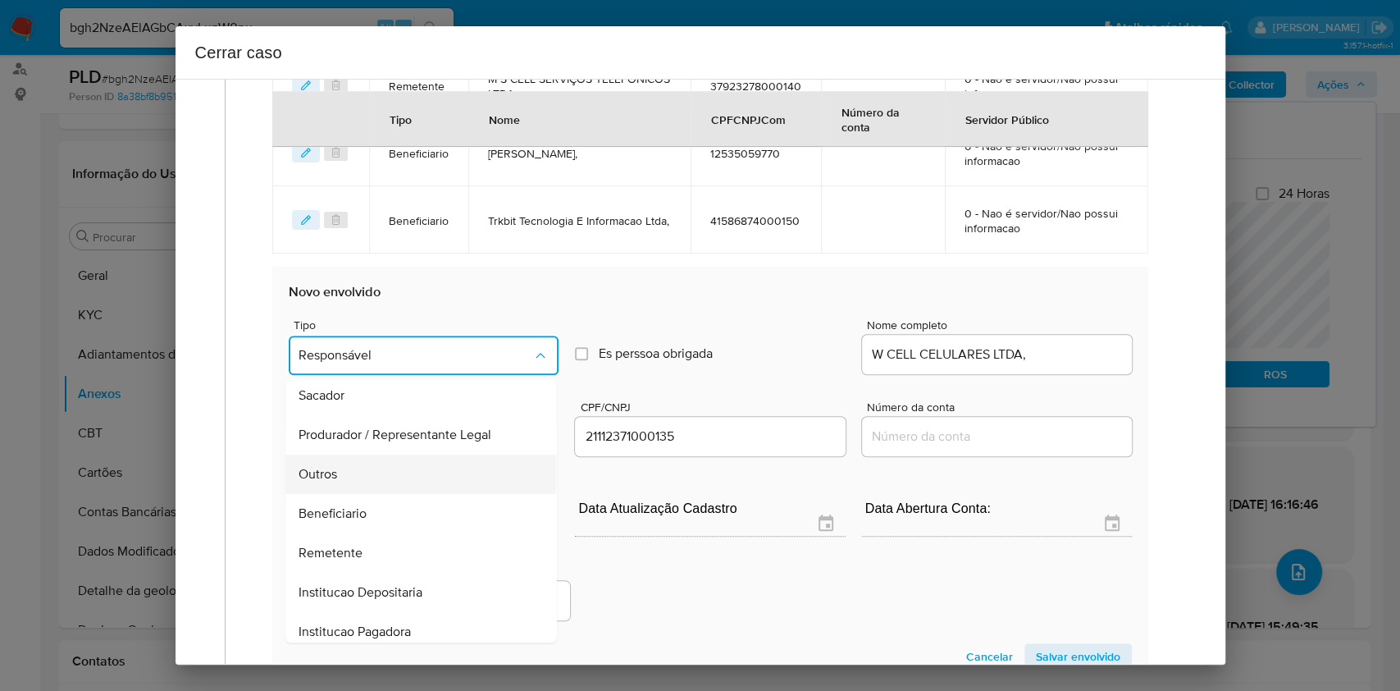
scroll to position [210, 0]
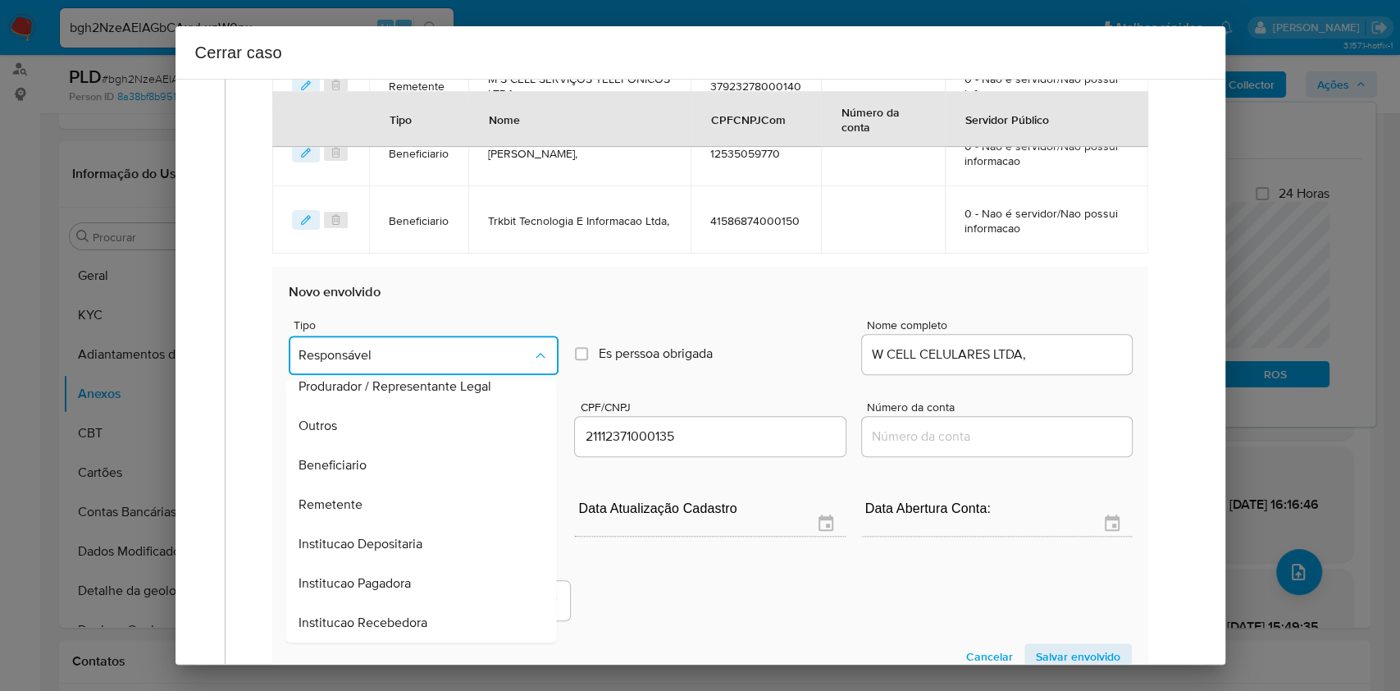
drag, startPoint x: 372, startPoint y: 447, endPoint x: 894, endPoint y: 514, distance: 526.0
click at [375, 448] on div "Beneficiario" at bounding box center [416, 464] width 235 height 39
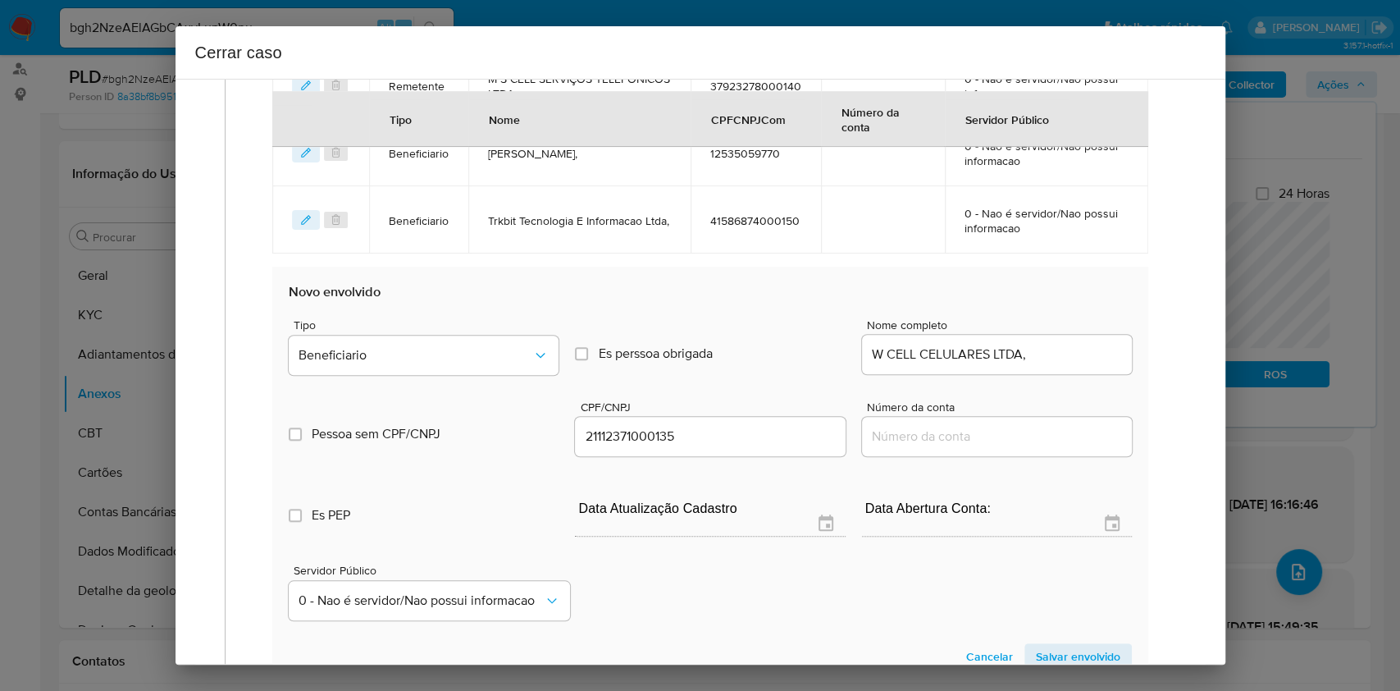
click at [1077, 651] on span "Salvar envolvido" at bounding box center [1078, 656] width 84 height 23
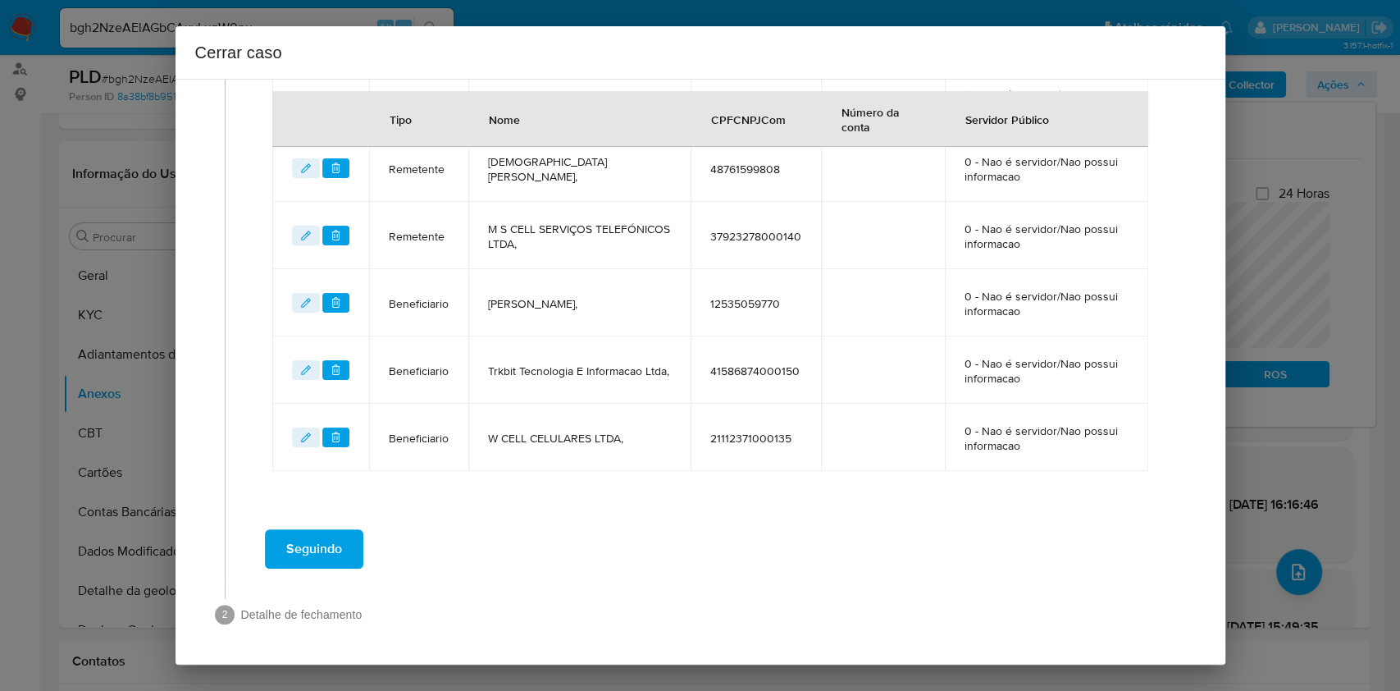
scroll to position [730, 0]
drag, startPoint x: 292, startPoint y: 431, endPoint x: 308, endPoint y: 436, distance: 17.4
click at [292, 431] on button "editEnvolvido" at bounding box center [306, 439] width 28 height 20
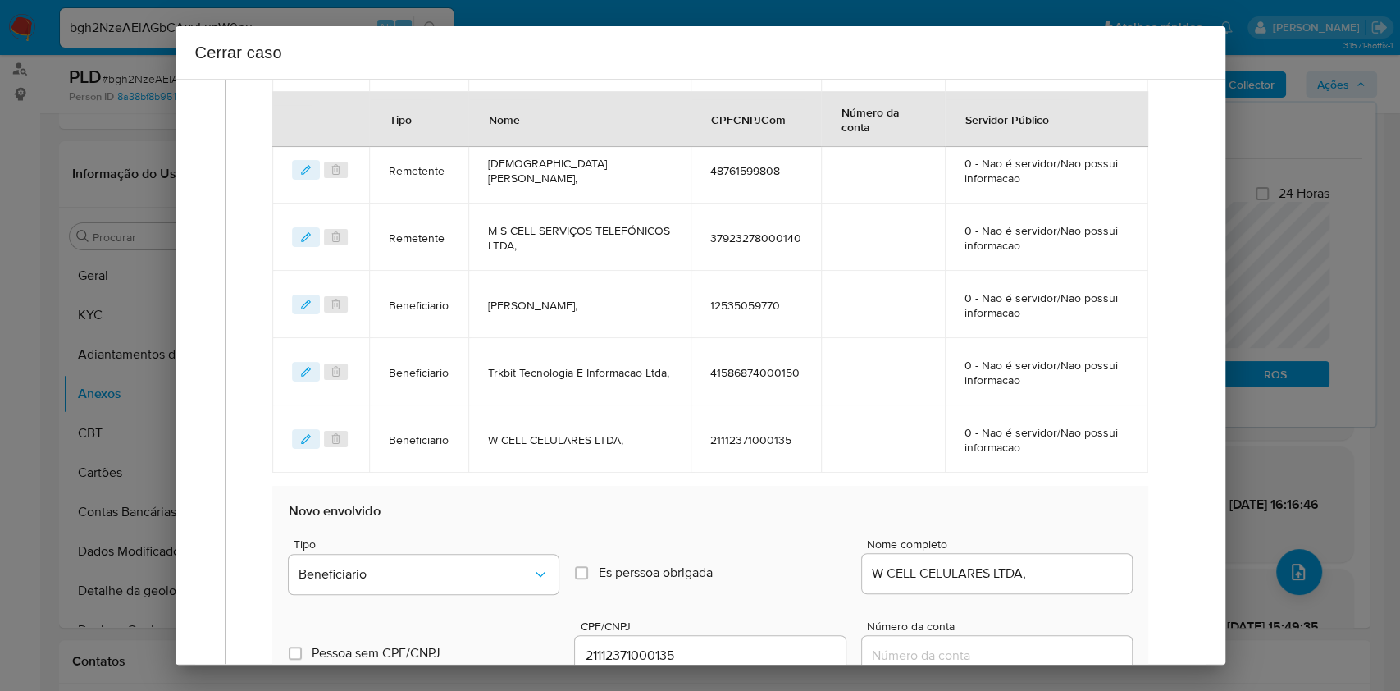
click at [308, 436] on icon "editEnvolvido" at bounding box center [305, 438] width 11 height 11
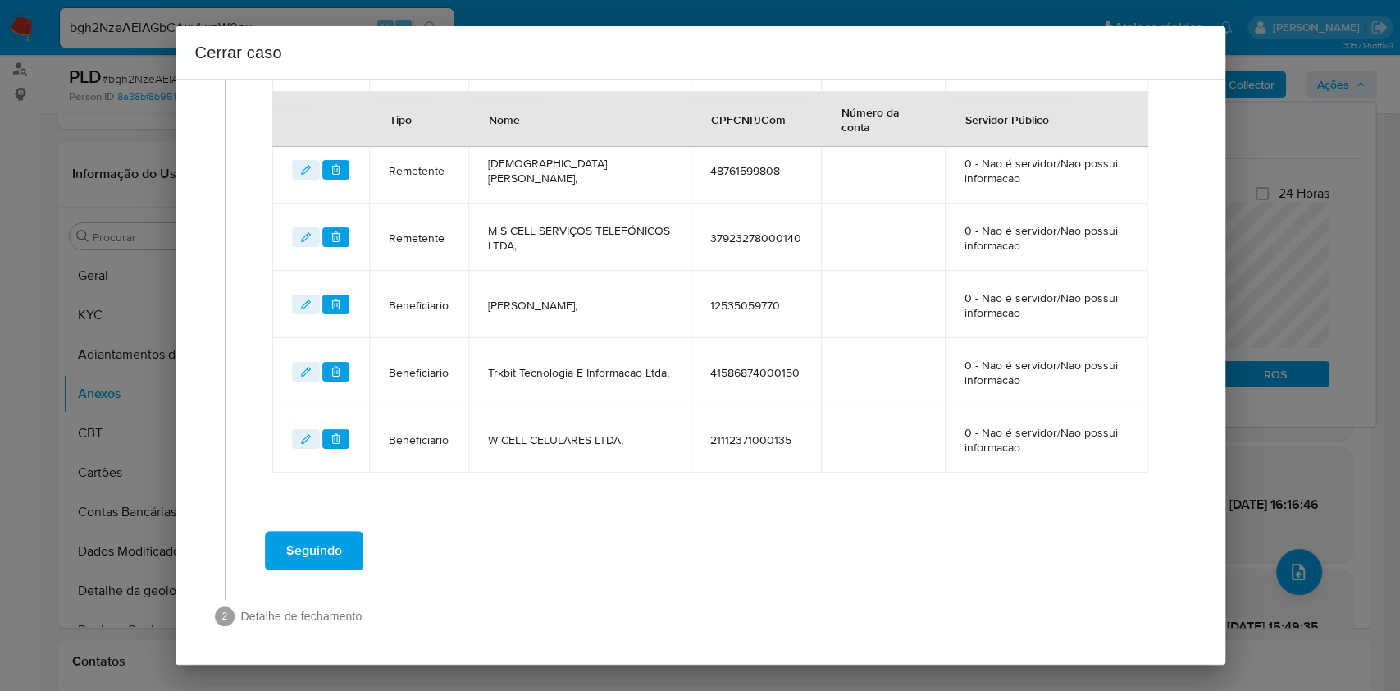
click at [310, 440] on icon "editEnvolvido" at bounding box center [305, 438] width 11 height 11
drag, startPoint x: 300, startPoint y: 439, endPoint x: 314, endPoint y: 446, distance: 15.8
click at [302, 440] on icon "editEnvolvido" at bounding box center [305, 438] width 11 height 11
click at [304, 433] on icon "editEnvolvido" at bounding box center [305, 438] width 11 height 11
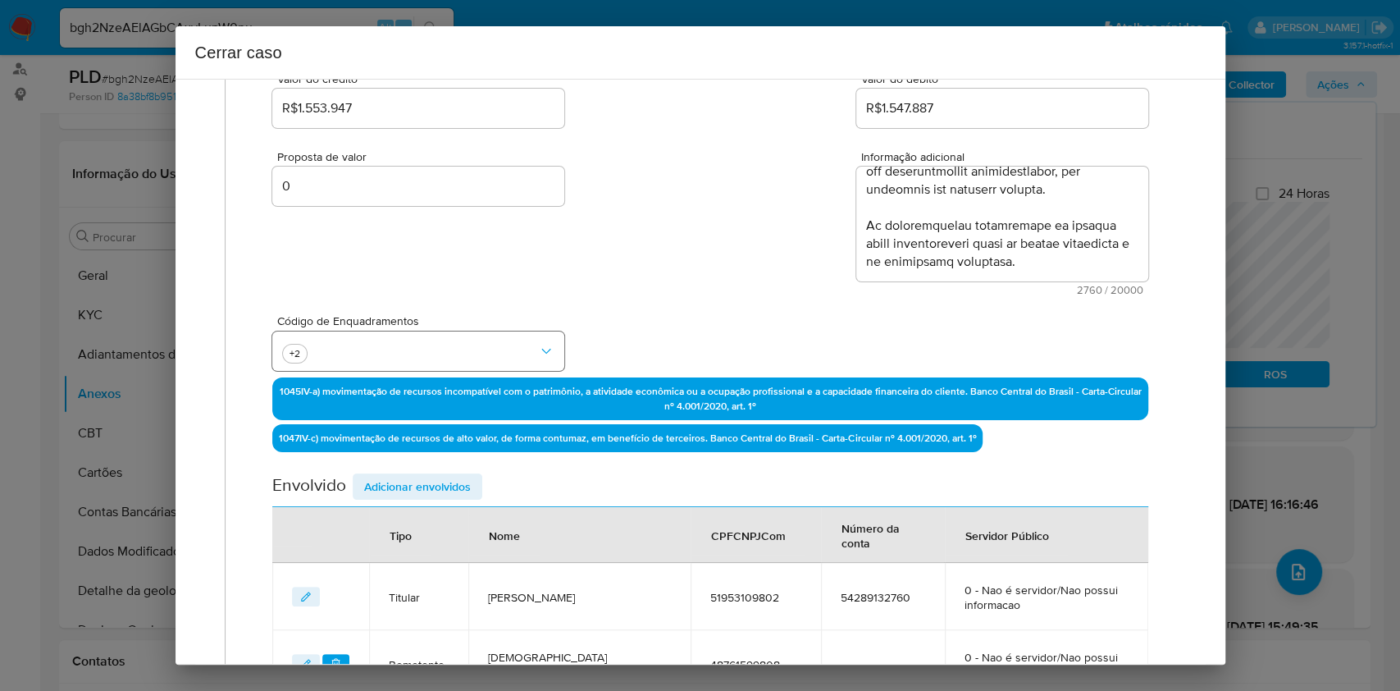
scroll to position [184, 0]
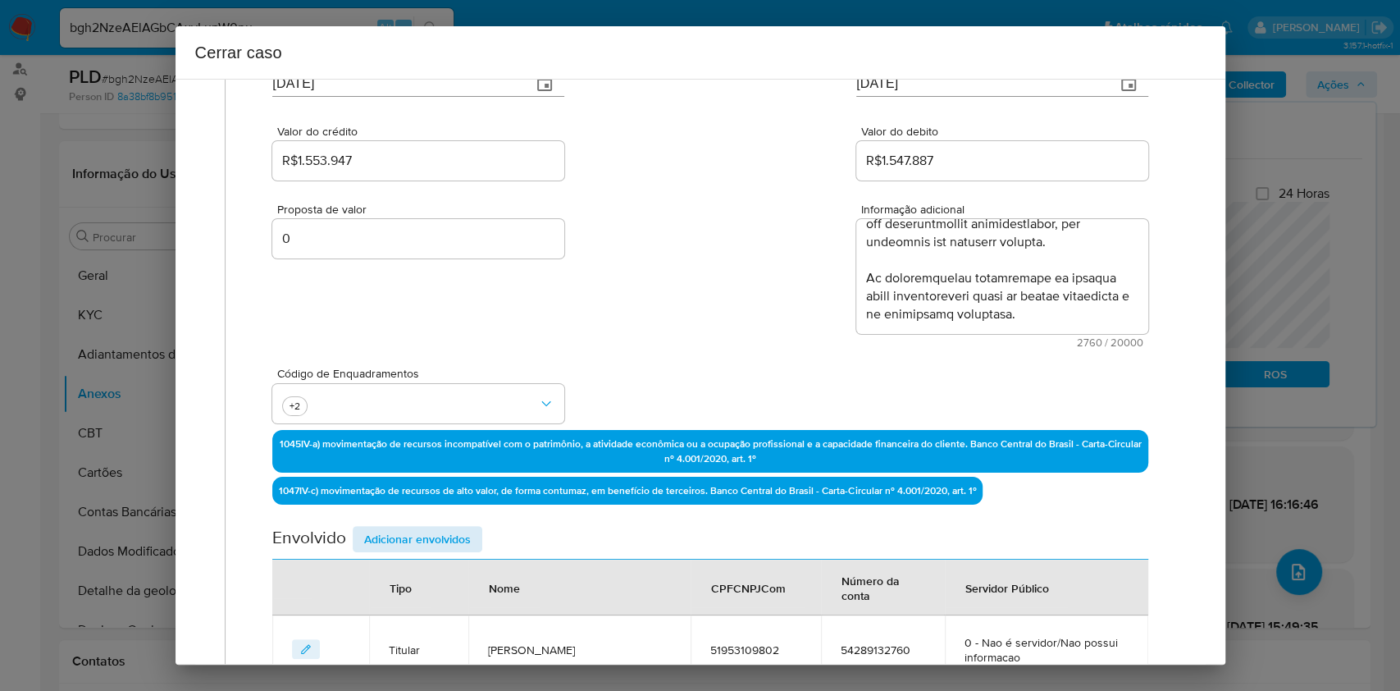
drag, startPoint x: 441, startPoint y: 522, endPoint x: 453, endPoint y: 533, distance: 16.8
click at [442, 523] on div "Data de início 01/07/2025 Data Fin 23/08/2025 Valor do crédito R$1.553.947 Valo…" at bounding box center [709, 520] width 875 height 998
drag, startPoint x: 453, startPoint y: 533, endPoint x: 484, endPoint y: 528, distance: 31.6
click at [453, 535] on span "Adicionar envolvidos" at bounding box center [417, 538] width 107 height 23
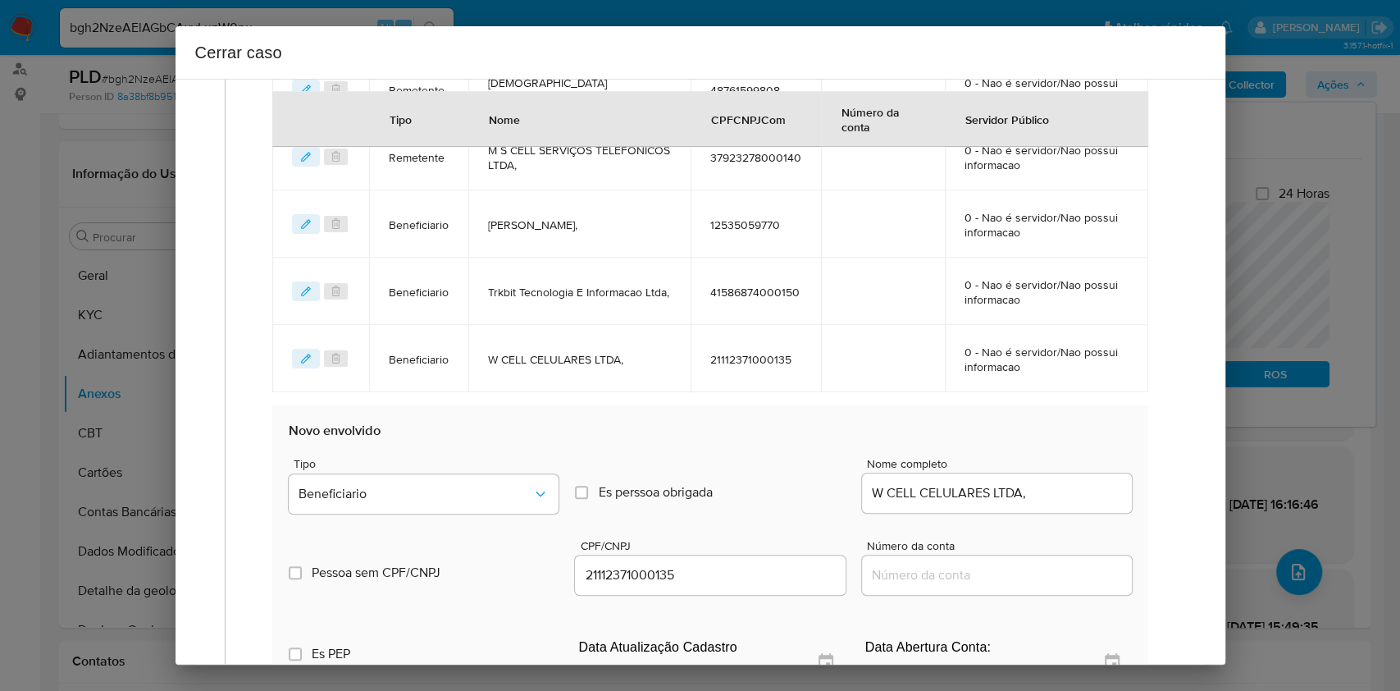
scroll to position [840, 0]
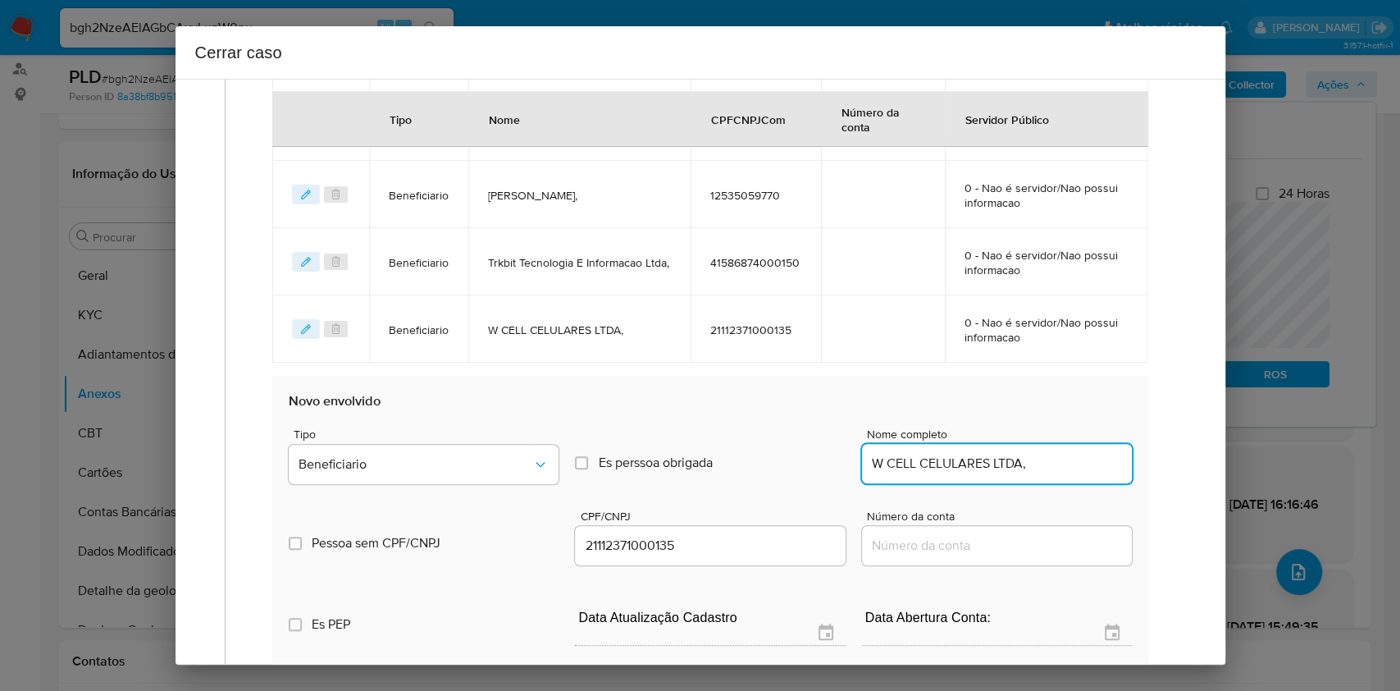
click at [1000, 467] on input "W CELL CELULARES LTDA," at bounding box center [997, 463] width 270 height 21
click at [1000, 466] on input "W CELL CELULARES LTDA," at bounding box center [997, 463] width 270 height 21
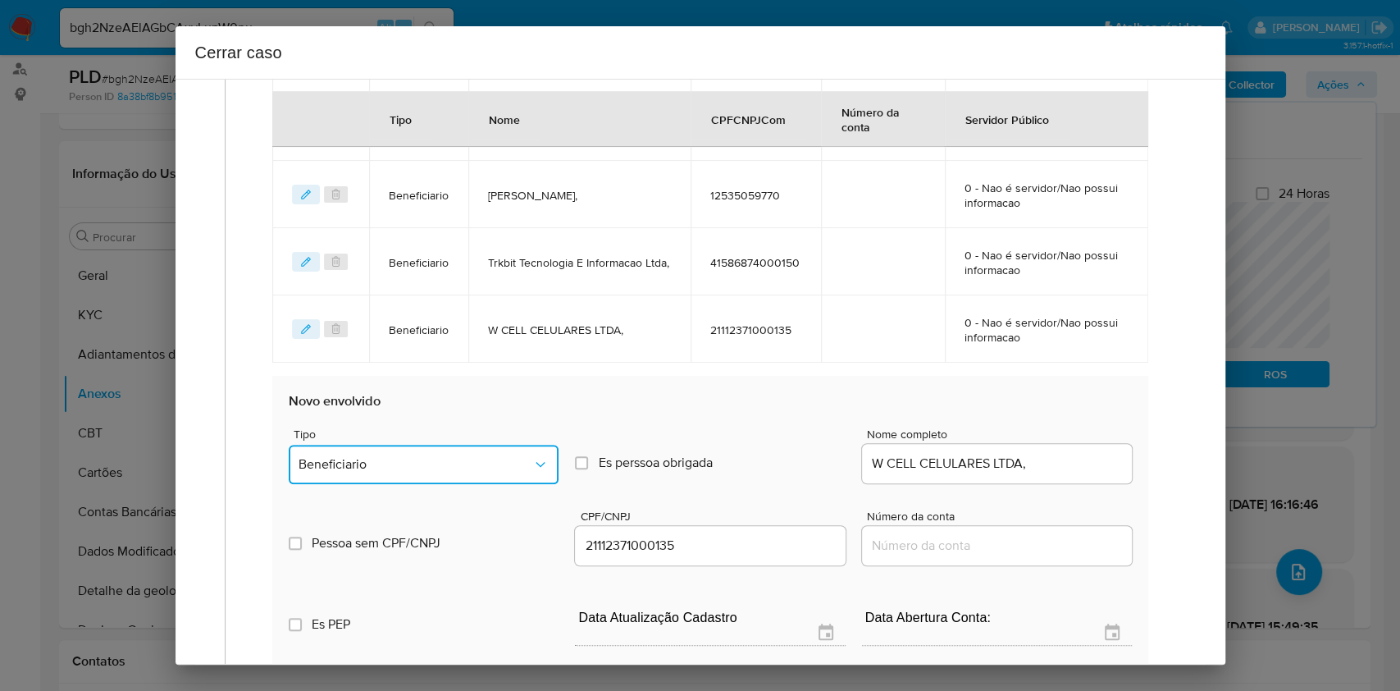
drag, startPoint x: 447, startPoint y: 469, endPoint x: 438, endPoint y: 472, distance: 9.6
click at [447, 469] on span "Beneficiario" at bounding box center [416, 464] width 234 height 16
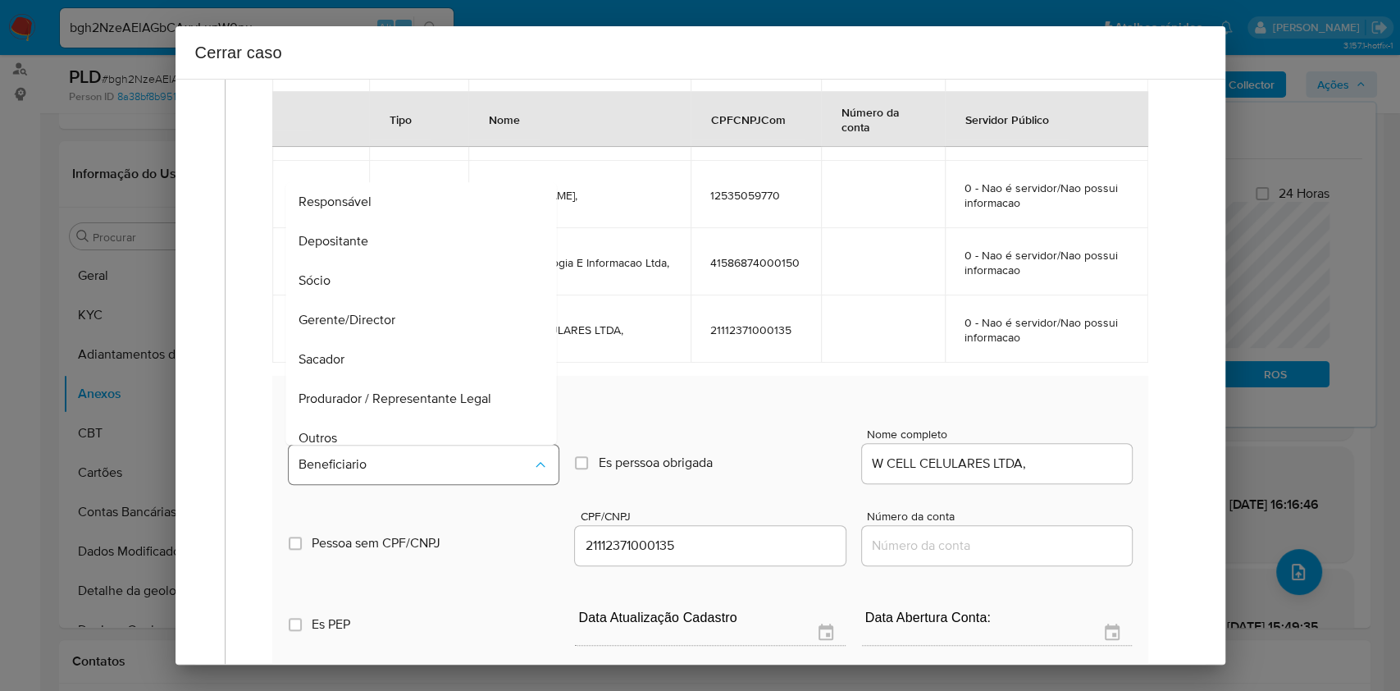
scroll to position [164, 0]
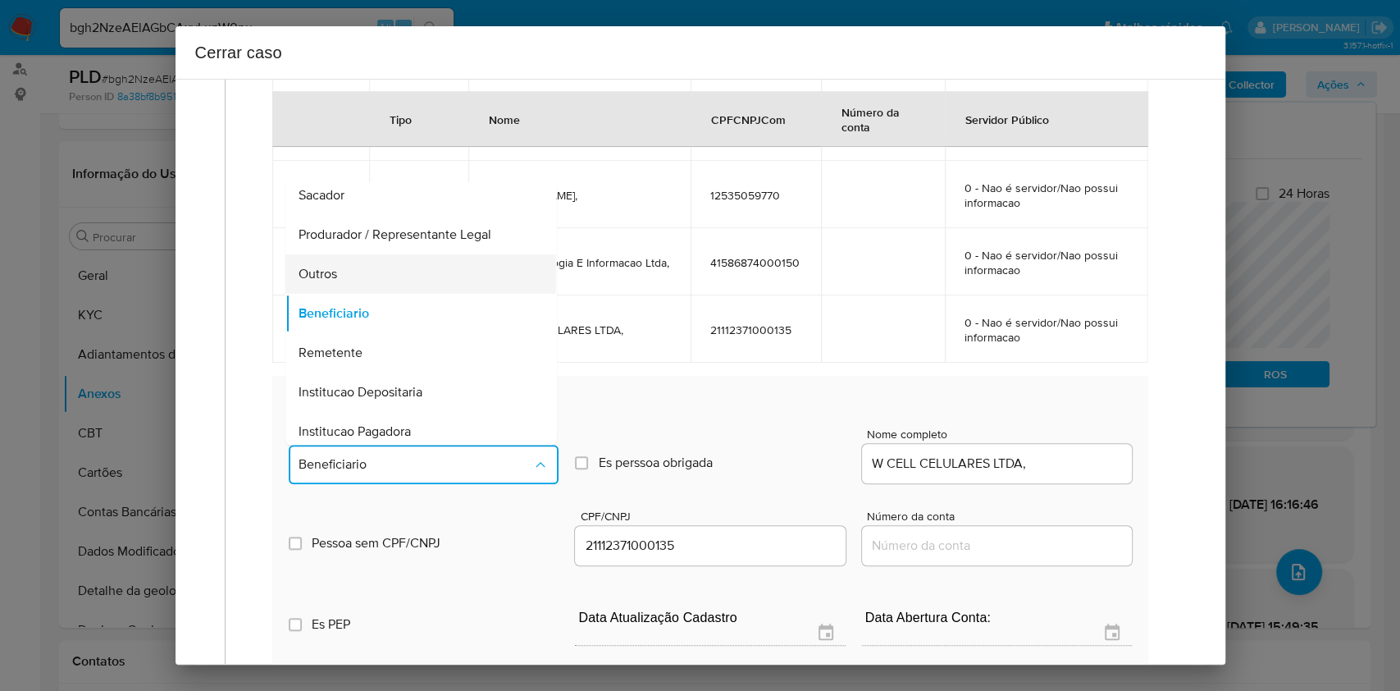
click at [353, 261] on div "Outros" at bounding box center [416, 273] width 235 height 39
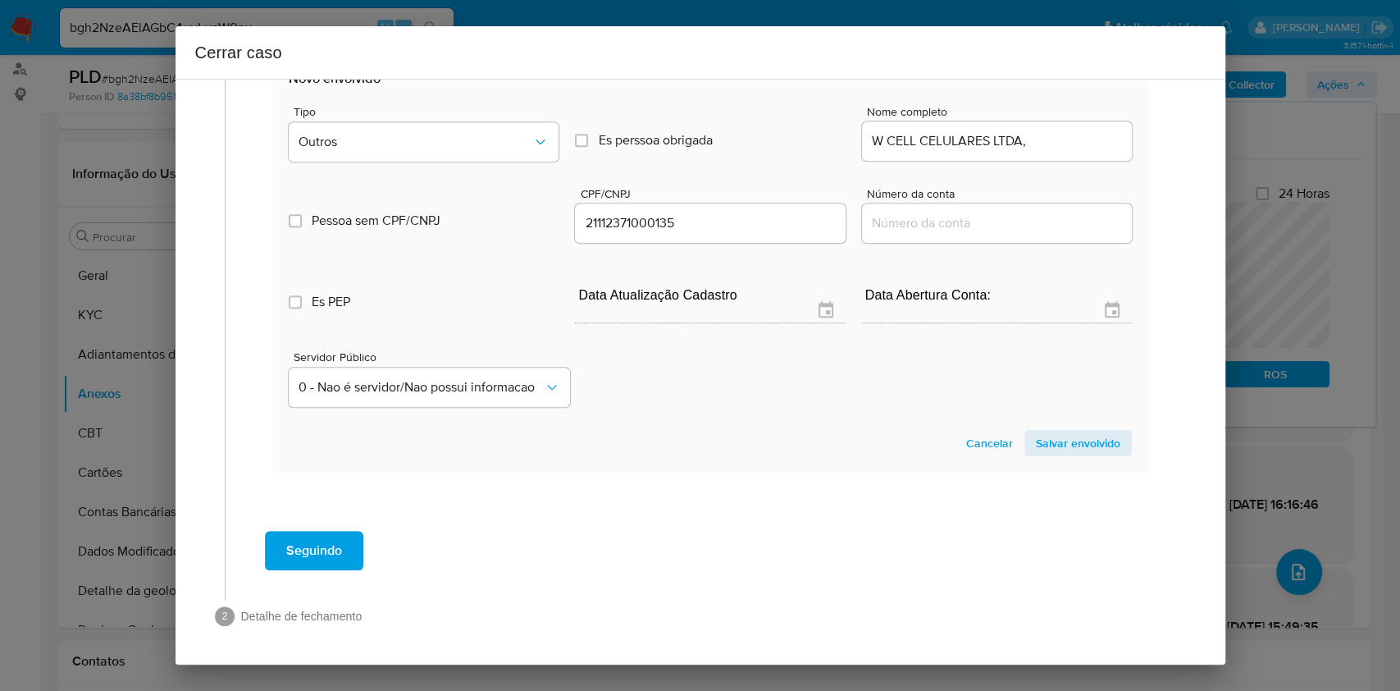
drag, startPoint x: 1051, startPoint y: 442, endPoint x: 903, endPoint y: 299, distance: 205.9
click at [1051, 443] on span "Salvar envolvido" at bounding box center [1078, 442] width 84 height 23
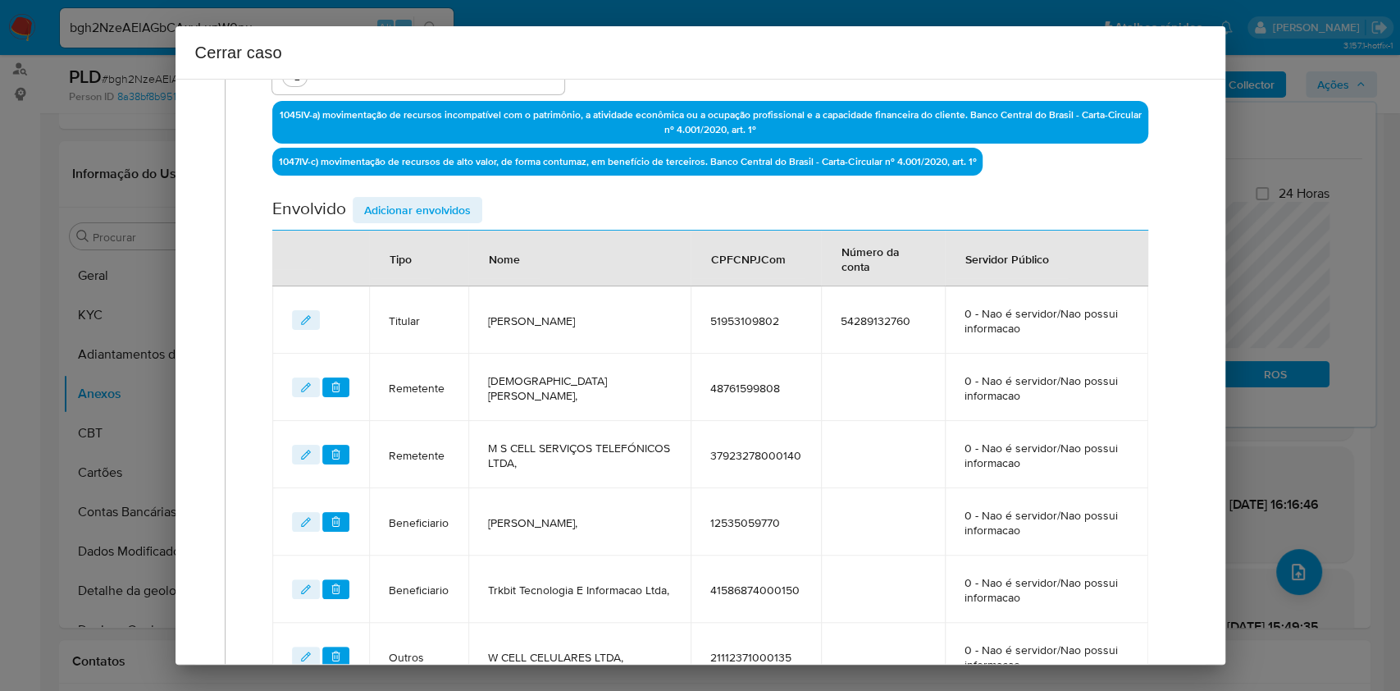
scroll to position [512, 0]
drag, startPoint x: 378, startPoint y: 213, endPoint x: 519, endPoint y: 287, distance: 159.2
click at [383, 215] on span "Adicionar envolvidos" at bounding box center [417, 210] width 107 height 23
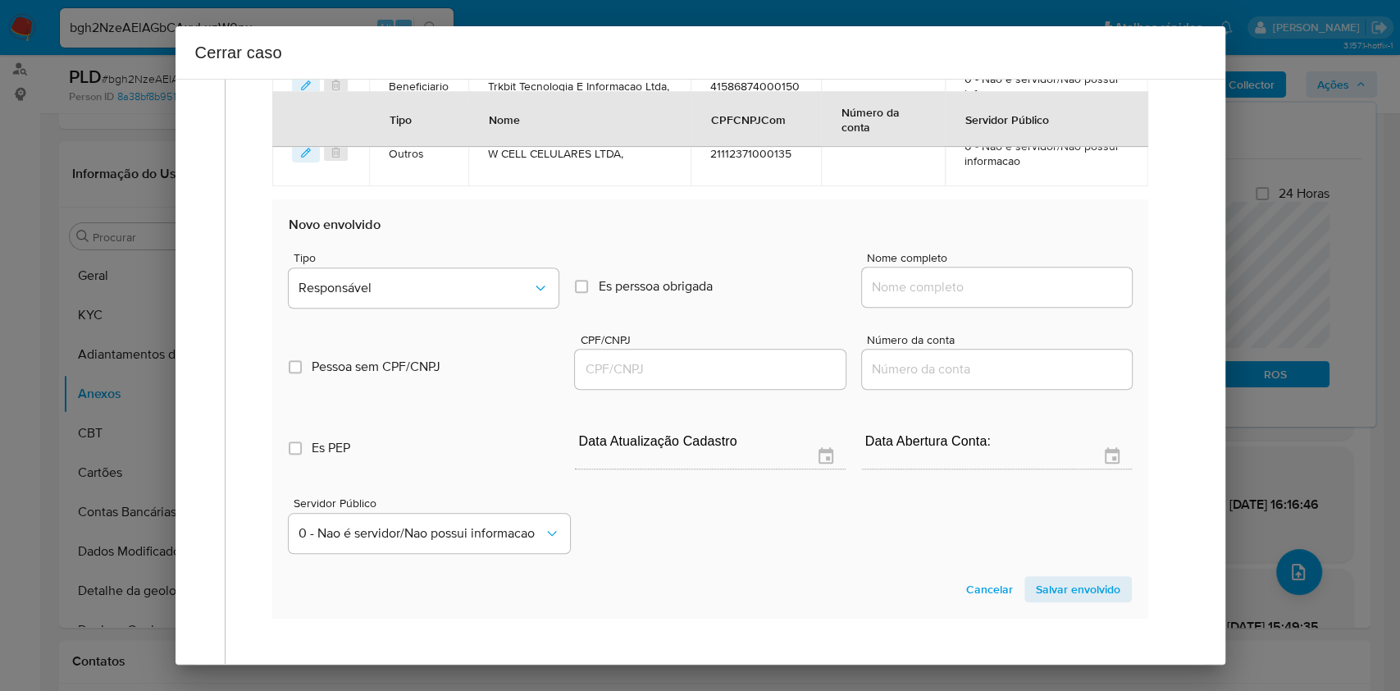
scroll to position [1162, 0]
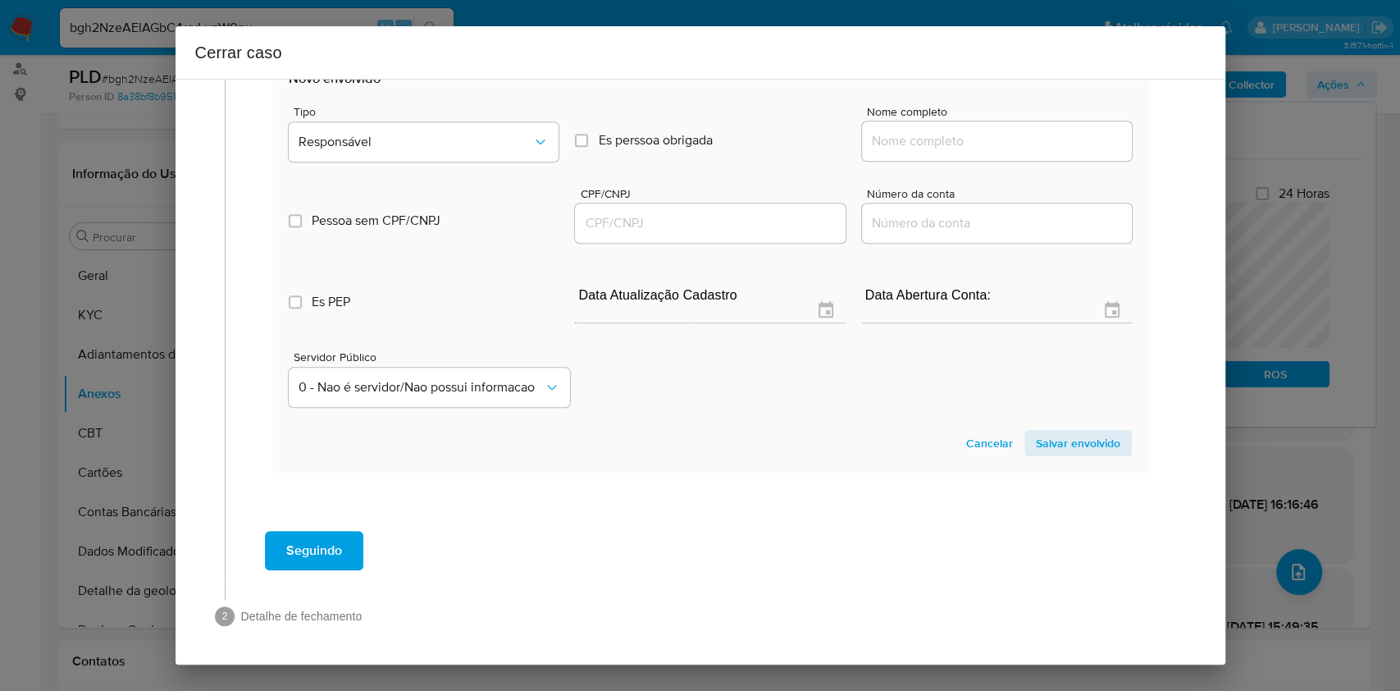
click at [905, 150] on div at bounding box center [997, 140] width 270 height 39
drag, startPoint x: 912, startPoint y: 140, endPoint x: 996, endPoint y: 135, distance: 83.8
click at [912, 141] on input "Nome completo" at bounding box center [997, 140] width 270 height 21
paste input "W CELL CELULARES LTDA, 21112371000216"
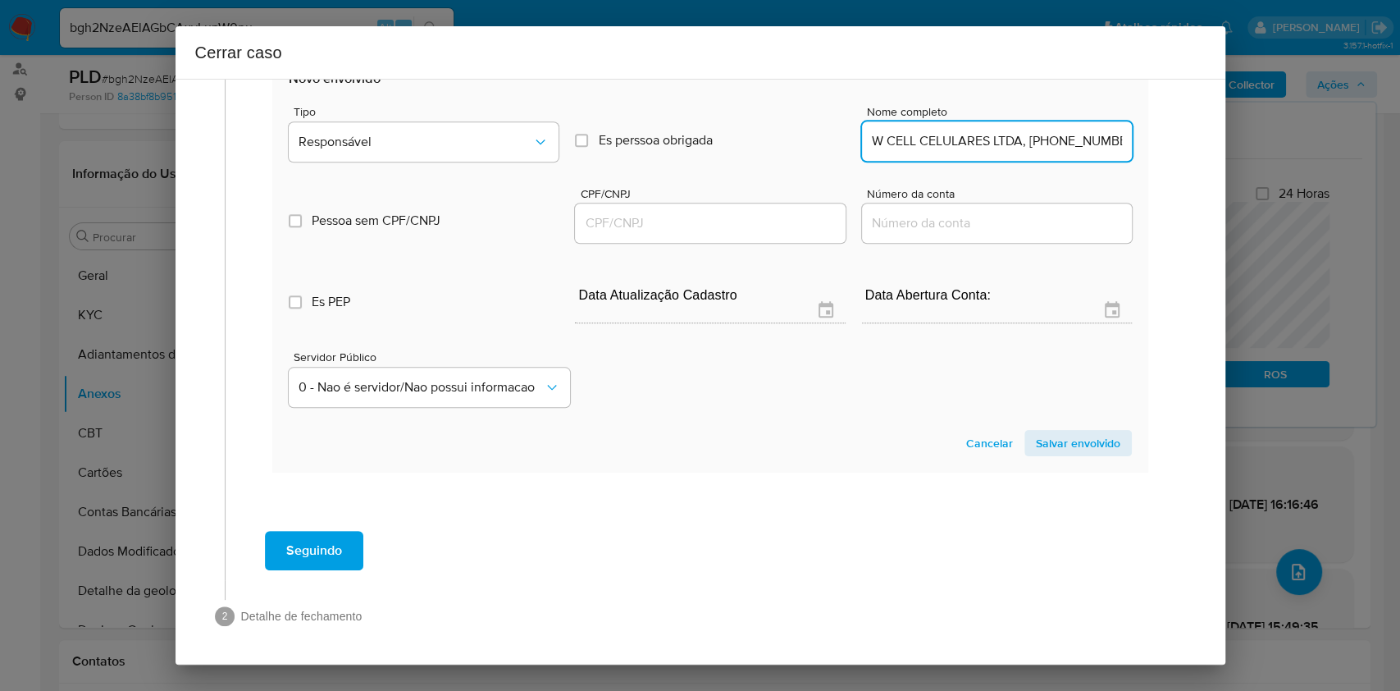
scroll to position [0, 5]
click at [1056, 130] on input "W CELL CELULARES LTDA, 21112371000216" at bounding box center [997, 140] width 270 height 21
click at [1065, 139] on input "W CELL CELULARES LTDA, 21112371000216" at bounding box center [997, 140] width 270 height 21
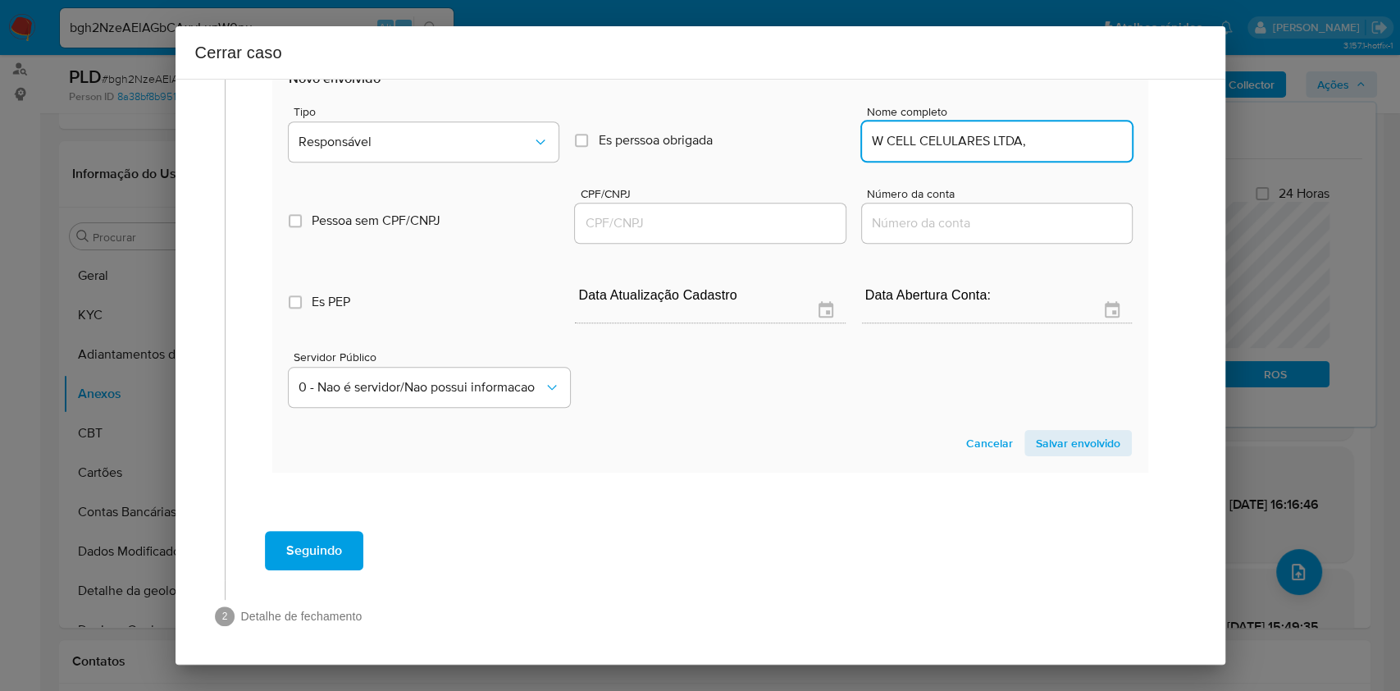
type input "W CELL CELULARES LTDA,"
click at [714, 217] on input "CPF/CNPJ" at bounding box center [710, 222] width 270 height 21
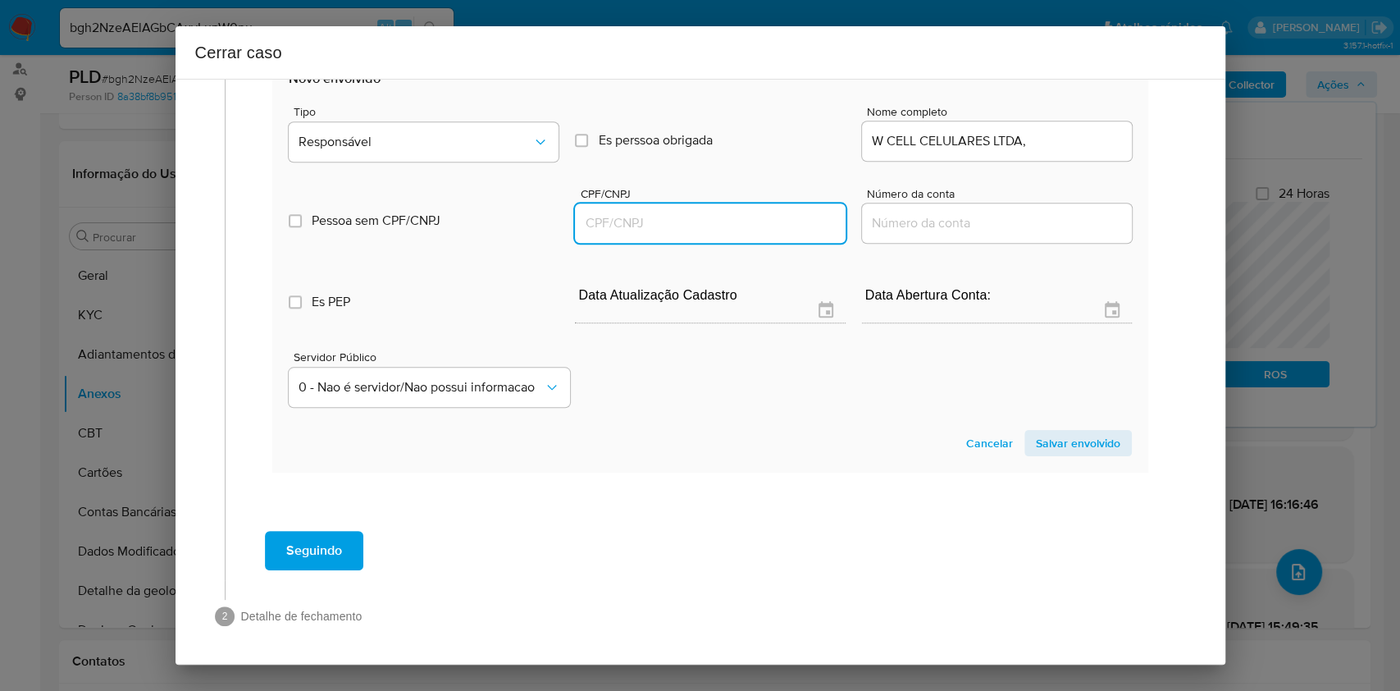
paste input "21112371000216"
type input "21112371000216"
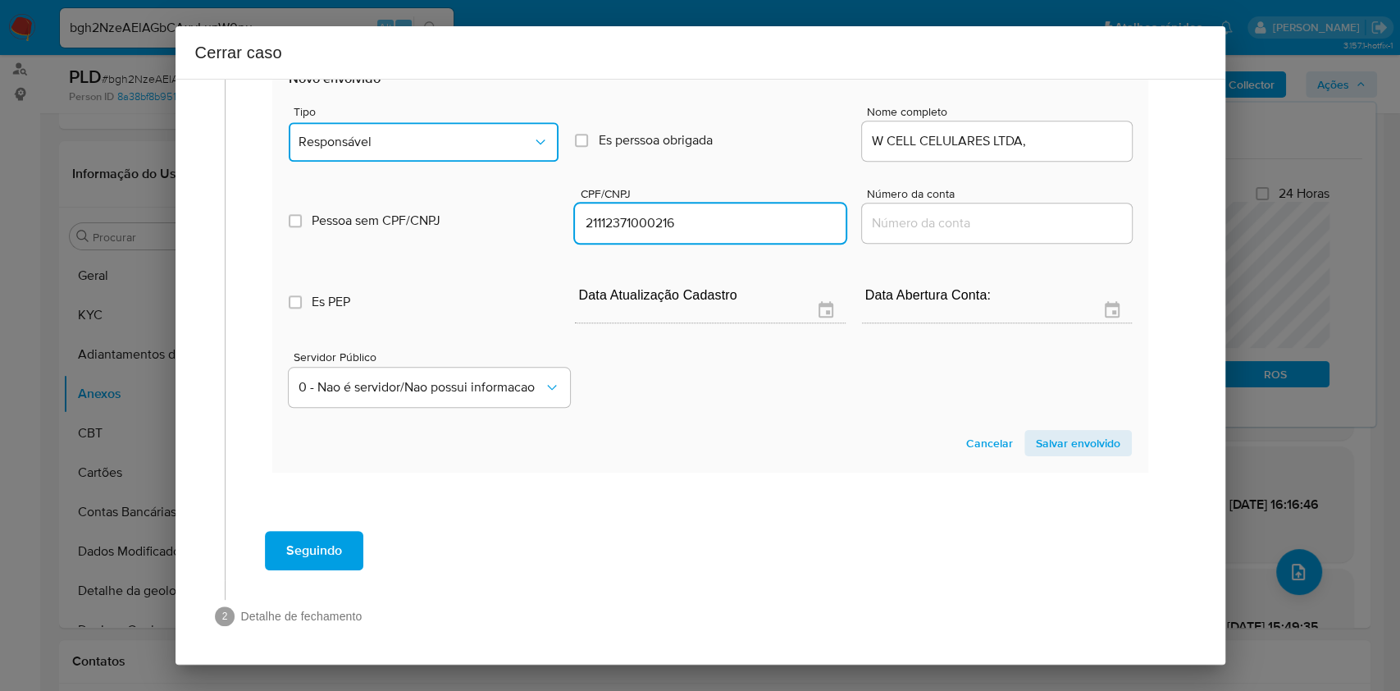
click at [467, 135] on span "Responsável" at bounding box center [416, 142] width 234 height 16
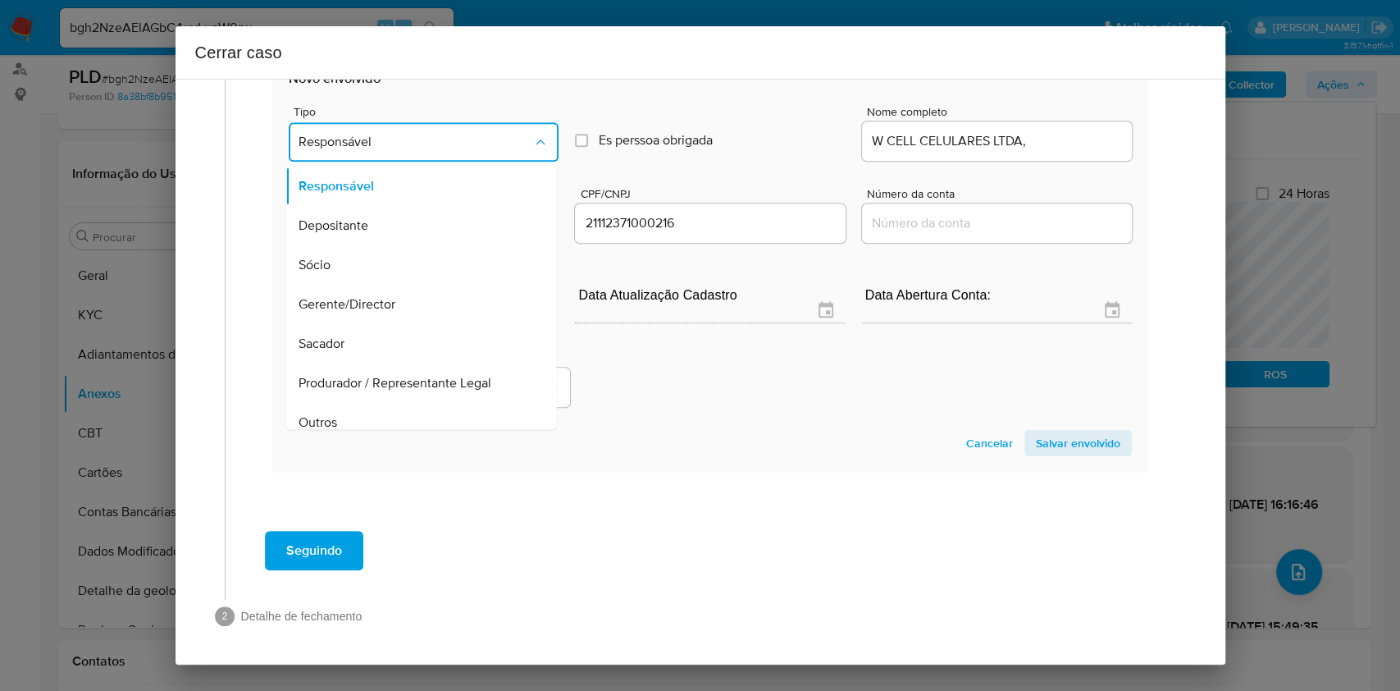
drag, startPoint x: 363, startPoint y: 407, endPoint x: 431, endPoint y: 407, distance: 68.1
click at [363, 407] on div "Outros" at bounding box center [416, 422] width 235 height 39
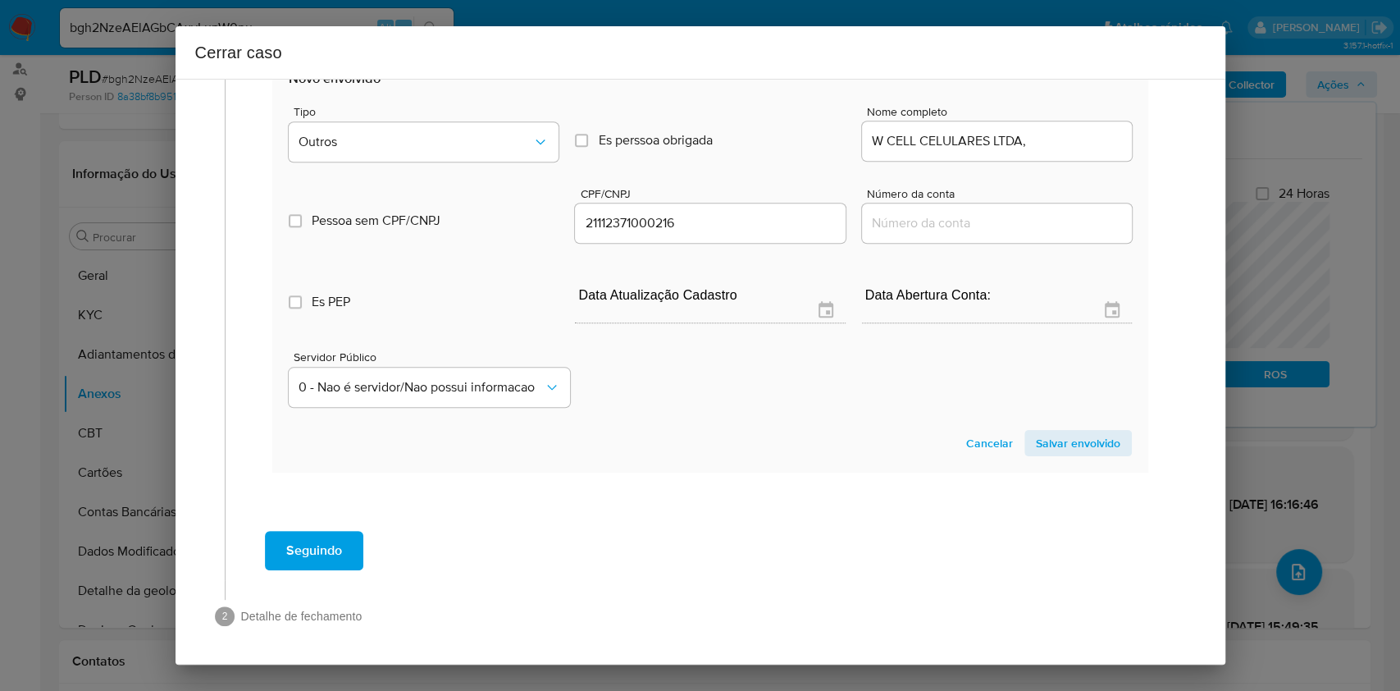
drag, startPoint x: 1063, startPoint y: 441, endPoint x: 1034, endPoint y: 297, distance: 147.4
click at [1063, 442] on span "Salvar envolvido" at bounding box center [1078, 442] width 84 height 23
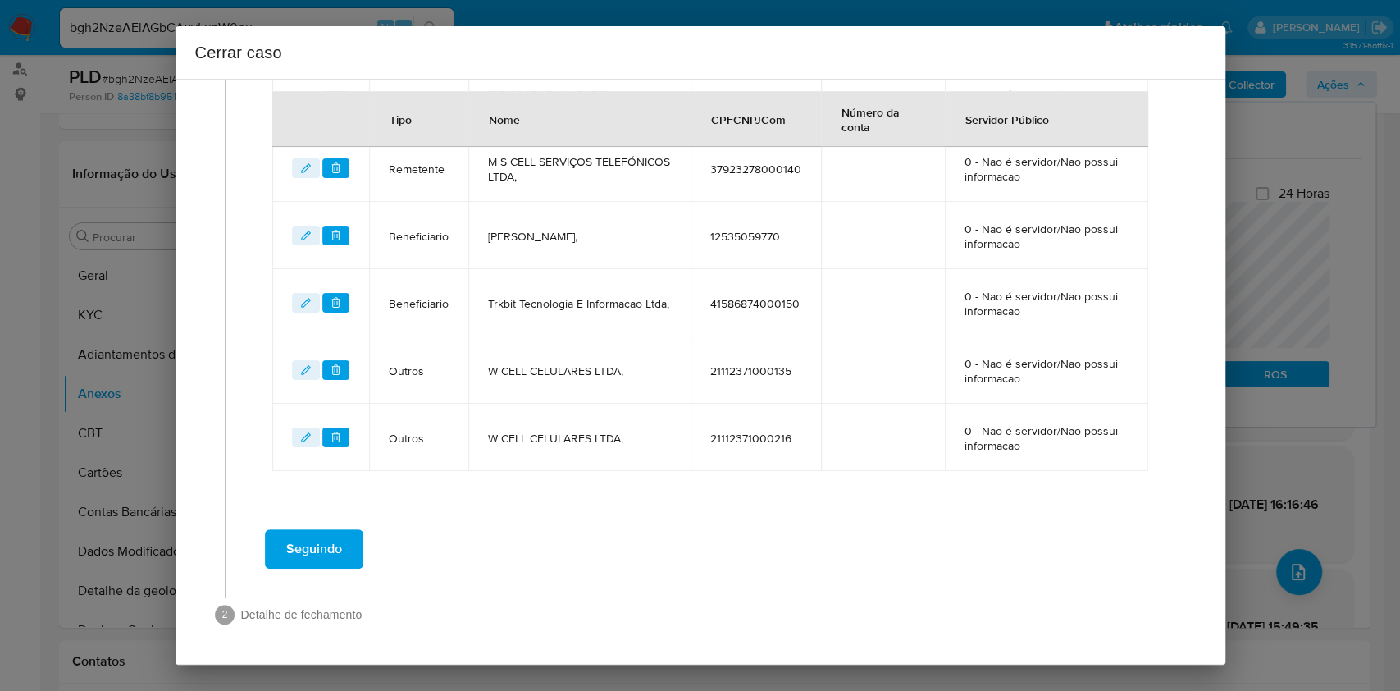
scroll to position [797, 0]
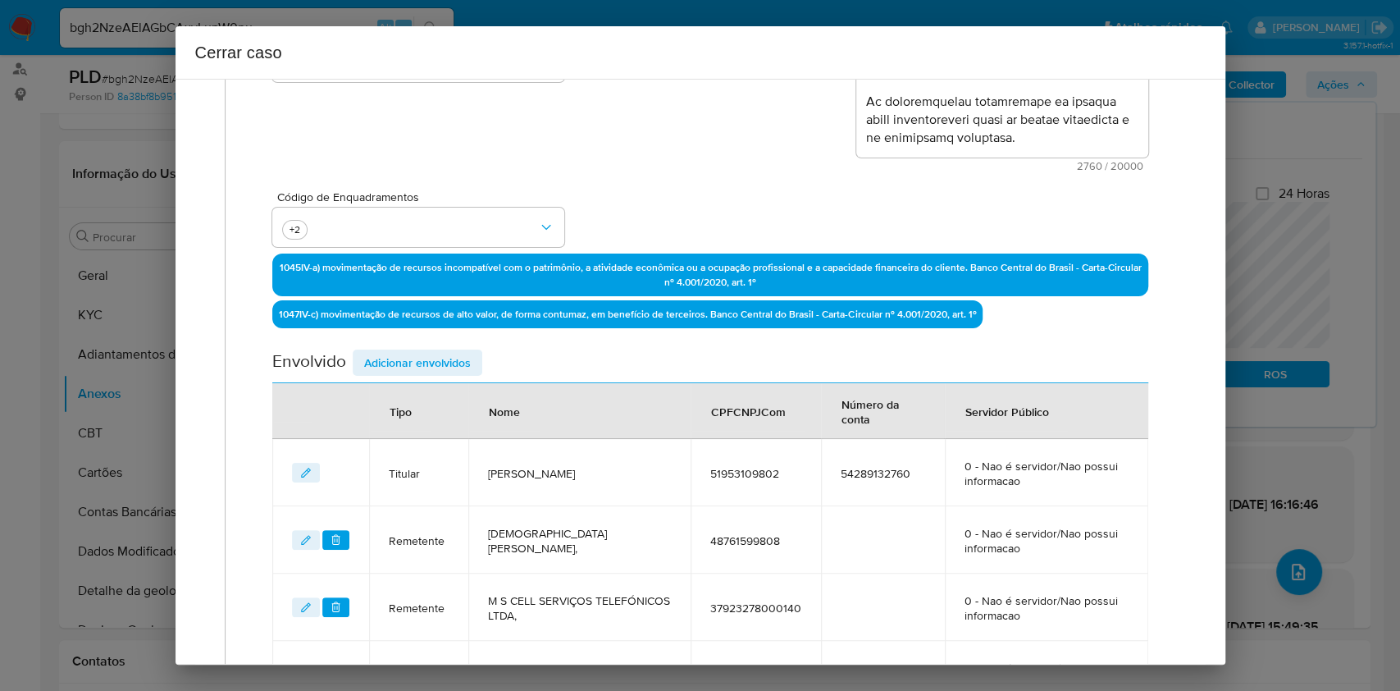
drag, startPoint x: 424, startPoint y: 364, endPoint x: 733, endPoint y: 314, distance: 312.5
click at [425, 364] on span "Adicionar envolvidos" at bounding box center [417, 362] width 107 height 23
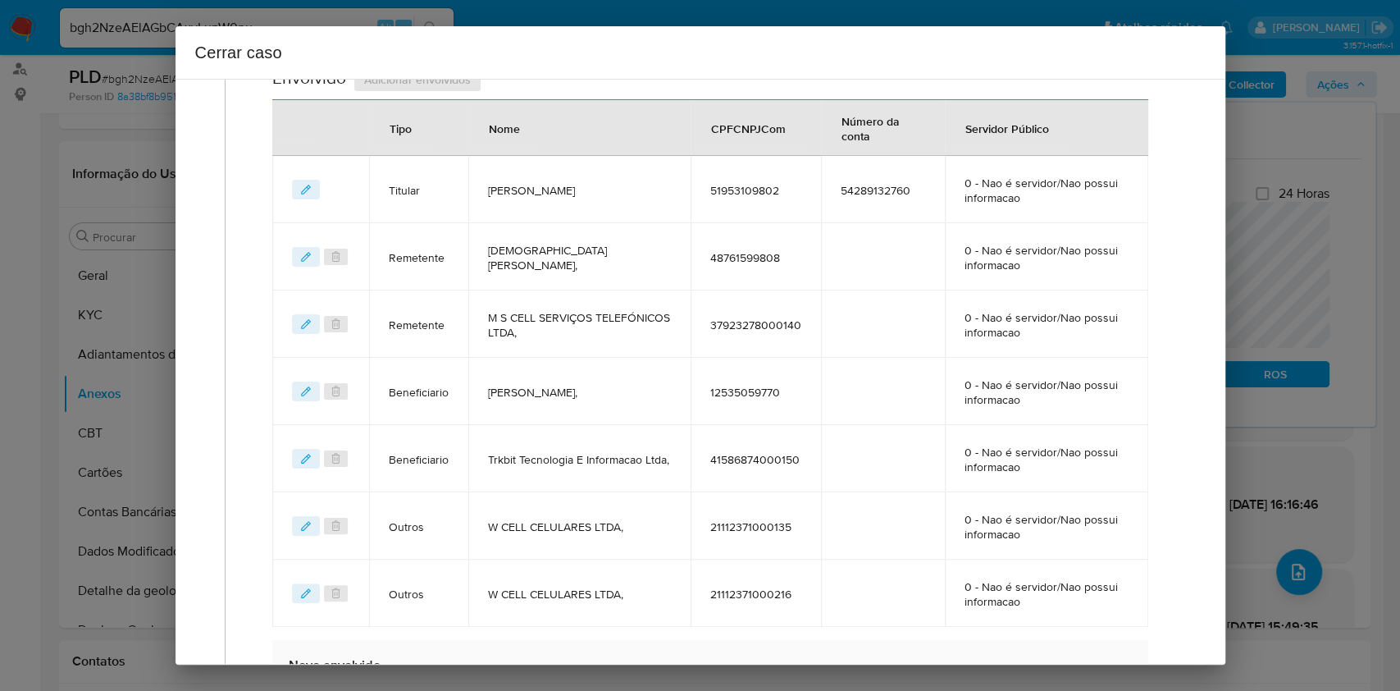
scroll to position [906, 0]
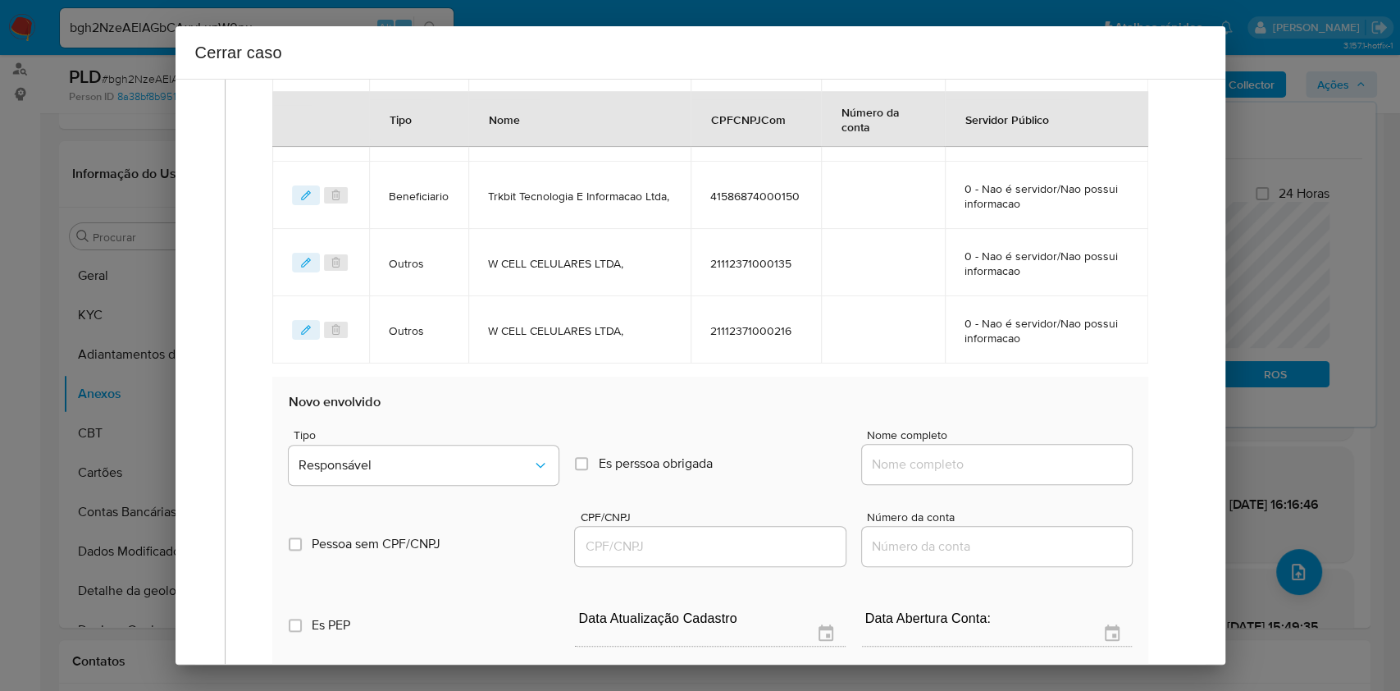
click at [973, 447] on div at bounding box center [997, 464] width 270 height 39
drag, startPoint x: 995, startPoint y: 466, endPoint x: 1034, endPoint y: 468, distance: 39.5
click at [998, 466] on input "Nome completo" at bounding box center [997, 464] width 270 height 21
paste input "W CELL CELULARES LTDA, 21112371000305"
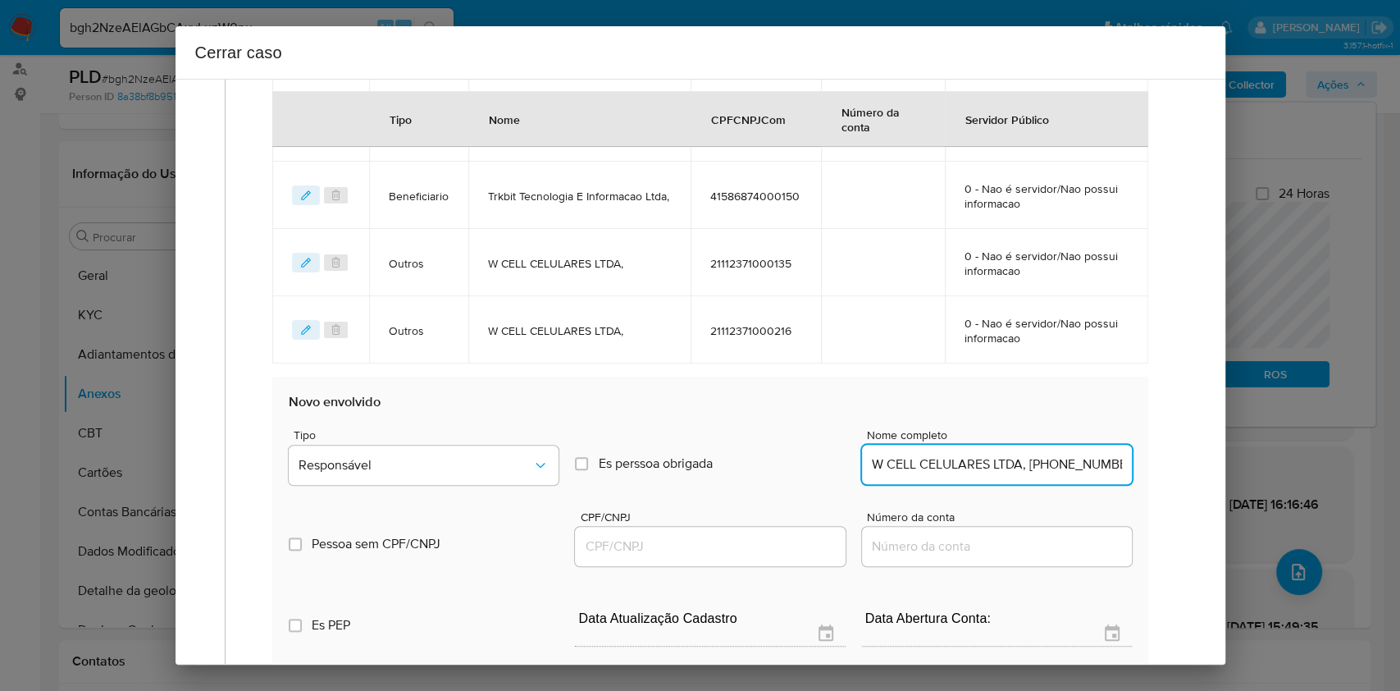
scroll to position [0, 7]
click at [1035, 468] on input "W CELL CELULARES LTDA, 21112371000305" at bounding box center [997, 464] width 270 height 21
click at [1035, 466] on input "W CELL CELULARES LTDA, 21112371000305" at bounding box center [997, 464] width 270 height 21
type input "W CELL CELULARES LTDA,"
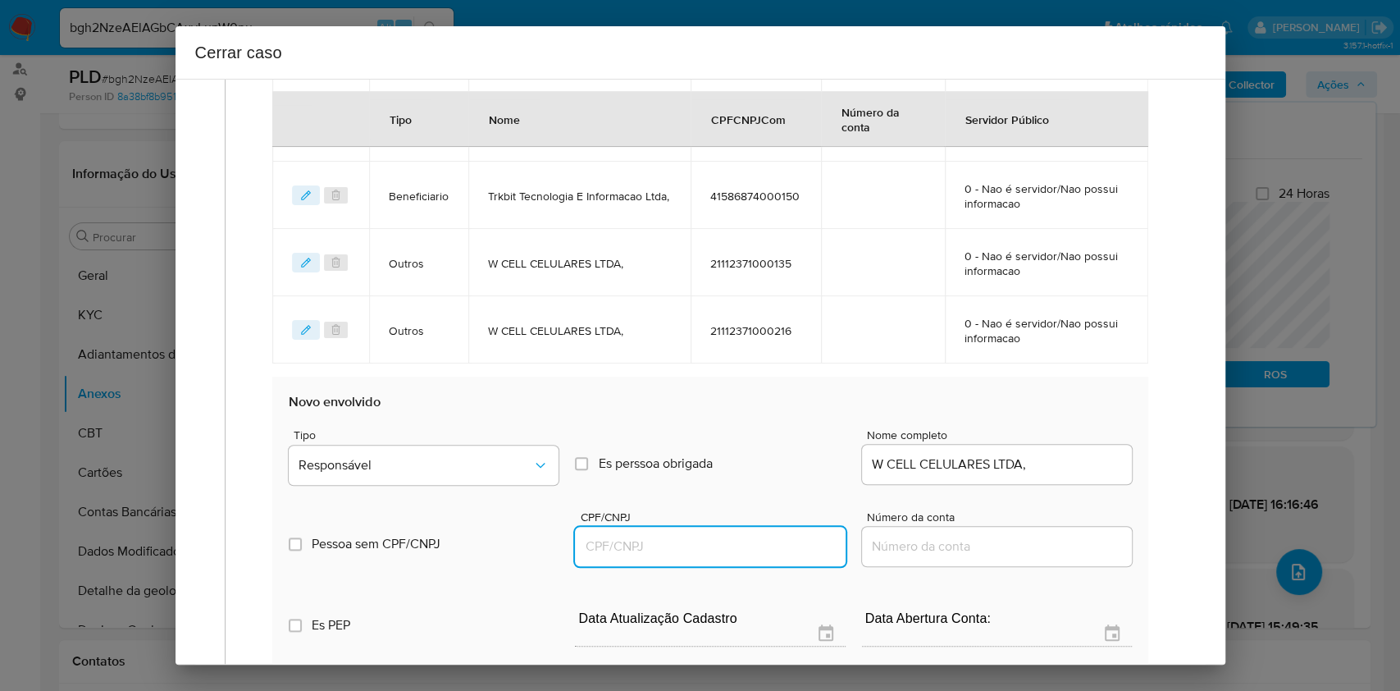
click at [737, 541] on input "CPF/CNPJ" at bounding box center [710, 546] width 270 height 21
paste input "21112371000305"
type input "21112371000305"
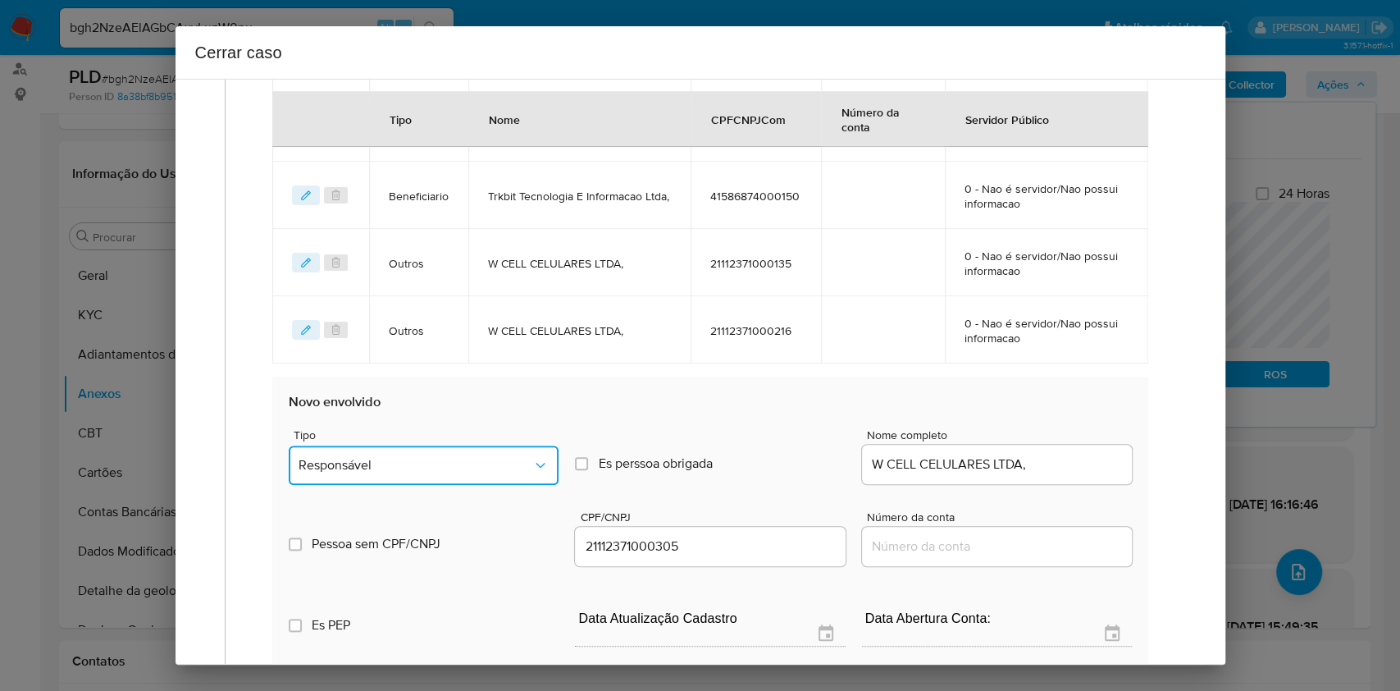
drag, startPoint x: 479, startPoint y: 469, endPoint x: 463, endPoint y: 471, distance: 15.7
click at [479, 470] on span "Responsável" at bounding box center [416, 465] width 234 height 16
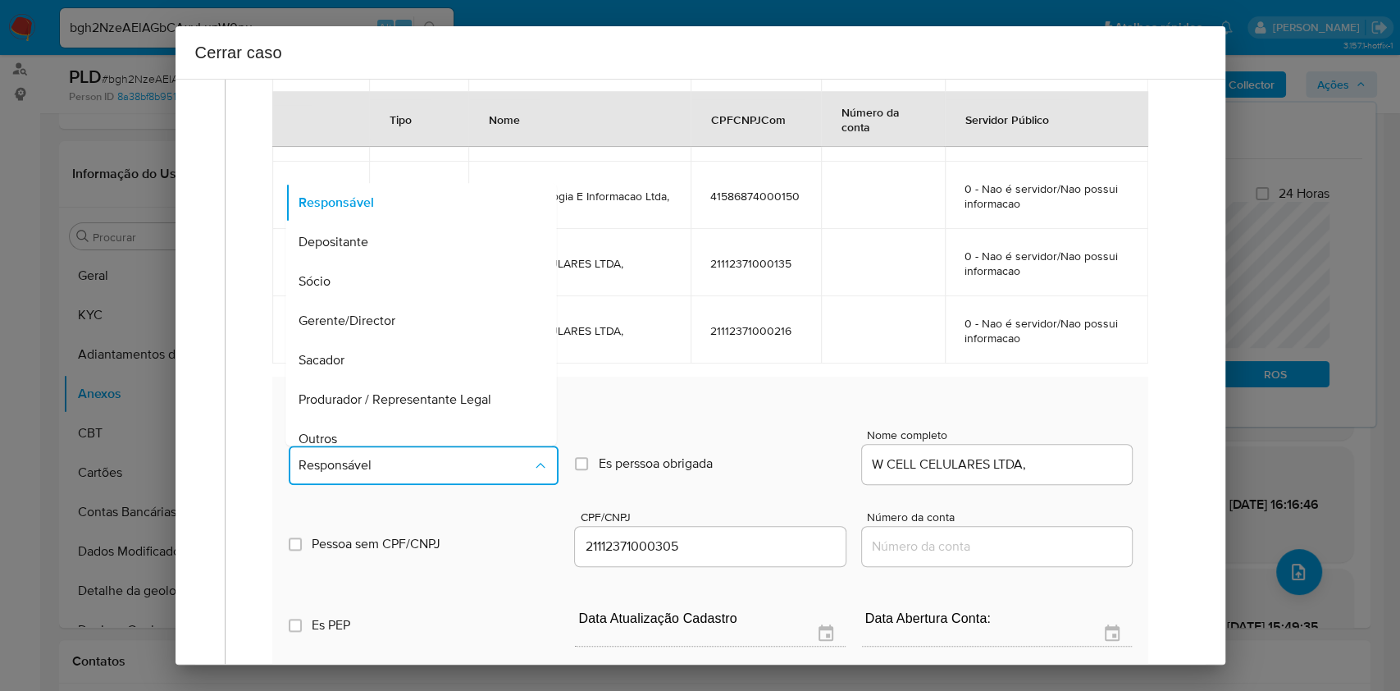
drag, startPoint x: 363, startPoint y: 420, endPoint x: 441, endPoint y: 421, distance: 77.9
click at [363, 421] on div "Outros" at bounding box center [416, 438] width 235 height 39
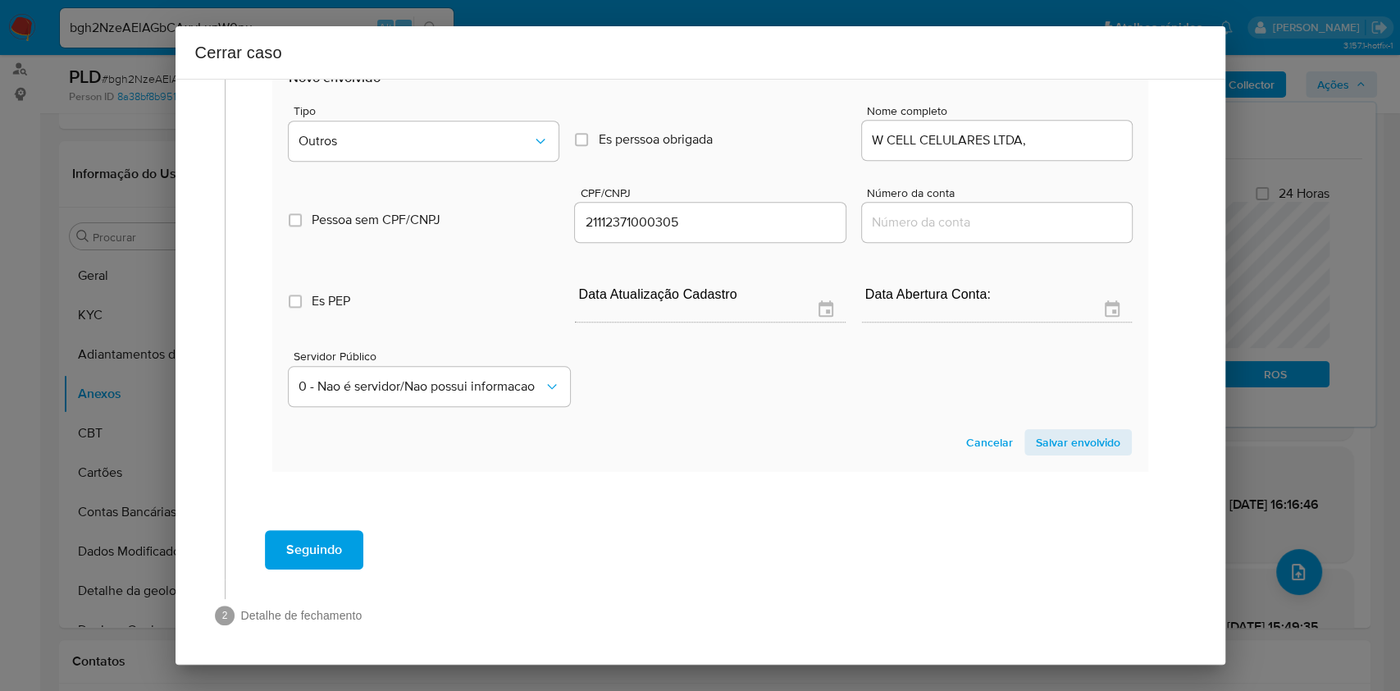
drag, startPoint x: 1073, startPoint y: 443, endPoint x: 1130, endPoint y: 401, distance: 71.0
click at [1076, 444] on span "Salvar envolvido" at bounding box center [1078, 442] width 84 height 23
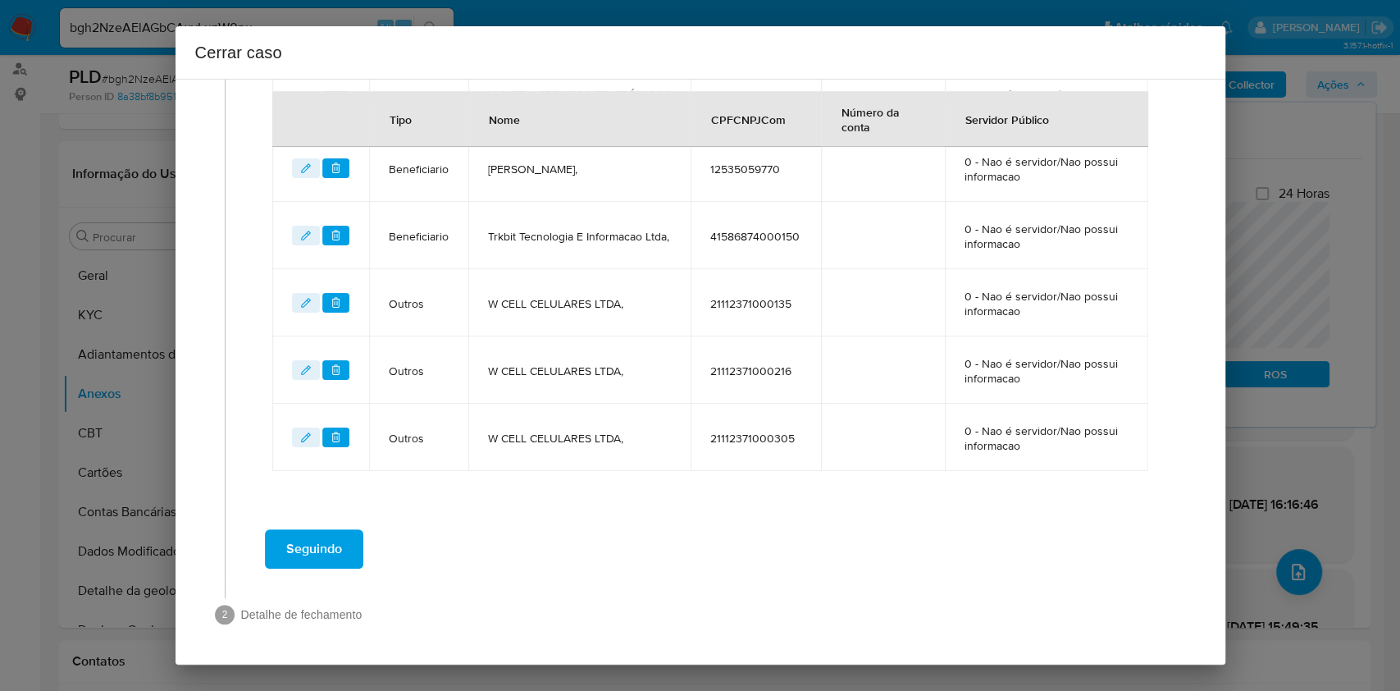
scroll to position [865, 0]
click at [348, 548] on button "Seguindo" at bounding box center [314, 550] width 98 height 39
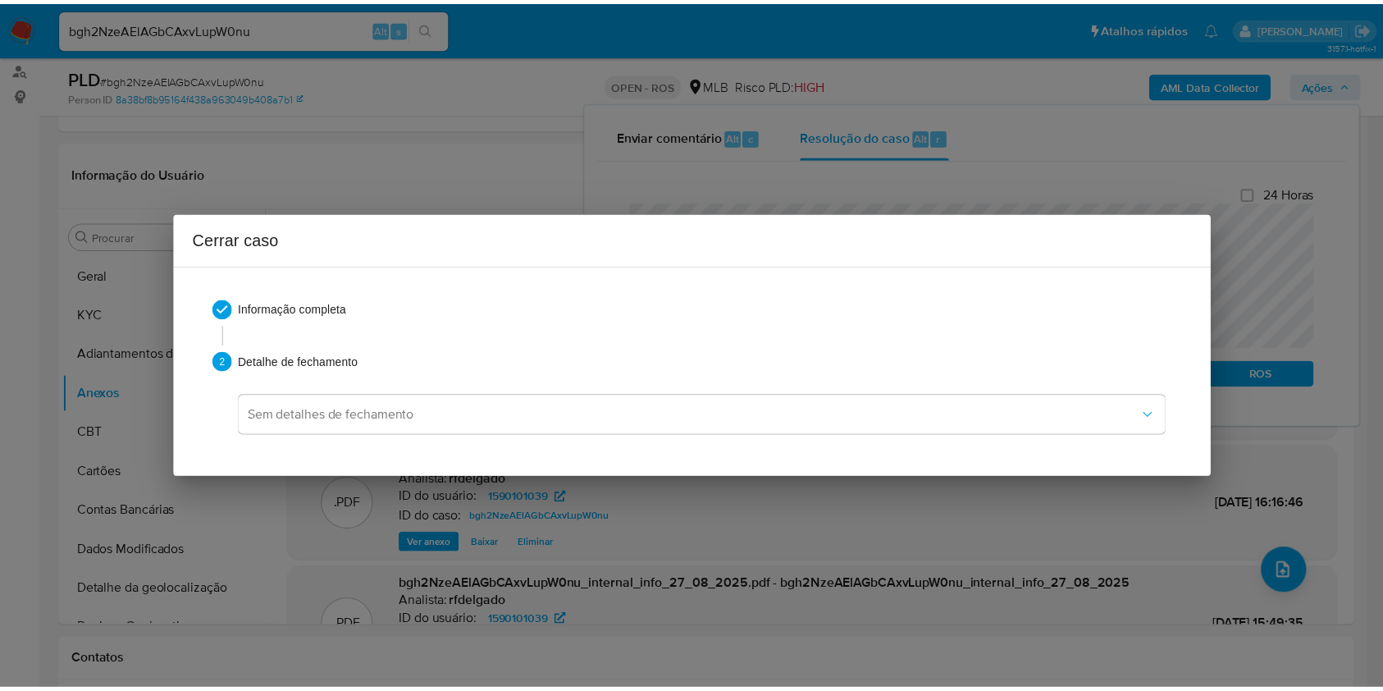
scroll to position [1808, 0]
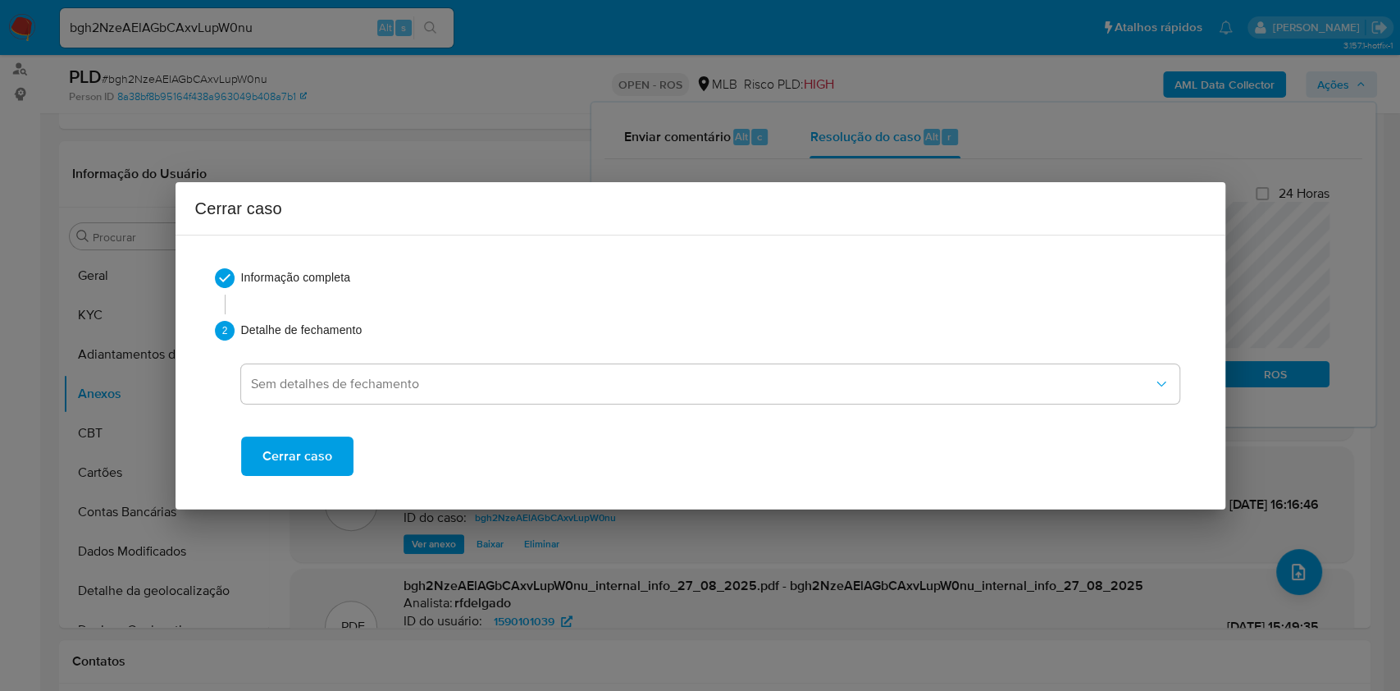
drag, startPoint x: 316, startPoint y: 459, endPoint x: 446, endPoint y: 422, distance: 135.6
click at [315, 459] on span "Cerrar caso" at bounding box center [297, 456] width 70 height 36
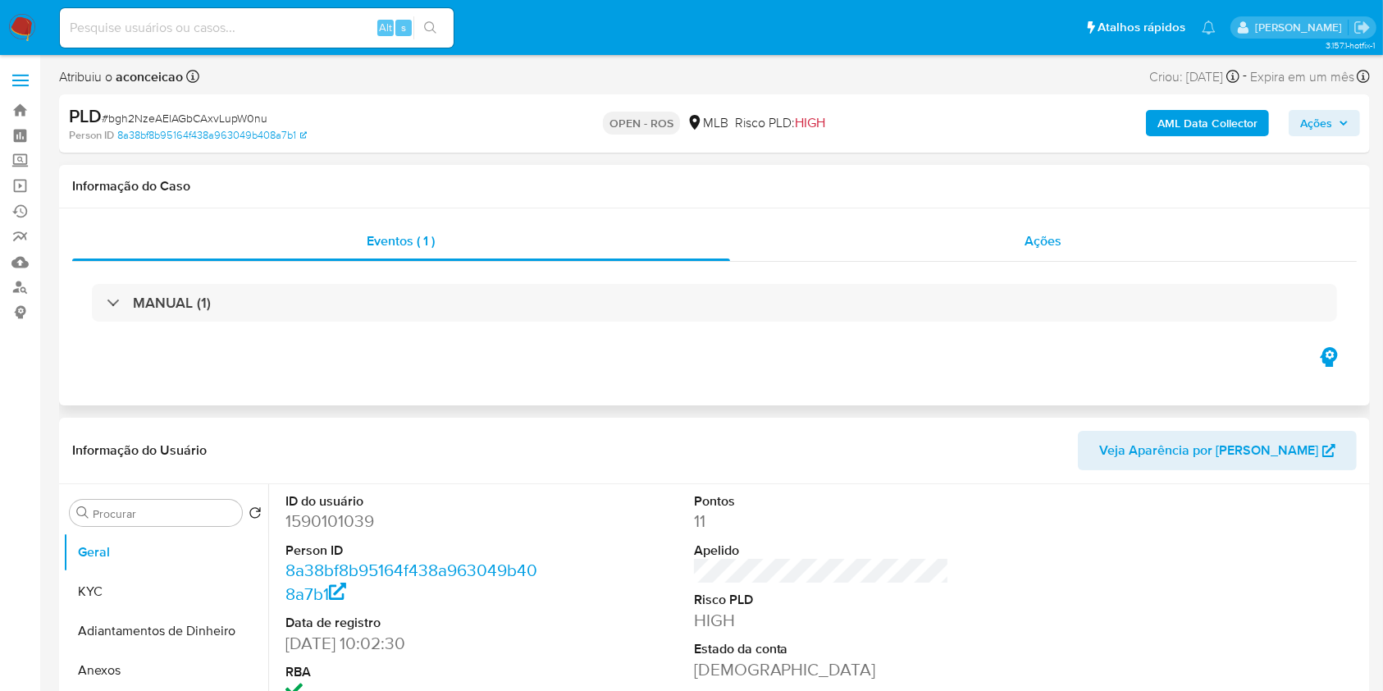
click at [1057, 232] on span "Ações" at bounding box center [1043, 240] width 37 height 19
select select "10"
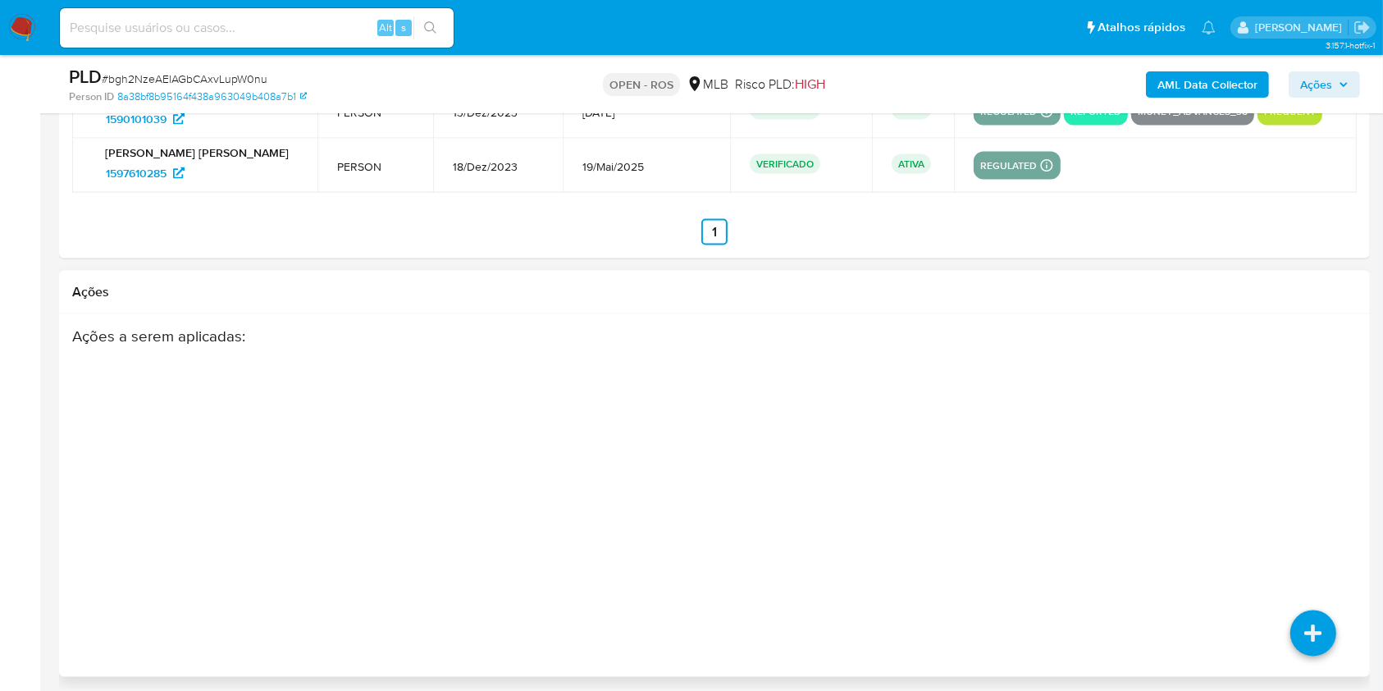
scroll to position [2812, 0]
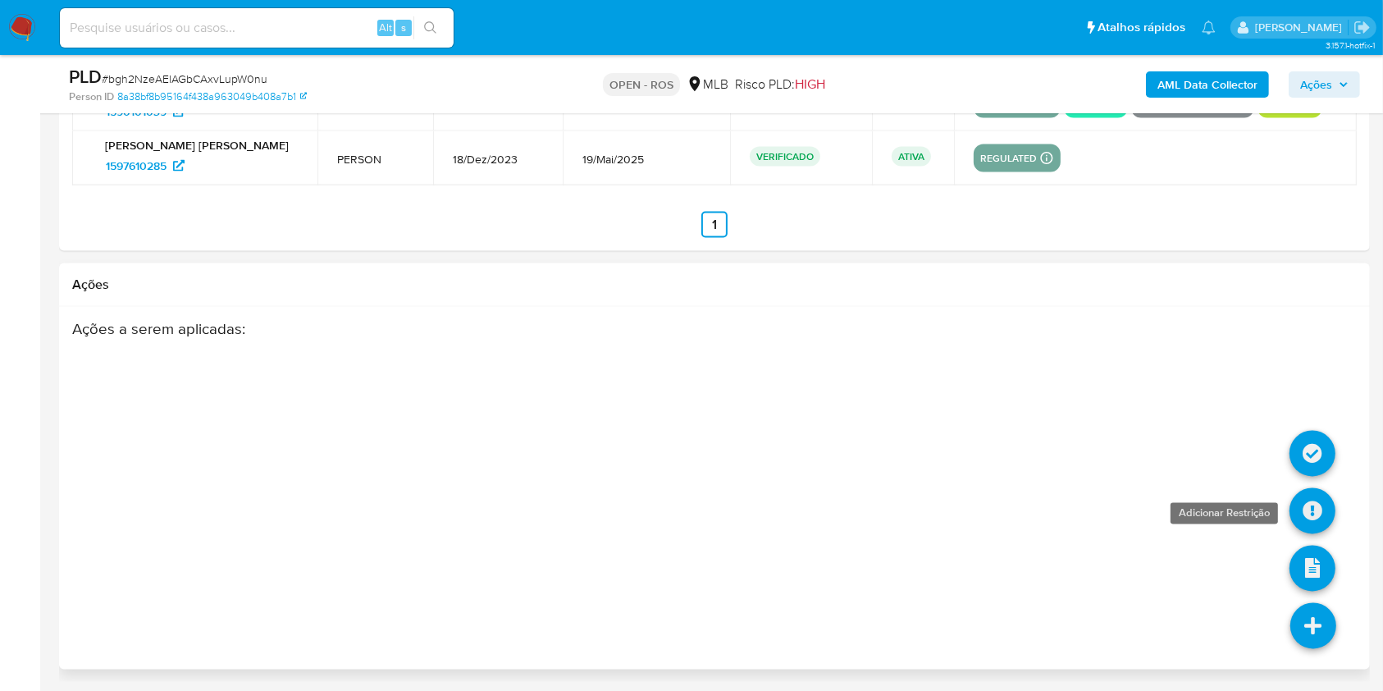
click at [1309, 503] on icon at bounding box center [1313, 511] width 46 height 46
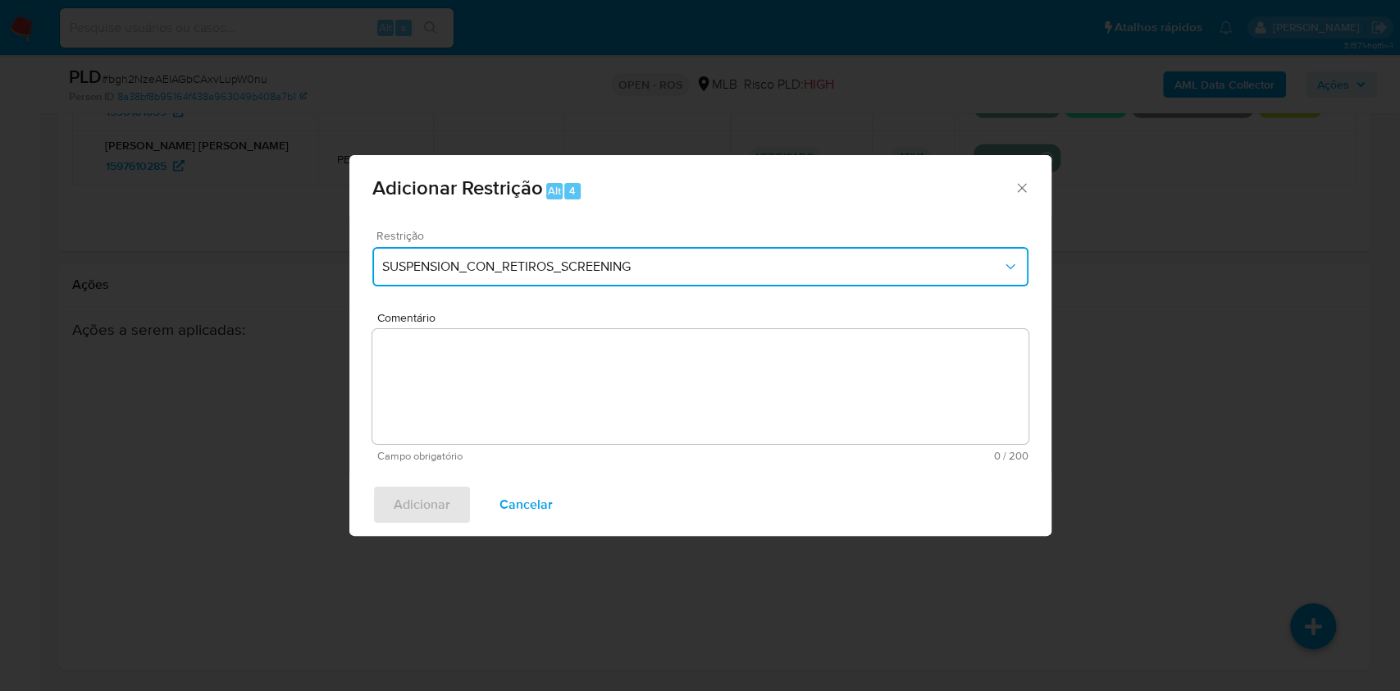
click at [500, 262] on span "SUSPENSION_CON_RETIROS_SCREENING" at bounding box center [692, 266] width 620 height 16
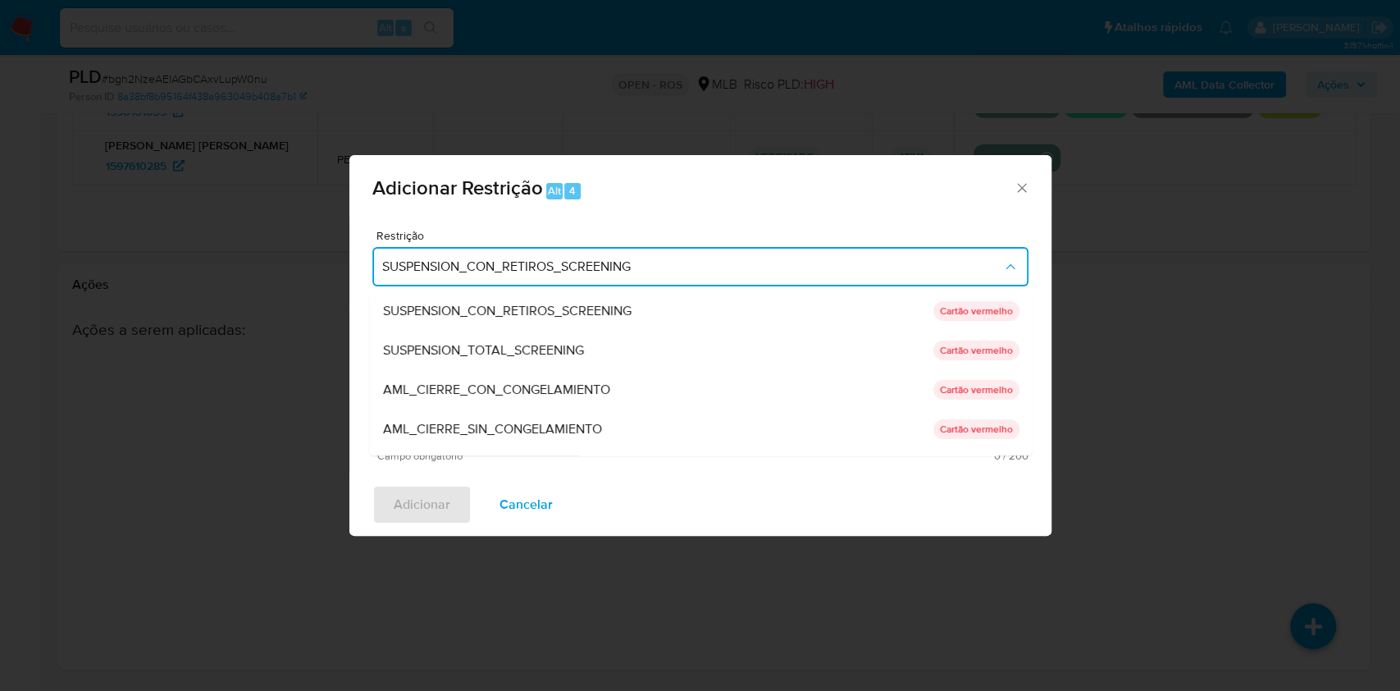
click at [532, 428] on span "AML_CIERRE_SIN_CONGELAMIENTO" at bounding box center [491, 429] width 219 height 16
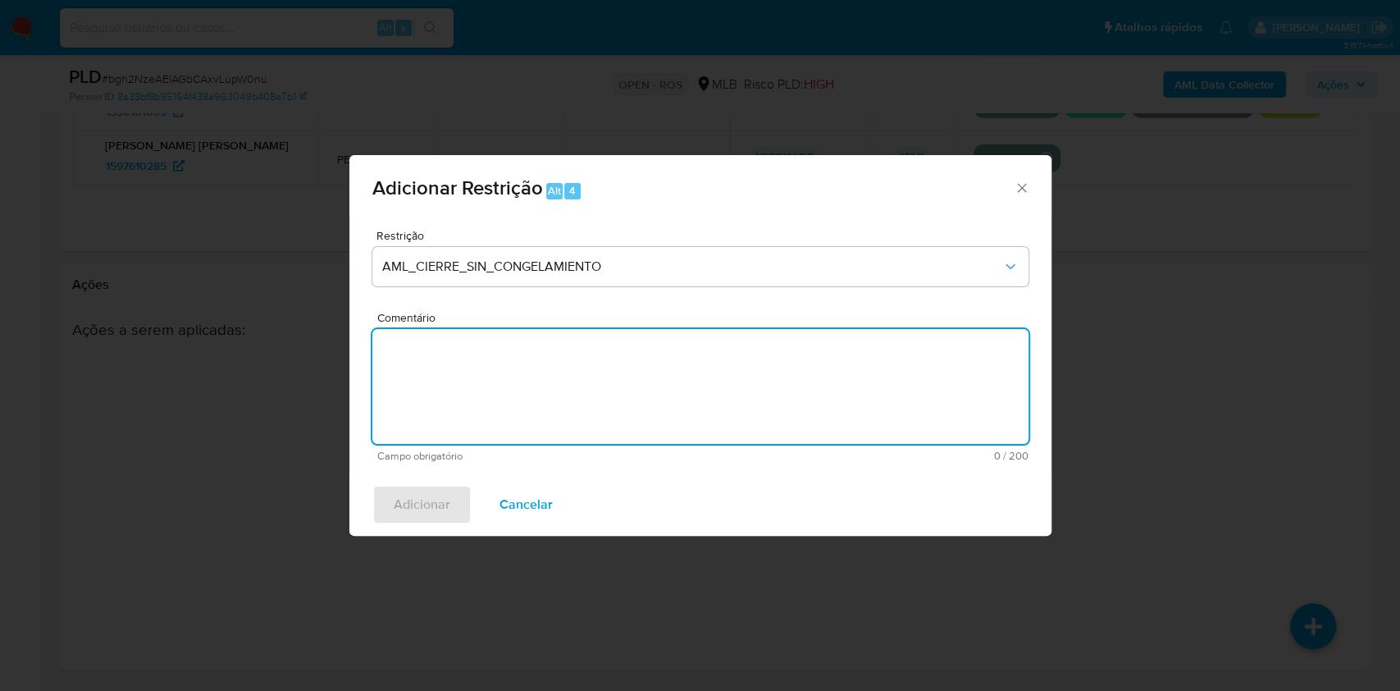
click at [756, 381] on textarea "Comentário" at bounding box center [700, 386] width 656 height 115
paste textarea "Deliberação para encerrar o relacionamento. NÃO INFORMAR AO USUÁRIO QUE SE TRAT…"
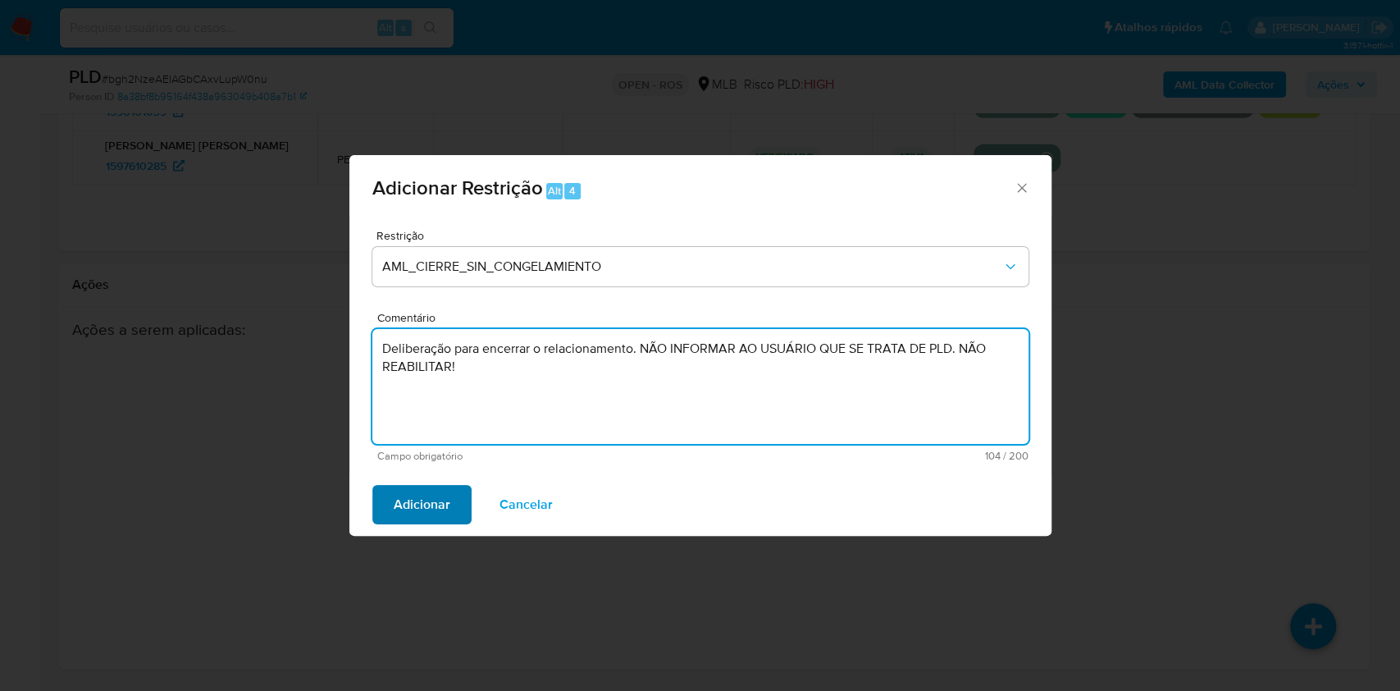
type textarea "Deliberação para encerrar o relacionamento. NÃO INFORMAR AO USUÁRIO QUE SE TRAT…"
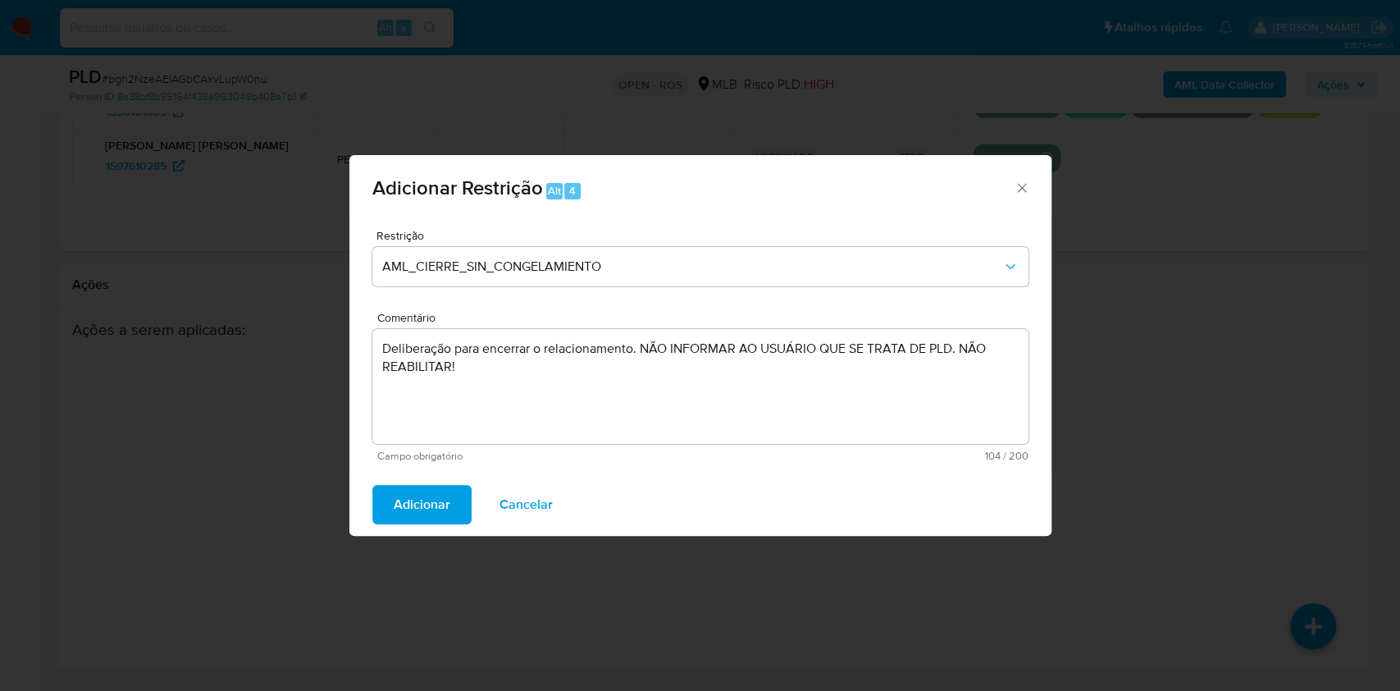
click at [424, 500] on span "Adicionar" at bounding box center [422, 504] width 57 height 36
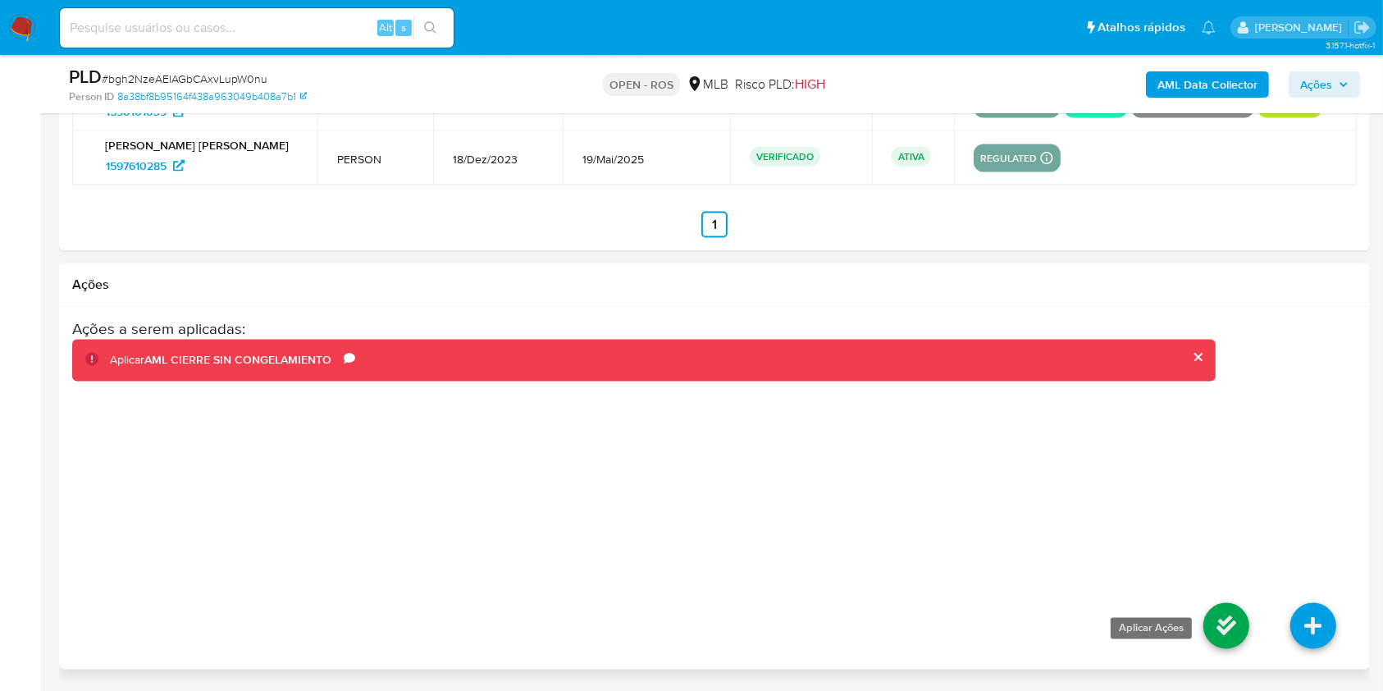
click at [1215, 621] on icon at bounding box center [1226, 626] width 46 height 46
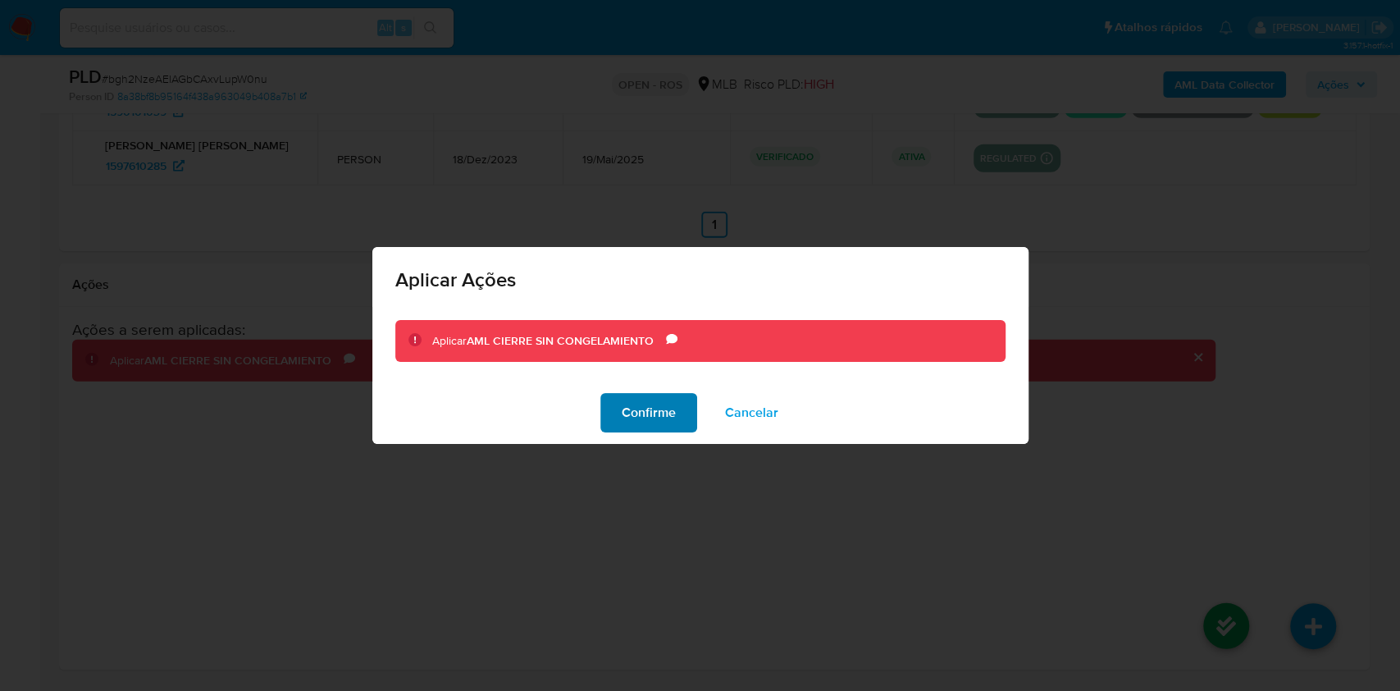
click at [643, 404] on span "Confirme" at bounding box center [649, 413] width 54 height 36
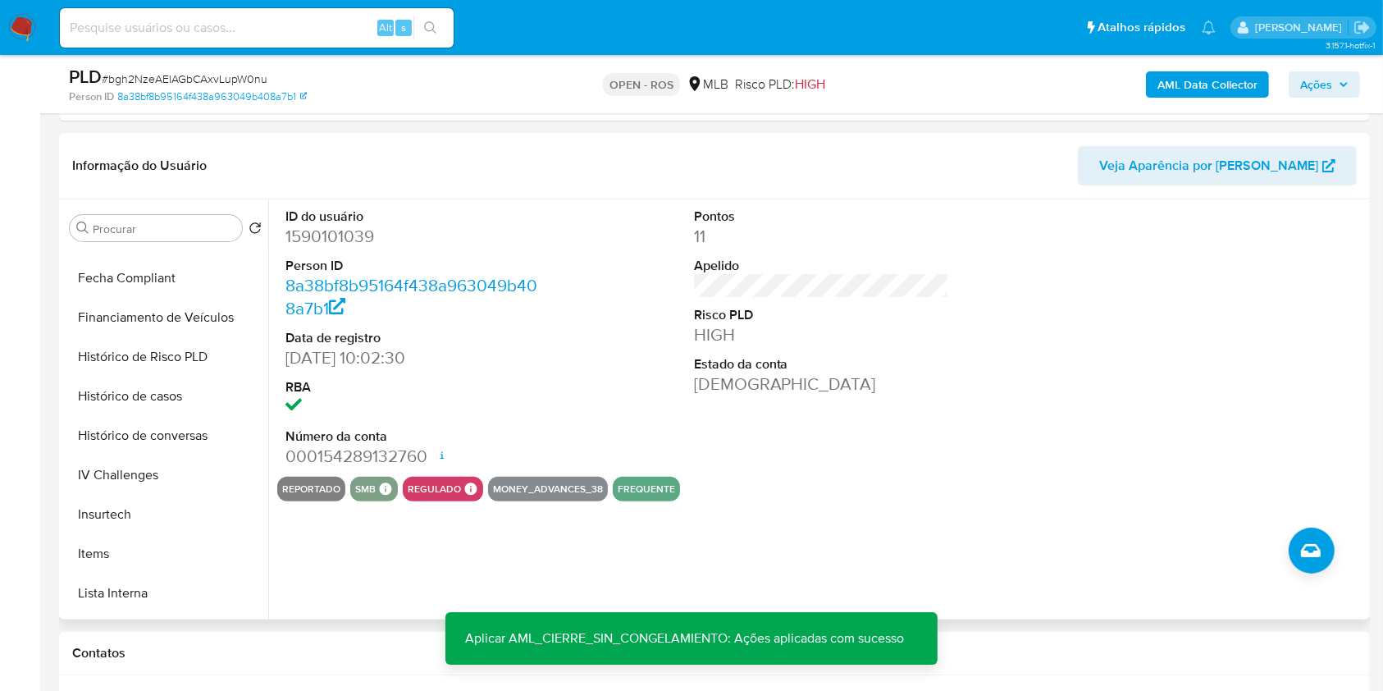
scroll to position [733, 0]
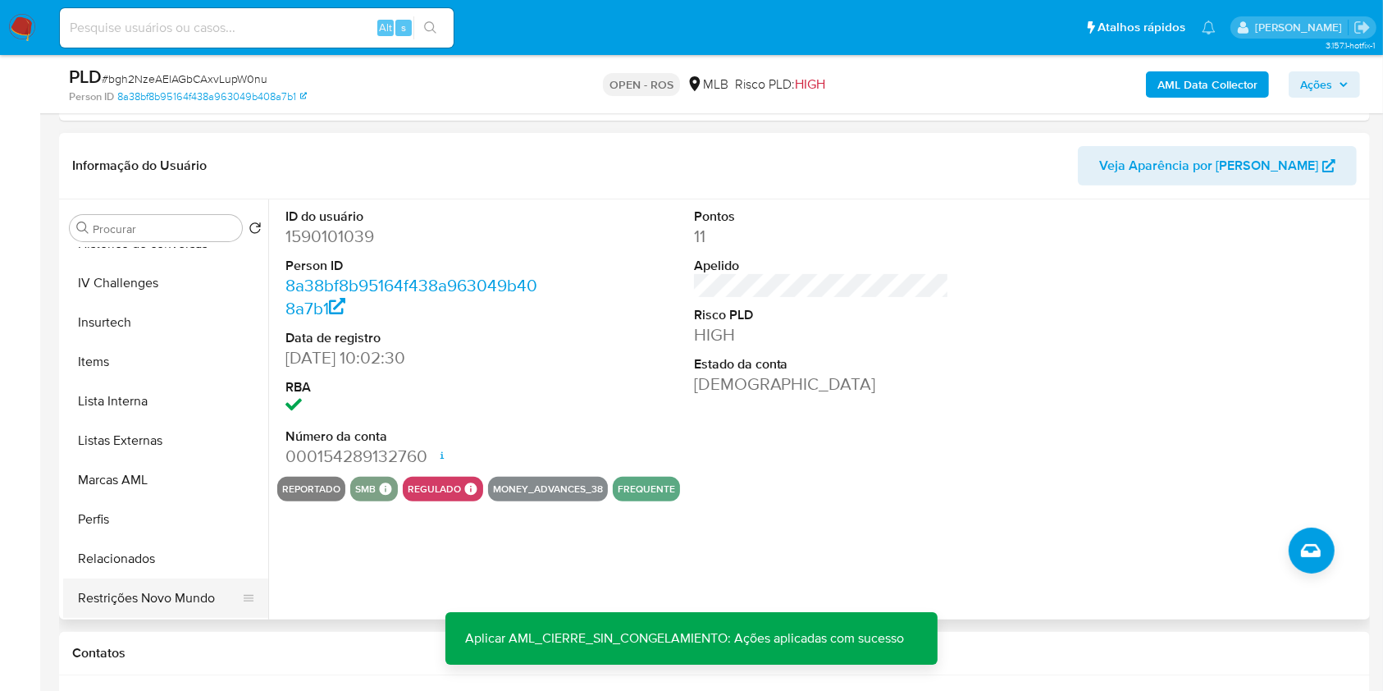
click at [195, 601] on button "Restrições Novo Mundo" at bounding box center [159, 597] width 192 height 39
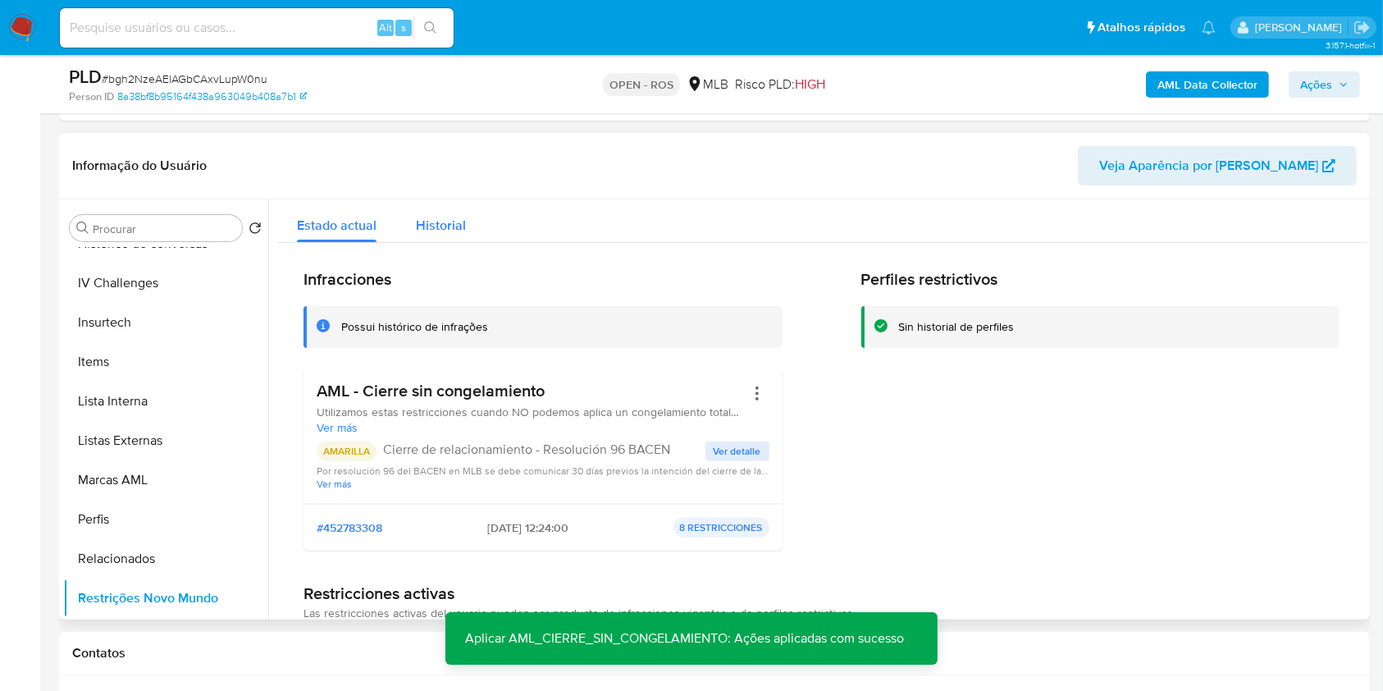
click at [432, 224] on span "Historial" at bounding box center [441, 225] width 50 height 19
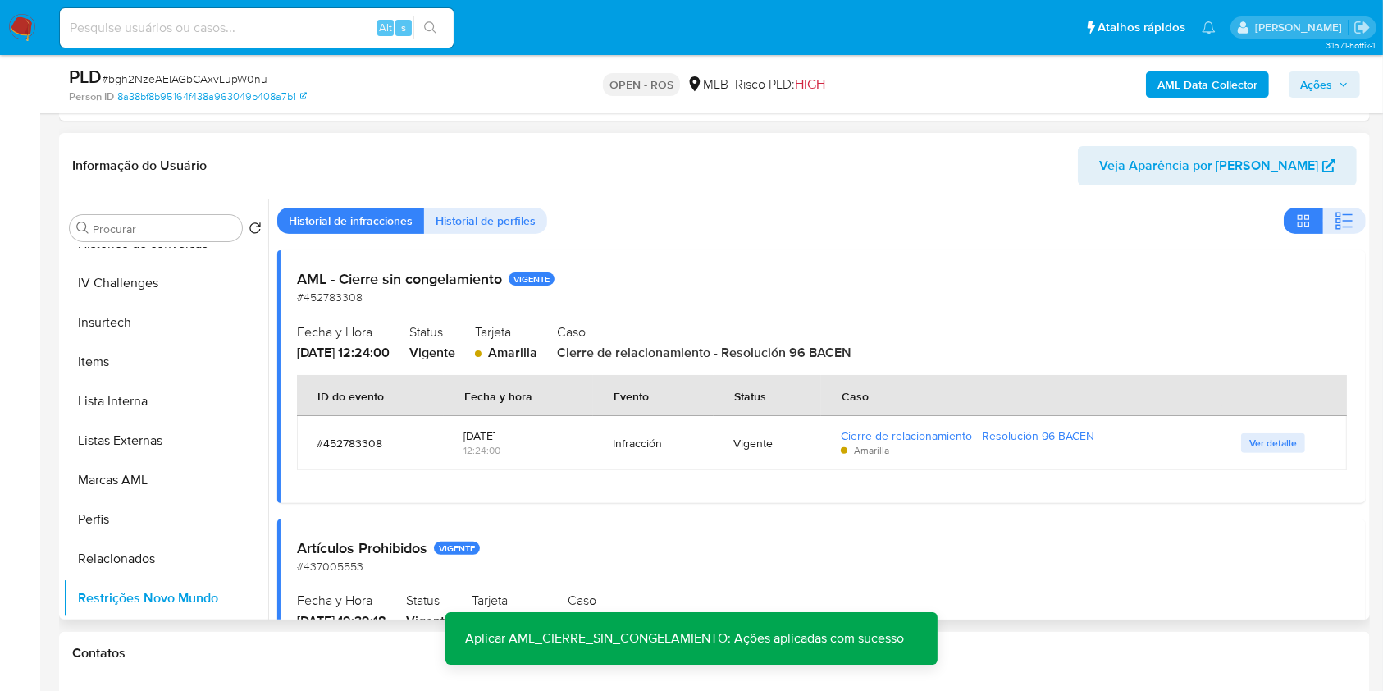
scroll to position [218, 0]
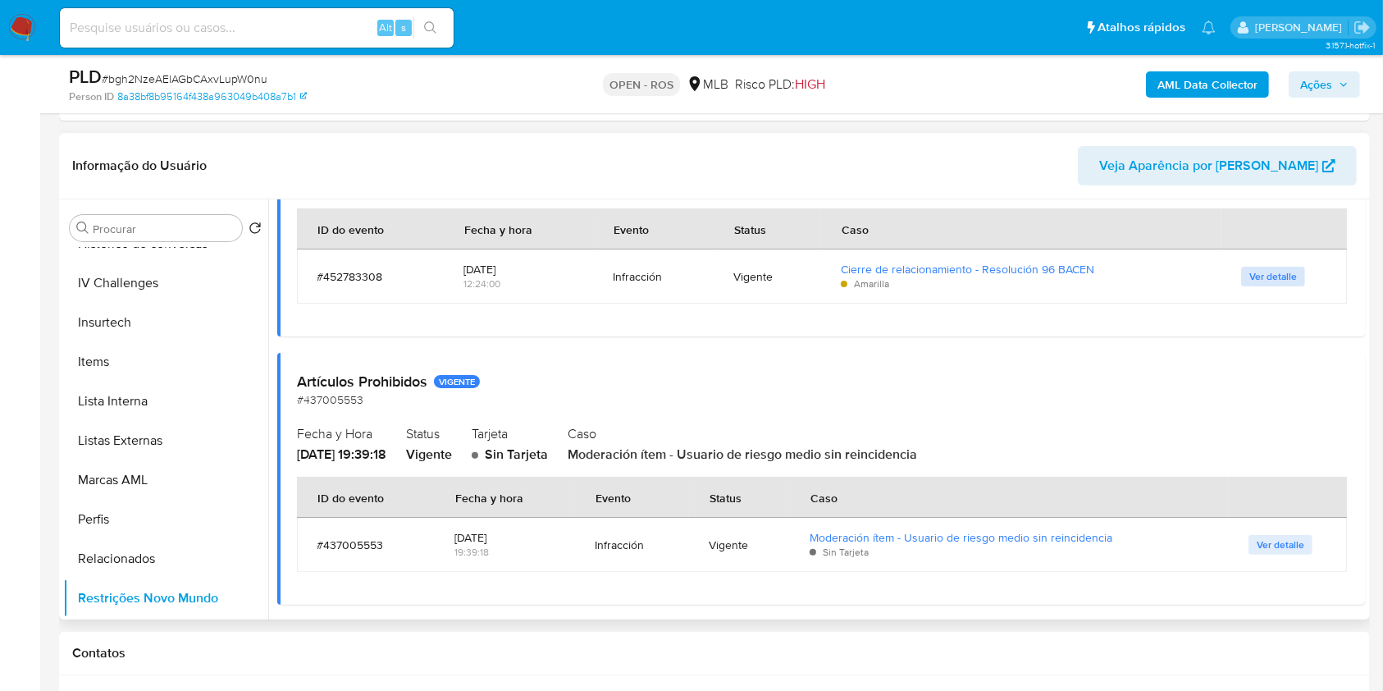
click at [1262, 268] on span "Ver detalle" at bounding box center [1273, 276] width 48 height 16
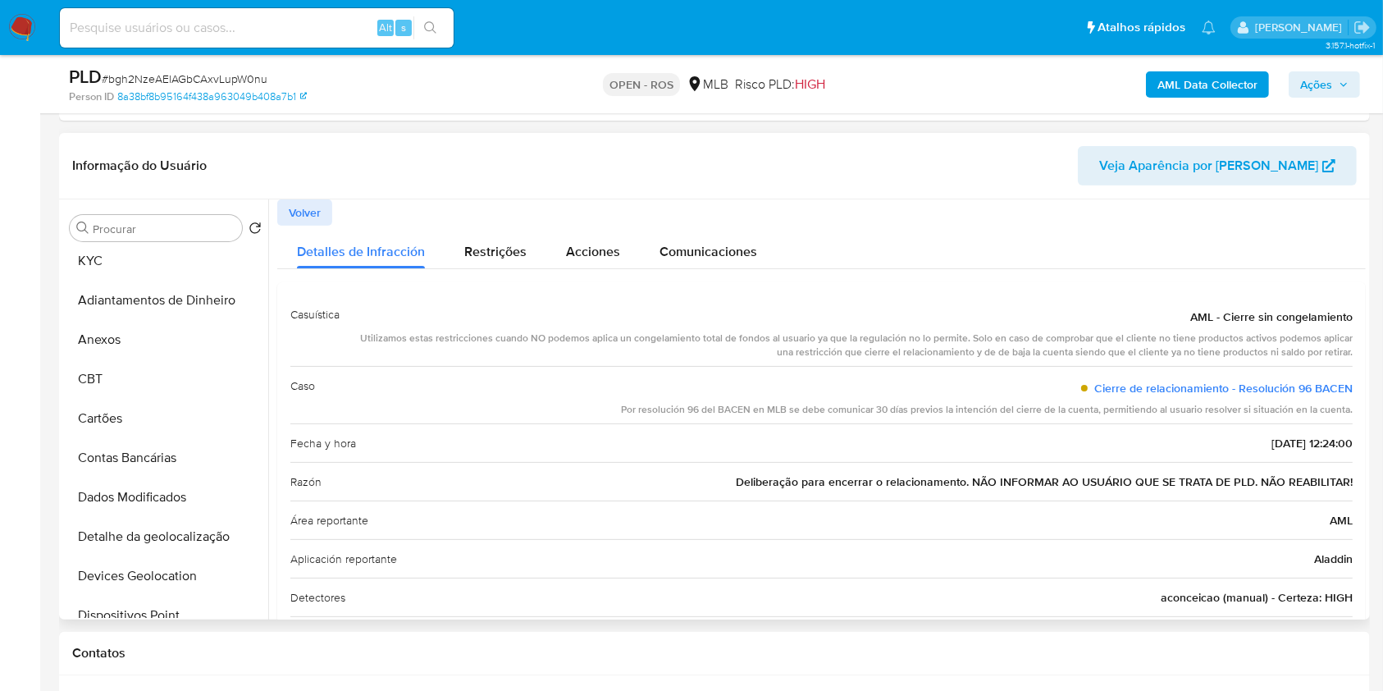
scroll to position [0, 0]
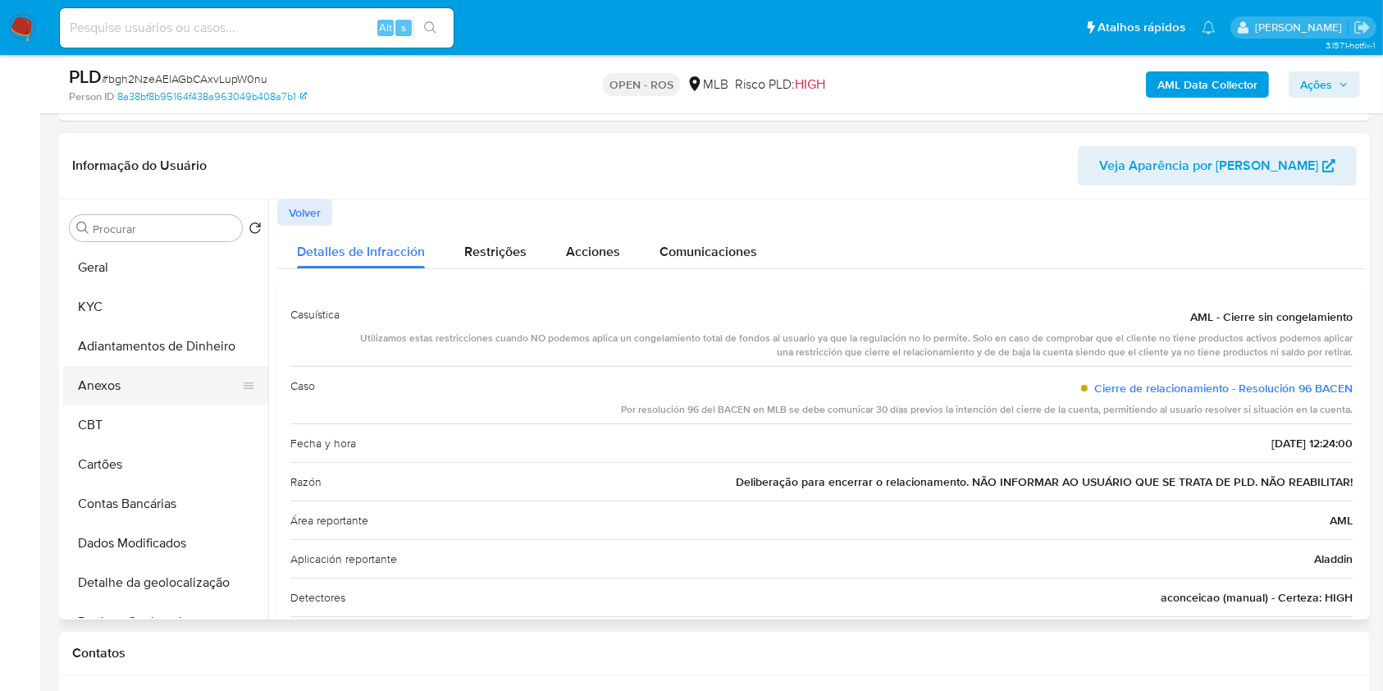
click at [135, 385] on button "Anexos" at bounding box center [159, 385] width 192 height 39
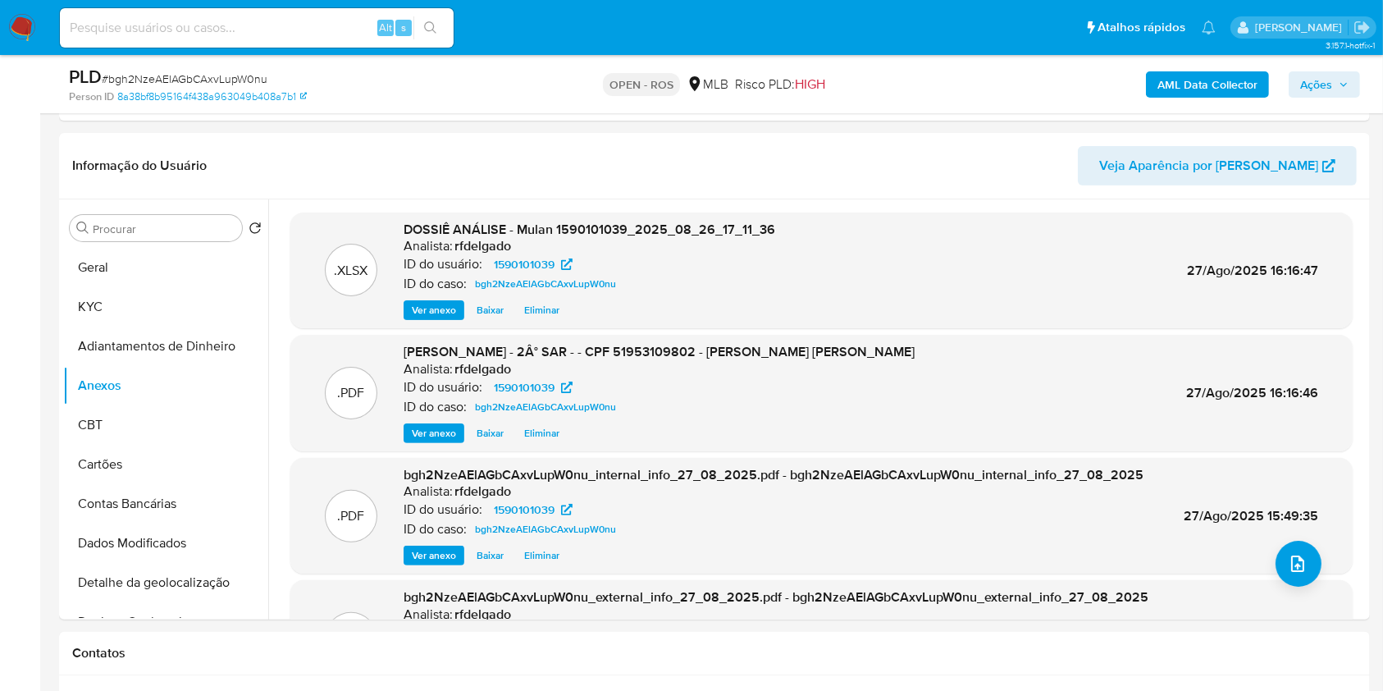
click at [316, 7] on div "Alt s" at bounding box center [257, 28] width 394 height 46
click at [322, 23] on input at bounding box center [257, 27] width 394 height 21
paste input "OX5361Fj5PnyDXldePBag2qd"
type input "OX5361Fj5PnyDXldePBag2qd"
click at [441, 27] on button "search-icon" at bounding box center [430, 27] width 34 height 23
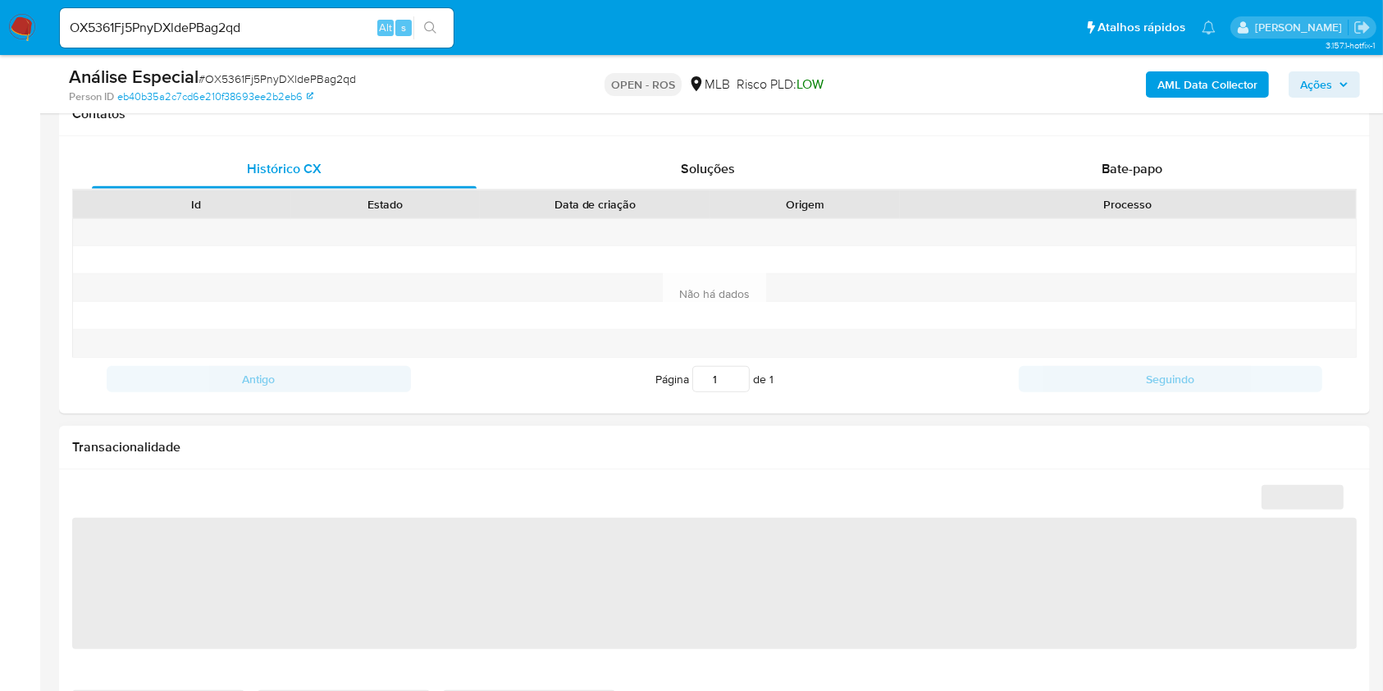
select select "10"
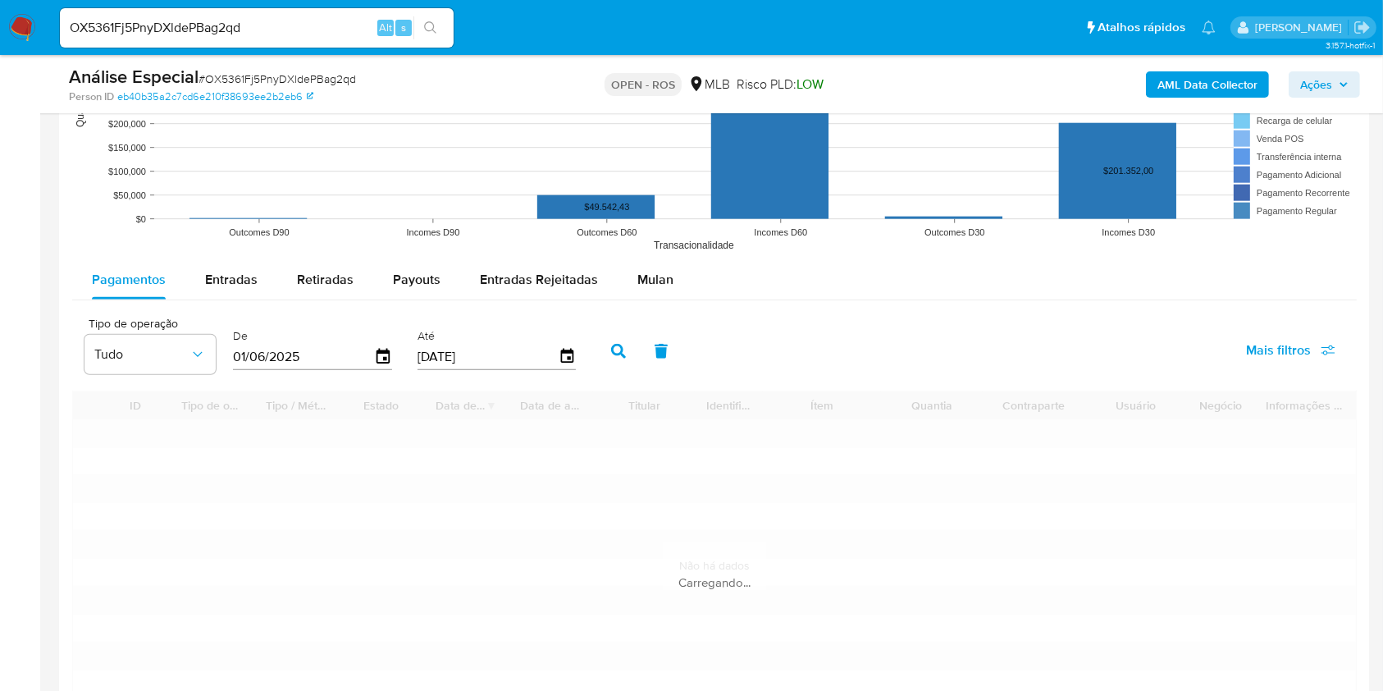
scroll to position [2375, 0]
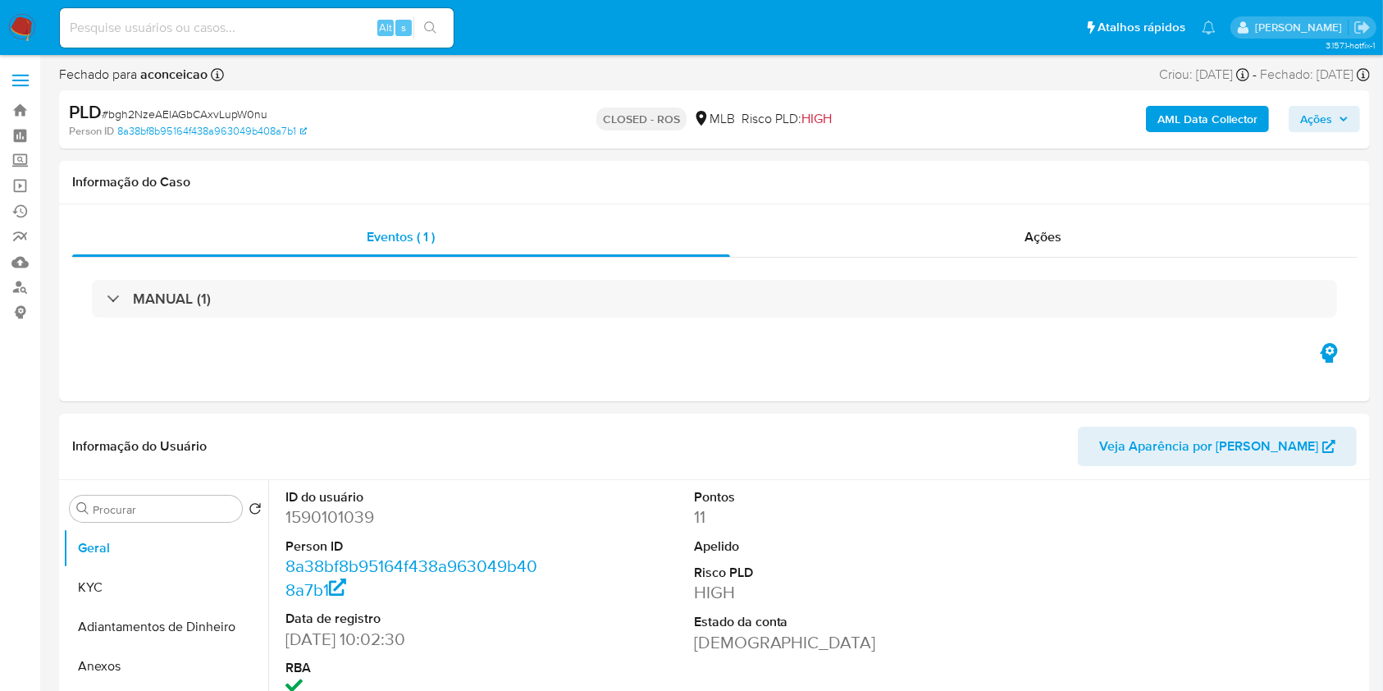
select select "10"
drag, startPoint x: 276, startPoint y: 36, endPoint x: 313, endPoint y: 39, distance: 36.2
click at [276, 36] on input at bounding box center [257, 27] width 394 height 21
paste input "NkVLmkyukH81dqWjmrc6jhzS"
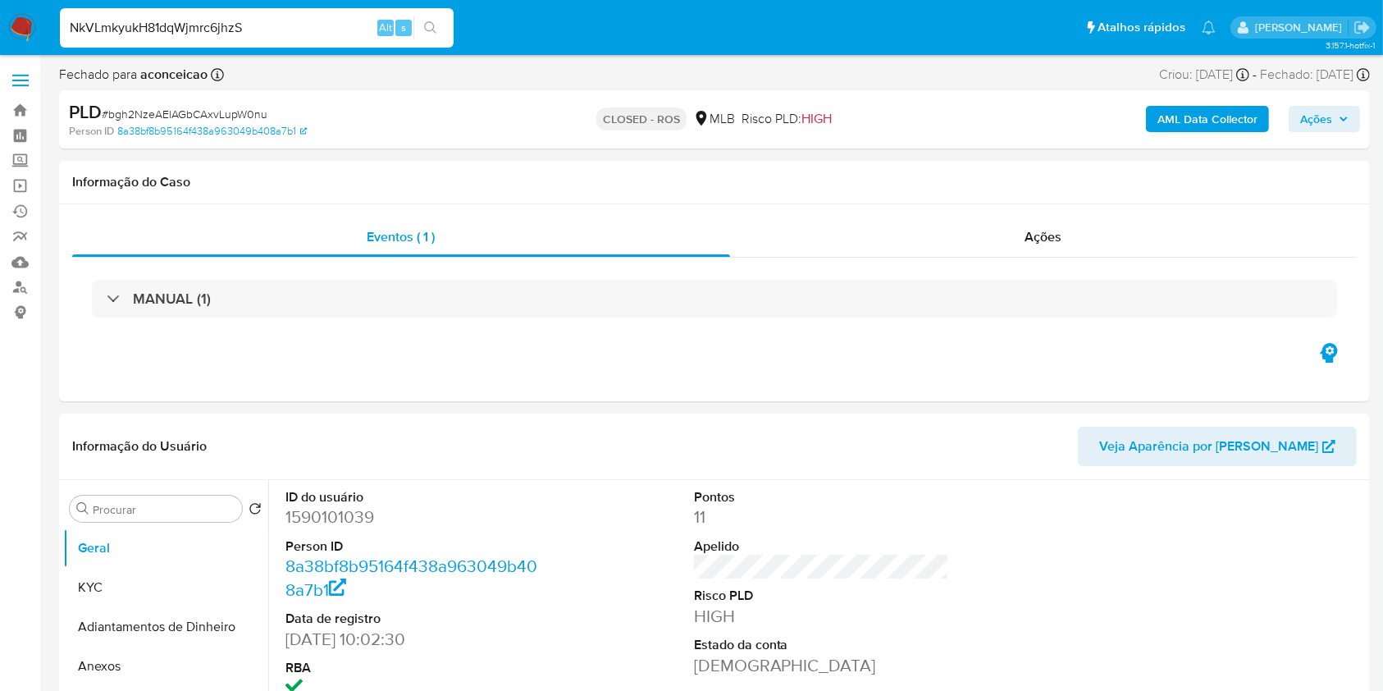
type input "NkVLmkyukH81dqWjmrc6jhzS"
click at [433, 23] on icon "search-icon" at bounding box center [430, 27] width 12 height 12
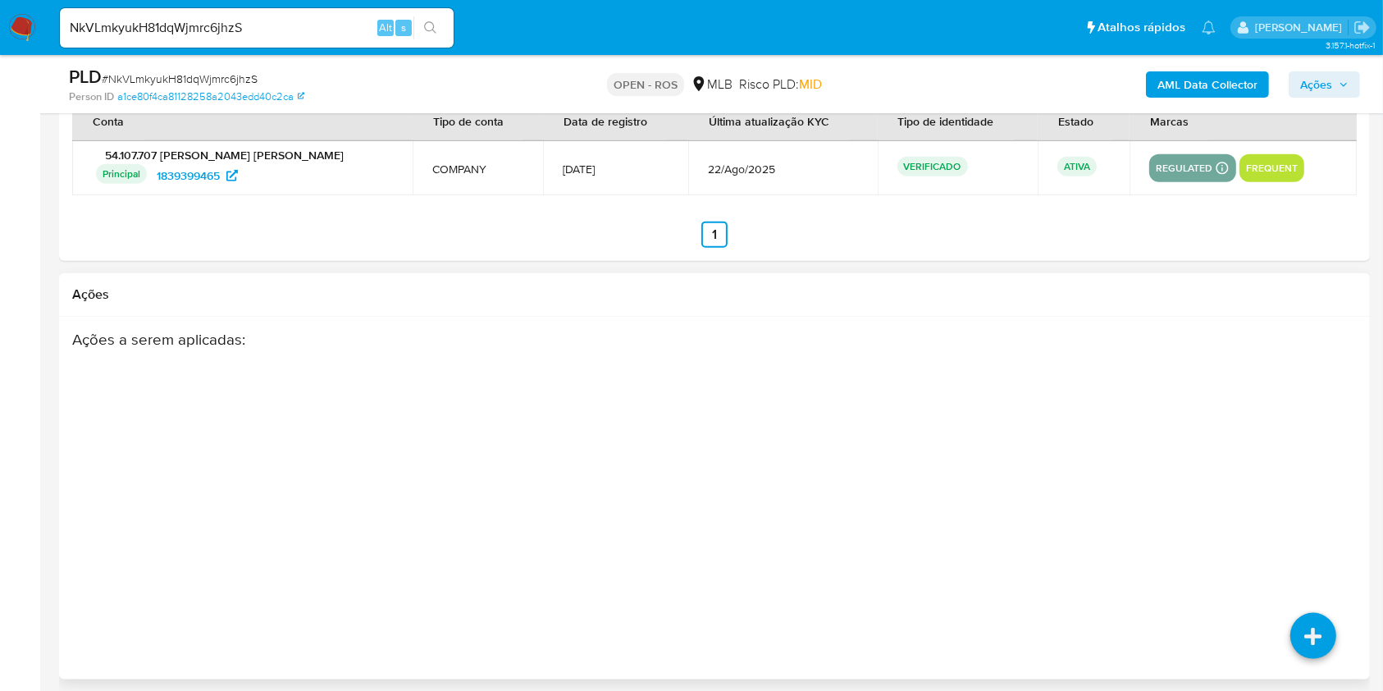
scroll to position [1978, 0]
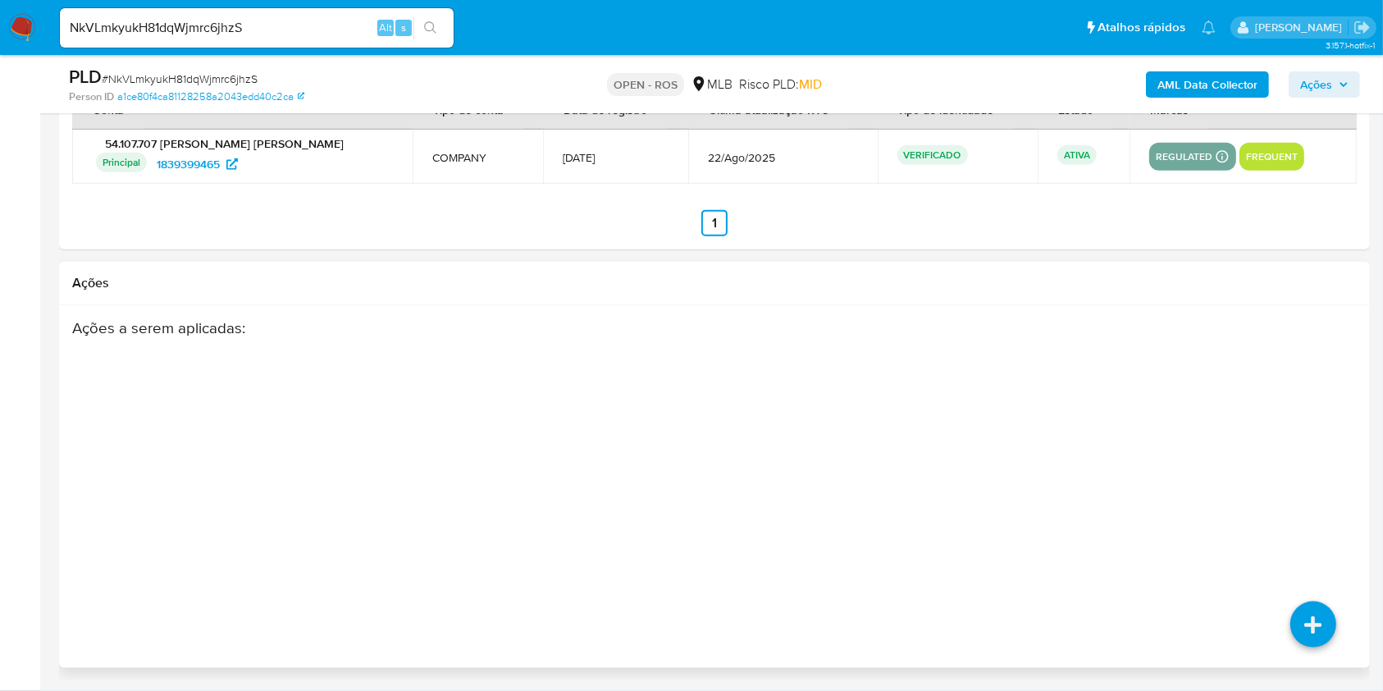
select select "10"
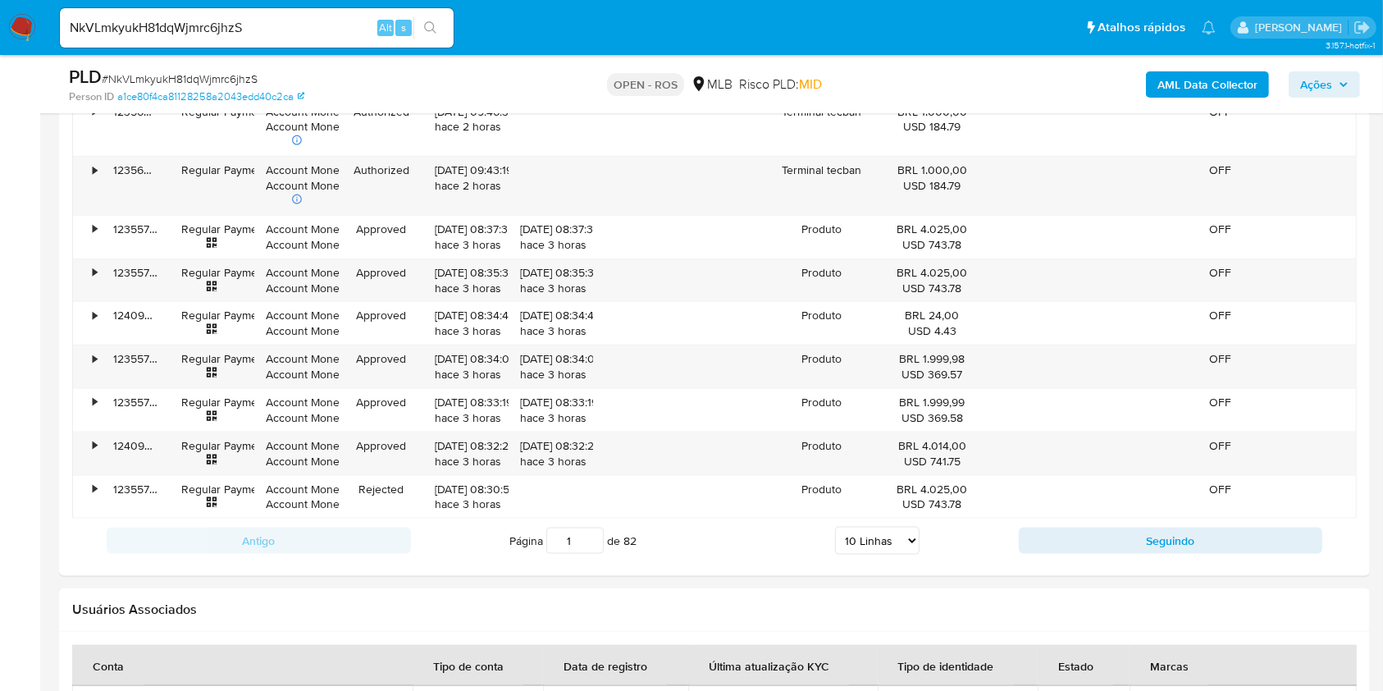
click at [324, 25] on input "NkVLmkyukH81dqWjmrc6jhzS" at bounding box center [257, 27] width 394 height 21
paste input "2kwCdtx036LvUL6bPBxgGM28"
type input "2kwCdtx036LvUL6bPBxgGM28"
click at [436, 30] on icon "search-icon" at bounding box center [430, 27] width 13 height 13
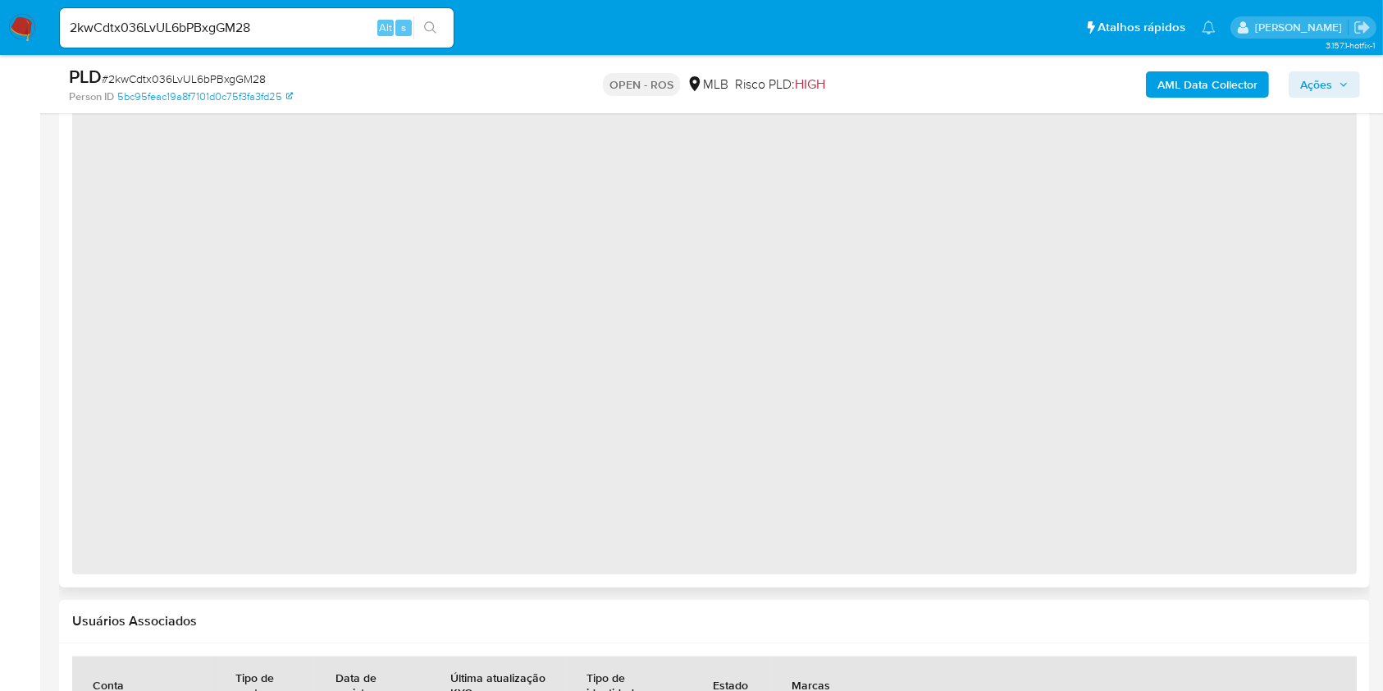
scroll to position [1750, 0]
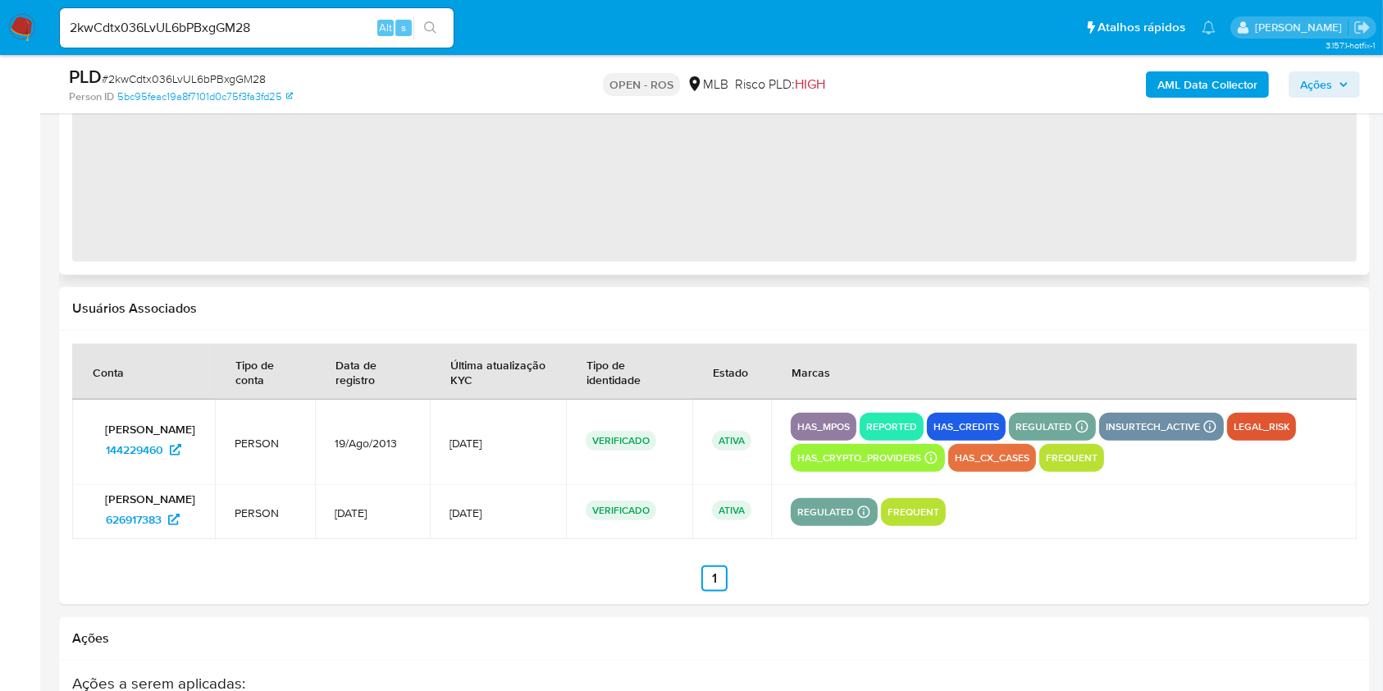
select select "10"
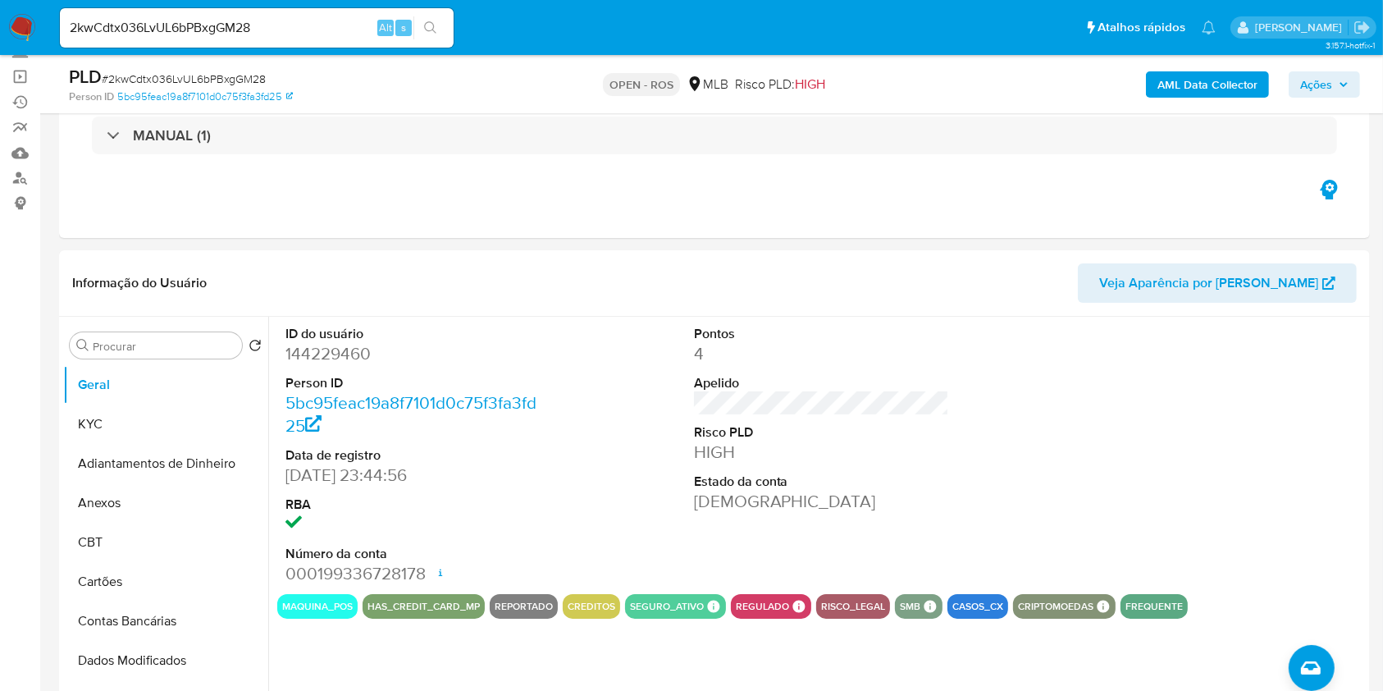
scroll to position [0, 0]
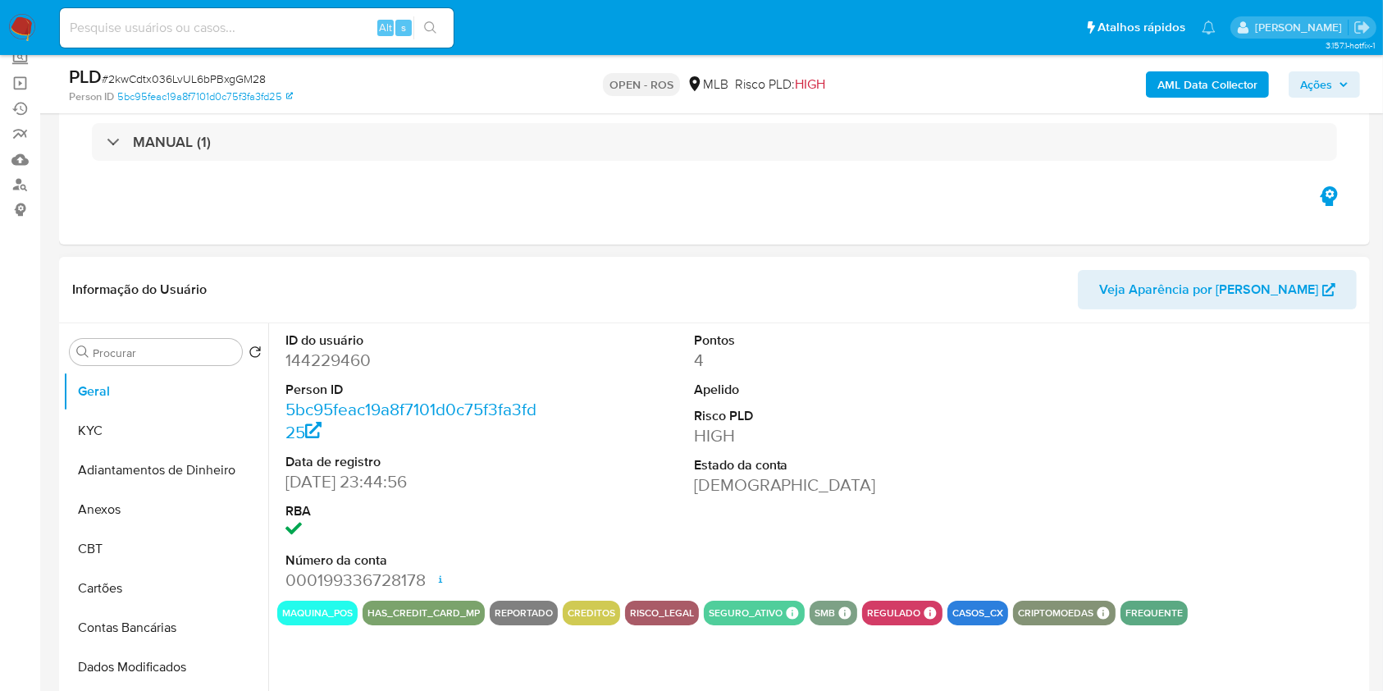
scroll to position [109, 0]
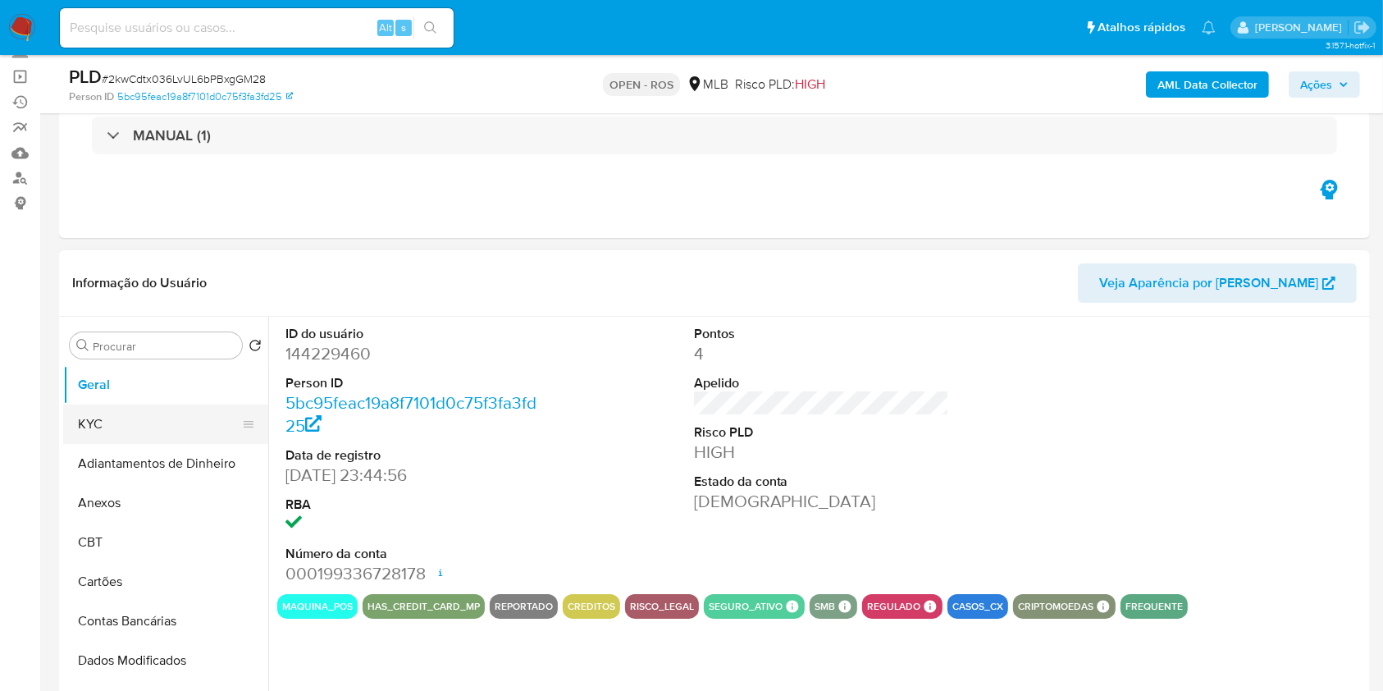
select select "10"
click at [134, 422] on button "KYC" at bounding box center [159, 423] width 192 height 39
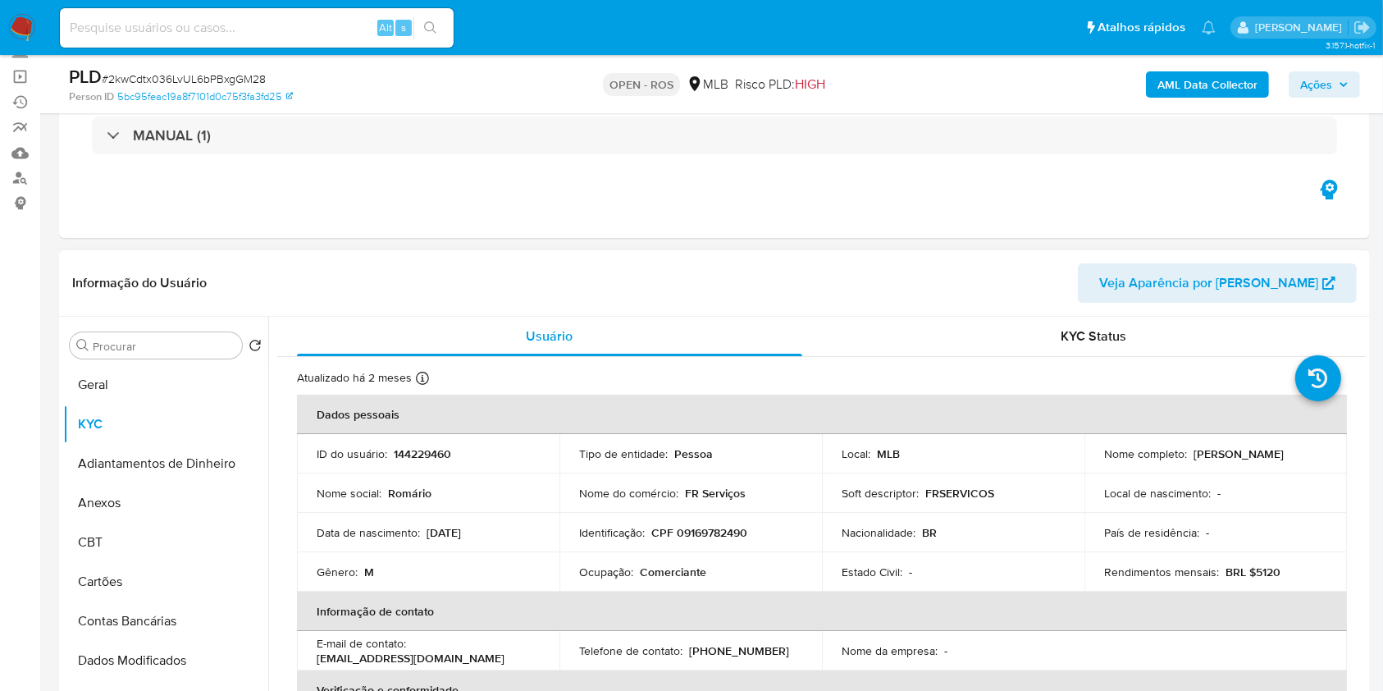
click at [1194, 461] on p "[PERSON_NAME]" at bounding box center [1239, 453] width 90 height 15
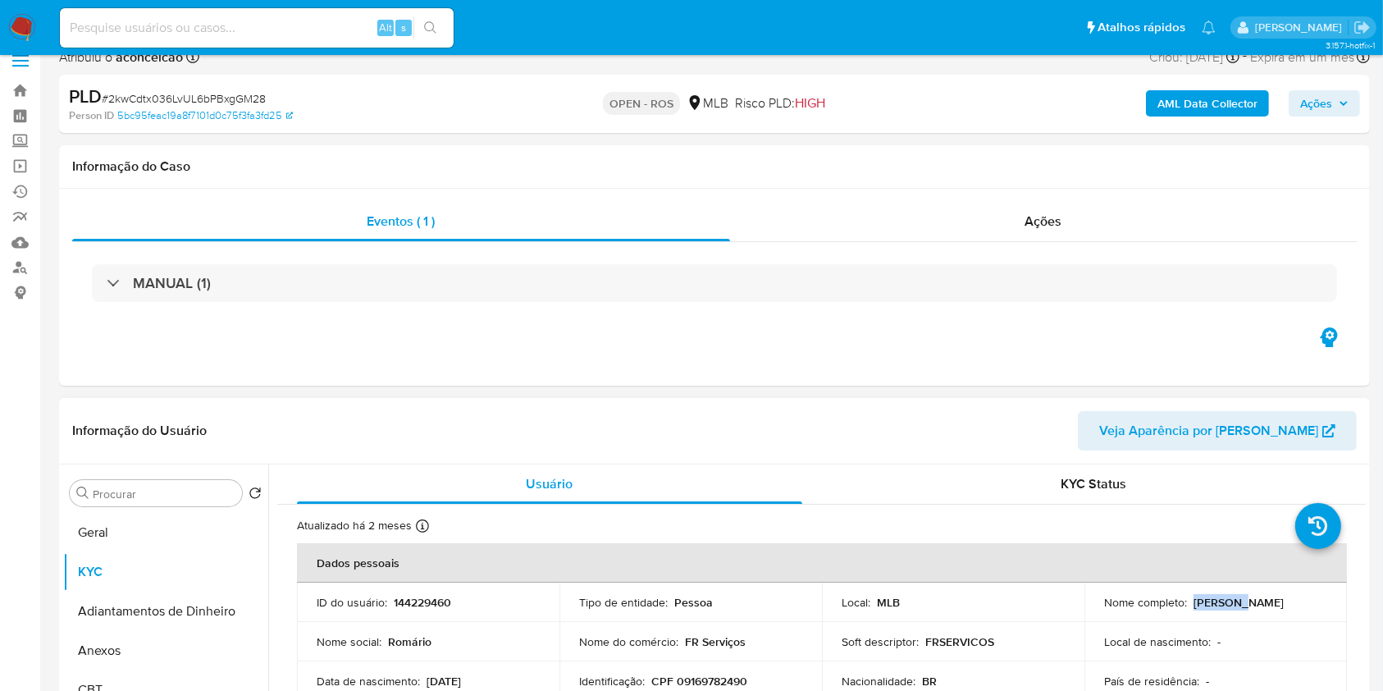
scroll to position [0, 0]
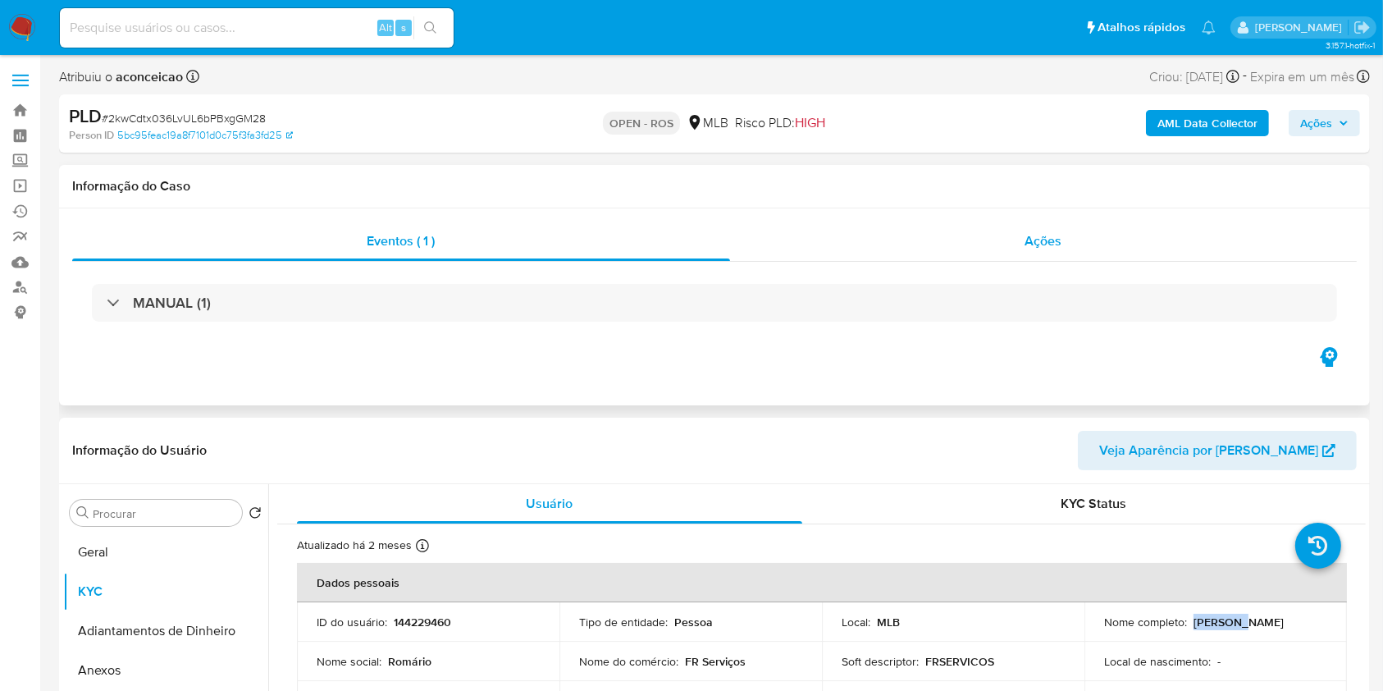
click at [1061, 256] on div "Ações" at bounding box center [1043, 240] width 627 height 39
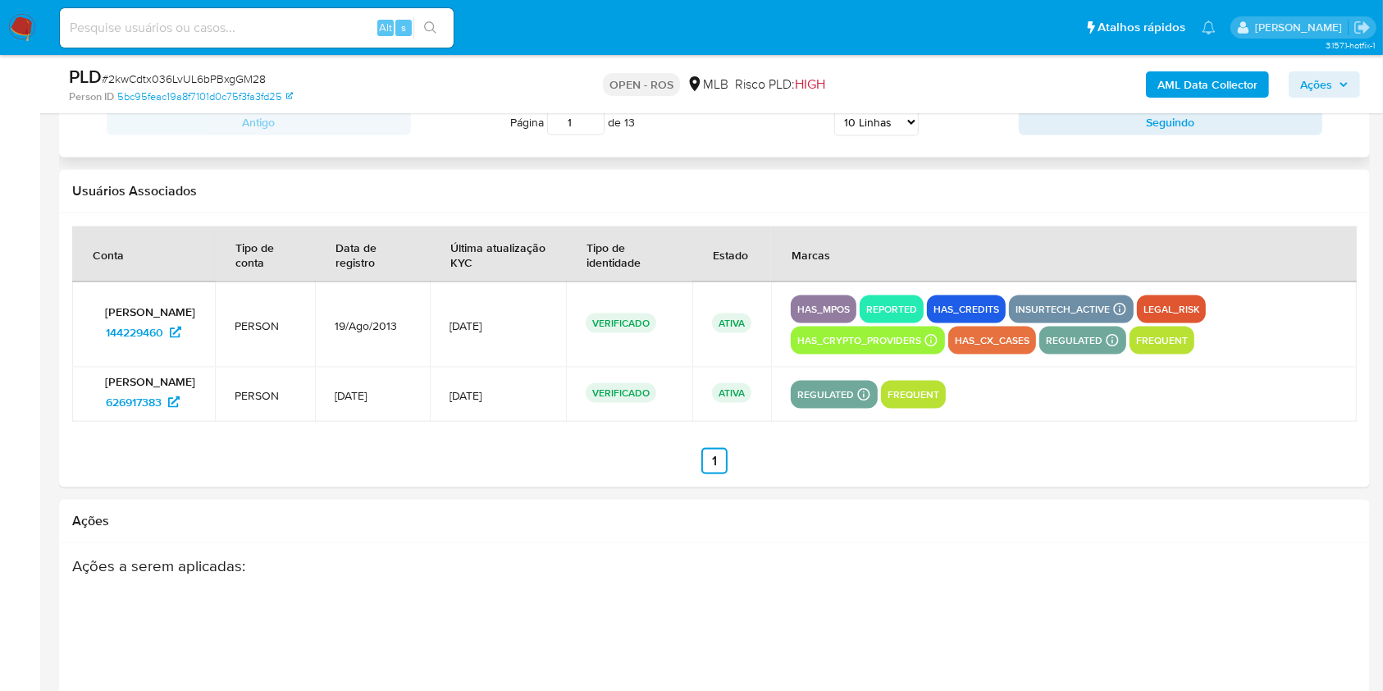
scroll to position [2515, 0]
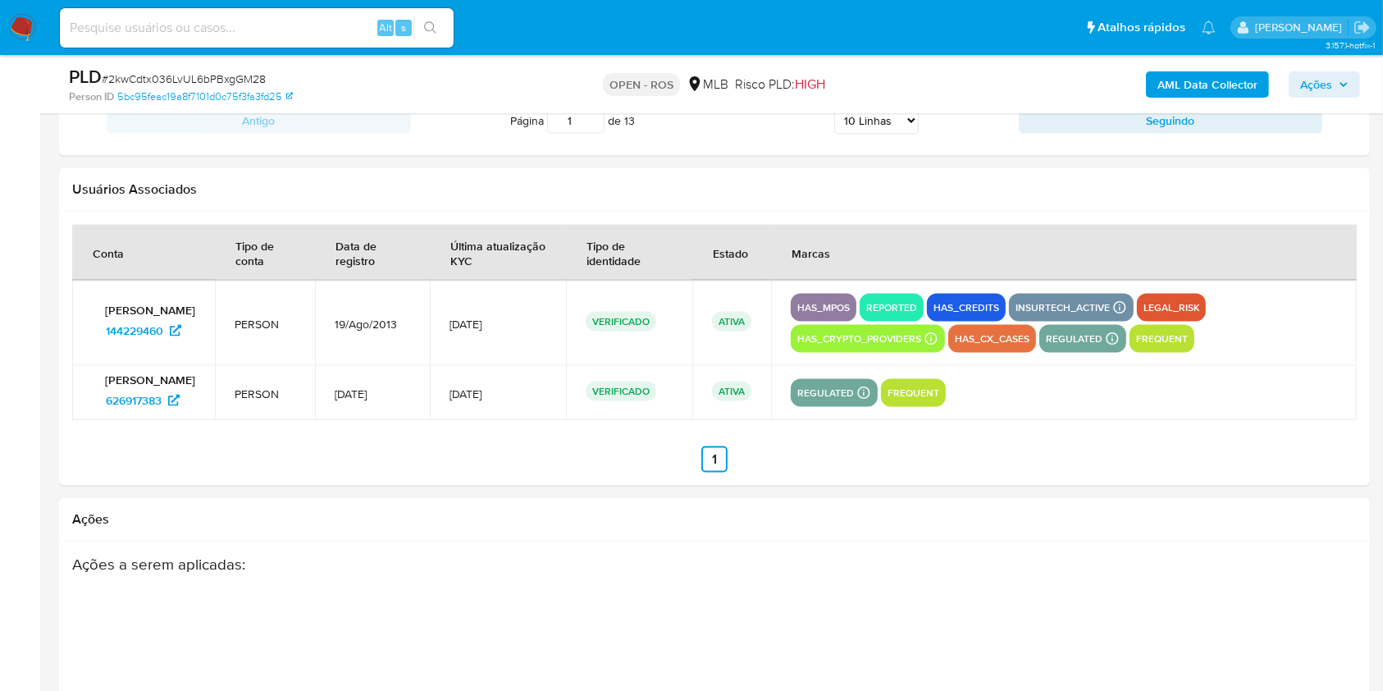
click at [643, 391] on p "VERIFICADO" at bounding box center [621, 391] width 71 height 20
click at [643, 392] on p "VERIFICADO" at bounding box center [621, 391] width 71 height 20
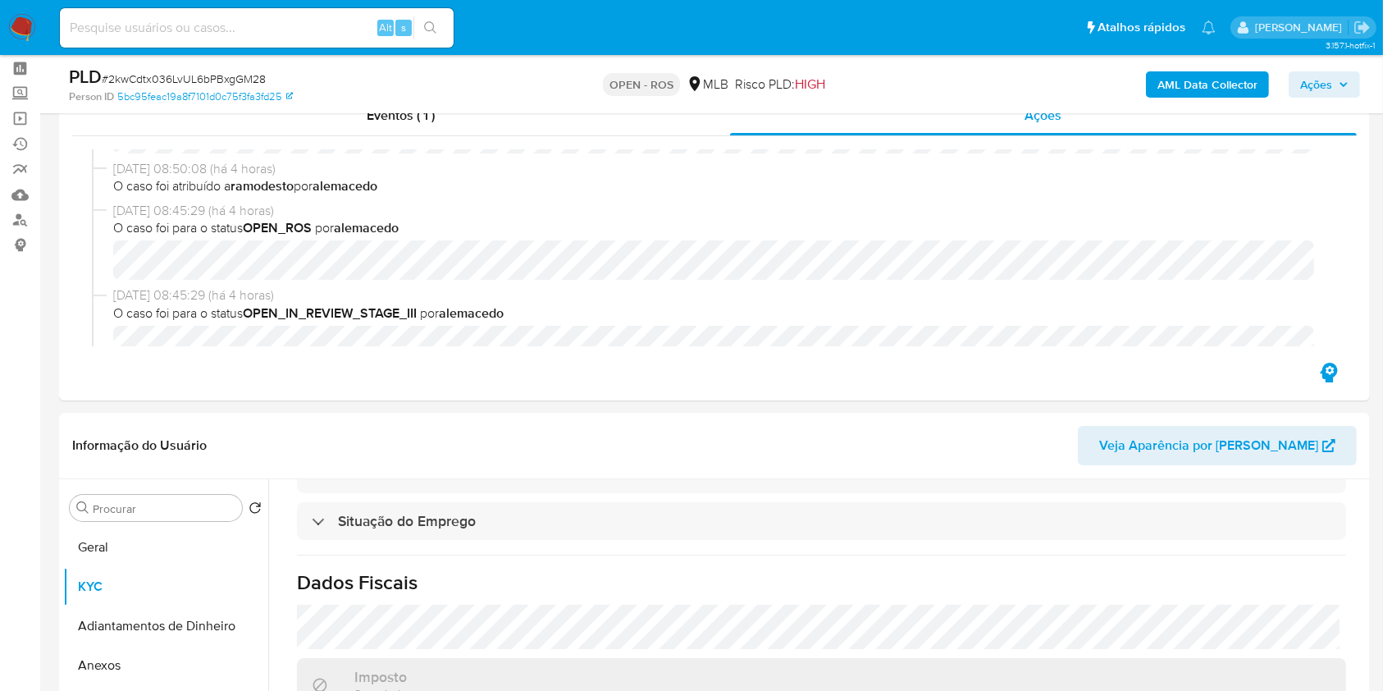
scroll to position [0, 0]
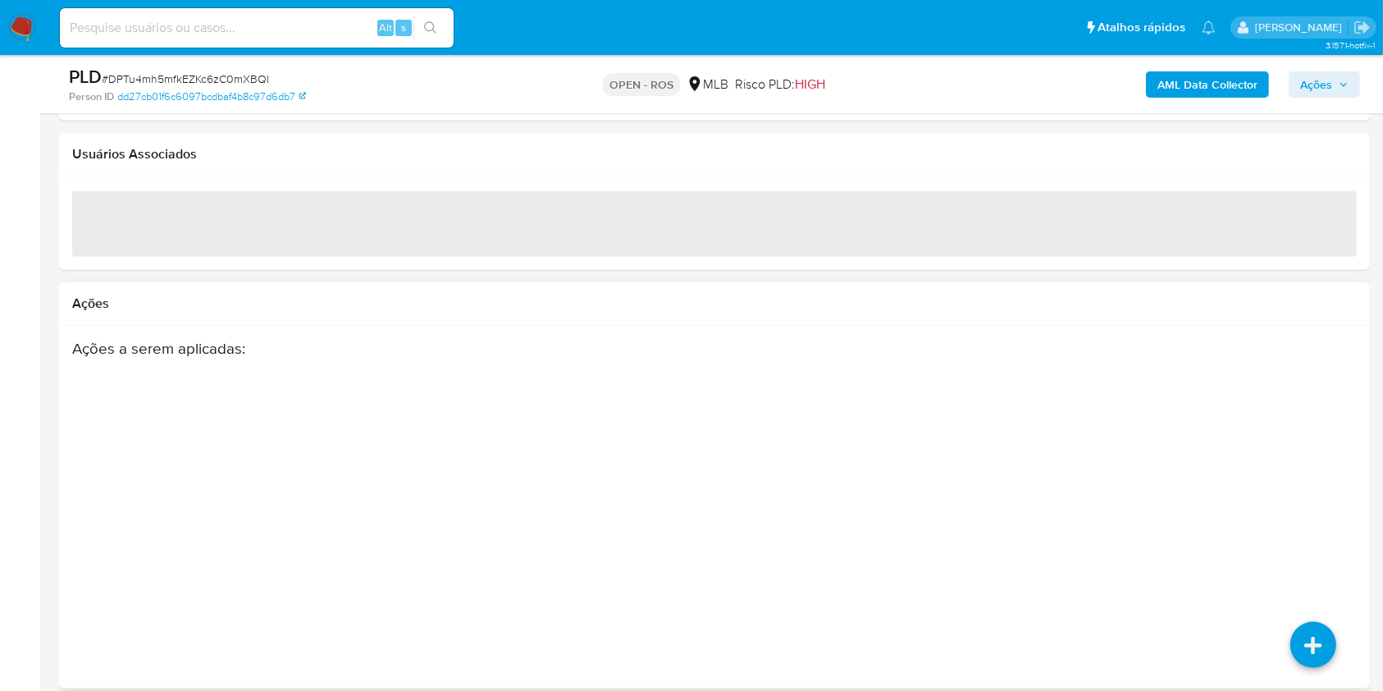
scroll to position [1815, 0]
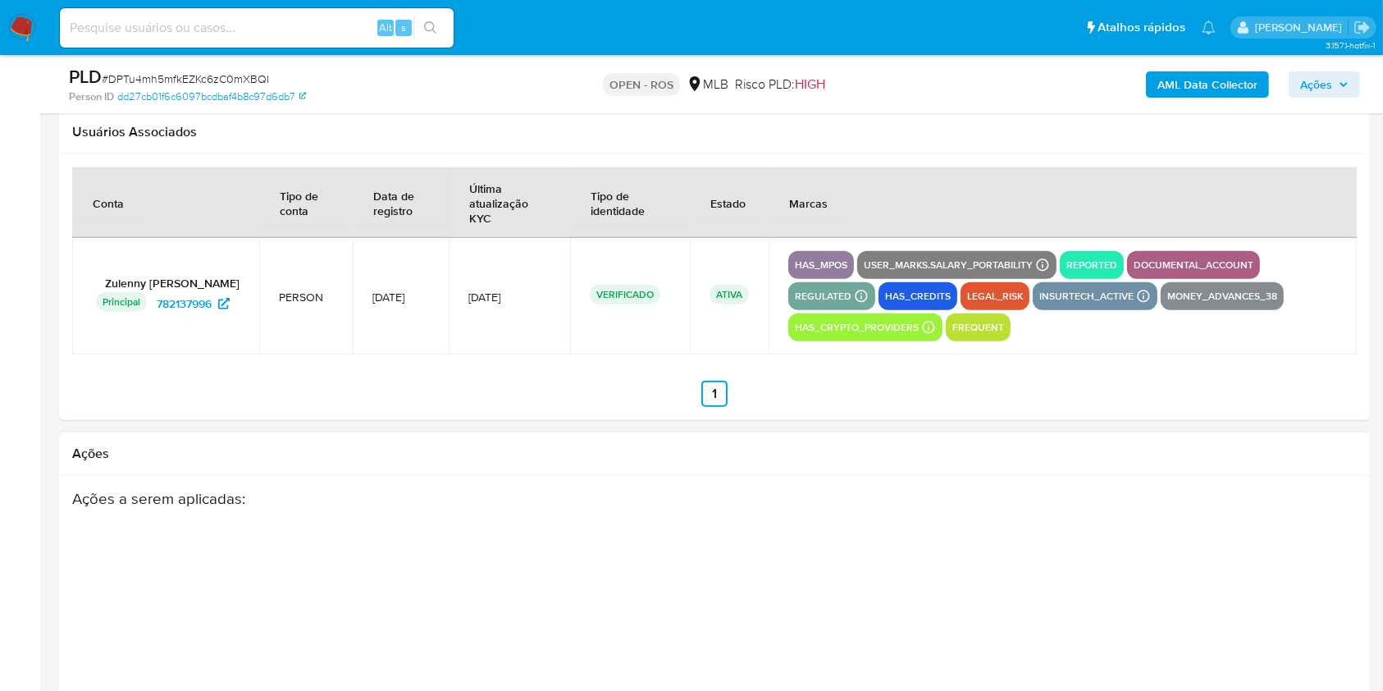
select select "10"
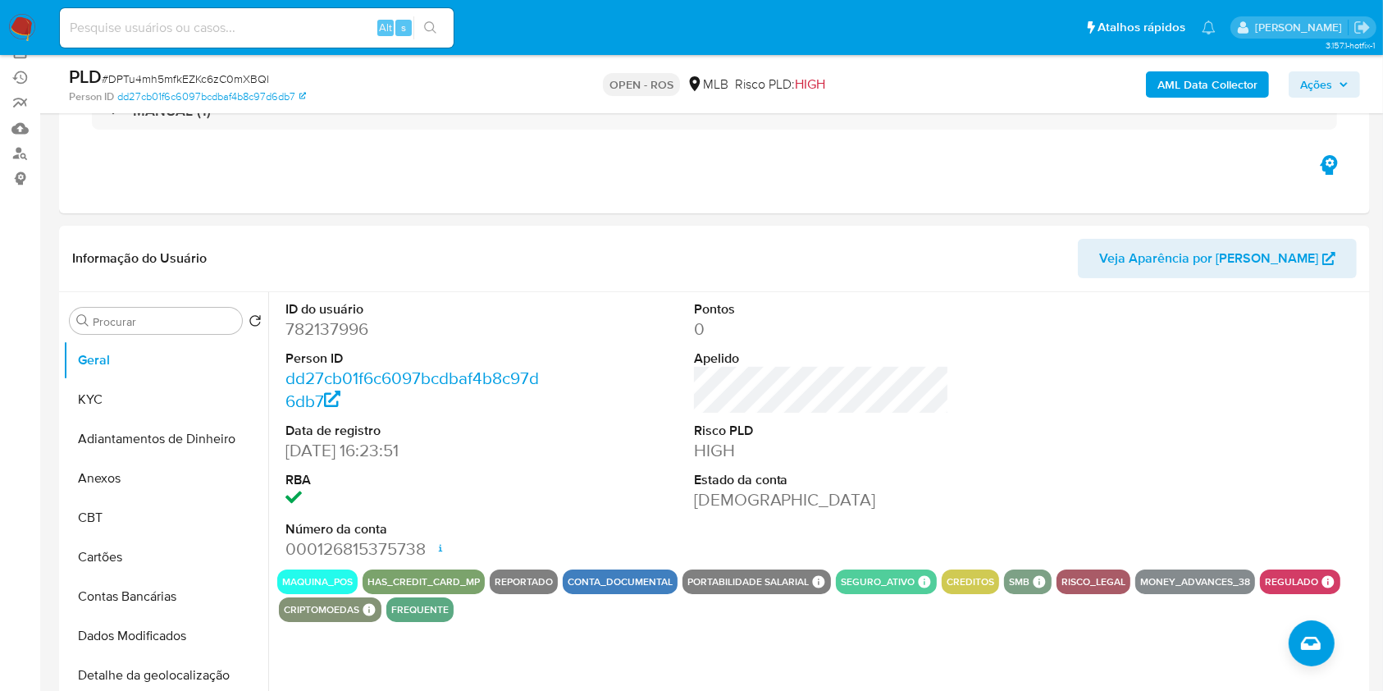
scroll to position [0, 0]
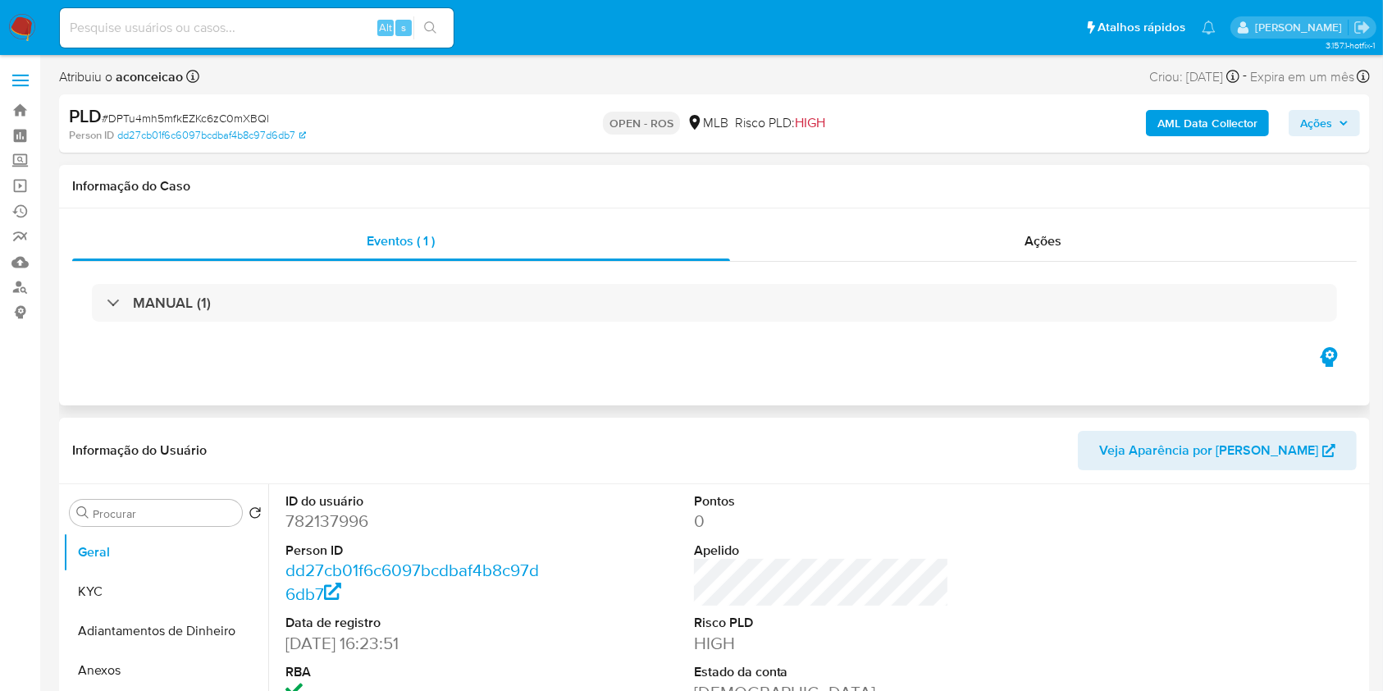
select select "10"
click at [345, 527] on dd "782137996" at bounding box center [413, 520] width 256 height 23
click at [1049, 230] on div "Ações" at bounding box center [1043, 240] width 627 height 39
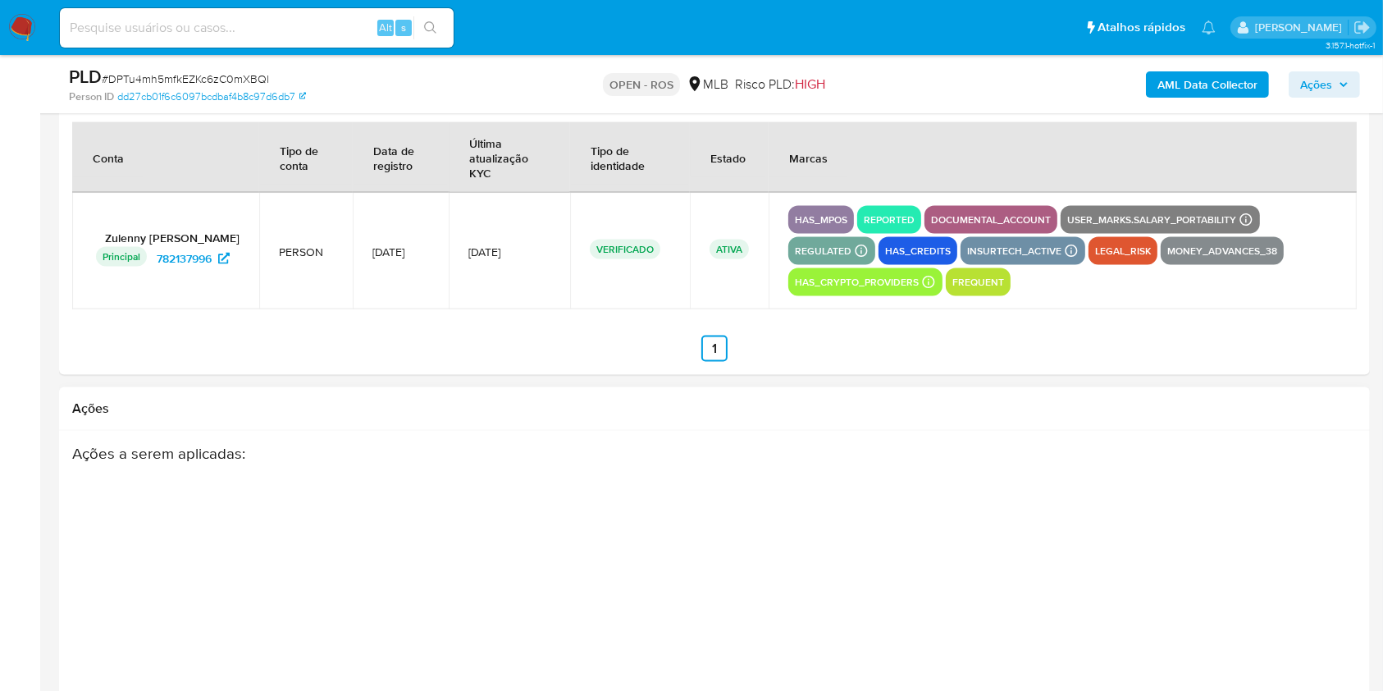
scroll to position [2646, 0]
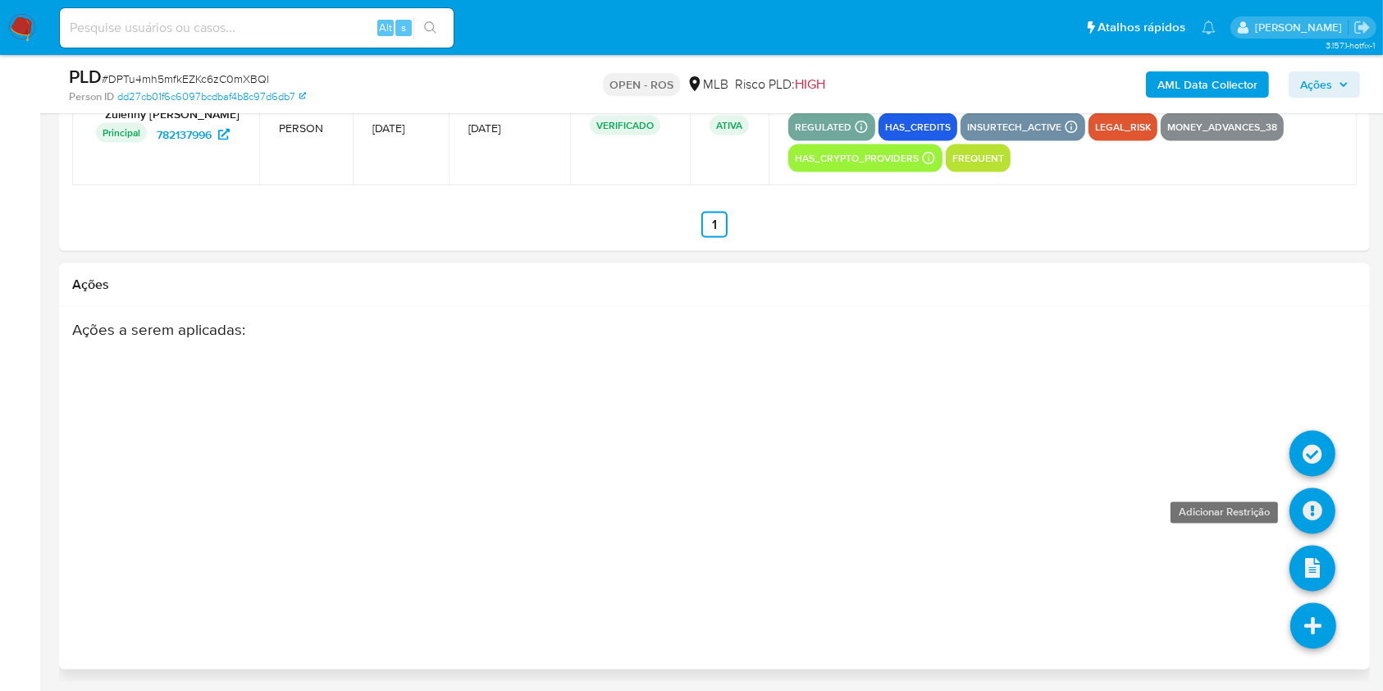
click at [1319, 514] on icon at bounding box center [1313, 511] width 46 height 46
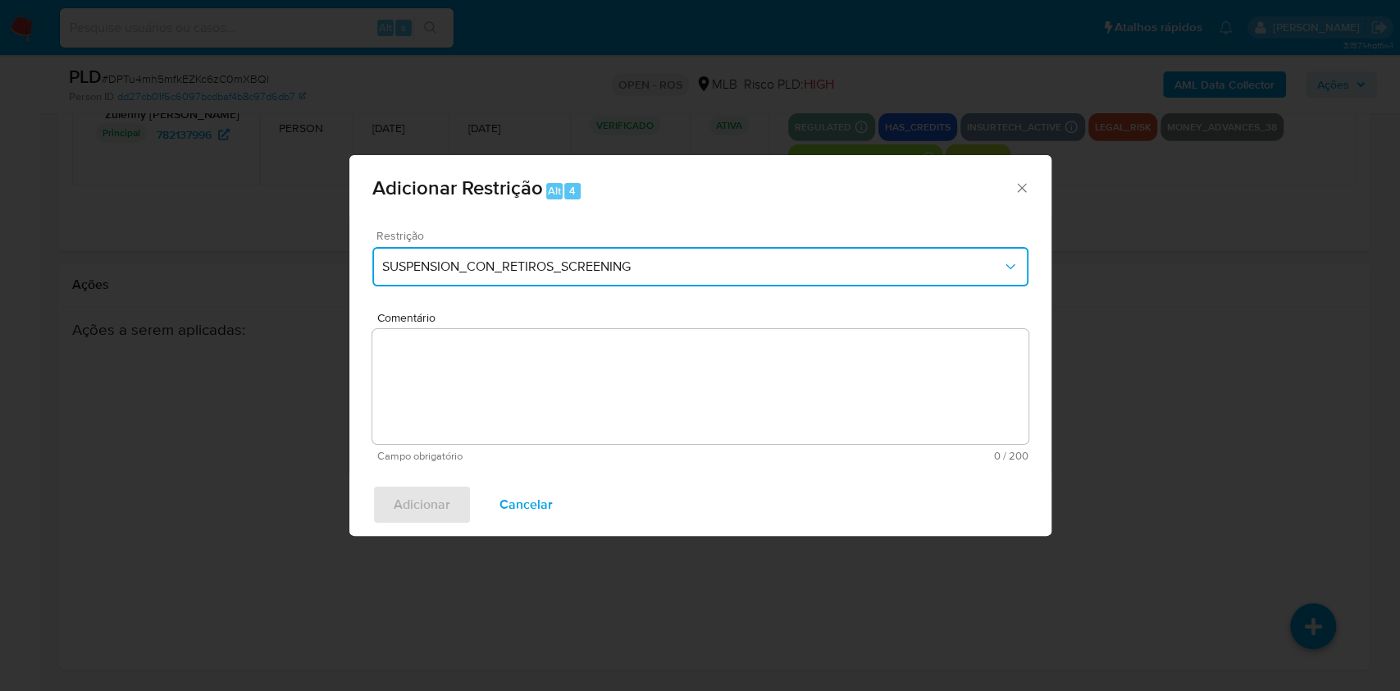
click at [582, 275] on button "SUSPENSION_CON_RETIROS_SCREENING" at bounding box center [700, 266] width 656 height 39
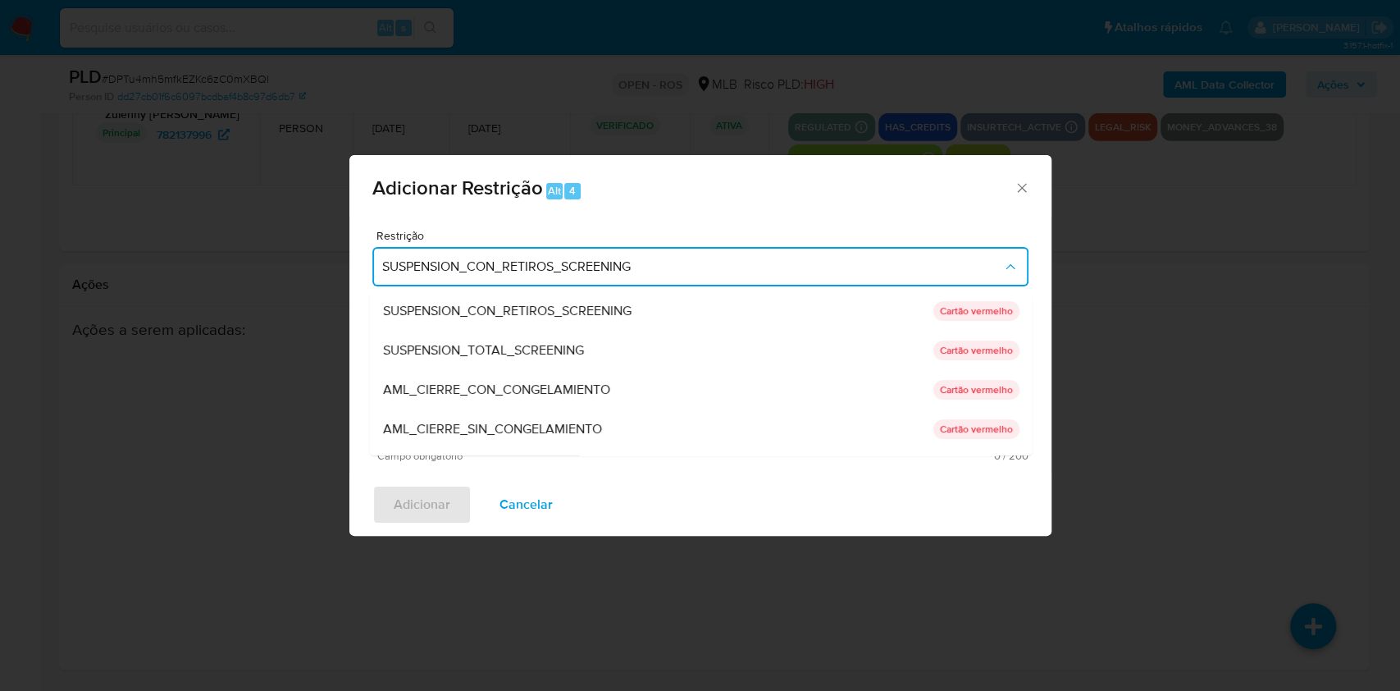
click at [661, 428] on div "AML_CIERRE_SIN_CONGELAMIENTO" at bounding box center [657, 428] width 550 height 39
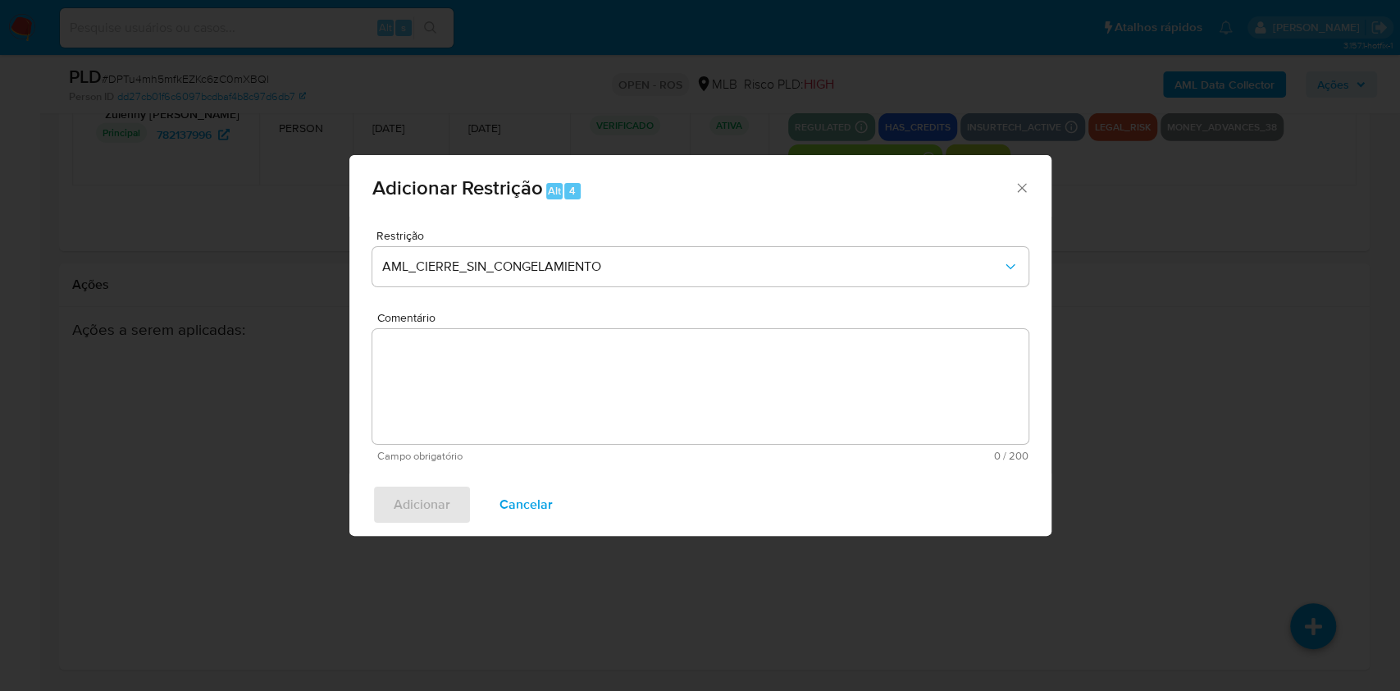
click at [727, 390] on textarea "Comentário" at bounding box center [700, 386] width 656 height 115
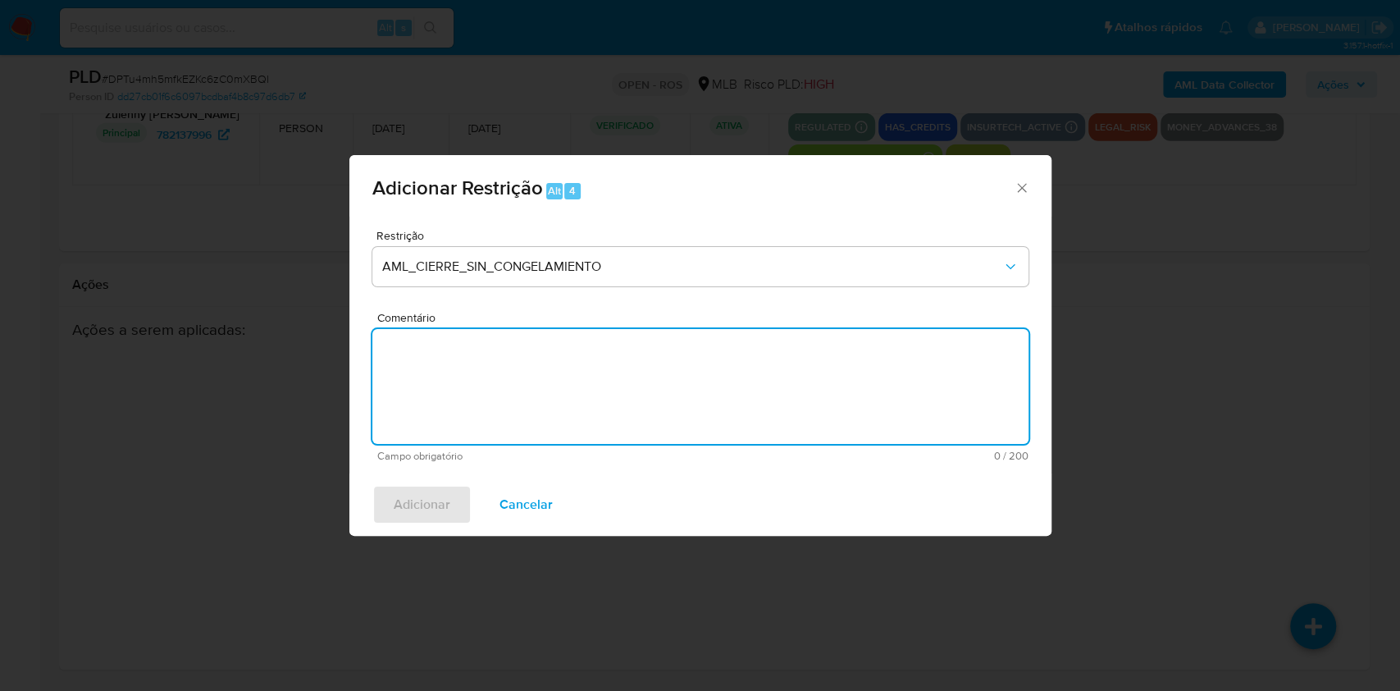
paste textarea "Deliberação para encerrar o relacionamento. NÃO INFORMAR AO USUÁRIO QUE SE TRAT…"
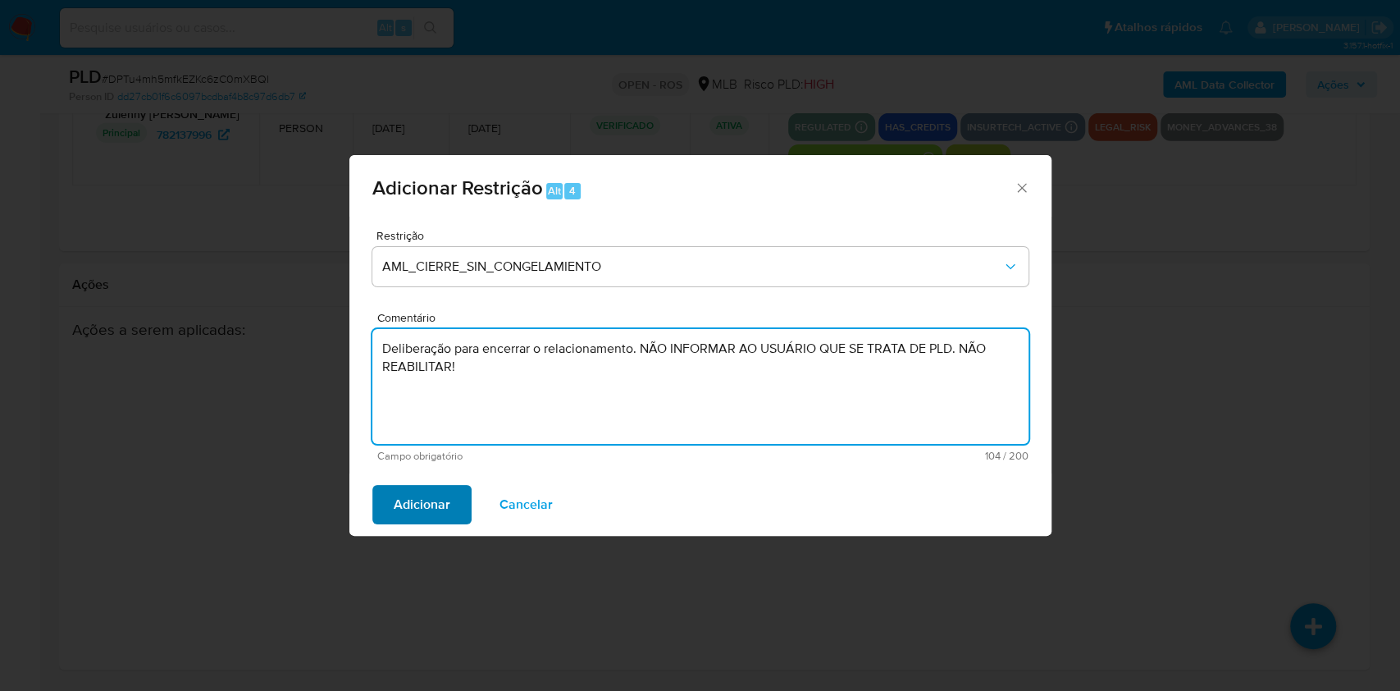
type textarea "Deliberação para encerrar o relacionamento. NÃO INFORMAR AO USUÁRIO QUE SE TRAT…"
click at [422, 494] on span "Adicionar" at bounding box center [422, 504] width 57 height 36
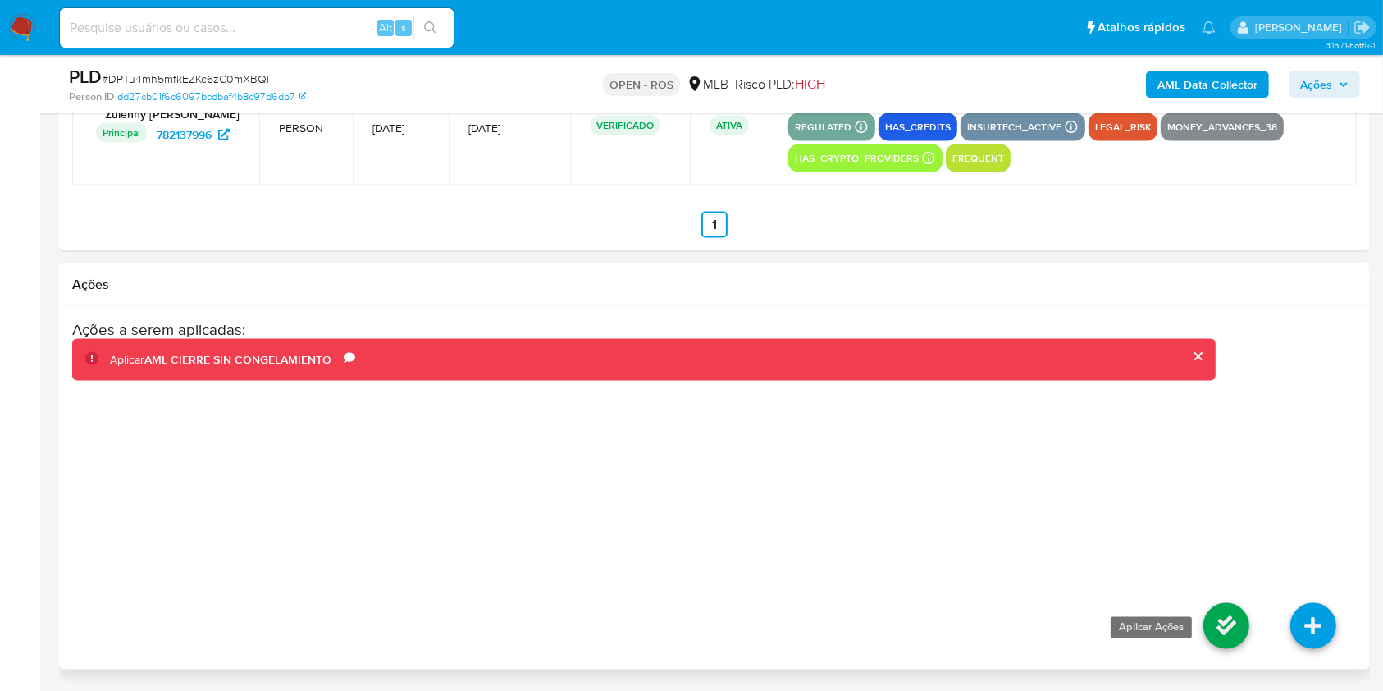
click at [1214, 630] on icon at bounding box center [1226, 626] width 46 height 46
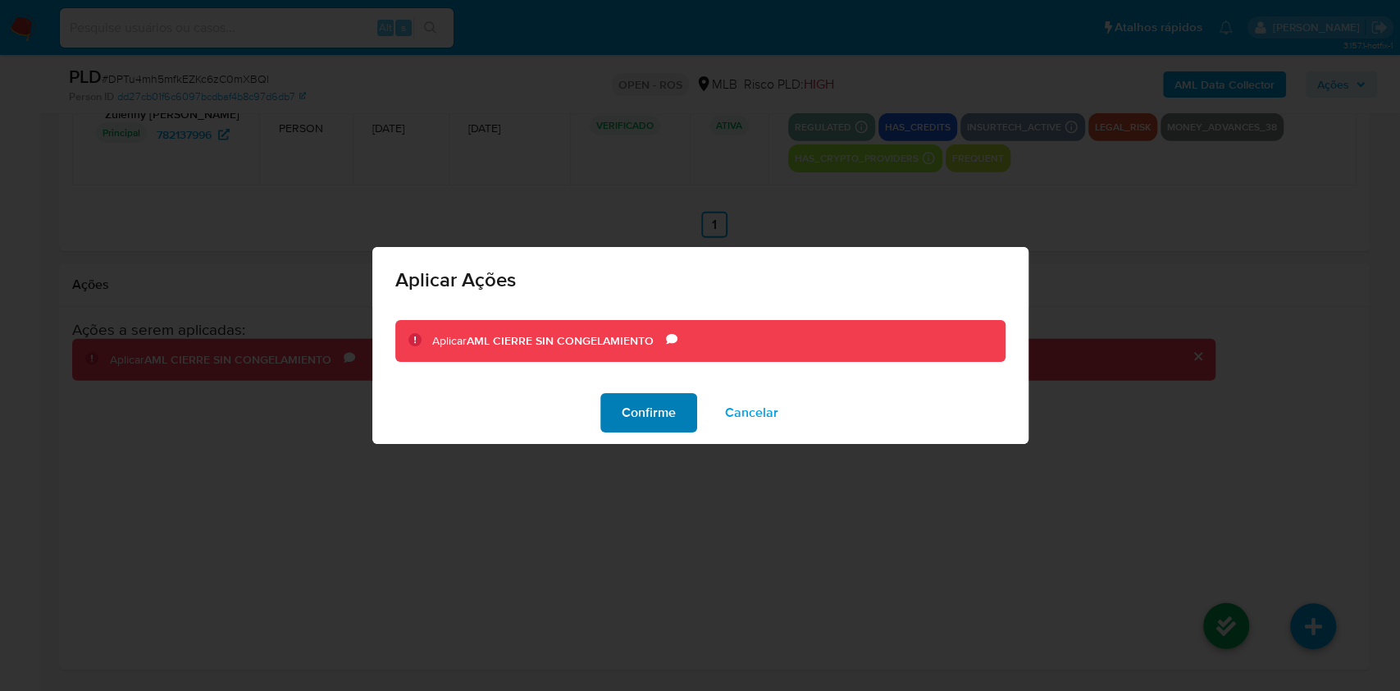
click at [656, 417] on span "Confirme" at bounding box center [649, 413] width 54 height 36
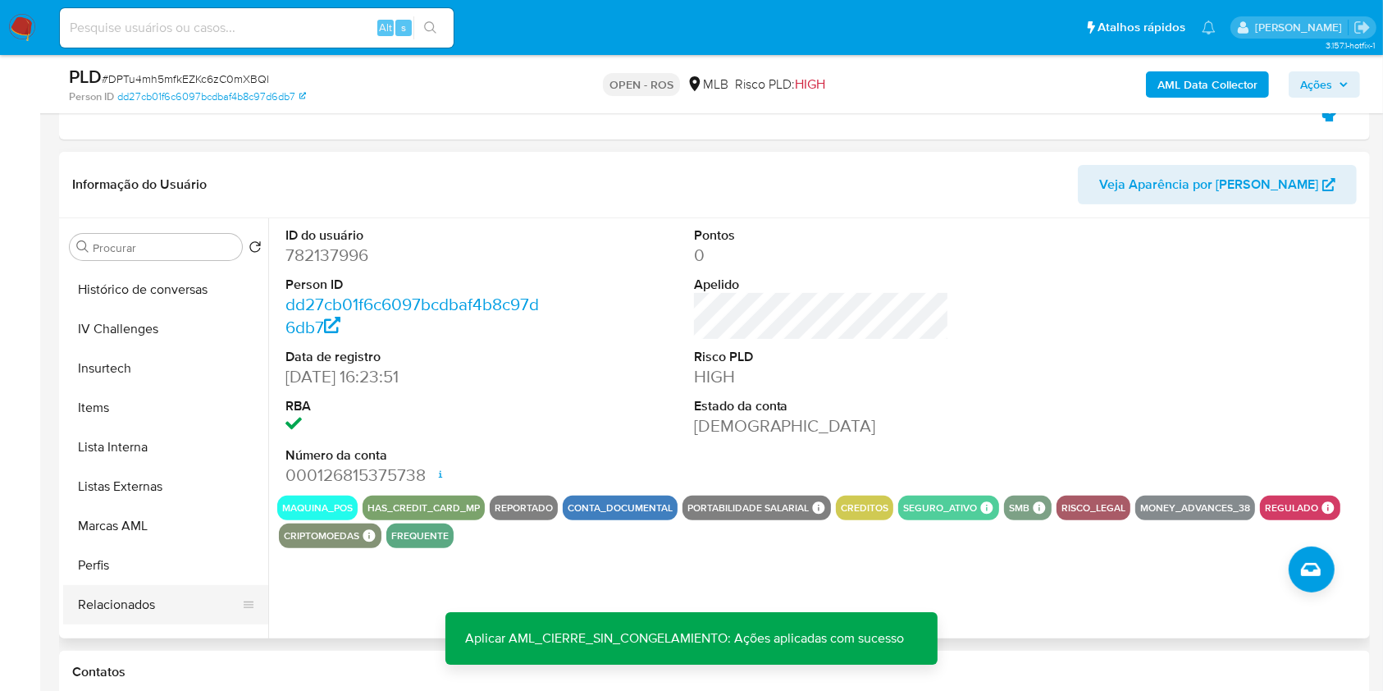
scroll to position [733, 0]
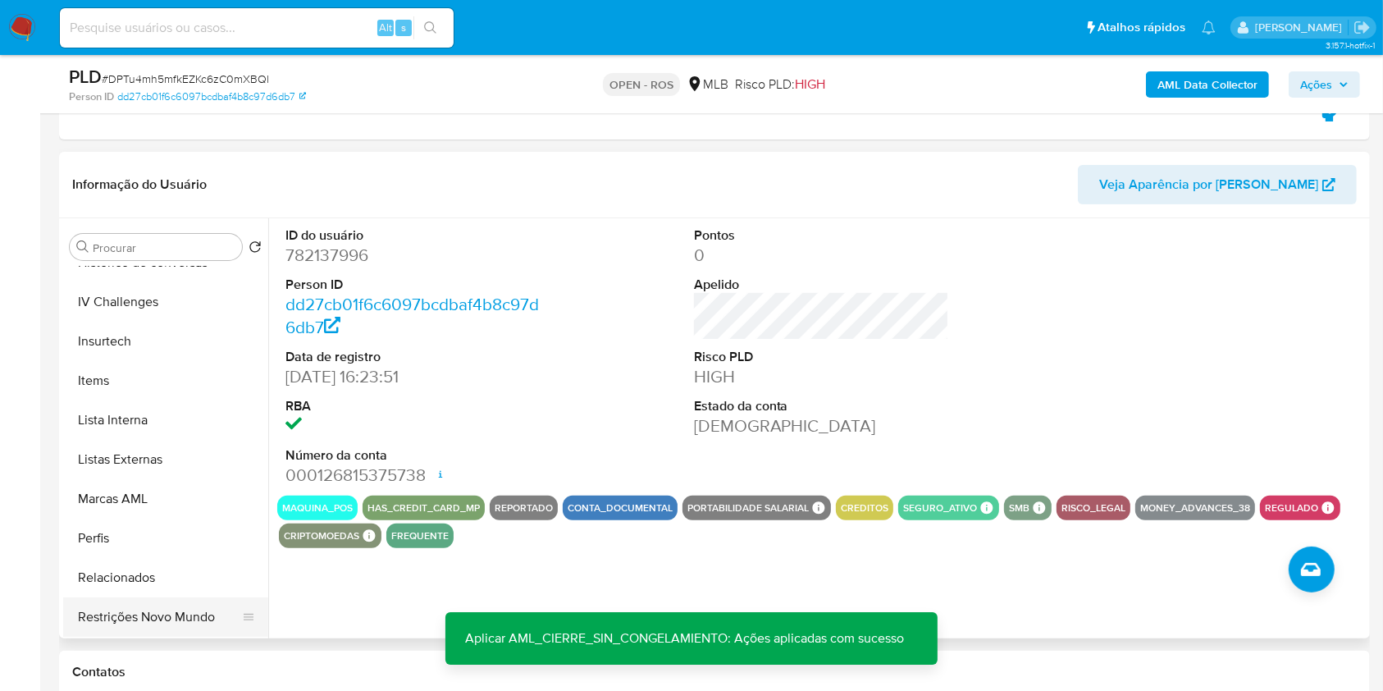
click at [169, 616] on button "Restrições Novo Mundo" at bounding box center [159, 616] width 192 height 39
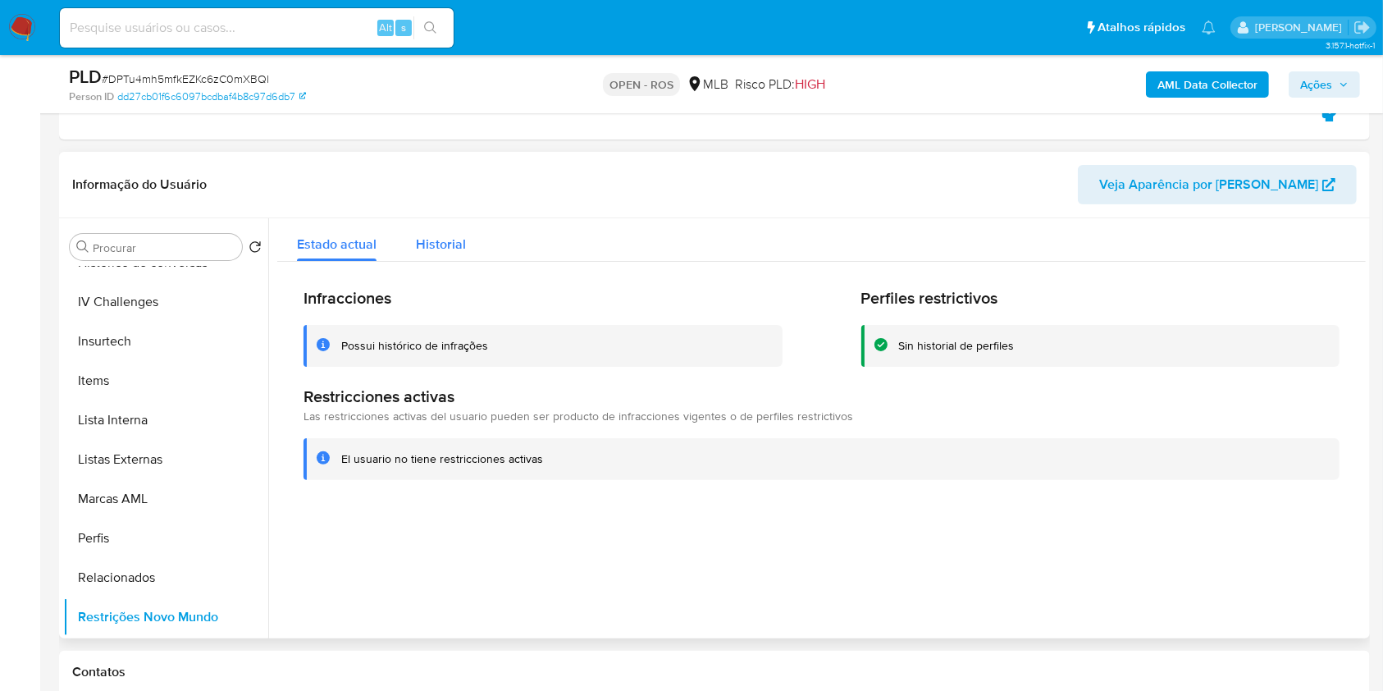
click at [433, 246] on span "Historial" at bounding box center [441, 244] width 50 height 19
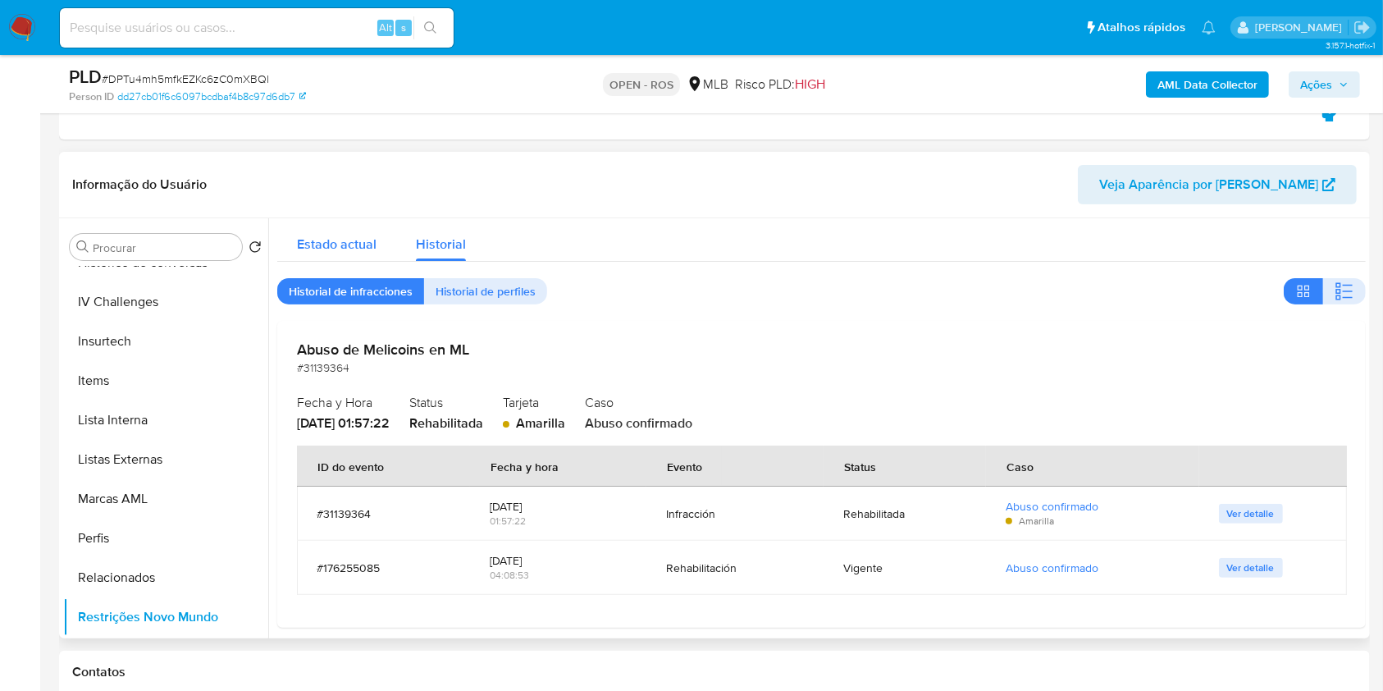
click at [343, 256] on div "Estado actual" at bounding box center [337, 239] width 80 height 43
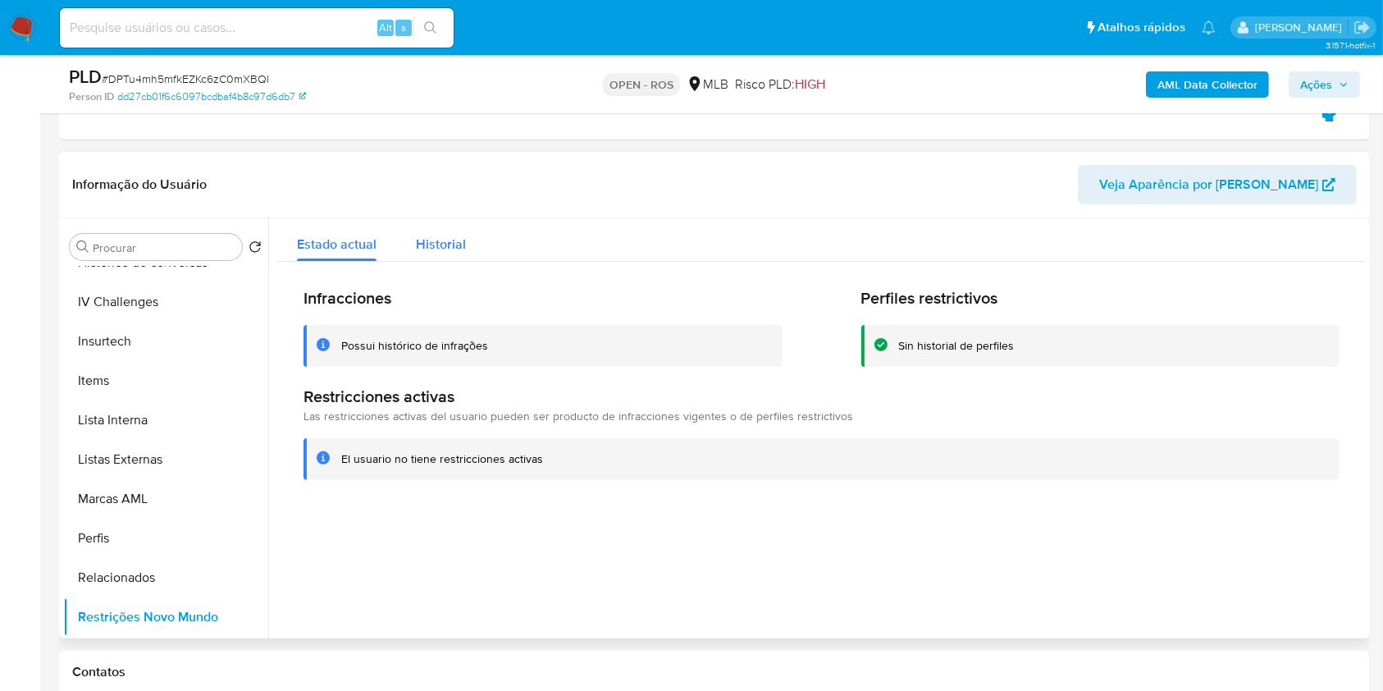
click at [419, 253] on div "Historial" at bounding box center [441, 239] width 50 height 43
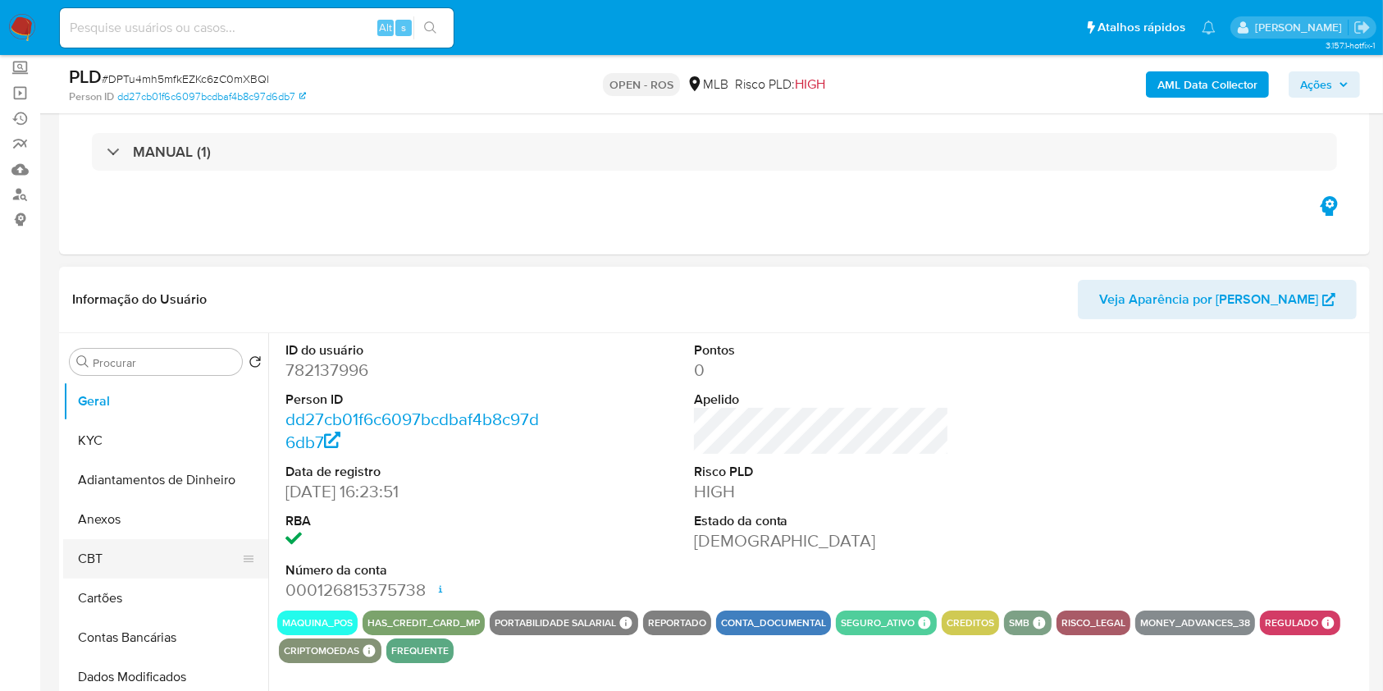
scroll to position [218, 0]
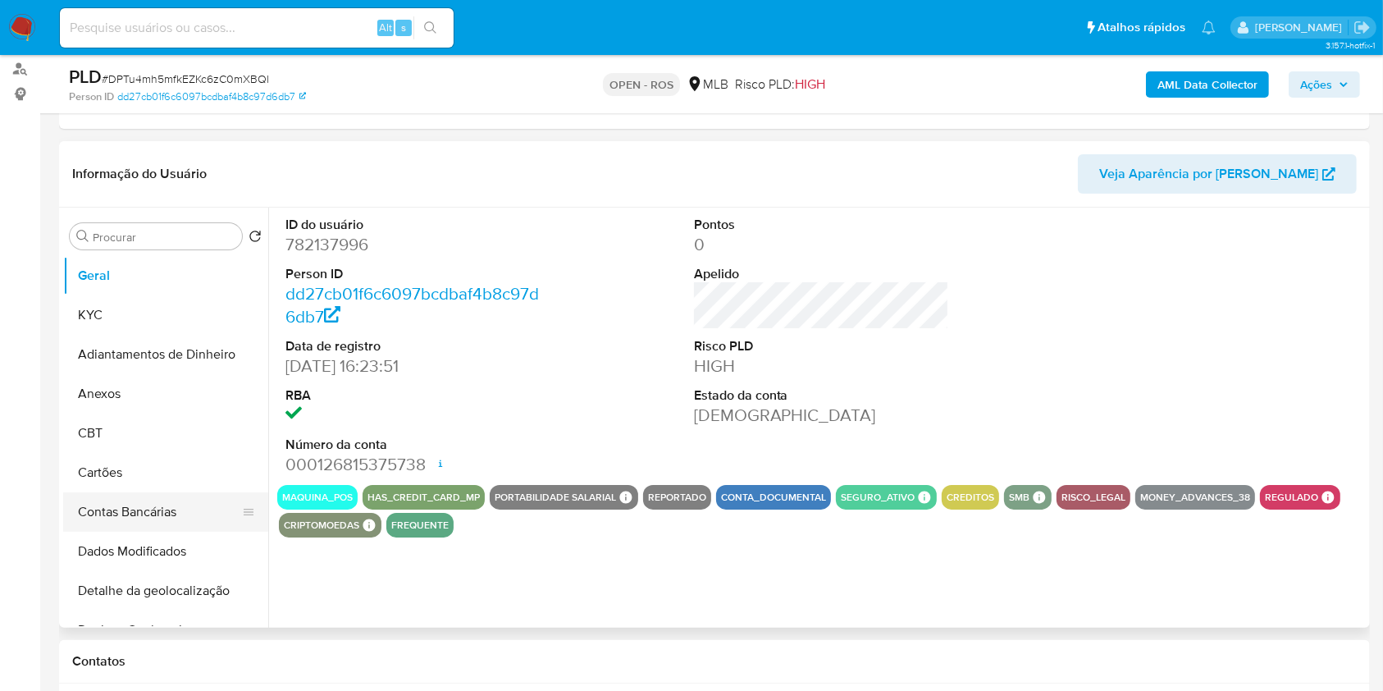
select select "10"
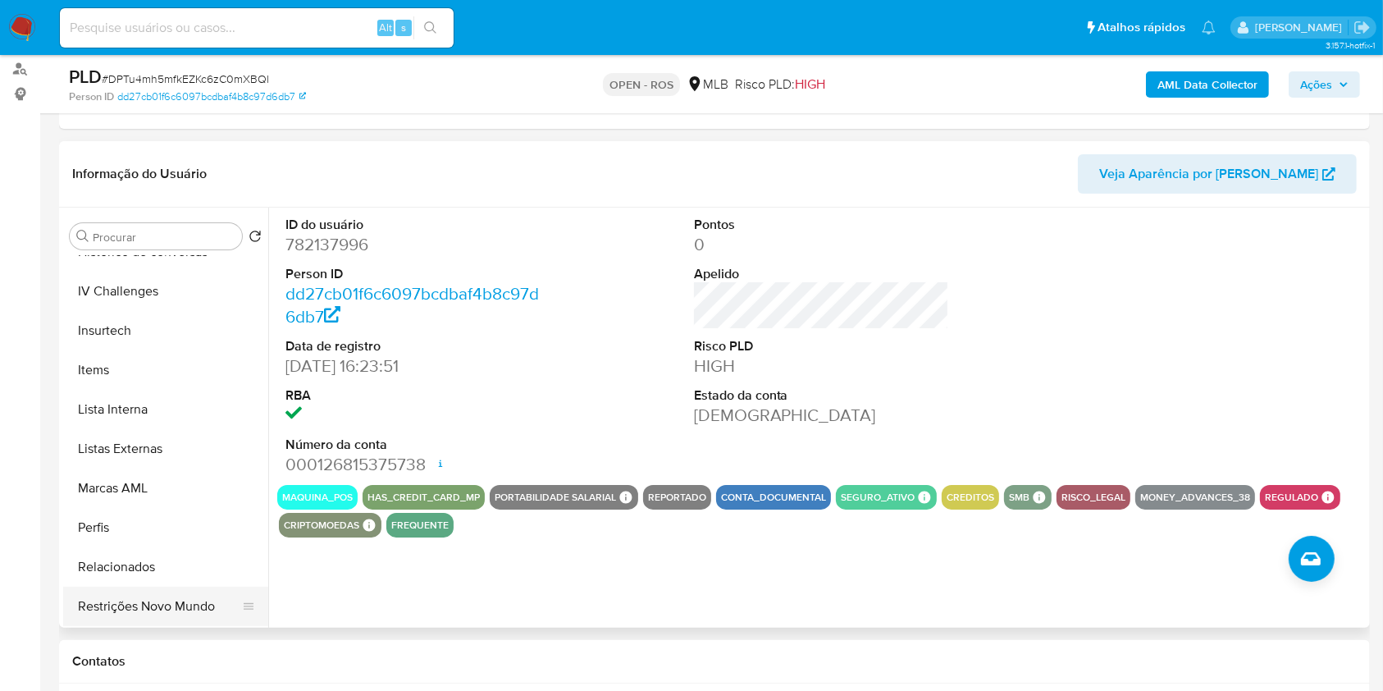
click at [182, 607] on button "Restrições Novo Mundo" at bounding box center [159, 606] width 192 height 39
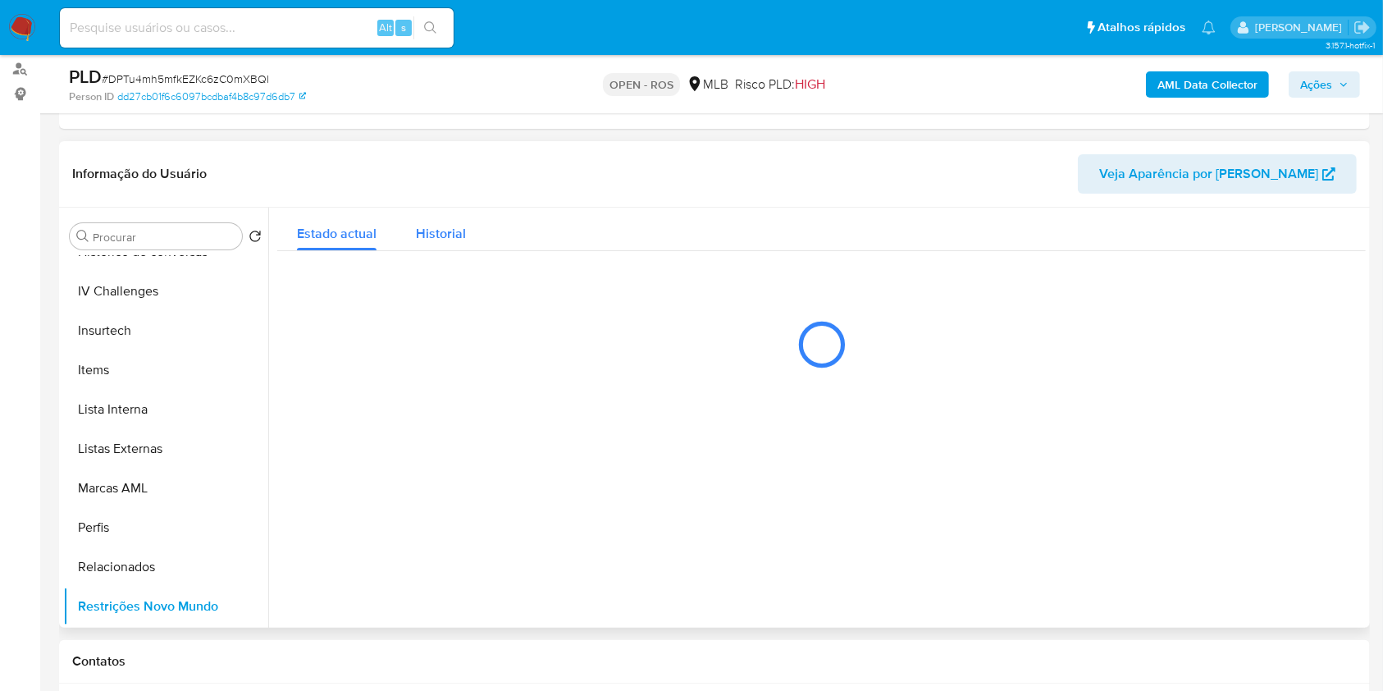
click at [436, 236] on span "Historial" at bounding box center [441, 233] width 50 height 19
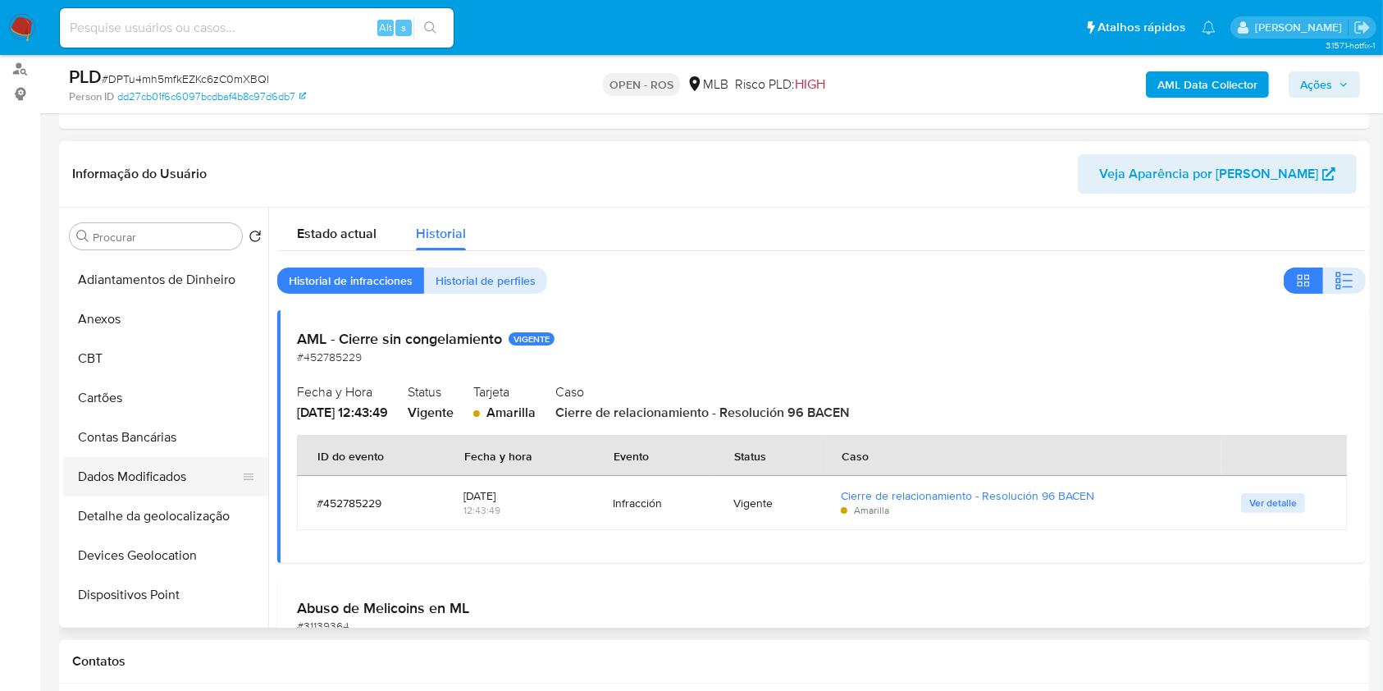
scroll to position [0, 0]
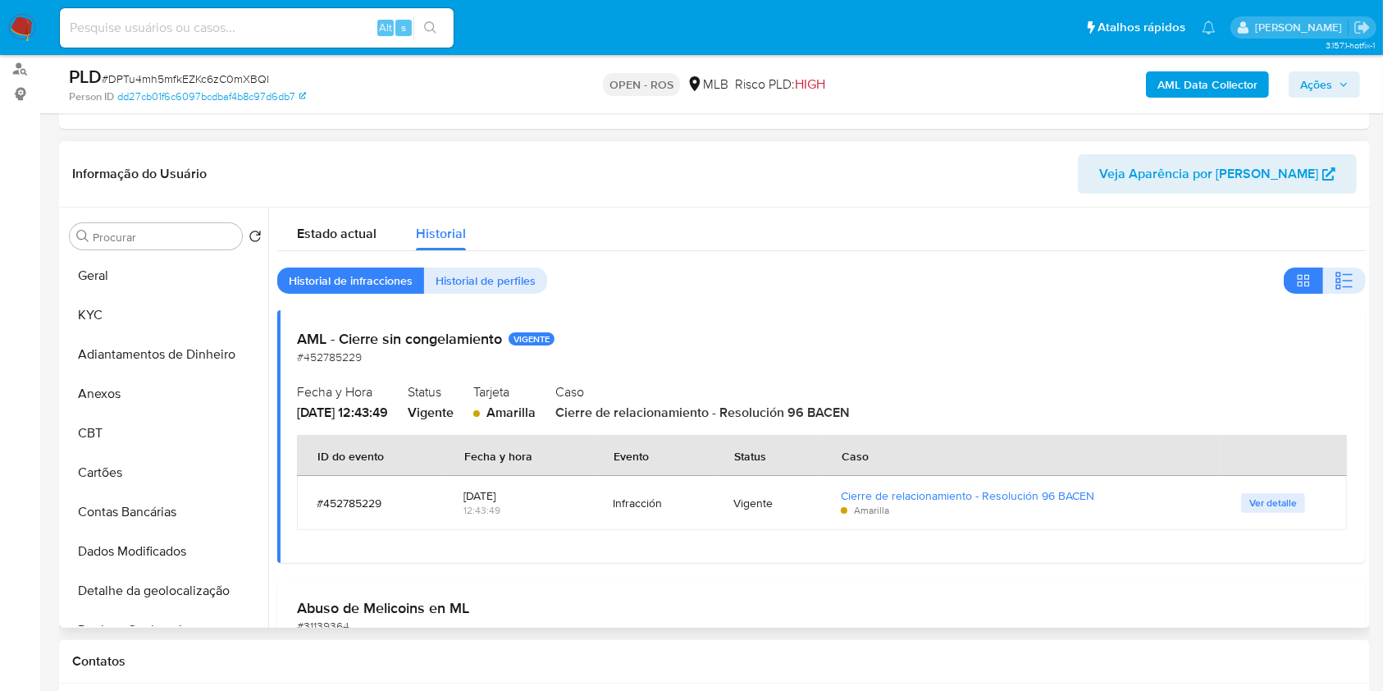
drag, startPoint x: 157, startPoint y: 385, endPoint x: 431, endPoint y: 384, distance: 274.0
click at [158, 384] on button "Anexos" at bounding box center [165, 393] width 205 height 39
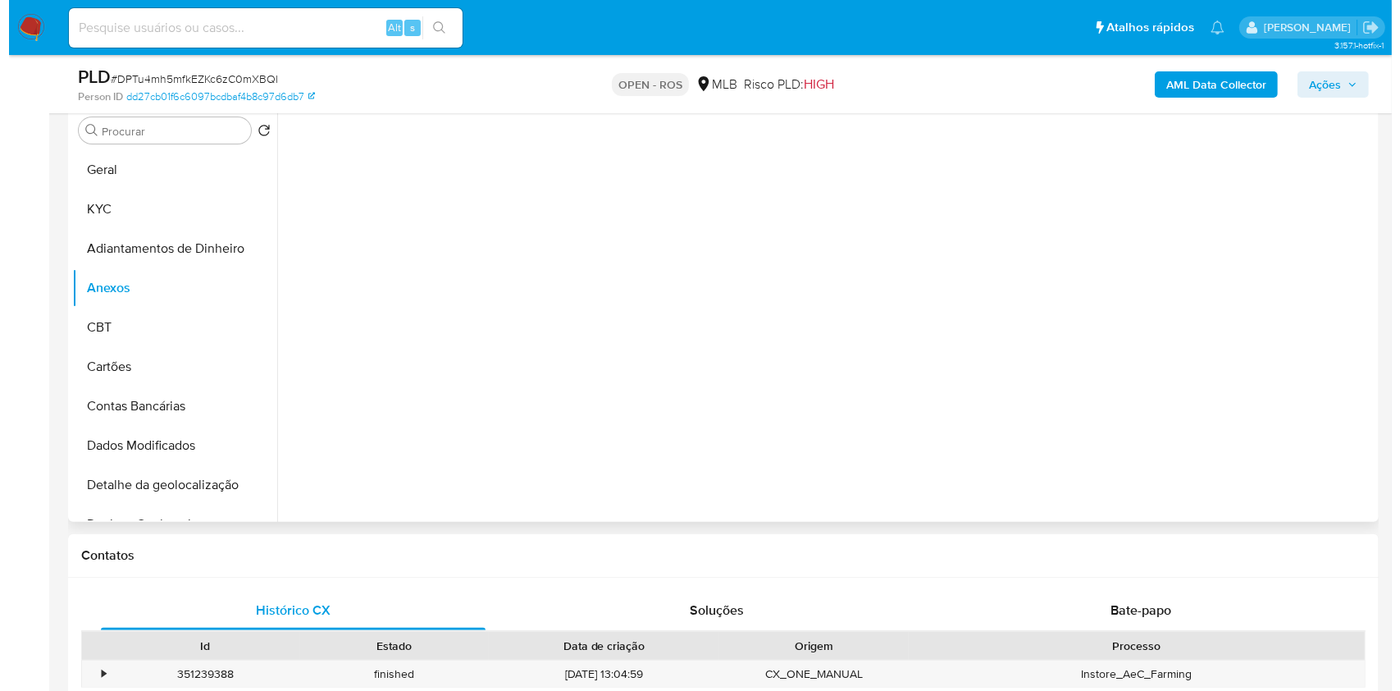
scroll to position [218, 0]
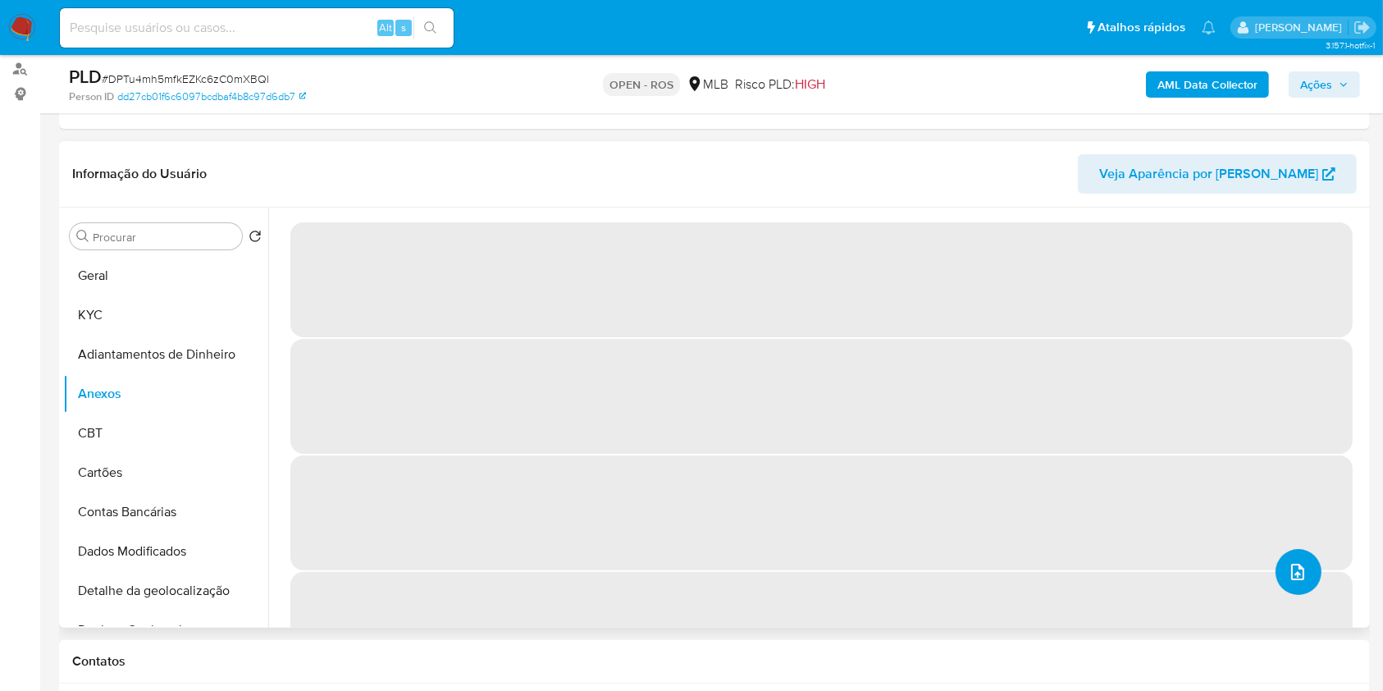
click at [1299, 577] on span "upload-file" at bounding box center [1298, 572] width 20 height 20
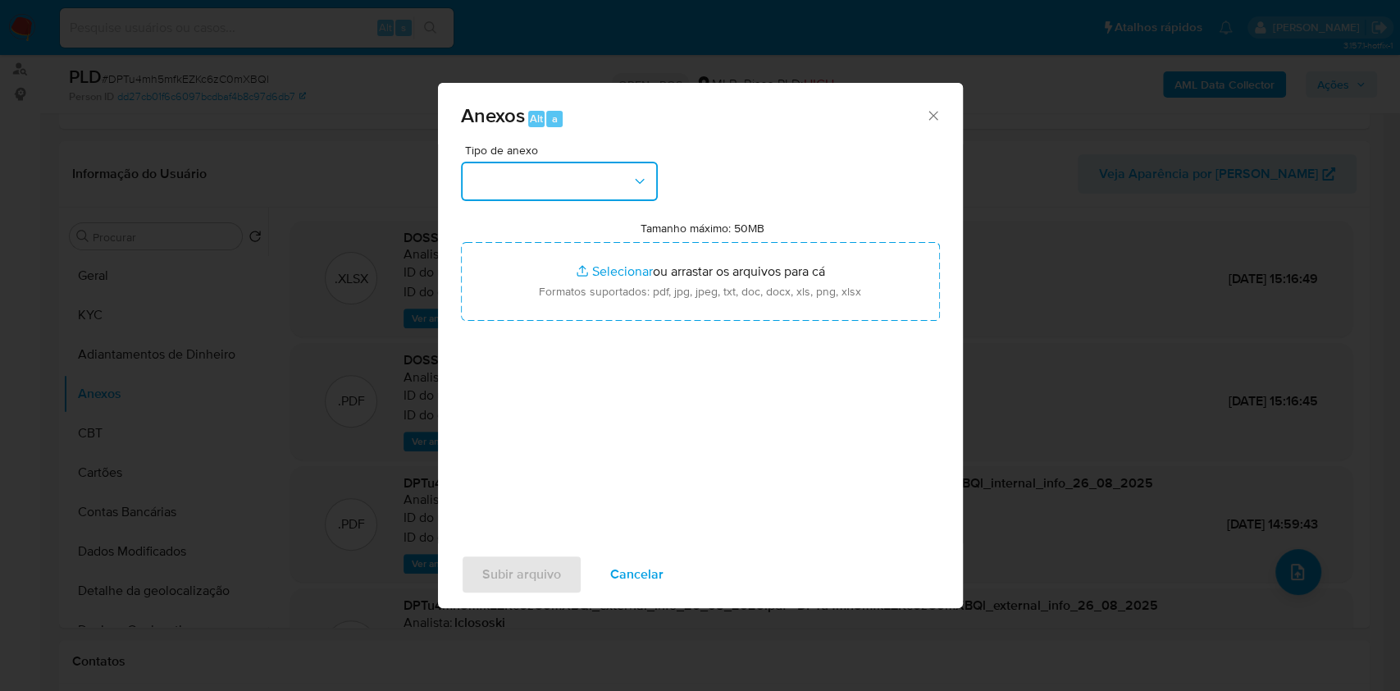
click at [567, 184] on button "button" at bounding box center [559, 181] width 197 height 39
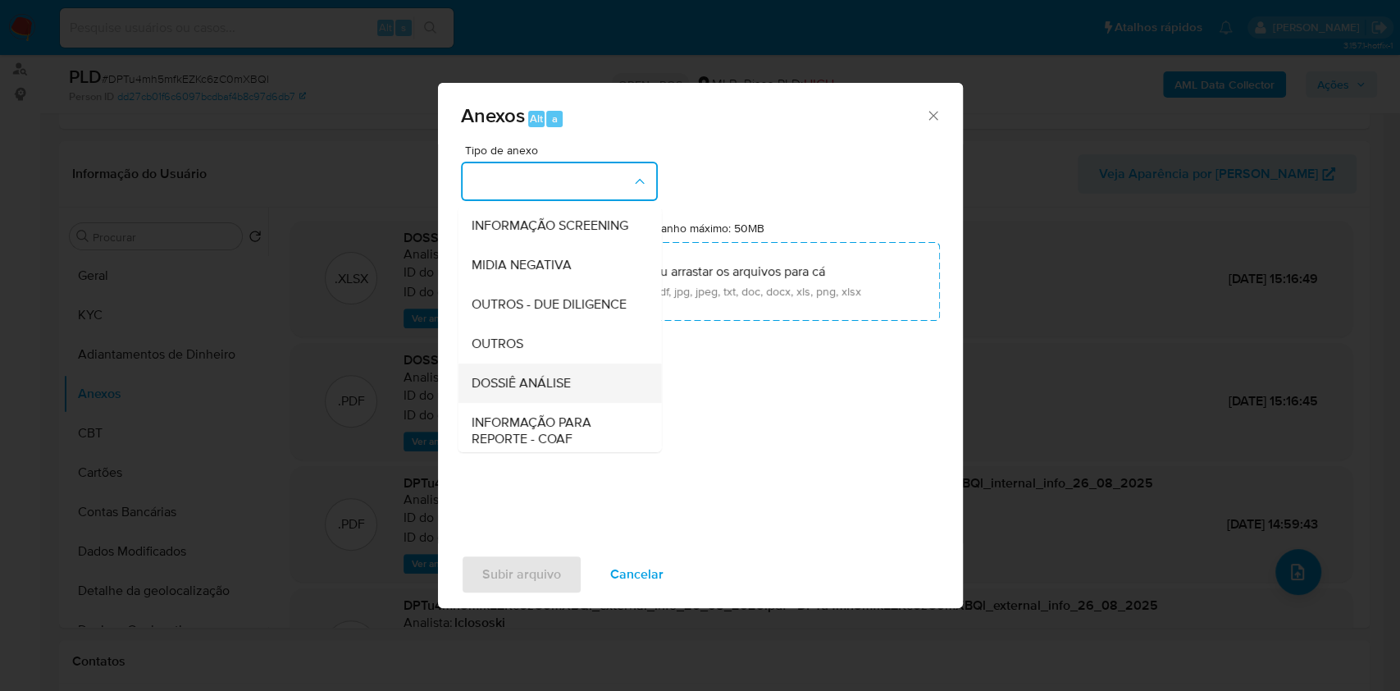
scroll to position [252, 0]
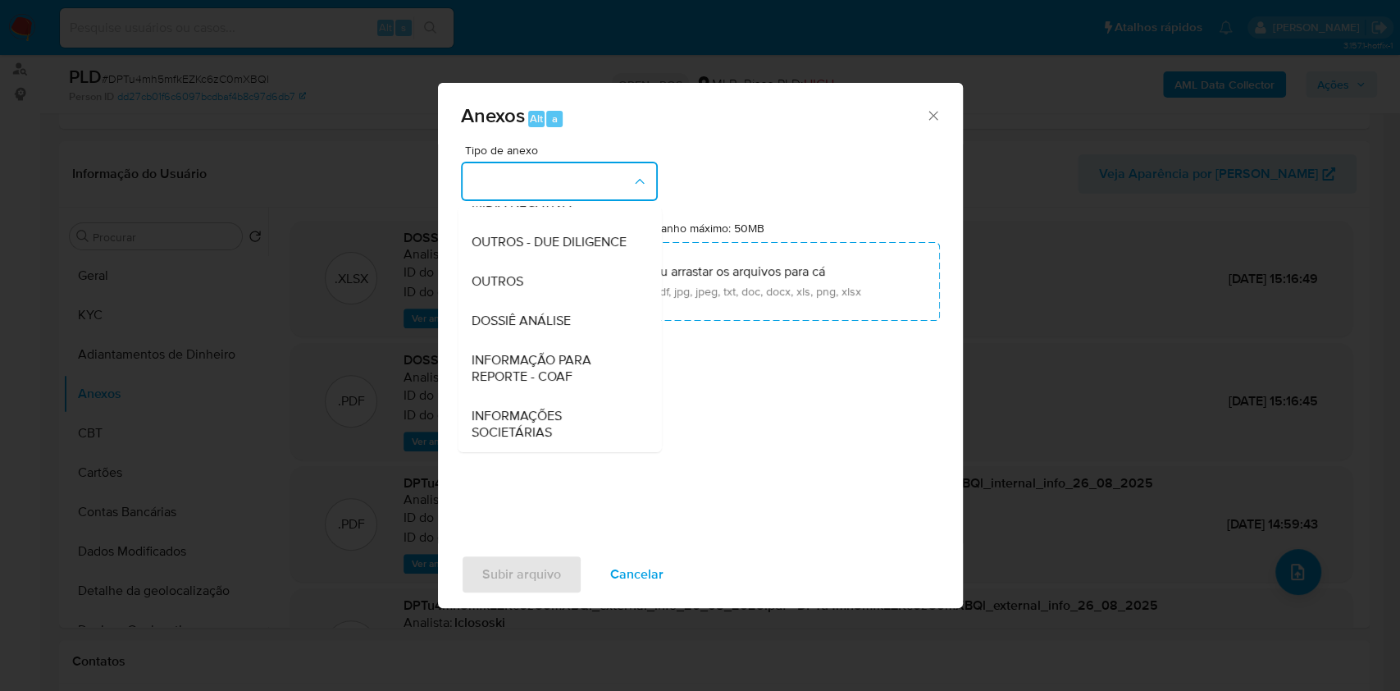
drag, startPoint x: 534, startPoint y: 367, endPoint x: 891, endPoint y: 196, distance: 395.9
click at [538, 365] on span "INFORMAÇÃO PARA REPORTE - COAF" at bounding box center [554, 368] width 167 height 33
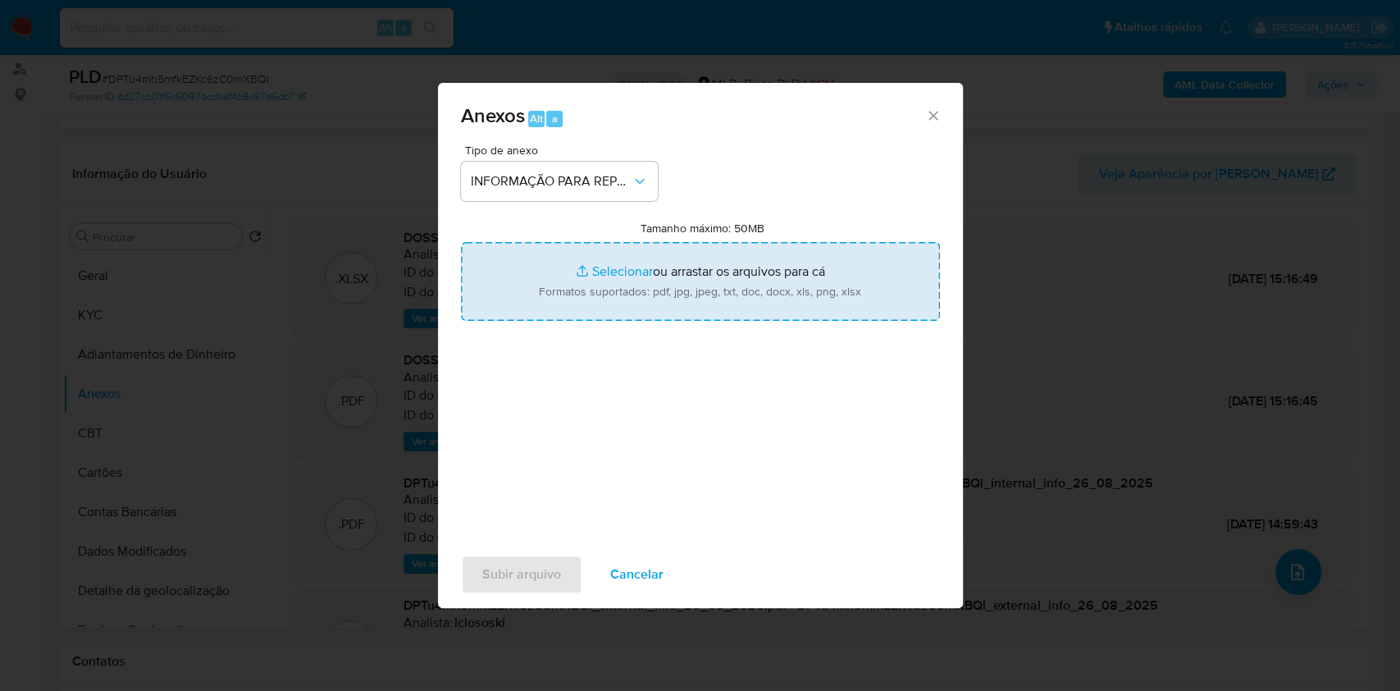
type input "C:\fakepath\2º SAR - DPTu4mh5mfkEZKc6zC0mXBQl - CPF 71523221127 - [PERSON_NAME]…"
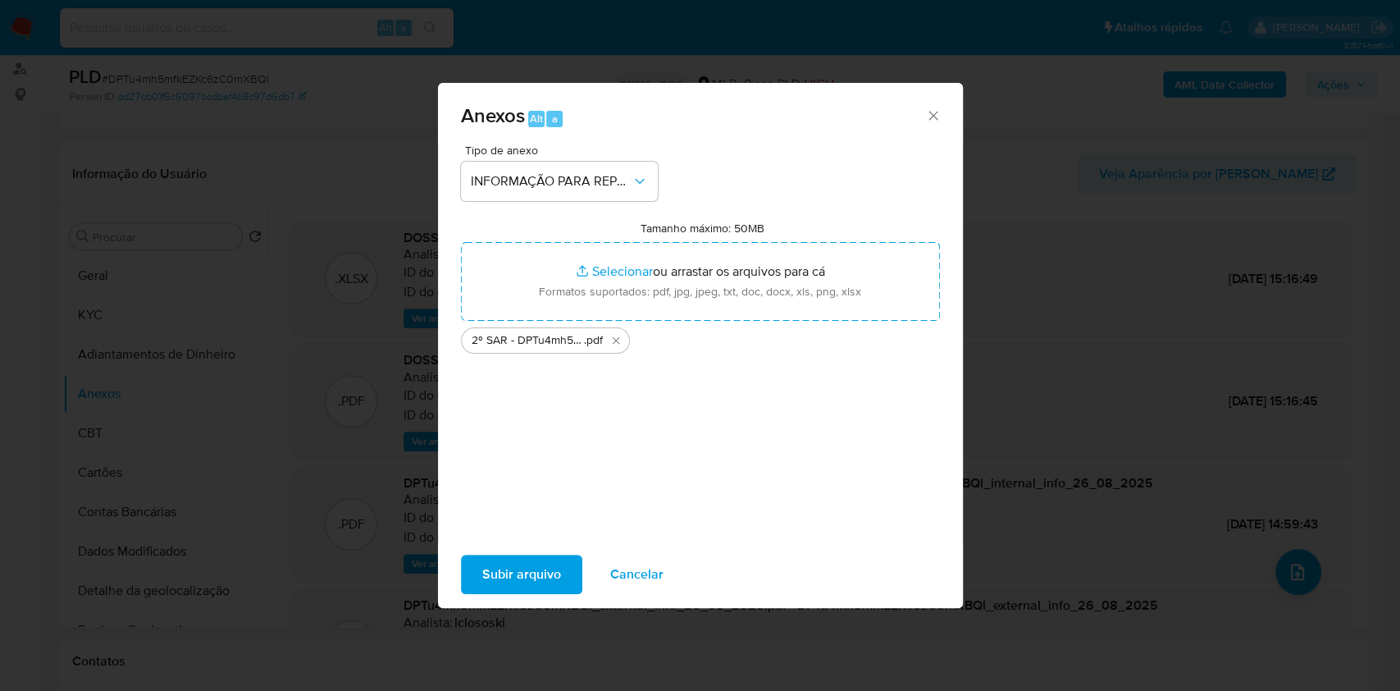
click at [546, 574] on span "Subir arquivo" at bounding box center [521, 574] width 79 height 36
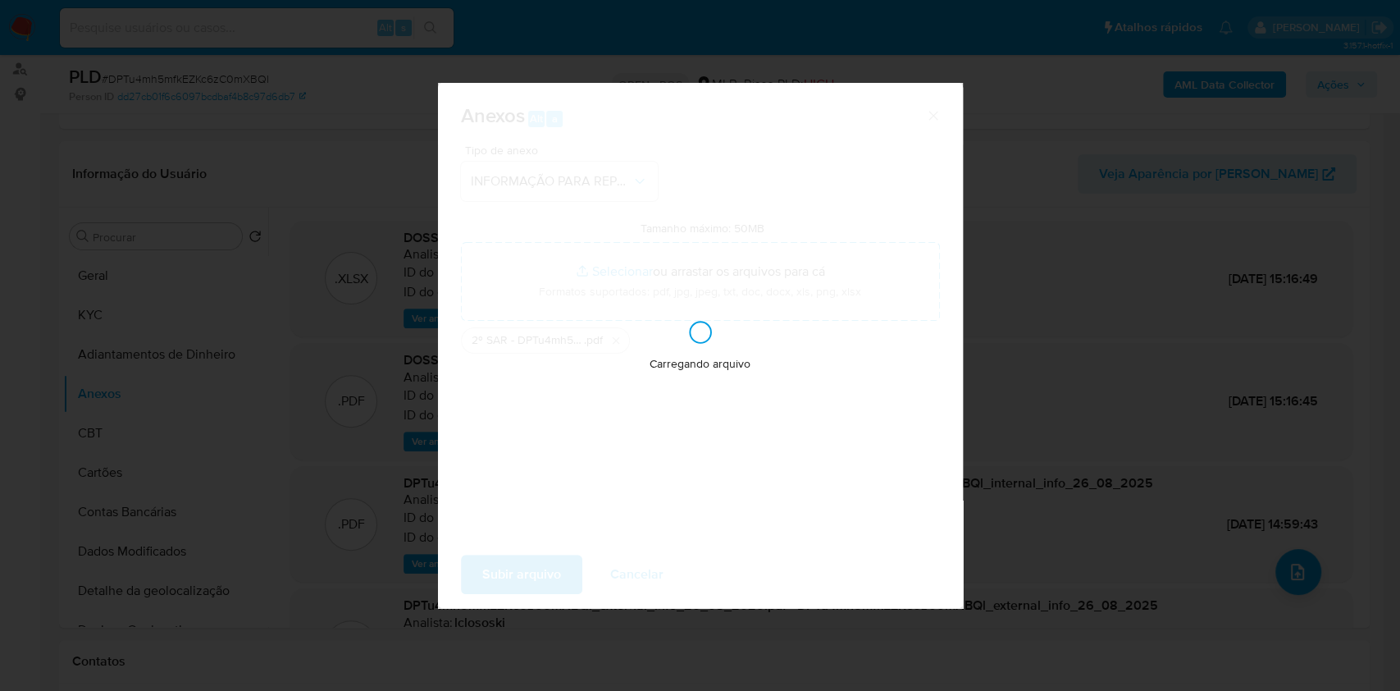
click at [1166, 384] on div "Anexos Alt a Tipo de anexo INFORMAÇÃO PARA REPORTE - COAF Tamanho máximo: 50MB …" at bounding box center [700, 345] width 1400 height 691
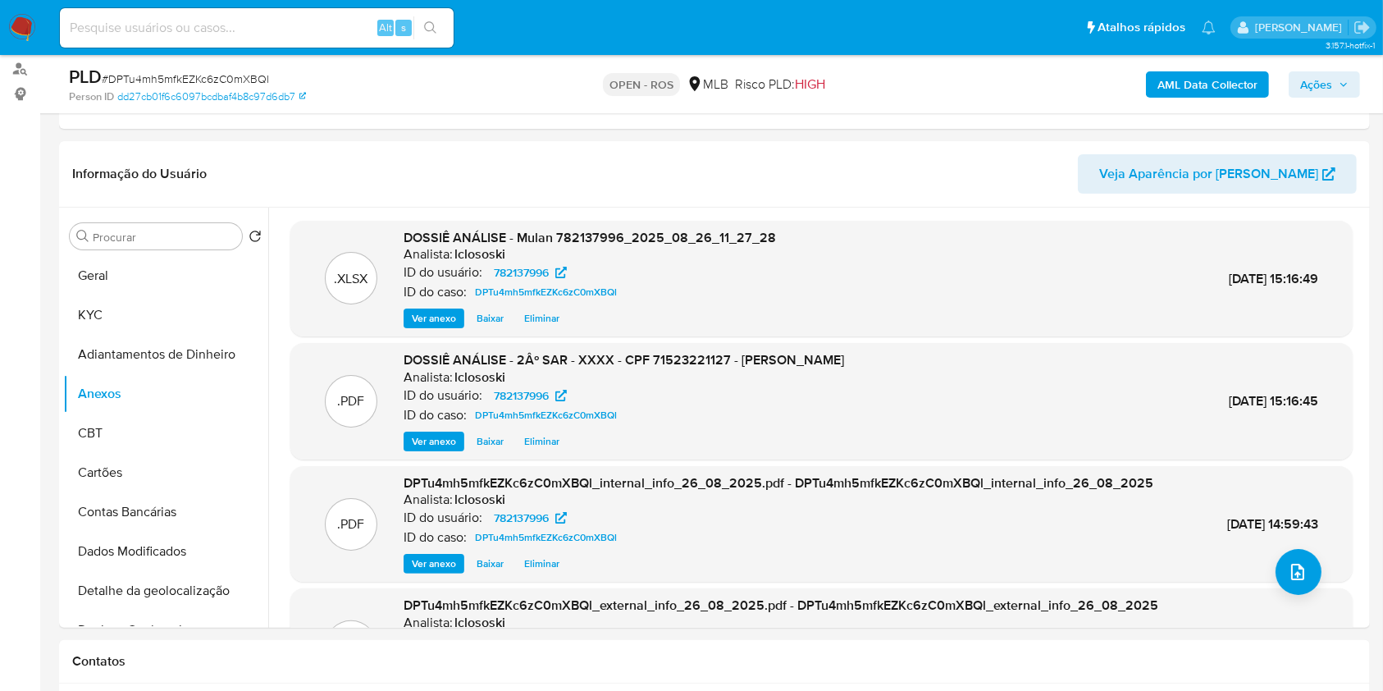
drag, startPoint x: 1332, startPoint y: 82, endPoint x: 1318, endPoint y: 86, distance: 14.5
click at [1331, 81] on span "Ações" at bounding box center [1324, 84] width 48 height 23
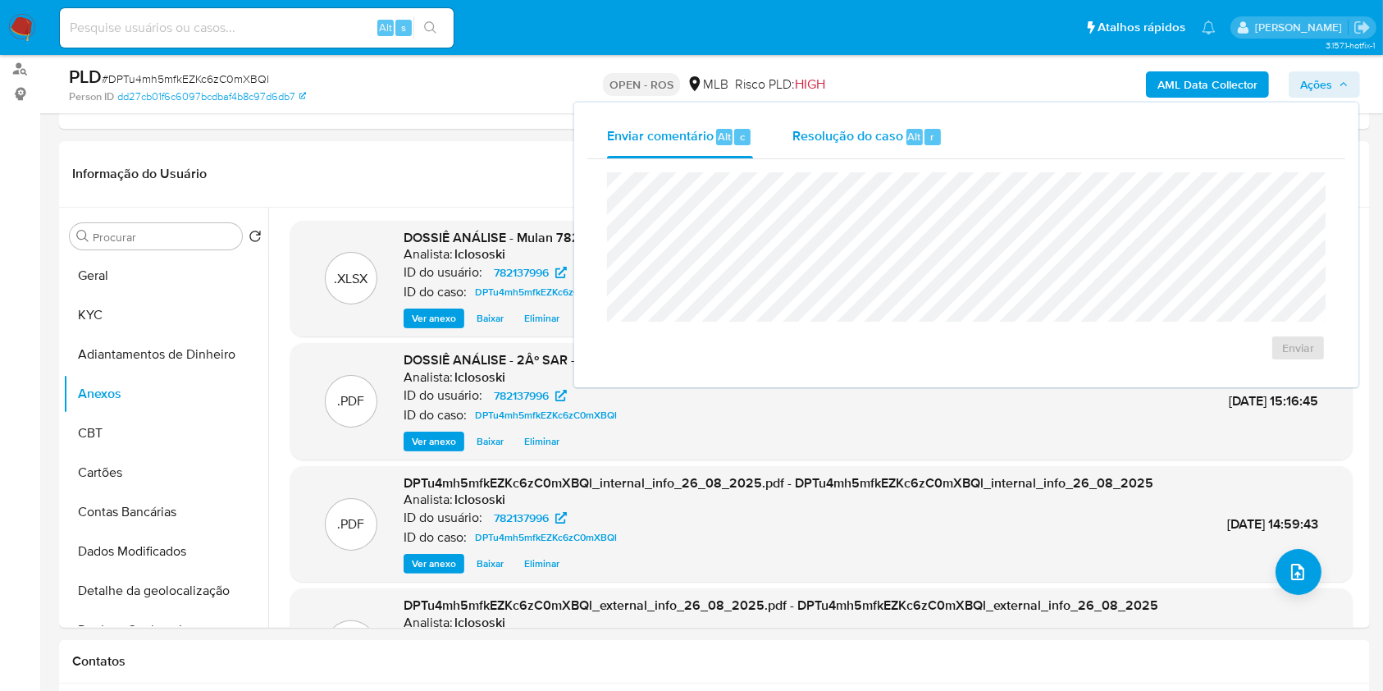
click at [900, 148] on div "Resolução do caso Alt r" at bounding box center [867, 137] width 150 height 43
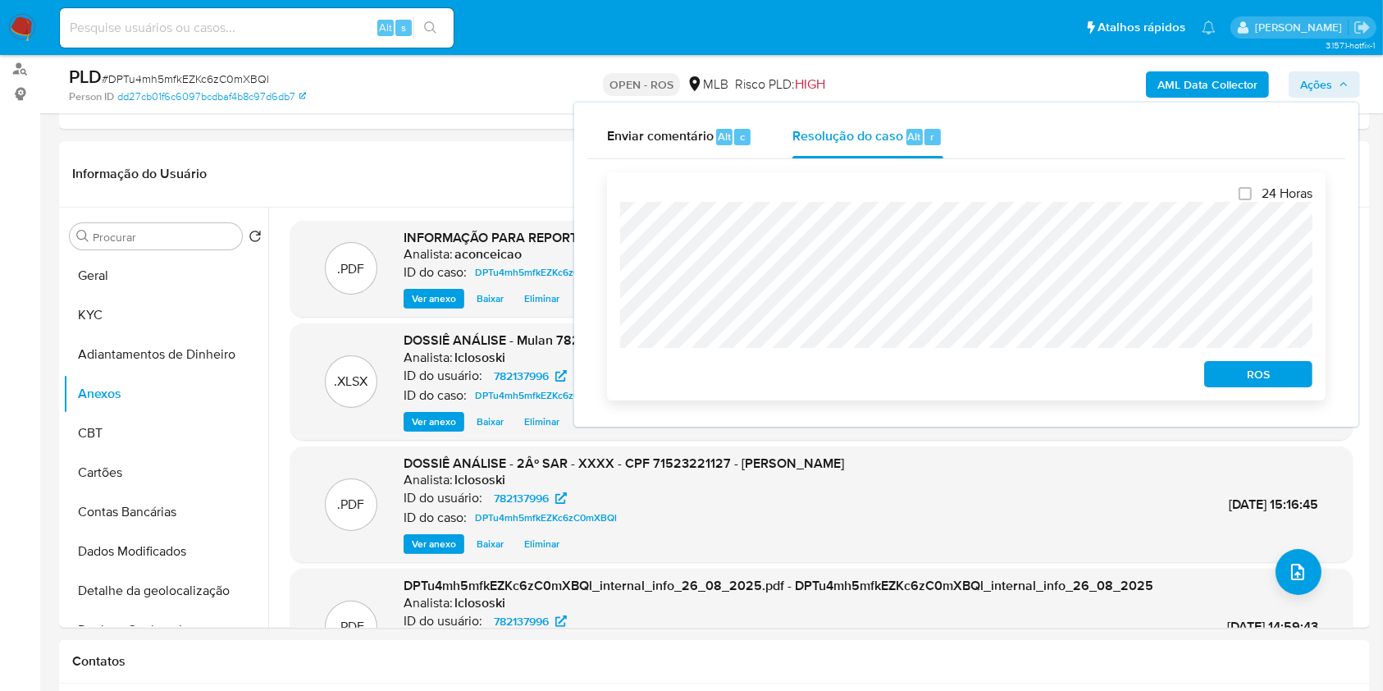
click at [1267, 390] on div "24 Horas ROS" at bounding box center [966, 286] width 719 height 228
drag, startPoint x: 1271, startPoint y: 385, endPoint x: 1281, endPoint y: 378, distance: 12.5
click at [1271, 386] on span "ROS" at bounding box center [1258, 374] width 85 height 23
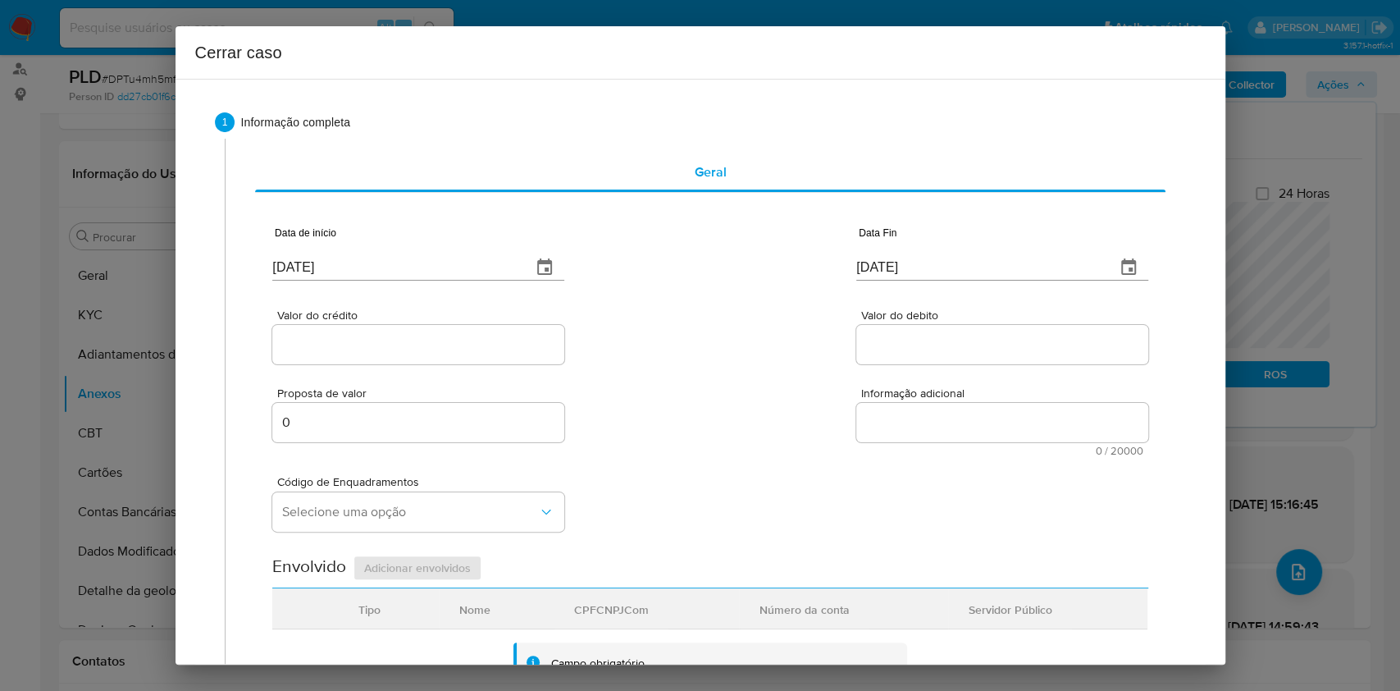
click at [444, 279] on input "[DATE]" at bounding box center [395, 267] width 246 height 26
click at [444, 278] on input "[DATE]" at bounding box center [395, 267] width 246 height 26
paste input "01/07"
type input "01/07/2025"
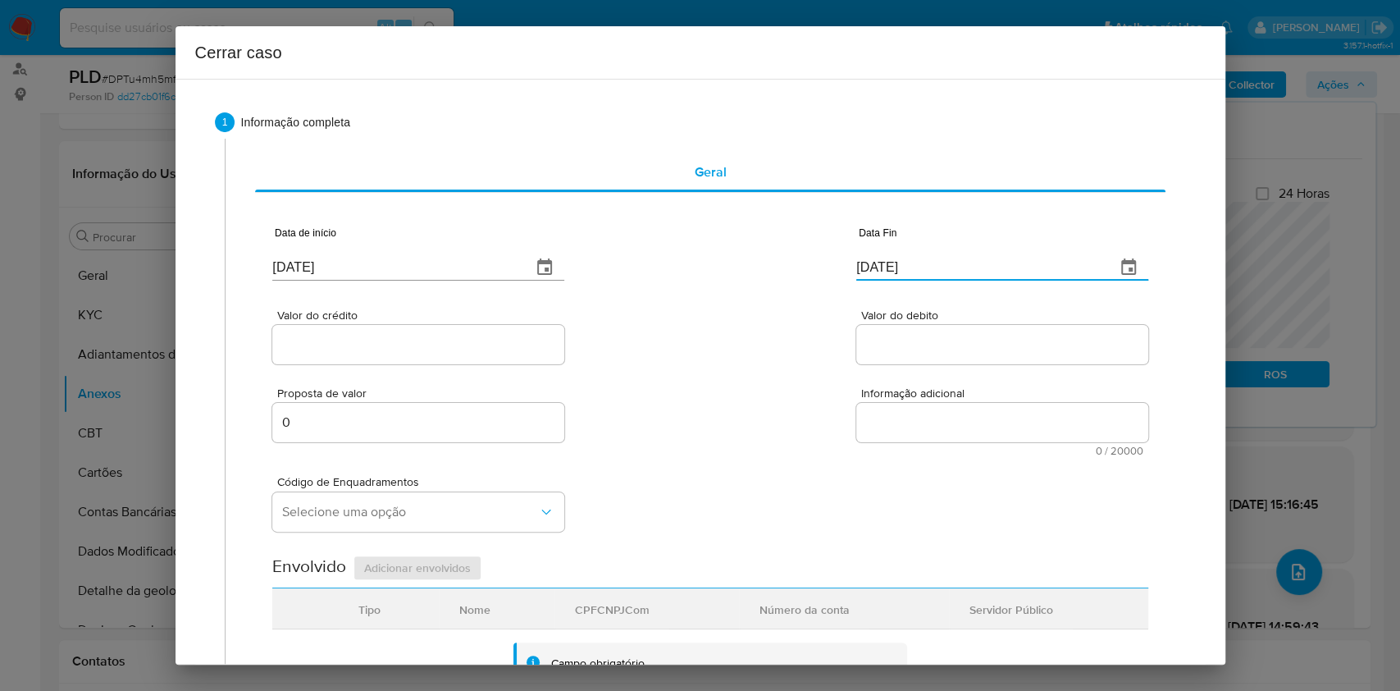
click at [1002, 276] on input "[DATE]" at bounding box center [979, 267] width 246 height 26
paste input "5"
type input "25/08/2025"
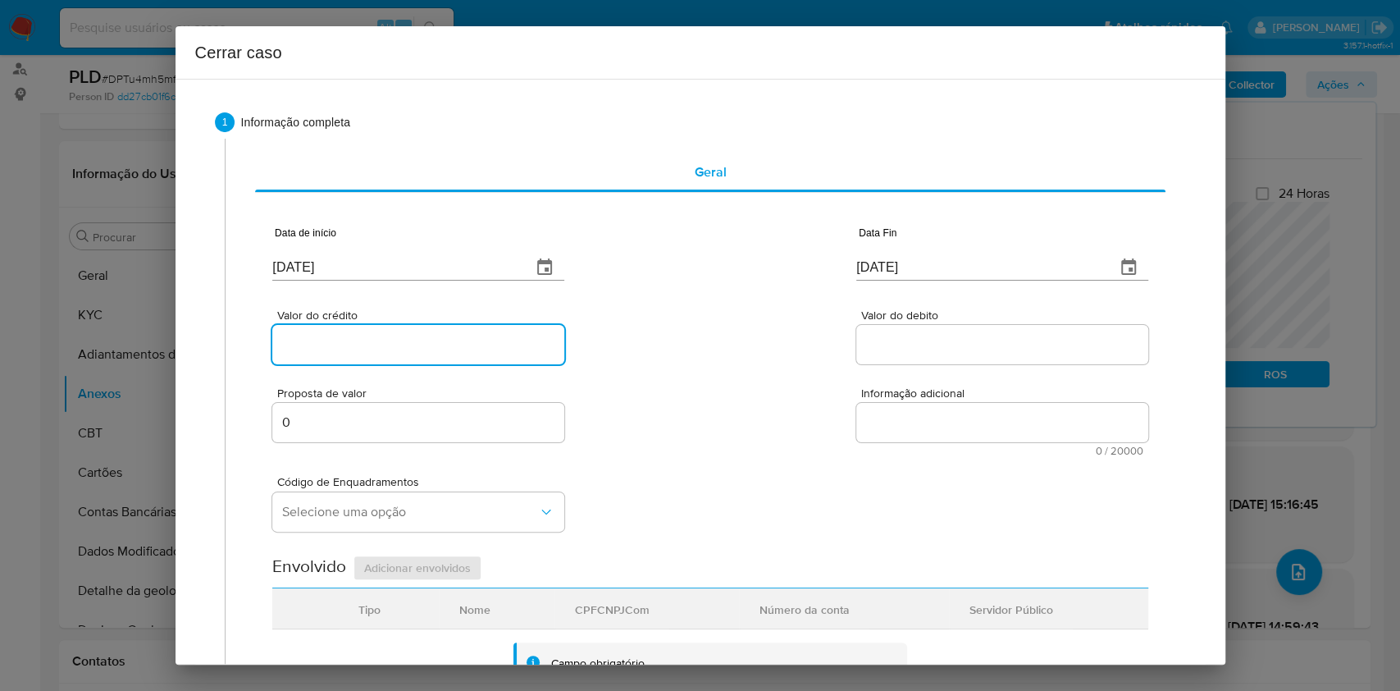
click at [501, 338] on input "Valor do crédito" at bounding box center [418, 344] width 292 height 21
paste input "R$1.127.081"
type input "R$1.127.081"
click at [979, 340] on input "Valor do debito" at bounding box center [1002, 344] width 292 height 21
paste input "R$1.093.386"
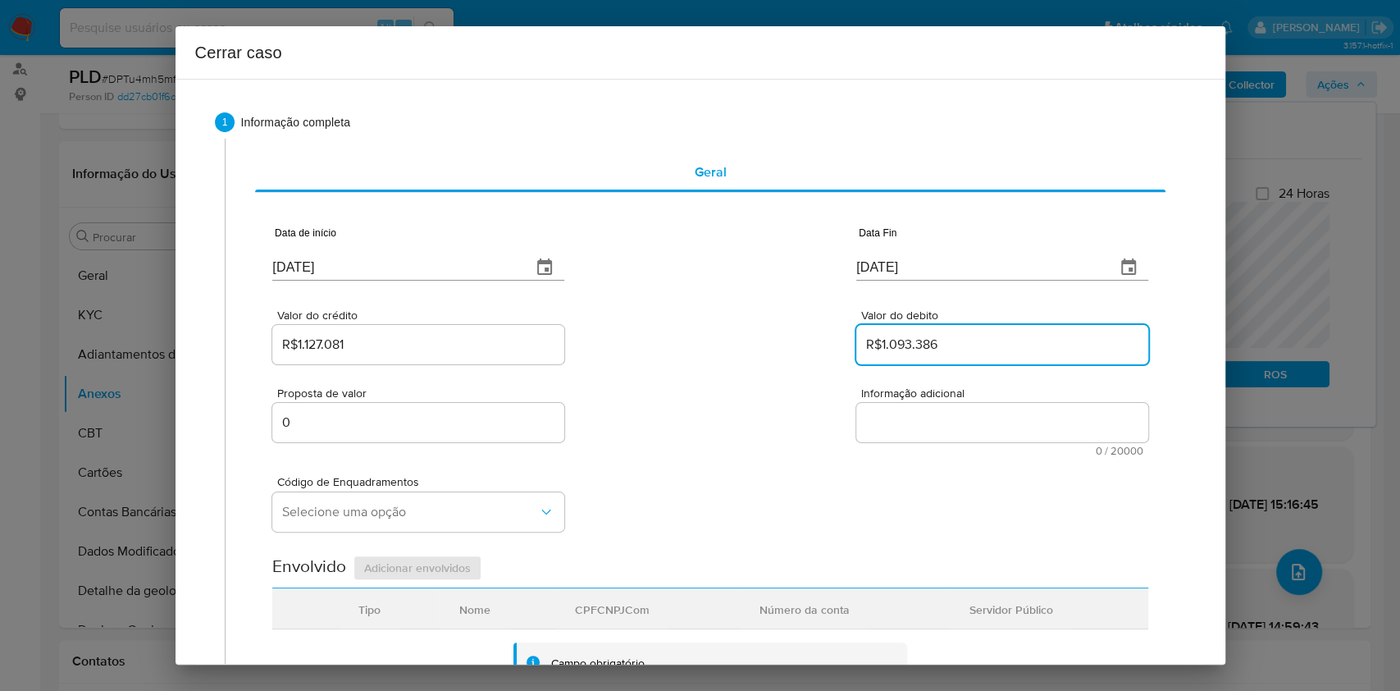
type input "R$1.093.386"
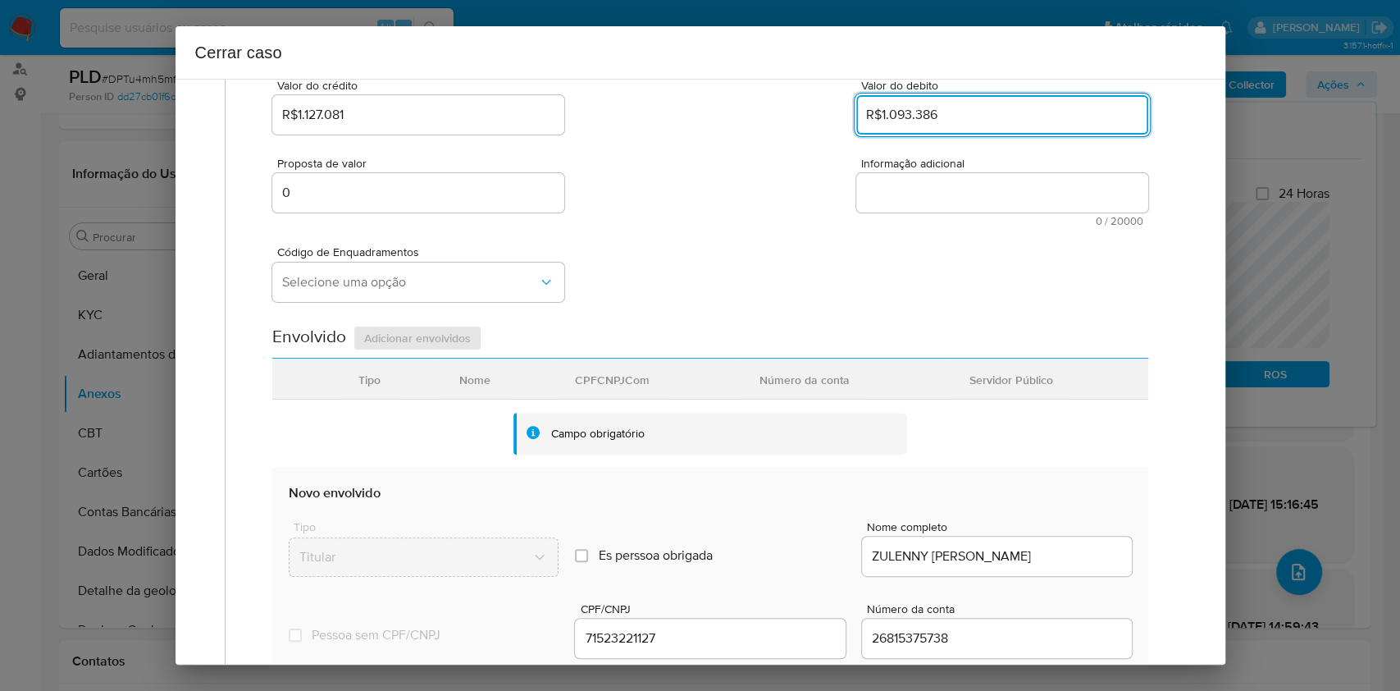
scroll to position [646, 0]
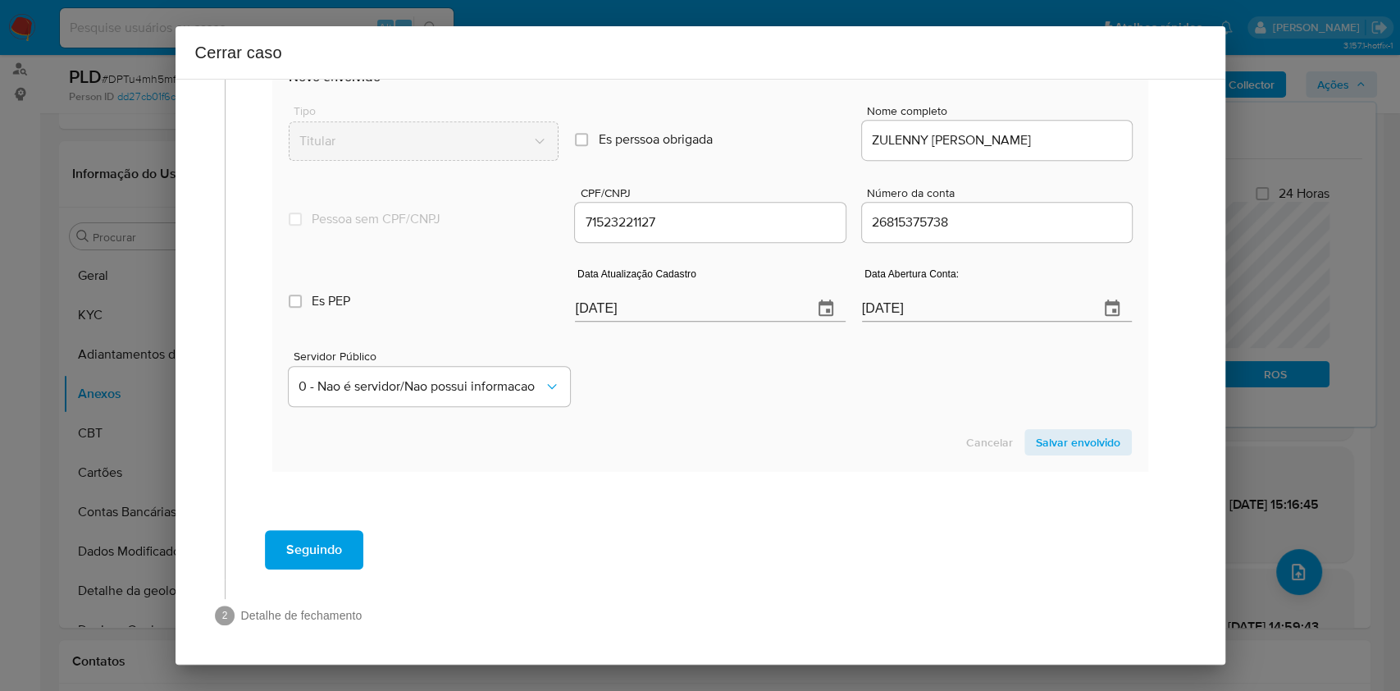
click at [748, 309] on input "[DATE]" at bounding box center [687, 308] width 224 height 26
click at [748, 310] on input "[DATE]" at bounding box center [687, 308] width 224 height 26
paste input "31/07"
type input "31/07/2025"
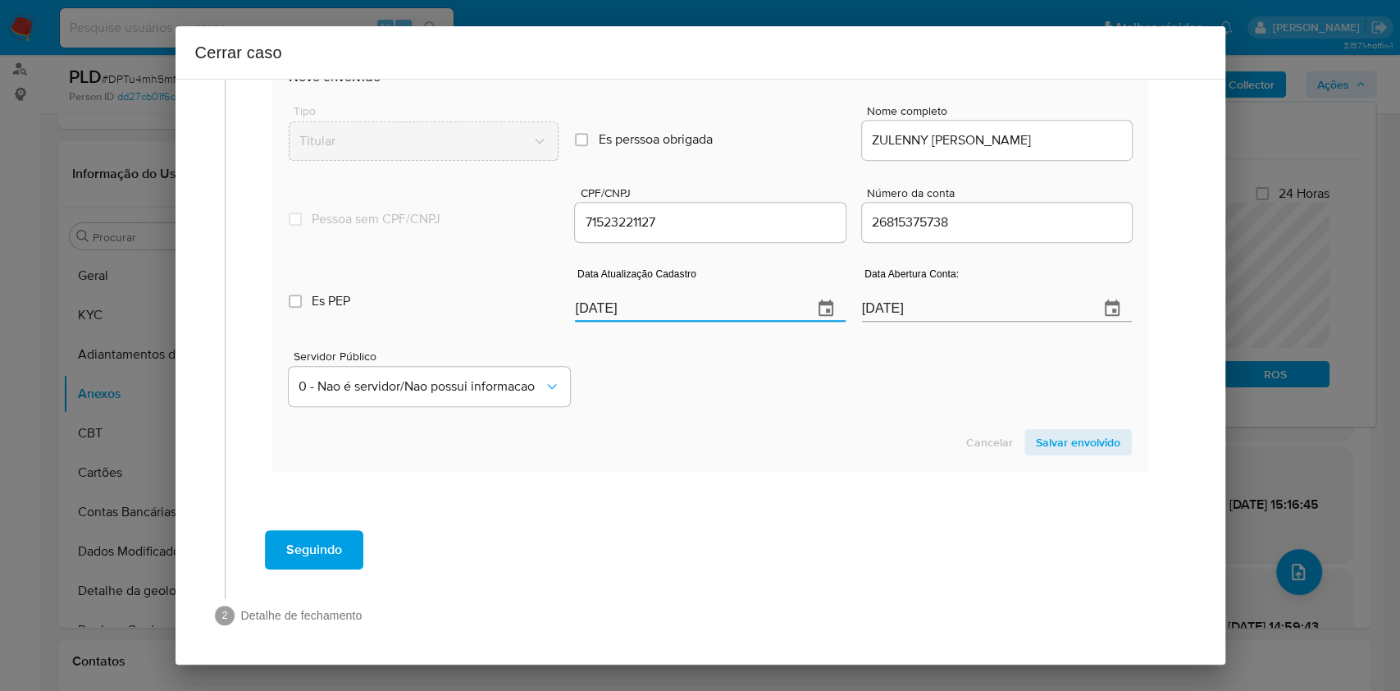
click at [1051, 450] on span "Salvar envolvido" at bounding box center [1078, 442] width 84 height 23
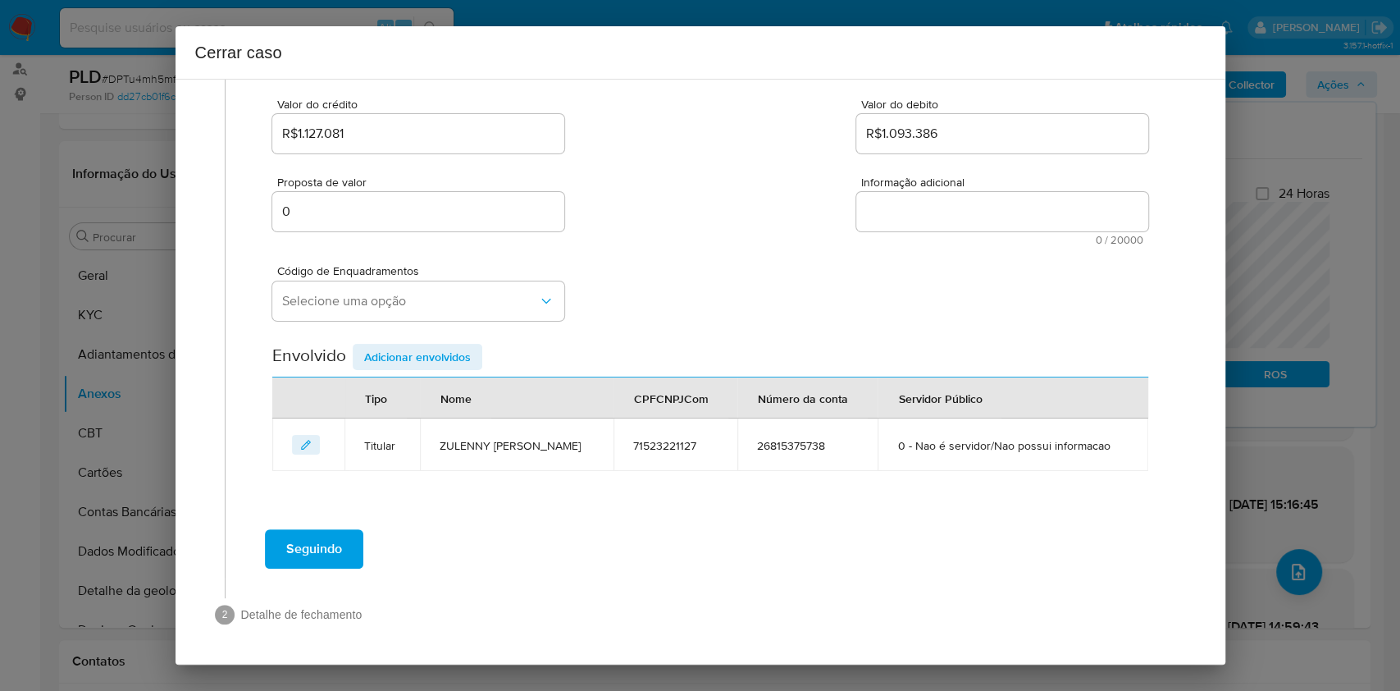
scroll to position [240, 0]
click at [436, 283] on button "Selecione uma opção" at bounding box center [418, 300] width 292 height 39
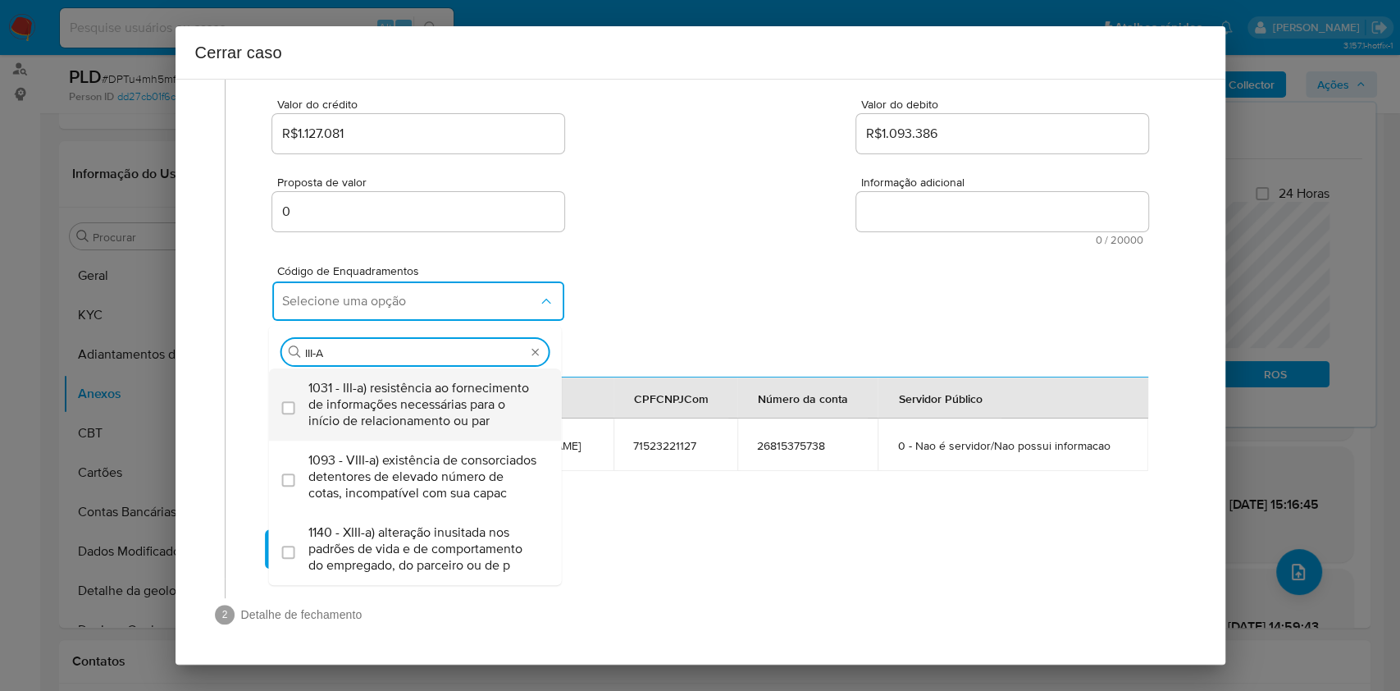
click at [436, 380] on span "1031 - III-a) resistência ao fornecimento de informações necessárias para o iní…" at bounding box center [423, 404] width 231 height 49
type input "III-A"
checkbox input "true"
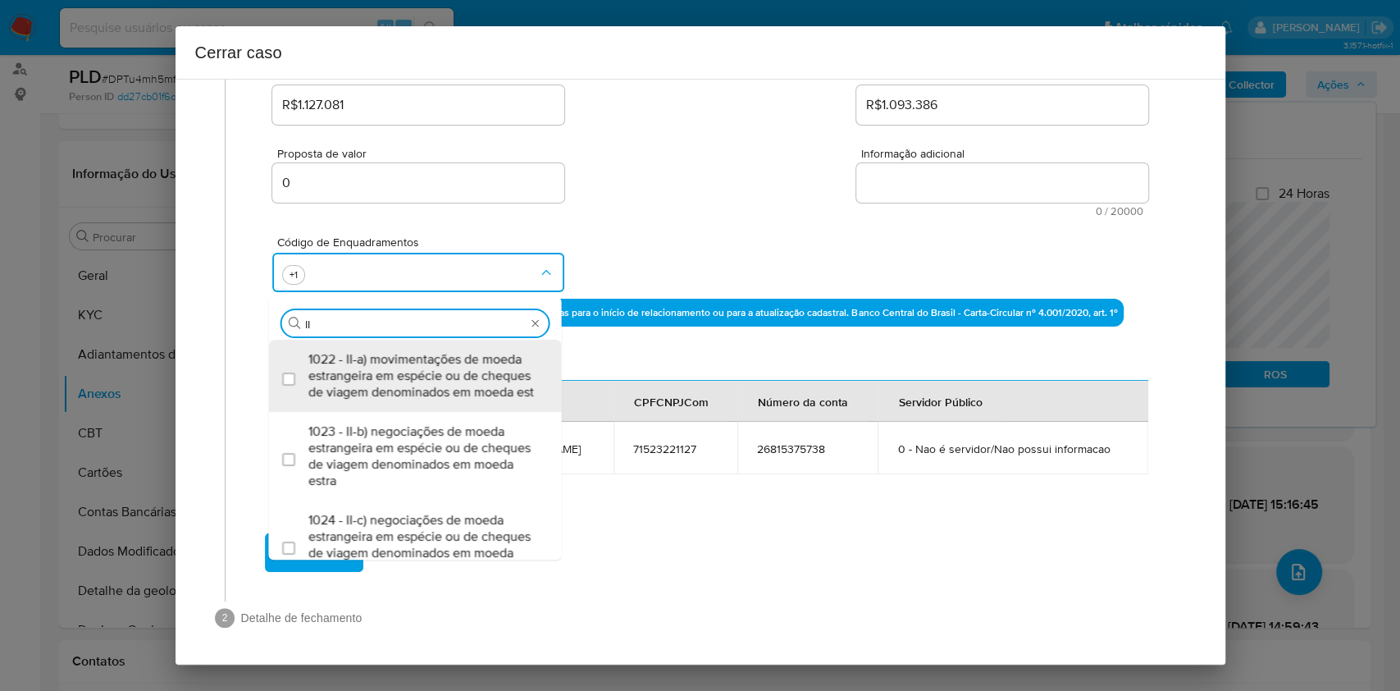
type input "I"
type input "45"
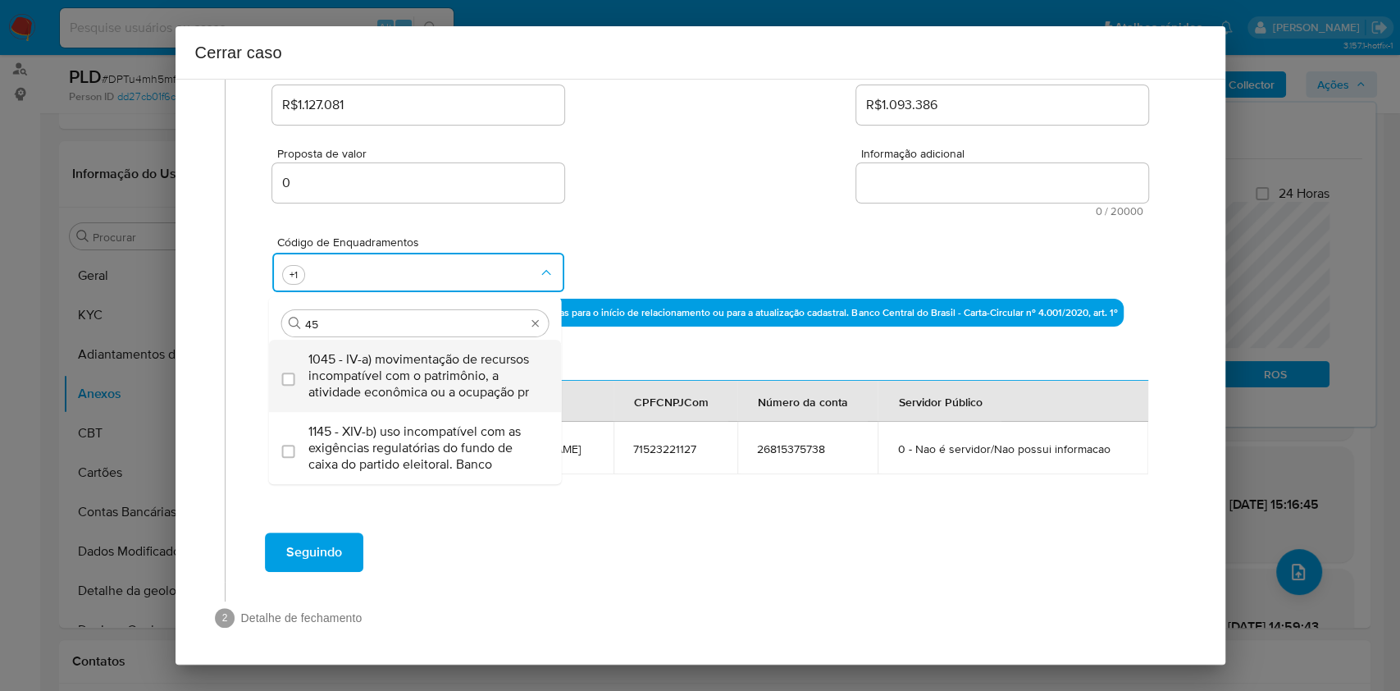
drag, startPoint x: 436, startPoint y: 356, endPoint x: 426, endPoint y: 359, distance: 10.4
click at [426, 359] on span "1045 - IV-a) movimentação de recursos incompatível com o patrimônio, a atividad…" at bounding box center [423, 375] width 231 height 49
checkbox input "true"
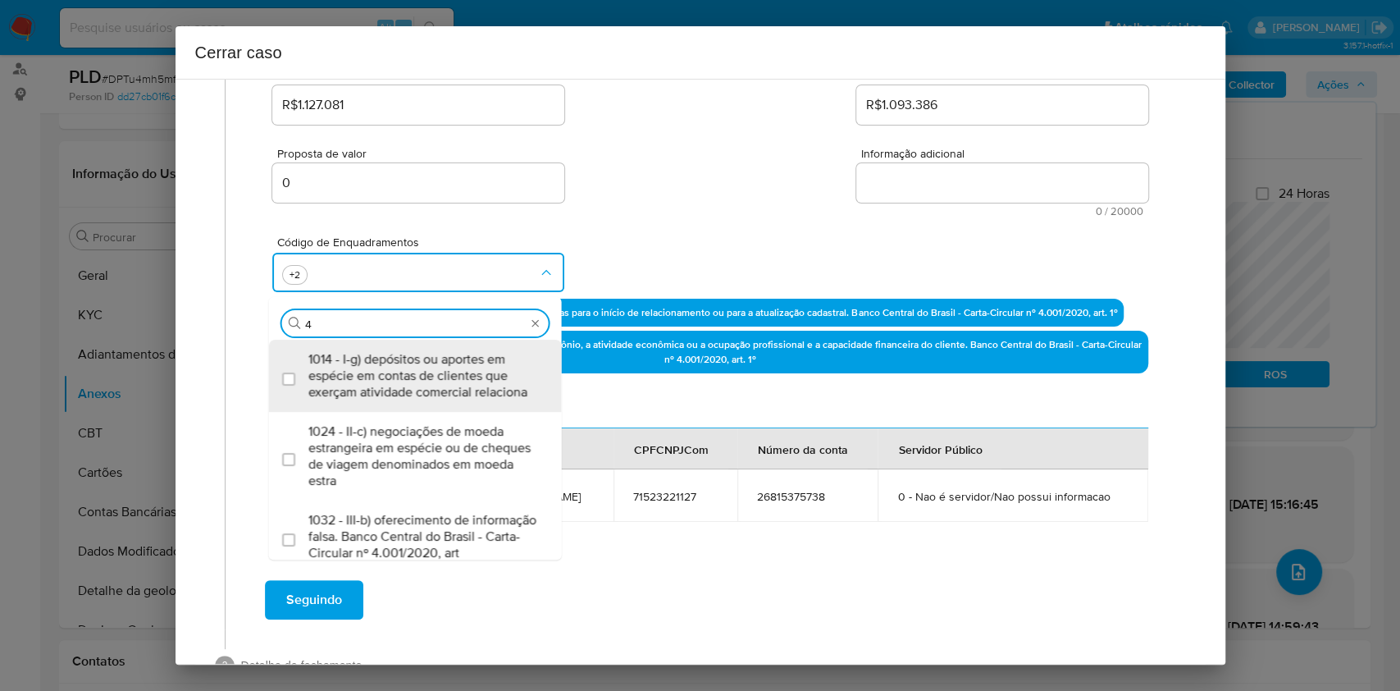
type input "47"
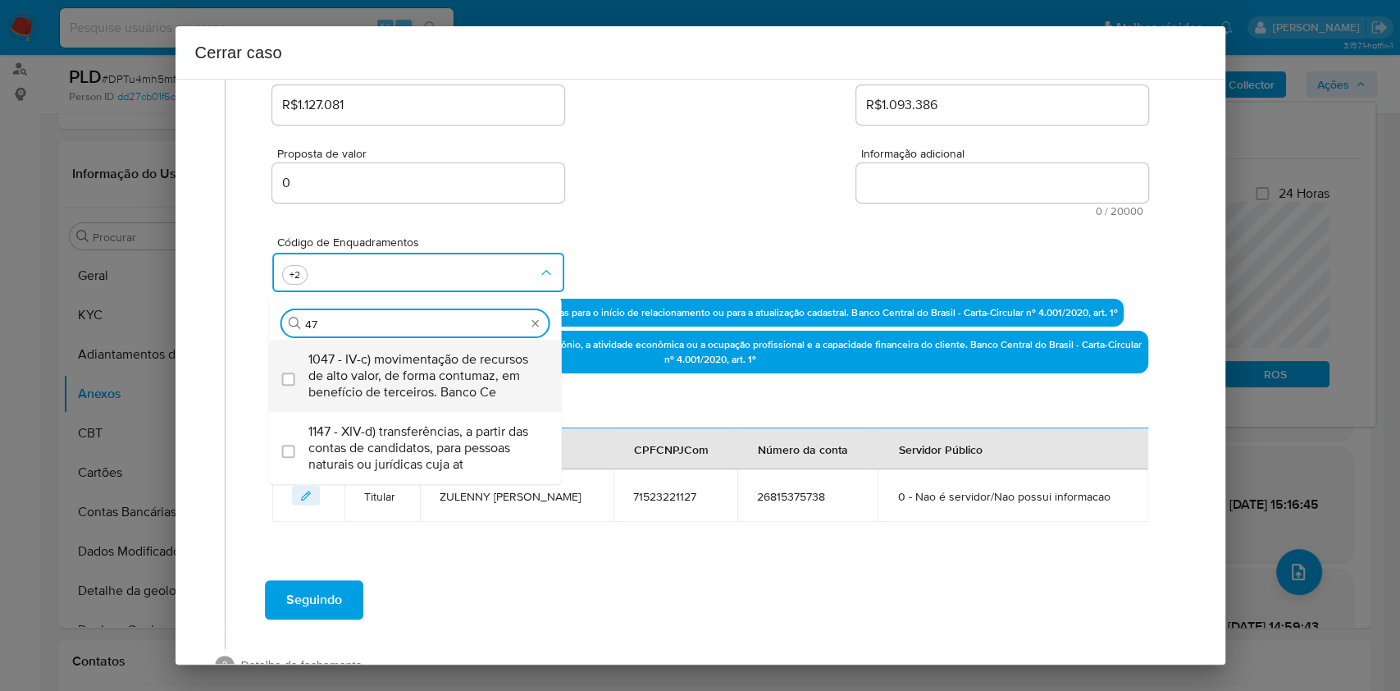
click at [426, 358] on span "1047 - IV-c) movimentação de recursos de alto valor, de forma contumaz, em bene…" at bounding box center [423, 375] width 231 height 49
checkbox input "true"
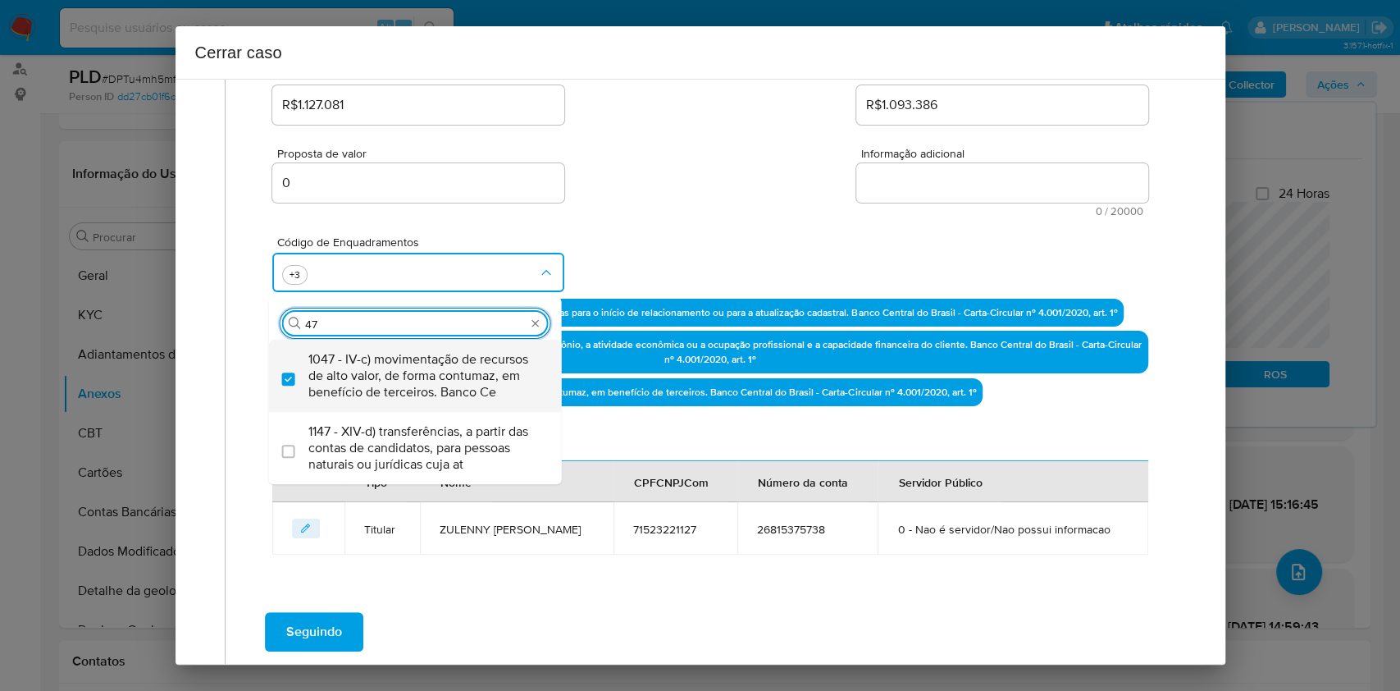
type input "4"
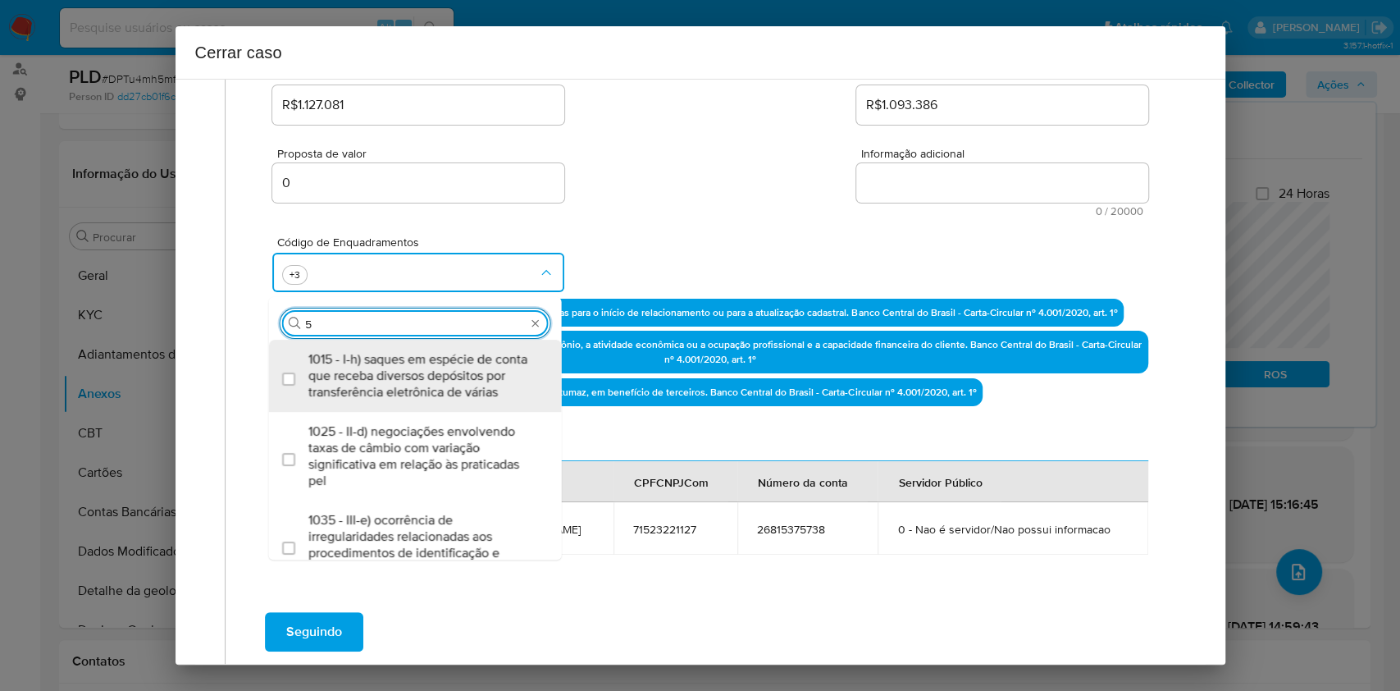
type input "56"
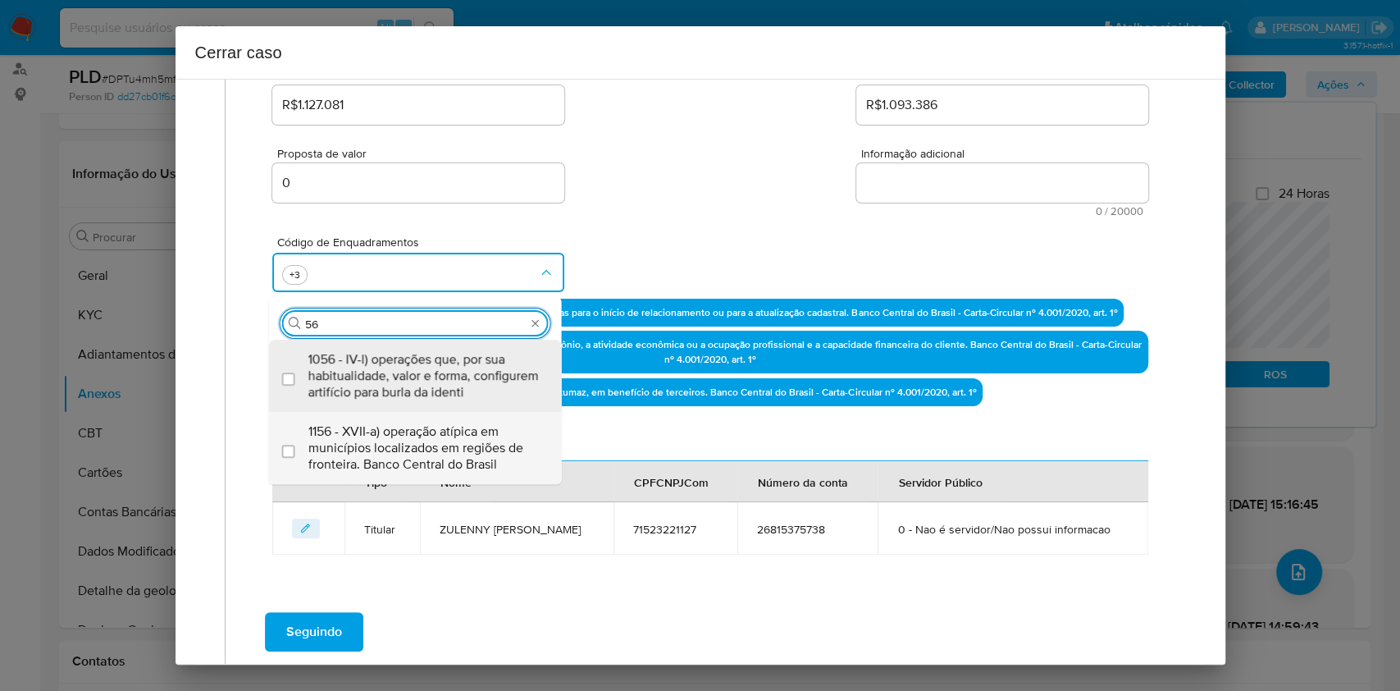
click at [409, 436] on span "1156 - XVII-a) operação atípica em municípios localizados em regiões de frontei…" at bounding box center [423, 447] width 231 height 49
checkbox input "true"
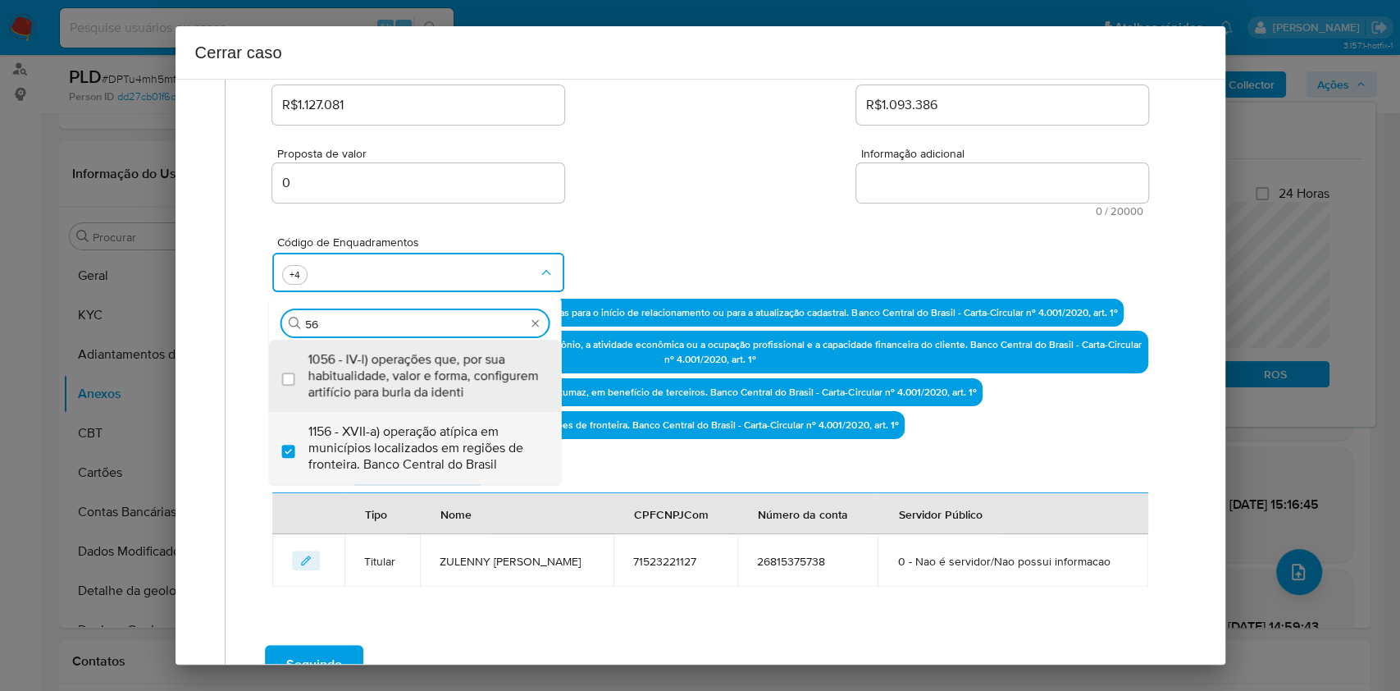
type input "56"
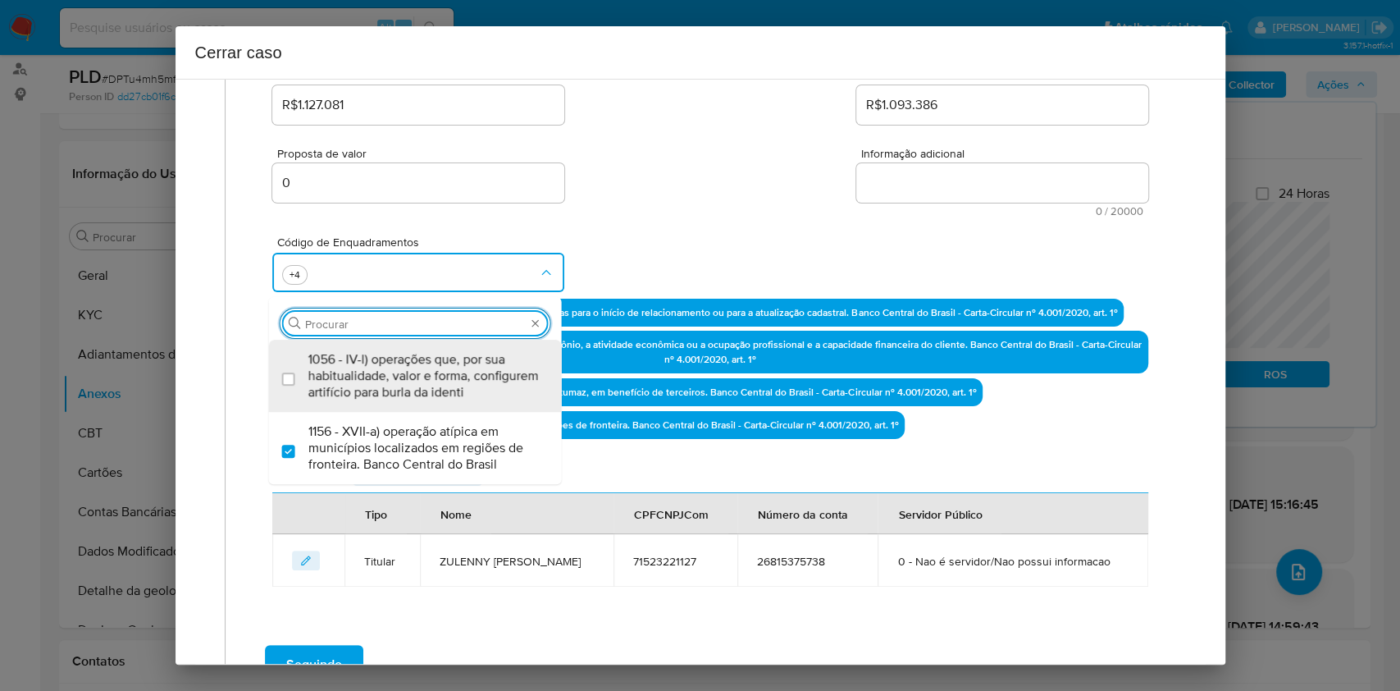
click at [925, 189] on textarea "Informação adicional" at bounding box center [1002, 182] width 292 height 39
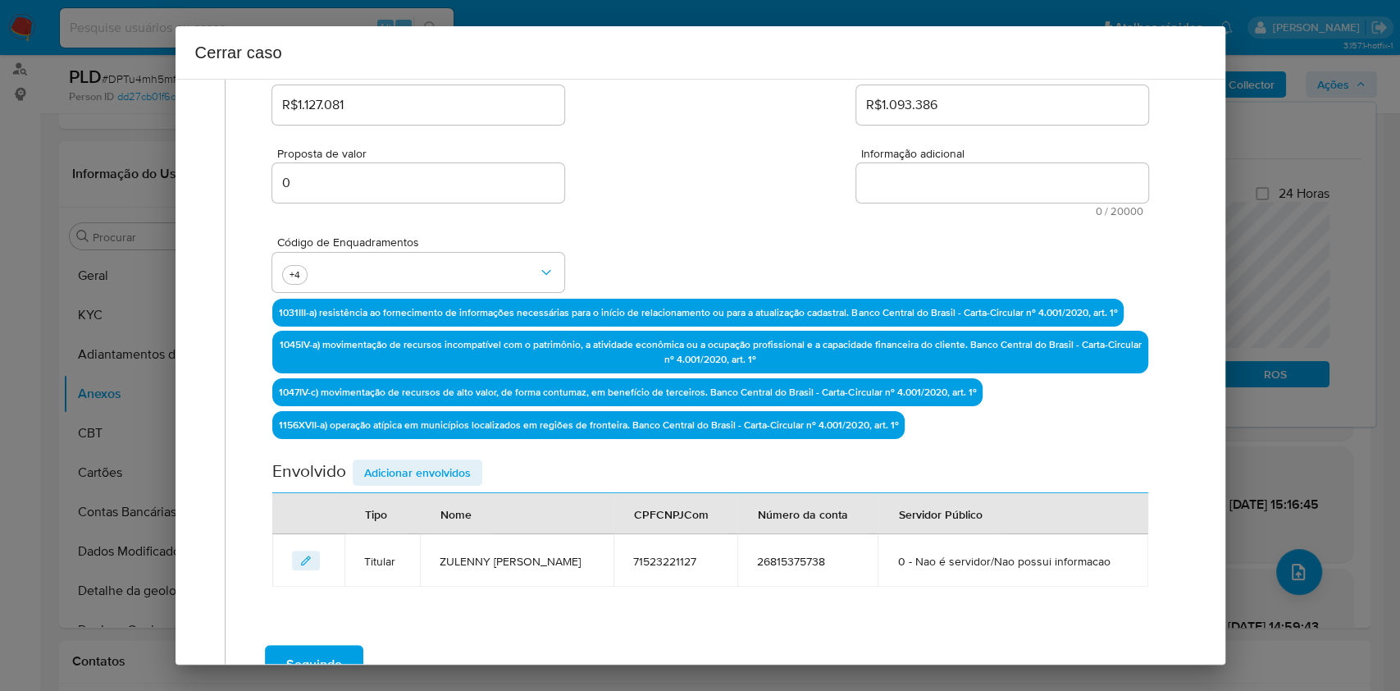
click at [925, 189] on textarea "Informação adicional" at bounding box center [1002, 182] width 292 height 39
paste textarea "Zulenny Esther Polanco Medina (venezuelana), CPF 71523221127, 34 anos, resident…"
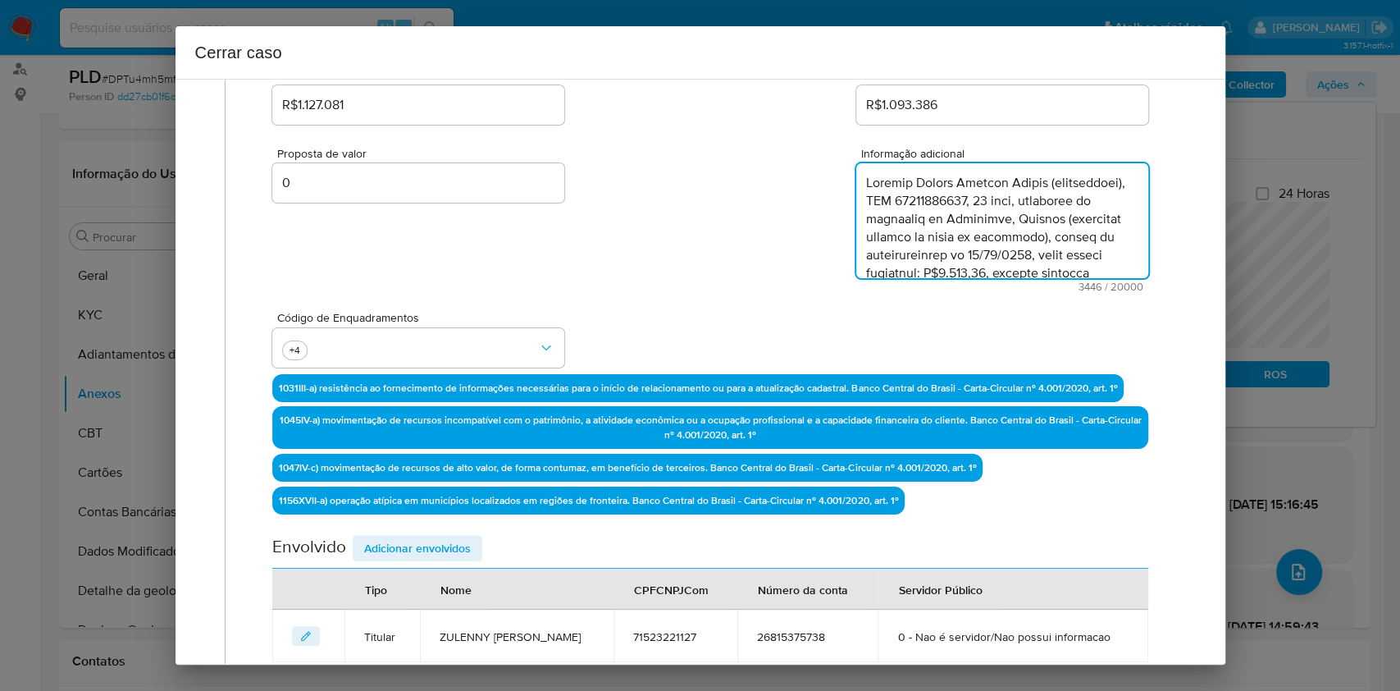
scroll to position [2133, 0]
type textarea "Zulenny Esther Polanco Medina (venezuelana), CPF 71523221127, 34 anos, resident…"
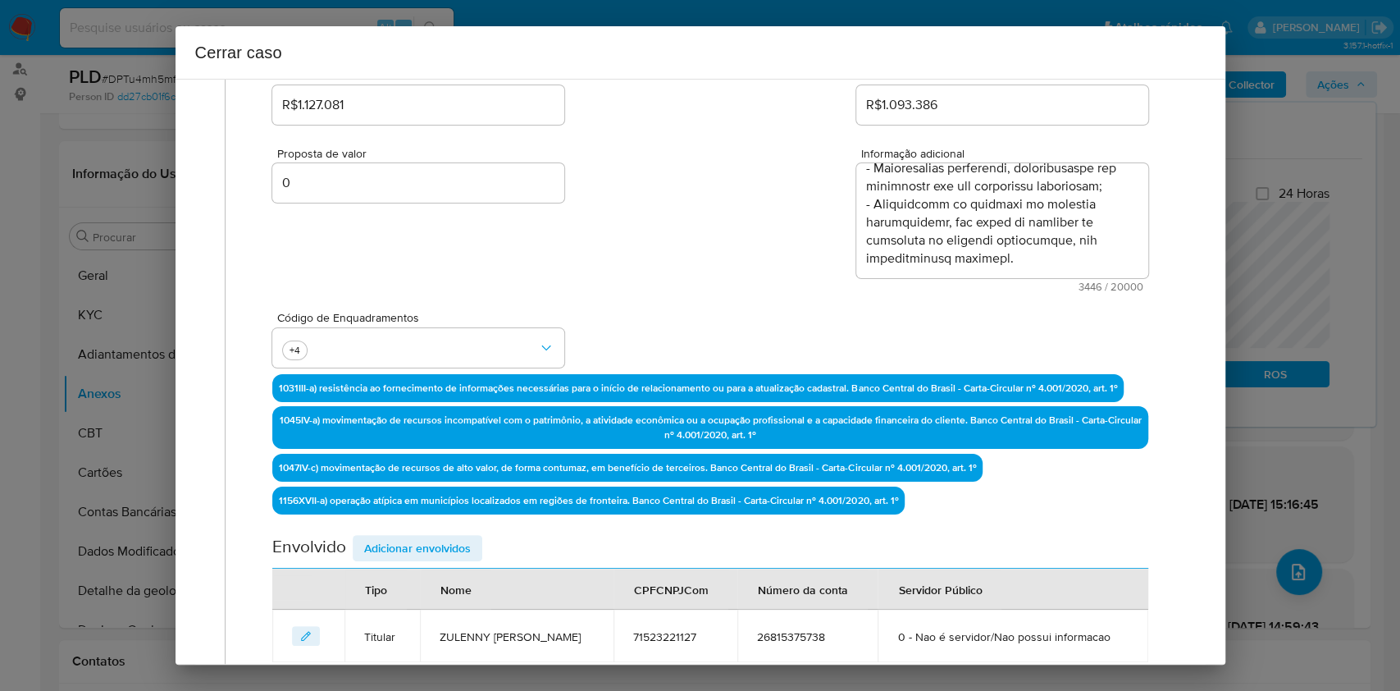
drag, startPoint x: 464, startPoint y: 540, endPoint x: 728, endPoint y: 478, distance: 270.4
click at [464, 539] on span "Adicionar envolvidos" at bounding box center [417, 547] width 107 height 23
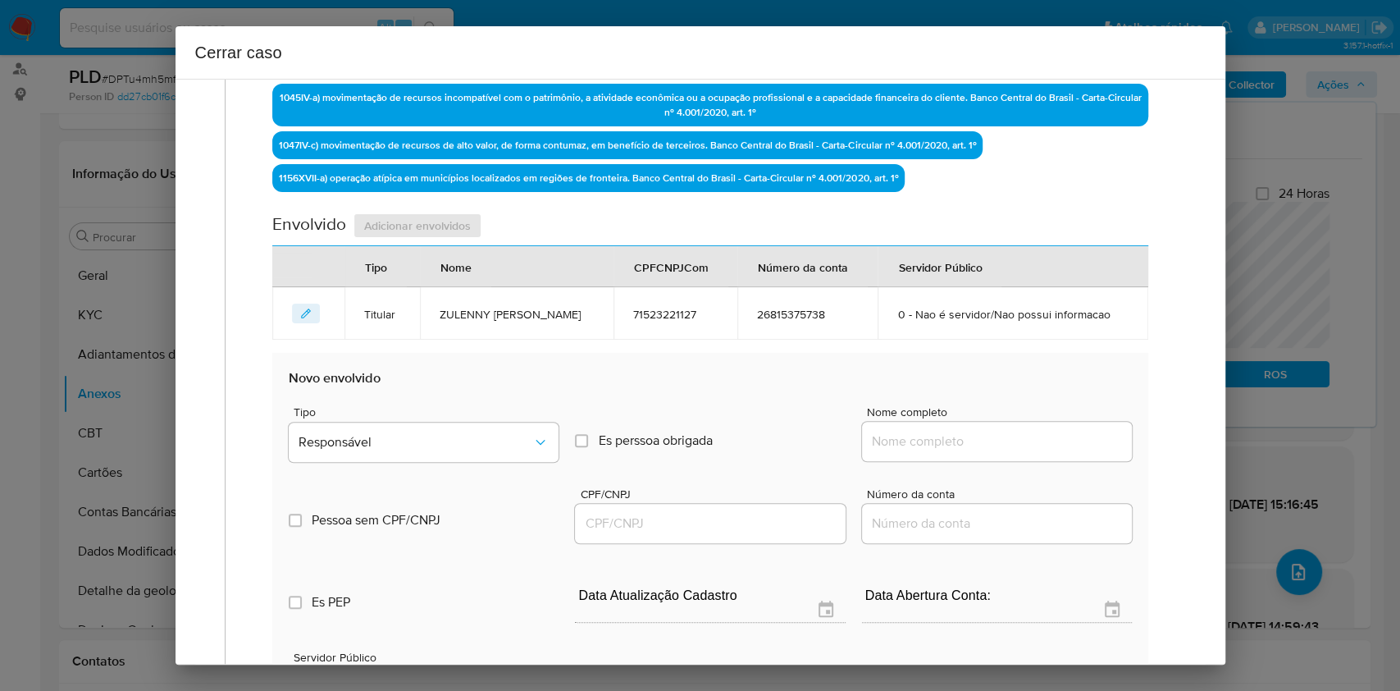
scroll to position [568, 0]
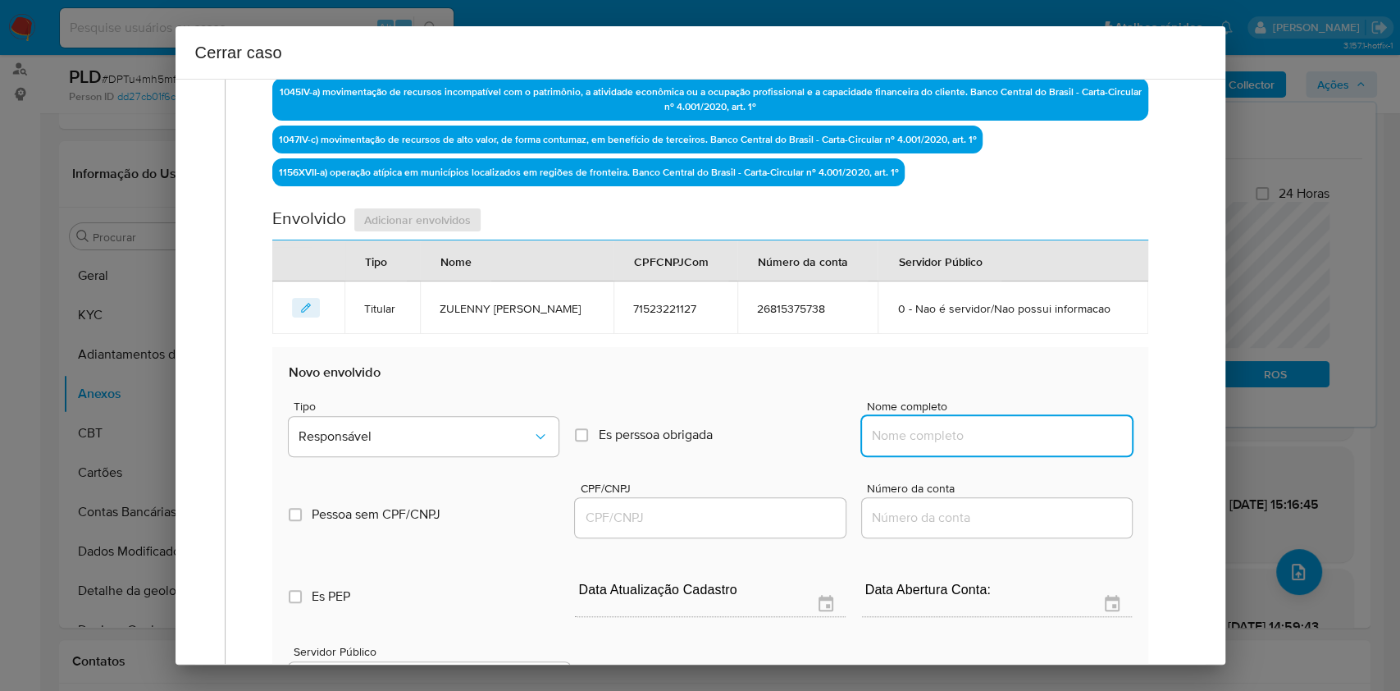
click at [1003, 446] on input "Nome completo" at bounding box center [997, 435] width 270 height 21
paste input "Ab Importacoes Ltda, 58360724000126"
click at [1039, 446] on input "Ab Importacoes Ltda, 58360724000126" at bounding box center [997, 435] width 270 height 21
type input "Ab Importacoes Ltda,"
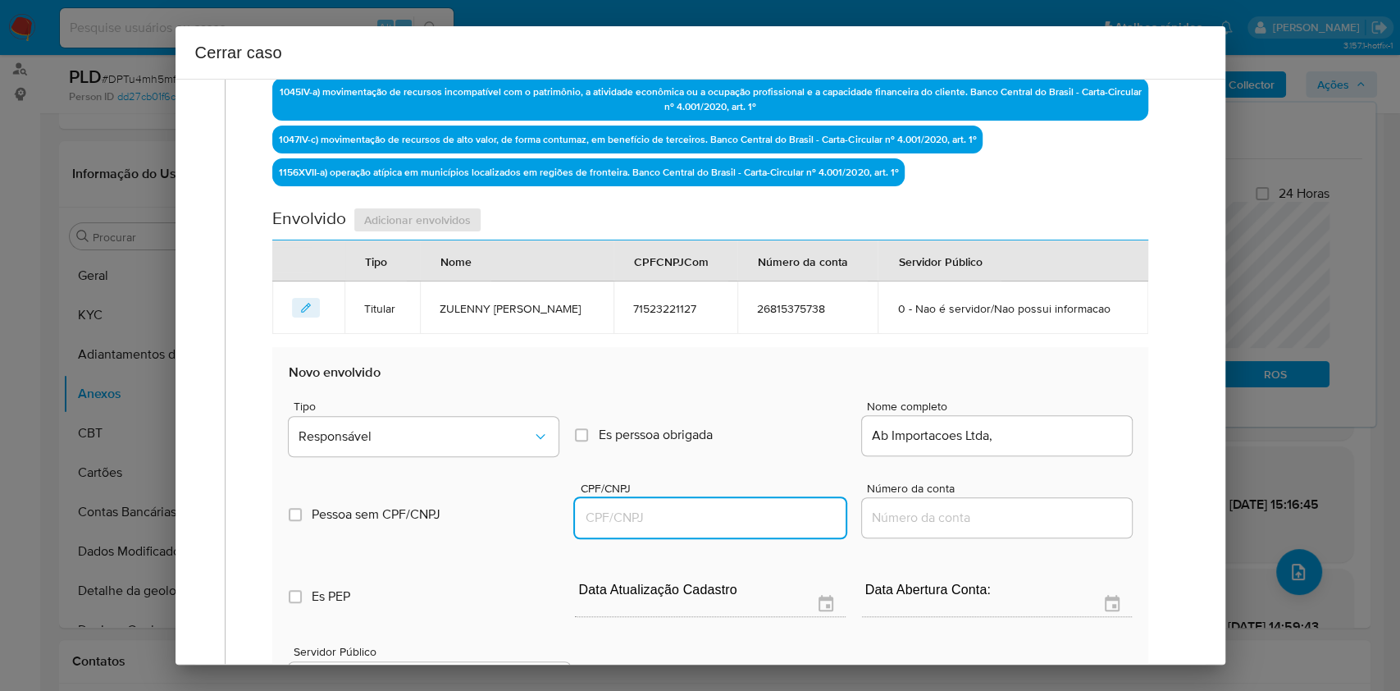
drag, startPoint x: 734, startPoint y: 548, endPoint x: 760, endPoint y: 533, distance: 29.4
click at [735, 528] on input "CPF/CNPJ" at bounding box center [710, 517] width 270 height 21
paste input "58360724000126"
type input "58360724000126"
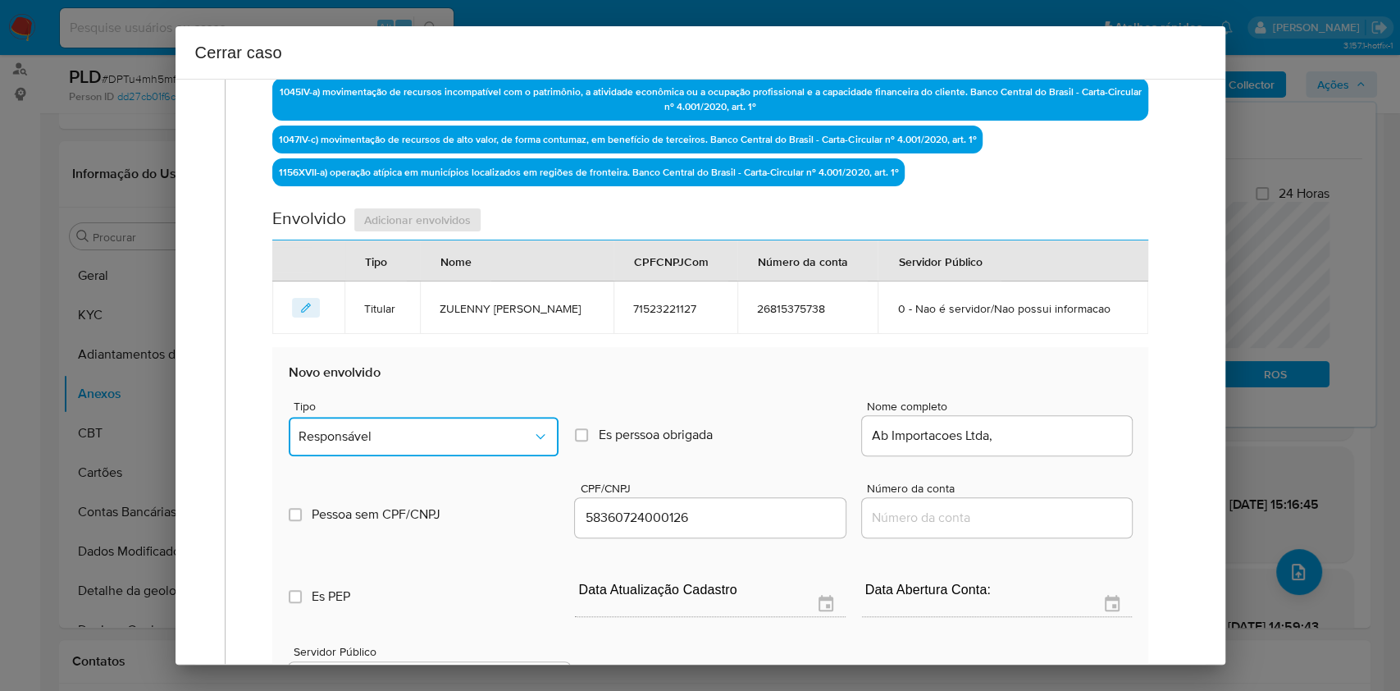
drag, startPoint x: 456, startPoint y: 471, endPoint x: 450, endPoint y: 454, distance: 18.2
click at [456, 456] on button "Responsável" at bounding box center [424, 436] width 270 height 39
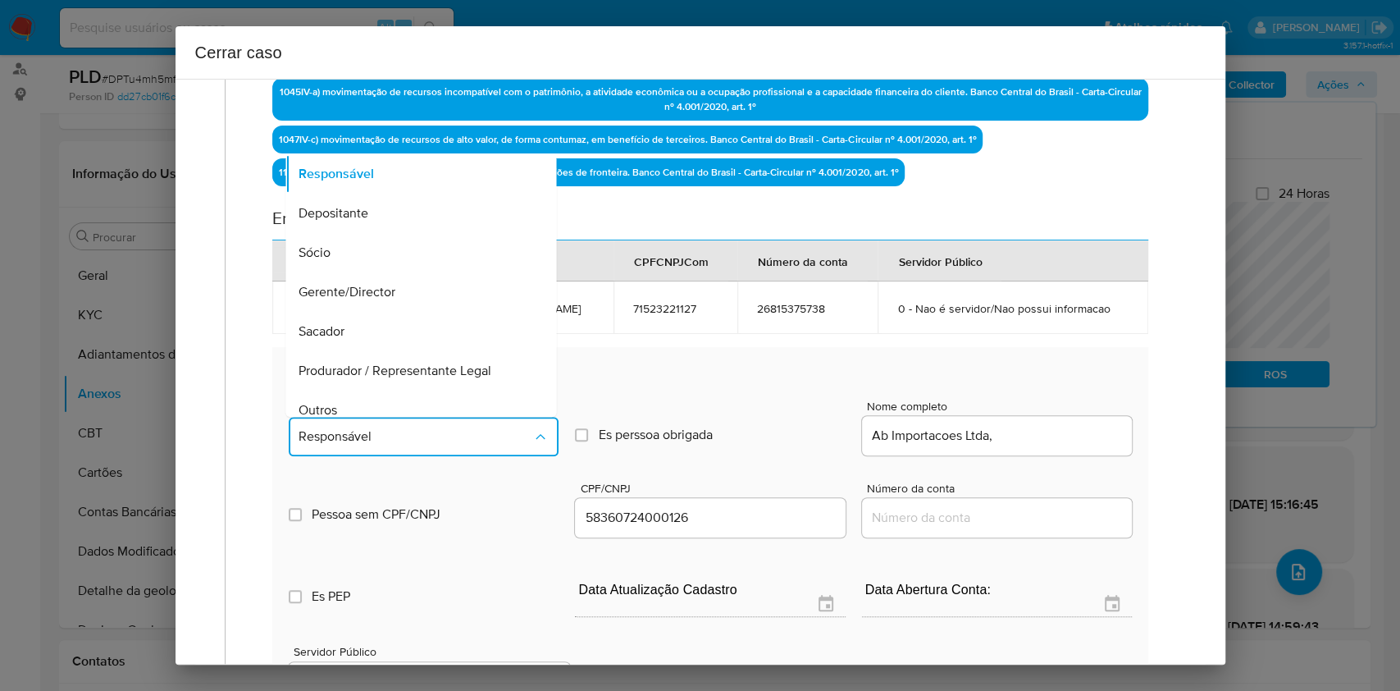
scroll to position [210, 0]
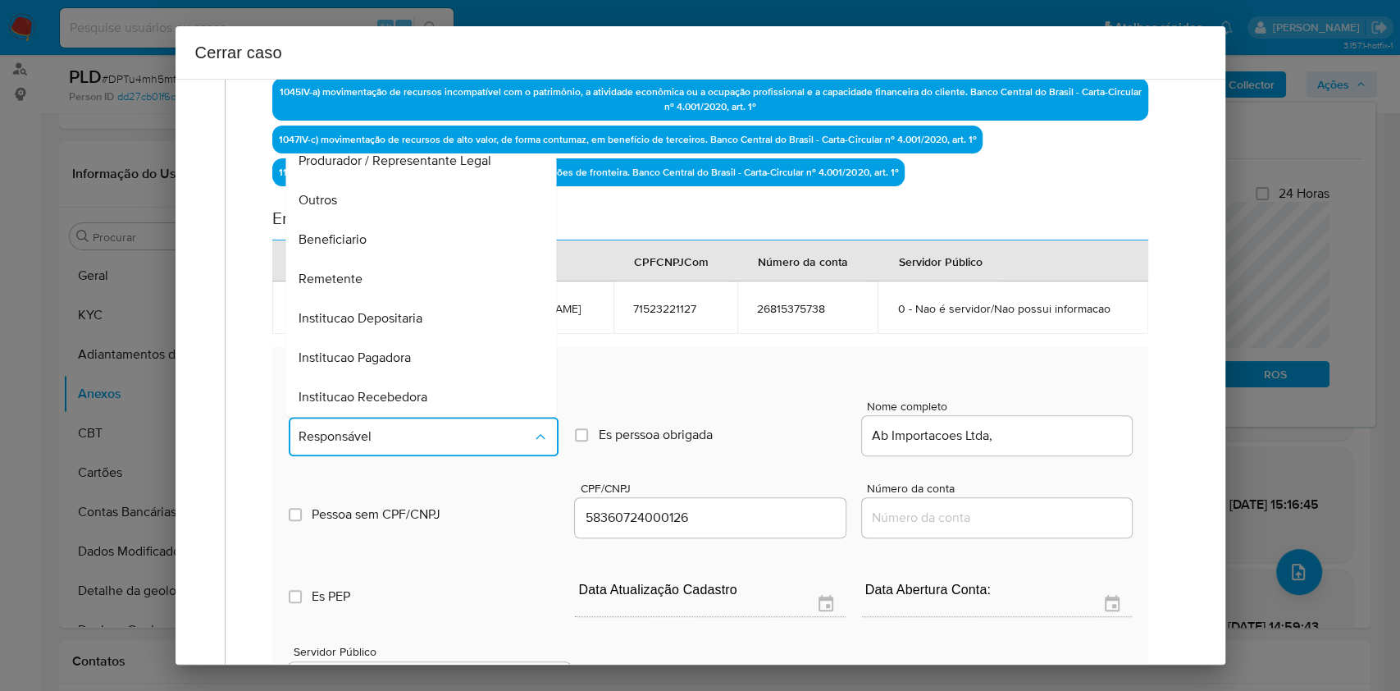
drag, startPoint x: 361, startPoint y: 282, endPoint x: 374, endPoint y: 299, distance: 21.7
click at [361, 259] on div "Beneficiario" at bounding box center [416, 239] width 235 height 39
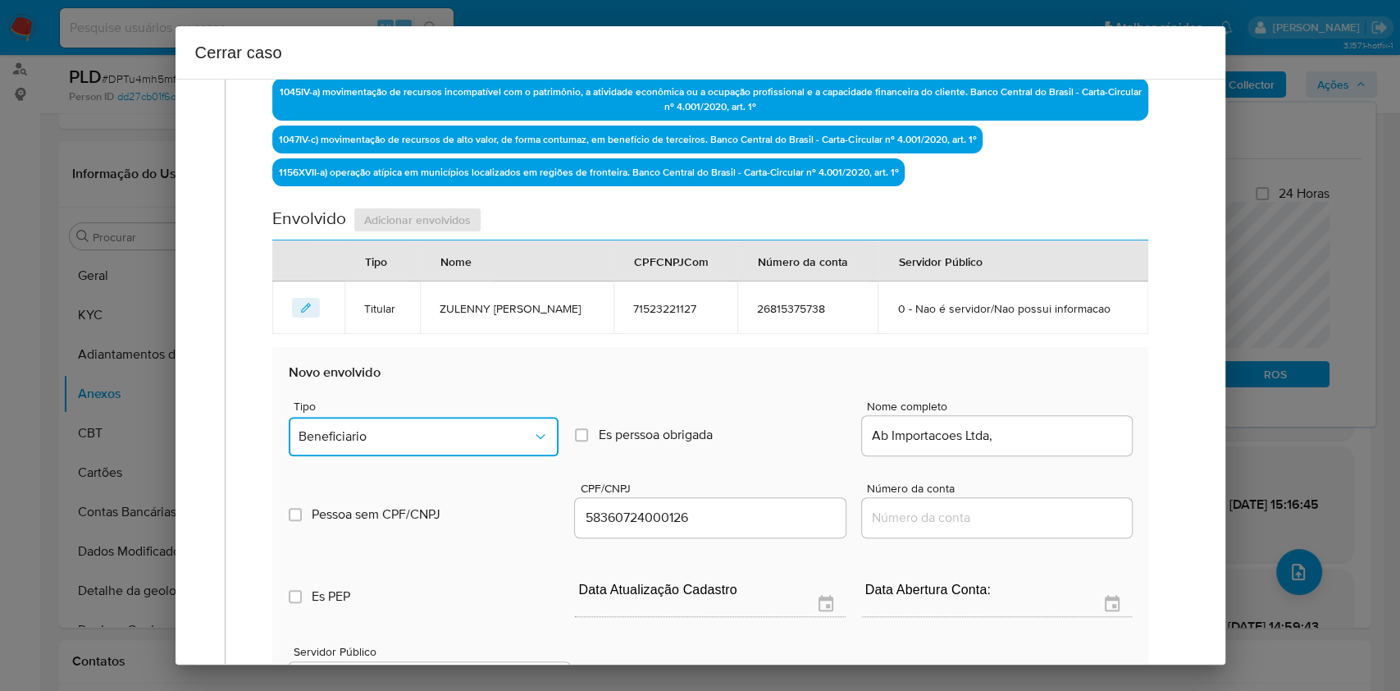
drag, startPoint x: 453, startPoint y: 477, endPoint x: 500, endPoint y: 450, distance: 54.7
click at [455, 456] on button "Beneficiario" at bounding box center [424, 436] width 270 height 39
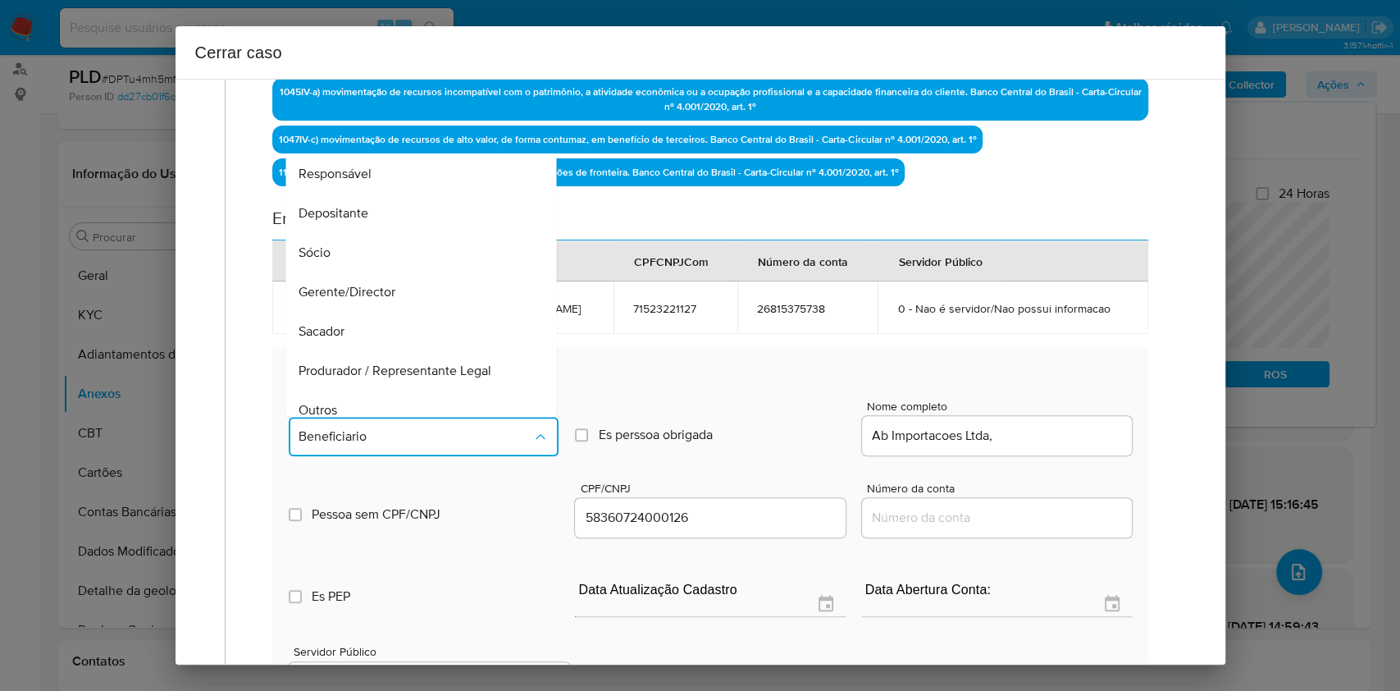
scroll to position [164, 0]
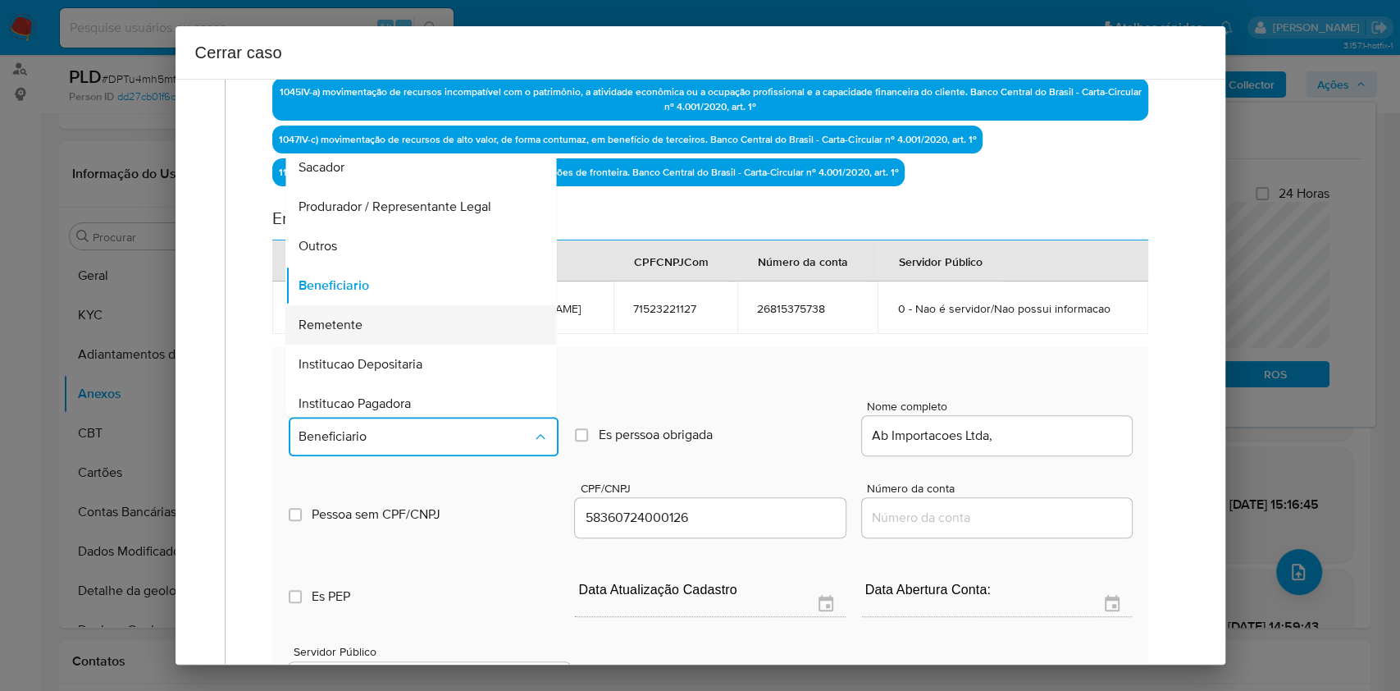
click at [392, 345] on div "Remetente" at bounding box center [416, 324] width 235 height 39
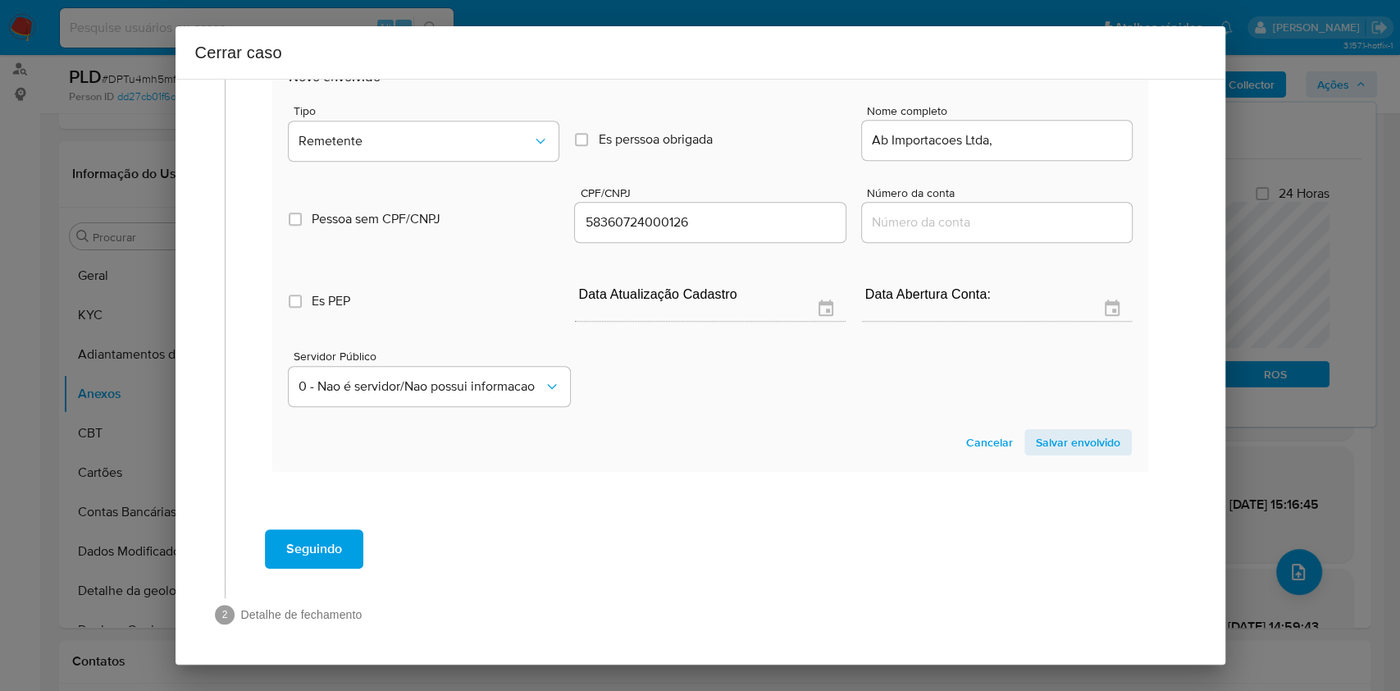
click at [1036, 443] on span "Salvar envolvido" at bounding box center [1078, 442] width 84 height 23
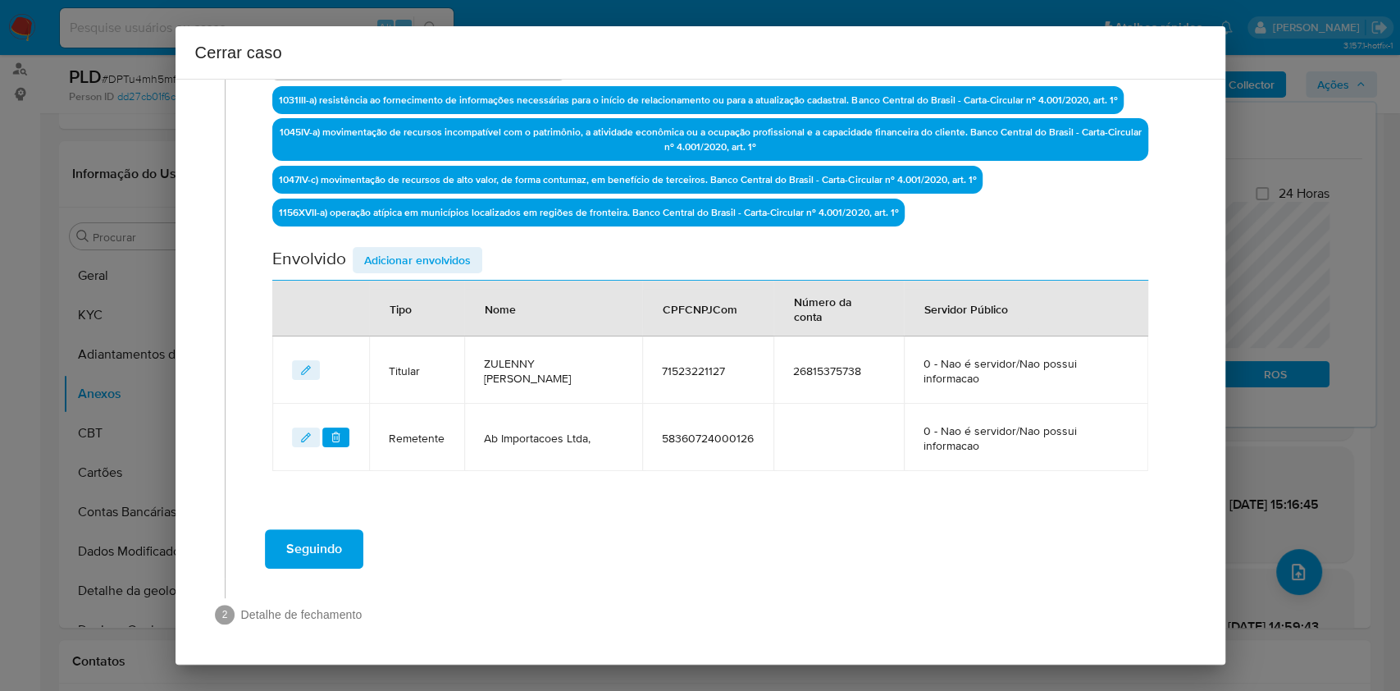
scroll to position [525, 0]
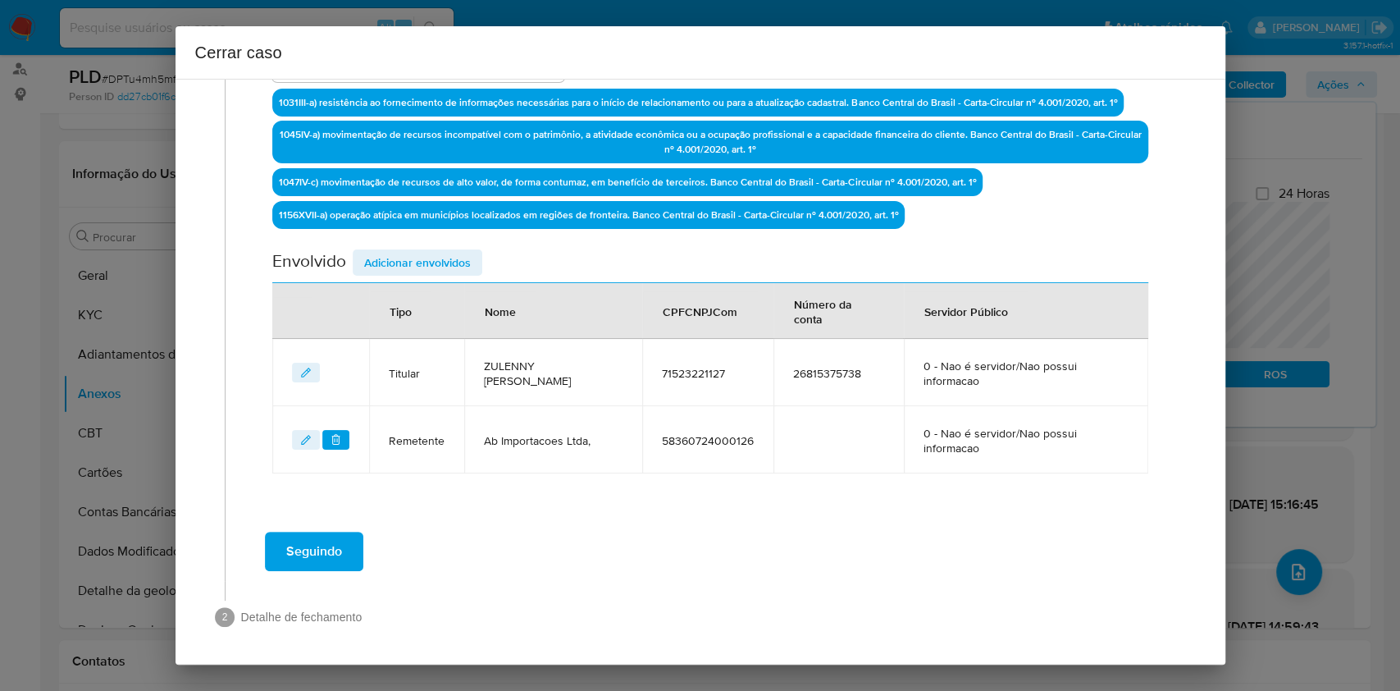
click at [440, 257] on span "Adicionar envolvidos" at bounding box center [417, 262] width 107 height 23
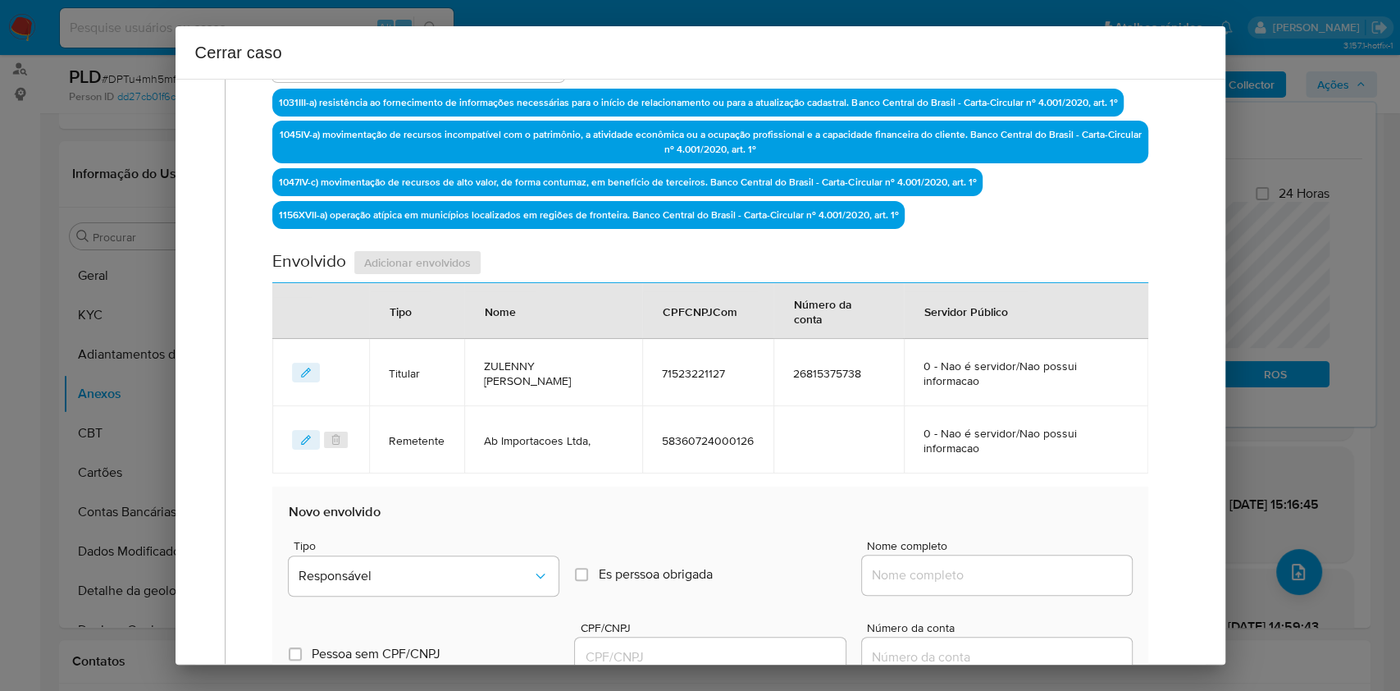
click at [1014, 558] on div at bounding box center [997, 574] width 270 height 39
click at [1040, 578] on input "Nome completo" at bounding box center [997, 574] width 270 height 21
paste input "3 Am Instituição De Pagamentos Ltda, 57745437000171"
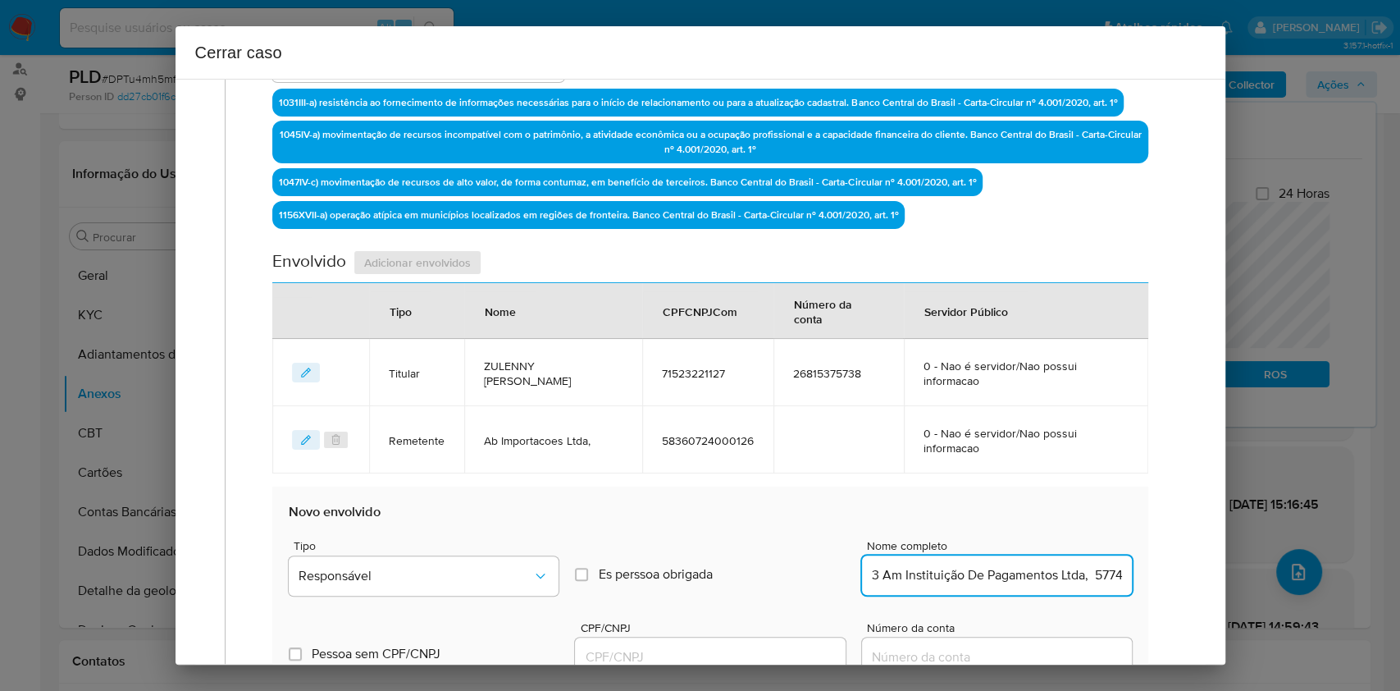
scroll to position [0, 76]
click at [1057, 577] on input "3 Am Instituição De Pagamentos Ltda, 57745437000171" at bounding box center [997, 574] width 270 height 21
click at [1057, 575] on input "3 Am Instituição De Pagamentos Ltda, 57745437000171" at bounding box center [997, 574] width 270 height 21
type input "3 Am Instituição De Pagamentos Ltda,"
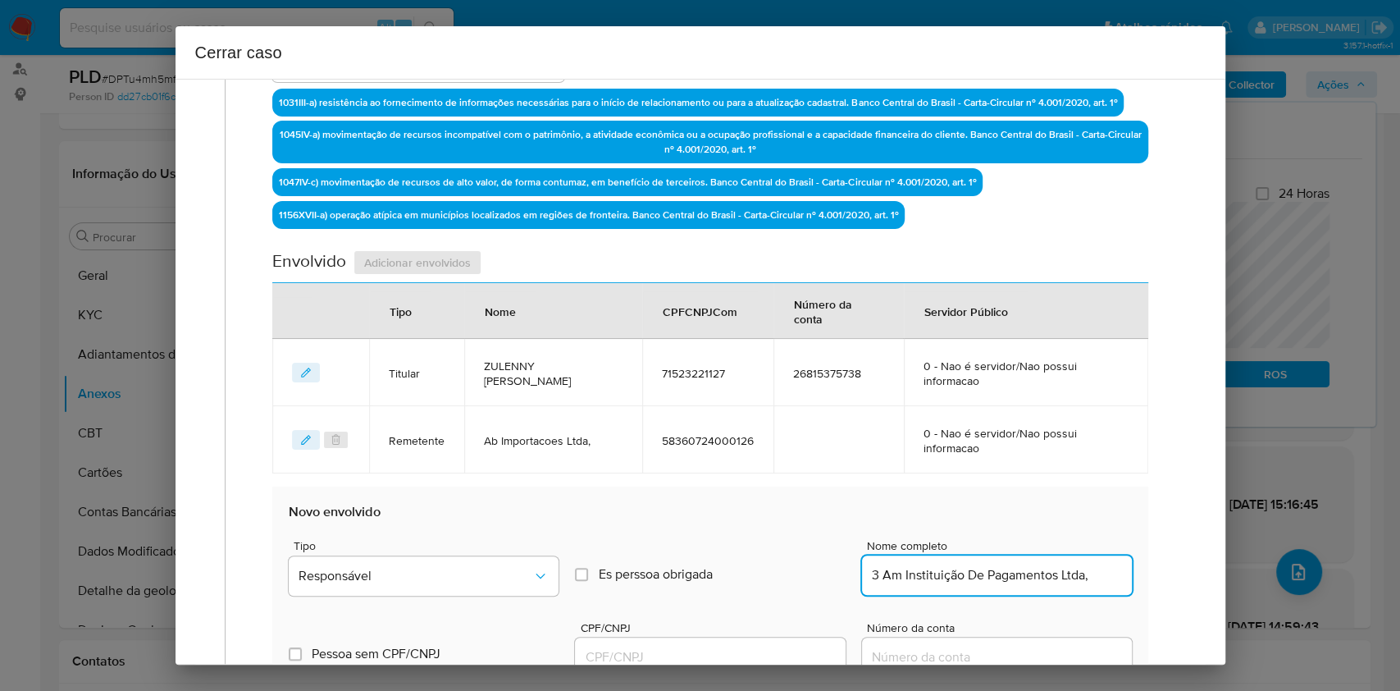
drag, startPoint x: 742, startPoint y: 651, endPoint x: 758, endPoint y: 642, distance: 18.3
click at [742, 651] on input "CPF/CNPJ" at bounding box center [710, 656] width 270 height 21
paste input "57745437000171"
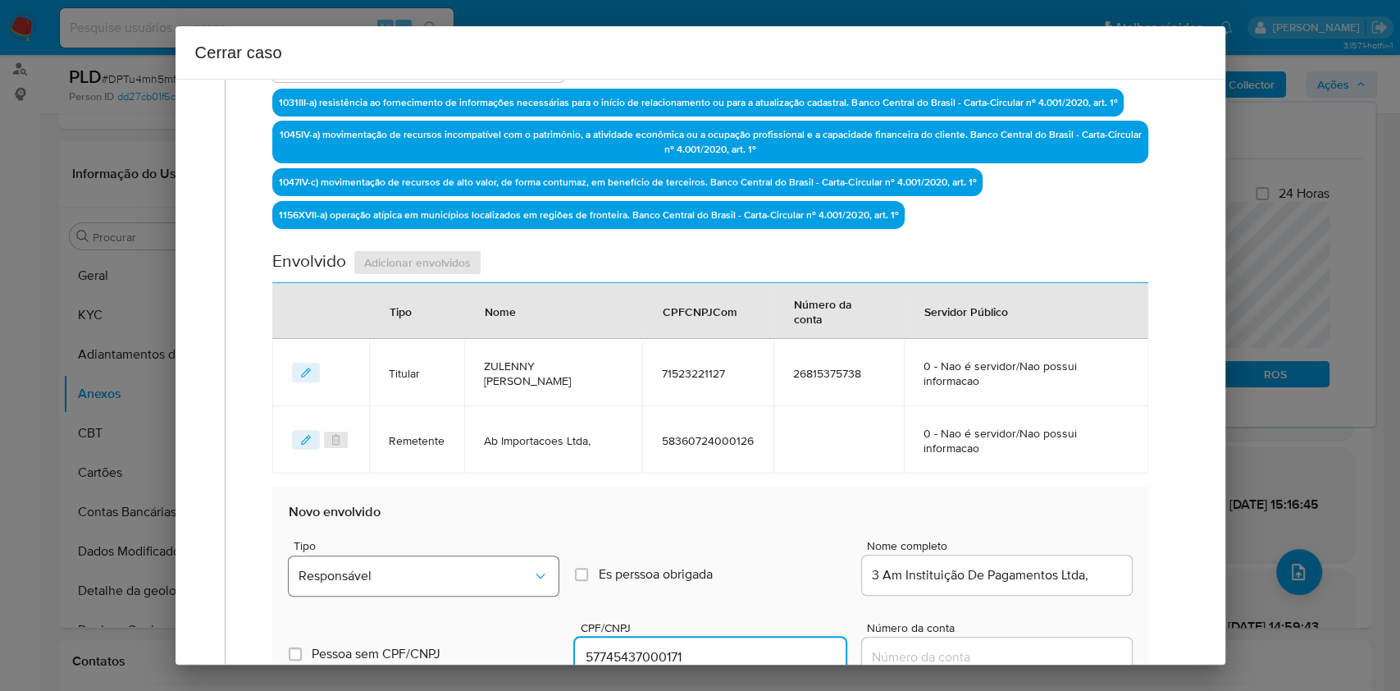
type input "57745437000171"
click at [514, 586] on button "Responsável" at bounding box center [424, 575] width 270 height 39
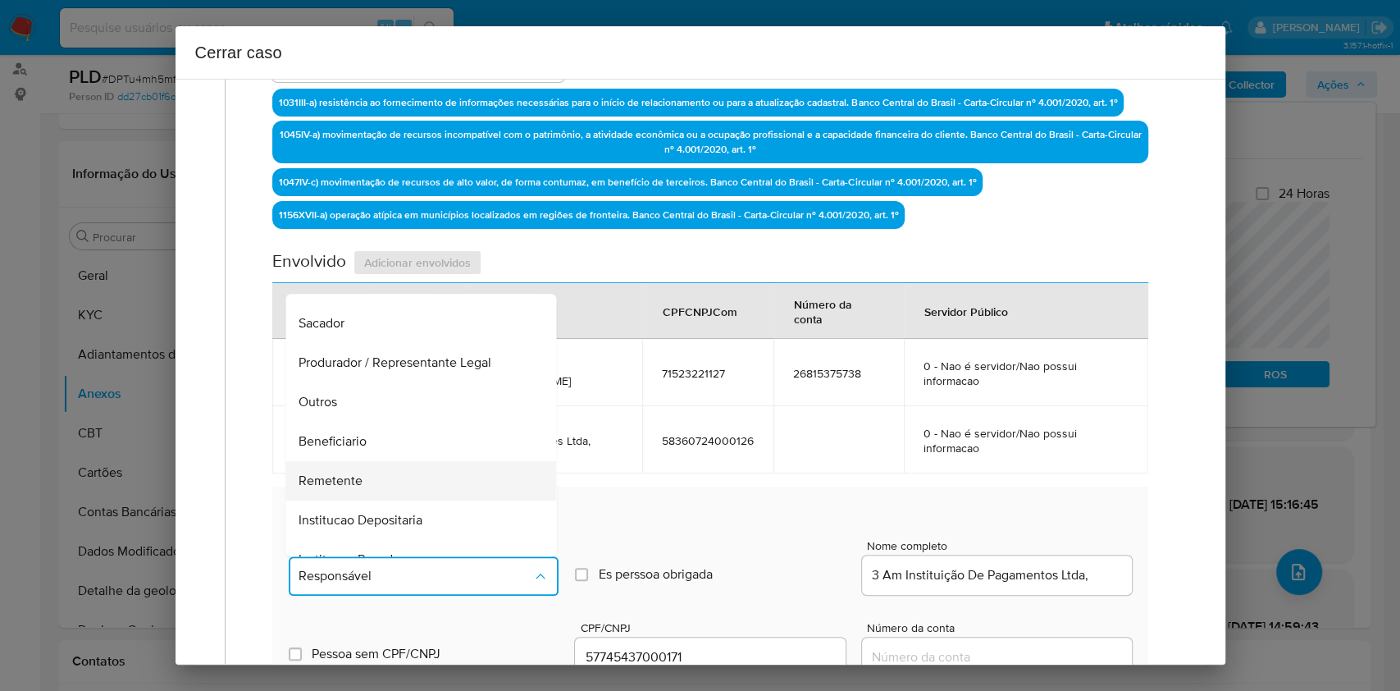
scroll to position [210, 0]
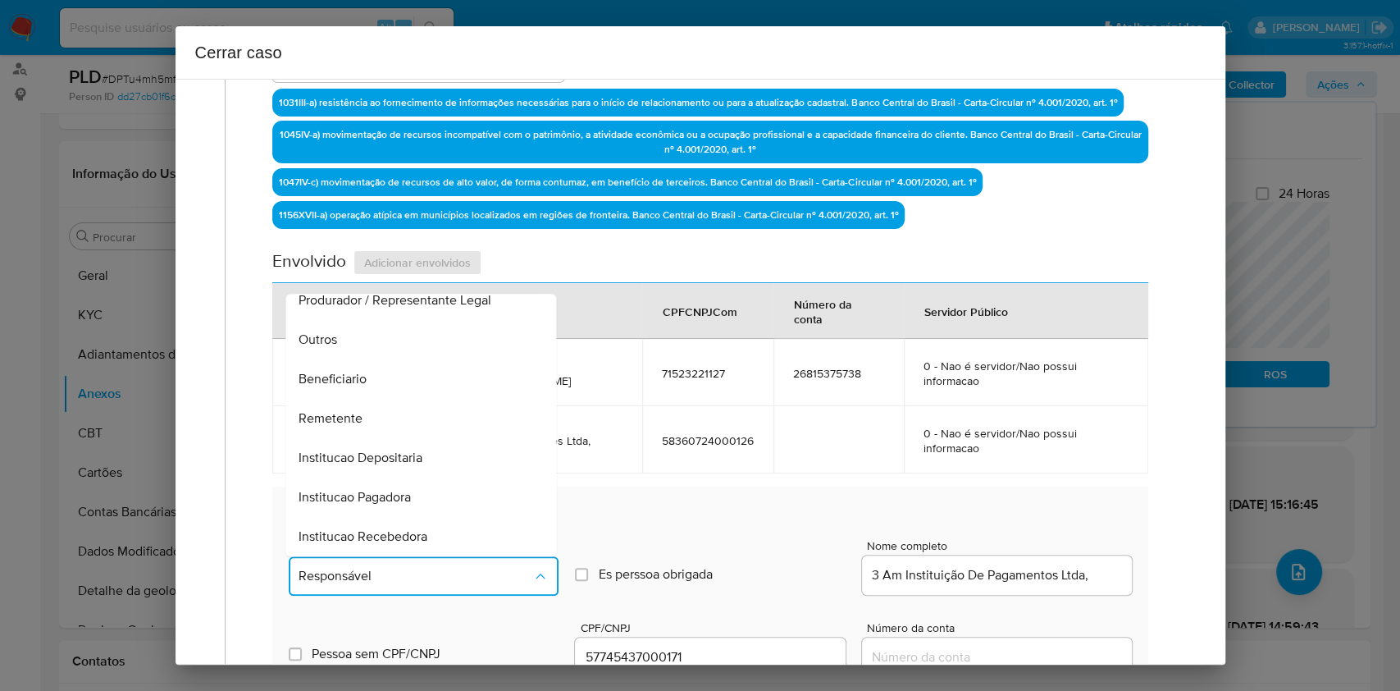
click at [379, 405] on div "Remetente" at bounding box center [416, 418] width 235 height 39
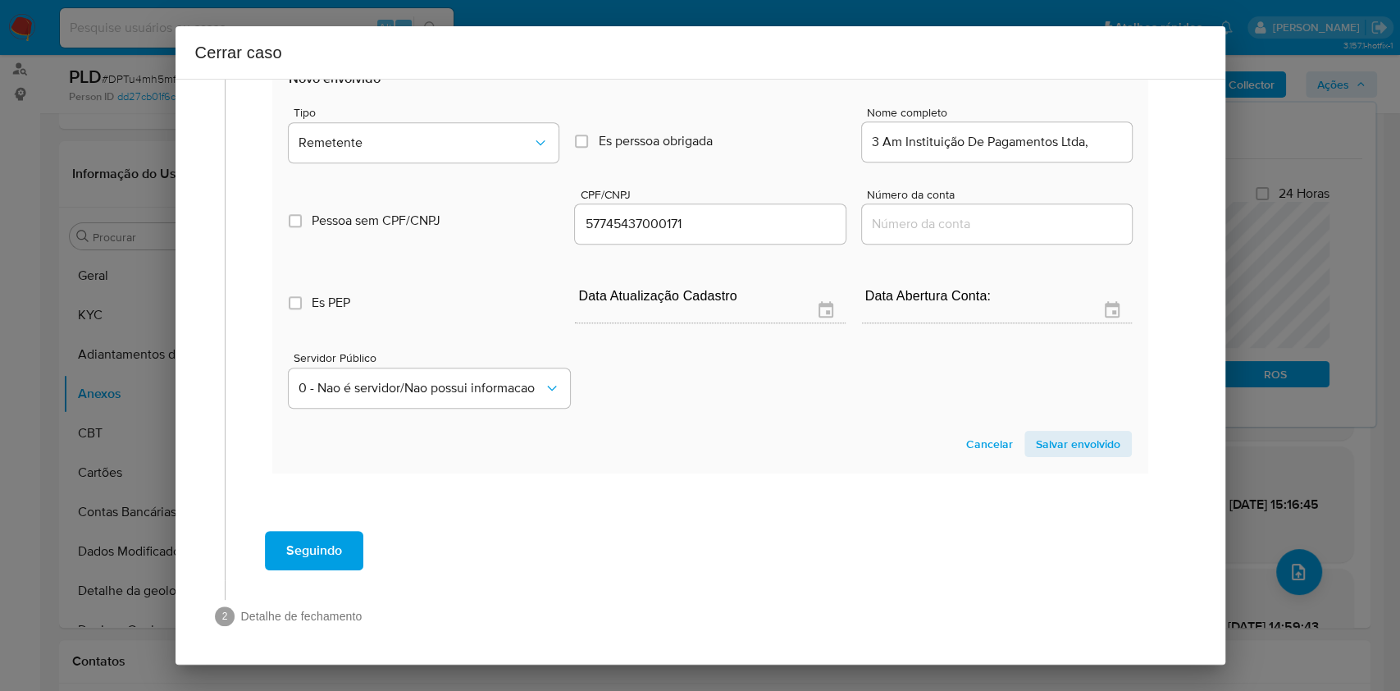
drag, startPoint x: 1059, startPoint y: 446, endPoint x: 1092, endPoint y: 394, distance: 61.9
click at [1060, 447] on span "Salvar envolvido" at bounding box center [1078, 443] width 84 height 23
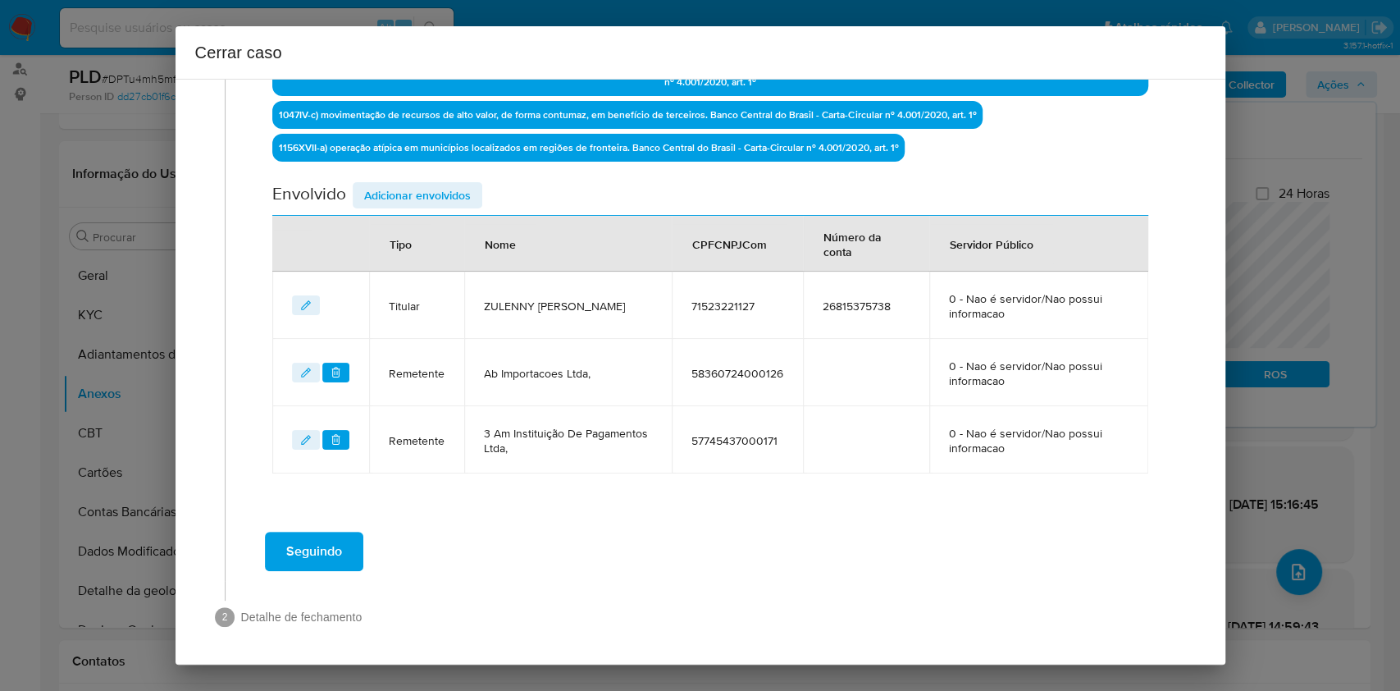
drag, startPoint x: 436, startPoint y: 194, endPoint x: 558, endPoint y: 264, distance: 141.1
click at [434, 195] on span "Adicionar envolvidos" at bounding box center [417, 195] width 107 height 23
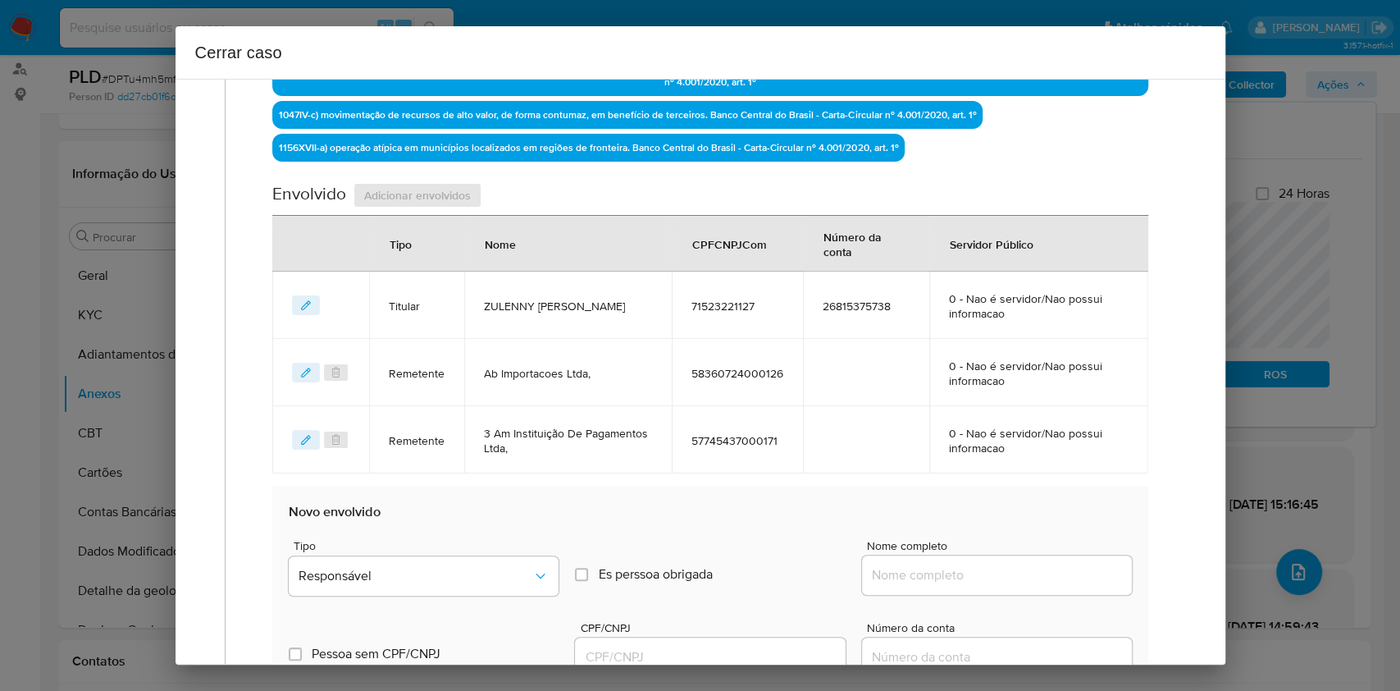
drag, startPoint x: 991, startPoint y: 574, endPoint x: 1040, endPoint y: 575, distance: 49.2
click at [996, 574] on input "Nome completo" at bounding box center [997, 574] width 270 height 21
paste input "Li Multipag e Participacoes Ltda, 42310390000146"
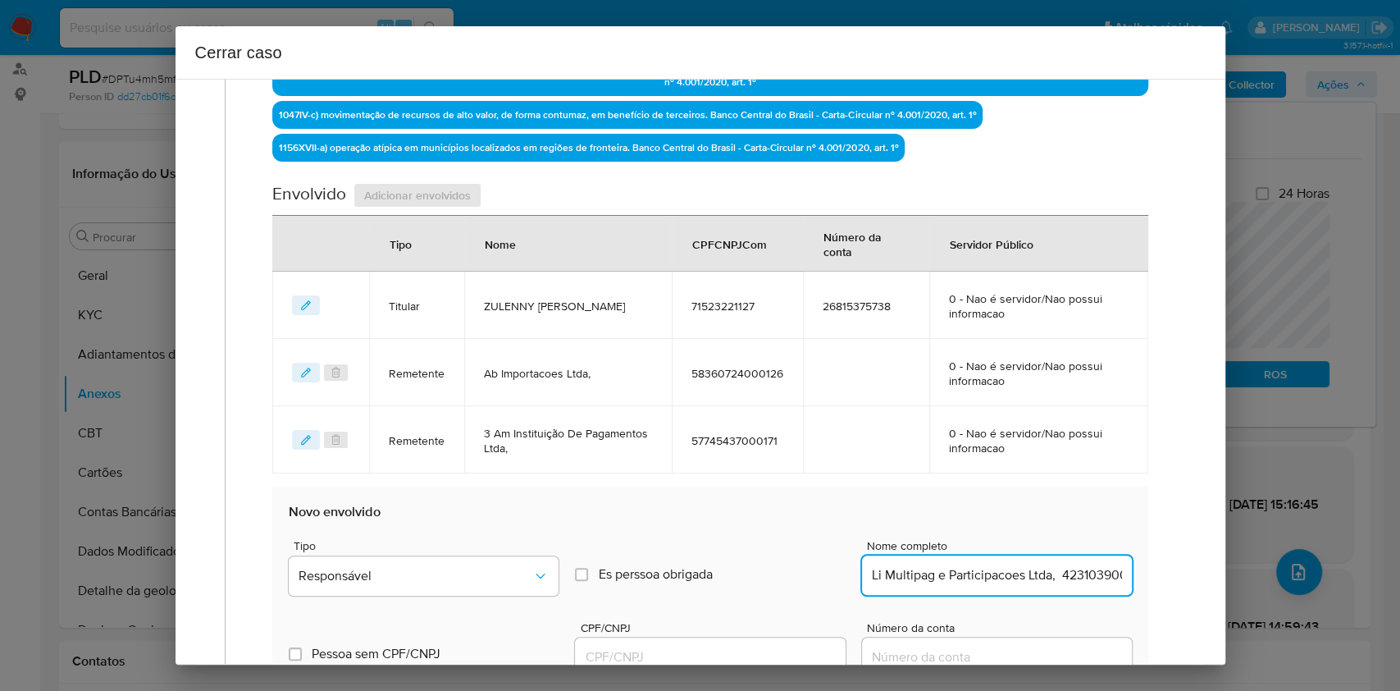
scroll to position [0, 48]
click at [1040, 575] on input "Li Multipag e Participacoes Ltda, 42310390000146" at bounding box center [997, 574] width 270 height 21
type input "Li Multipag e Participacoes Ltda,"
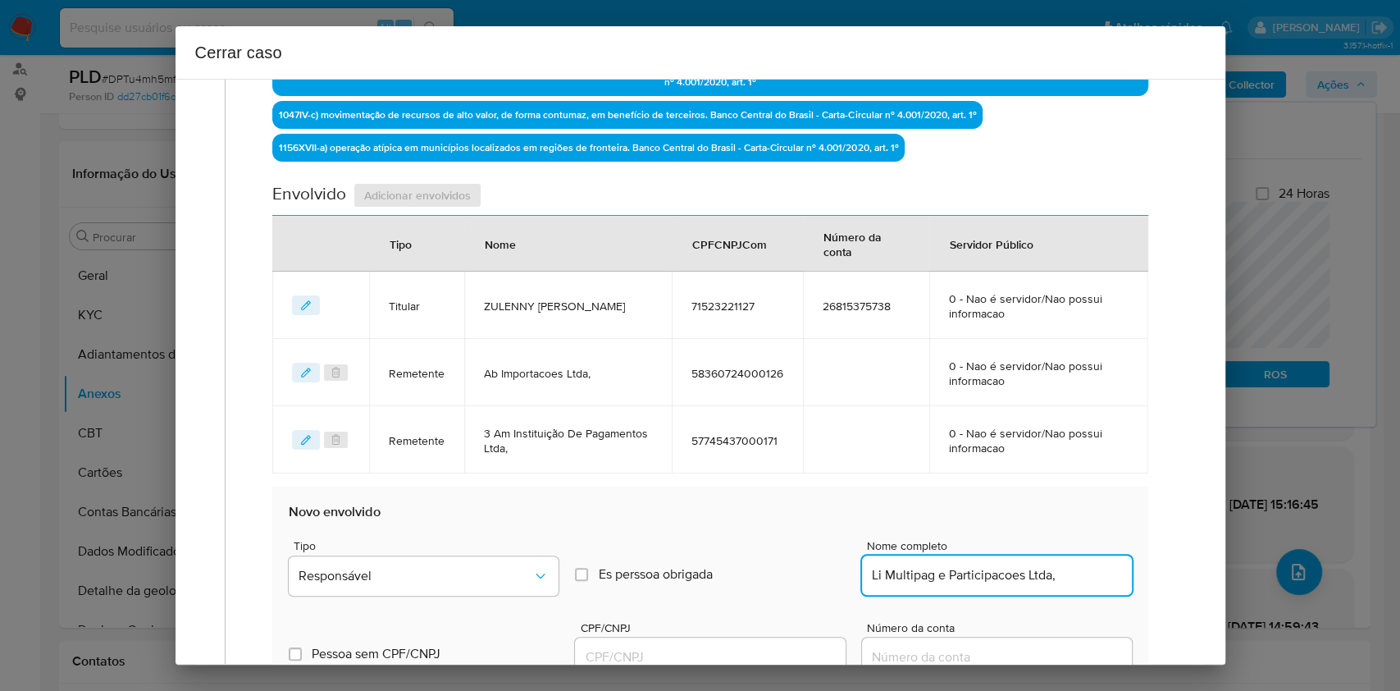
drag, startPoint x: 786, startPoint y: 647, endPoint x: 793, endPoint y: 641, distance: 9.4
click at [786, 647] on input "CPF/CNPJ" at bounding box center [710, 656] width 270 height 21
paste input "42310390000146"
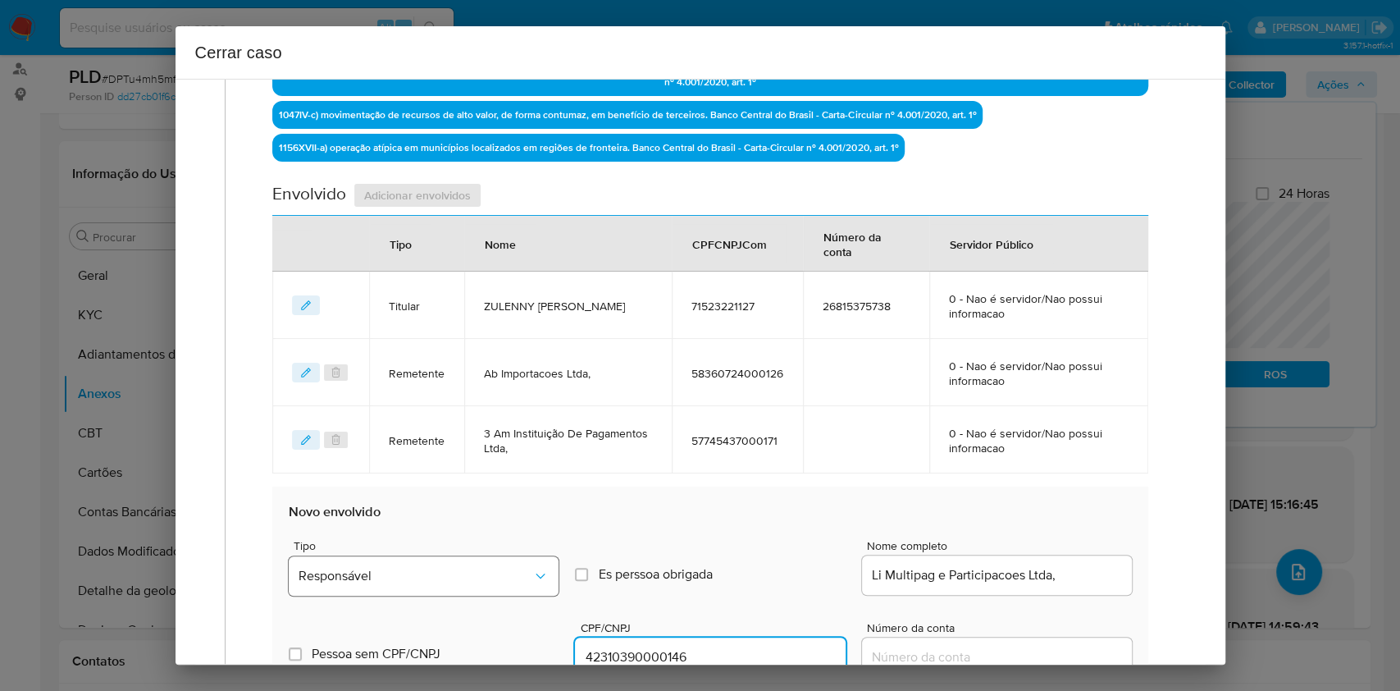
type input "42310390000146"
click at [447, 576] on span "Responsável" at bounding box center [416, 576] width 234 height 16
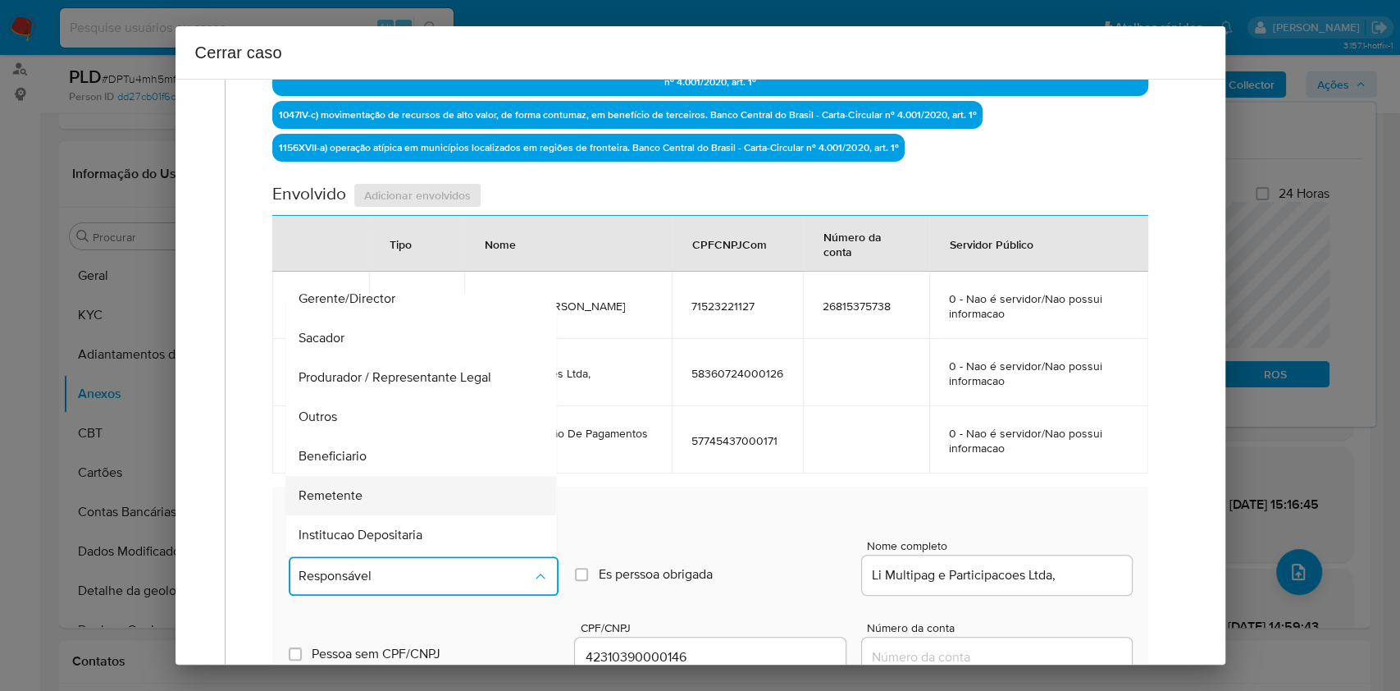
scroll to position [210, 0]
click at [387, 418] on div "Remetente" at bounding box center [416, 418] width 235 height 39
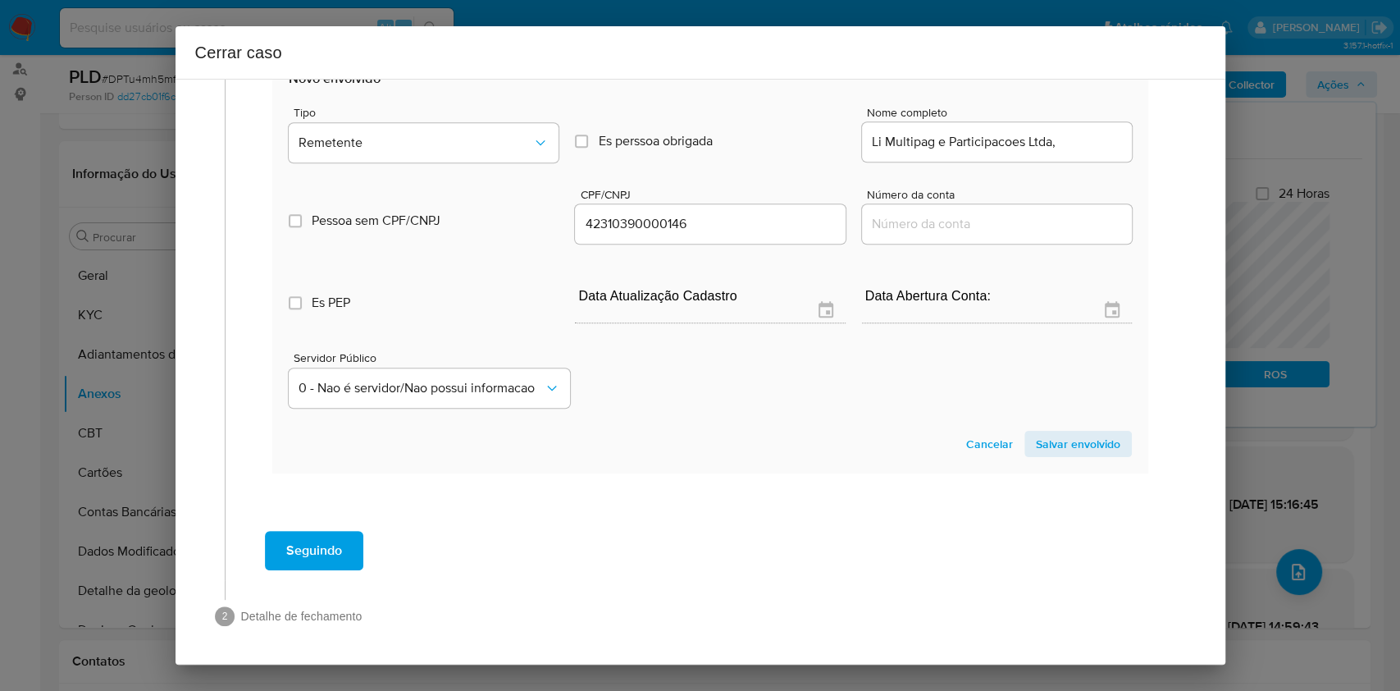
click at [1076, 435] on span "Salvar envolvido" at bounding box center [1078, 443] width 84 height 23
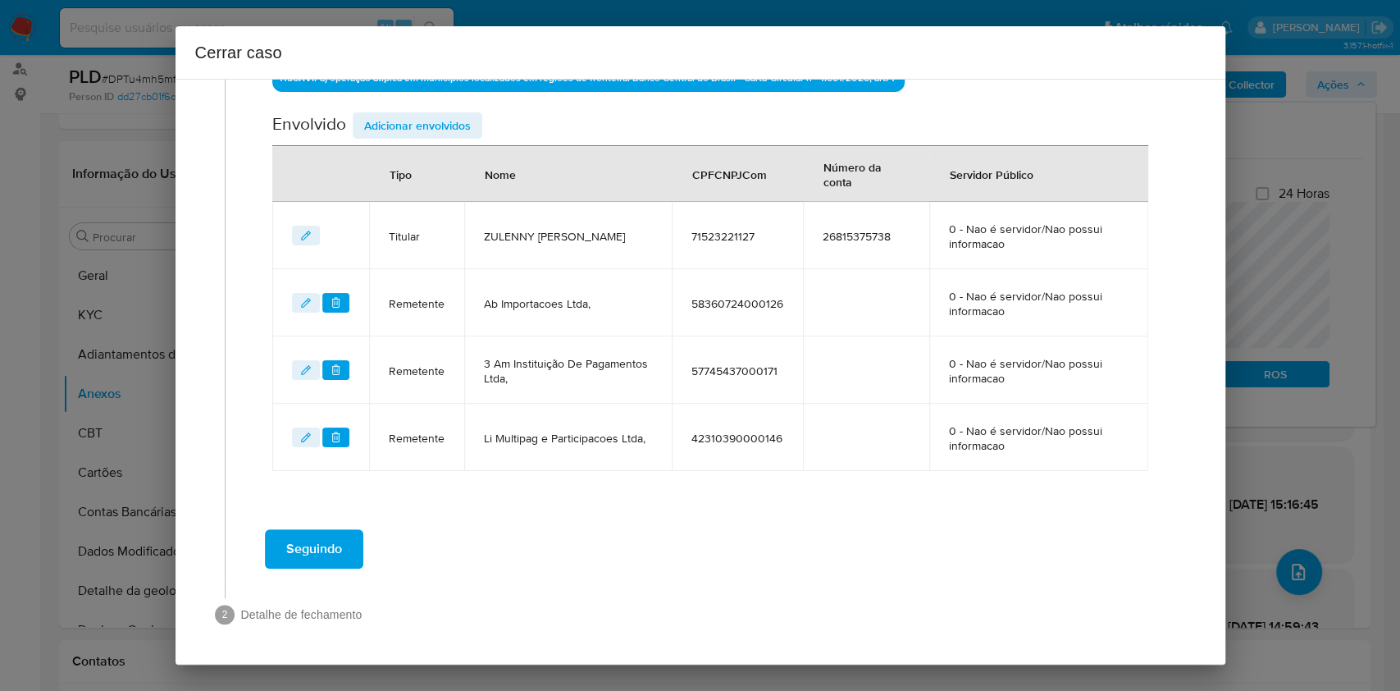
scroll to position [660, 0]
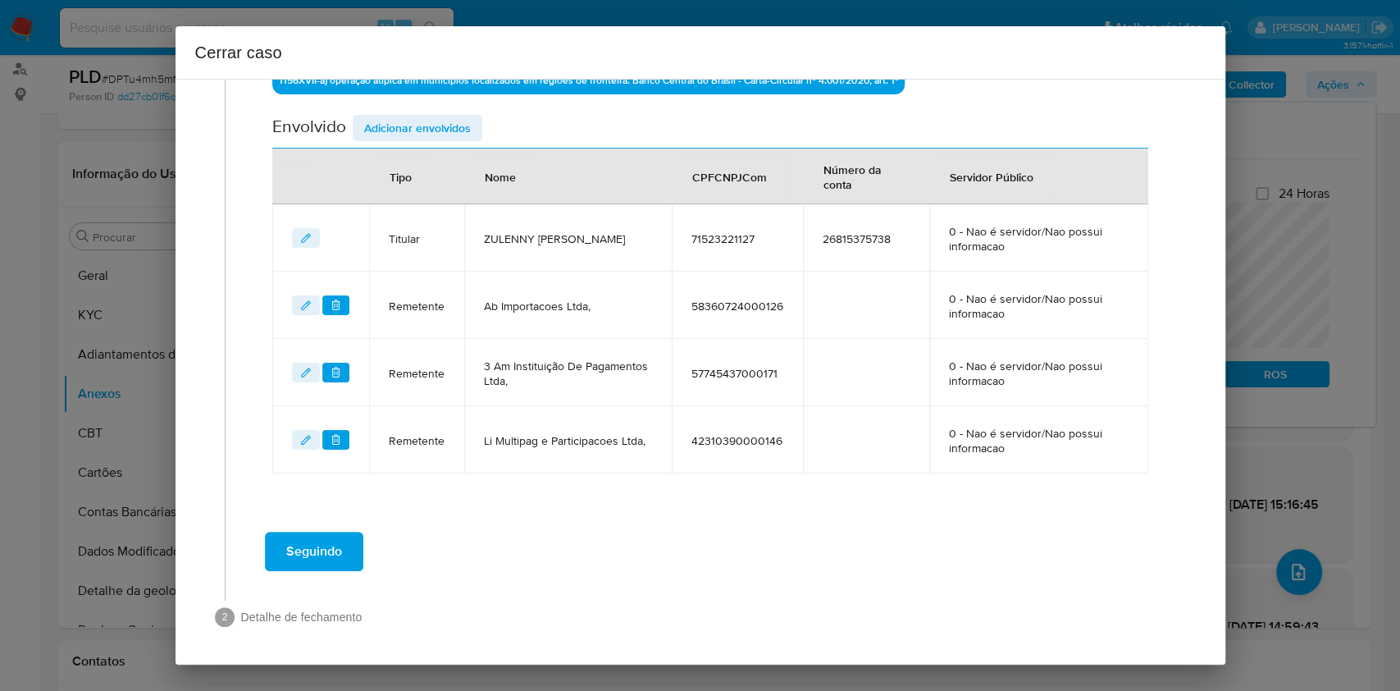
drag, startPoint x: 439, startPoint y: 116, endPoint x: 504, endPoint y: 155, distance: 75.8
click at [439, 116] on span "Adicionar envolvidos" at bounding box center [417, 127] width 107 height 23
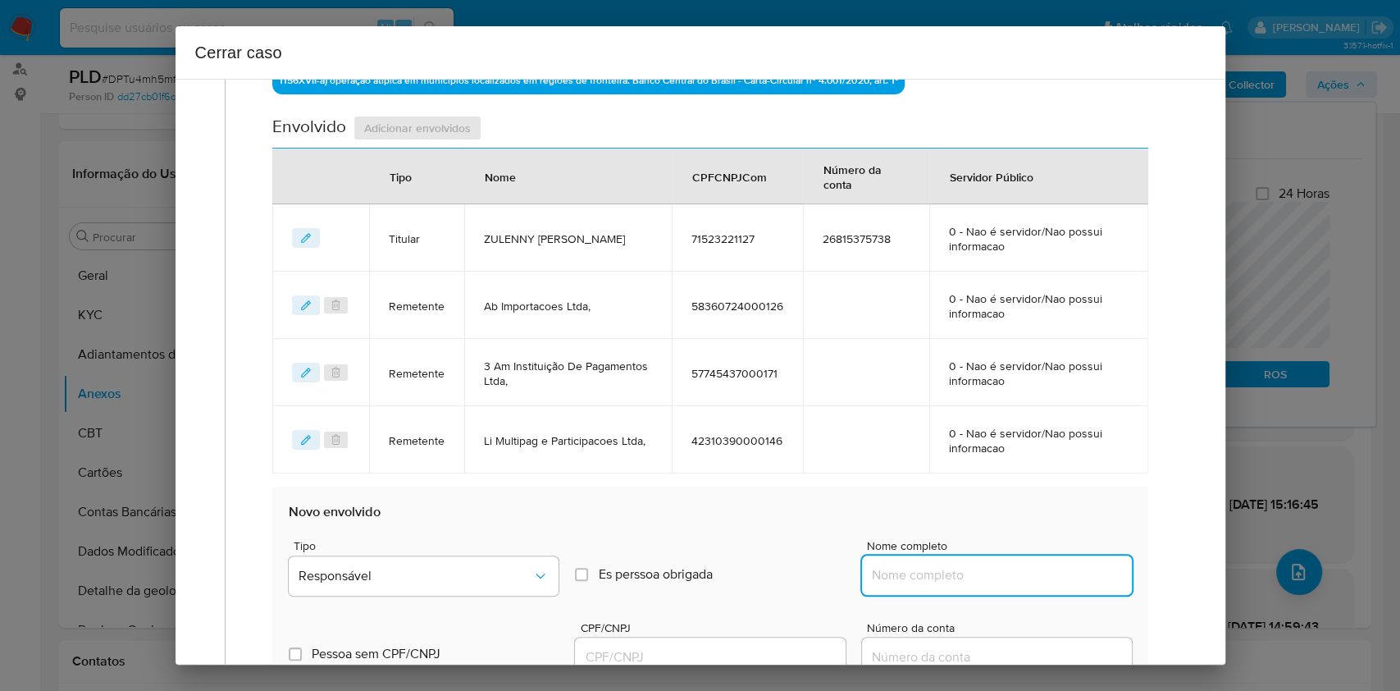
drag, startPoint x: 1034, startPoint y: 573, endPoint x: 1050, endPoint y: 578, distance: 16.3
click at [1035, 574] on input "Nome completo" at bounding box center [997, 574] width 270 height 21
paste input "Distribuidora Urbano Ltda, 13922326000460"
click at [1050, 578] on input "Distribuidora Urbano Ltda, 13922326000460" at bounding box center [997, 574] width 270 height 21
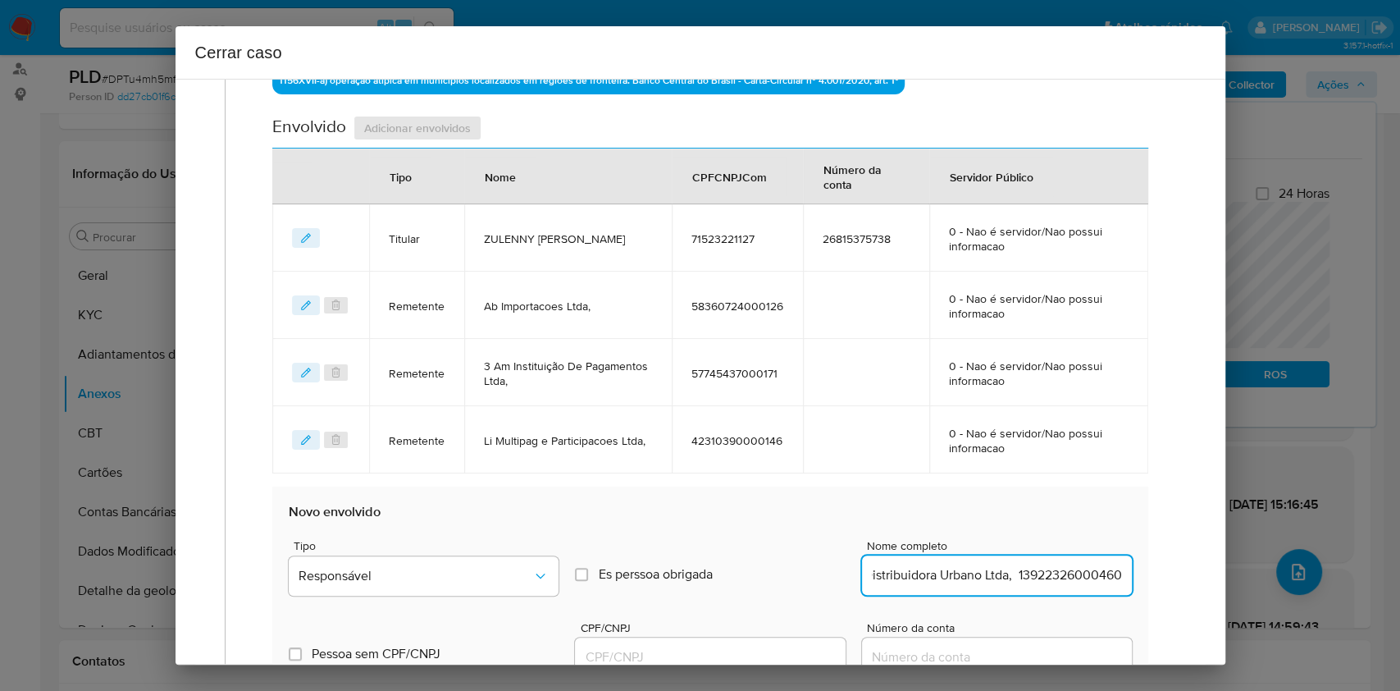
click at [1050, 578] on input "Distribuidora Urbano Ltda, 13922326000460" at bounding box center [997, 574] width 270 height 21
type input "Distribuidora Urbano Ltda,"
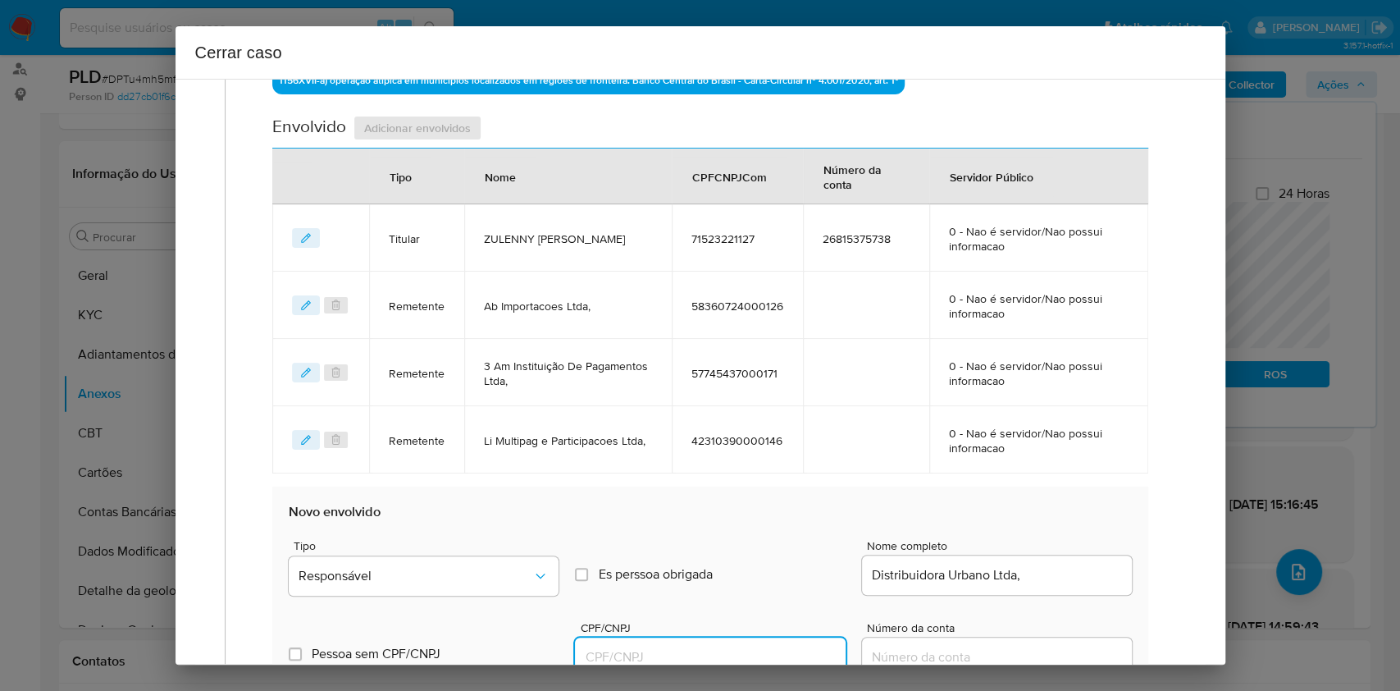
click at [780, 658] on input "CPF/CNPJ" at bounding box center [710, 656] width 270 height 21
paste input "13922326000460"
type input "13922326000460"
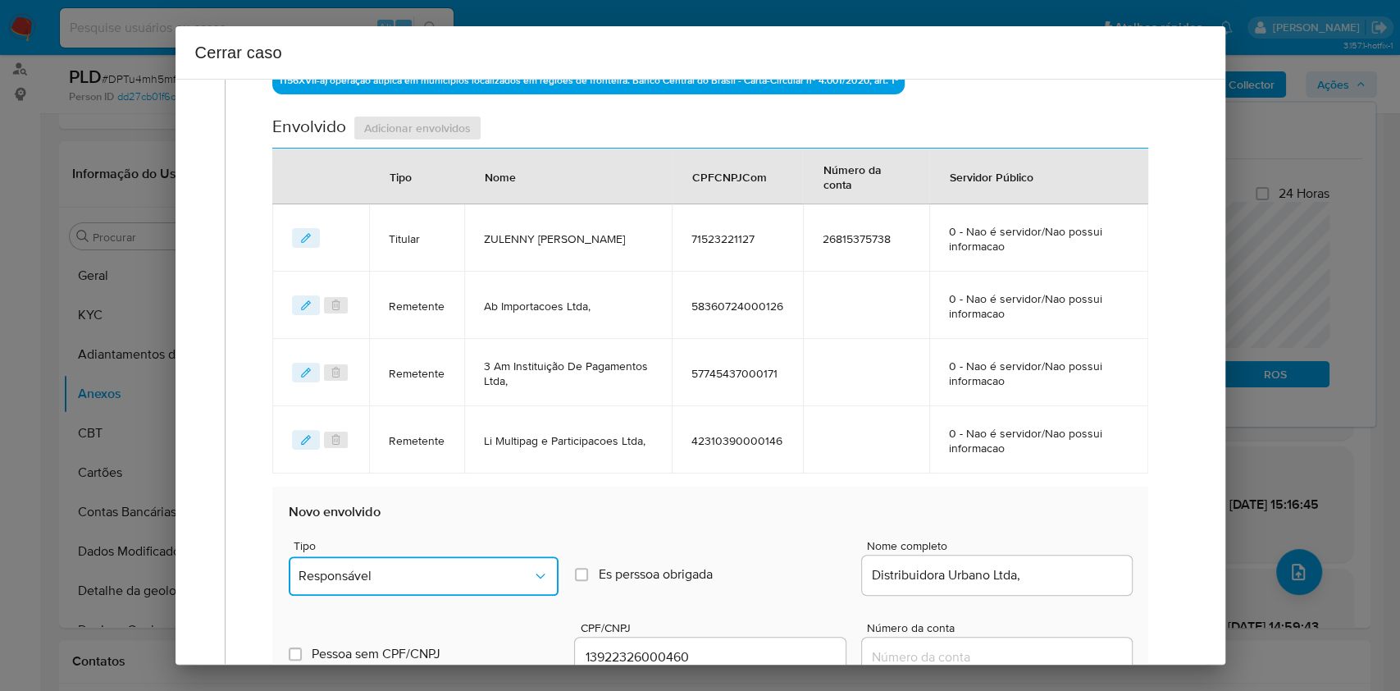
drag, startPoint x: 506, startPoint y: 582, endPoint x: 492, endPoint y: 559, distance: 27.6
click at [505, 582] on button "Responsável" at bounding box center [424, 575] width 270 height 39
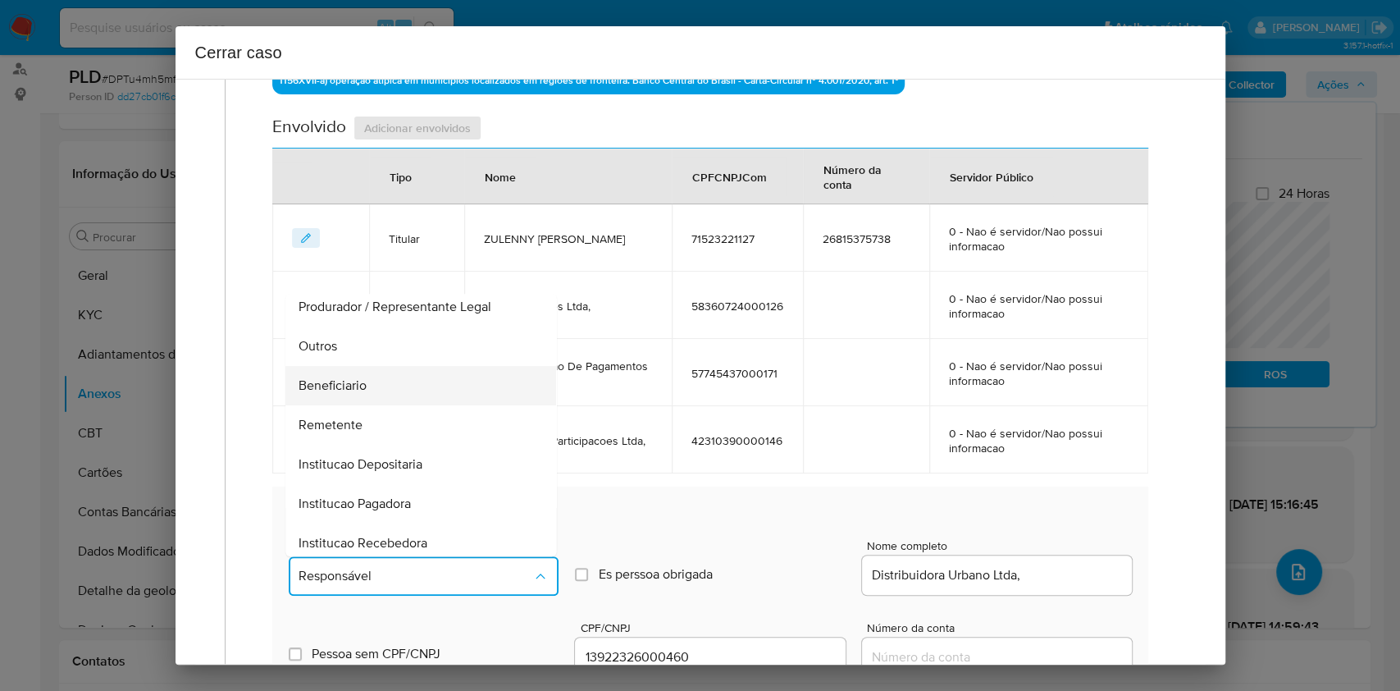
scroll to position [210, 0]
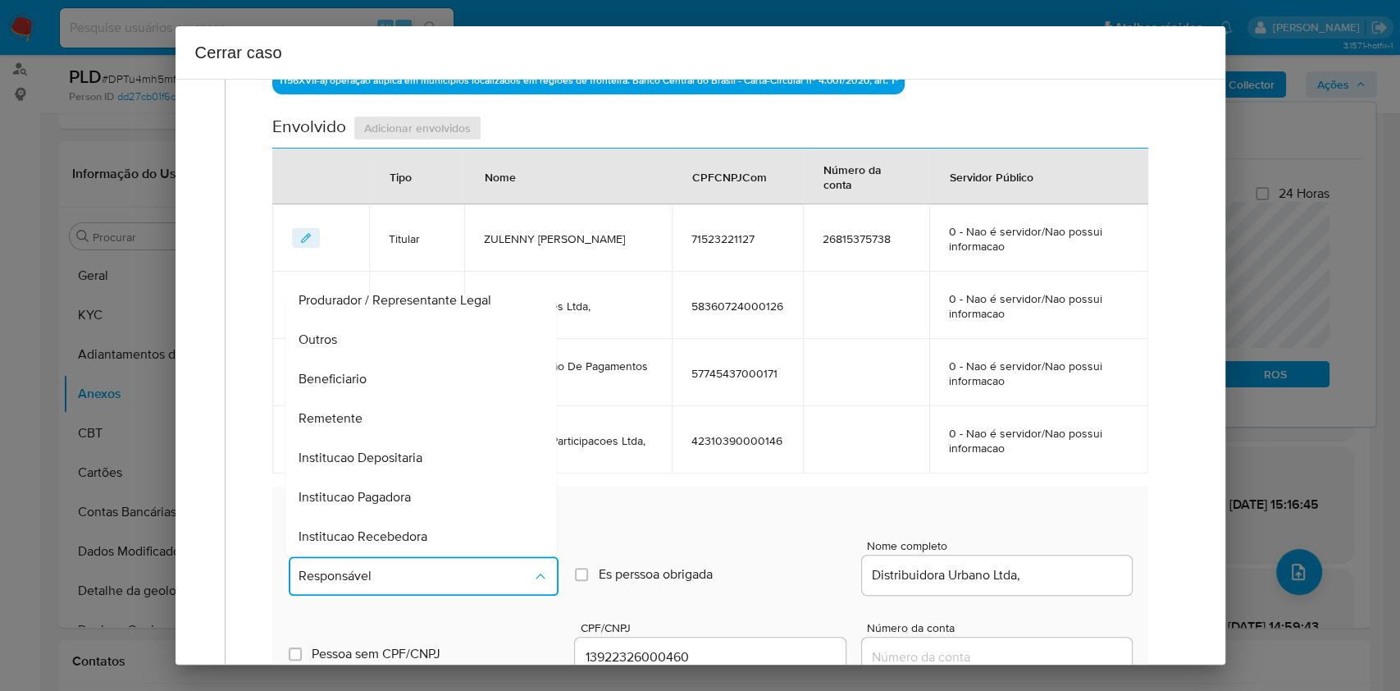
click at [400, 368] on div "Beneficiario" at bounding box center [416, 378] width 235 height 39
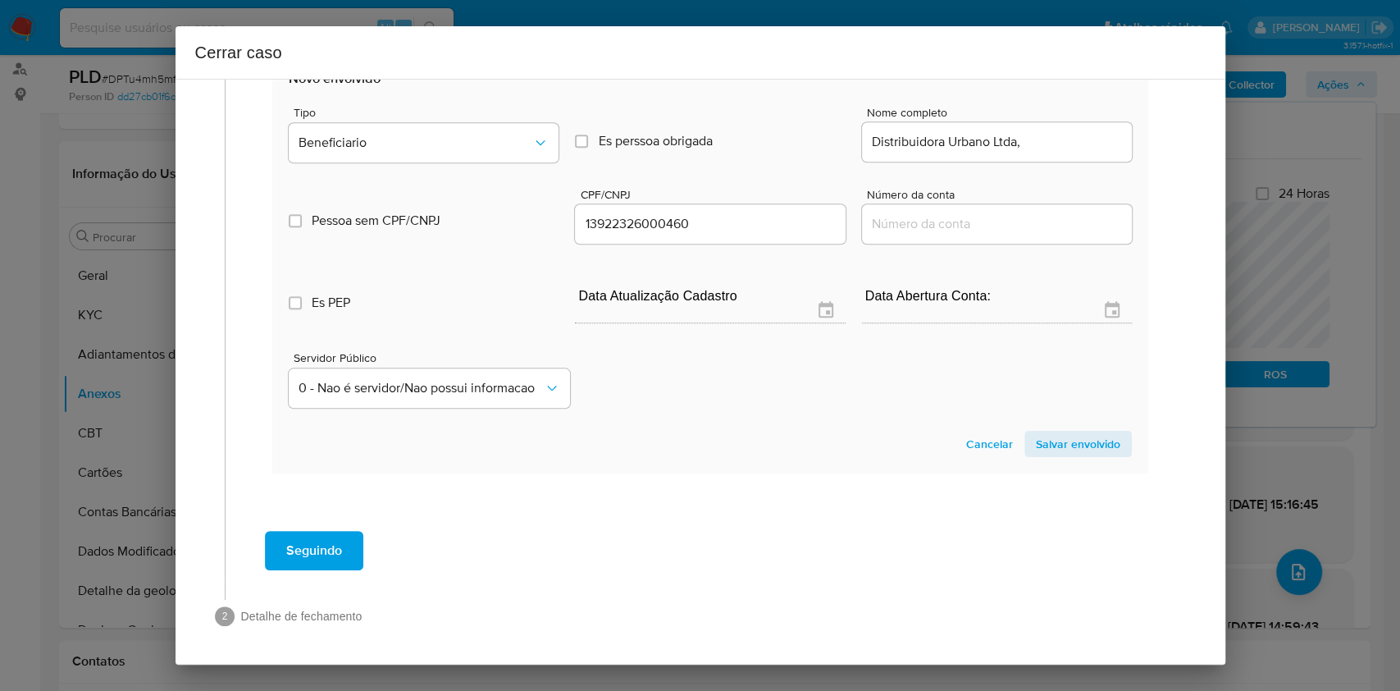
drag, startPoint x: 1086, startPoint y: 442, endPoint x: 1102, endPoint y: 344, distance: 99.8
click at [1086, 444] on span "Salvar envolvido" at bounding box center [1078, 443] width 84 height 23
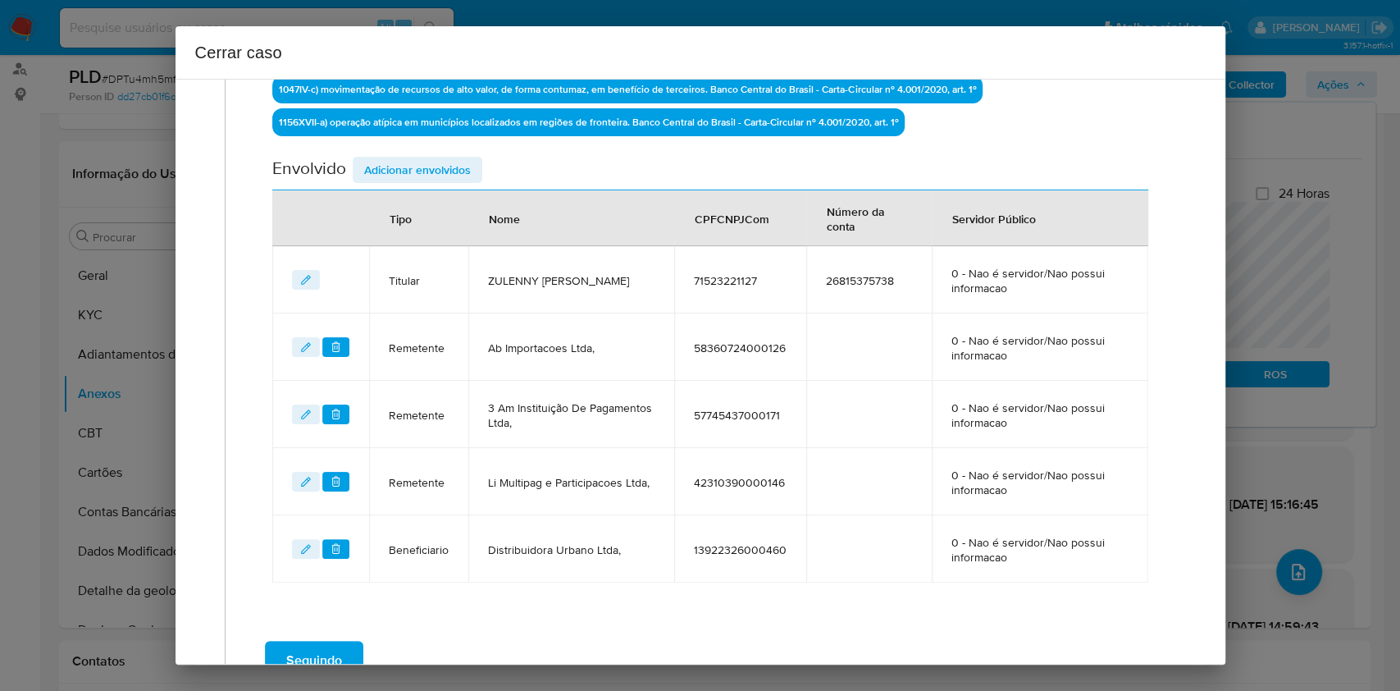
drag, startPoint x: 427, startPoint y: 159, endPoint x: 453, endPoint y: 175, distance: 30.5
click at [427, 161] on span "Adicionar envolvidos" at bounding box center [417, 169] width 107 height 23
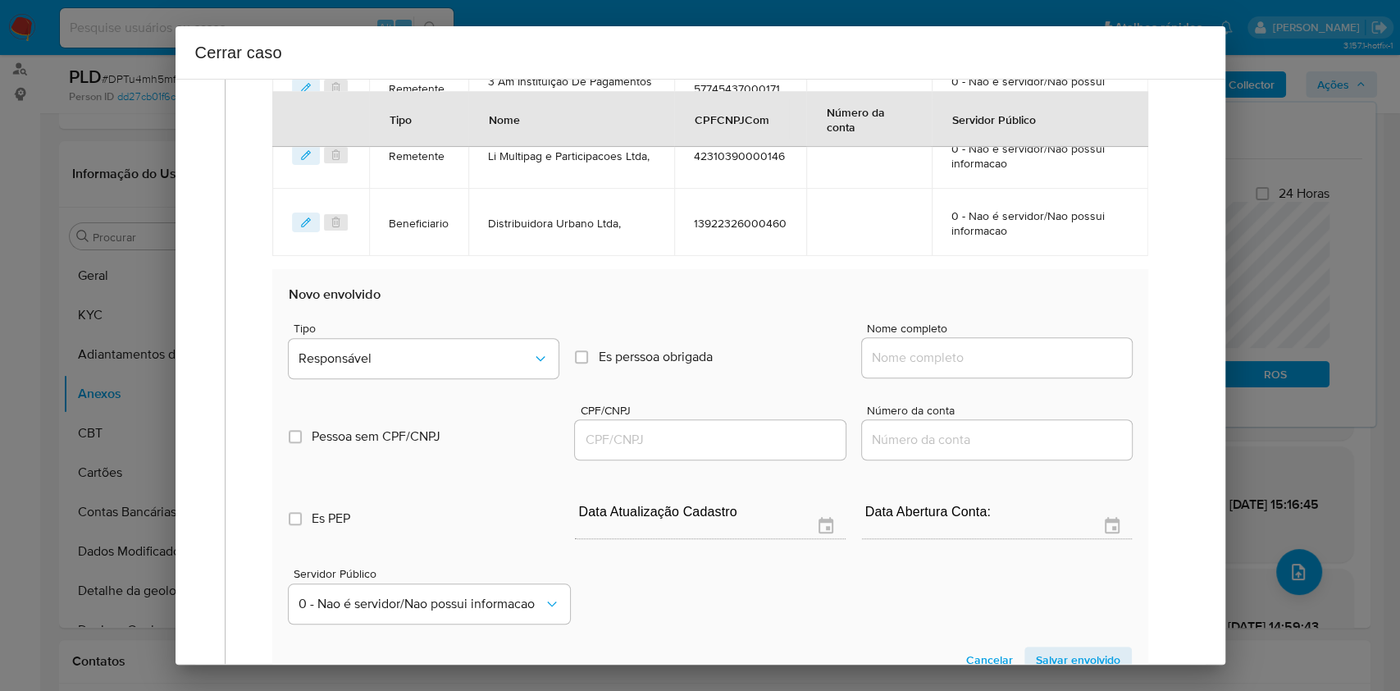
scroll to position [1056, 0]
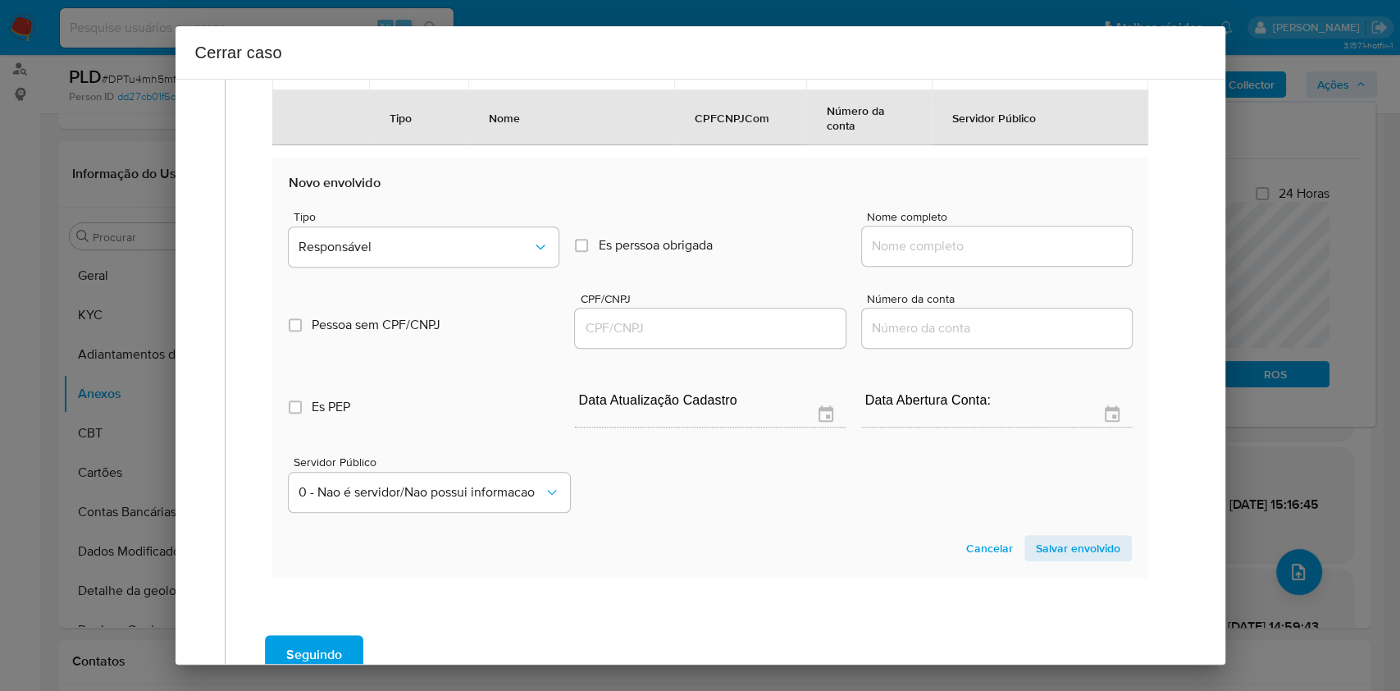
drag, startPoint x: 978, startPoint y: 244, endPoint x: 1016, endPoint y: 244, distance: 38.6
click at [978, 244] on input "Nome completo" at bounding box center [997, 245] width 270 height 21
paste input "Eline Rodrigues Queiroz Ltda, 09021332000470"
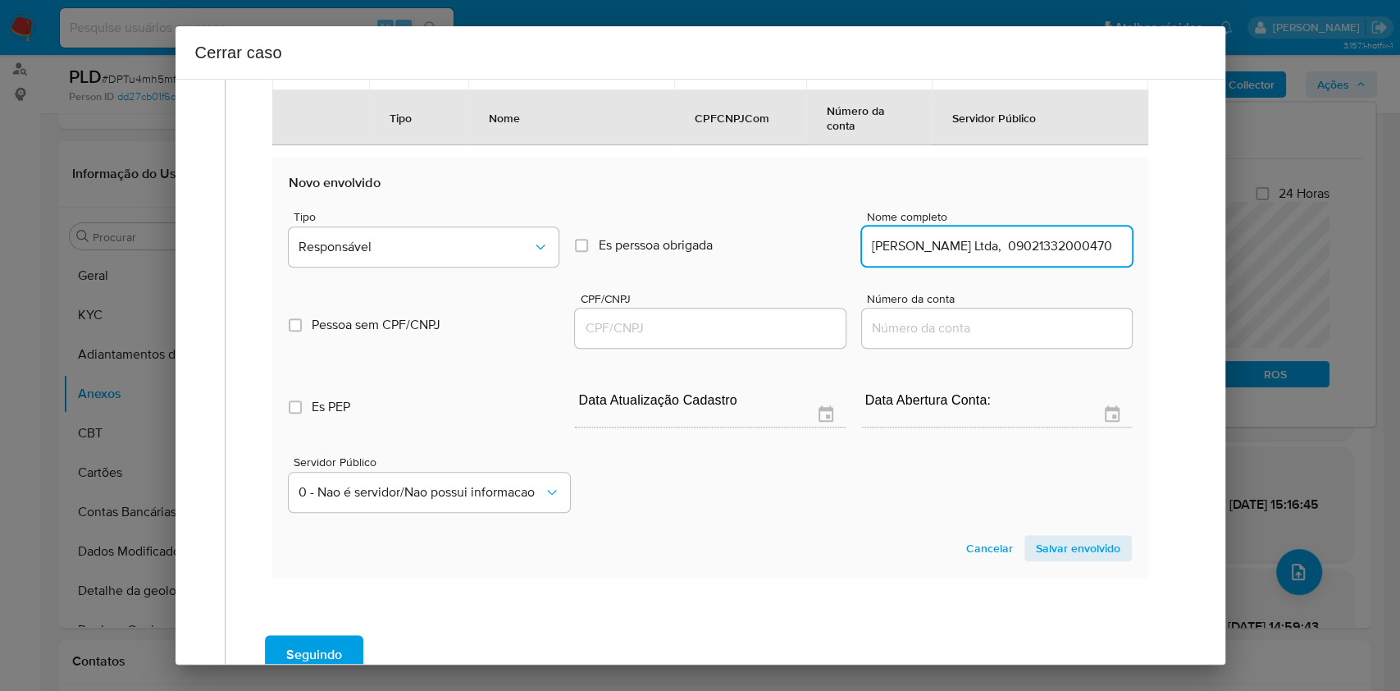
scroll to position [0, 35]
click at [1069, 237] on input "Eline Rodrigues Queiroz Ltda, 09021332000470" at bounding box center [997, 245] width 270 height 21
click at [1069, 235] on input "Eline Rodrigues Queiroz Ltda, 09021332000470" at bounding box center [997, 245] width 270 height 21
type input "Eline Rodrigues Queiroz Ltda,"
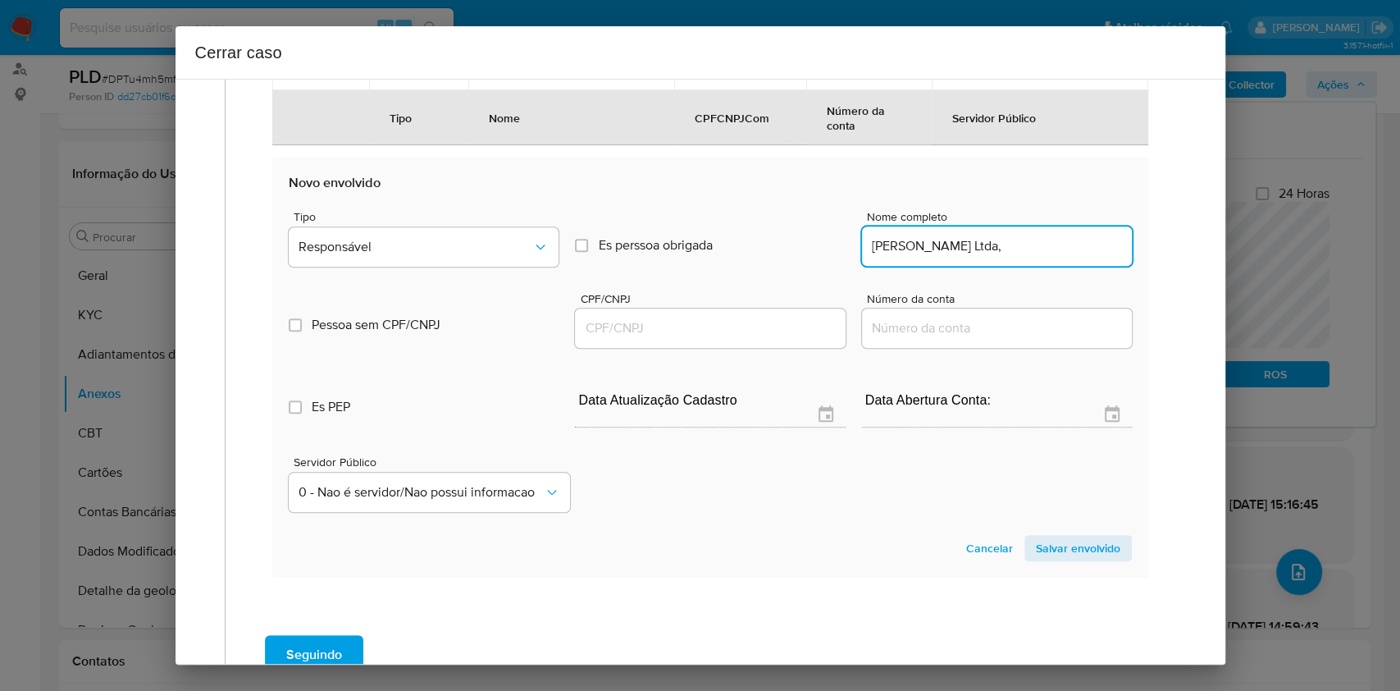
drag, startPoint x: 731, startPoint y: 334, endPoint x: 746, endPoint y: 318, distance: 22.0
click at [730, 333] on input "CPF/CNPJ" at bounding box center [710, 327] width 270 height 21
paste input "09021332000470"
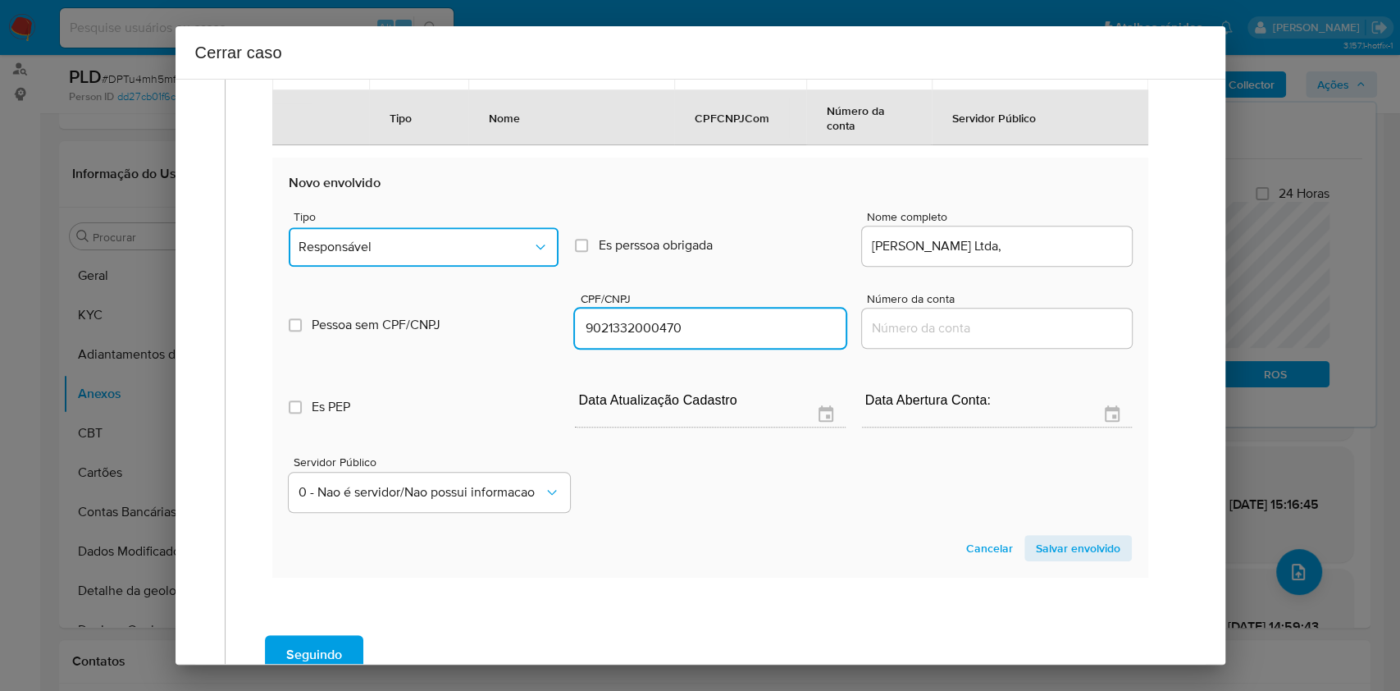
drag, startPoint x: 479, startPoint y: 238, endPoint x: 491, endPoint y: 265, distance: 29.4
click at [483, 242] on span "Responsável" at bounding box center [416, 247] width 234 height 16
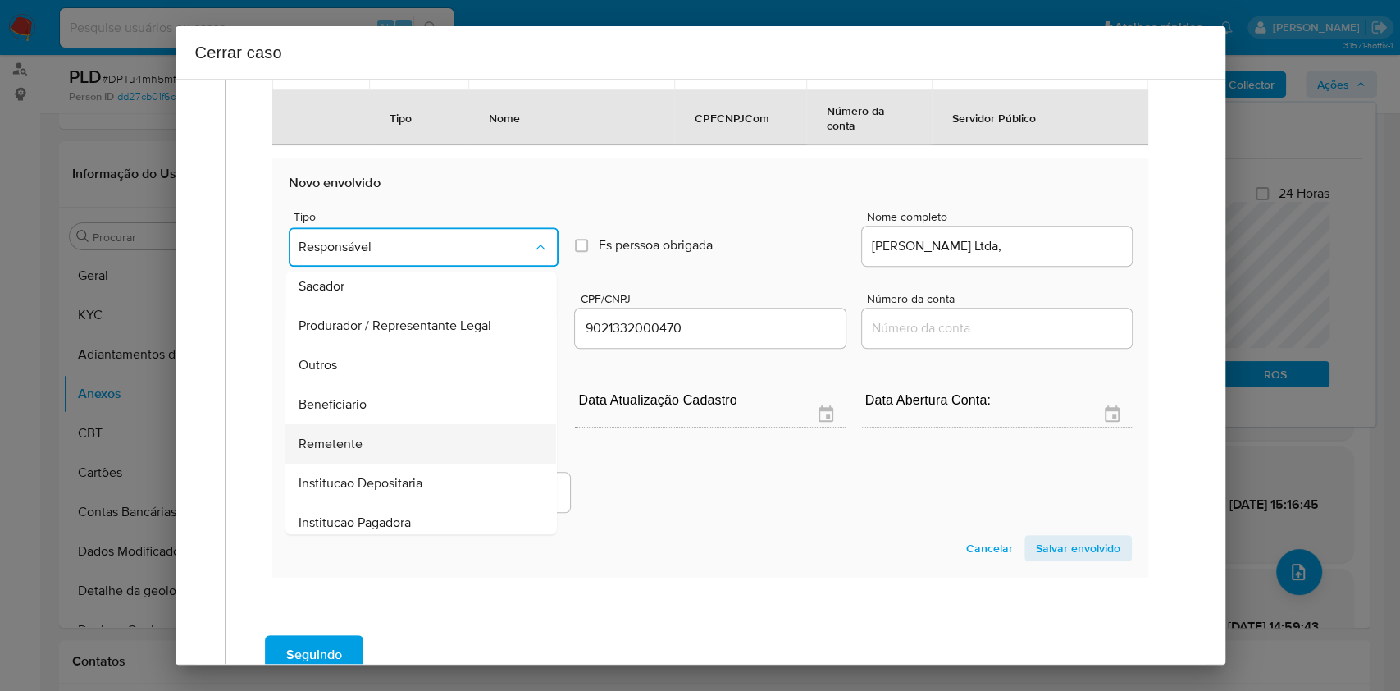
scroll to position [210, 0]
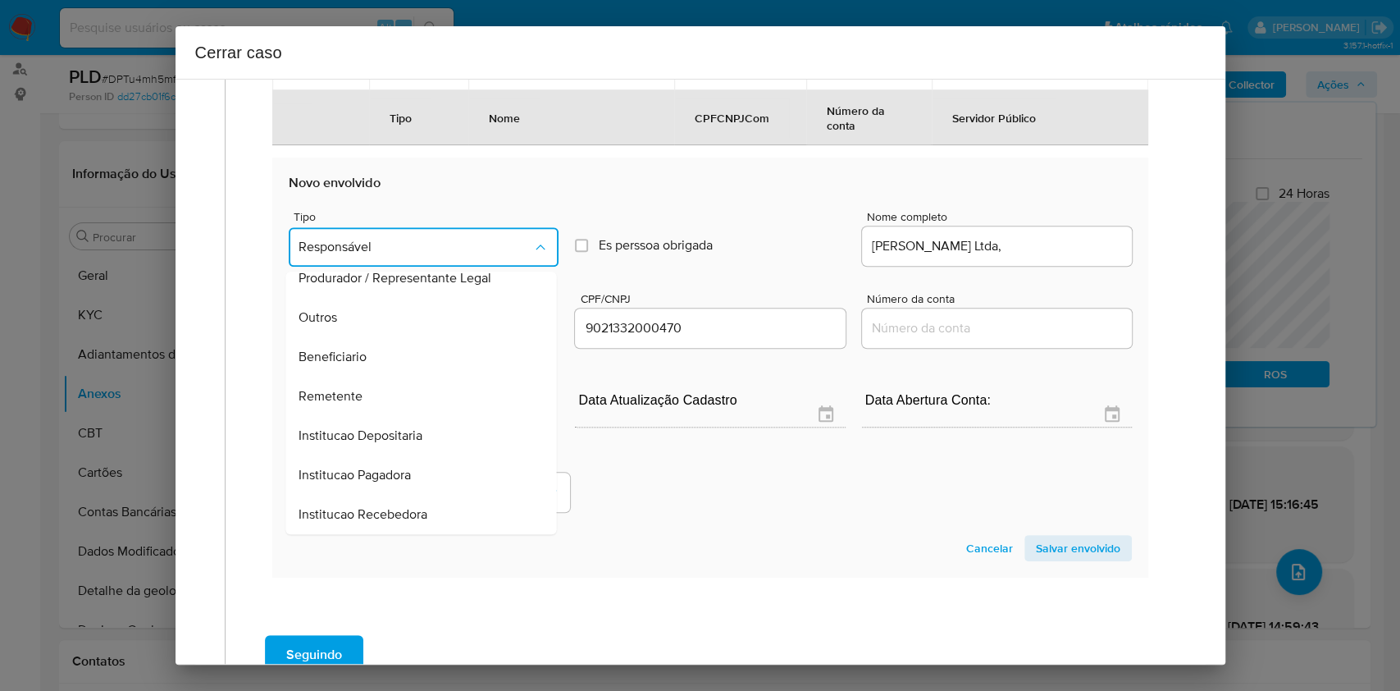
drag, startPoint x: 387, startPoint y: 358, endPoint x: 630, endPoint y: 392, distance: 245.1
click at [387, 360] on div "Beneficiario" at bounding box center [416, 356] width 235 height 39
type input "09021332000470"
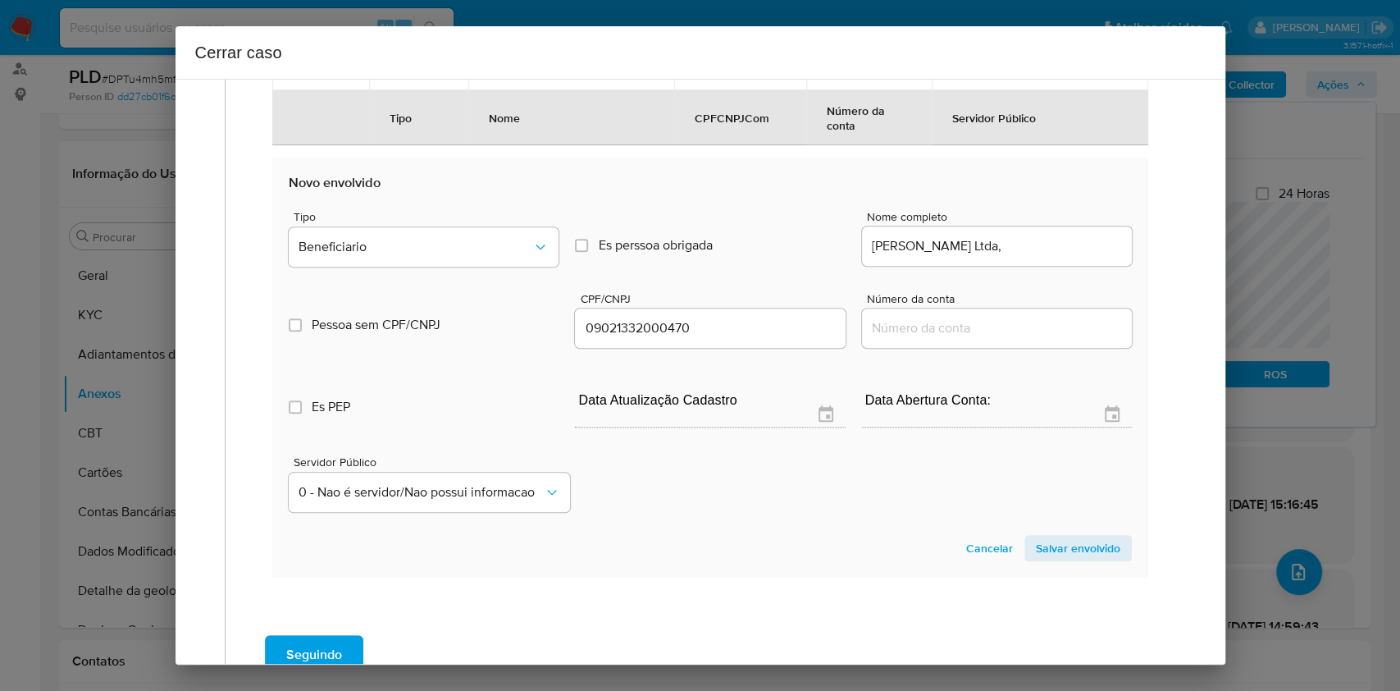
click at [1060, 548] on span "Salvar envolvido" at bounding box center [1078, 547] width 84 height 23
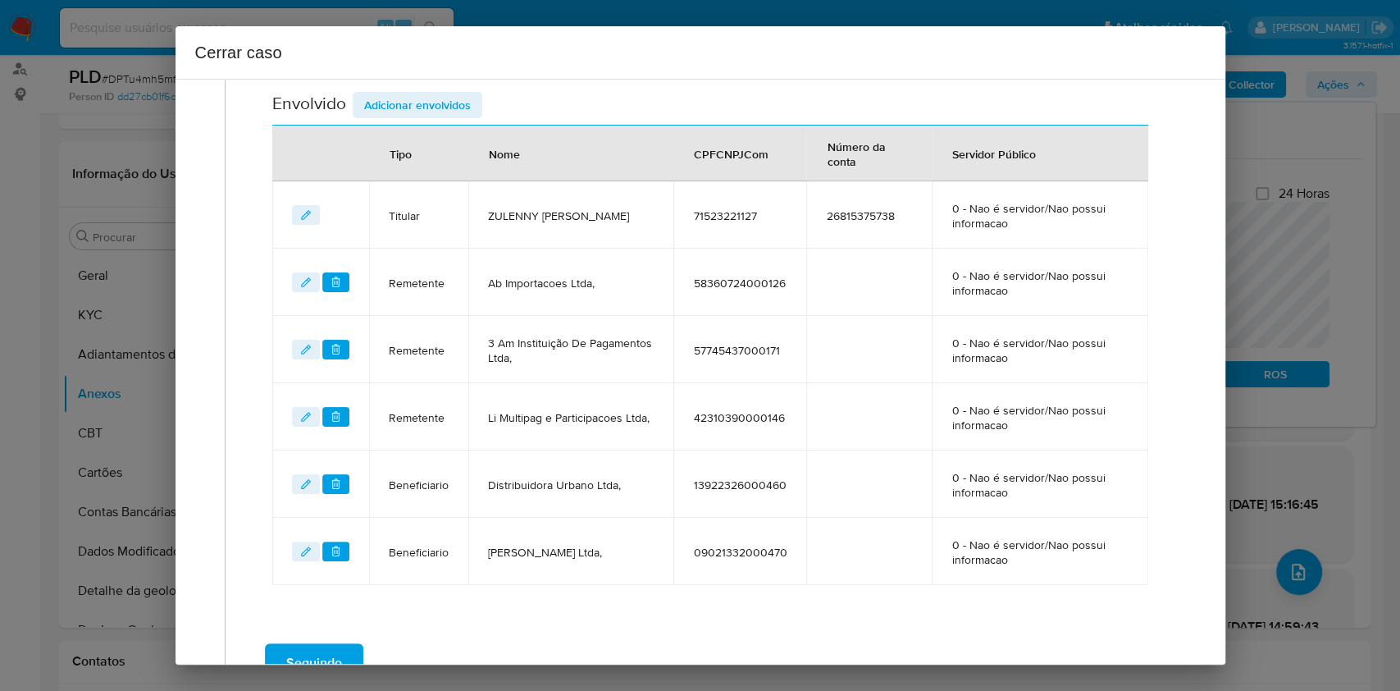
scroll to position [576, 0]
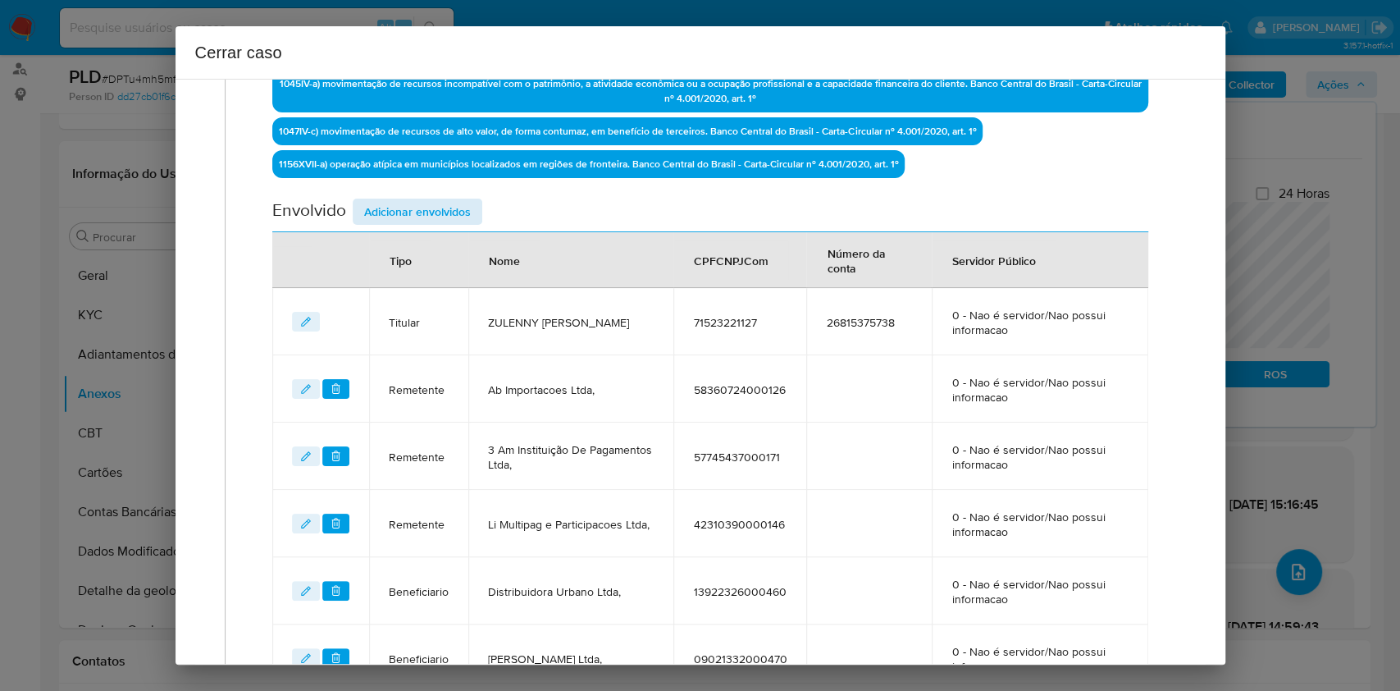
drag, startPoint x: 435, startPoint y: 189, endPoint x: 439, endPoint y: 200, distance: 11.4
click at [435, 192] on div "Data de início 01/07/2025 Data Fin 25/08/2025 Valor do crédito R$1.127.081 Valo…" at bounding box center [709, 159] width 875 height 1063
drag, startPoint x: 439, startPoint y: 200, endPoint x: 498, endPoint y: 220, distance: 62.3
click at [439, 202] on span "Adicionar envolvidos" at bounding box center [417, 211] width 107 height 23
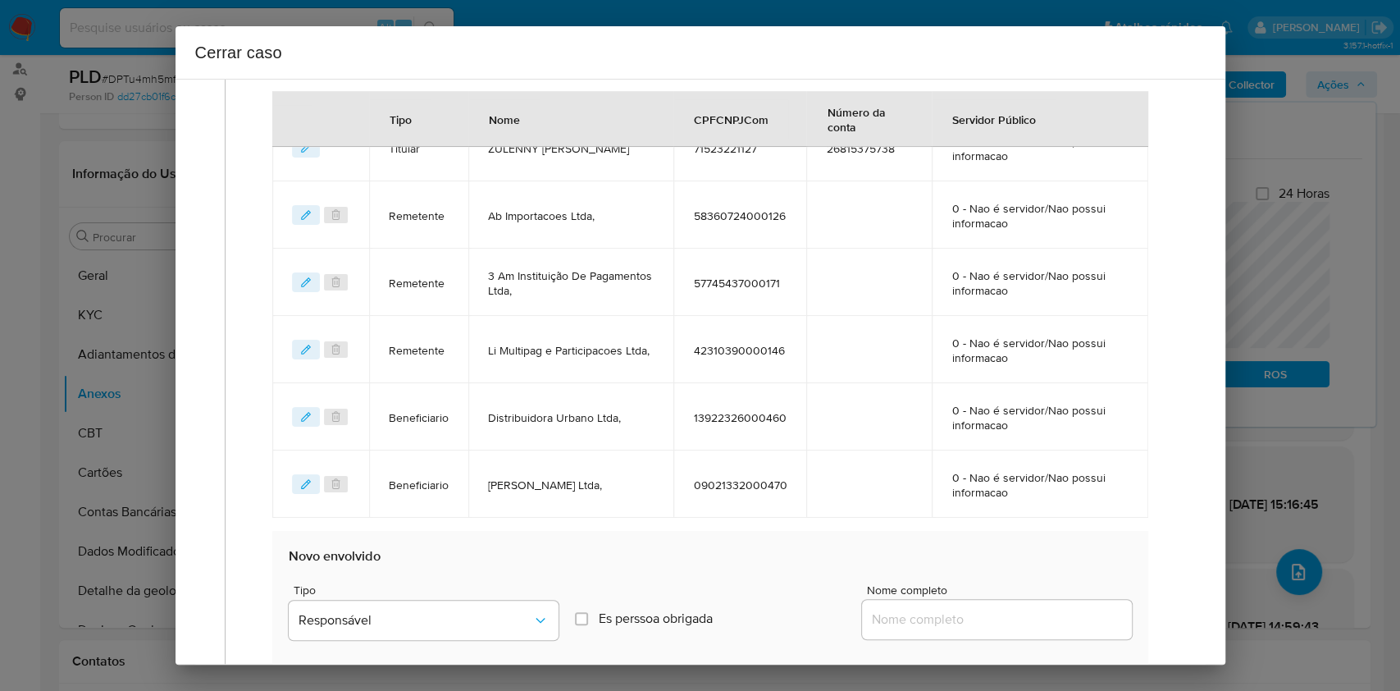
scroll to position [904, 0]
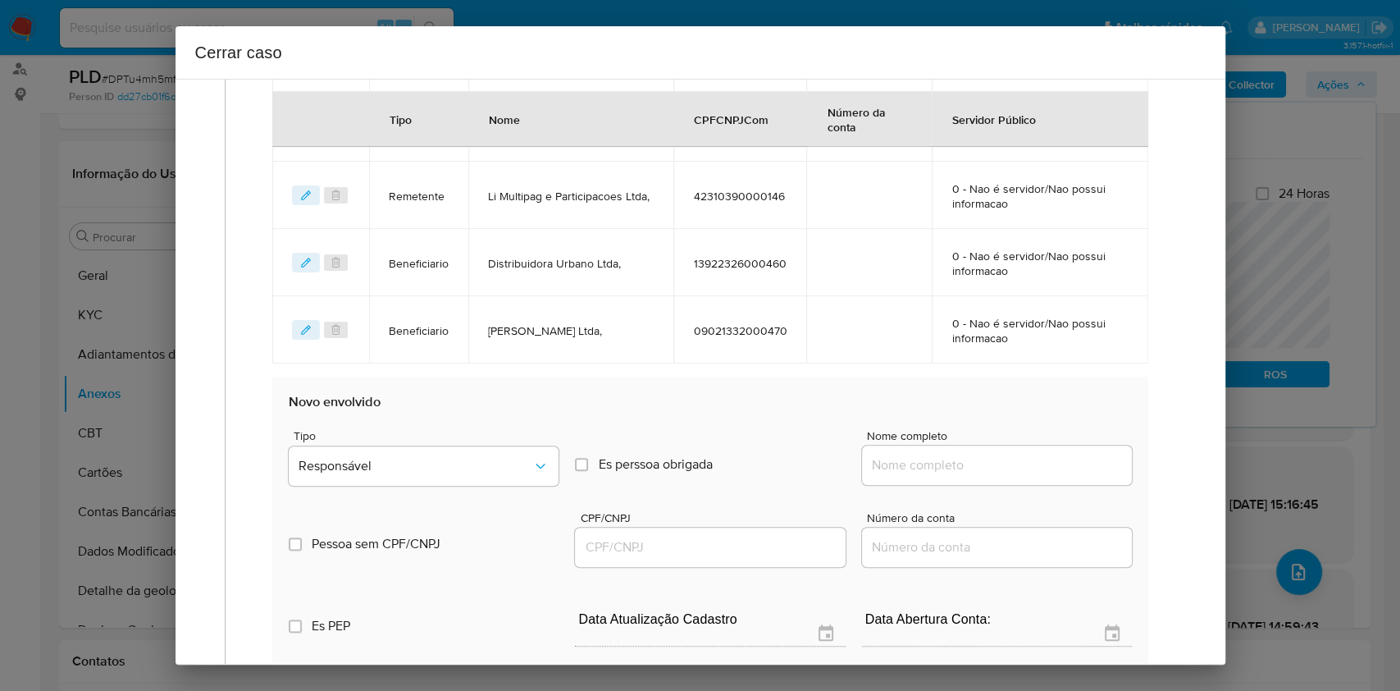
click at [1035, 477] on div at bounding box center [997, 464] width 270 height 39
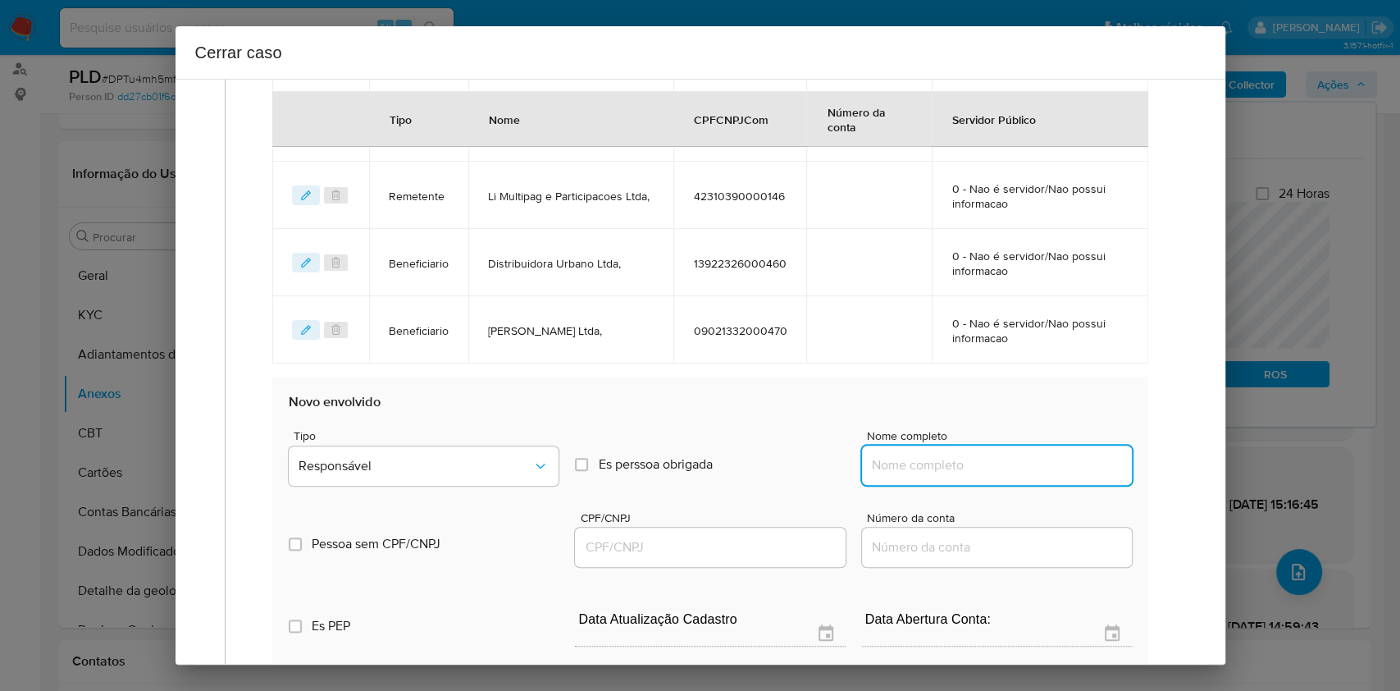
click at [1044, 472] on input "Nome completo" at bounding box center [997, 464] width 270 height 21
click at [1046, 467] on input "Nome completo" at bounding box center [997, 464] width 270 height 21
paste input "Carlos Alberto Esquivel, 71107298261"
click at [1066, 468] on input "Carlos Alberto Esquivel, 71107298261" at bounding box center [997, 464] width 270 height 21
click at [1066, 467] on input "Carlos Alberto Esquivel, 71107298261" at bounding box center [997, 464] width 270 height 21
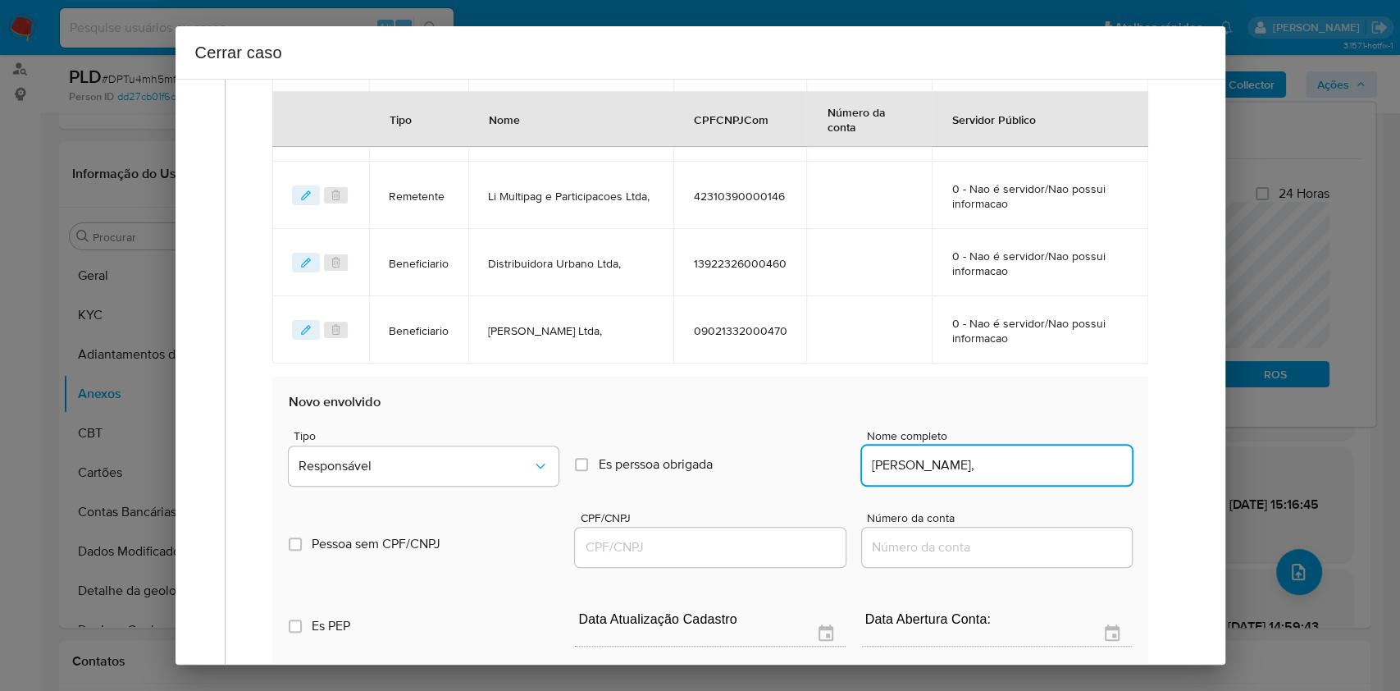
type input "Carlos Alberto Esquivel,"
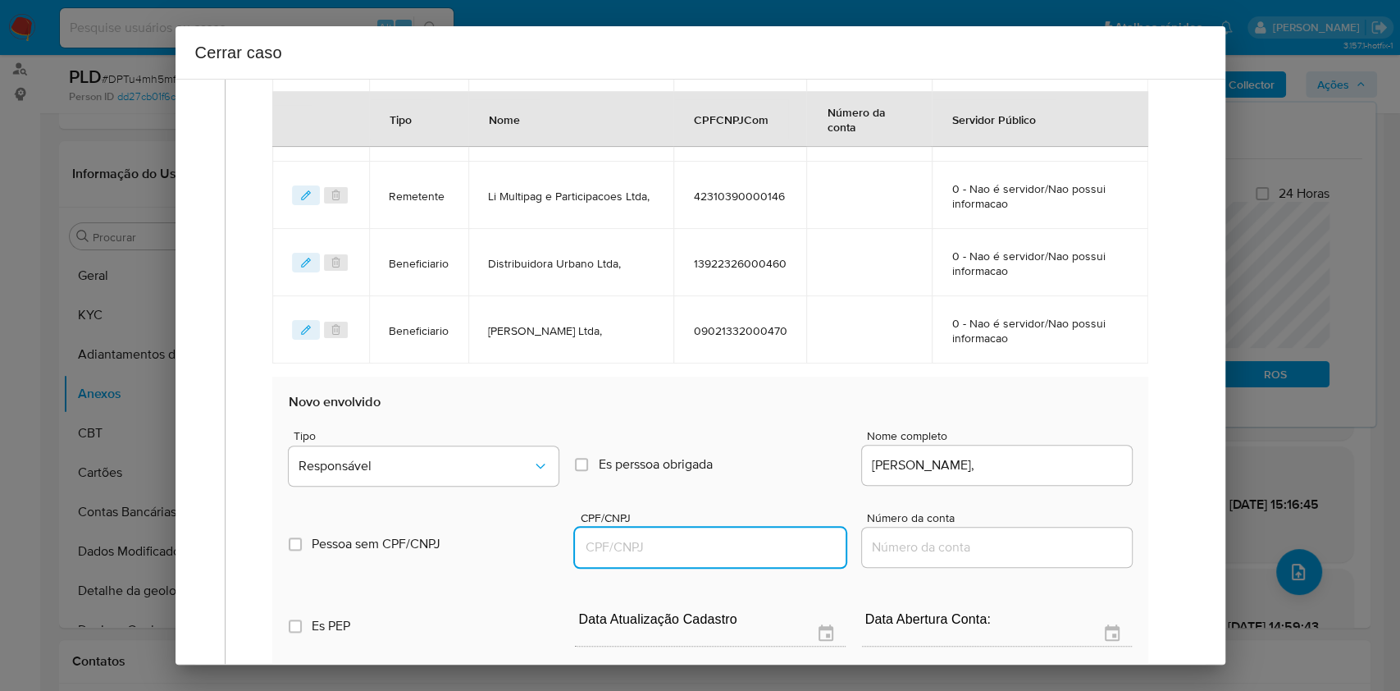
drag, startPoint x: 711, startPoint y: 536, endPoint x: 723, endPoint y: 533, distance: 11.7
click at [715, 536] on input "CPF/CNPJ" at bounding box center [710, 546] width 270 height 21
paste input "71107298261"
type input "71107298261"
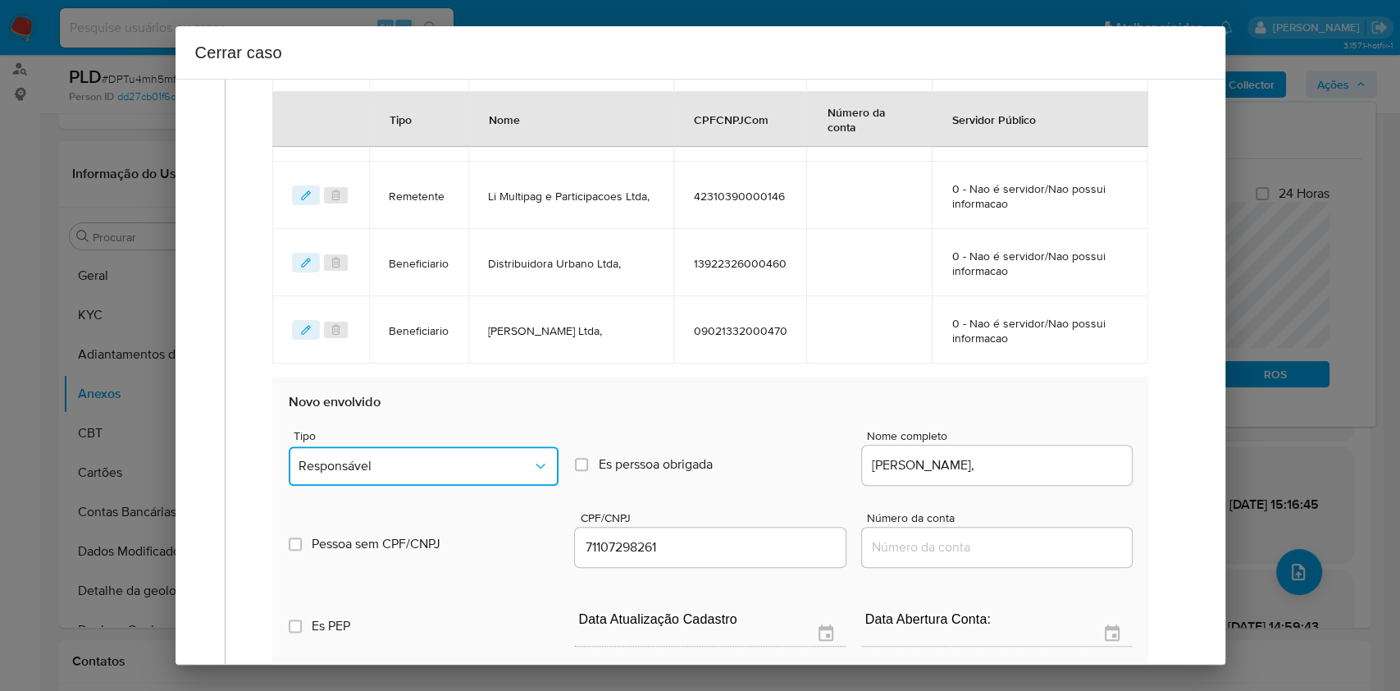
click at [523, 450] on button "Responsável" at bounding box center [424, 465] width 270 height 39
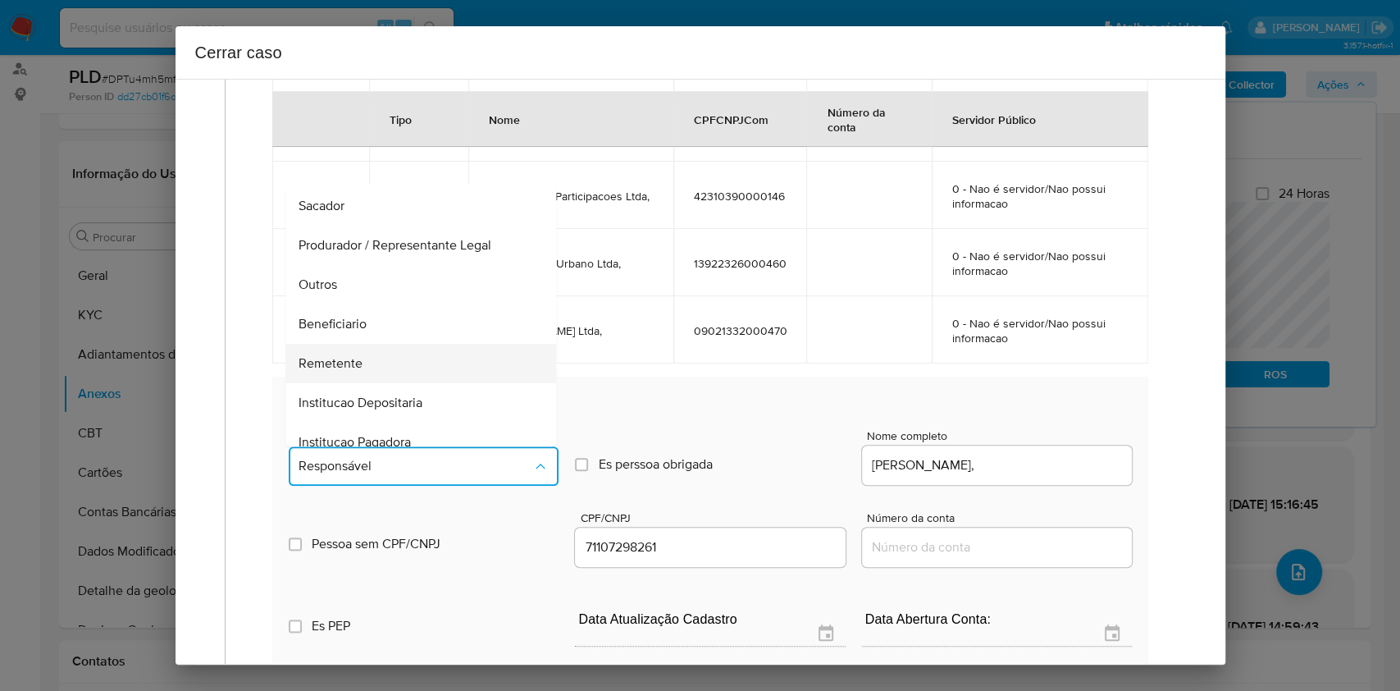
scroll to position [210, 0]
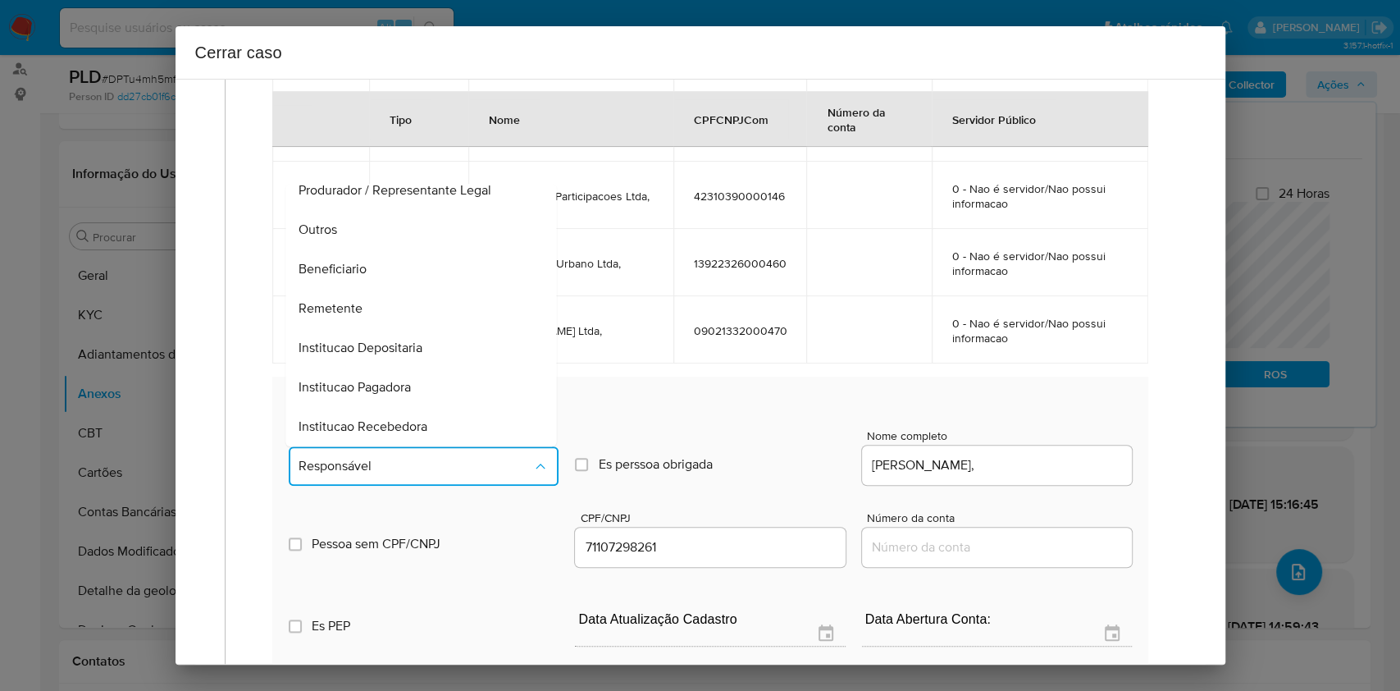
drag, startPoint x: 406, startPoint y: 266, endPoint x: 459, endPoint y: 296, distance: 61.4
click at [406, 268] on div "Beneficiario" at bounding box center [416, 268] width 235 height 39
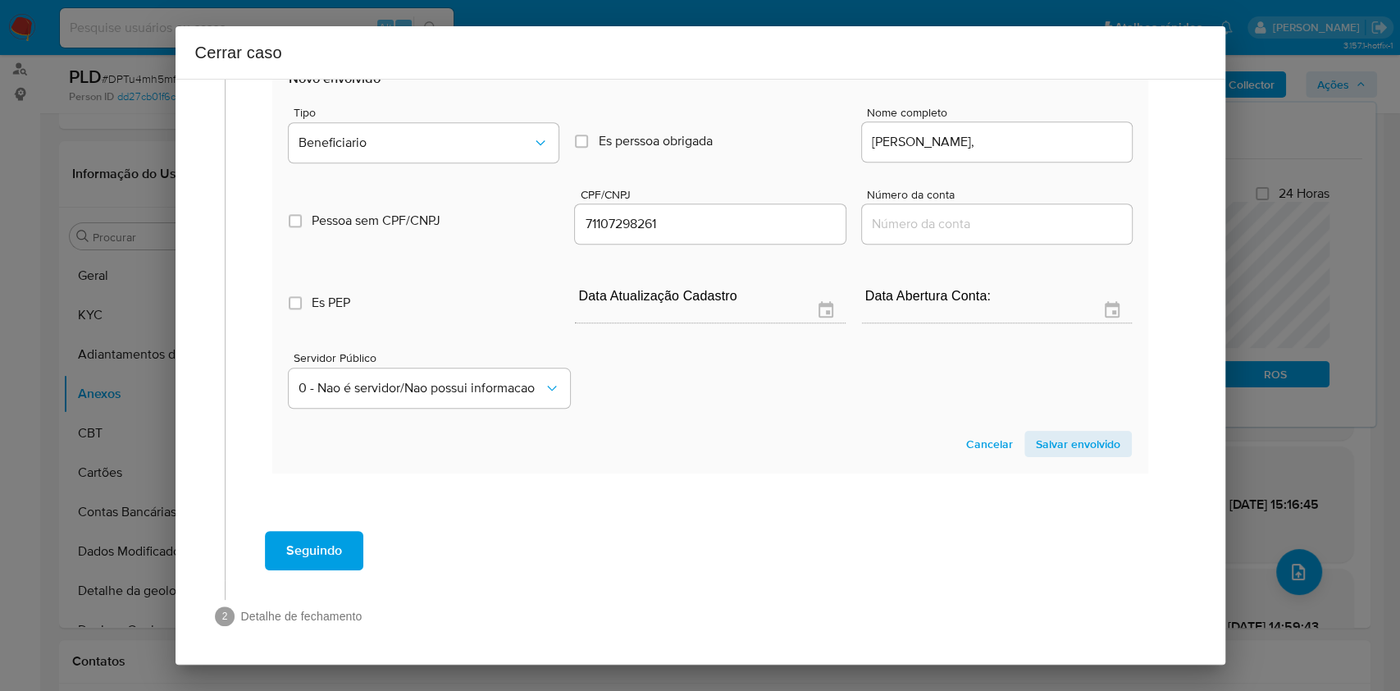
drag, startPoint x: 1086, startPoint y: 432, endPoint x: 1128, endPoint y: 336, distance: 104.7
click at [1088, 435] on span "Salvar envolvido" at bounding box center [1078, 443] width 84 height 23
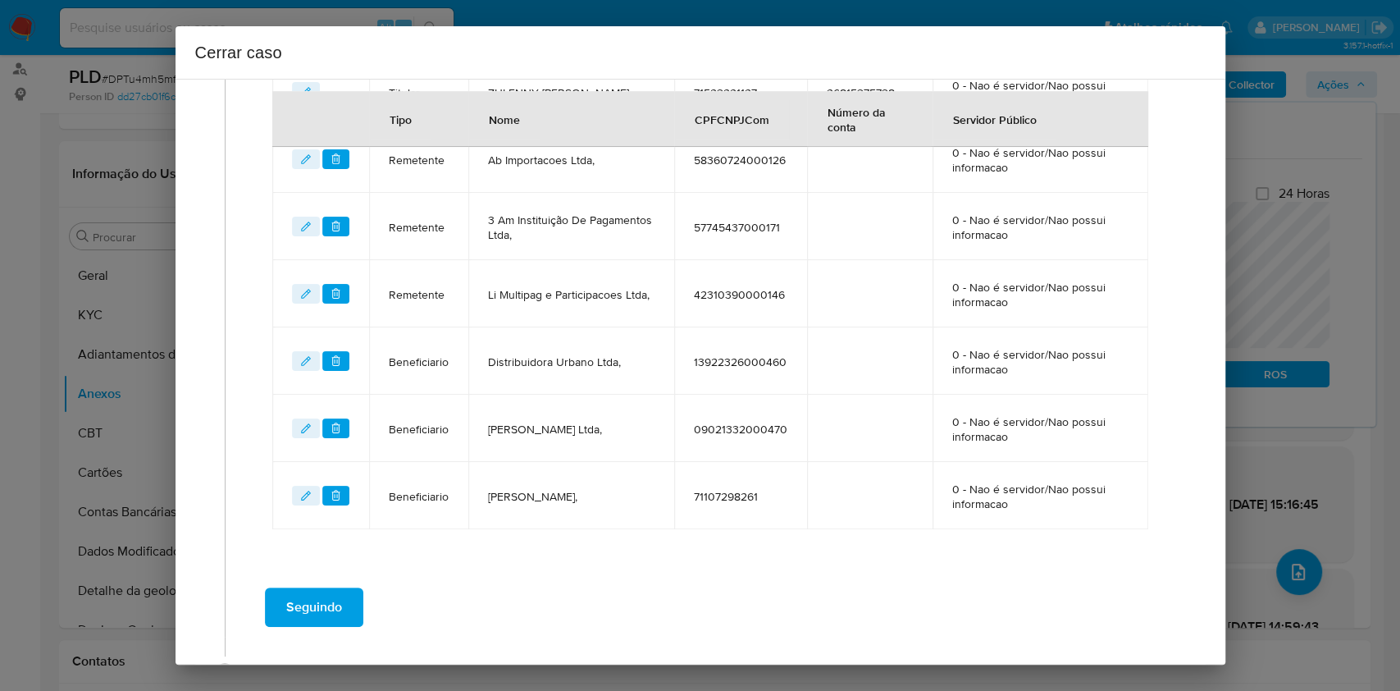
scroll to position [643, 0]
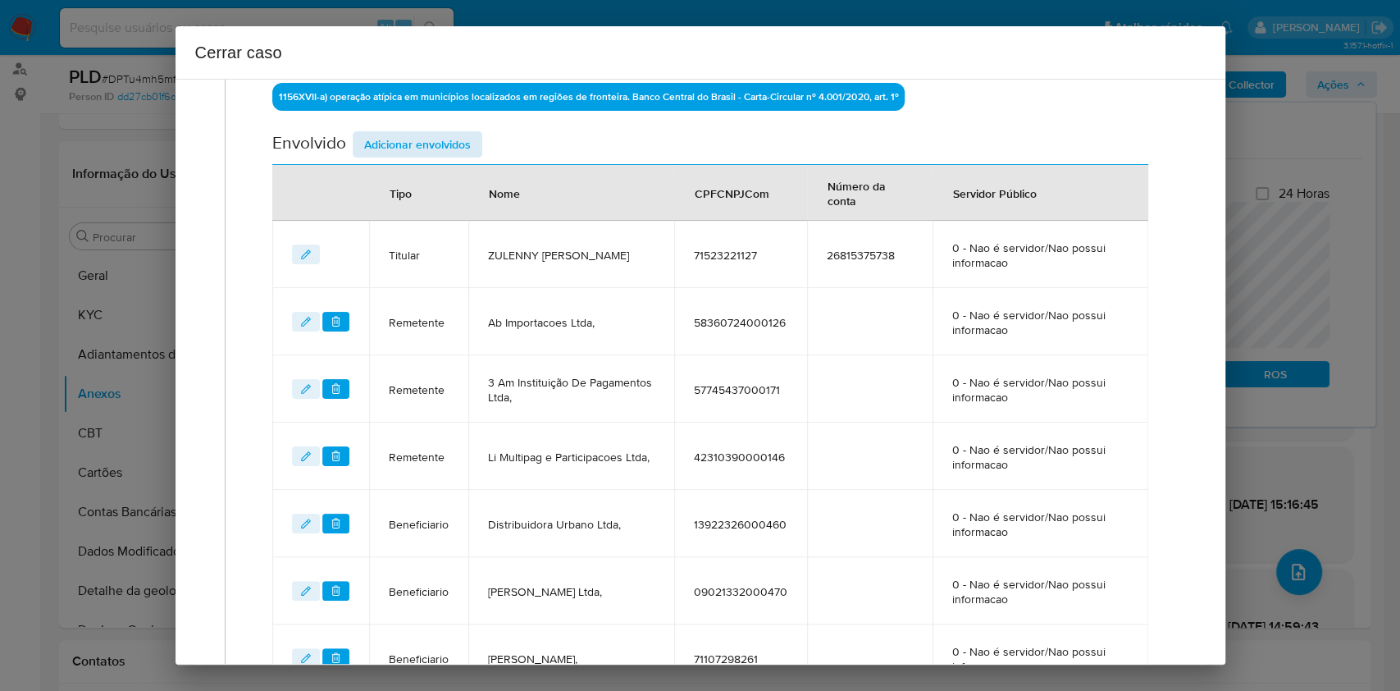
drag, startPoint x: 420, startPoint y: 159, endPoint x: 414, endPoint y: 148, distance: 12.1
click at [420, 160] on div "Envolvido Adicionar envolvidos" at bounding box center [709, 148] width 875 height 34
drag, startPoint x: 414, startPoint y: 146, endPoint x: 430, endPoint y: 155, distance: 18.0
click at [414, 147] on span "Adicionar envolvidos" at bounding box center [417, 144] width 107 height 23
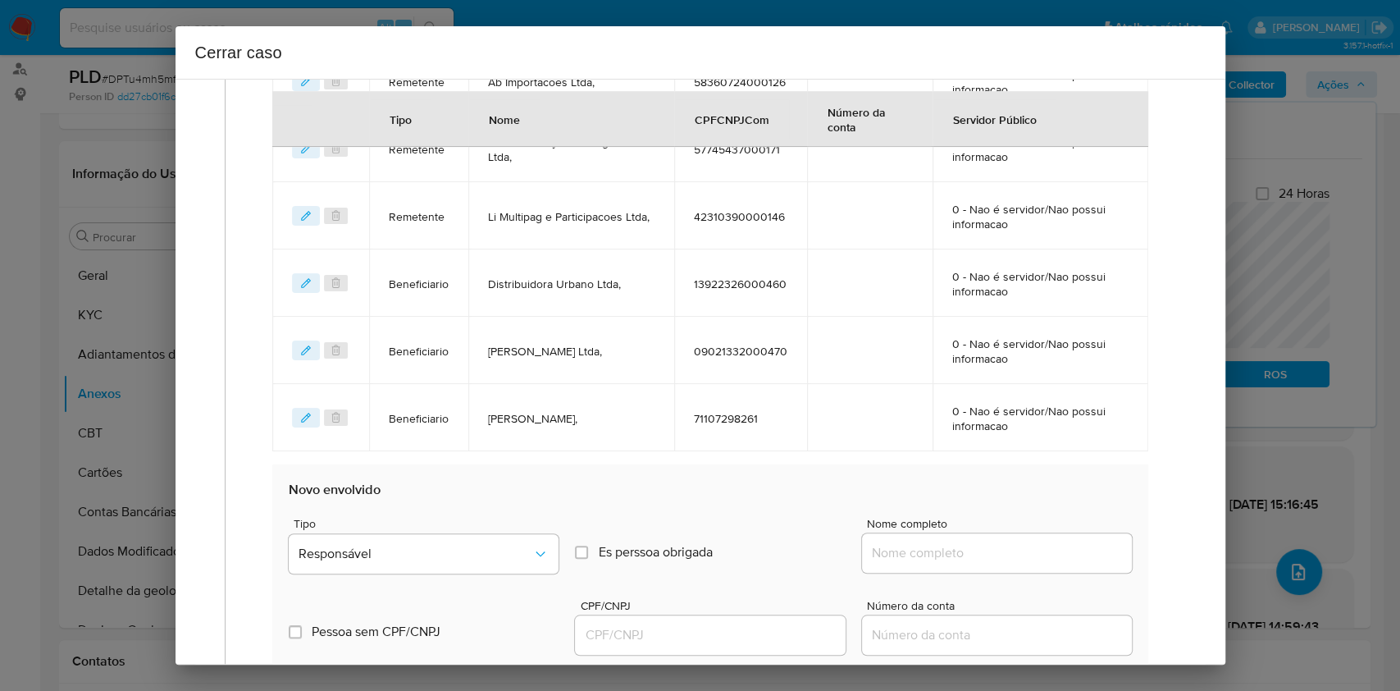
scroll to position [1080, 0]
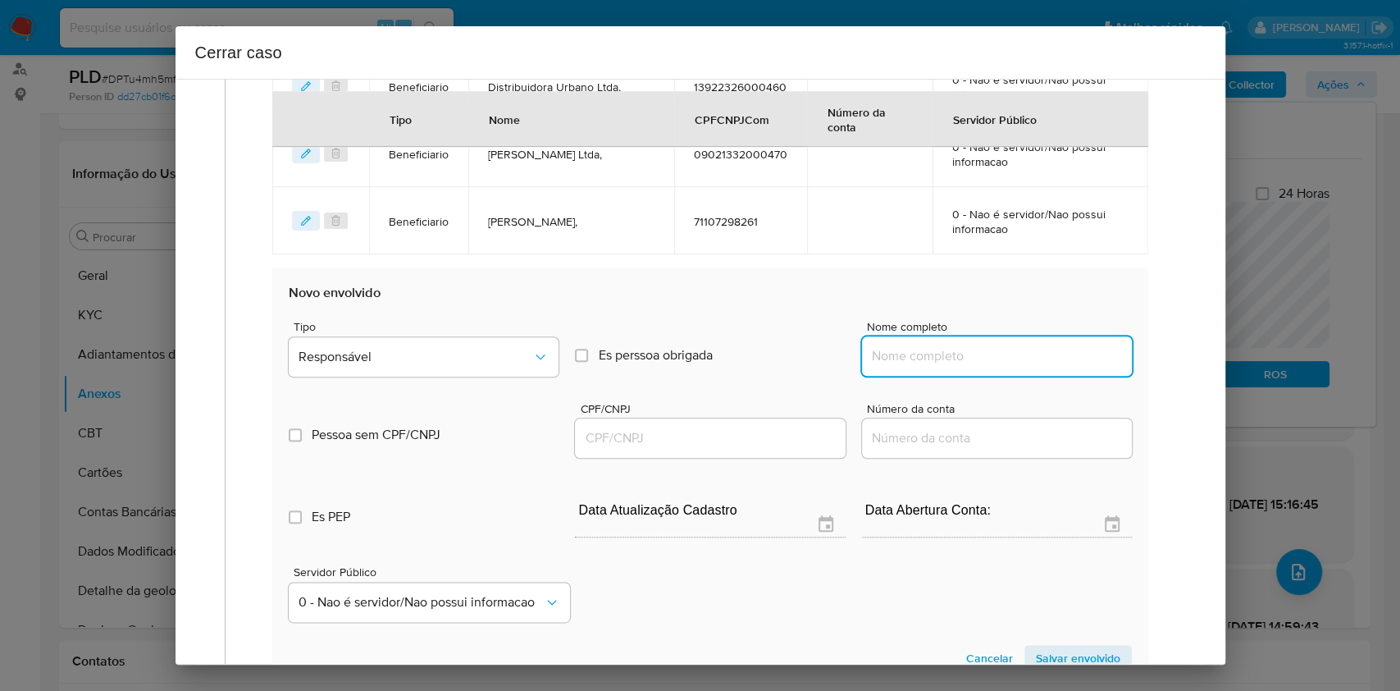
drag, startPoint x: 967, startPoint y: 356, endPoint x: 1031, endPoint y: 357, distance: 64.0
click at [967, 357] on input "Nome completo" at bounding box center [997, 355] width 270 height 21
paste input "53.966.543 Zulenny Esther Polanco Medina, CNPJ 53966543000124"
click at [1031, 356] on input "53.966.543 Zulenny Esther Polanco Medina, CNPJ 53966543000124" at bounding box center [997, 355] width 270 height 21
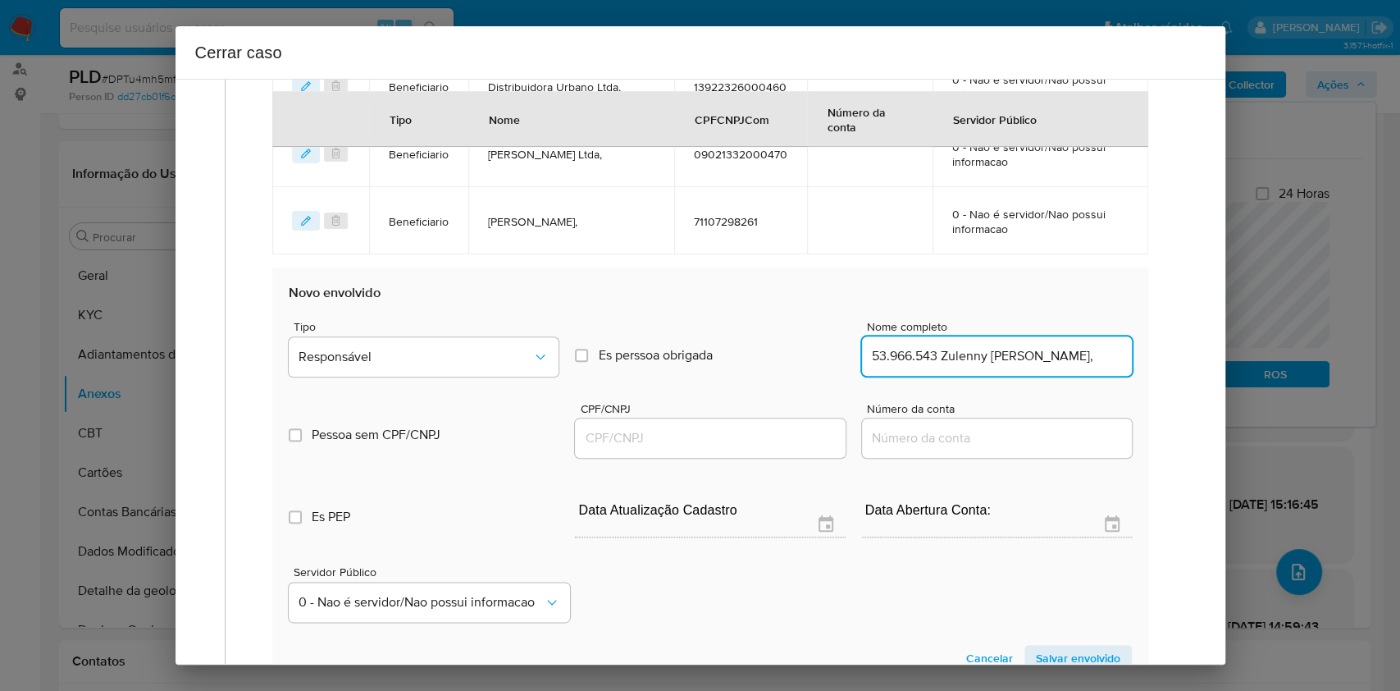
scroll to position [0, 9]
type input "53.966.543 Zulenny Esther Polanco Medina,"
drag, startPoint x: 681, startPoint y: 441, endPoint x: 722, endPoint y: 423, distance: 44.5
click at [681, 443] on input "CPF/CNPJ" at bounding box center [710, 437] width 270 height 21
paste input "53966543000124"
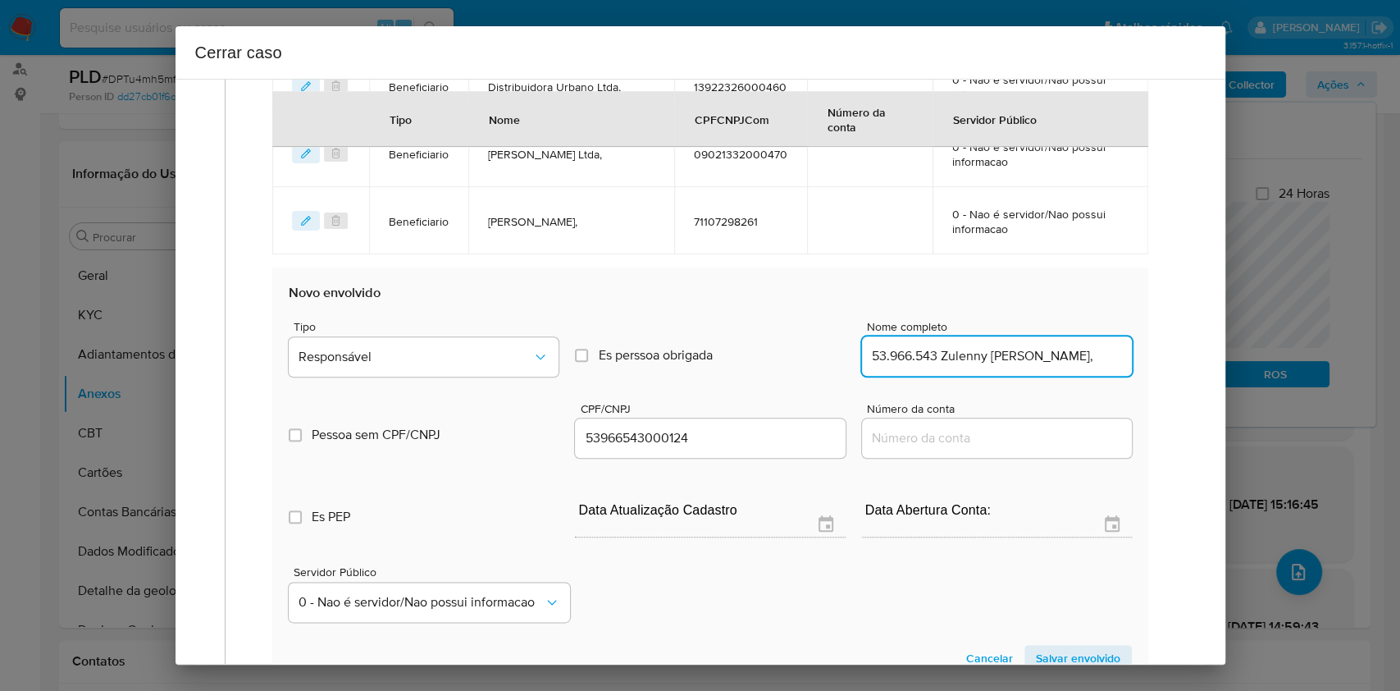
scroll to position [0, 0]
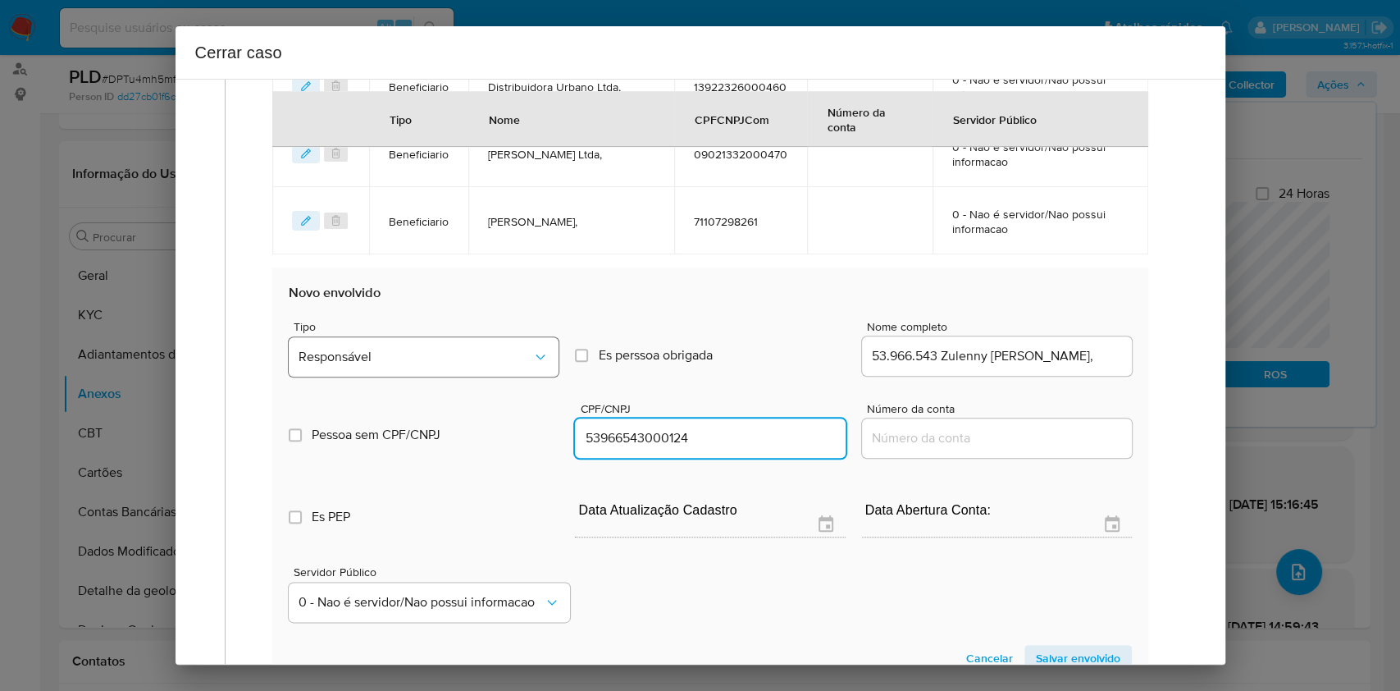
type input "53966543000124"
drag, startPoint x: 551, startPoint y: 359, endPoint x: 526, endPoint y: 369, distance: 27.3
click at [550, 359] on button "Responsável" at bounding box center [424, 356] width 270 height 39
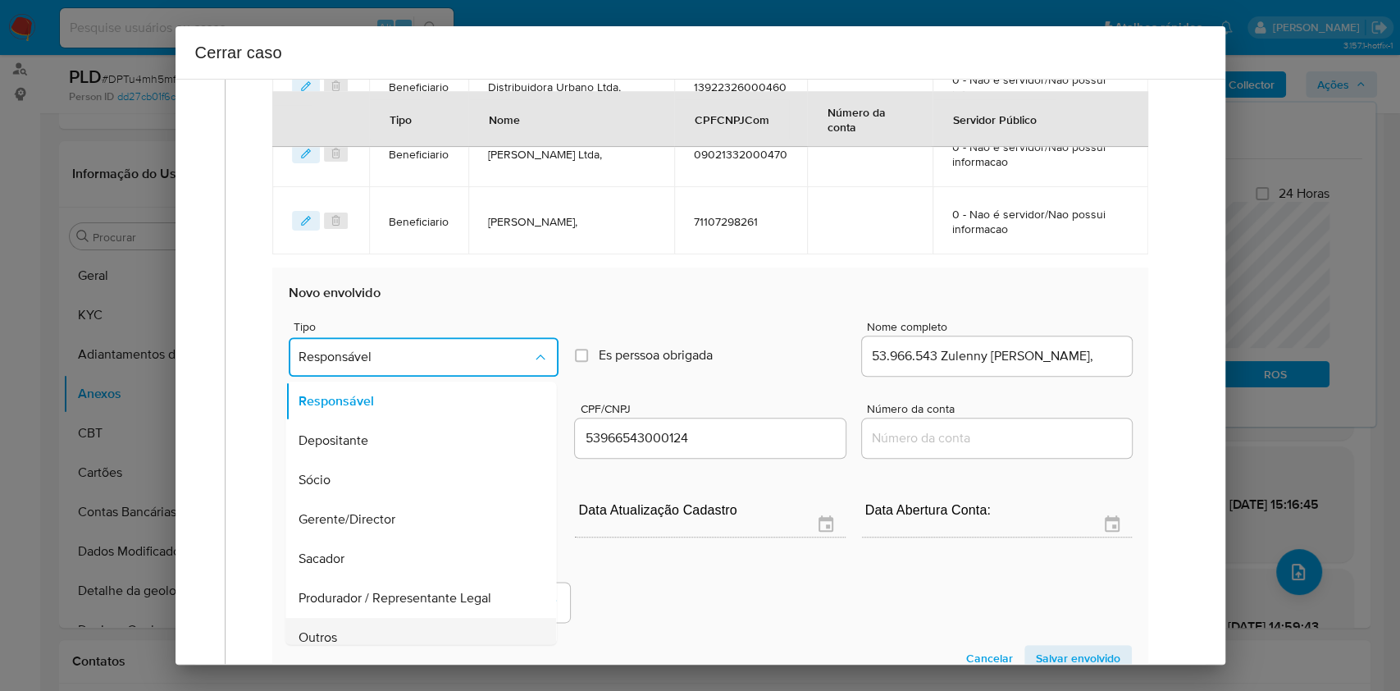
click at [390, 623] on div "Outros" at bounding box center [416, 637] width 235 height 39
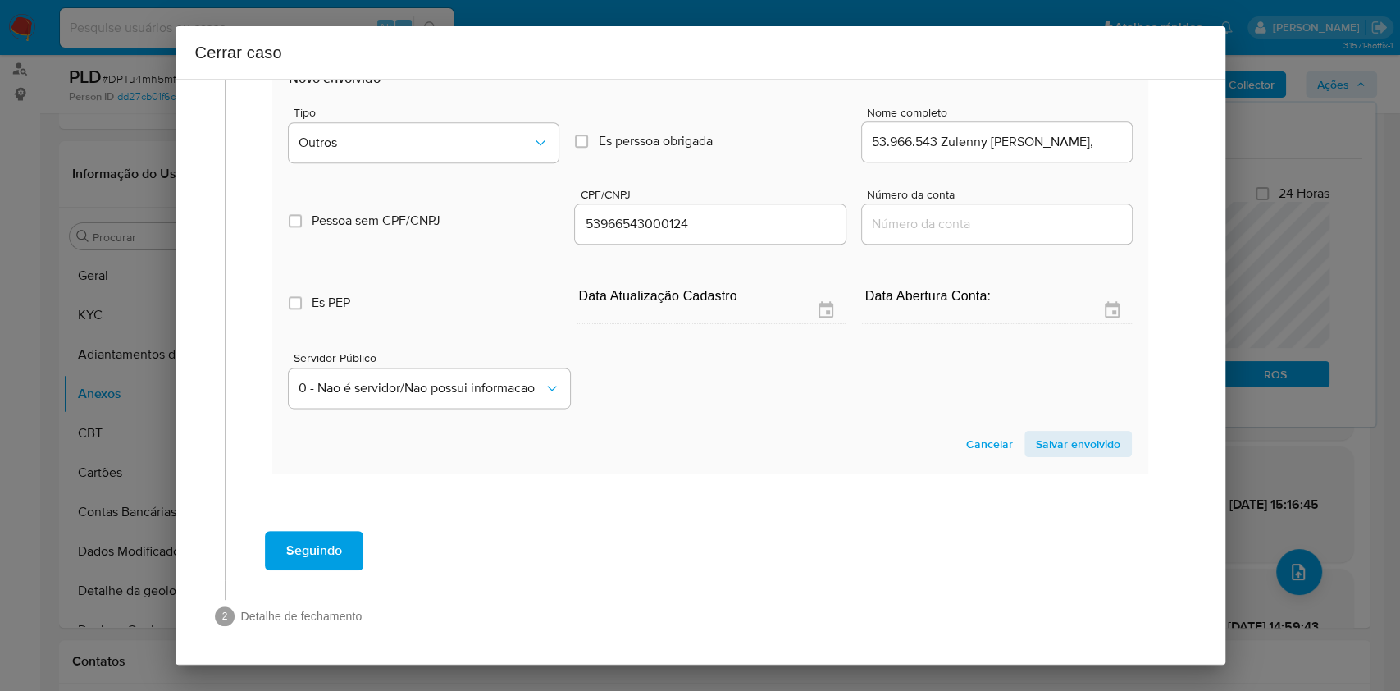
drag, startPoint x: 1085, startPoint y: 443, endPoint x: 1012, endPoint y: 390, distance: 89.9
click at [1085, 444] on span "Salvar envolvido" at bounding box center [1078, 443] width 84 height 23
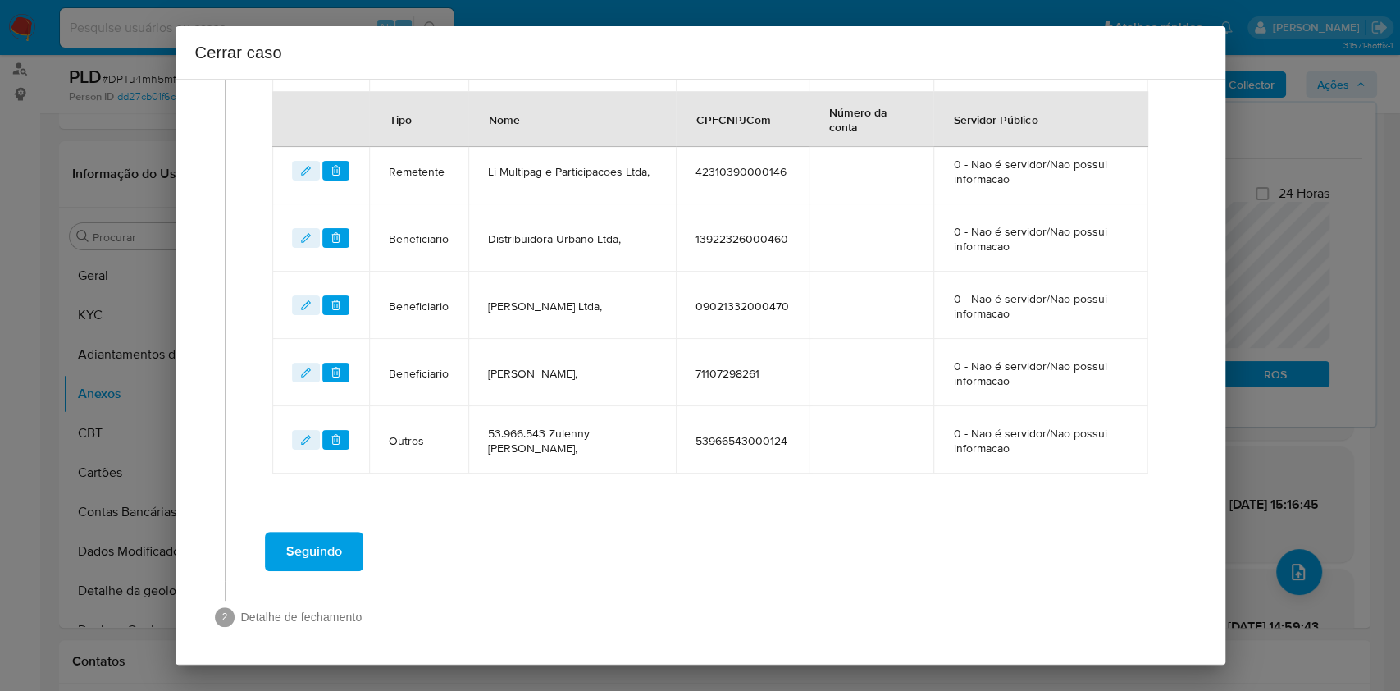
click at [308, 559] on span "Seguindo" at bounding box center [314, 551] width 56 height 36
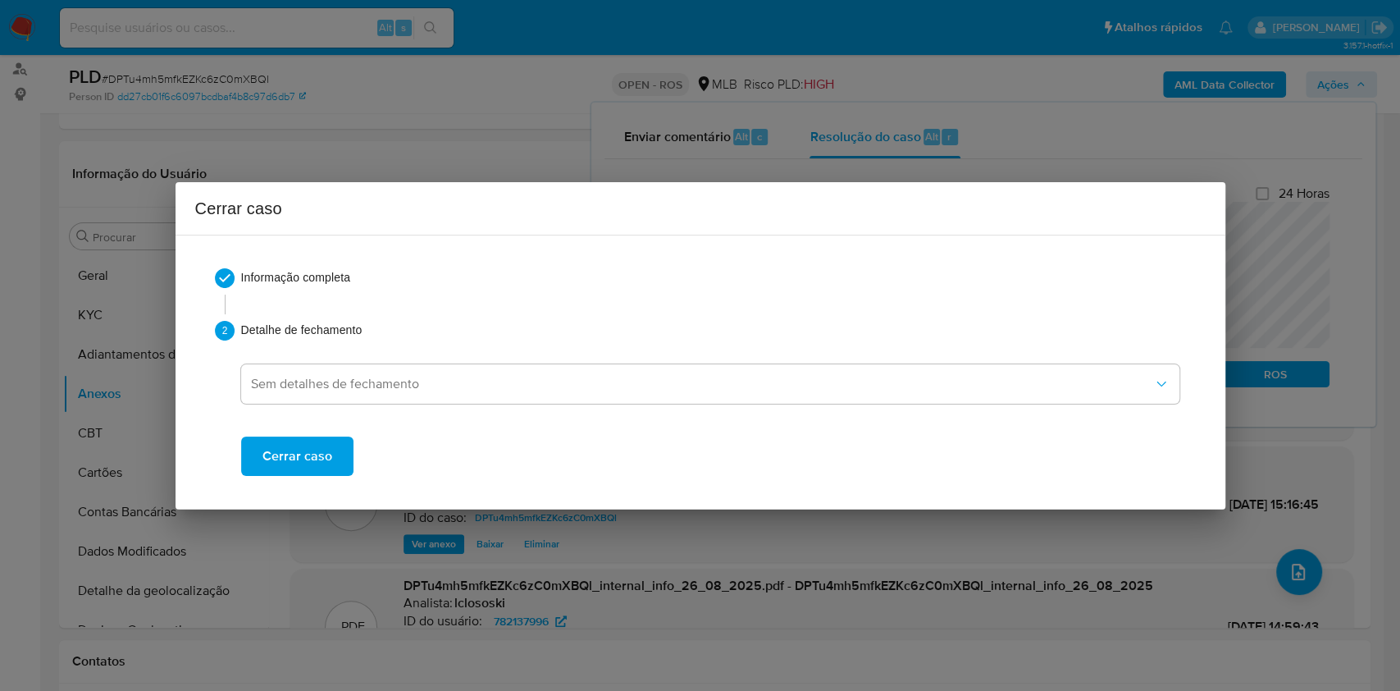
click at [306, 449] on span "Cerrar caso" at bounding box center [297, 456] width 70 height 36
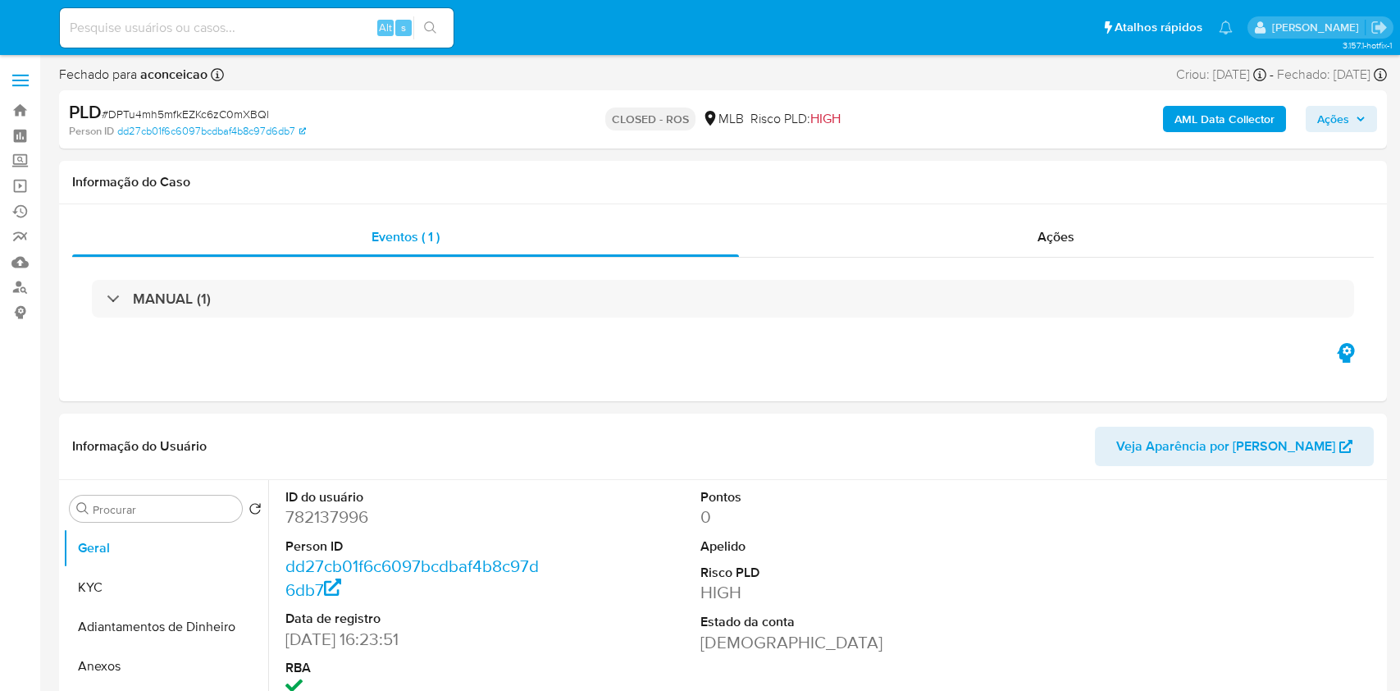
select select "10"
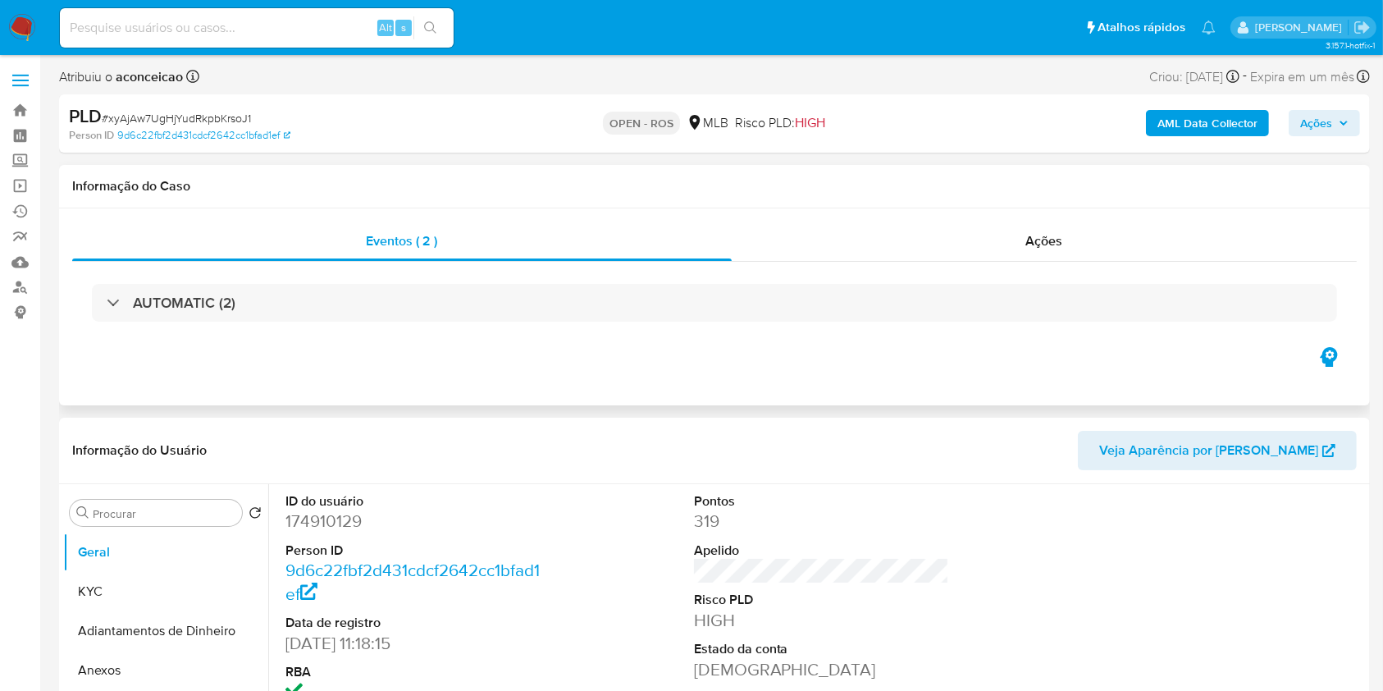
select select "10"
click at [1033, 236] on span "Ações" at bounding box center [1044, 240] width 37 height 19
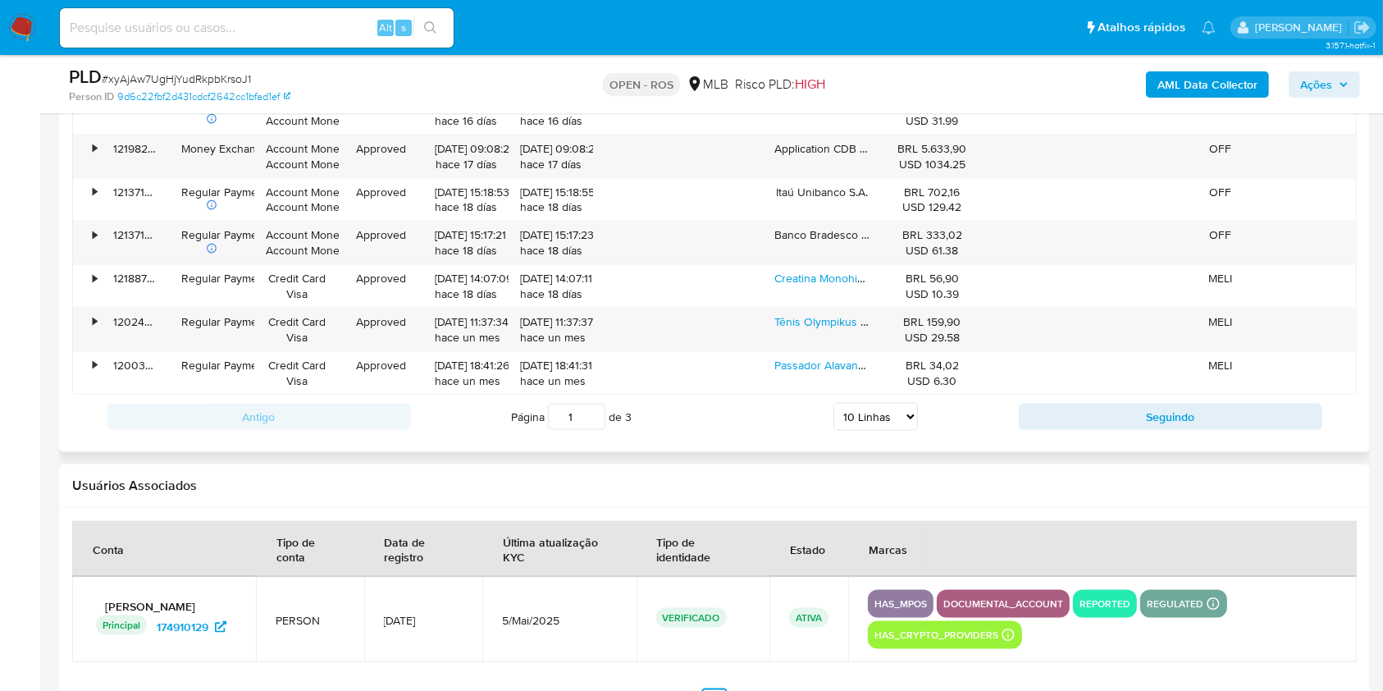
scroll to position [2515, 0]
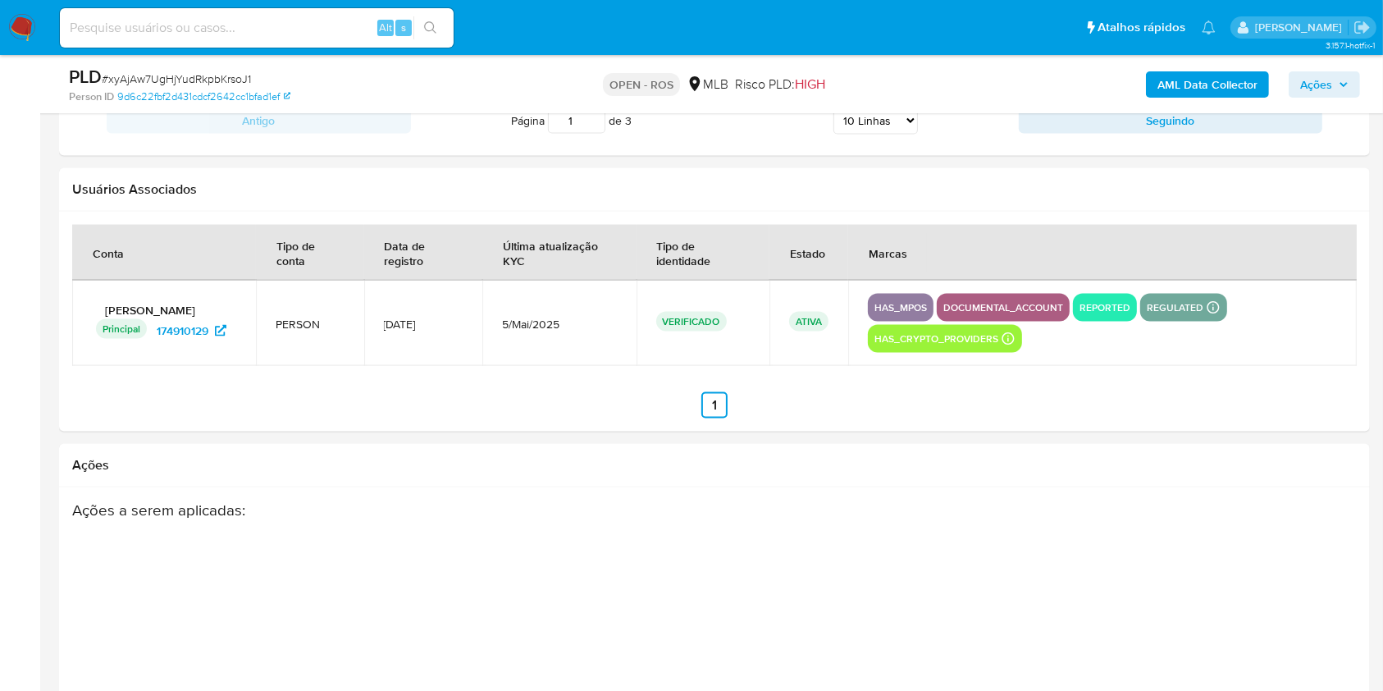
drag, startPoint x: 669, startPoint y: 316, endPoint x: 735, endPoint y: 322, distance: 66.0
click at [735, 322] on div "VERIFICADO" at bounding box center [703, 323] width 94 height 23
click at [701, 318] on p "VERIFICADO" at bounding box center [691, 322] width 71 height 20
click at [694, 316] on p "VERIFICADO" at bounding box center [691, 322] width 71 height 20
click at [698, 322] on p "VERIFICADO" at bounding box center [691, 322] width 71 height 20
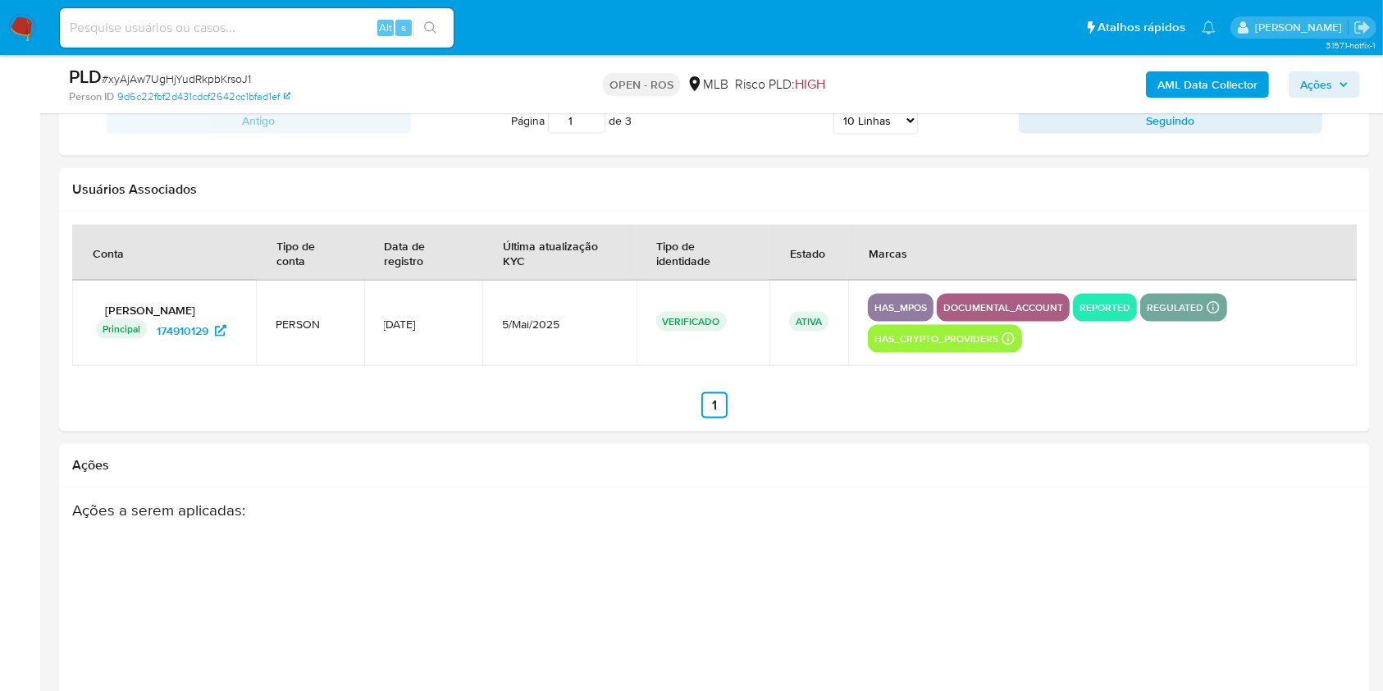
click at [701, 319] on p "VERIFICADO" at bounding box center [691, 322] width 71 height 20
click at [676, 319] on p "VERIFICADO" at bounding box center [691, 322] width 71 height 20
click at [724, 322] on p "VERIFICADO" at bounding box center [691, 322] width 71 height 20
click at [724, 320] on p "VERIFICADO" at bounding box center [691, 322] width 71 height 20
click at [709, 321] on p "VERIFICADO" at bounding box center [691, 322] width 71 height 20
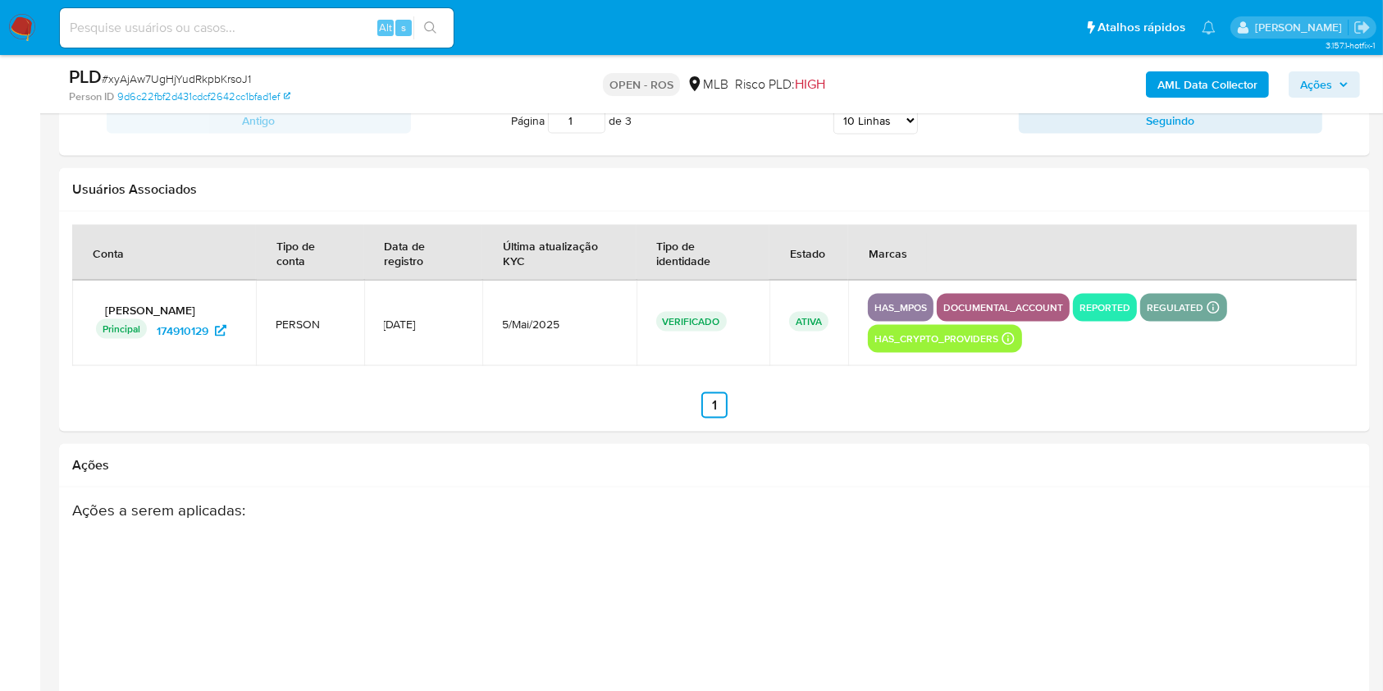
click at [709, 320] on p "VERIFICADO" at bounding box center [691, 322] width 71 height 20
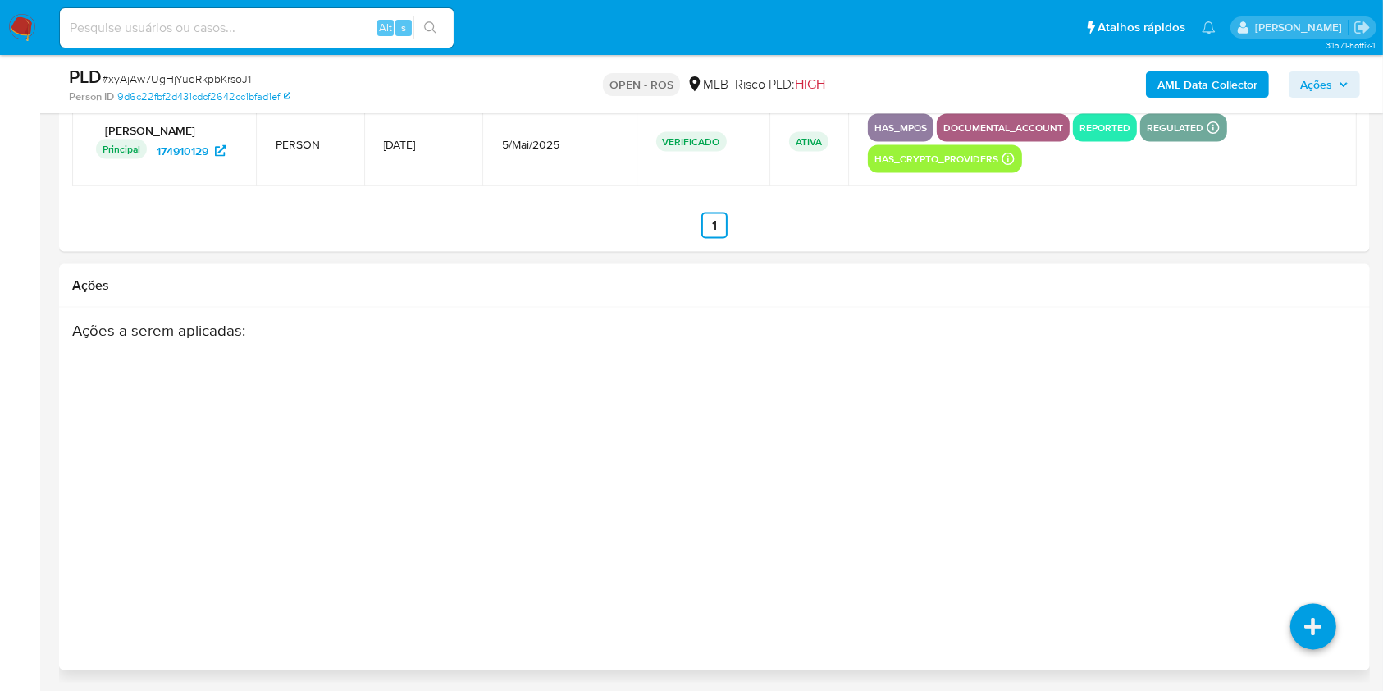
scroll to position [2696, 0]
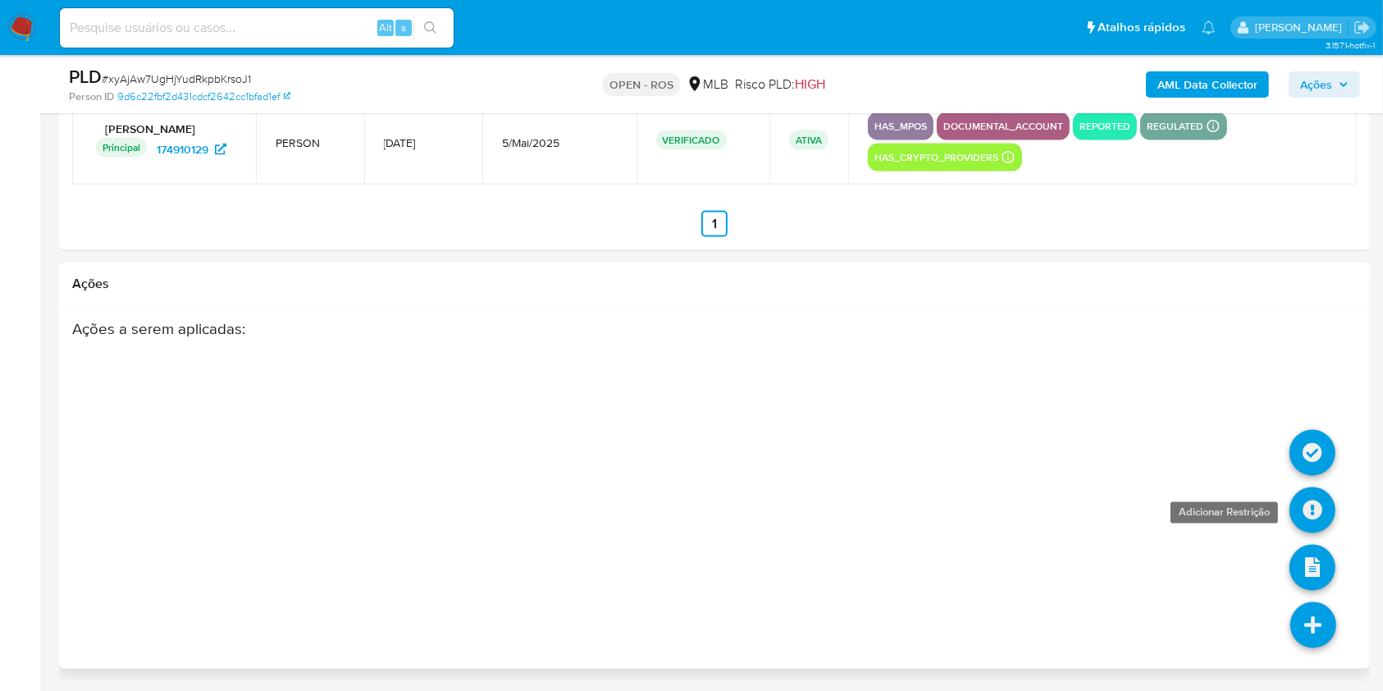
click at [1312, 509] on icon at bounding box center [1313, 510] width 46 height 46
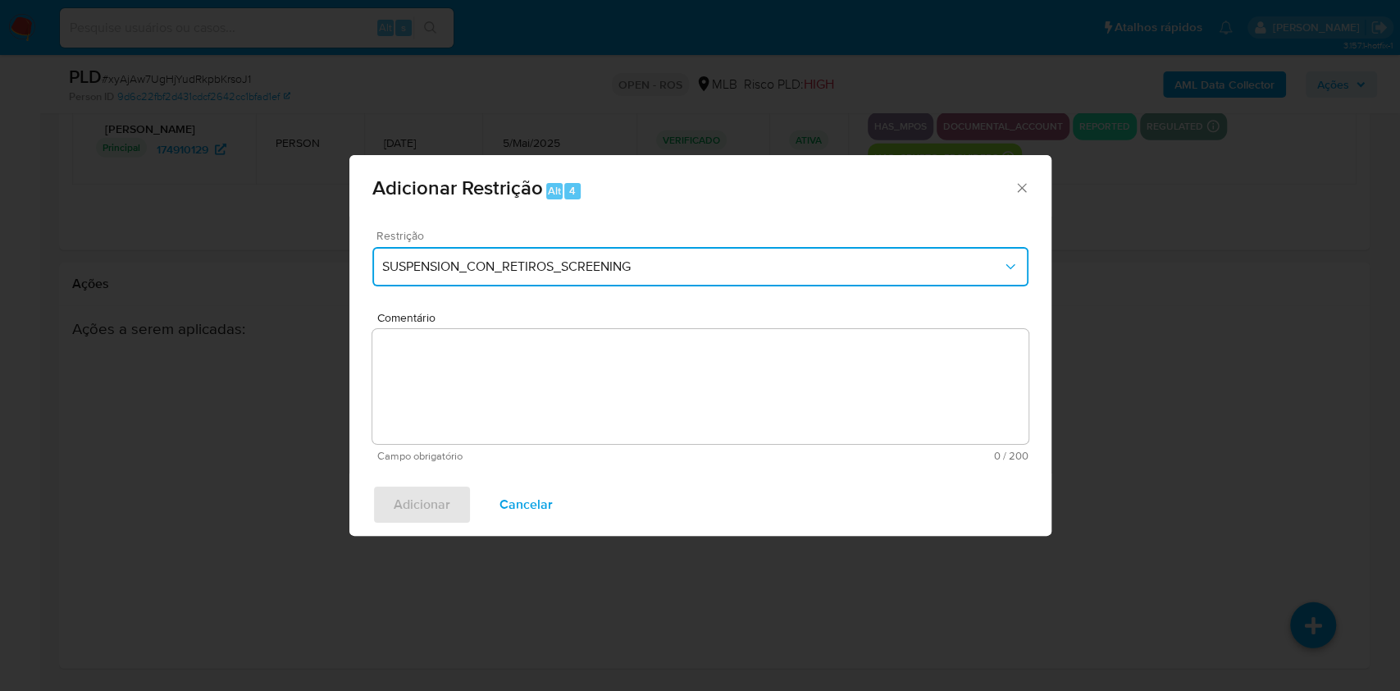
click at [564, 262] on span "SUSPENSION_CON_RETIROS_SCREENING" at bounding box center [692, 266] width 620 height 16
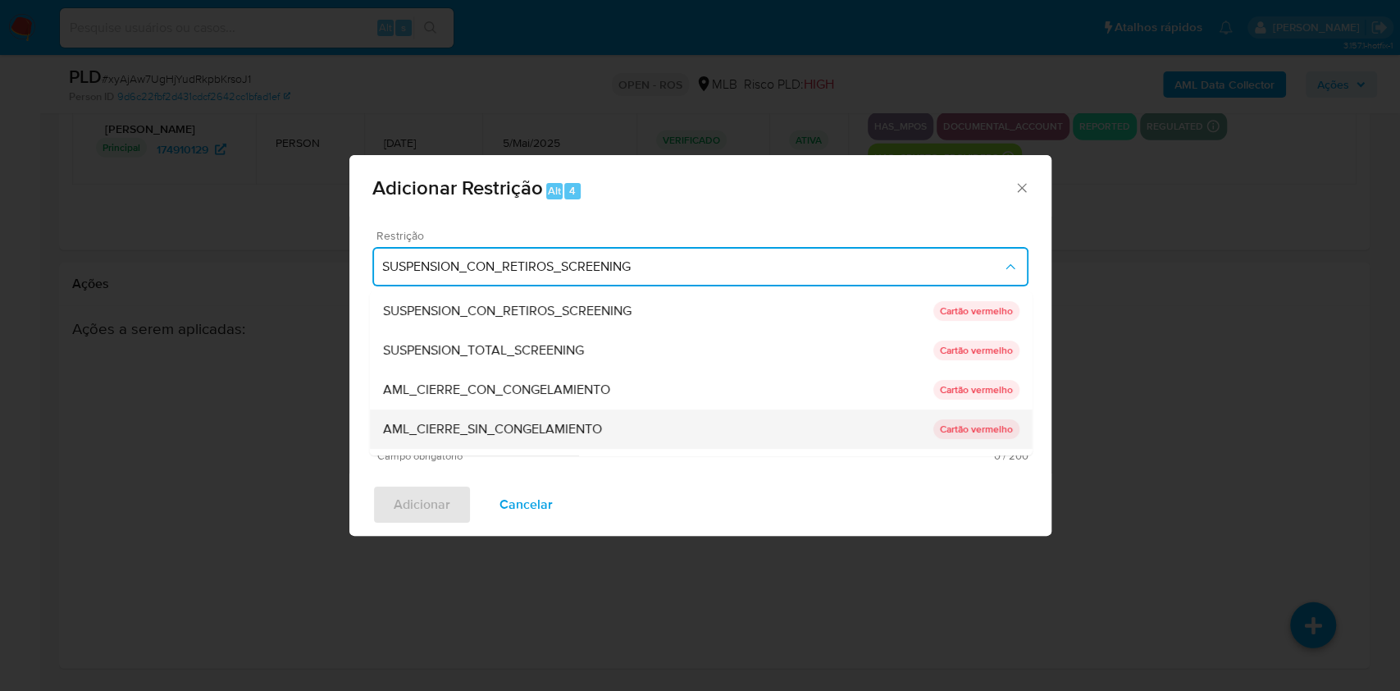
click at [512, 427] on span "AML_CIERRE_SIN_CONGELAMIENTO" at bounding box center [491, 429] width 219 height 16
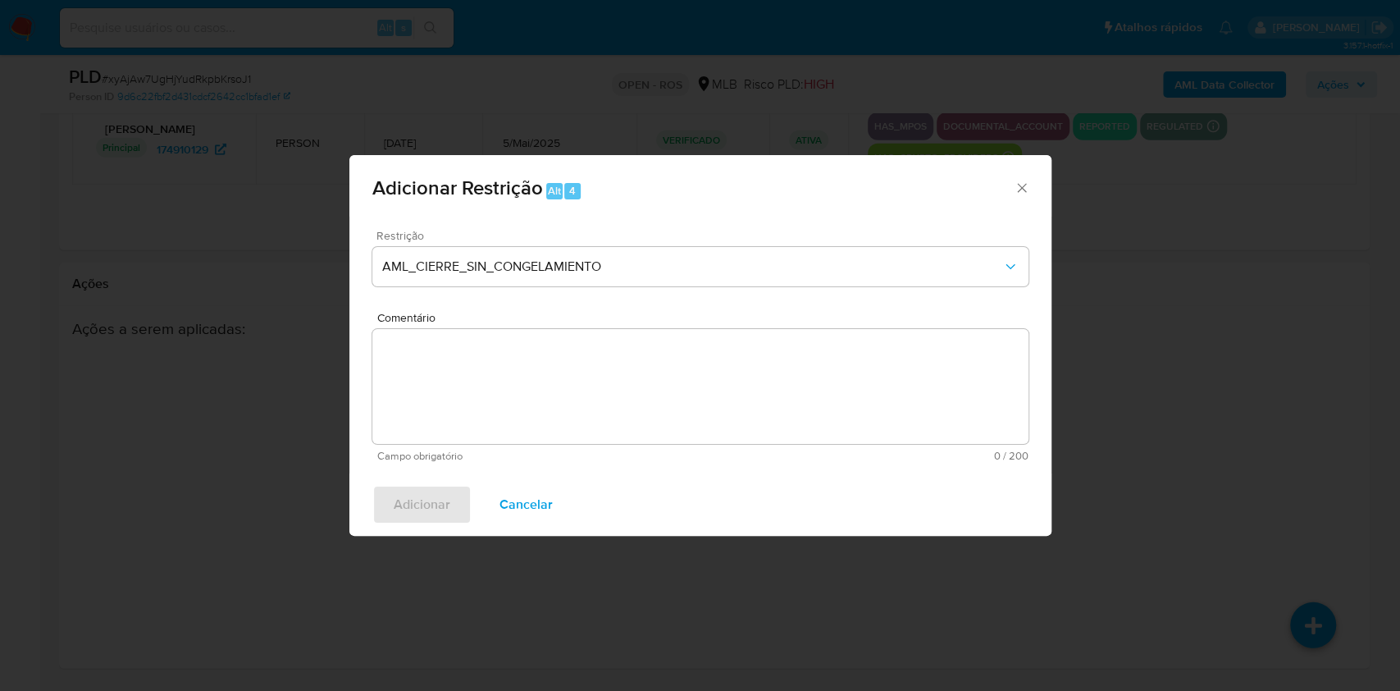
click at [730, 395] on textarea "Comentário" at bounding box center [700, 386] width 656 height 115
paste textarea "Deliberação para encerrar o relacionamento. NÃO INFORMAR AO USUÁRIO QUE SE TRAT…"
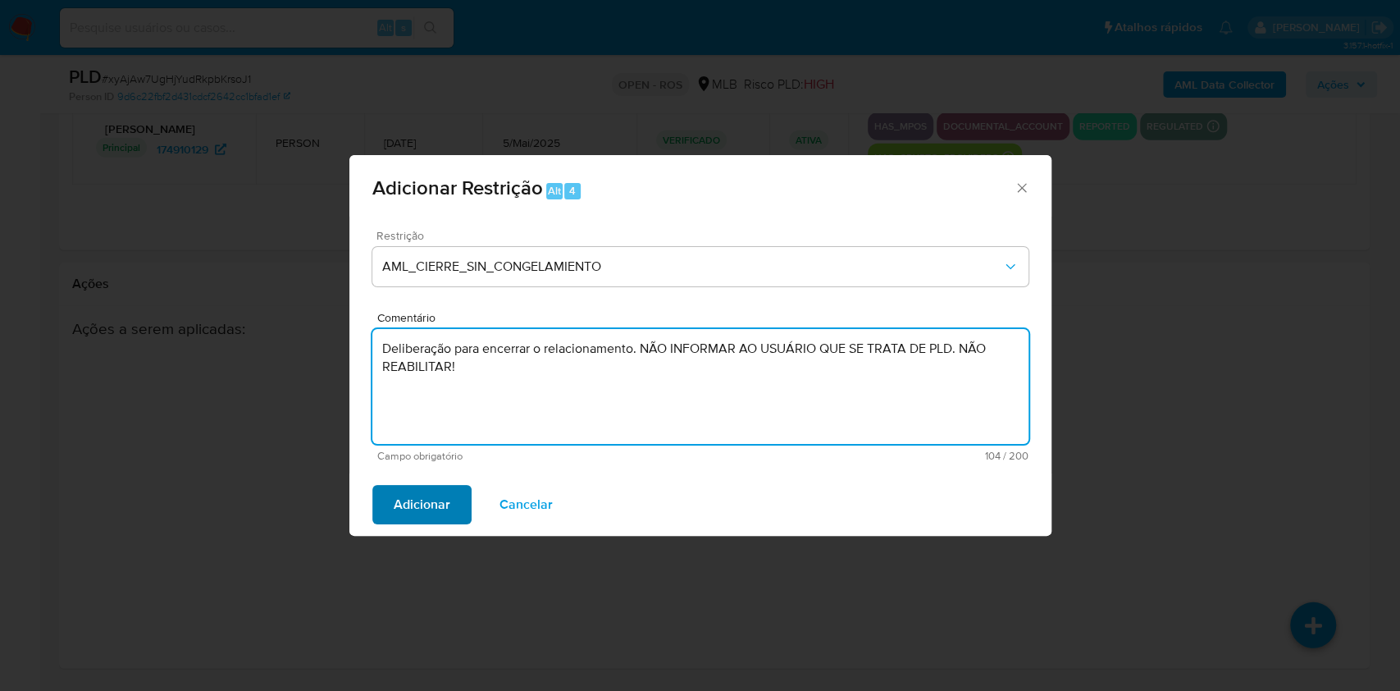
type textarea "Deliberação para encerrar o relacionamento. NÃO INFORMAR AO USUÁRIO QUE SE TRAT…"
click at [440, 509] on span "Adicionar" at bounding box center [422, 504] width 57 height 36
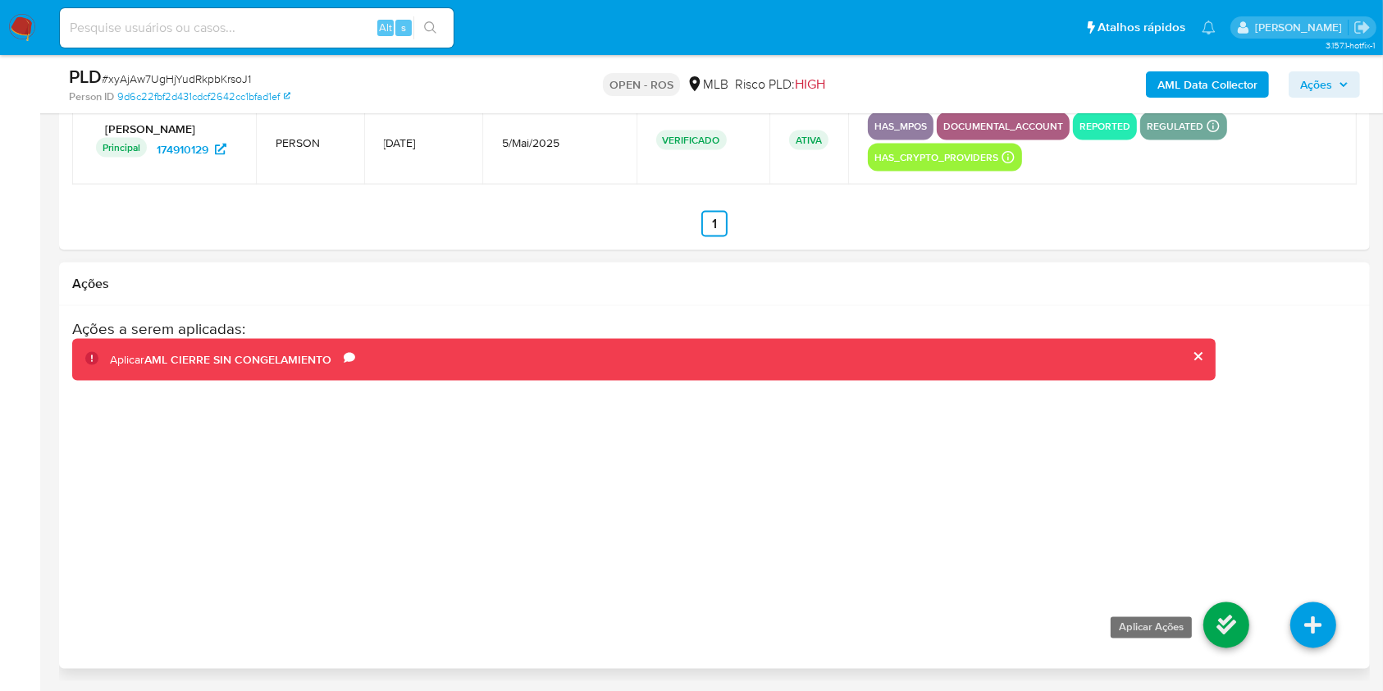
click at [1219, 628] on icon at bounding box center [1226, 625] width 46 height 46
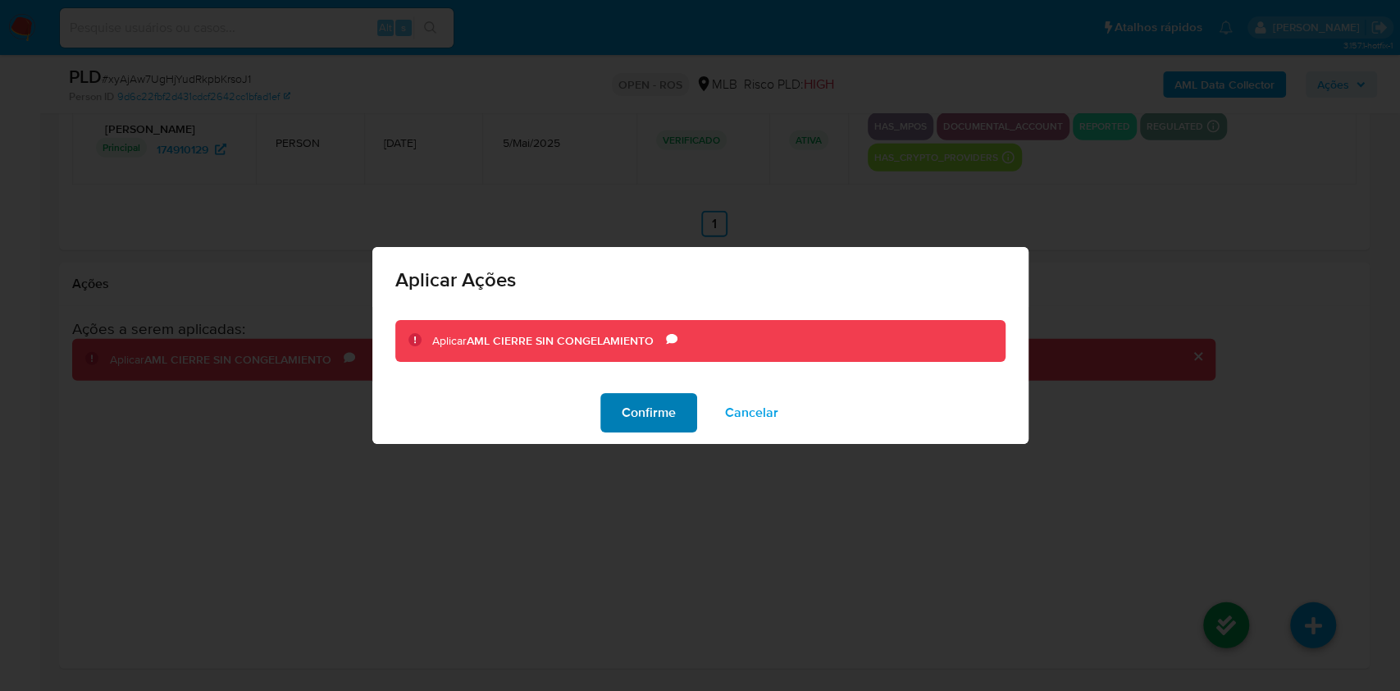
click at [656, 411] on span "Confirme" at bounding box center [649, 413] width 54 height 36
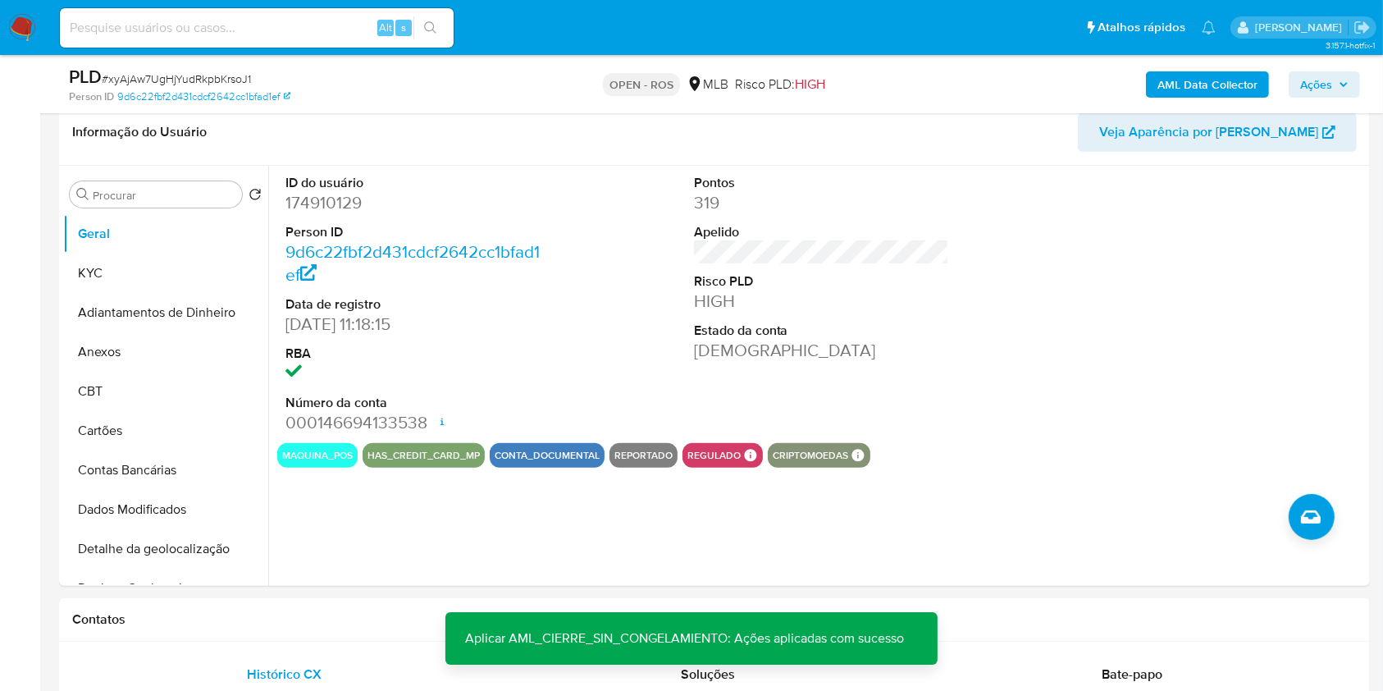
scroll to position [392, 0]
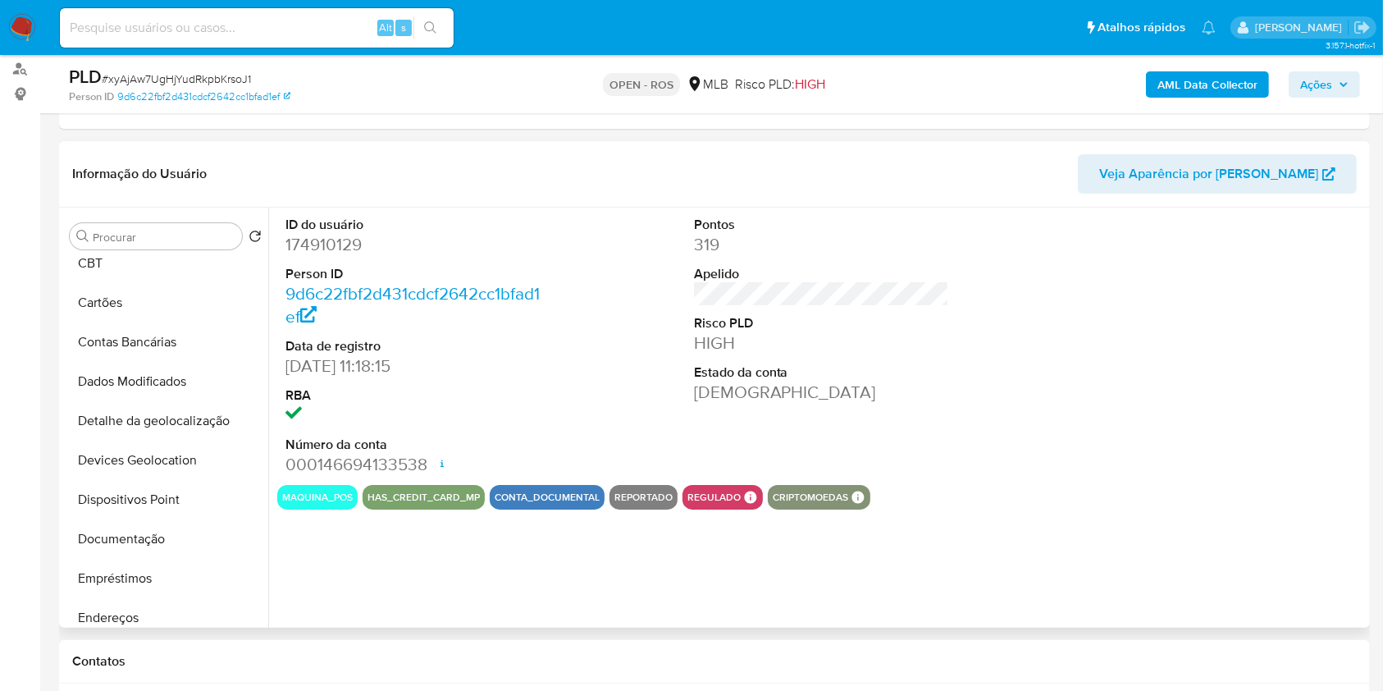
scroll to position [733, 0]
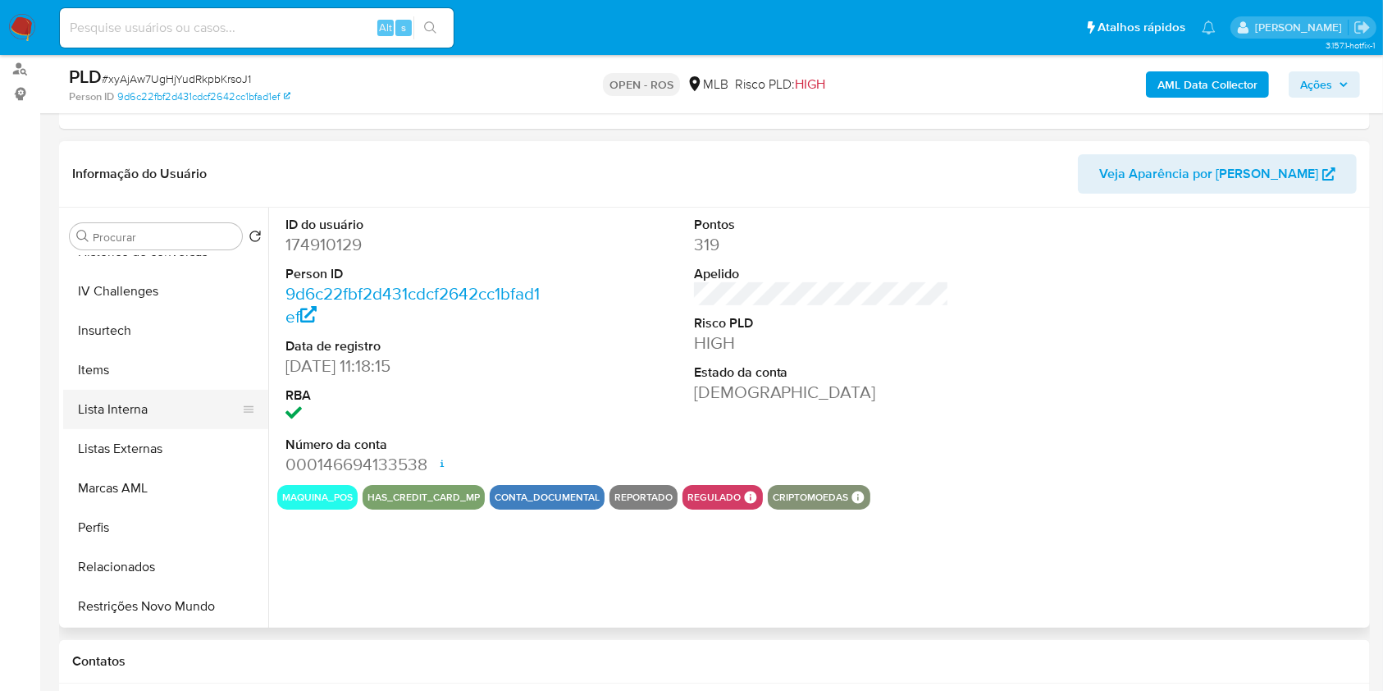
select select "10"
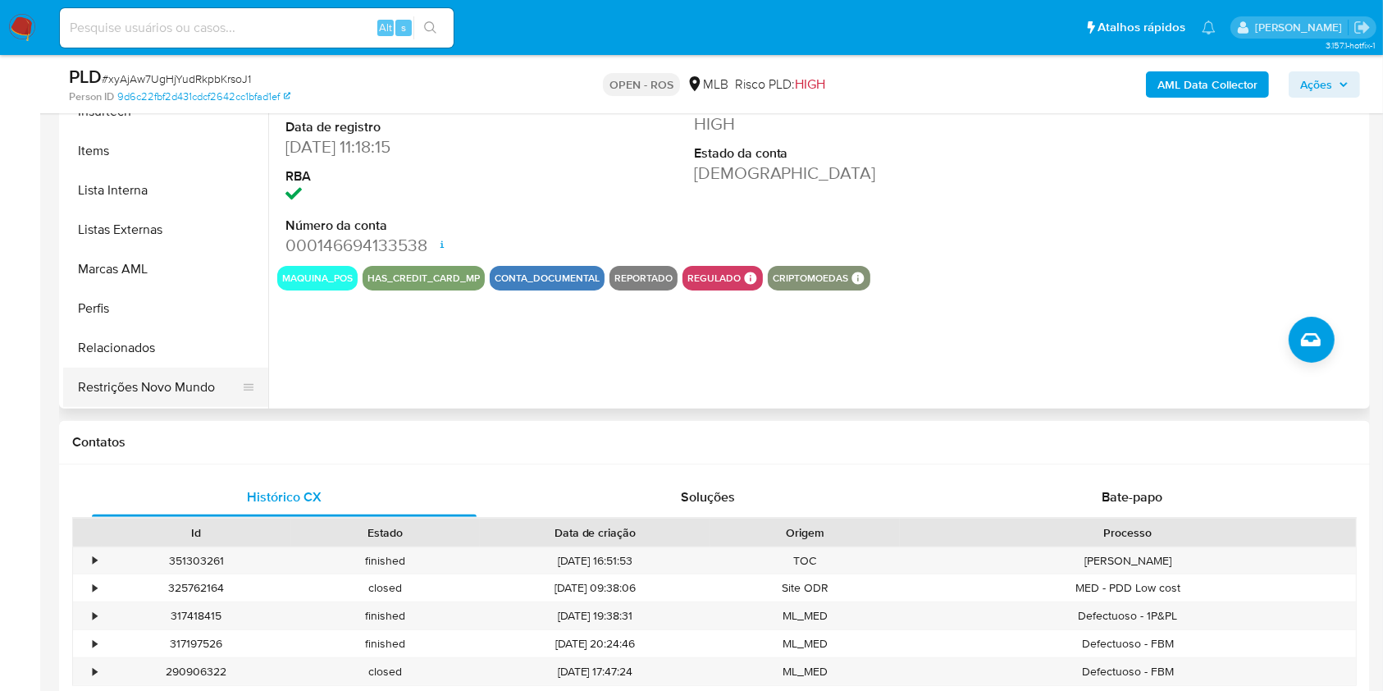
click at [157, 390] on button "Restrições Novo Mundo" at bounding box center [159, 386] width 192 height 39
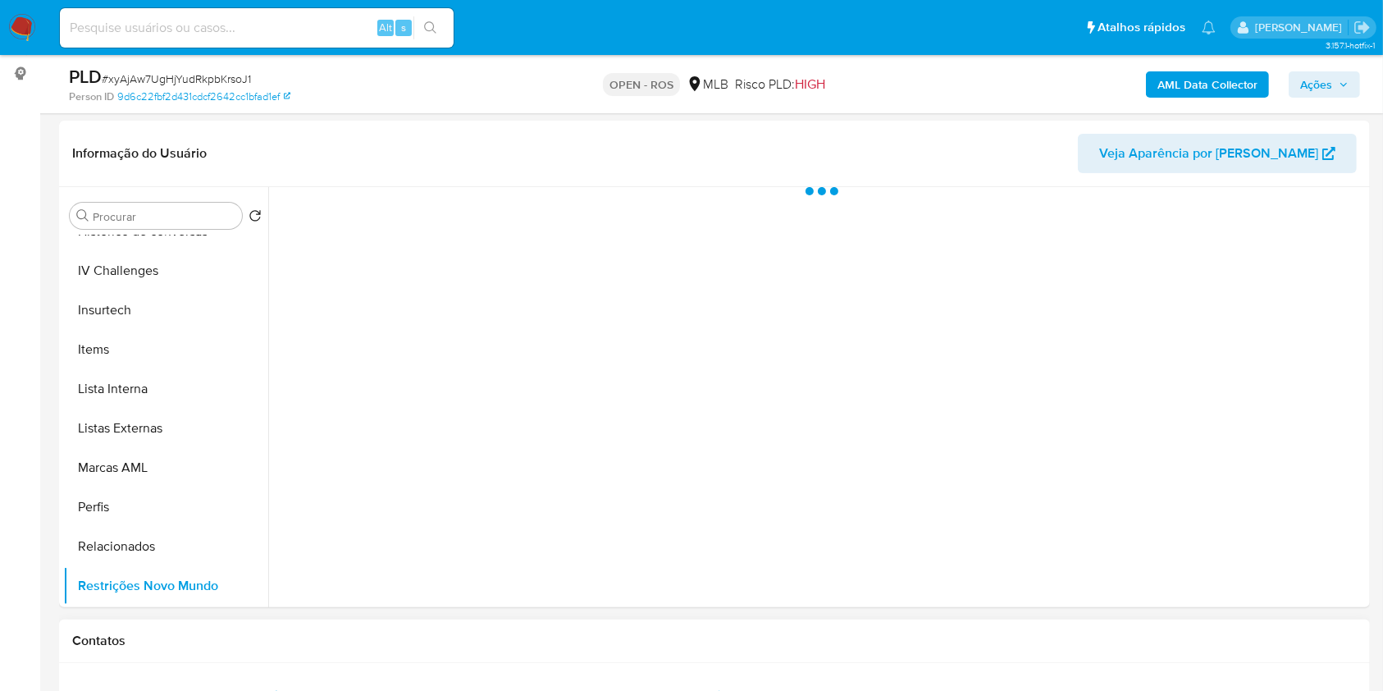
scroll to position [218, 0]
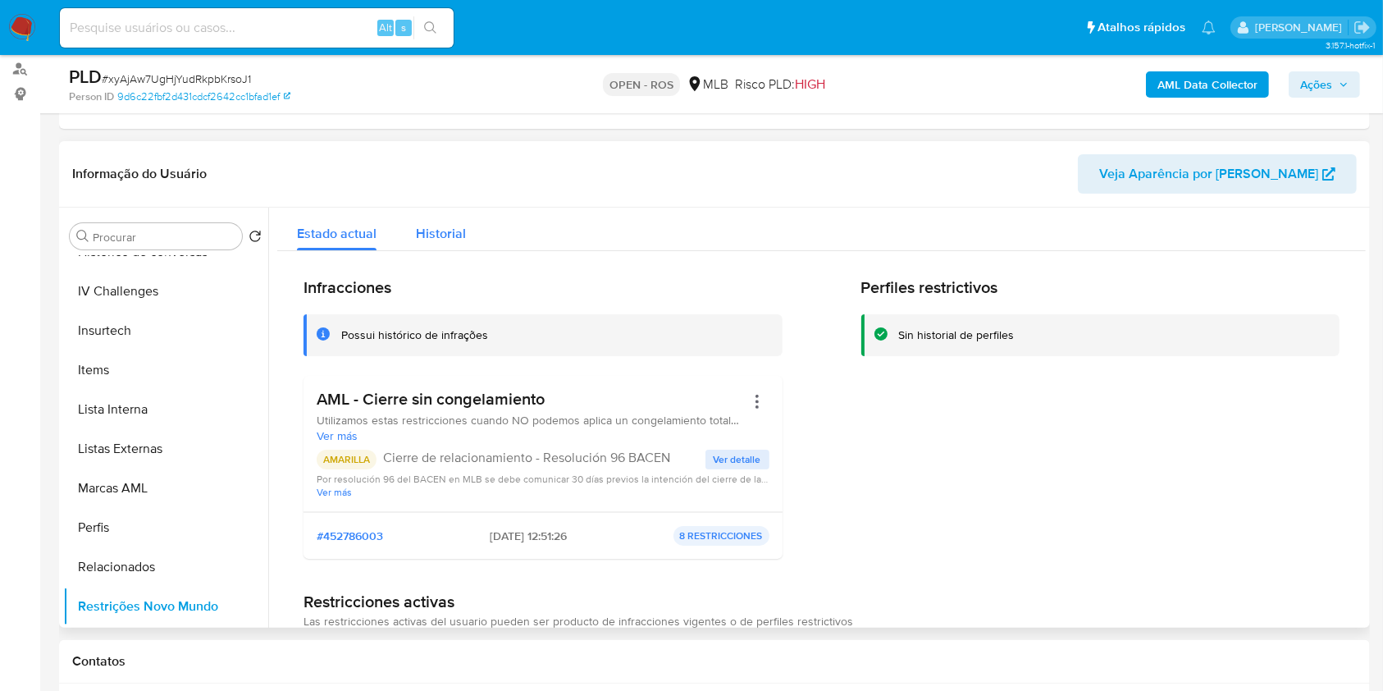
click at [431, 237] on span "Historial" at bounding box center [441, 233] width 50 height 19
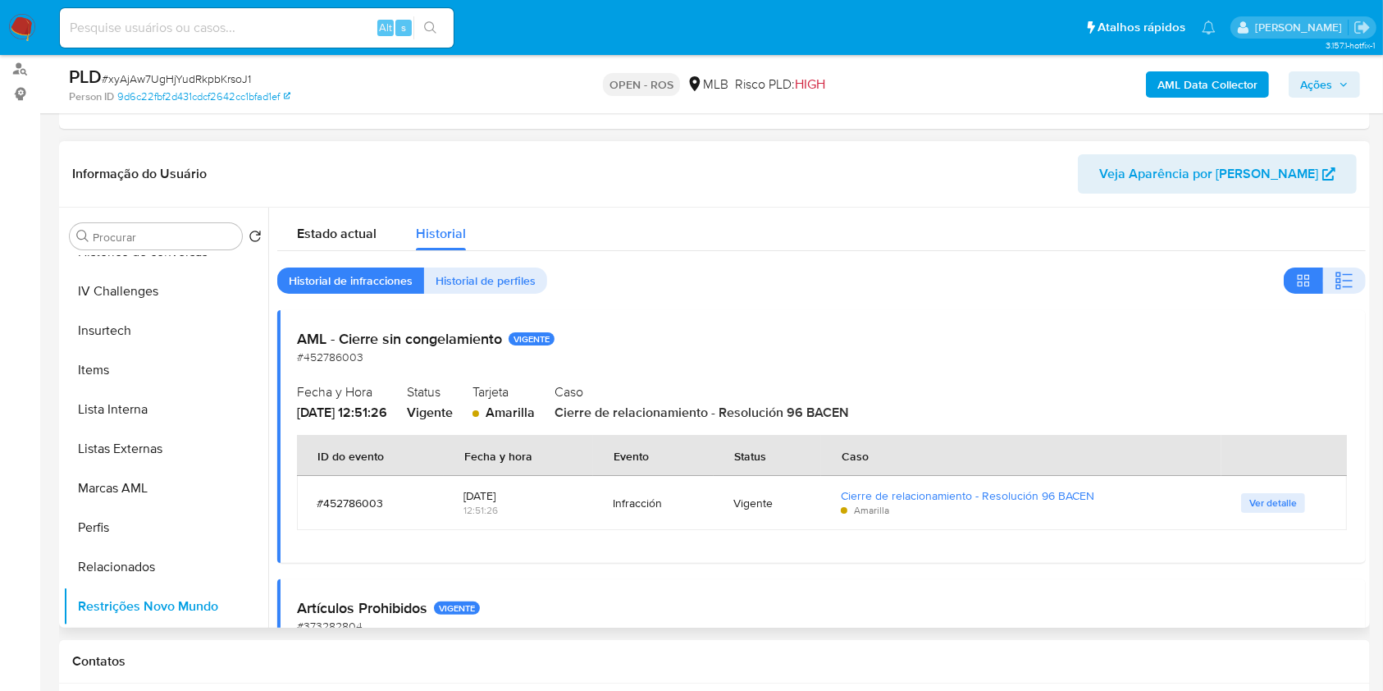
drag, startPoint x: 1273, startPoint y: 500, endPoint x: 1282, endPoint y: 500, distance: 9.0
click at [1277, 500] on span "Ver detalle" at bounding box center [1273, 503] width 48 height 16
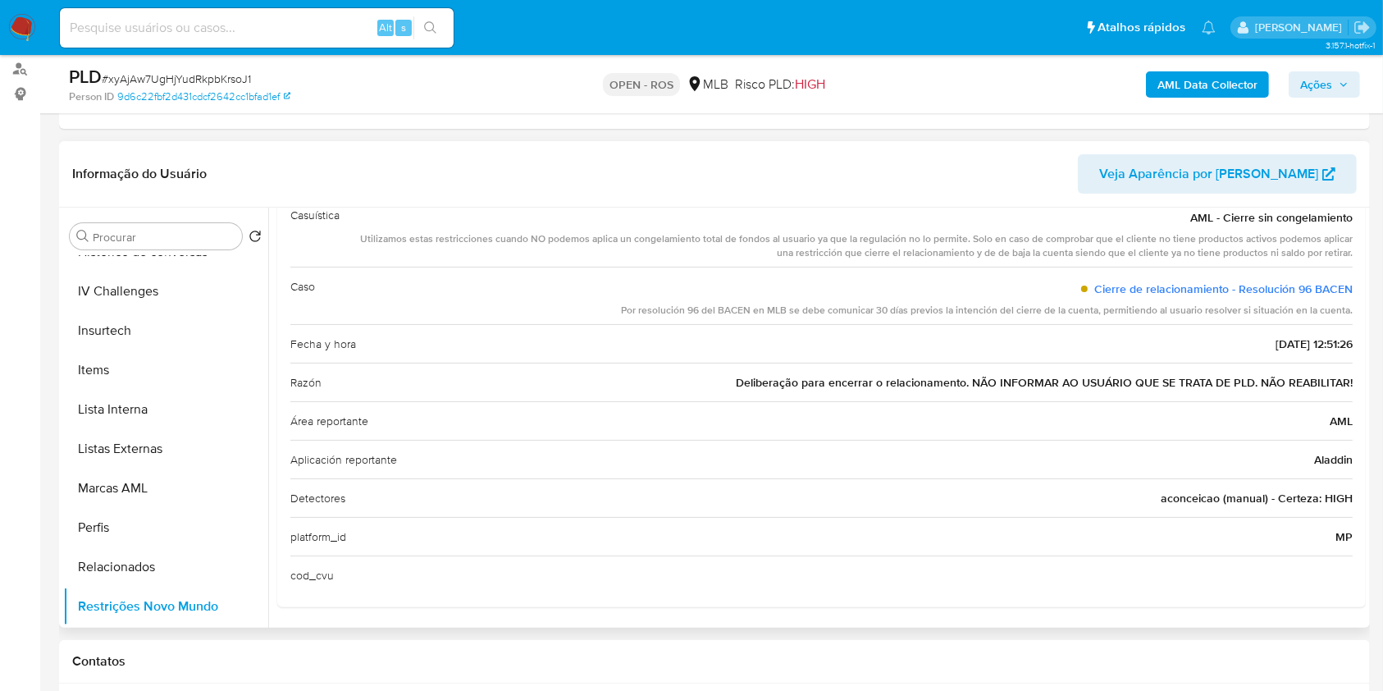
scroll to position [0, 0]
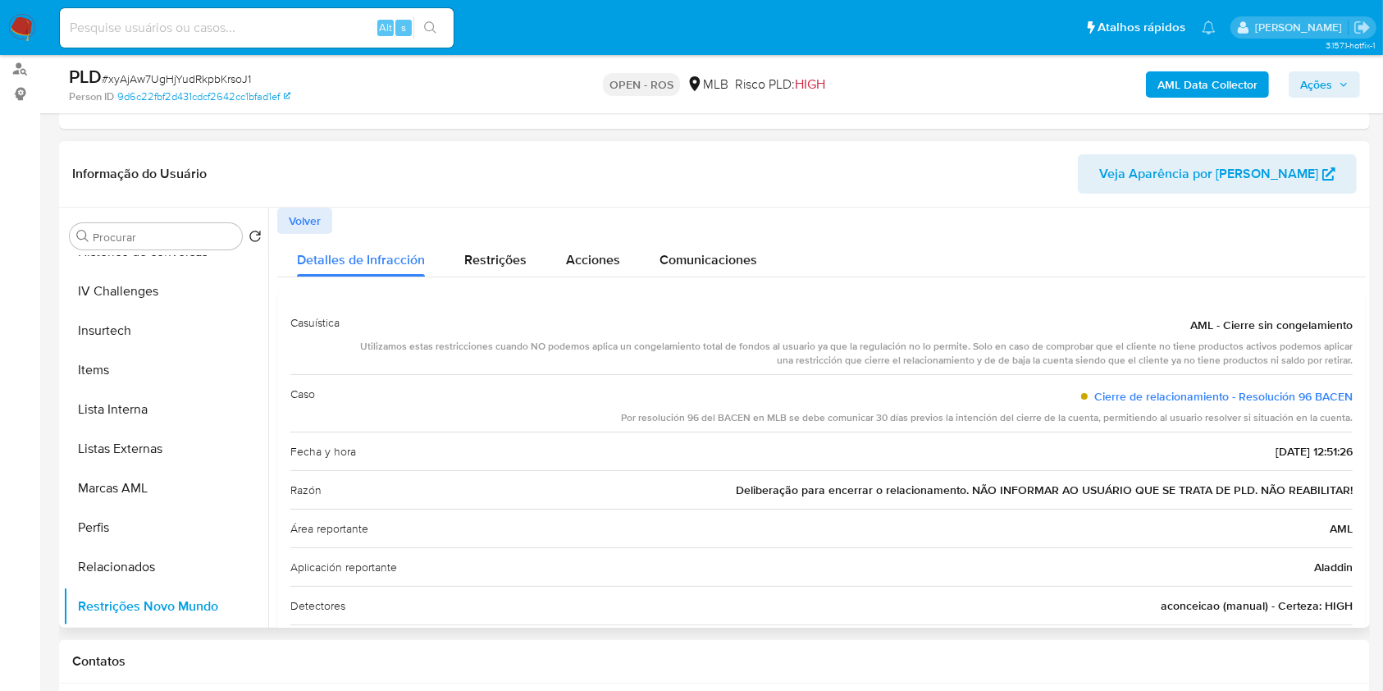
click at [308, 221] on span "Volver" at bounding box center [305, 220] width 32 height 23
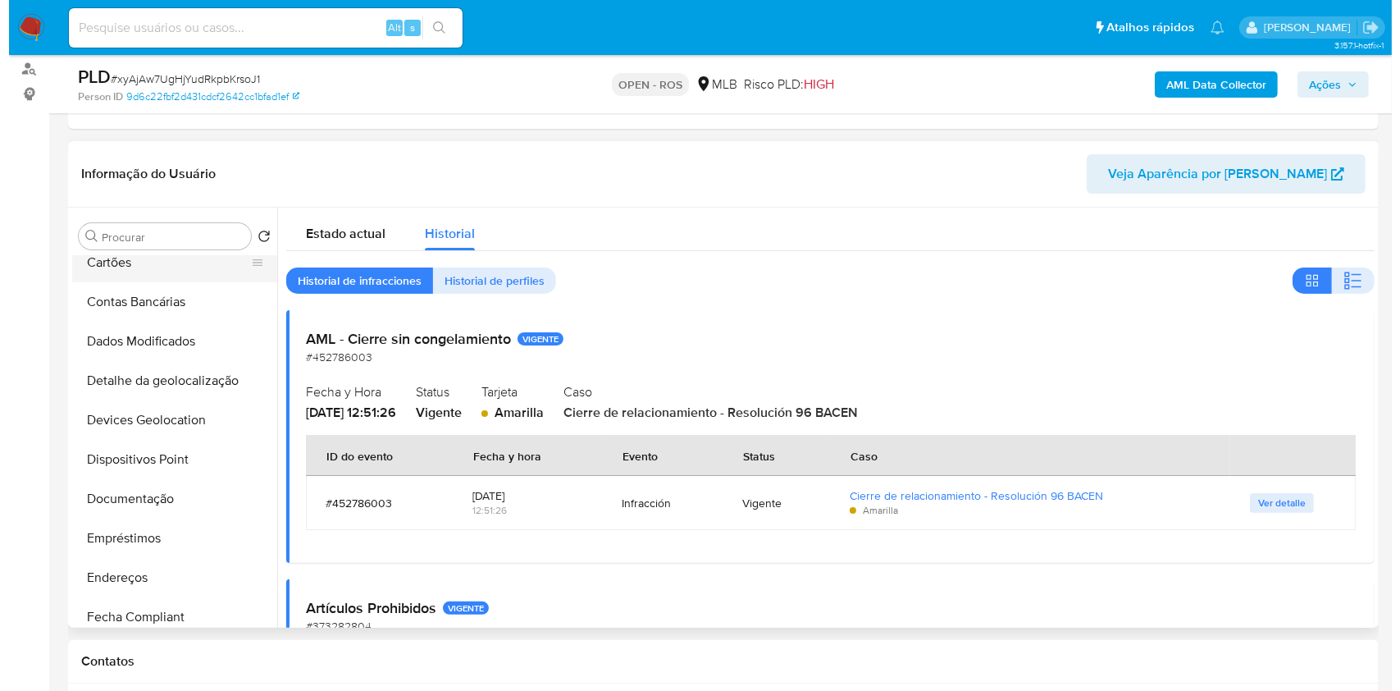
scroll to position [76, 0]
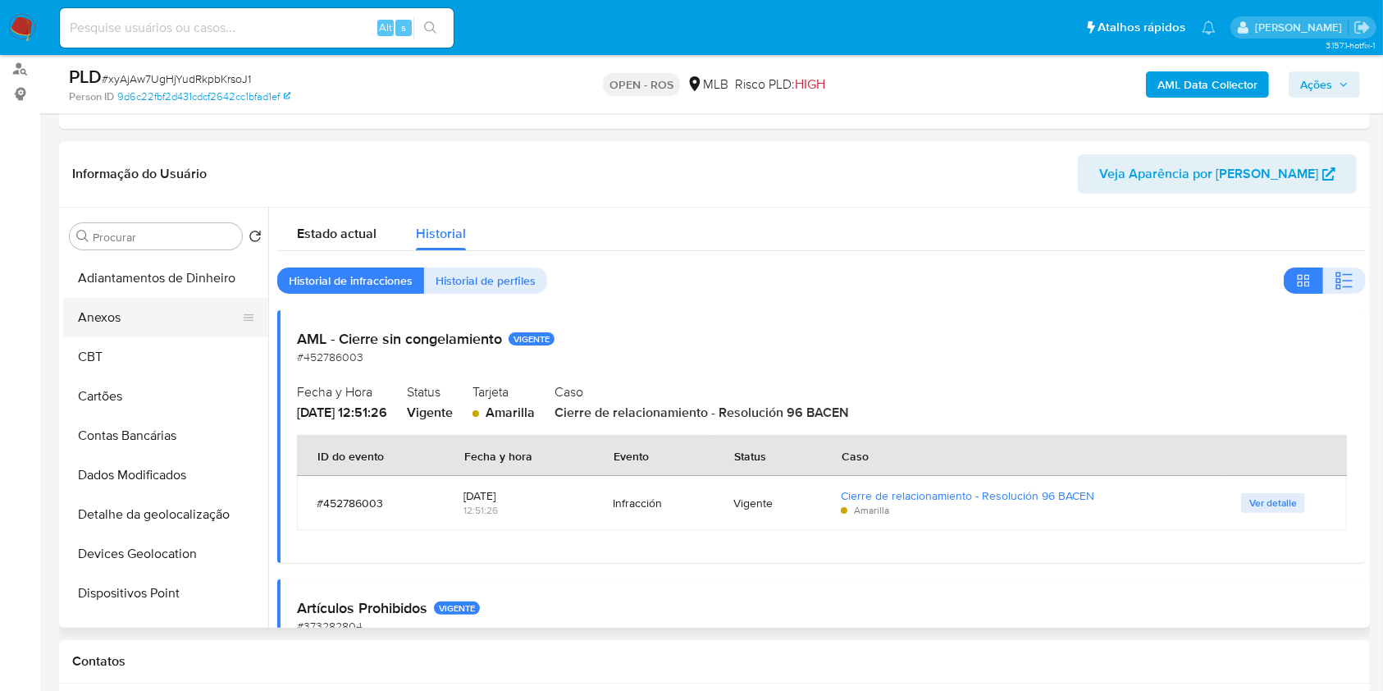
click at [153, 328] on button "Anexos" at bounding box center [159, 317] width 192 height 39
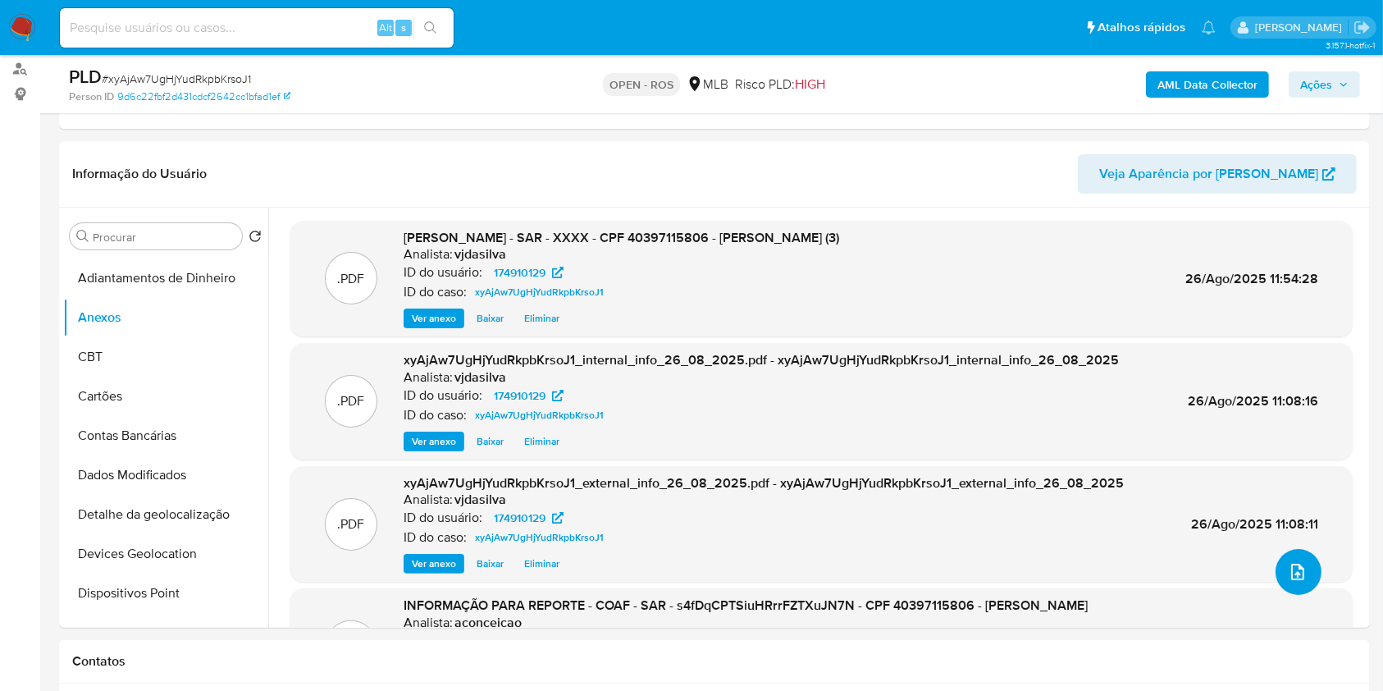
click at [1306, 568] on button "upload-file" at bounding box center [1299, 572] width 46 height 46
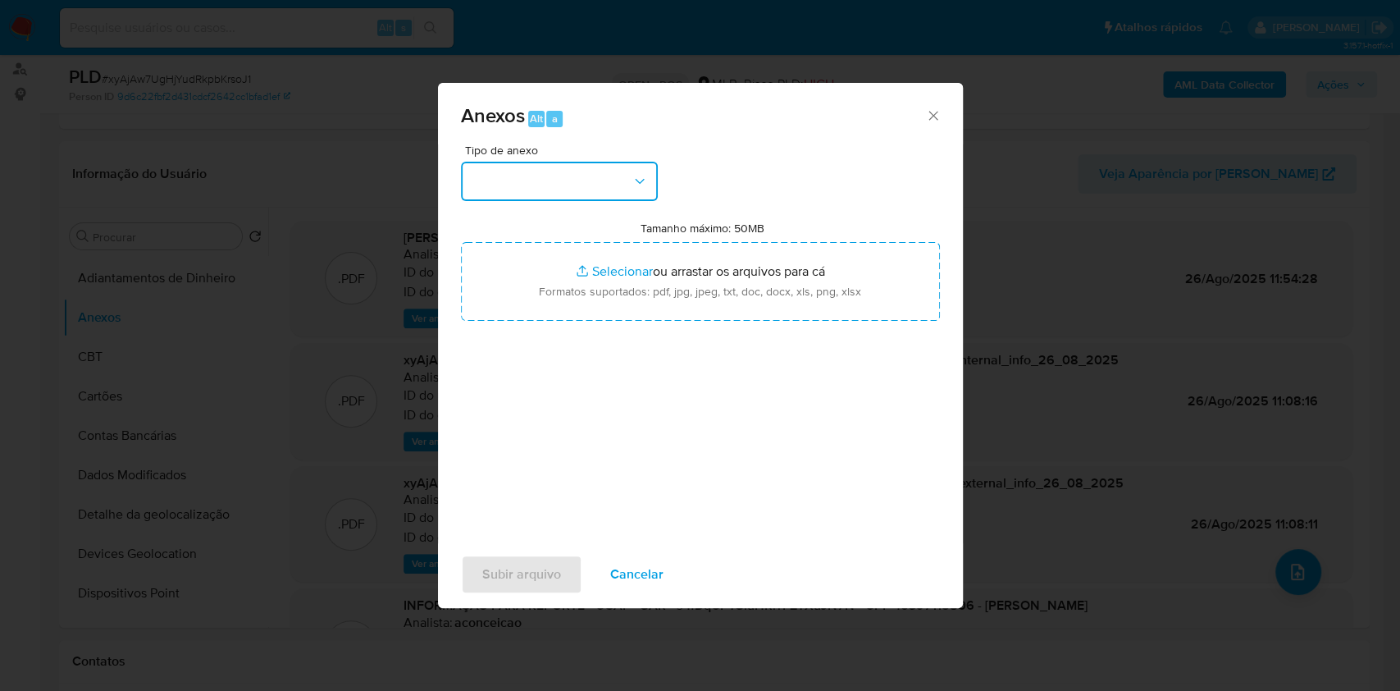
click at [594, 189] on button "button" at bounding box center [559, 181] width 197 height 39
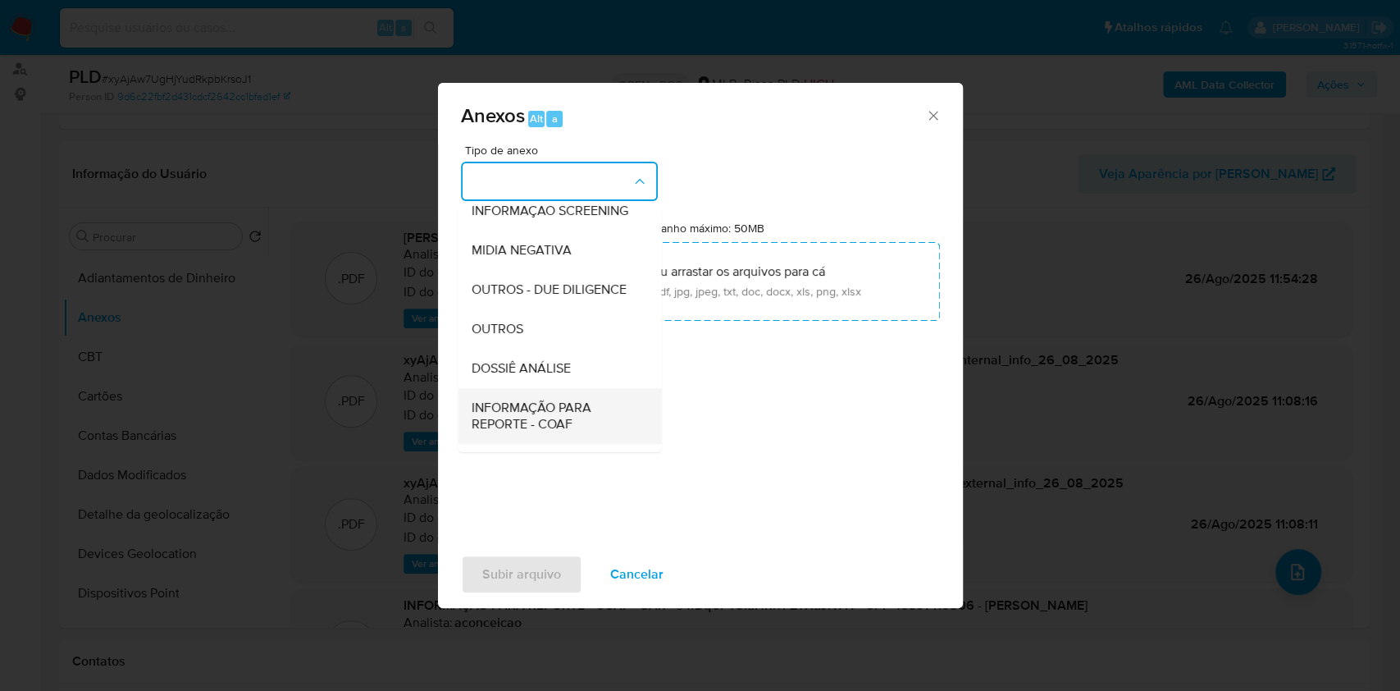
scroll to position [252, 0]
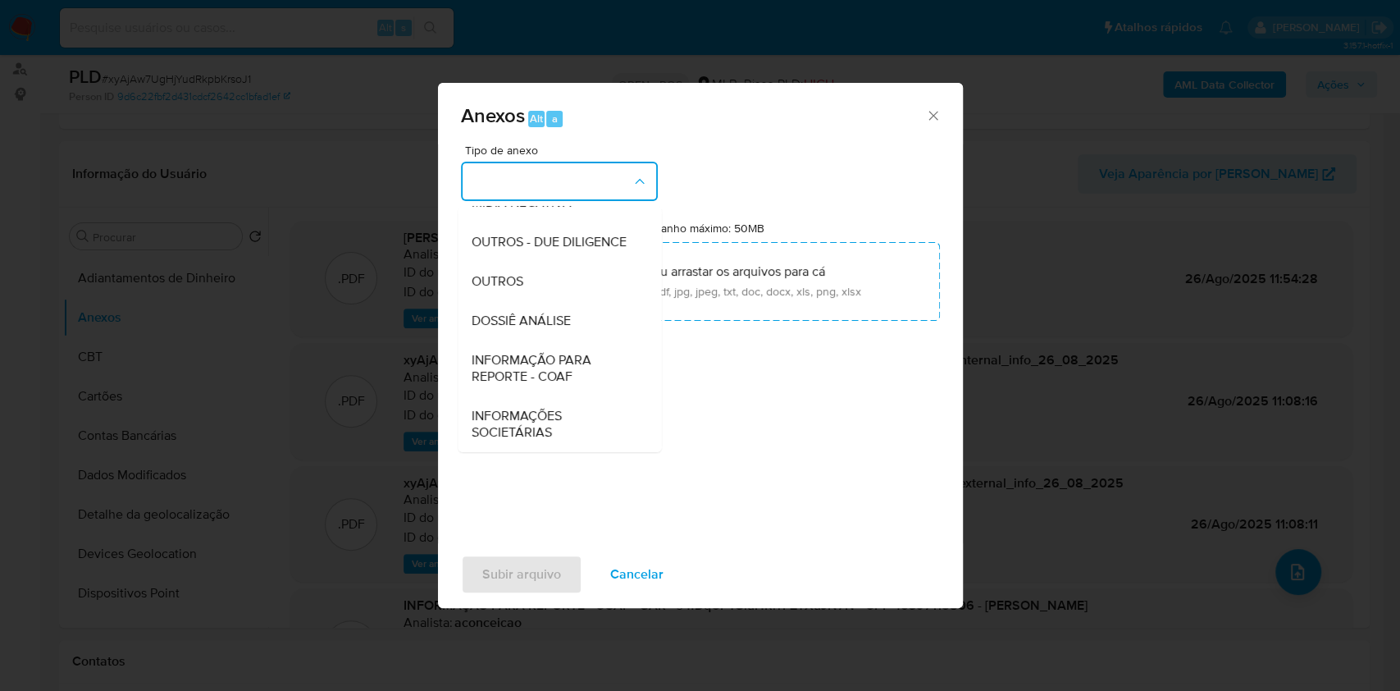
click at [567, 367] on span "INFORMAÇÃO PARA REPORTE - COAF" at bounding box center [554, 368] width 167 height 33
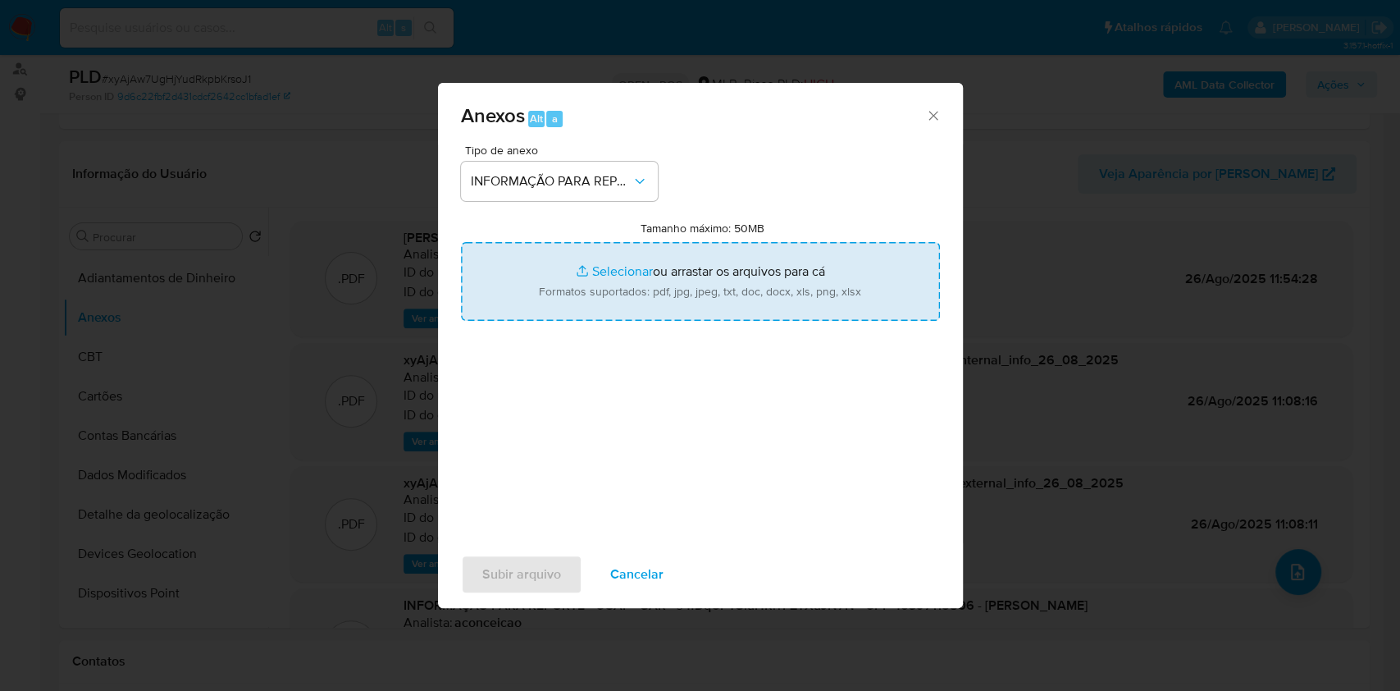
type input "C:\fakepath\SAR - xyAjAw7UgHjYudRkpbKrsoJ1 - CPF 40397115806 - [PERSON_NAME].pdf"
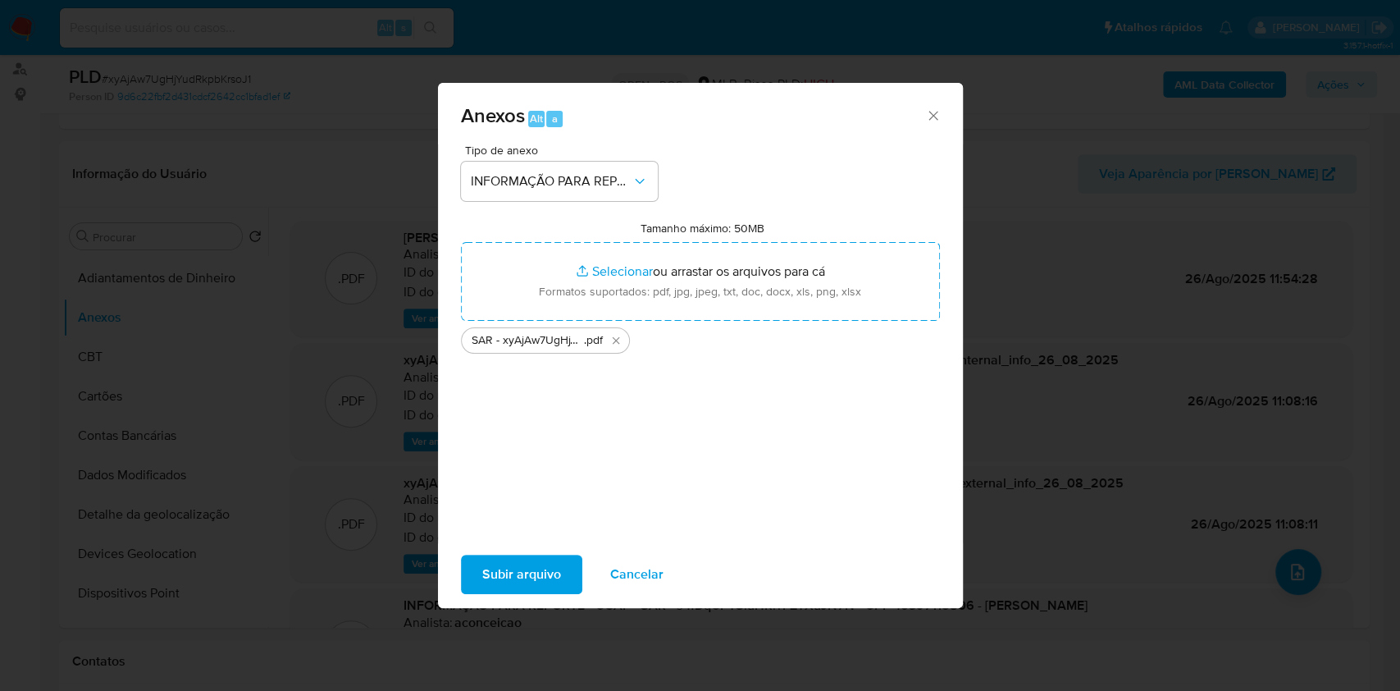
click at [559, 580] on button "Subir arquivo" at bounding box center [521, 574] width 121 height 39
